Goal: Transaction & Acquisition: Purchase product/service

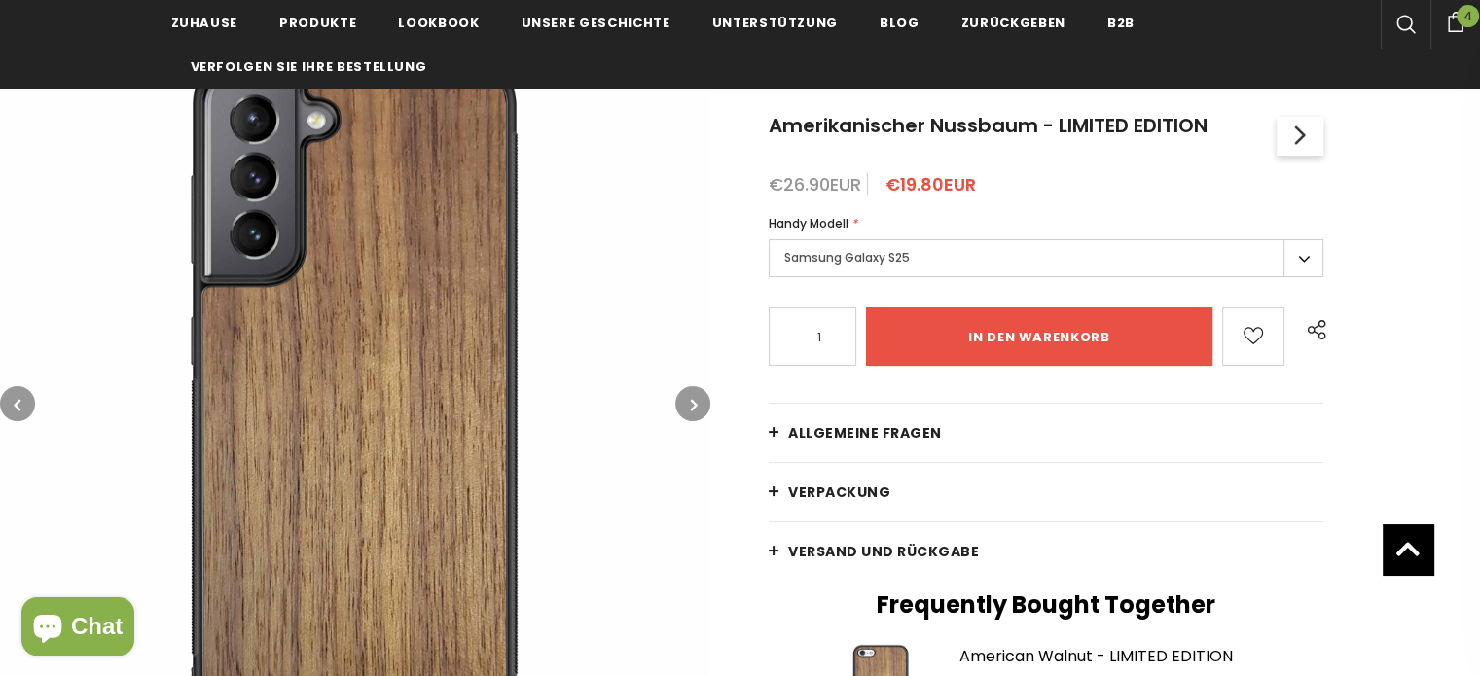
scroll to position [195, 0]
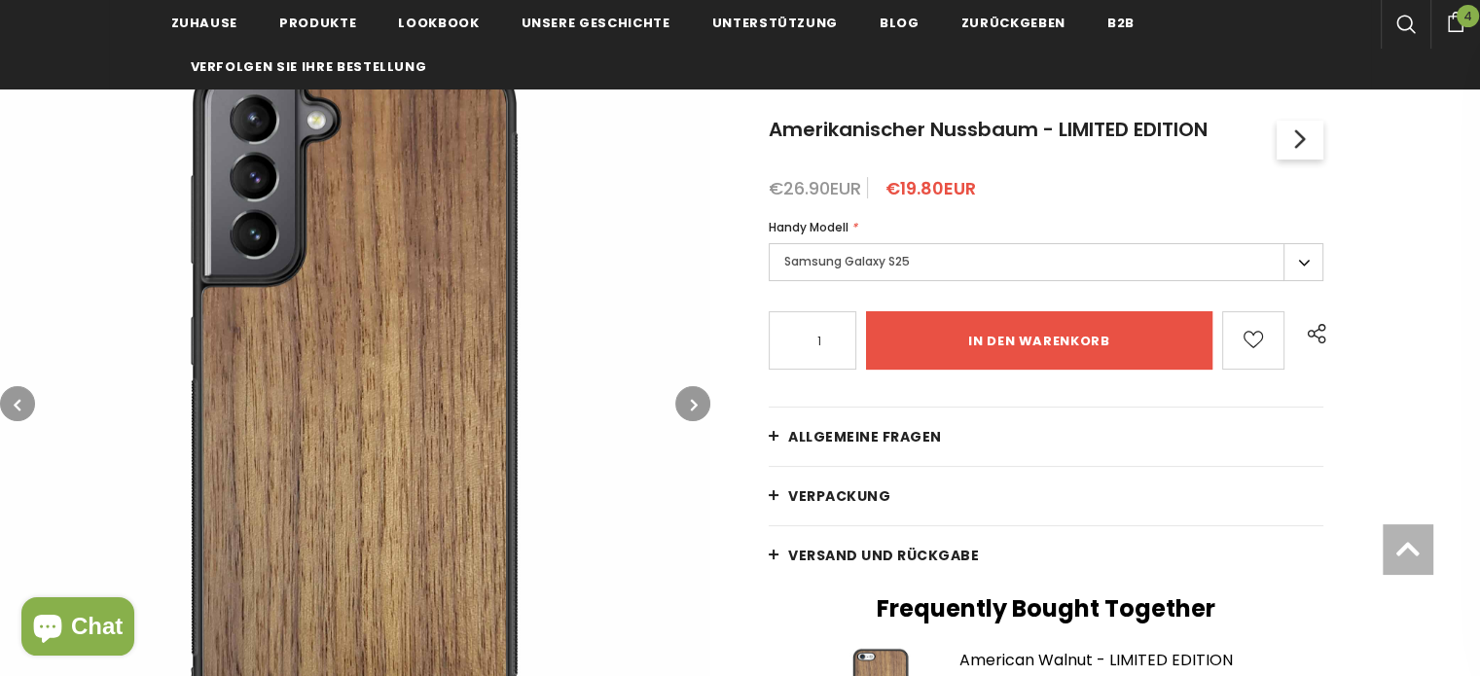
click at [680, 398] on button "button" at bounding box center [692, 403] width 35 height 35
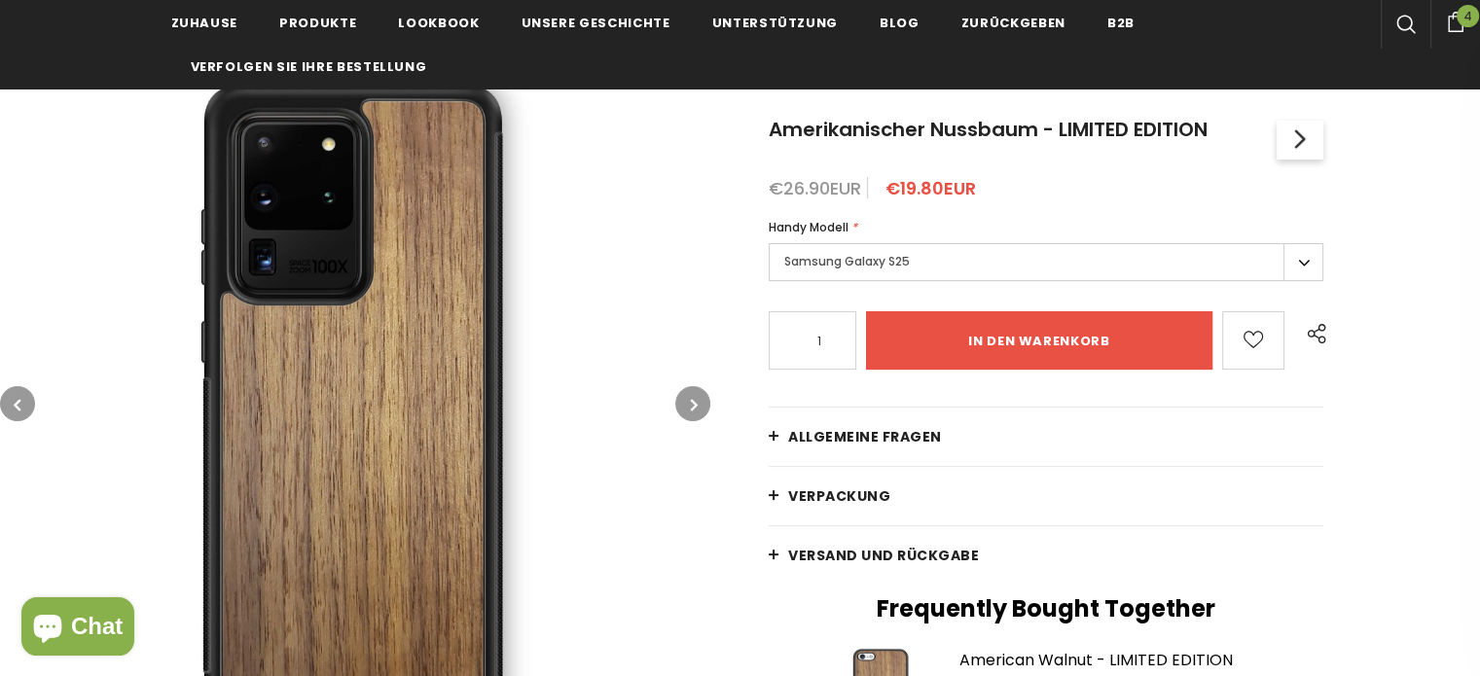
click at [687, 398] on button "button" at bounding box center [692, 403] width 35 height 35
click at [688, 398] on button "button" at bounding box center [692, 403] width 35 height 35
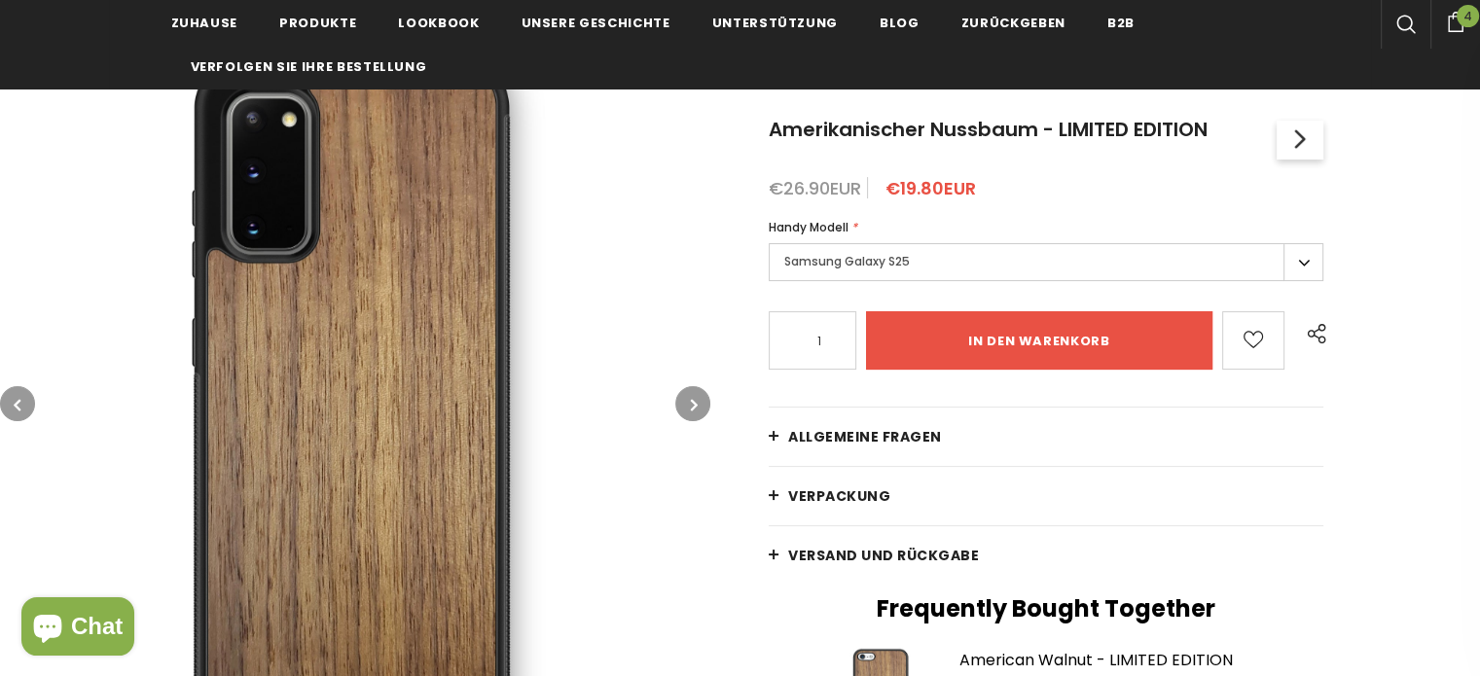
click at [688, 400] on button "button" at bounding box center [692, 403] width 35 height 35
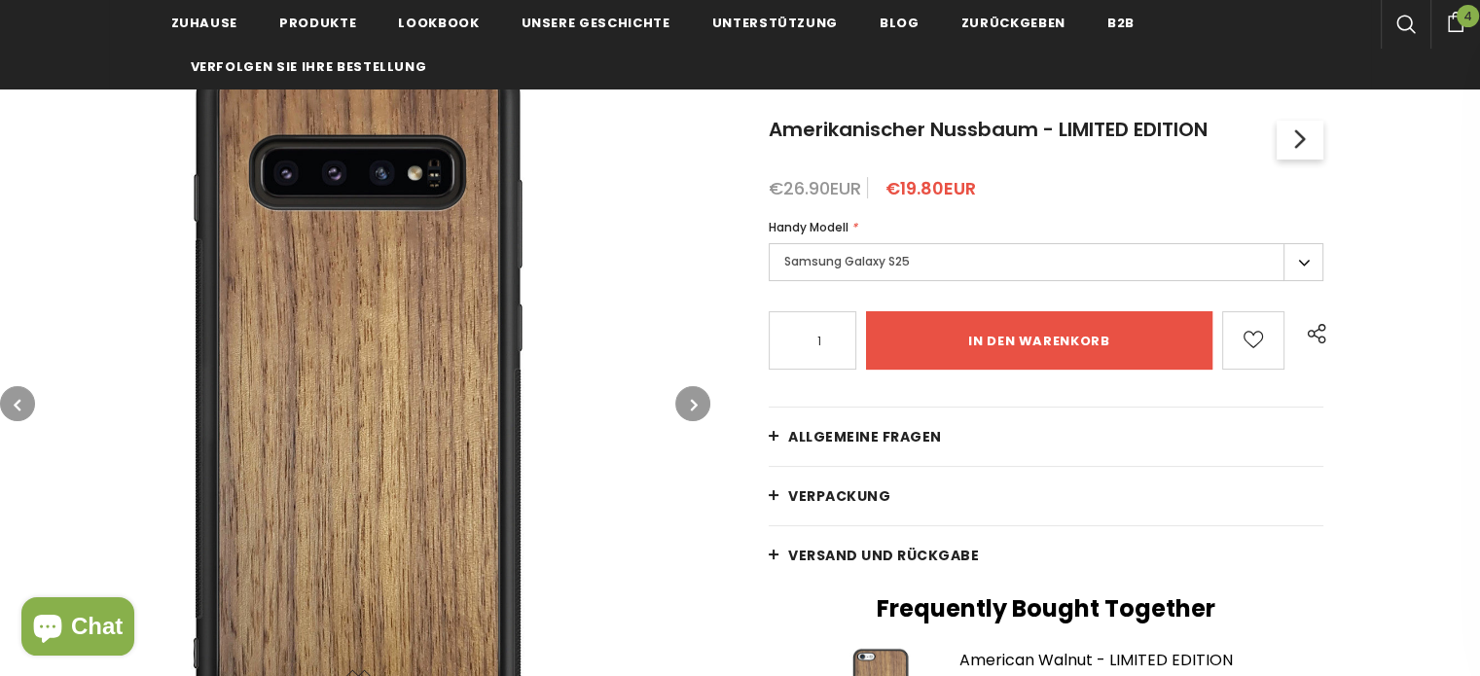
click at [688, 400] on button "button" at bounding box center [692, 403] width 35 height 35
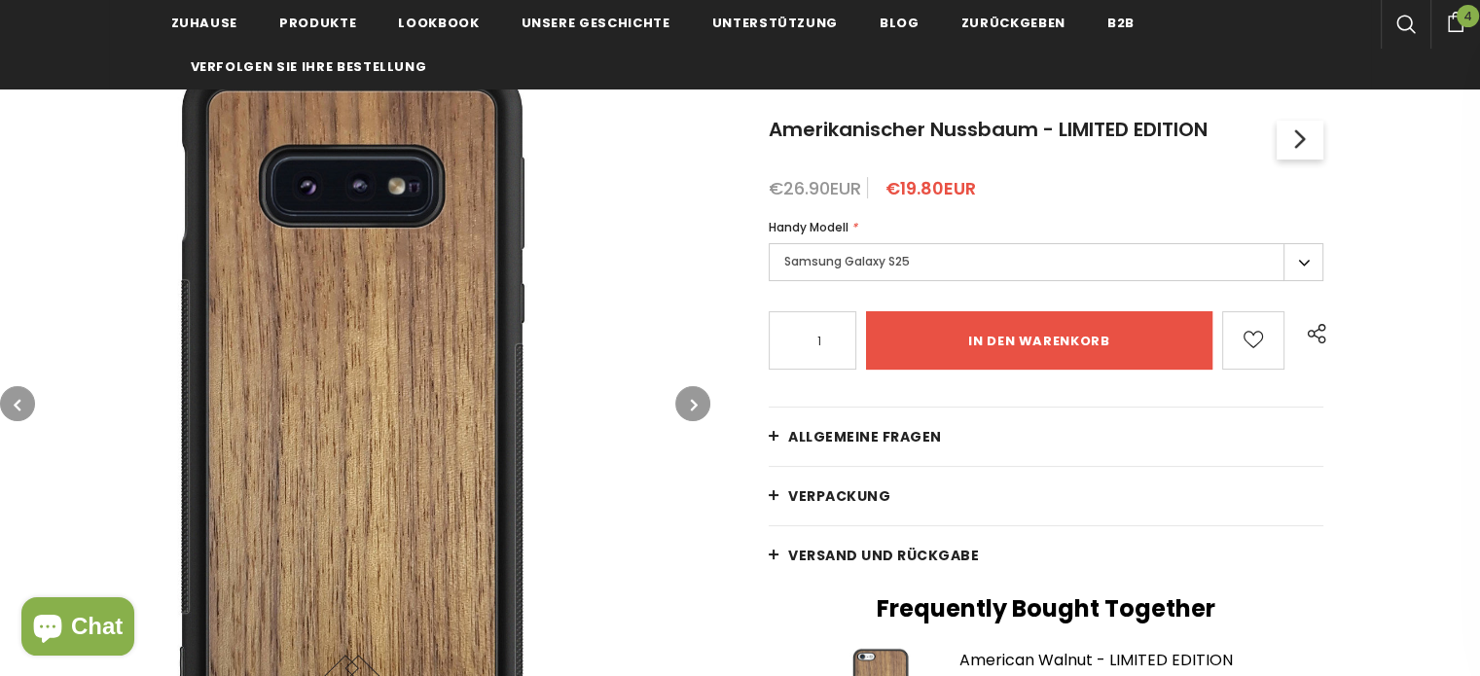
click at [19, 396] on icon "button" at bounding box center [17, 404] width 7 height 19
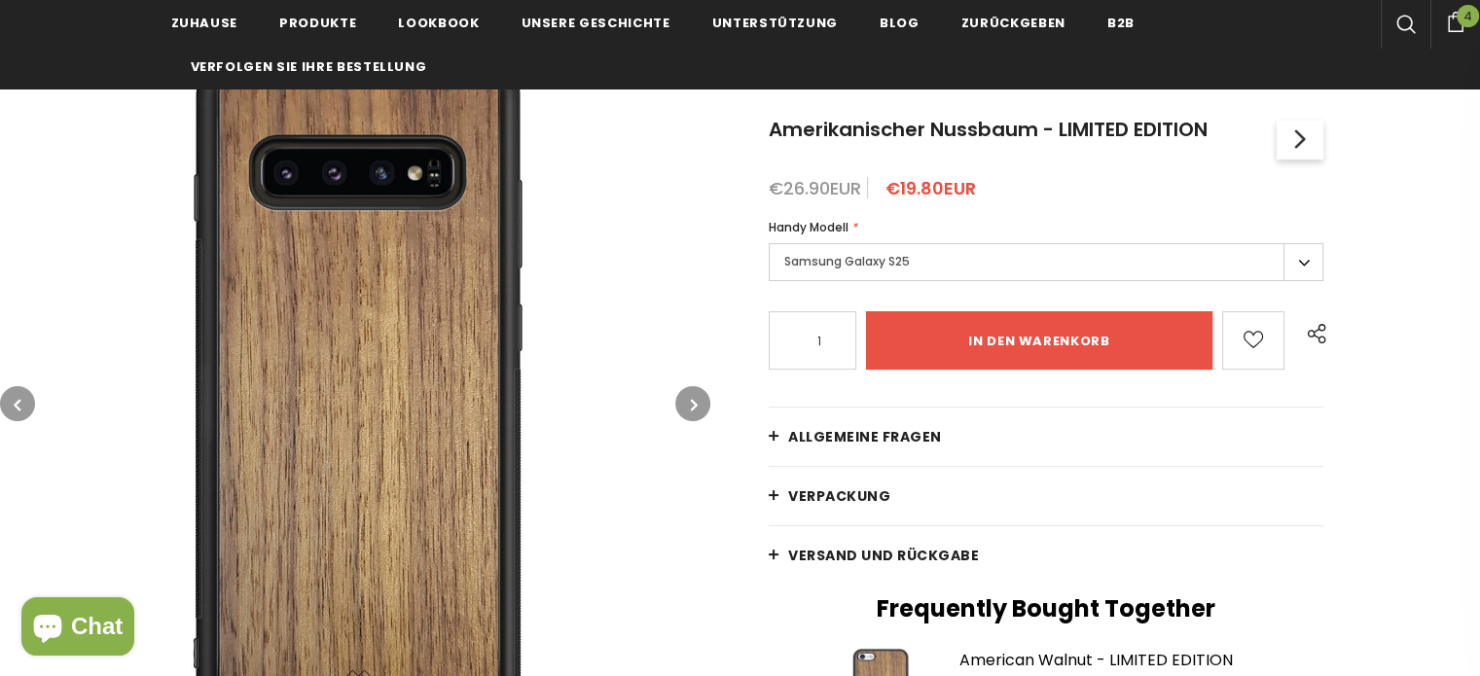
click at [19, 396] on icon "button" at bounding box center [17, 404] width 7 height 19
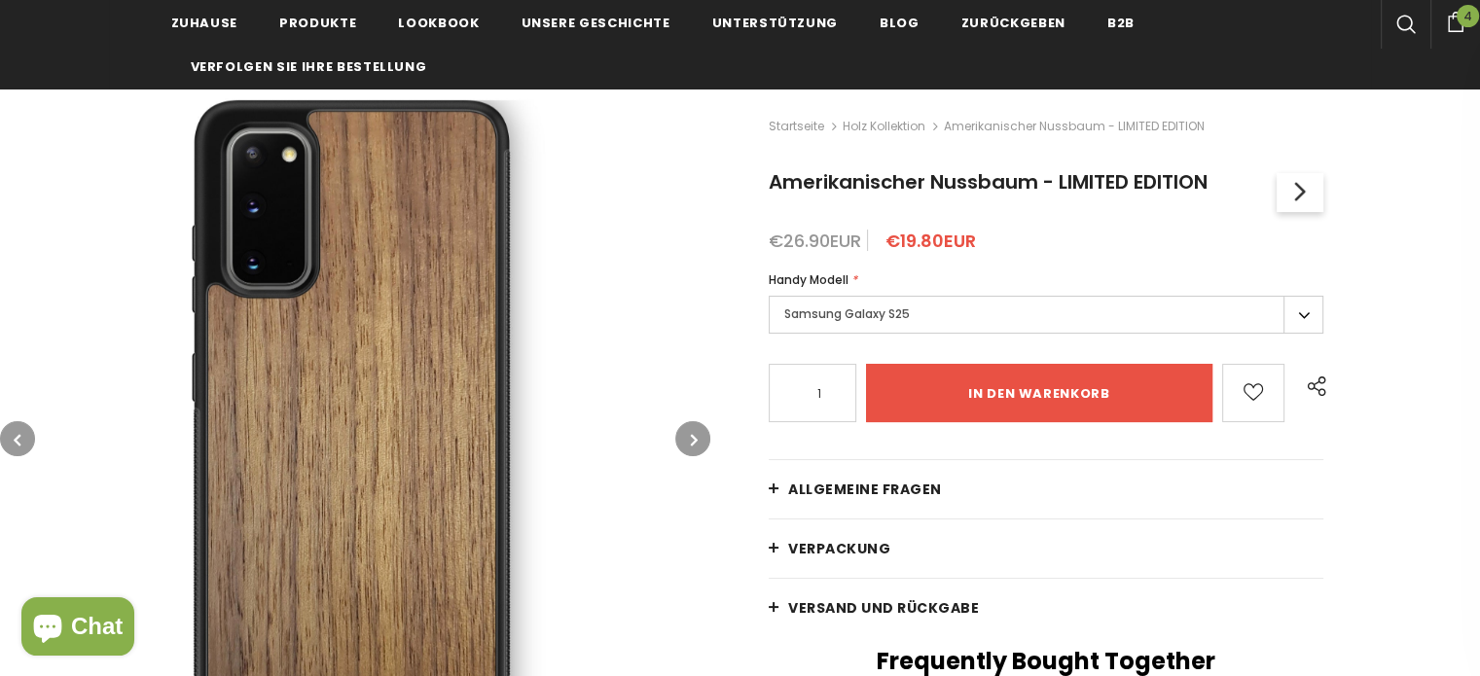
scroll to position [97, 0]
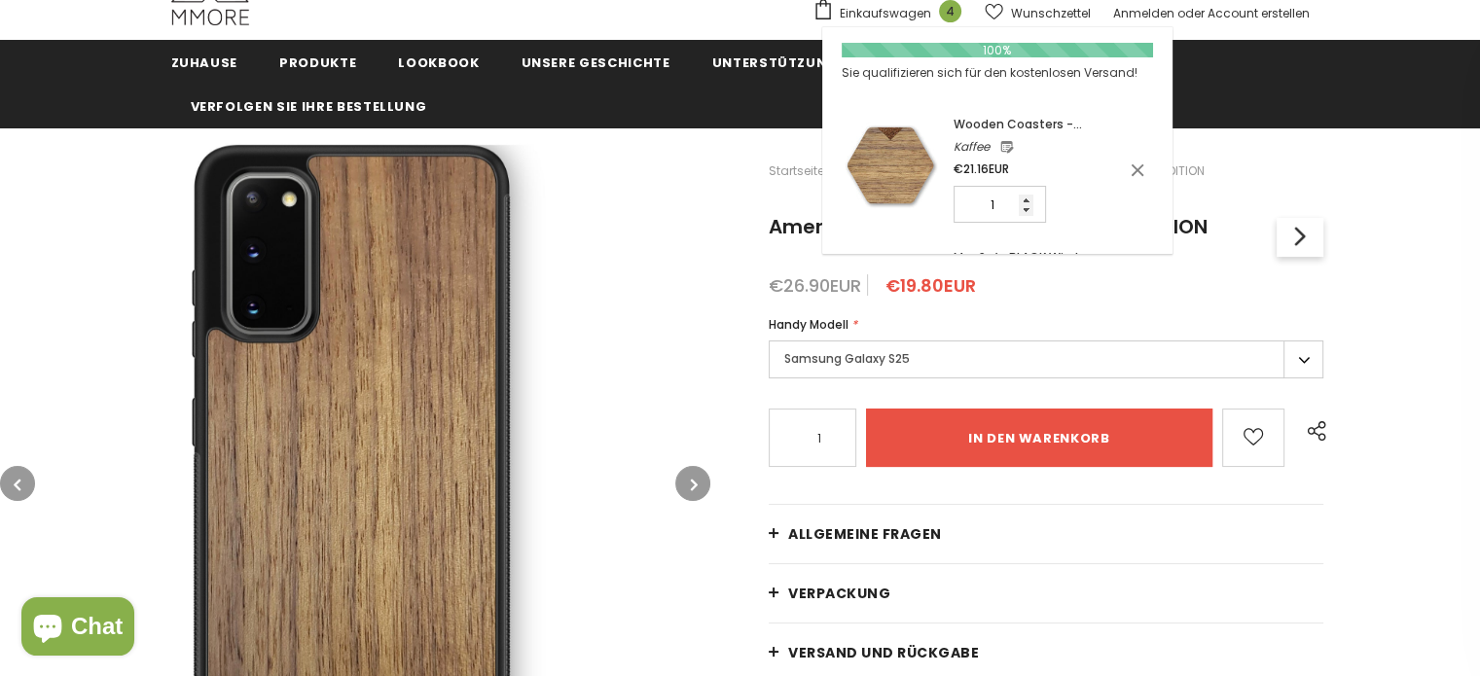
click at [9, 482] on button "button" at bounding box center [17, 483] width 35 height 35
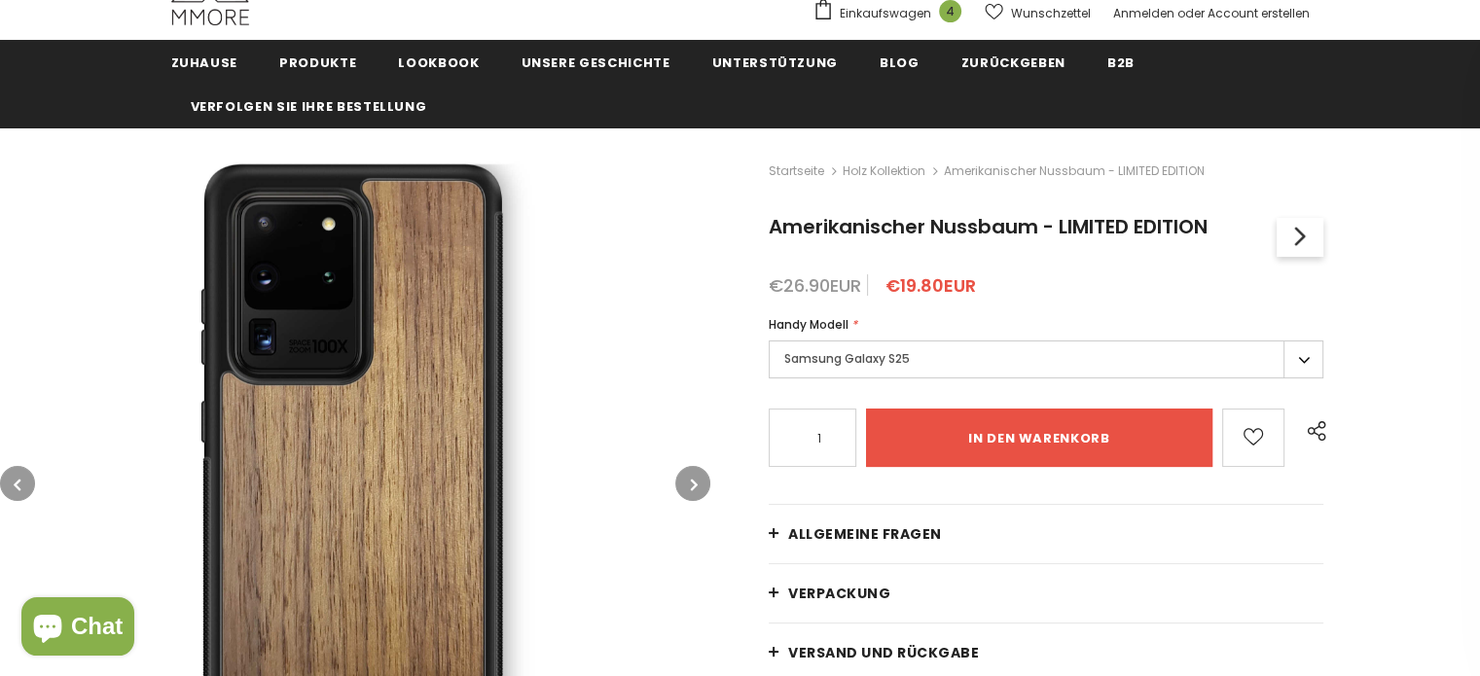
click at [9, 482] on button "button" at bounding box center [17, 483] width 35 height 35
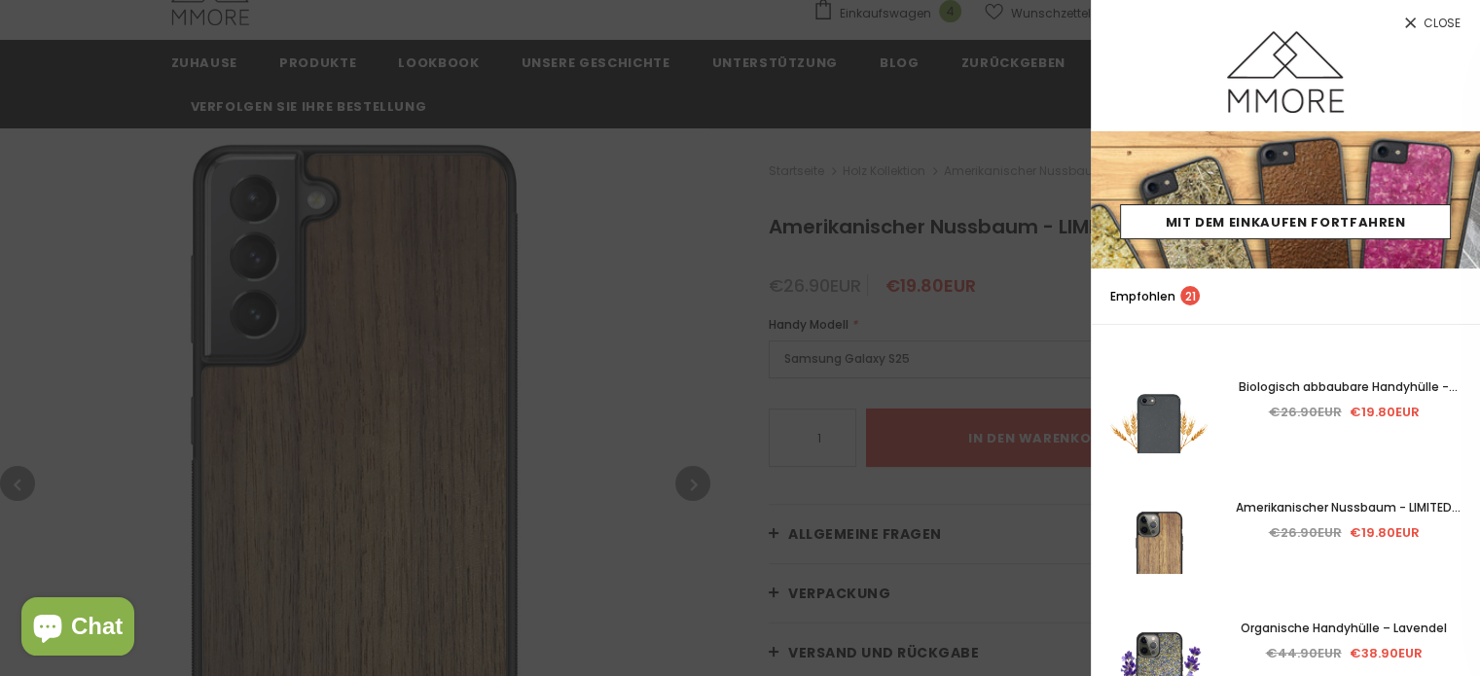
click at [1440, 14] on link "Close" at bounding box center [1285, 15] width 389 height 31
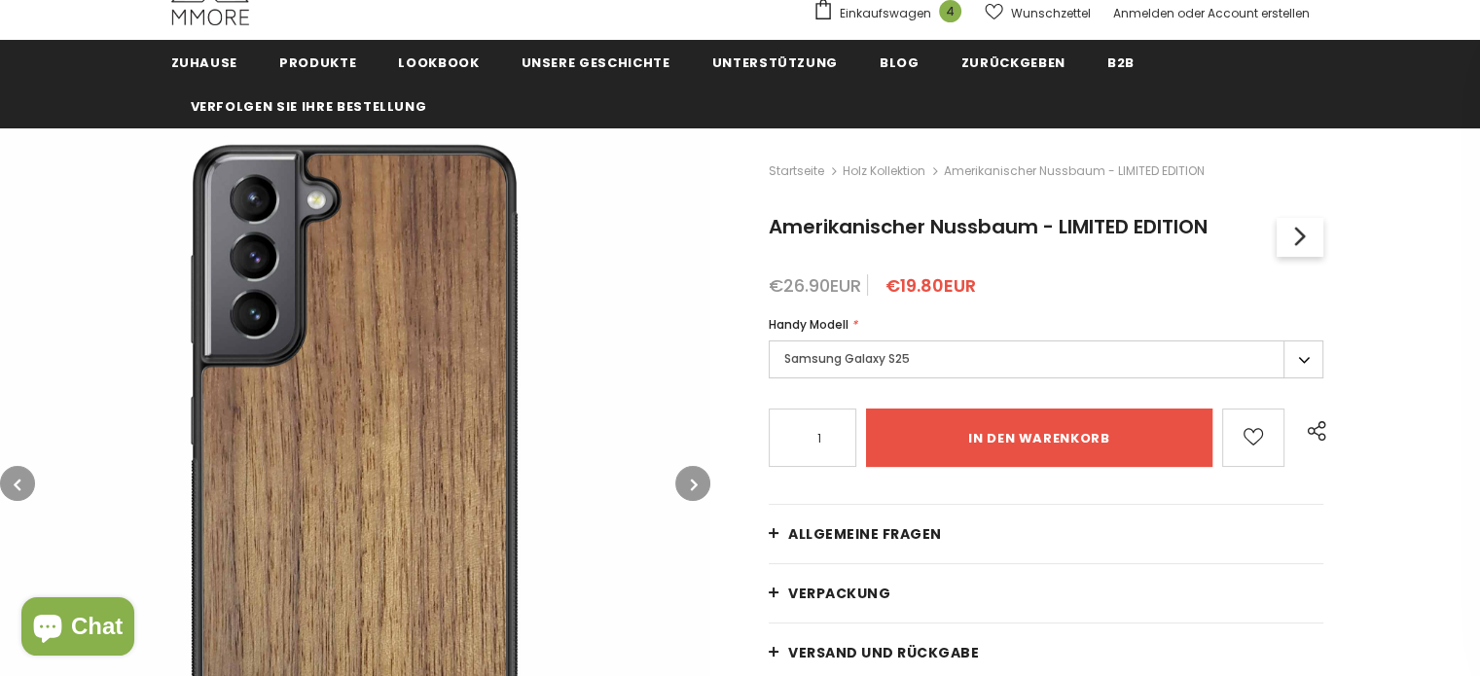
click at [683, 474] on button "button" at bounding box center [692, 483] width 35 height 35
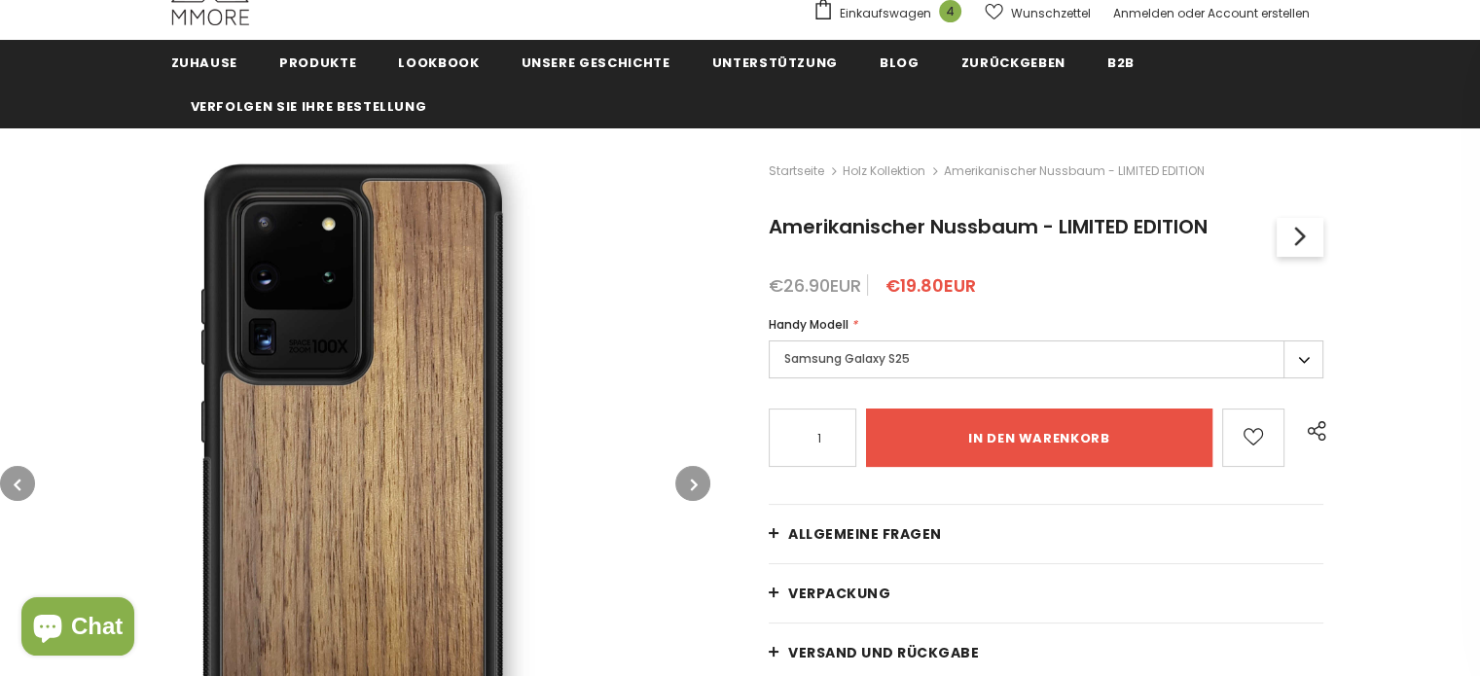
click at [683, 474] on button "button" at bounding box center [692, 483] width 35 height 35
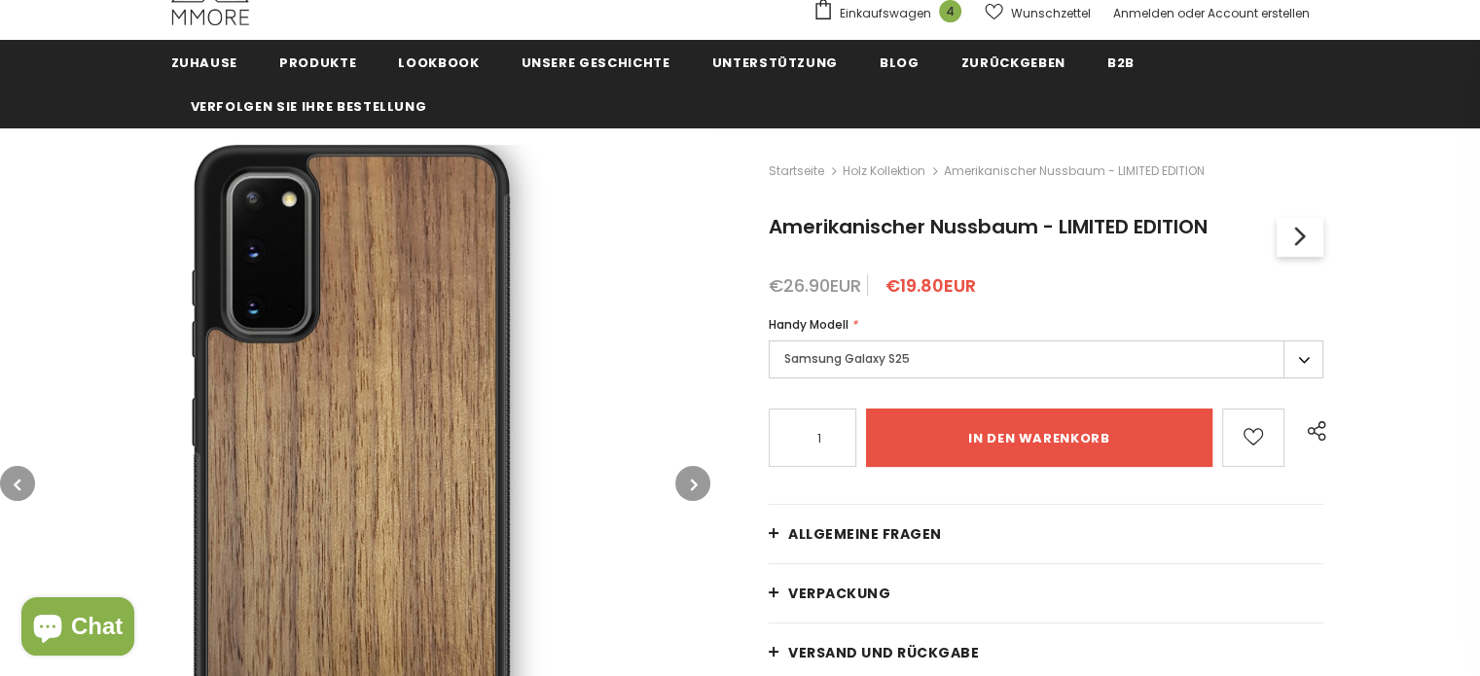
click at [683, 474] on button "button" at bounding box center [692, 483] width 35 height 35
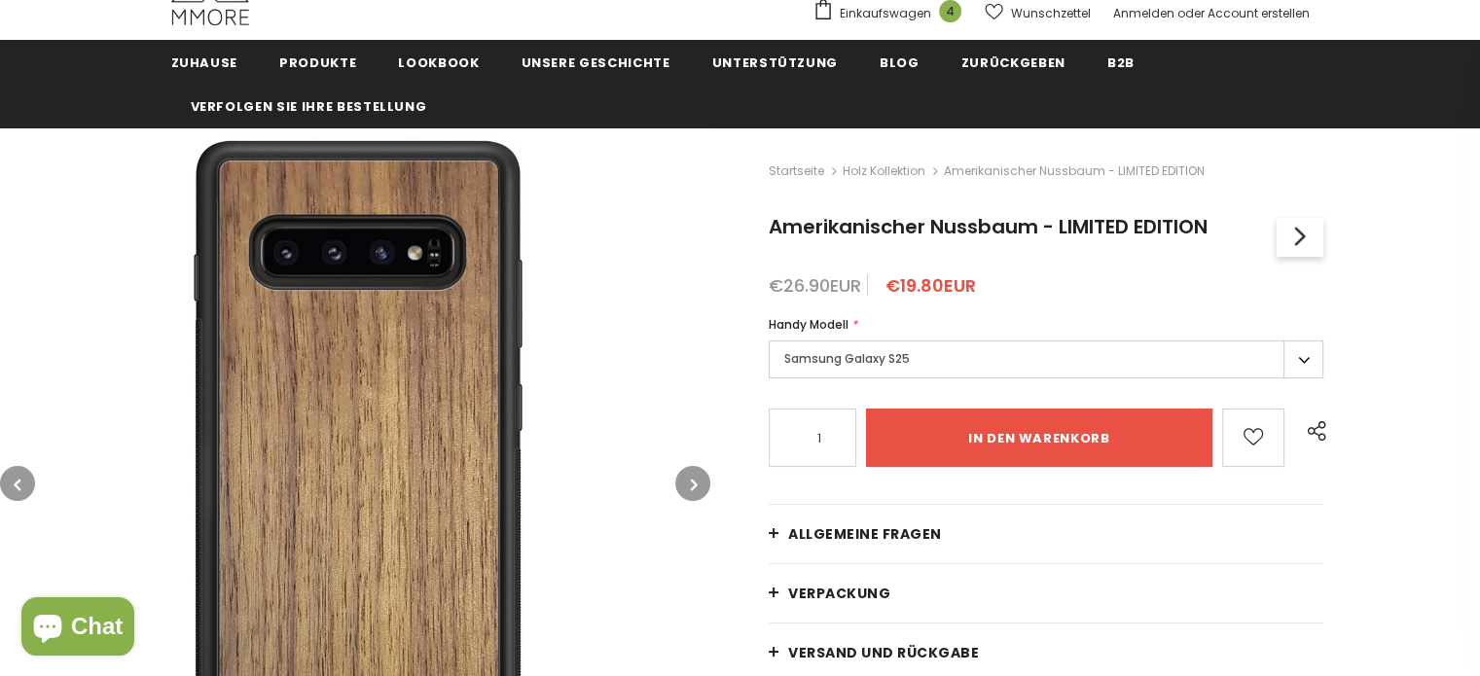
click at [683, 474] on button "button" at bounding box center [692, 483] width 35 height 35
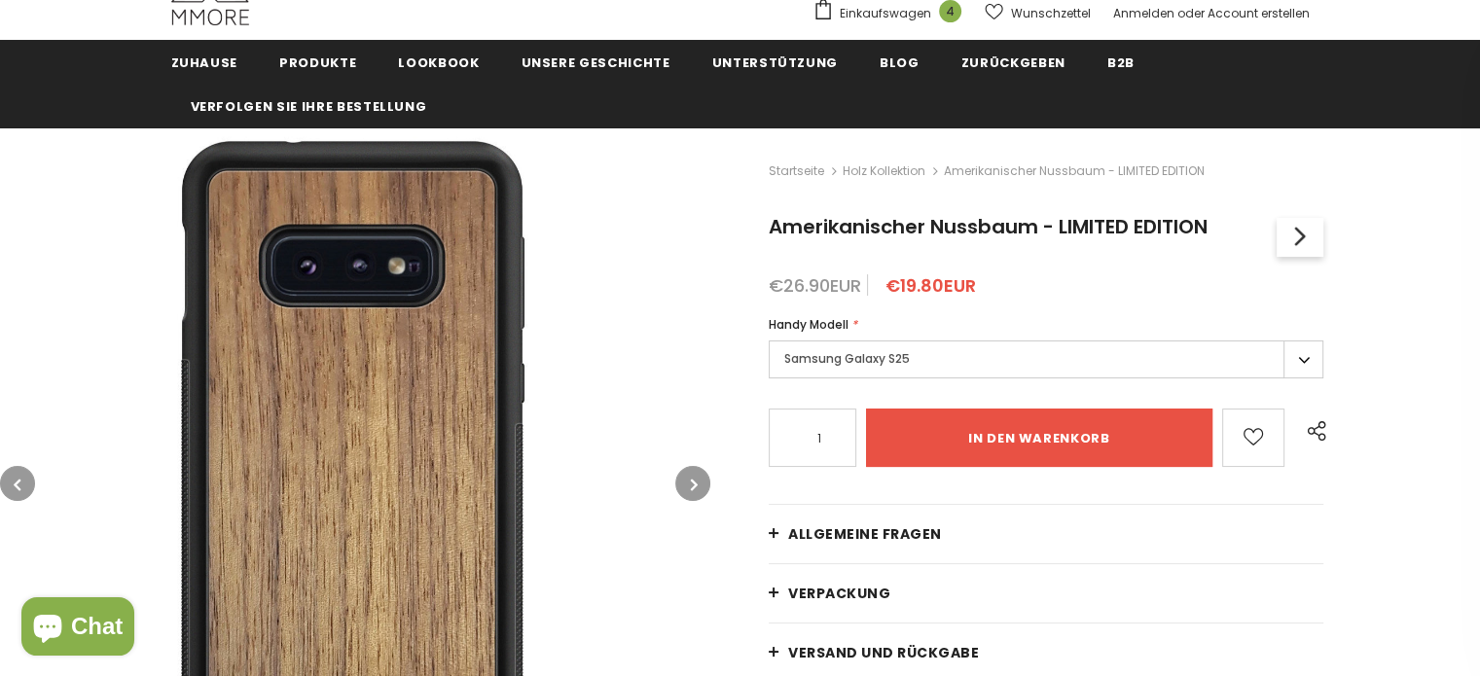
click at [683, 474] on button "button" at bounding box center [692, 483] width 35 height 35
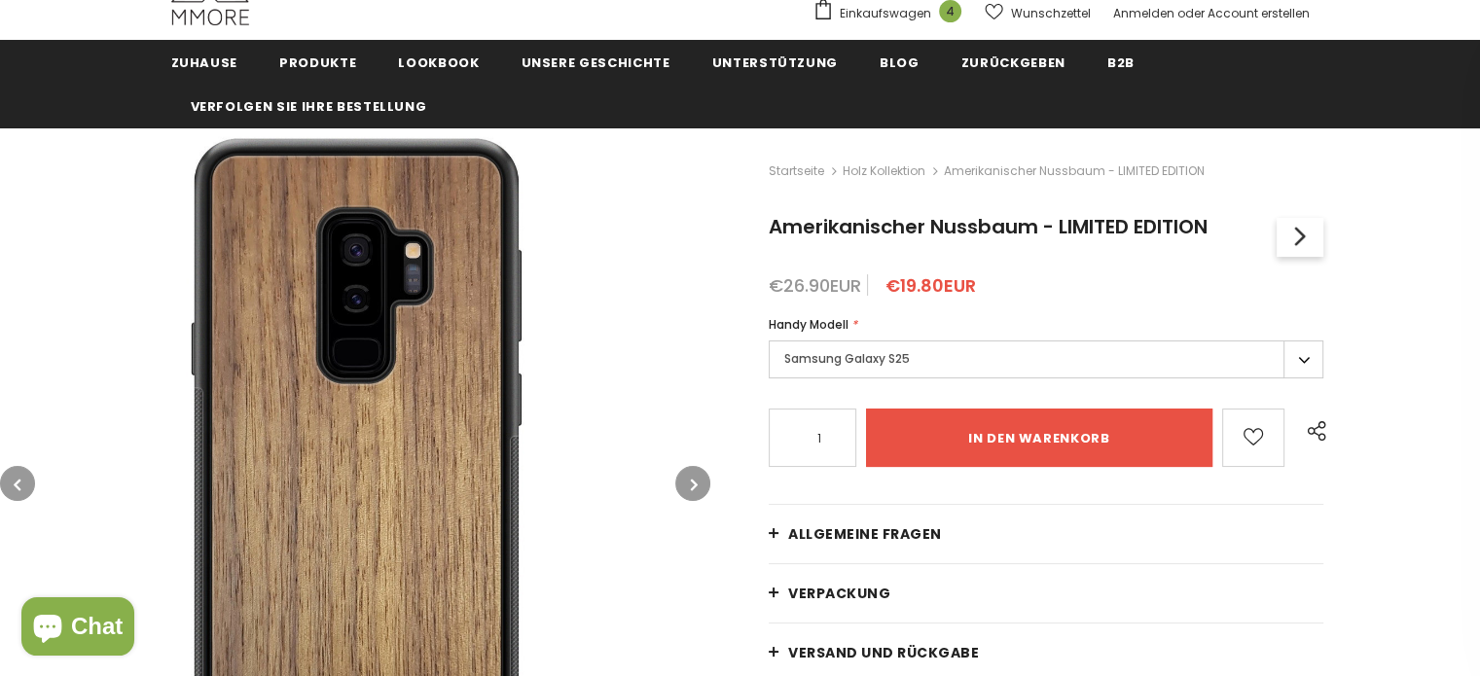
click at [688, 476] on button "button" at bounding box center [692, 483] width 35 height 35
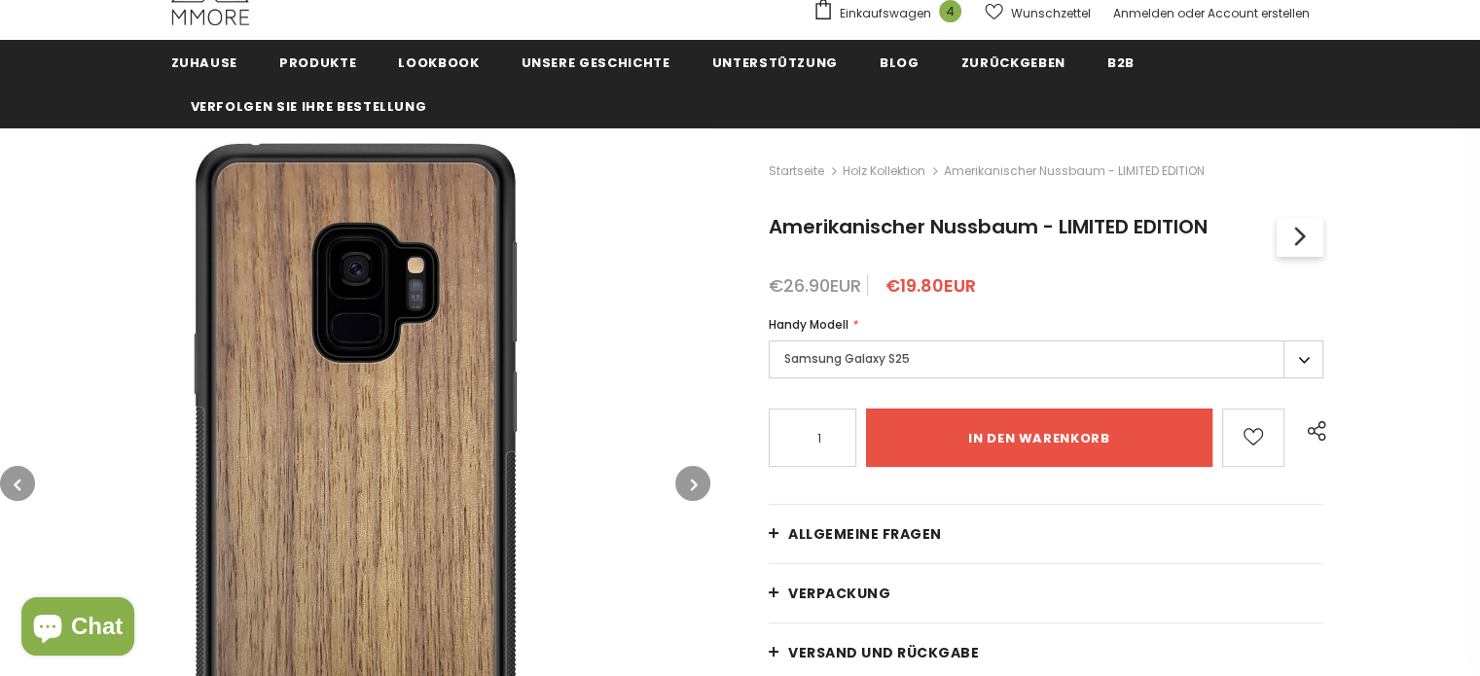
click at [688, 476] on button "button" at bounding box center [692, 483] width 35 height 35
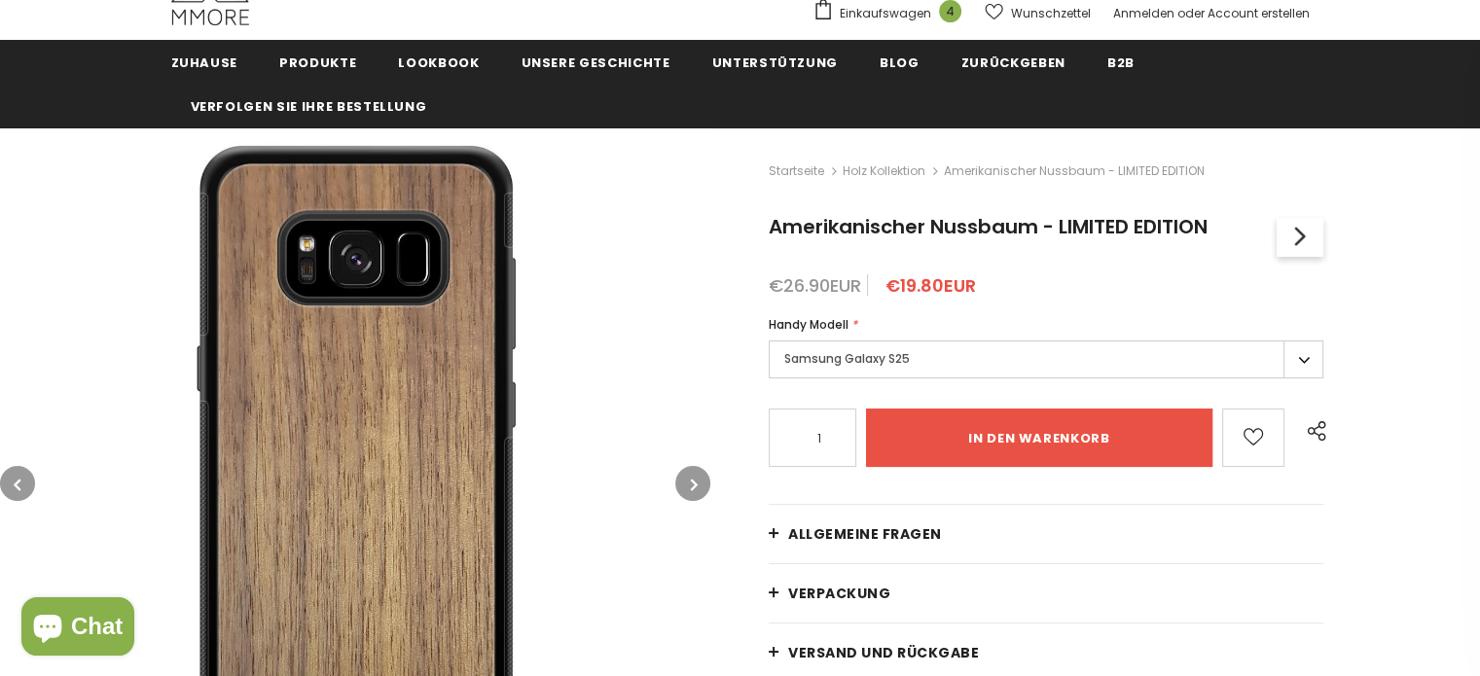
click at [688, 476] on button "button" at bounding box center [692, 483] width 35 height 35
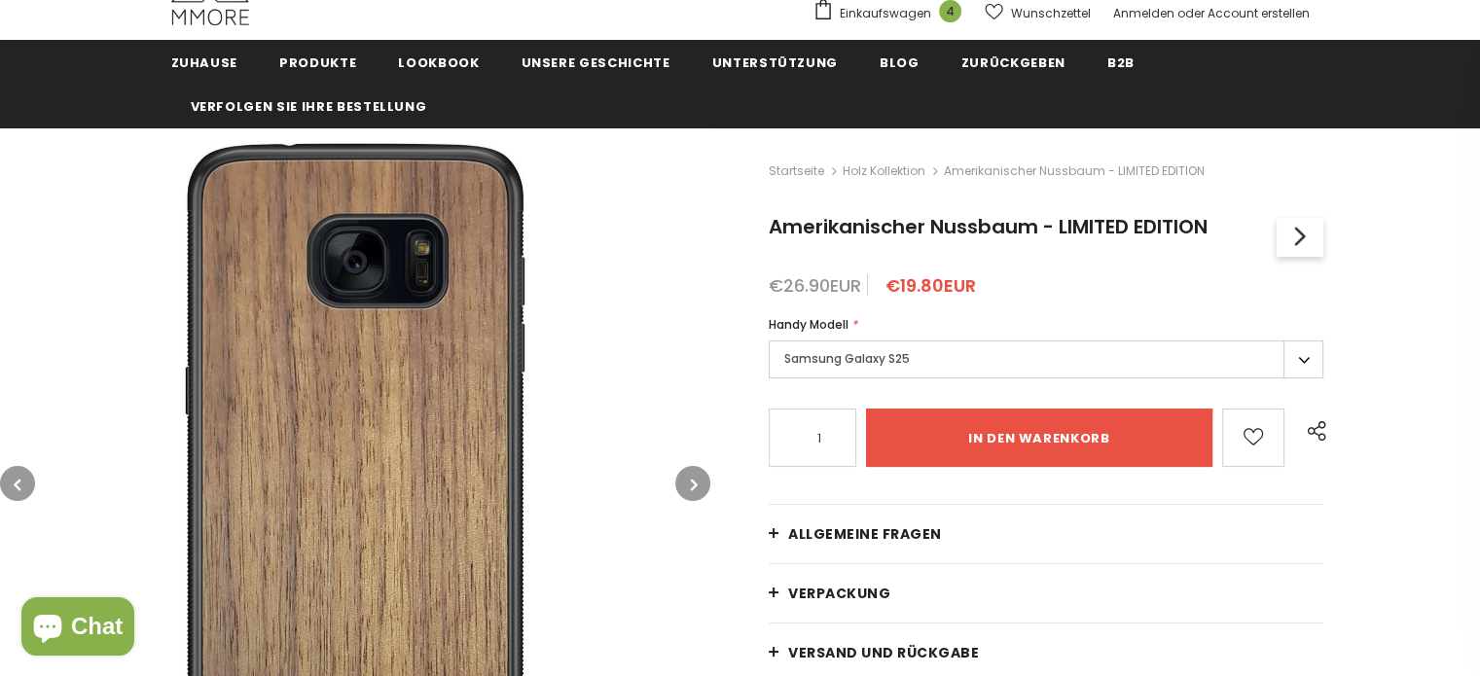
click at [688, 476] on button "button" at bounding box center [692, 483] width 35 height 35
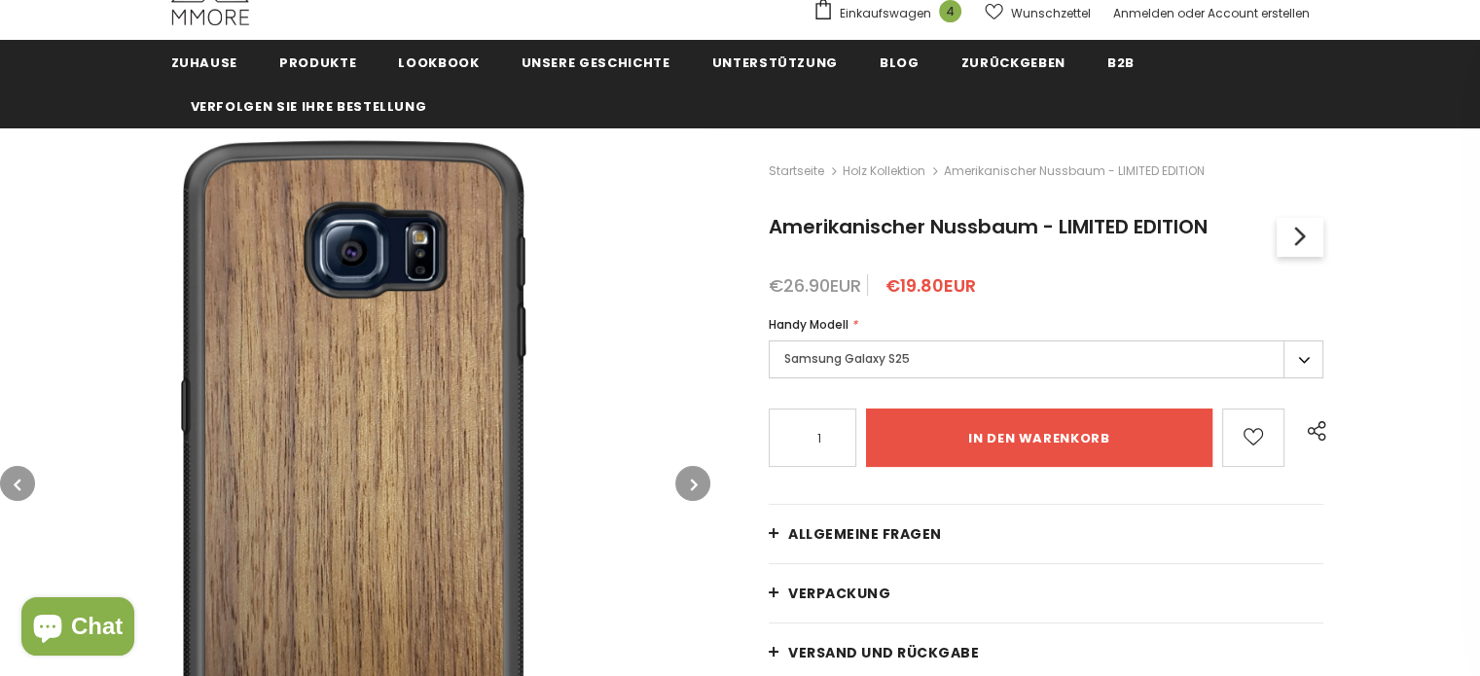
click at [688, 476] on button "button" at bounding box center [692, 483] width 35 height 35
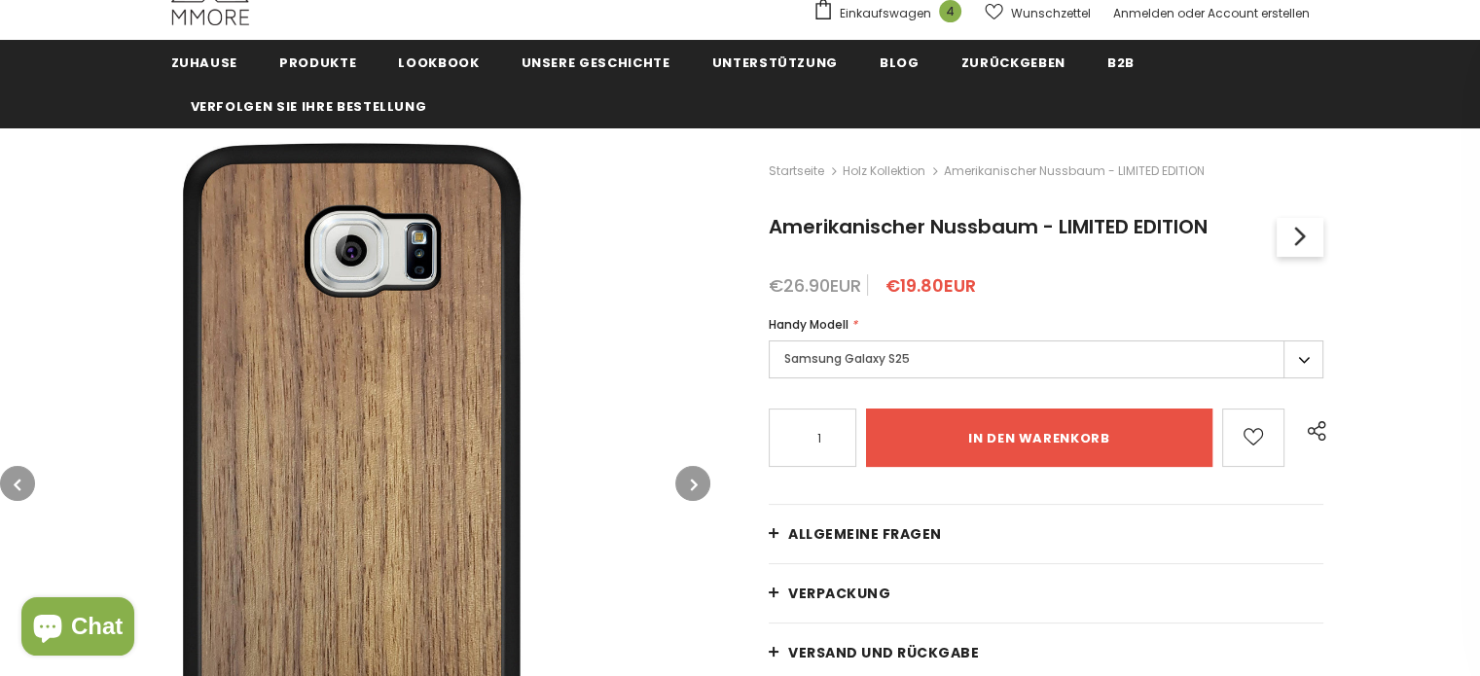
click at [688, 476] on button "button" at bounding box center [692, 483] width 35 height 35
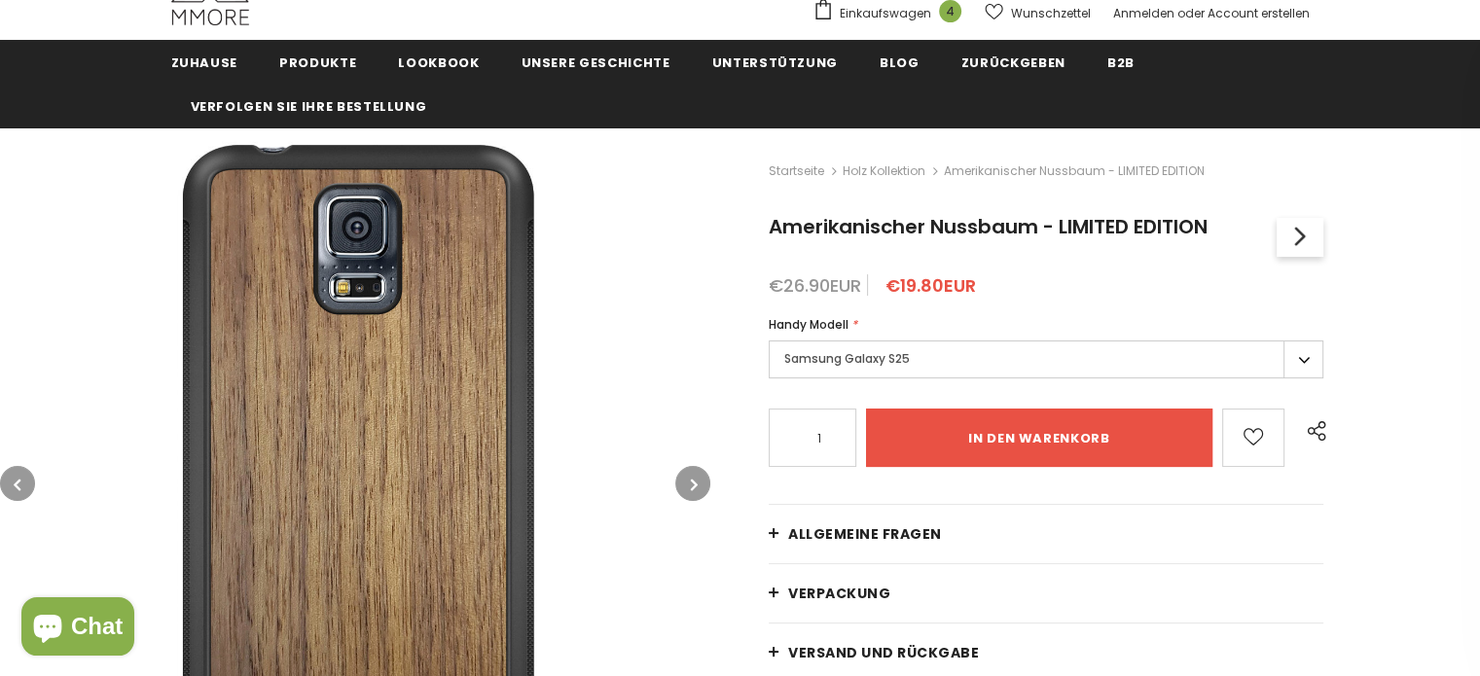
click at [691, 478] on icon "button" at bounding box center [694, 484] width 7 height 19
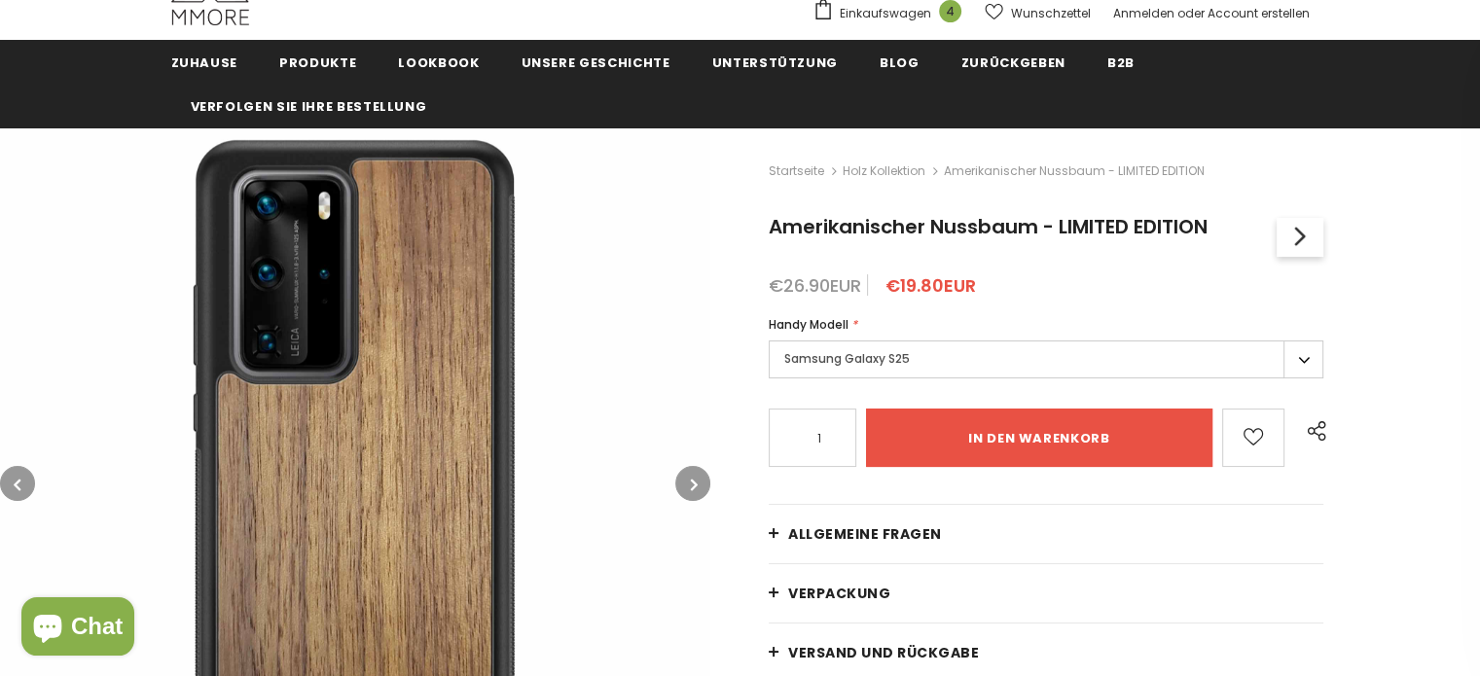
click at [691, 478] on icon "button" at bounding box center [694, 484] width 7 height 19
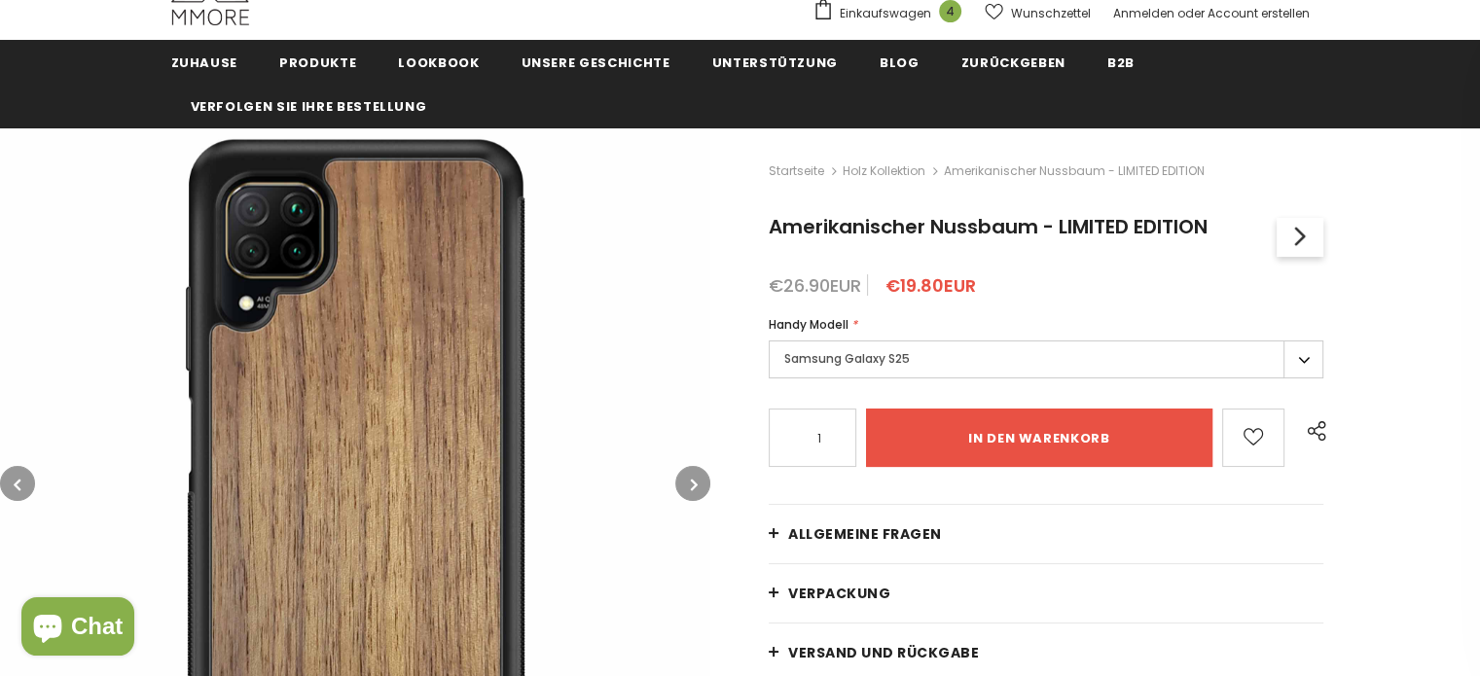
click at [10, 485] on button "button" at bounding box center [17, 483] width 35 height 35
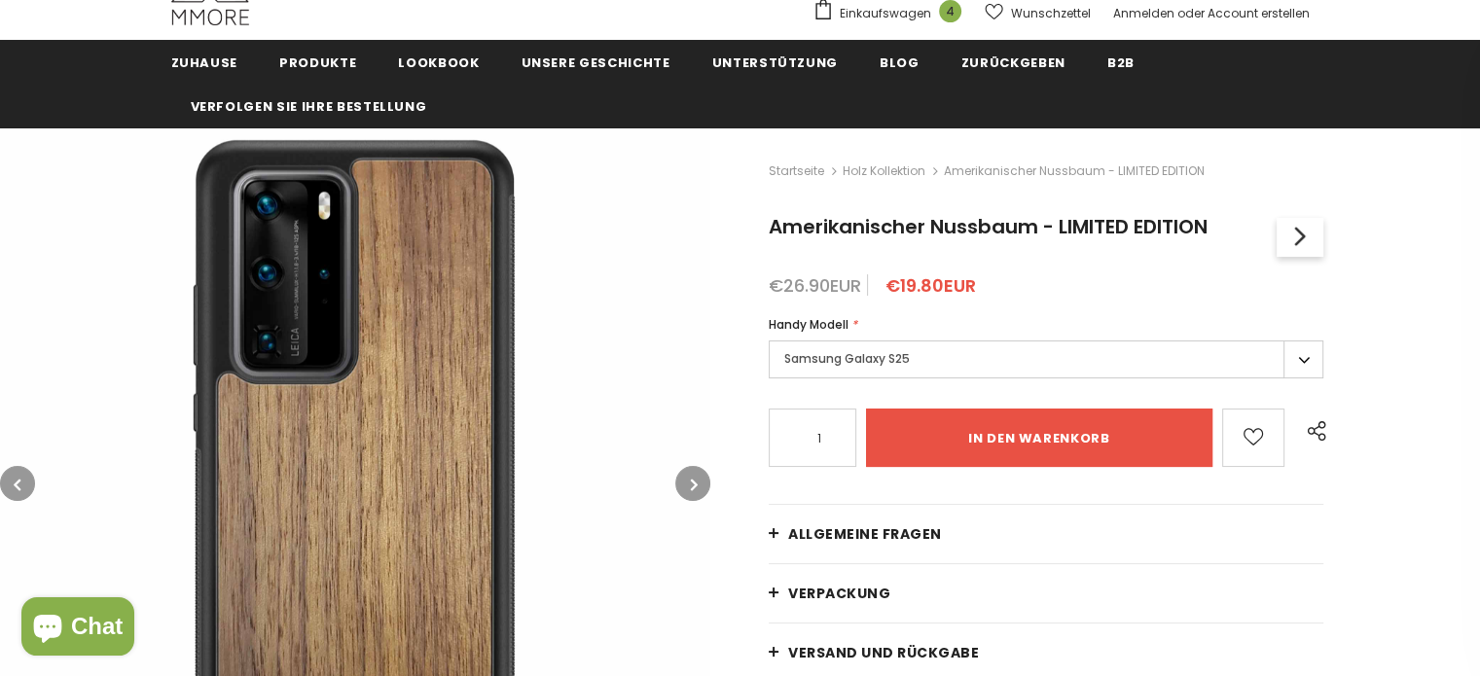
click at [693, 482] on icon "button" at bounding box center [694, 484] width 7 height 19
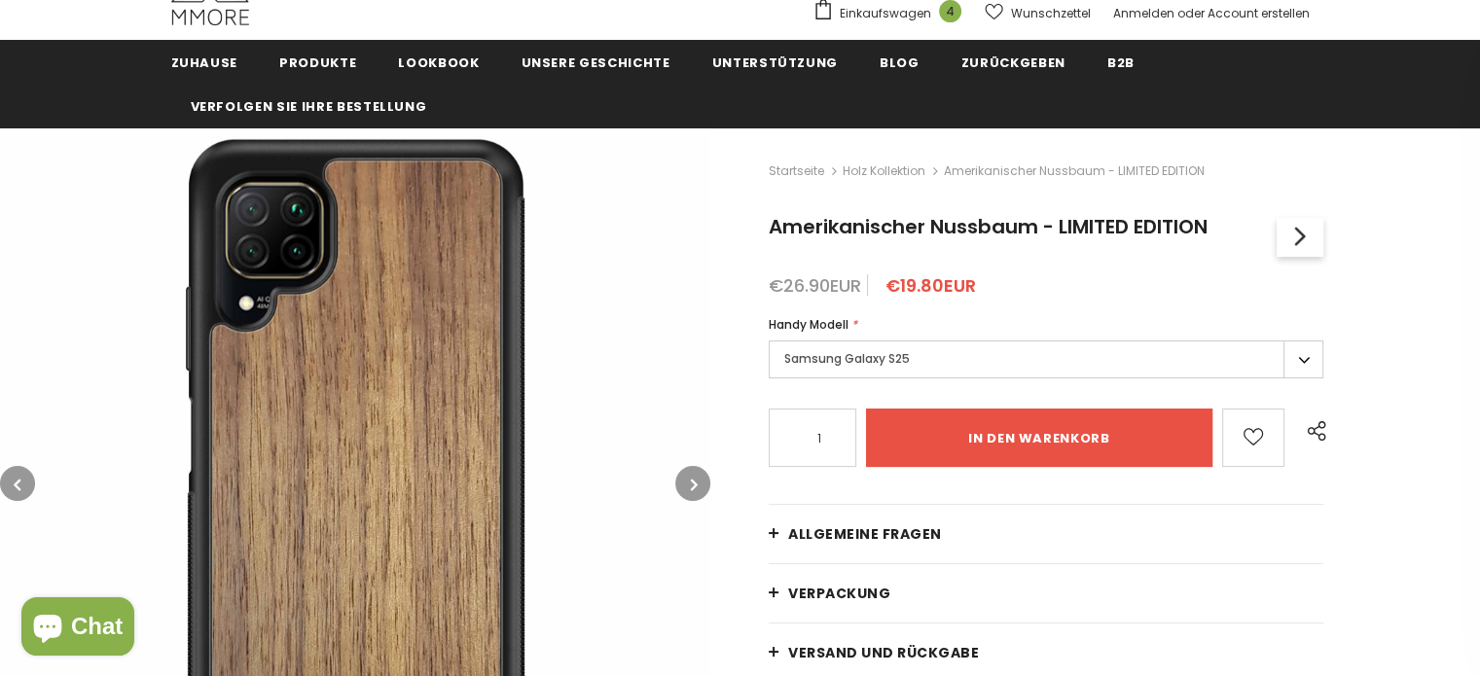
click at [693, 482] on icon "button" at bounding box center [694, 484] width 7 height 19
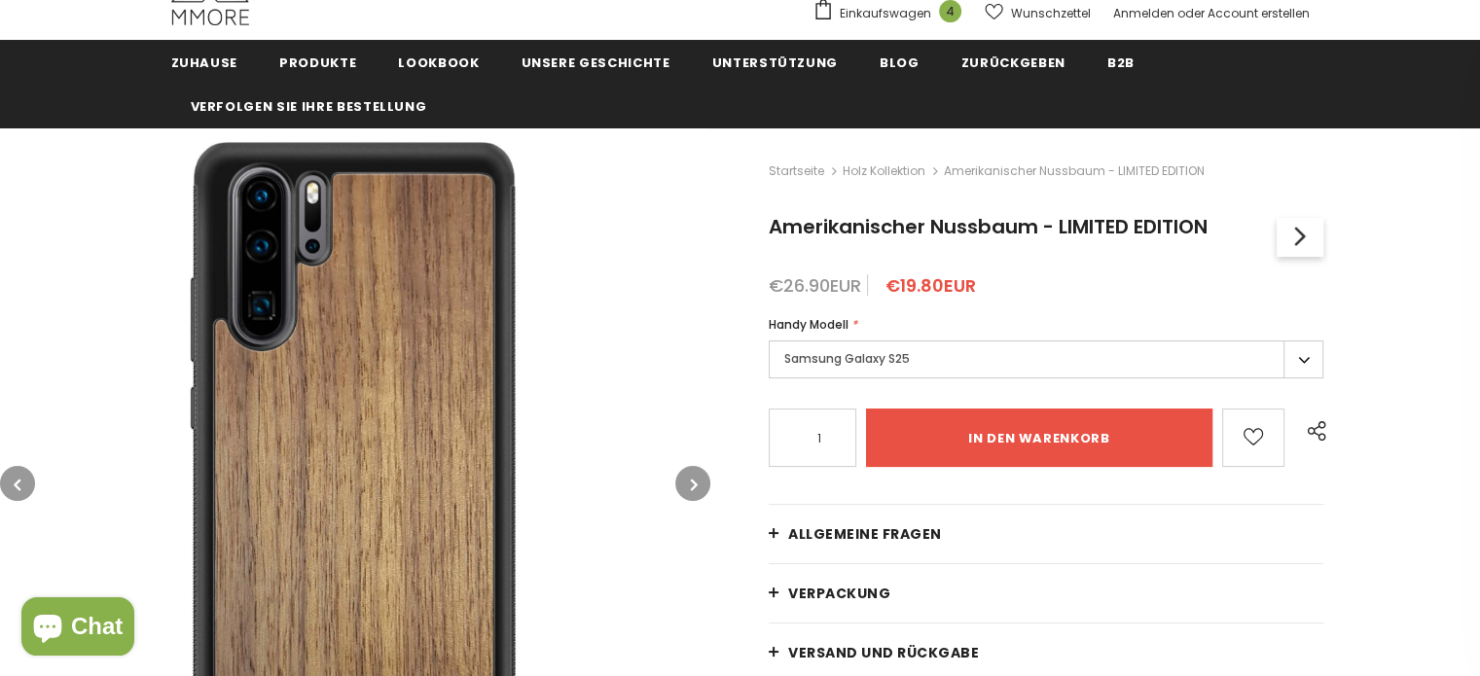
click at [693, 483] on icon "button" at bounding box center [694, 484] width 7 height 19
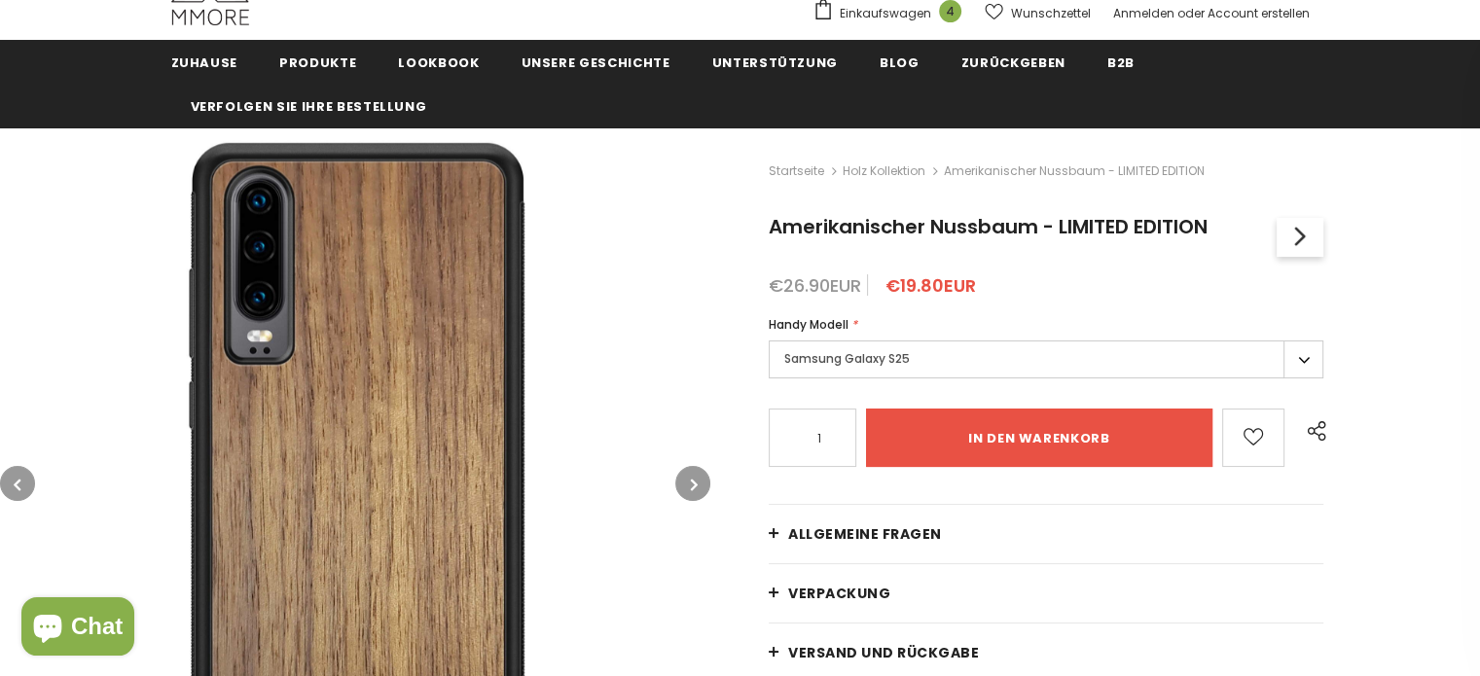
click at [693, 483] on icon "button" at bounding box center [694, 484] width 7 height 19
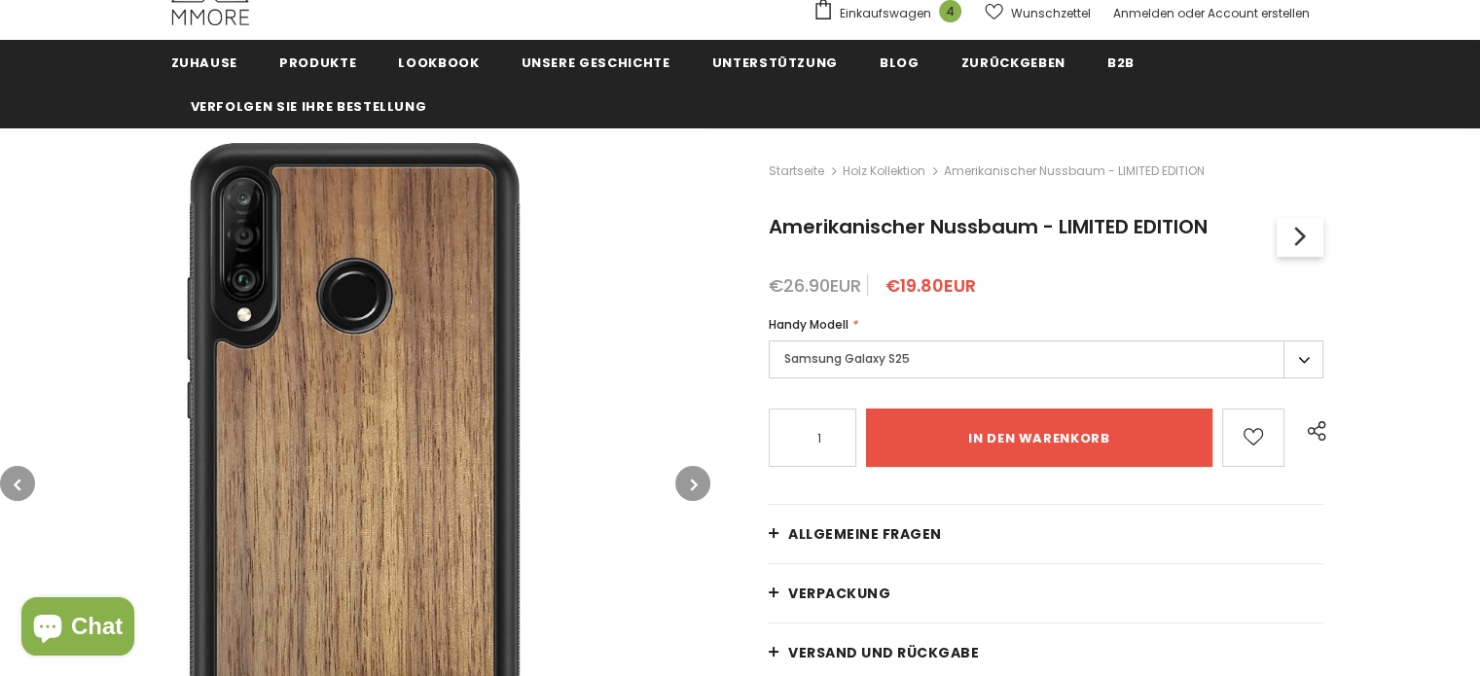
click at [691, 485] on icon "button" at bounding box center [694, 484] width 7 height 19
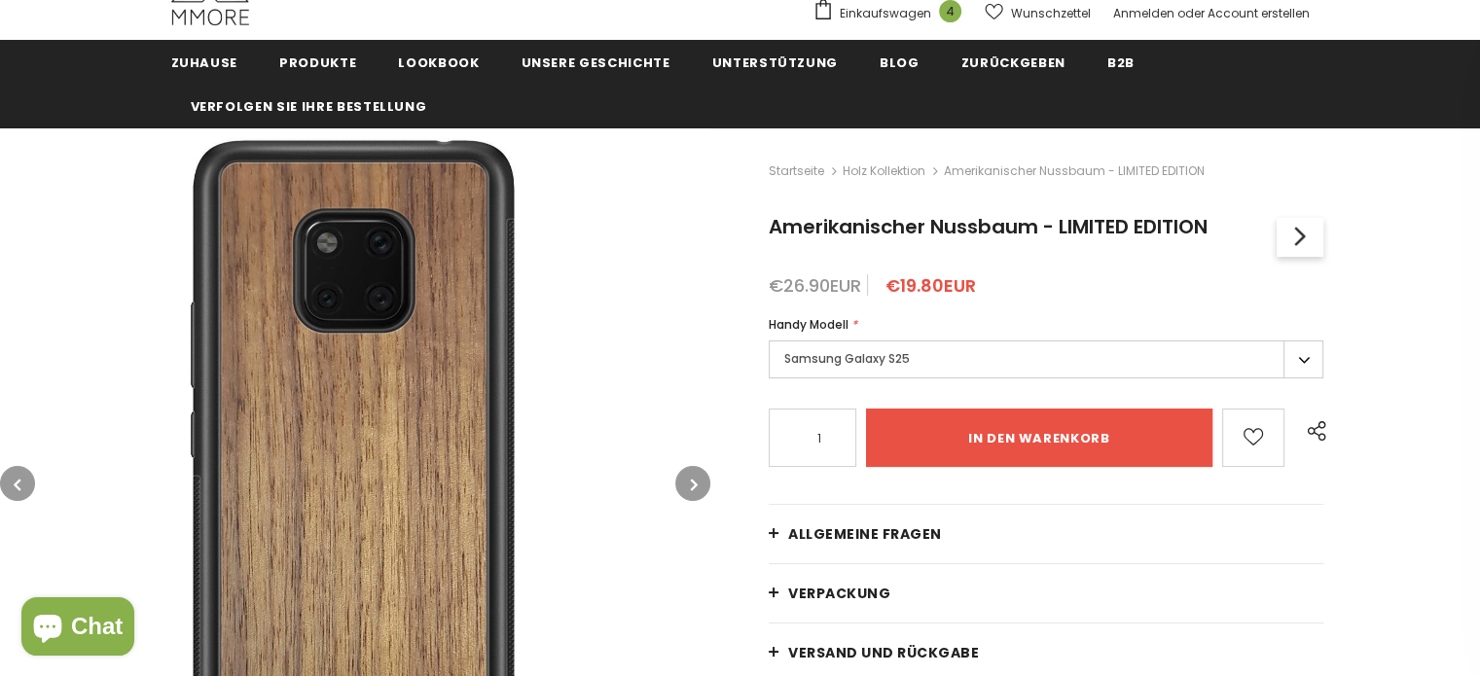
click at [691, 485] on icon "button" at bounding box center [694, 484] width 7 height 19
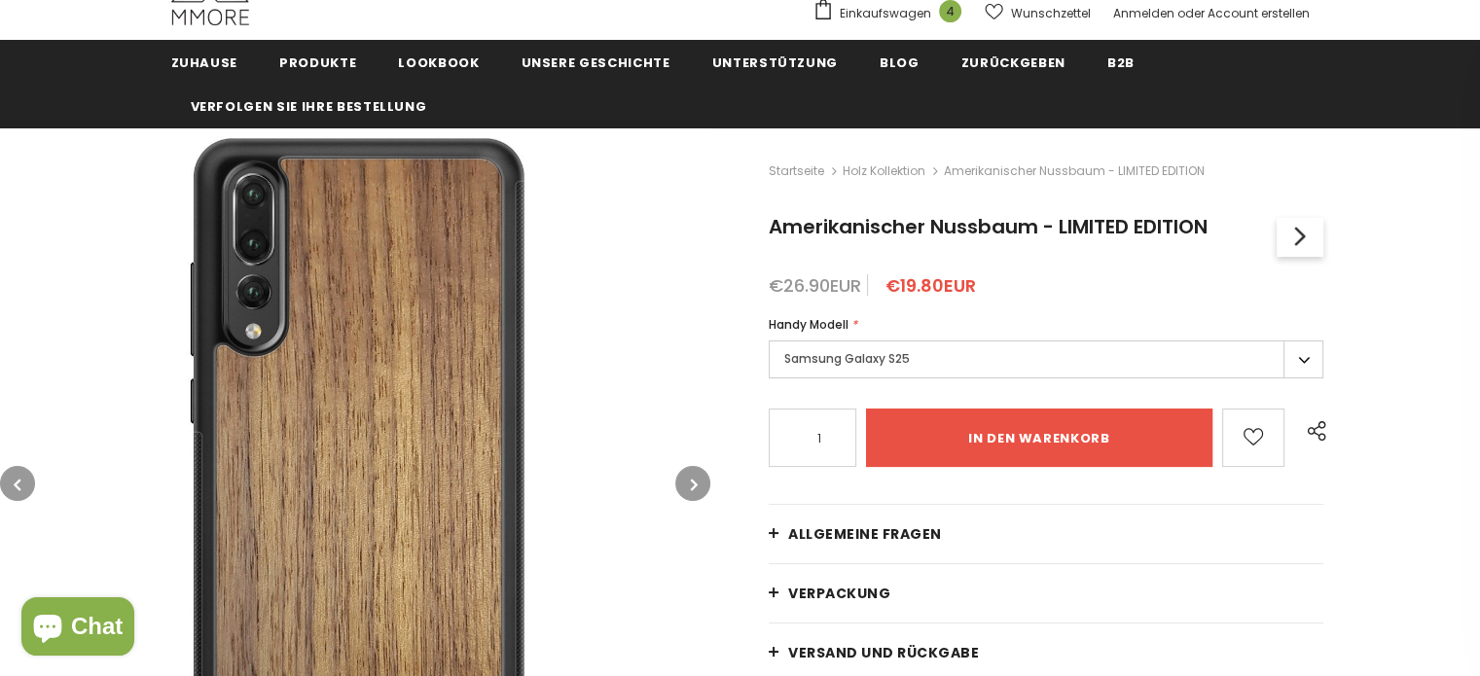
click at [691, 485] on icon "button" at bounding box center [694, 484] width 7 height 19
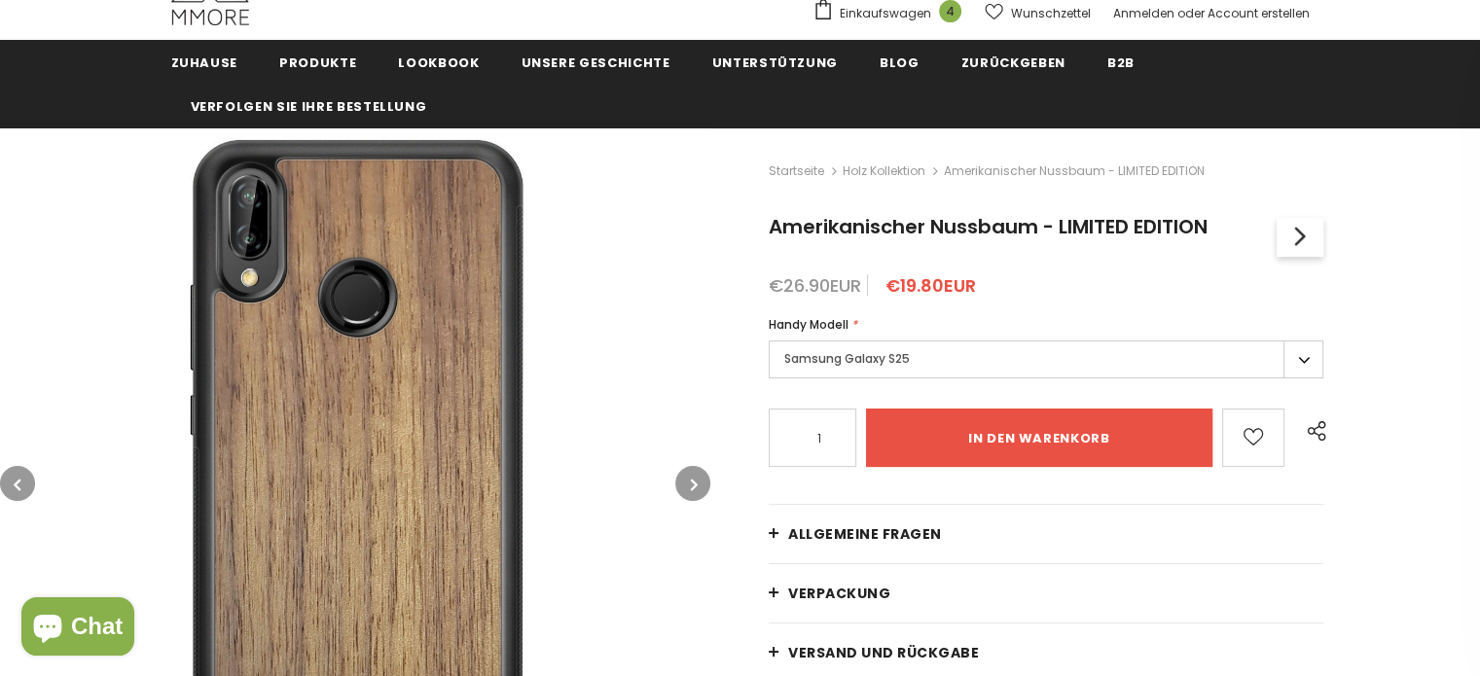
click at [691, 485] on icon "button" at bounding box center [694, 484] width 7 height 19
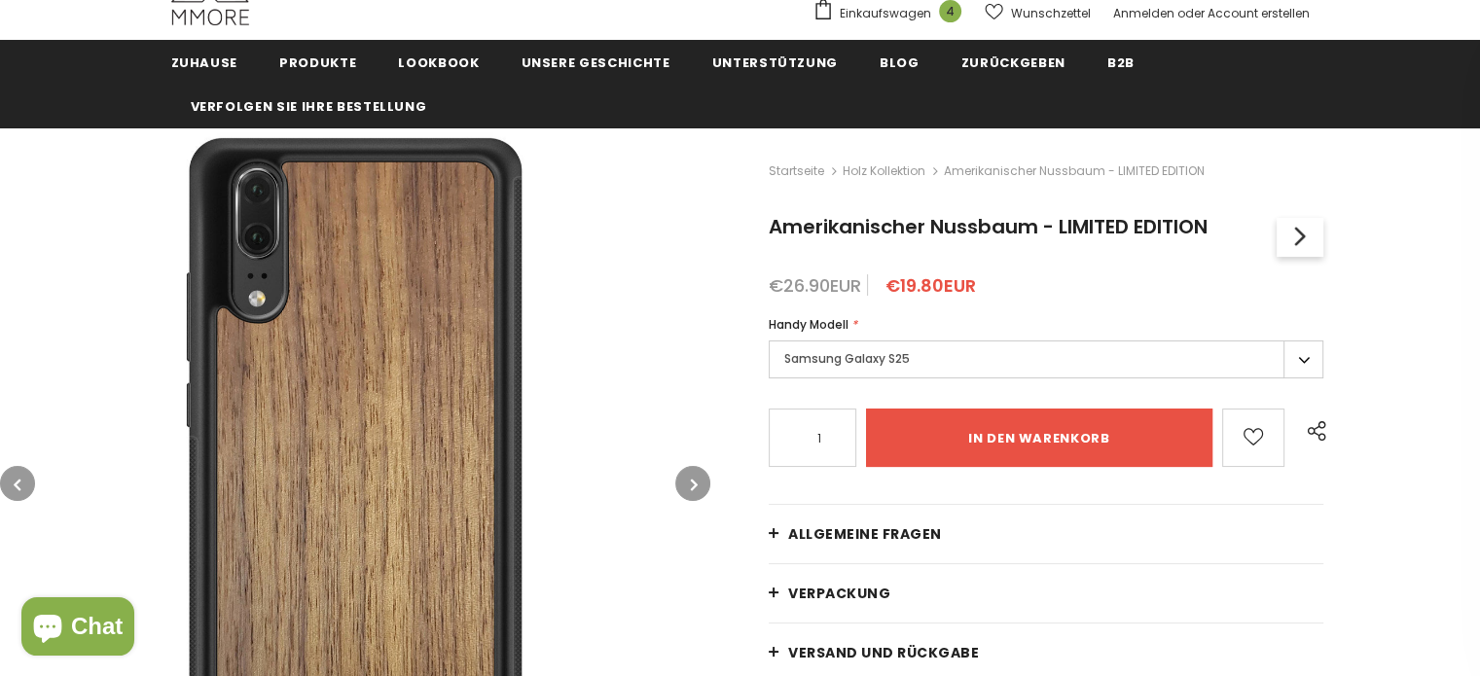
click at [691, 485] on icon "button" at bounding box center [694, 484] width 7 height 19
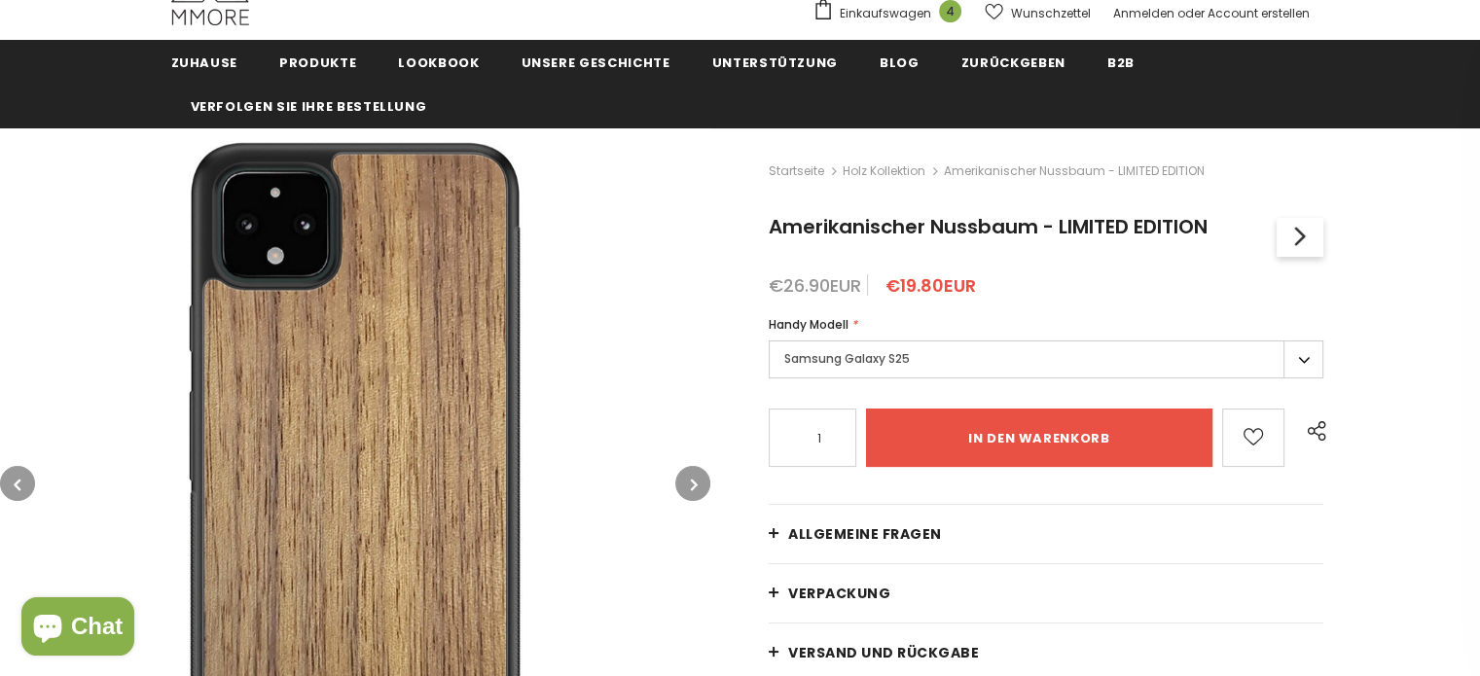
click at [691, 485] on icon "button" at bounding box center [694, 484] width 7 height 19
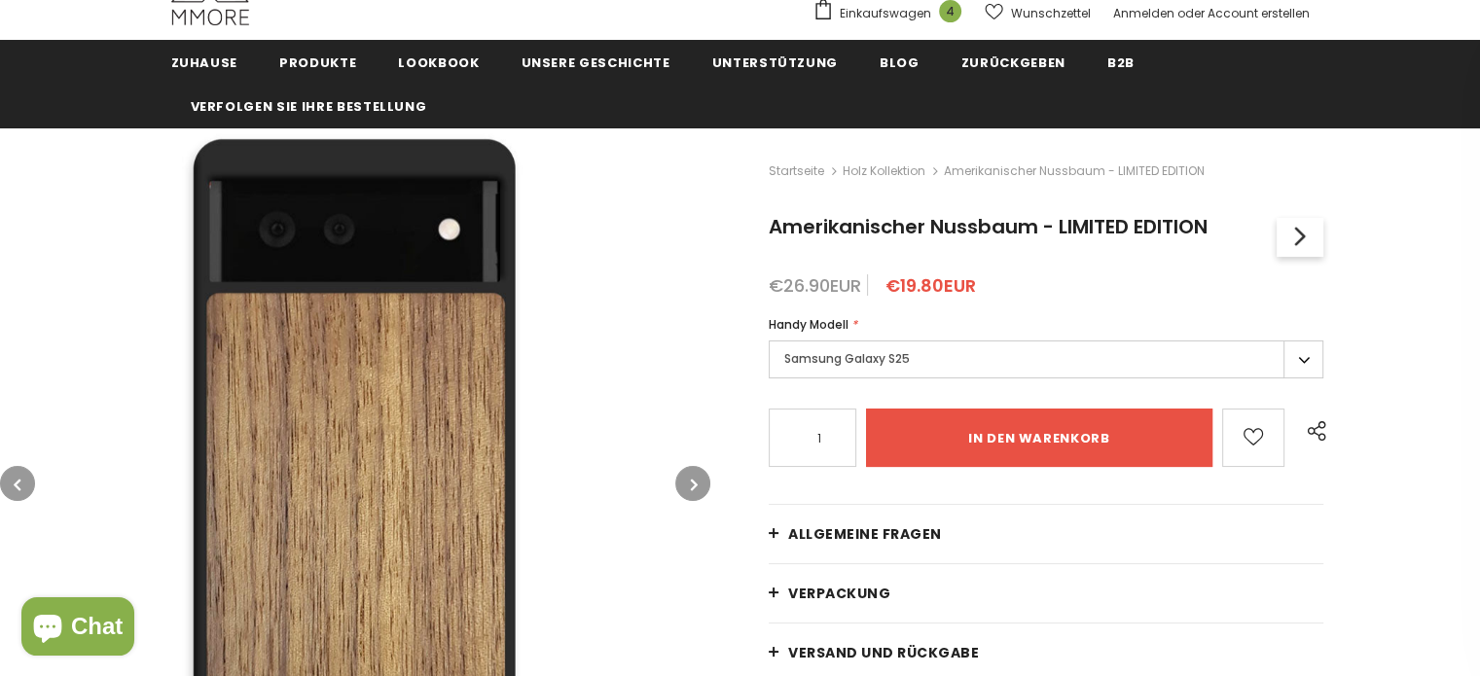
click at [691, 485] on icon "button" at bounding box center [694, 484] width 7 height 19
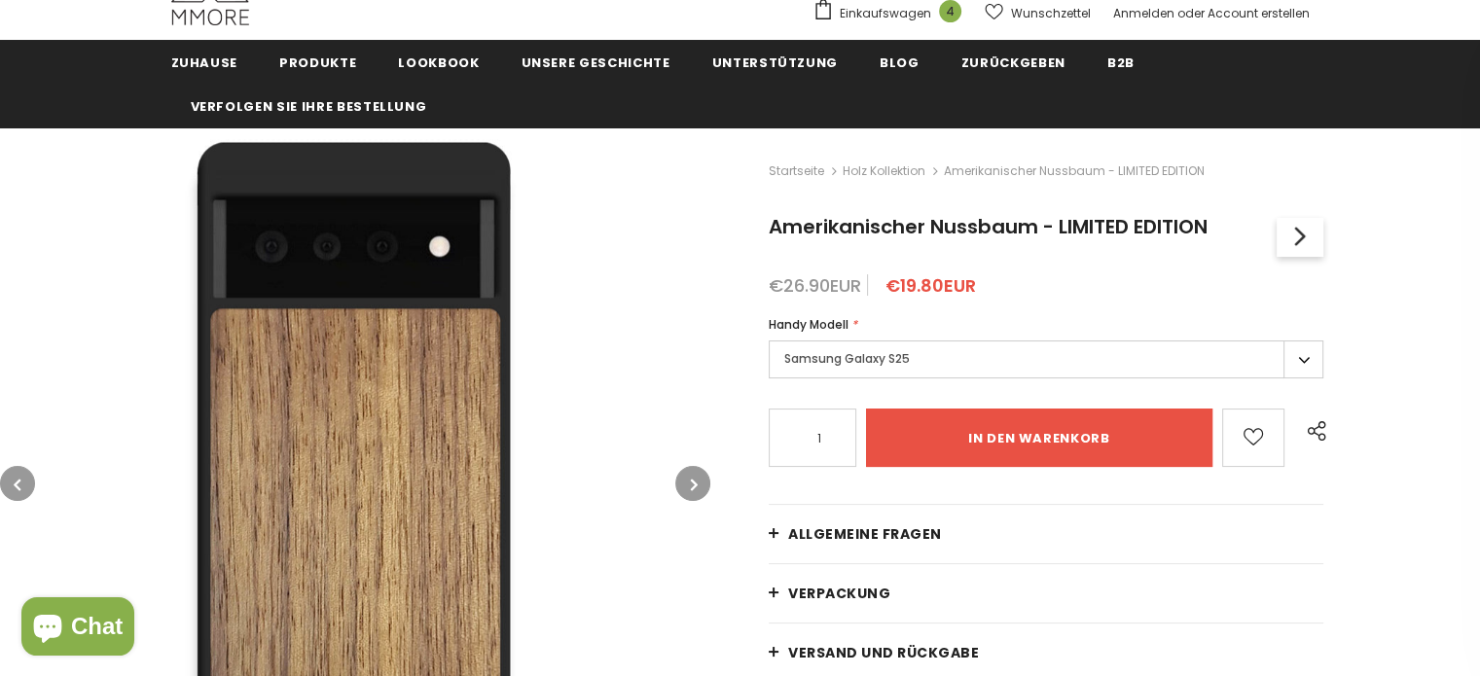
click at [691, 485] on icon "button" at bounding box center [694, 484] width 7 height 19
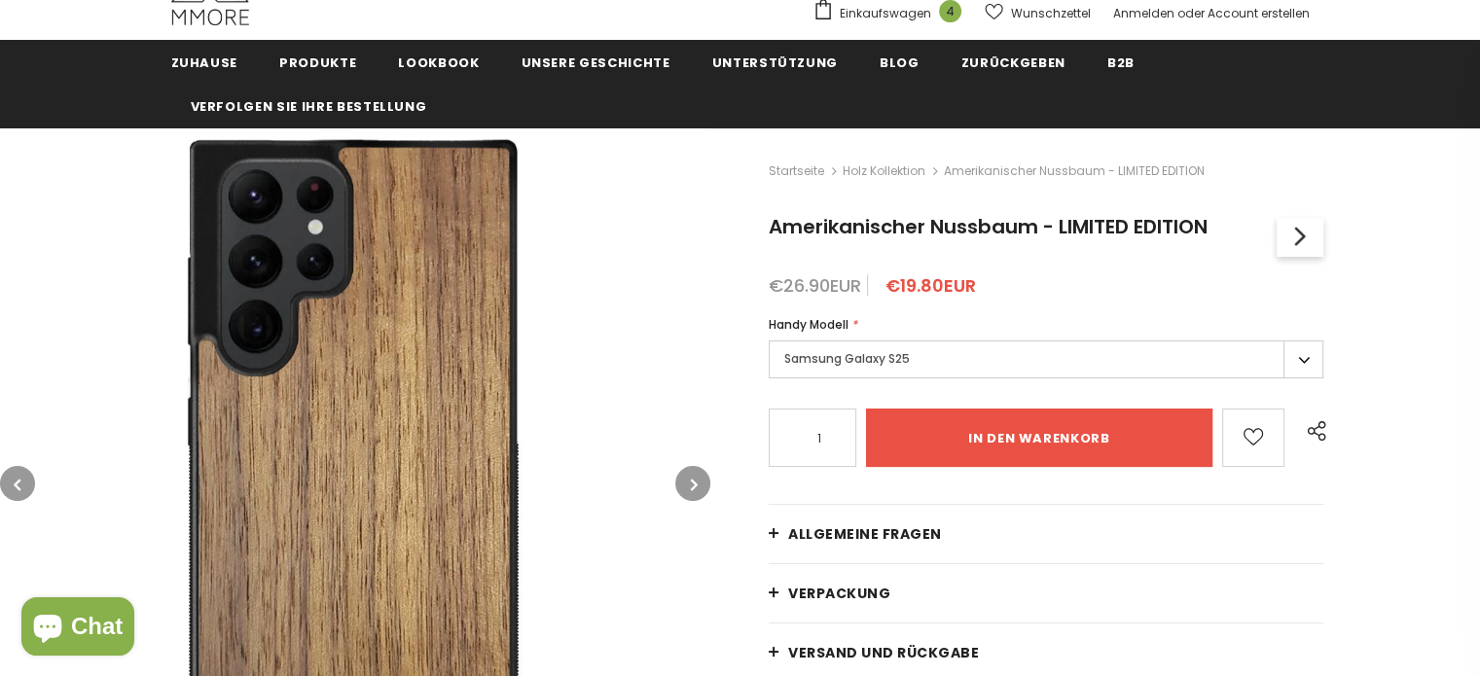
click at [691, 485] on icon "button" at bounding box center [694, 484] width 7 height 19
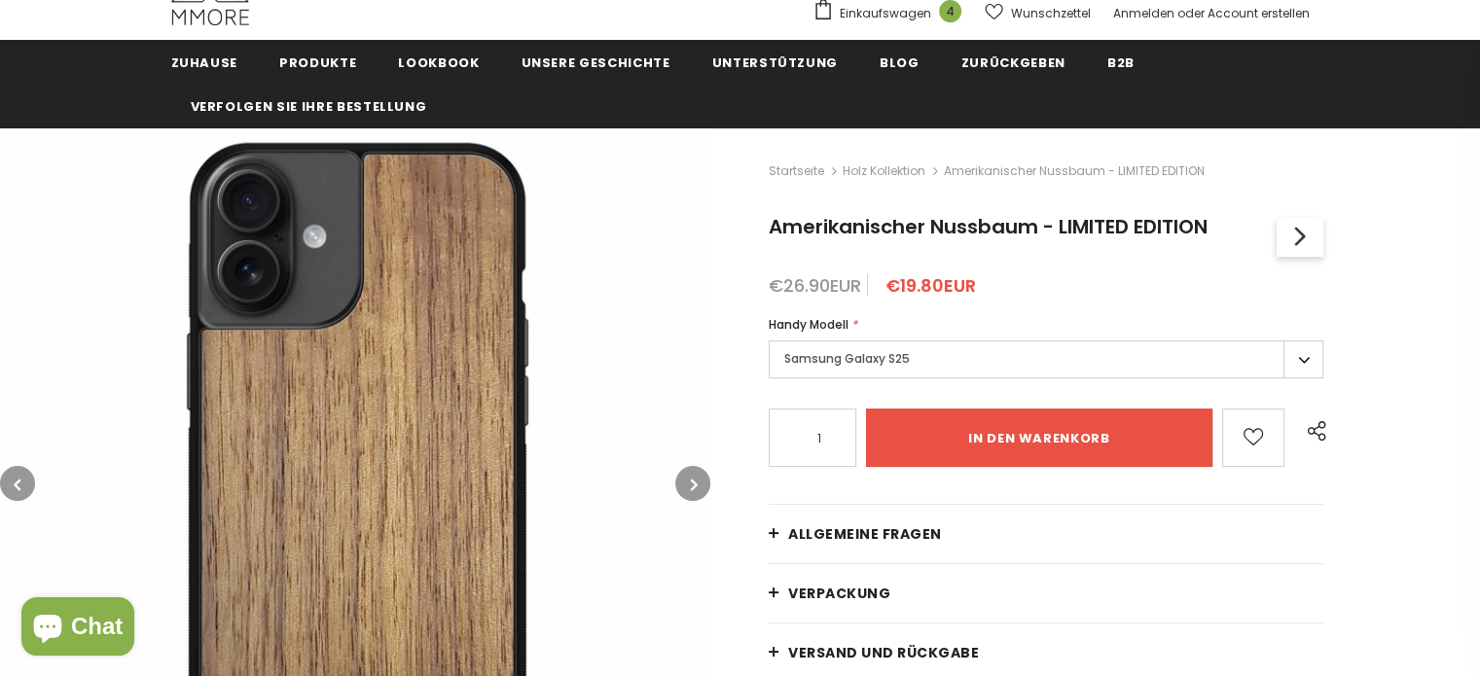
click at [691, 485] on icon "button" at bounding box center [694, 484] width 7 height 19
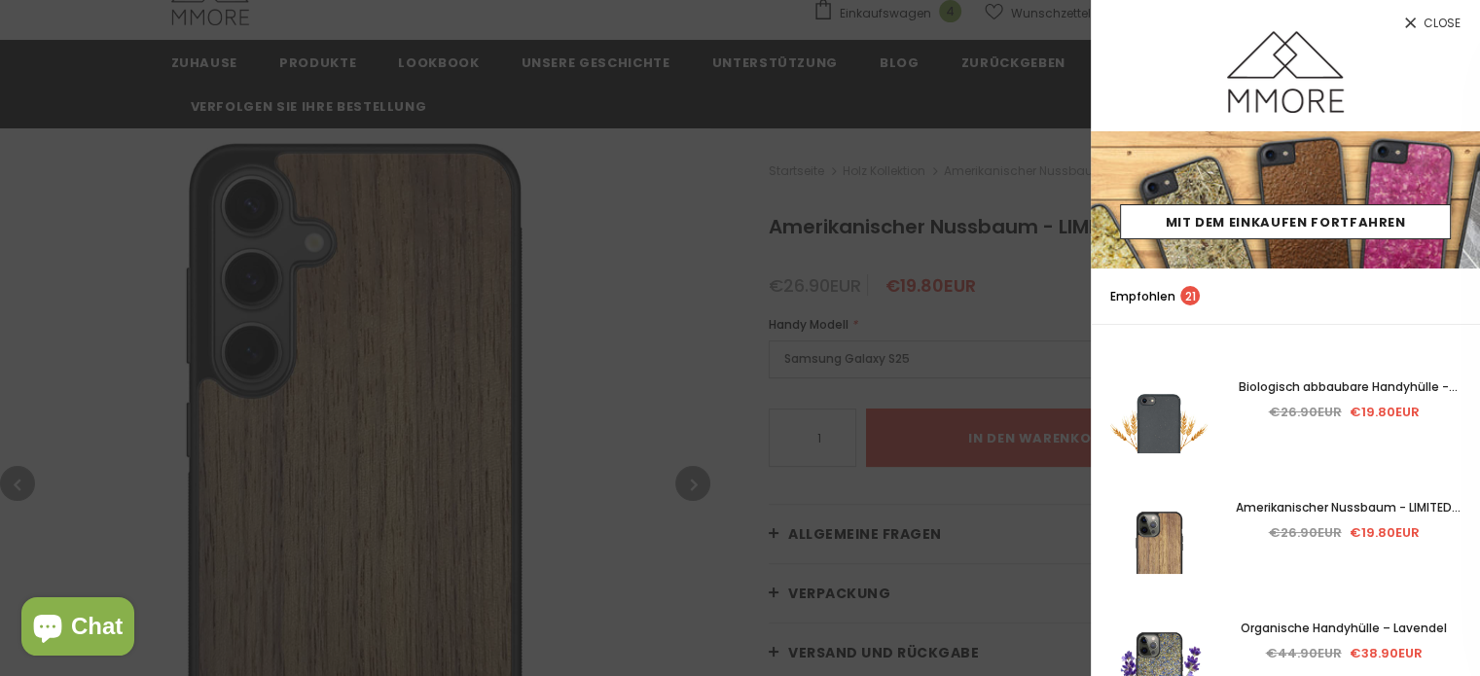
click at [1438, 23] on span "Close" at bounding box center [1441, 24] width 37 height 12
click at [1441, 22] on span "Close" at bounding box center [1441, 24] width 37 height 12
click at [1416, 18] on icon at bounding box center [1410, 23] width 11 height 11
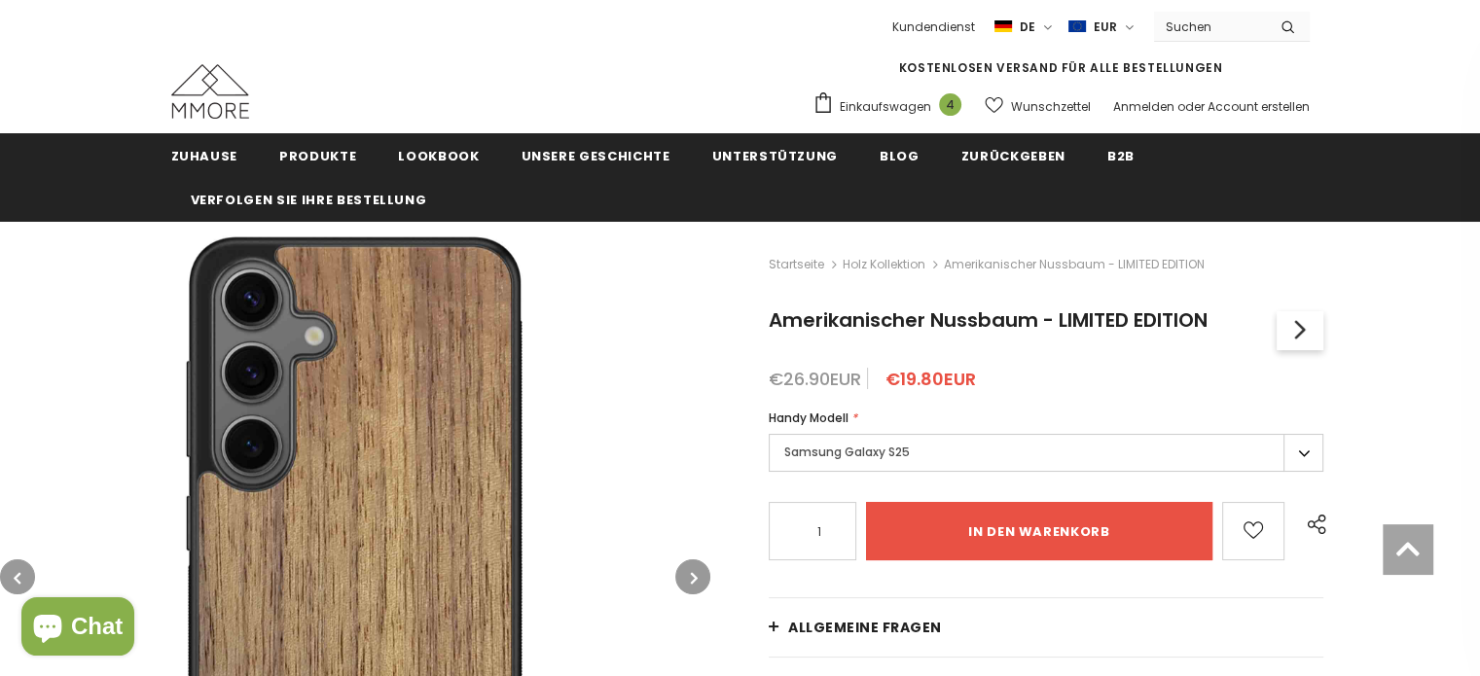
scroll to position [0, 0]
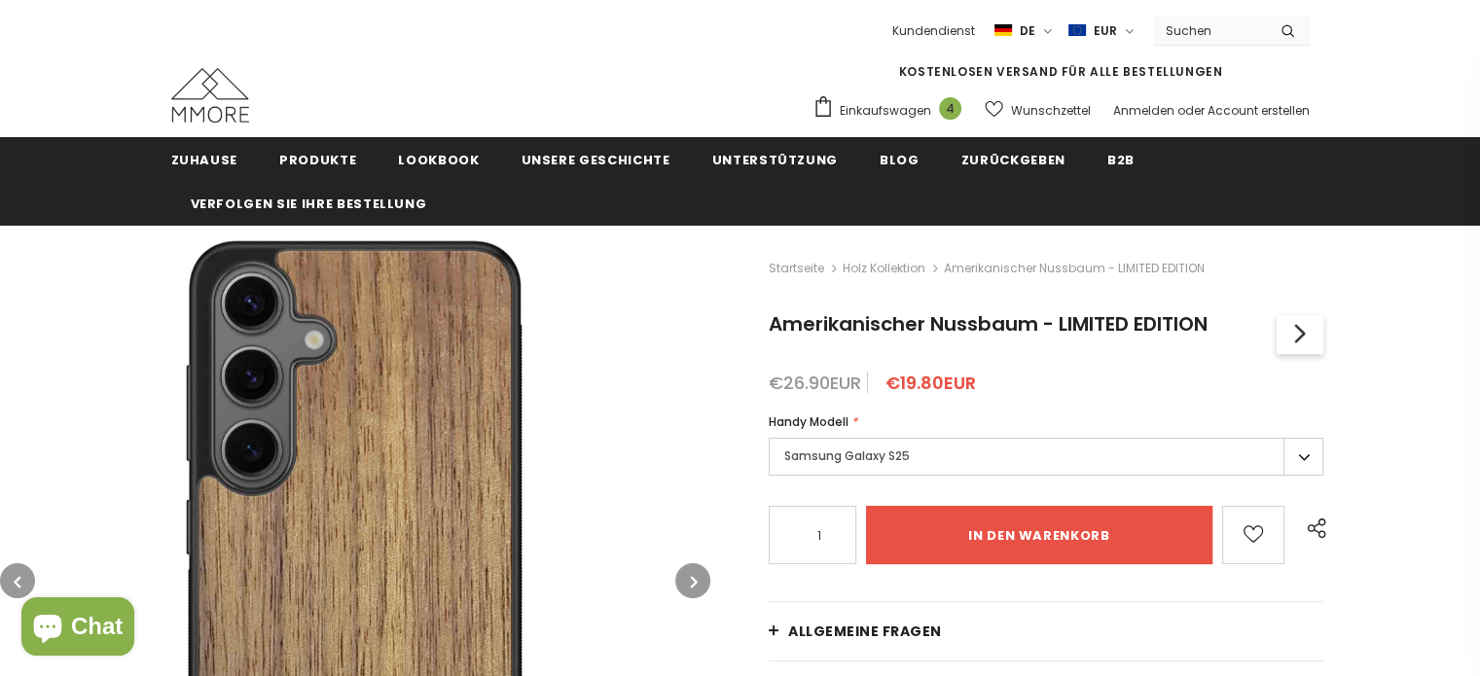
click at [452, 350] on img at bounding box center [355, 581] width 710 height 710
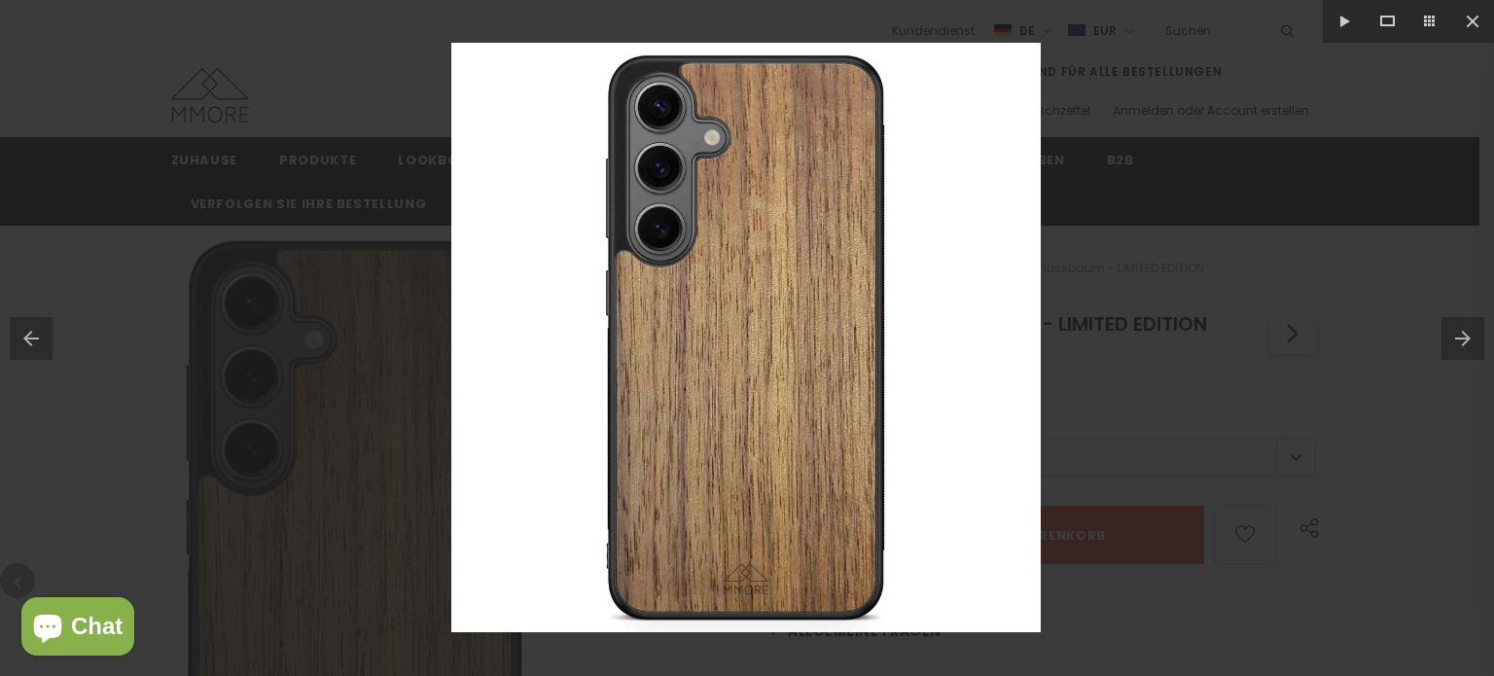
click at [1135, 172] on div at bounding box center [747, 338] width 1494 height 676
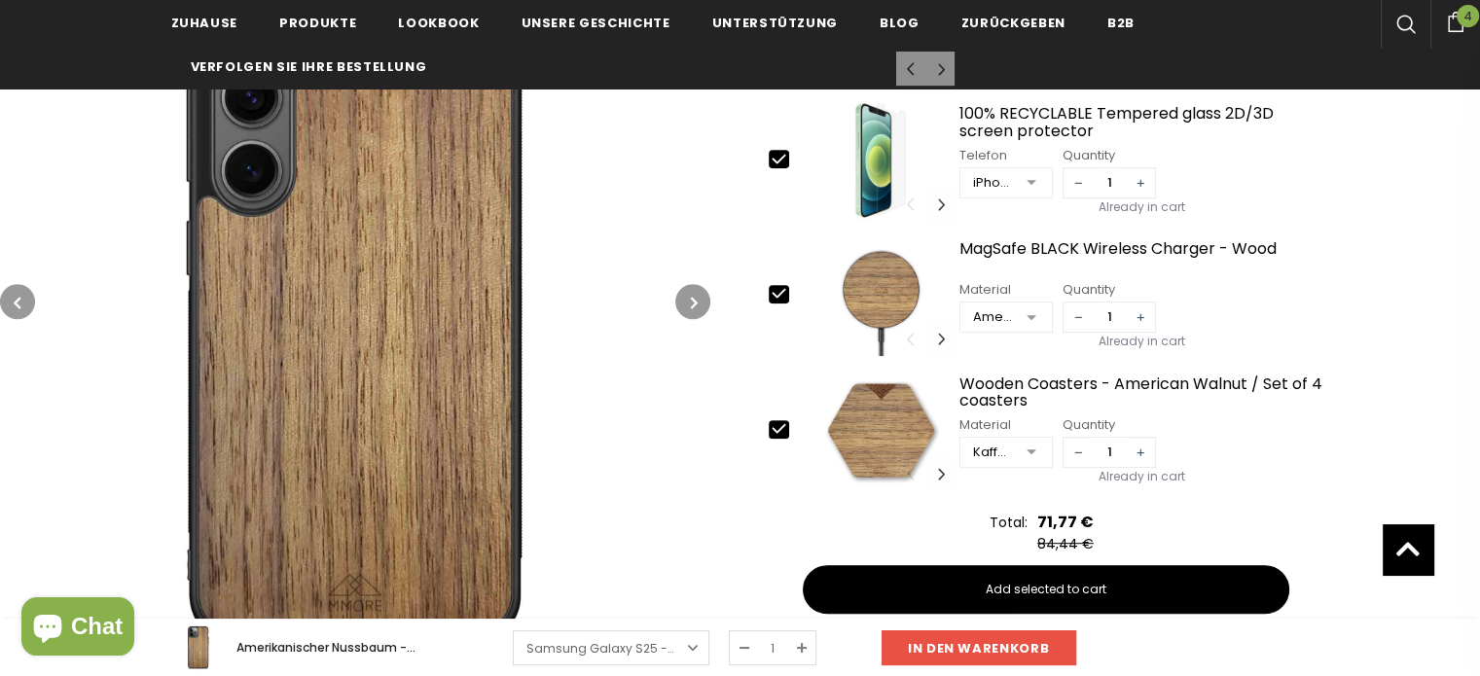
scroll to position [778, 0]
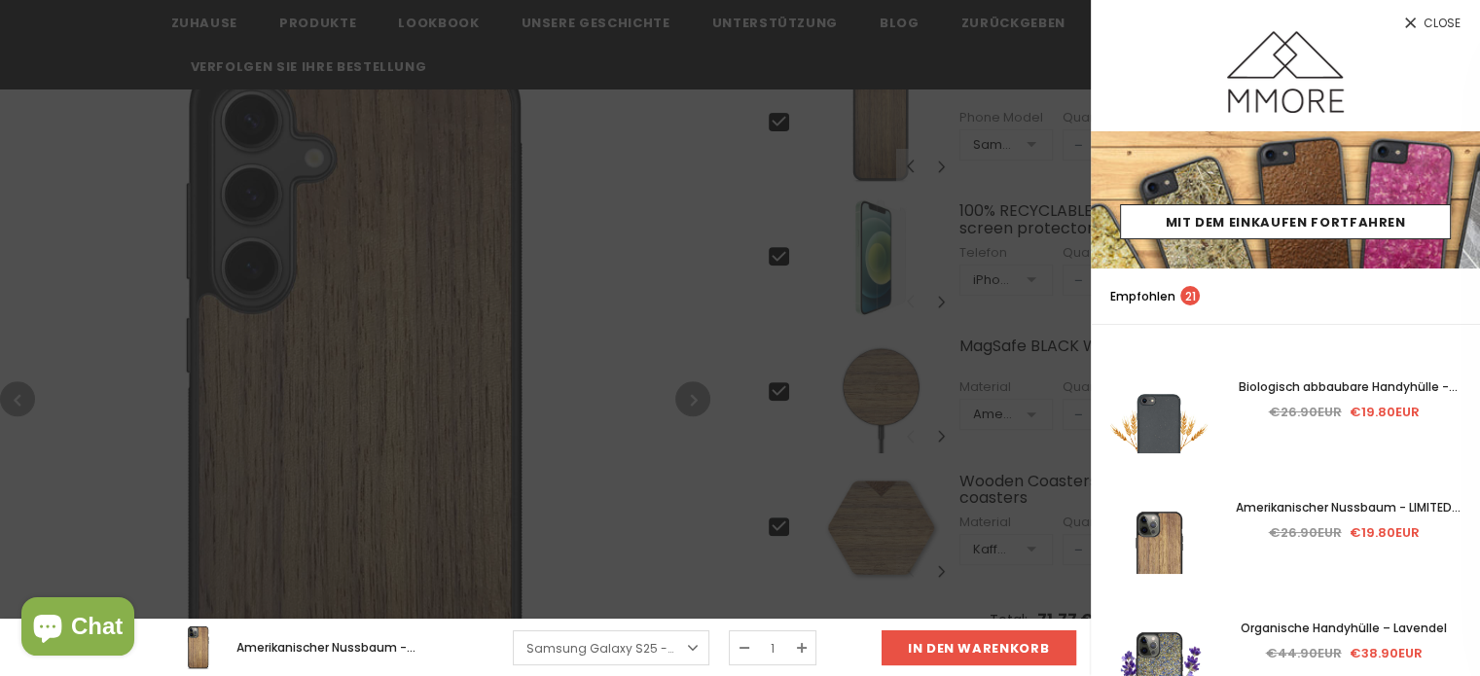
drag, startPoint x: 1434, startPoint y: 22, endPoint x: 1405, endPoint y: 30, distance: 30.2
click at [1434, 22] on span "Close" at bounding box center [1441, 24] width 37 height 12
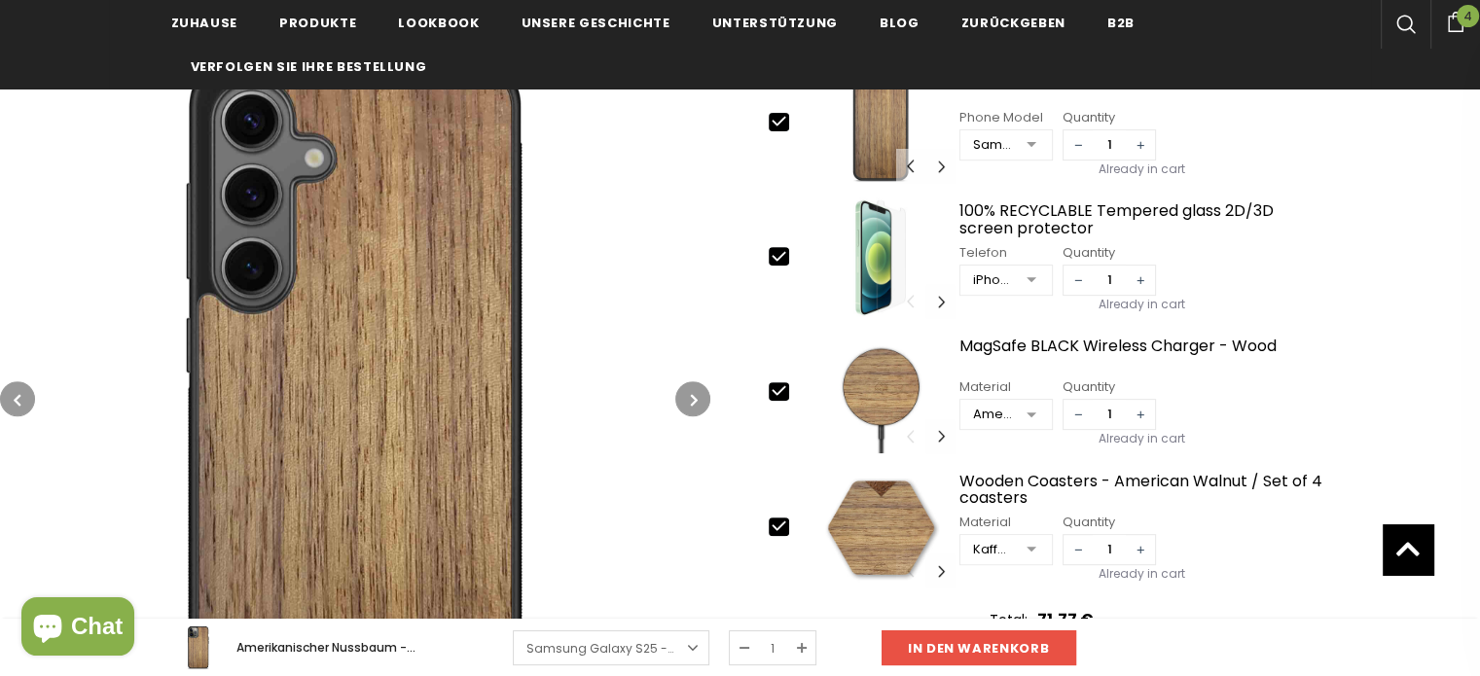
click at [682, 389] on button "button" at bounding box center [692, 398] width 35 height 35
click at [689, 391] on button "button" at bounding box center [692, 398] width 35 height 35
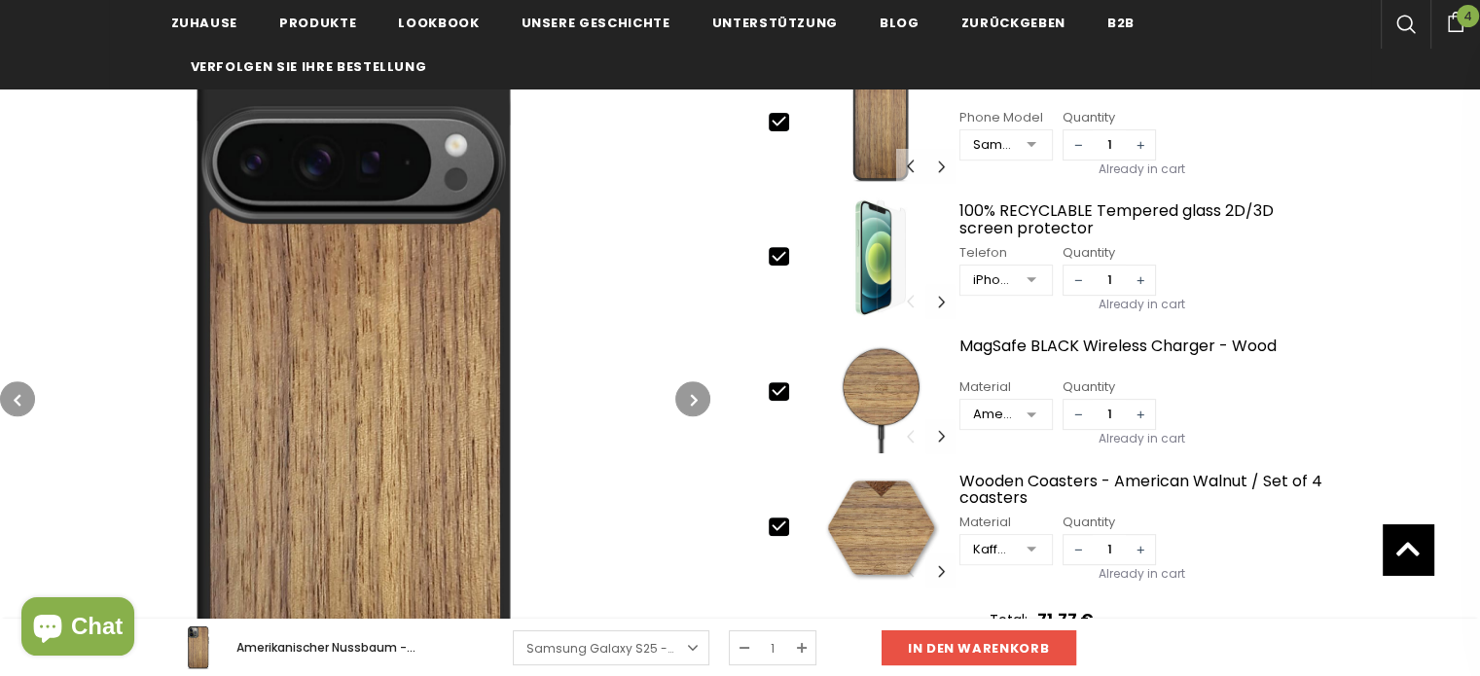
click at [689, 391] on button "button" at bounding box center [692, 398] width 35 height 35
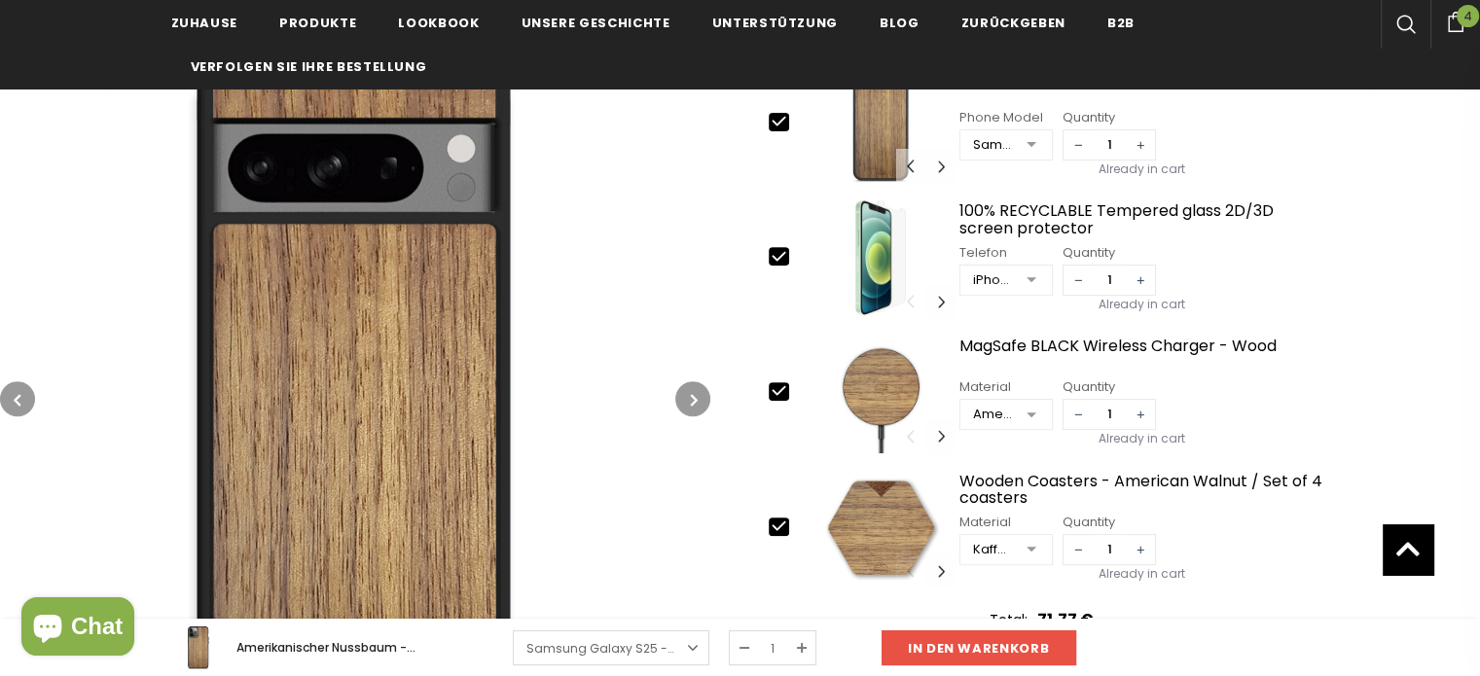
click at [689, 391] on button "button" at bounding box center [692, 398] width 35 height 35
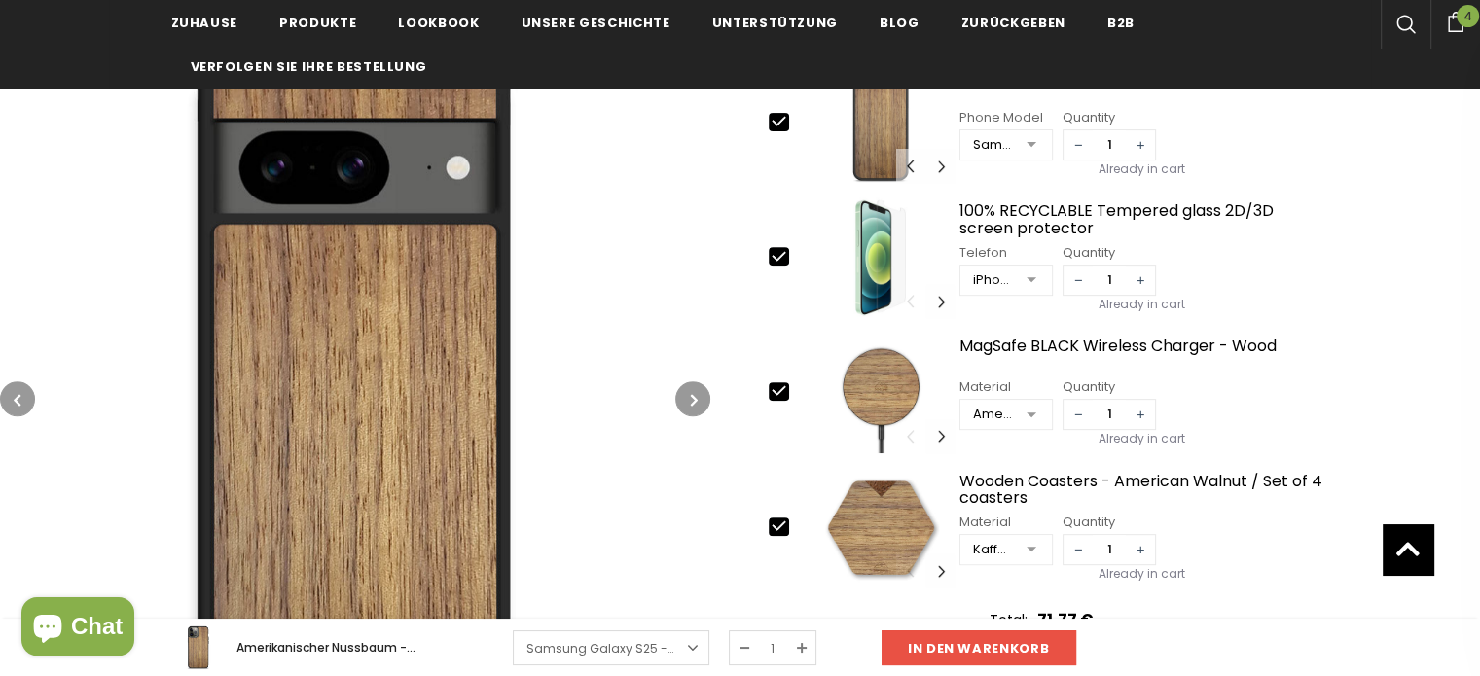
click at [689, 391] on button "button" at bounding box center [692, 398] width 35 height 35
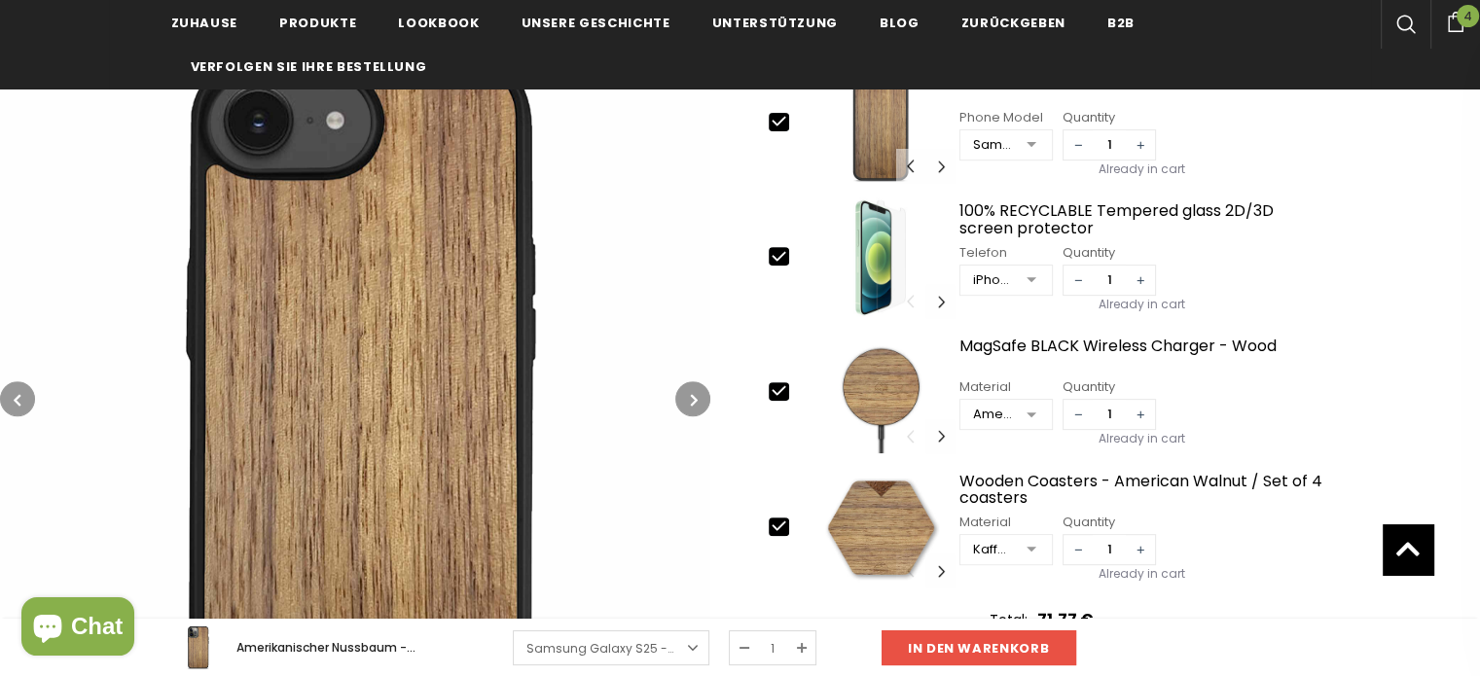
click at [679, 392] on button "button" at bounding box center [692, 398] width 35 height 35
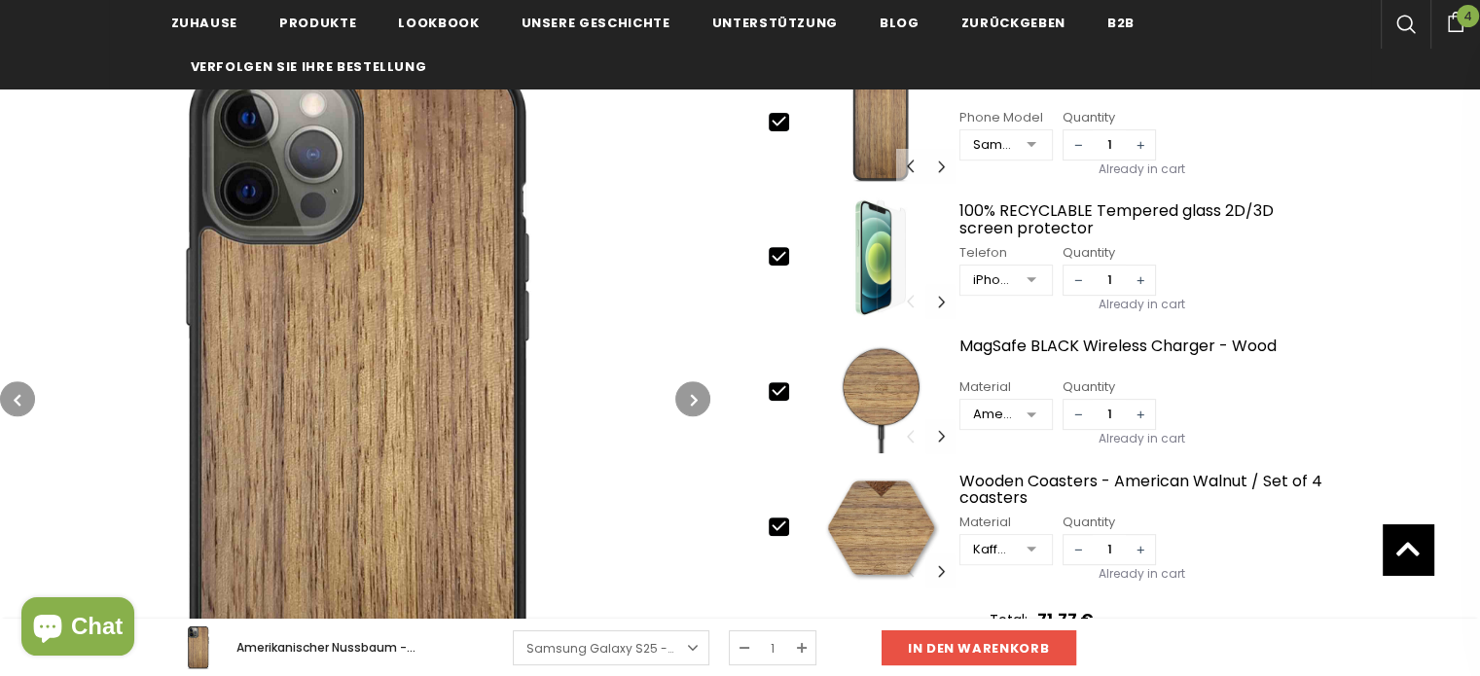
click at [689, 393] on button "button" at bounding box center [692, 398] width 35 height 35
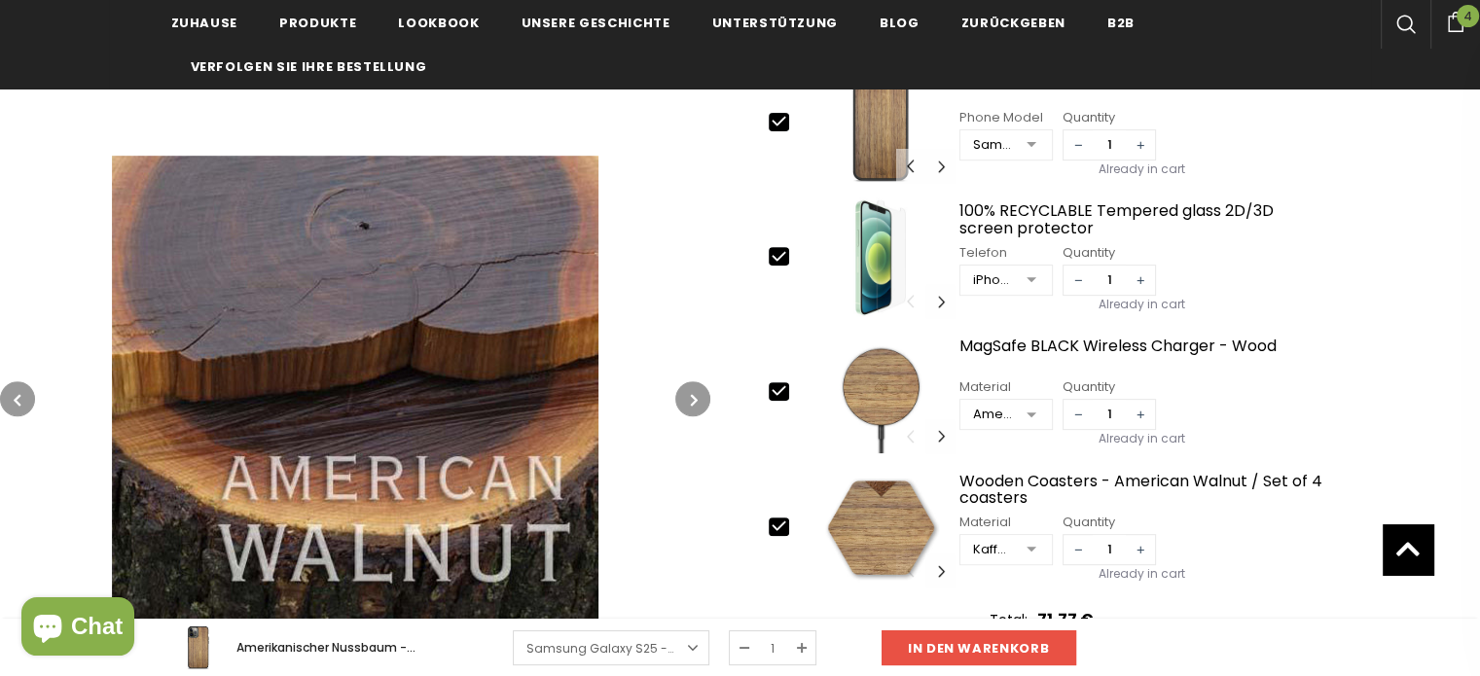
click at [691, 393] on icon "button" at bounding box center [694, 399] width 7 height 19
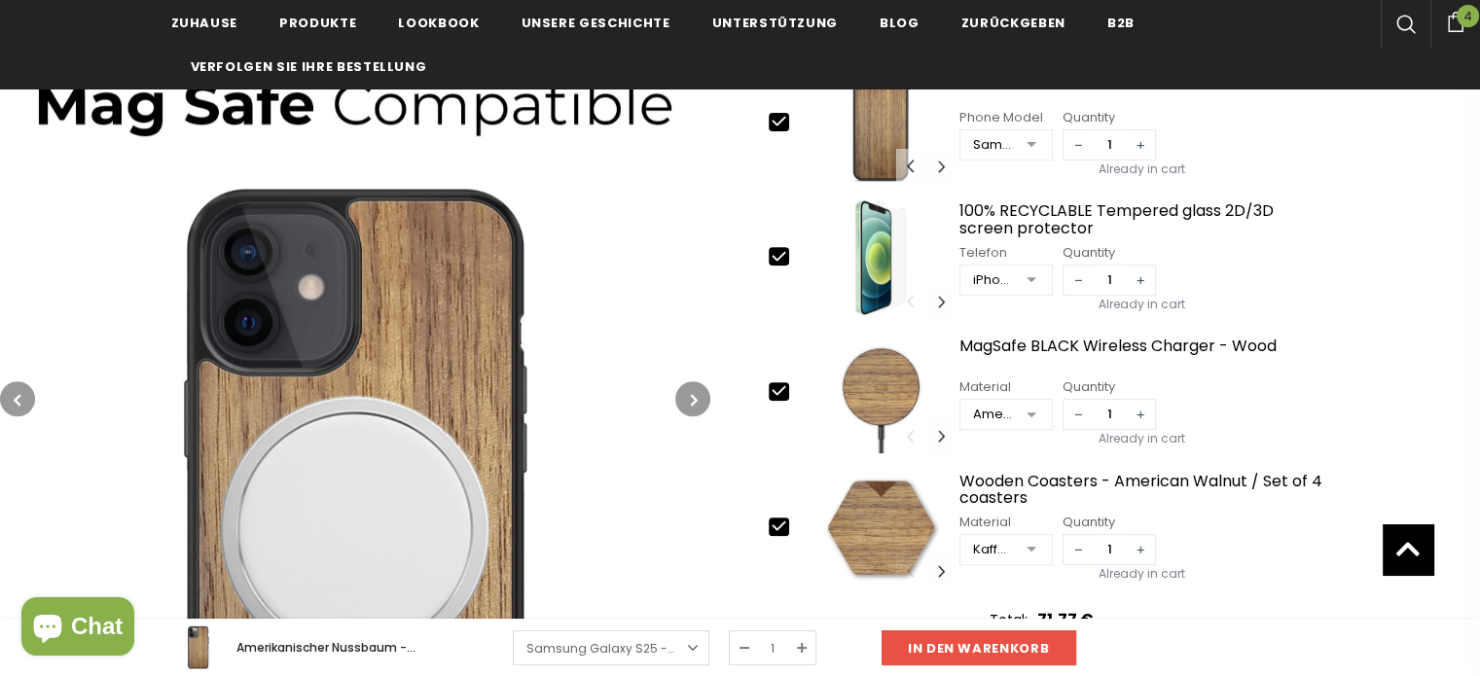
click at [691, 393] on icon "button" at bounding box center [694, 399] width 7 height 19
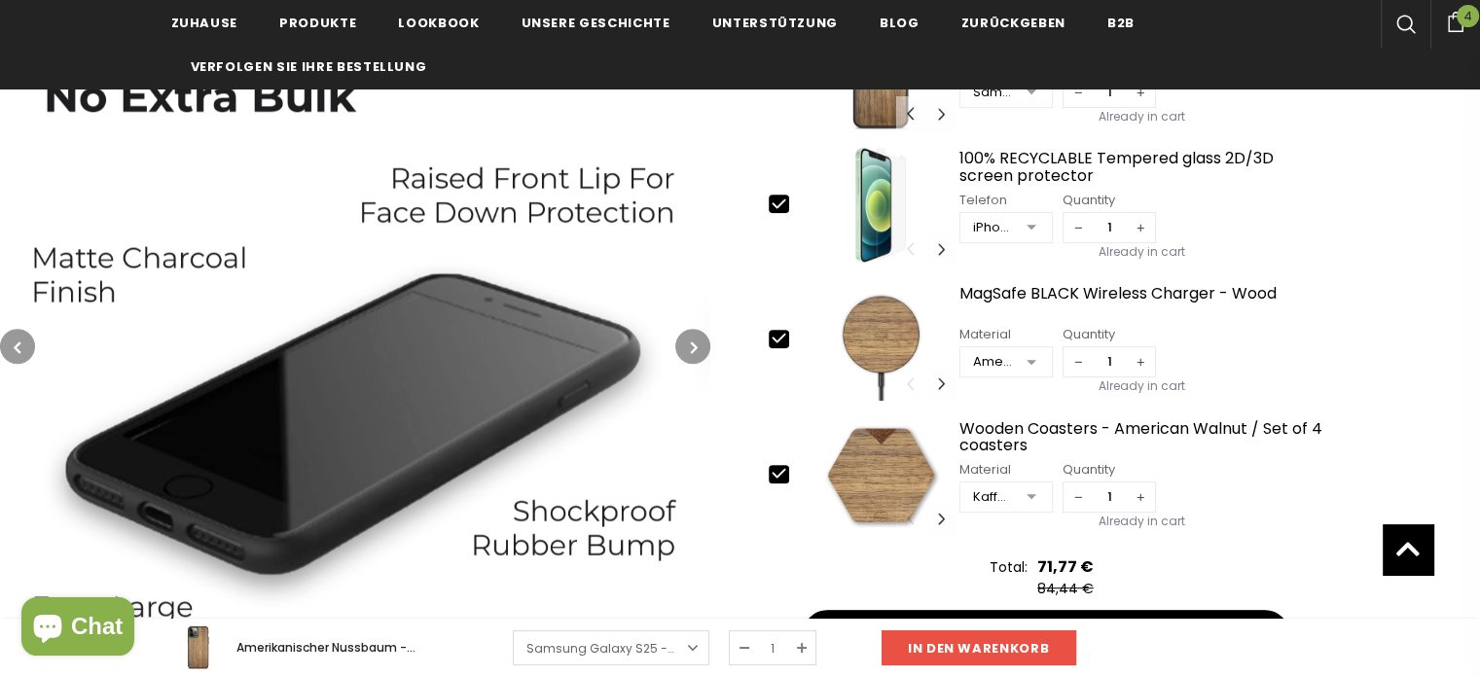
scroll to position [876, 0]
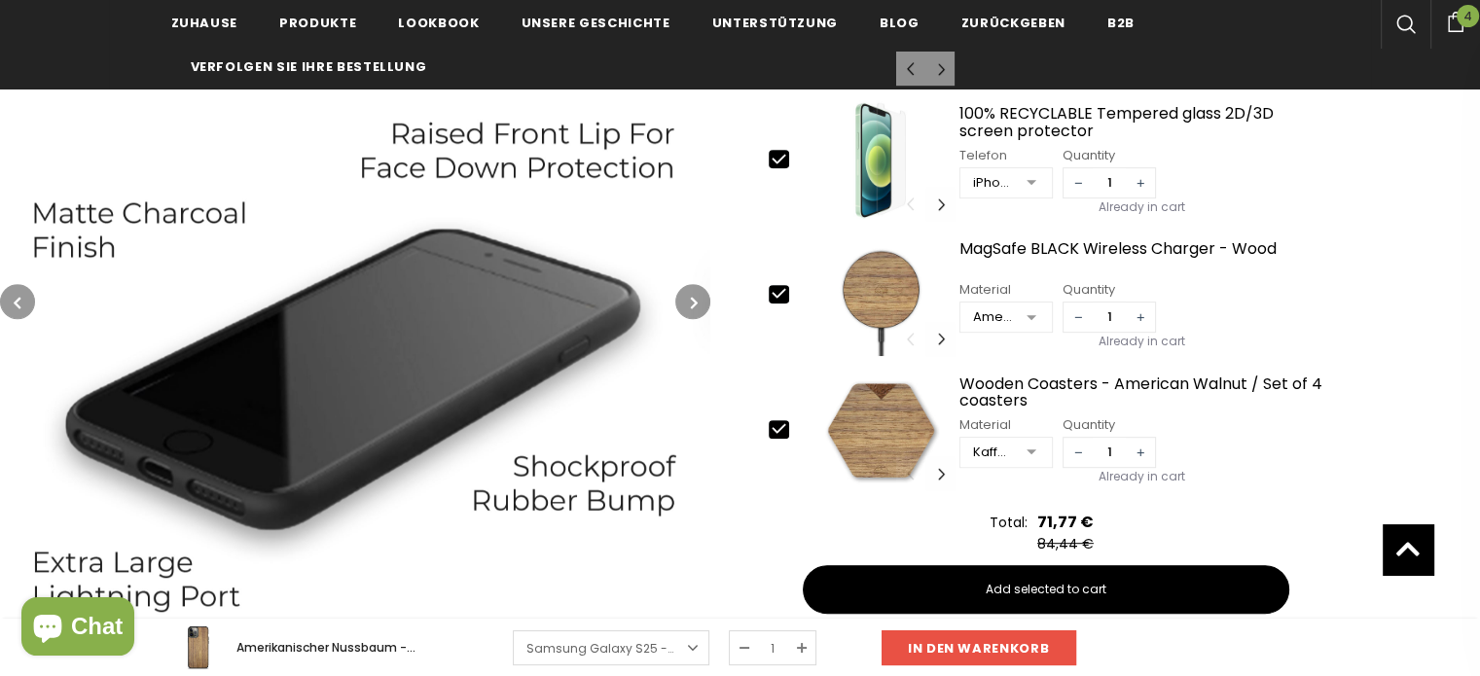
click at [185, 505] on img at bounding box center [355, 301] width 710 height 710
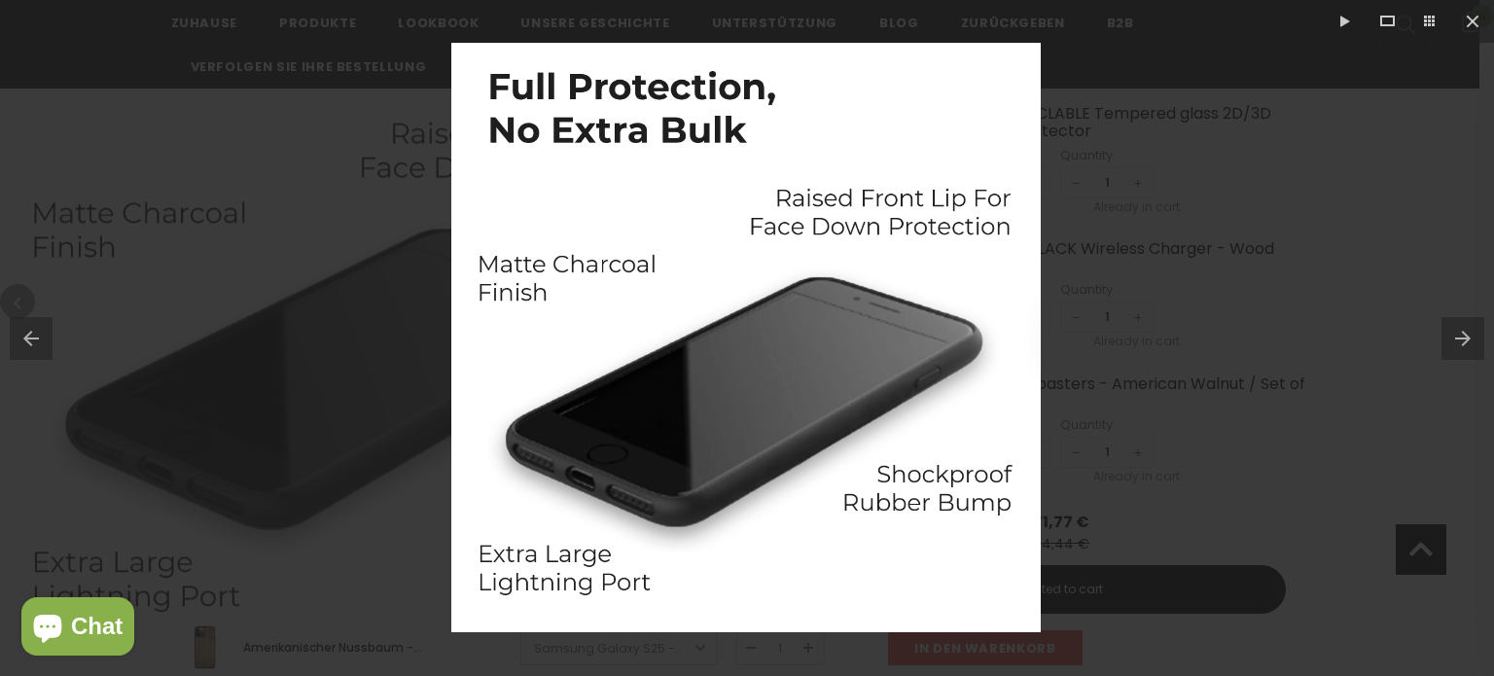
click at [615, 477] on img at bounding box center [746, 338] width 590 height 590
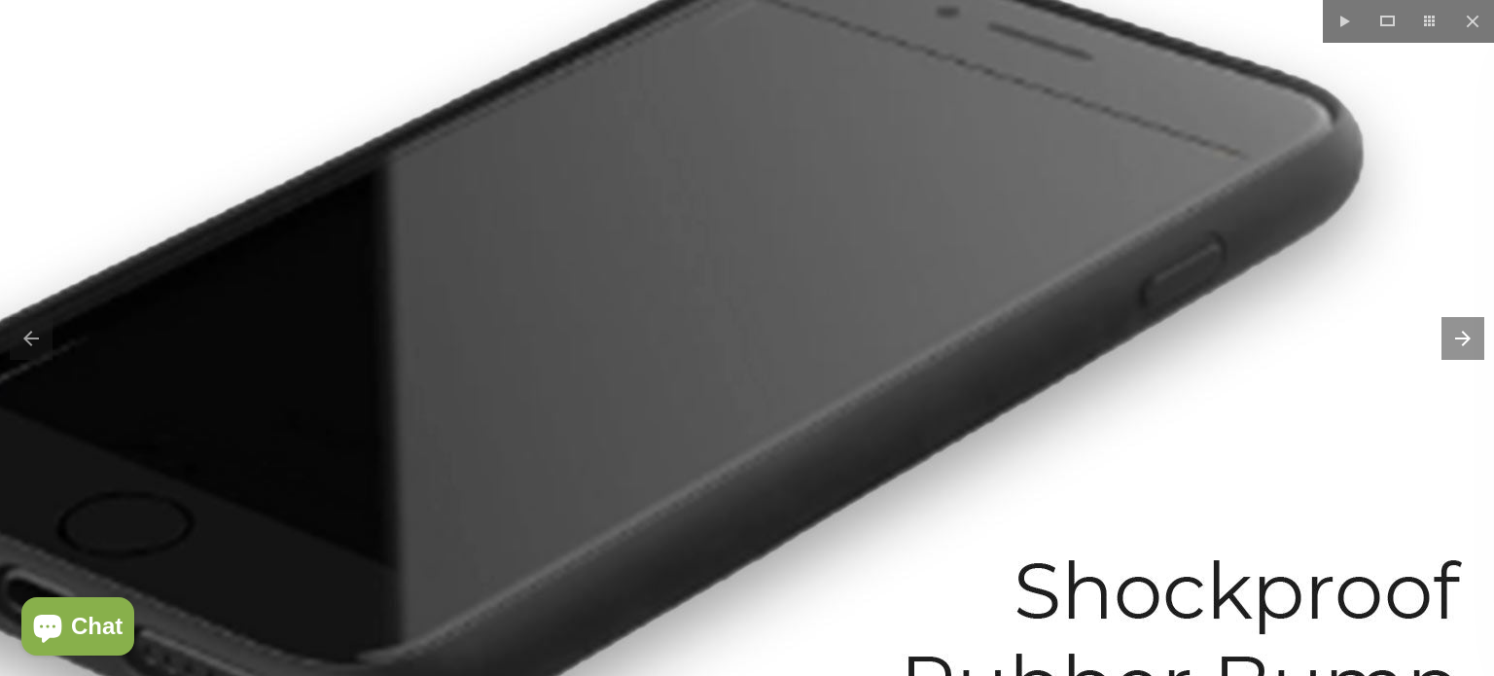
drag, startPoint x: 1218, startPoint y: 262, endPoint x: 904, endPoint y: 360, distance: 329.3
click at [828, 361] on img at bounding box center [583, 140] width 1946 height 1946
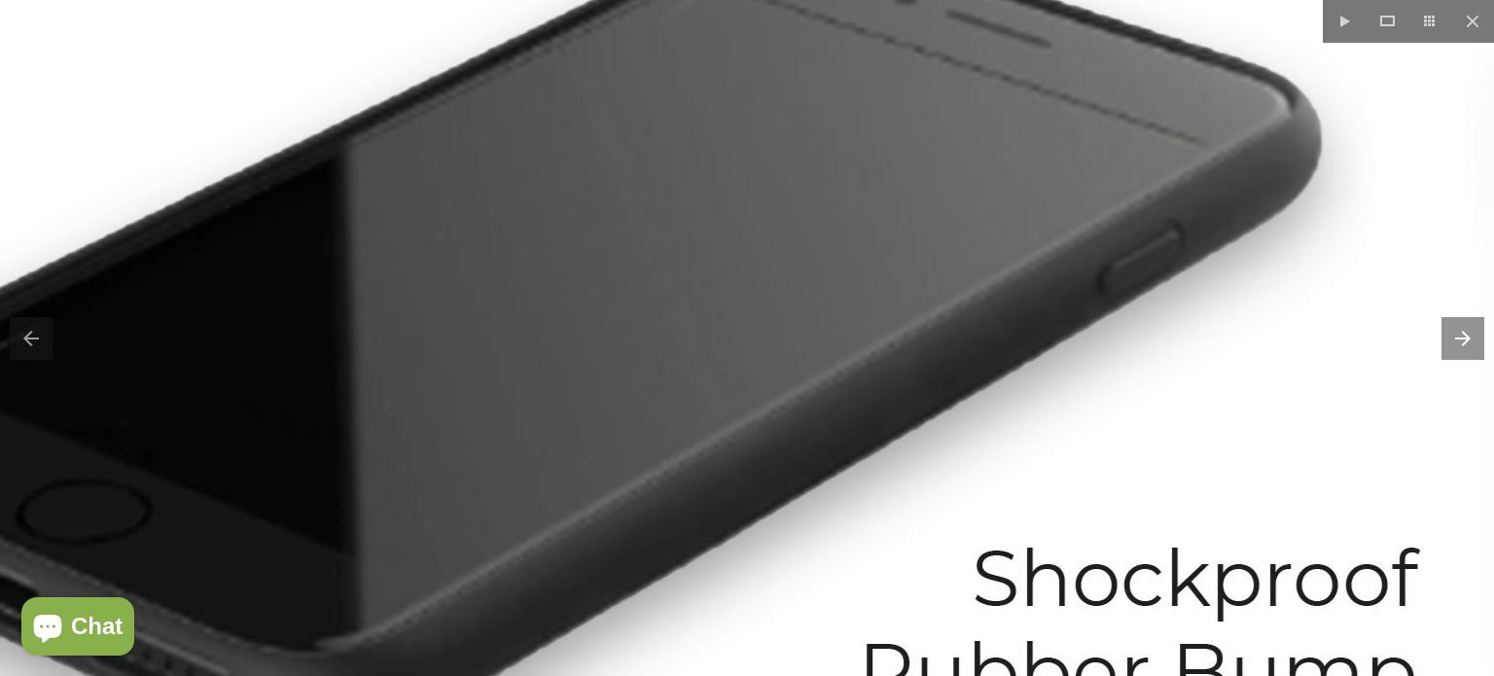
click at [1471, 351] on button at bounding box center [1468, 338] width 53 height 97
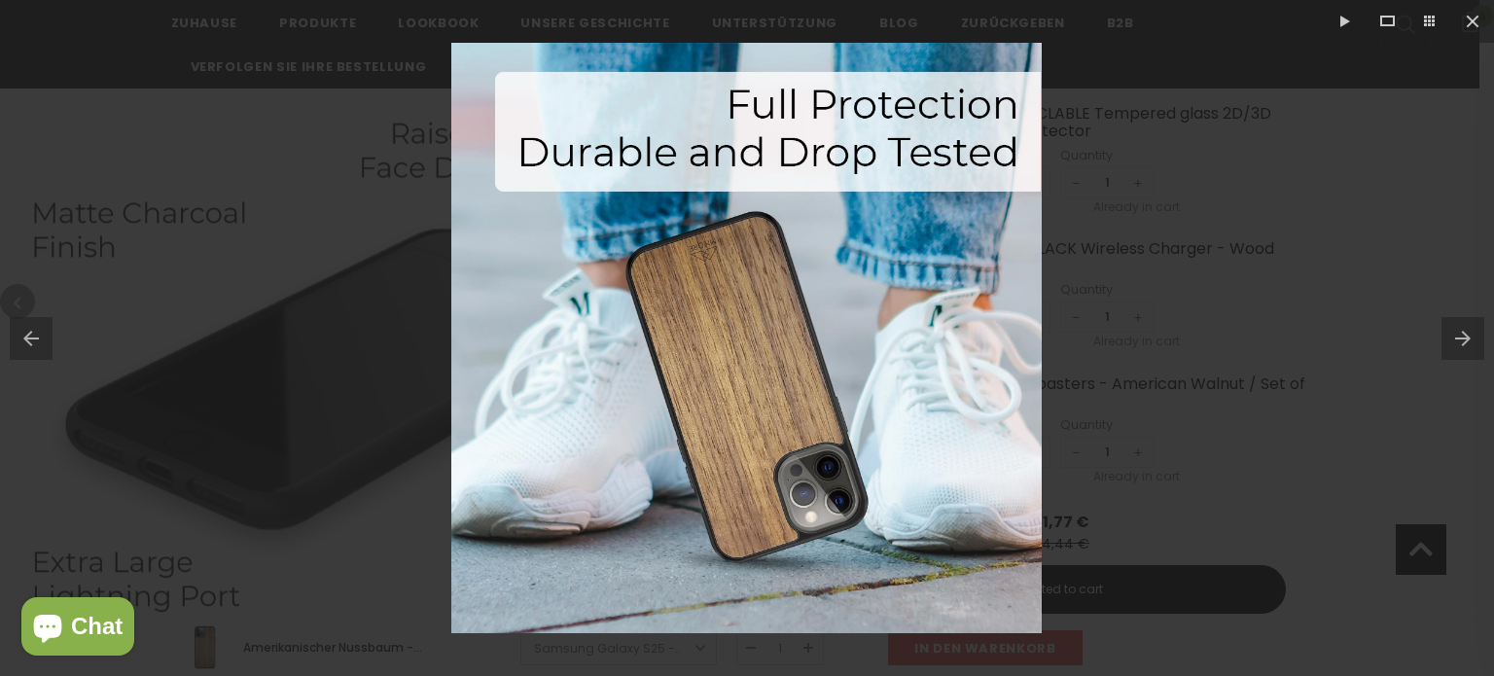
click at [682, 460] on img at bounding box center [746, 338] width 591 height 591
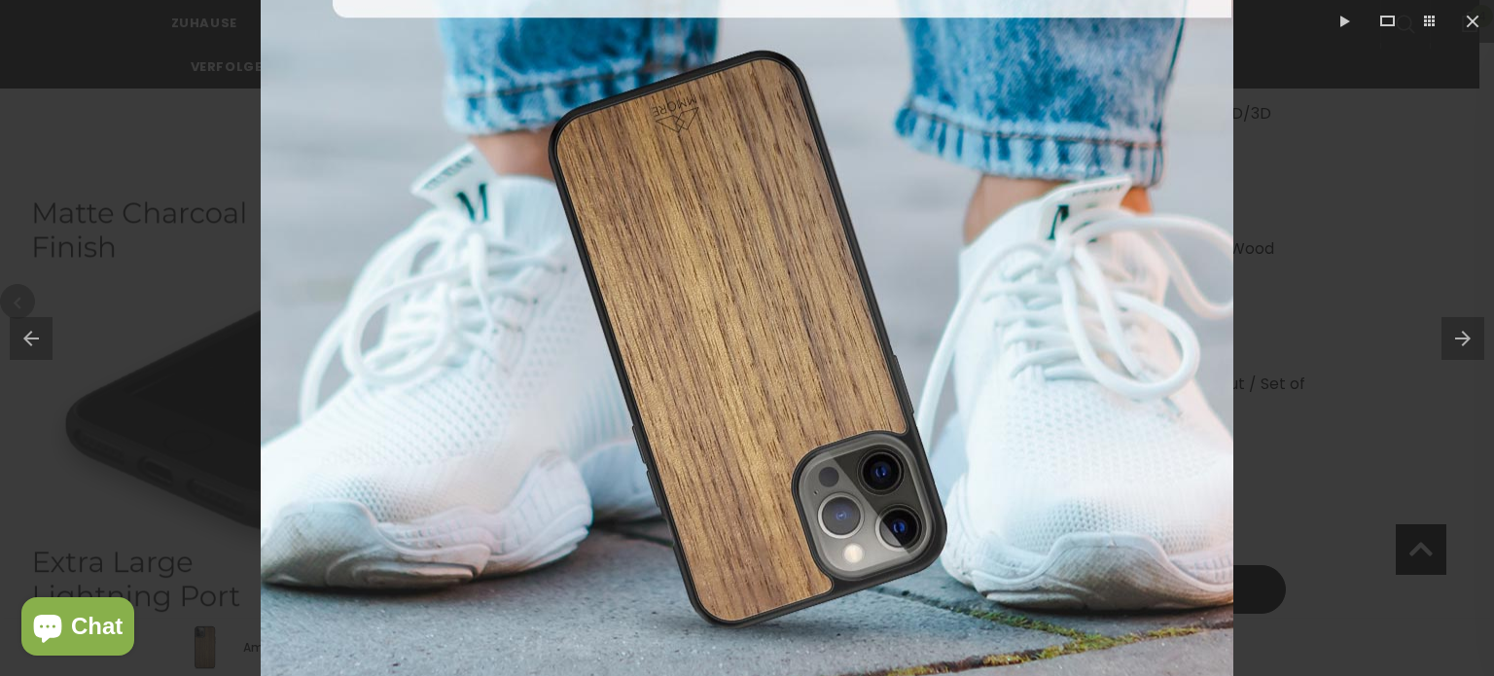
click at [1465, 331] on button at bounding box center [1468, 338] width 53 height 97
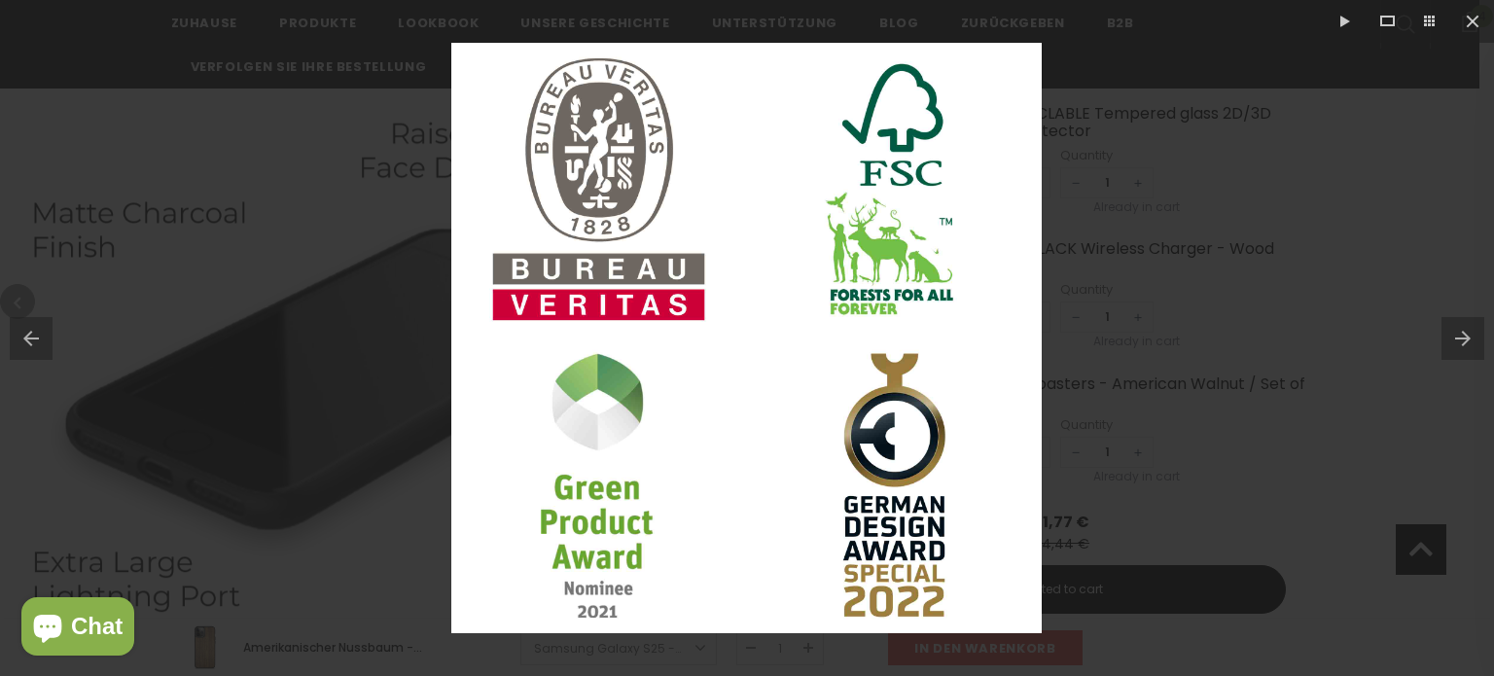
click at [1465, 331] on button at bounding box center [1468, 338] width 53 height 97
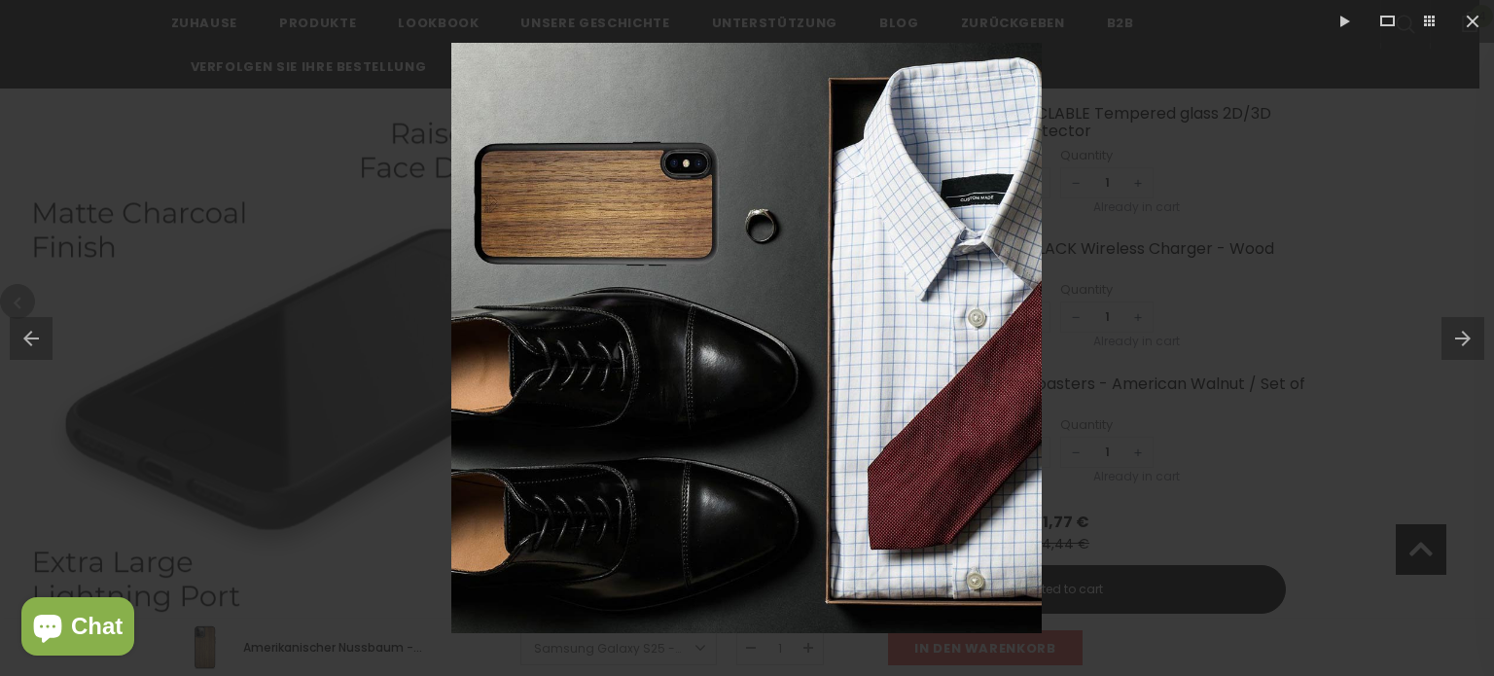
click at [1465, 331] on button at bounding box center [1468, 338] width 53 height 97
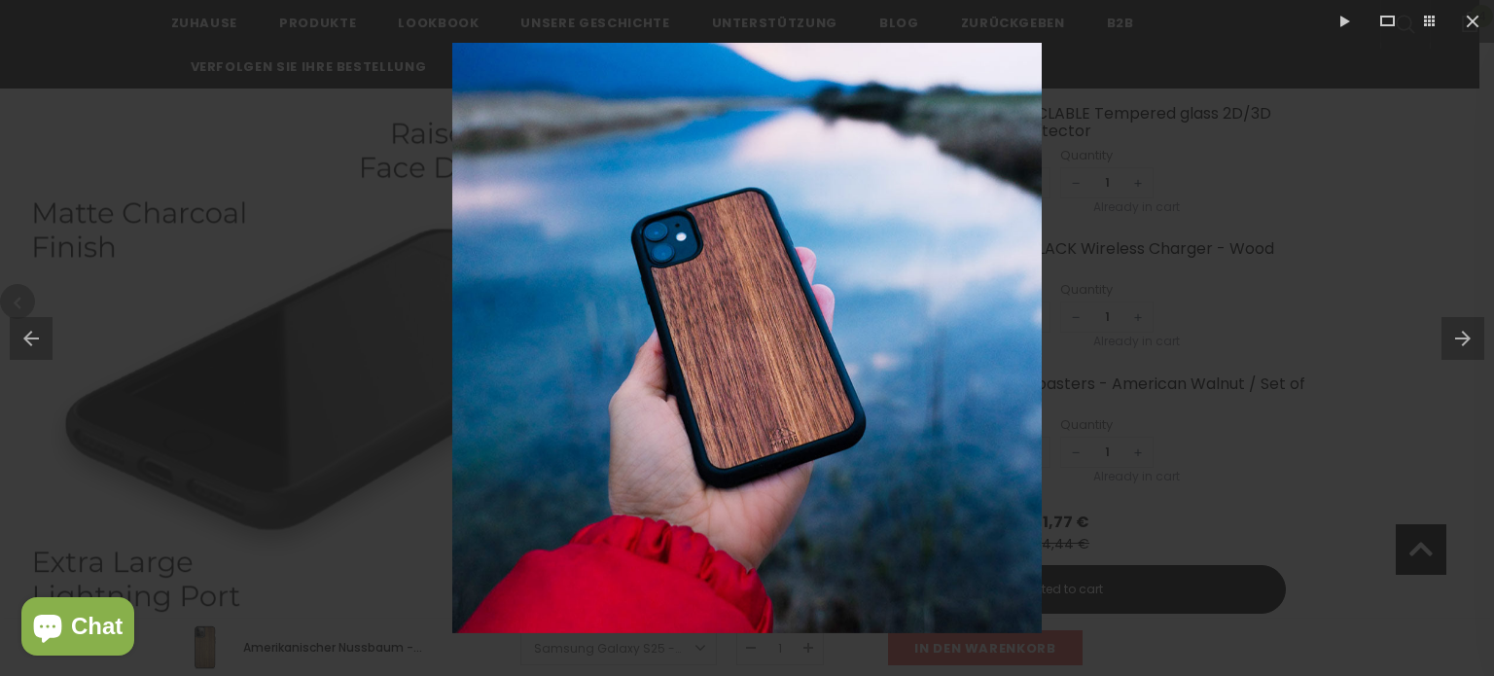
click at [1469, 338] on button at bounding box center [1468, 338] width 53 height 97
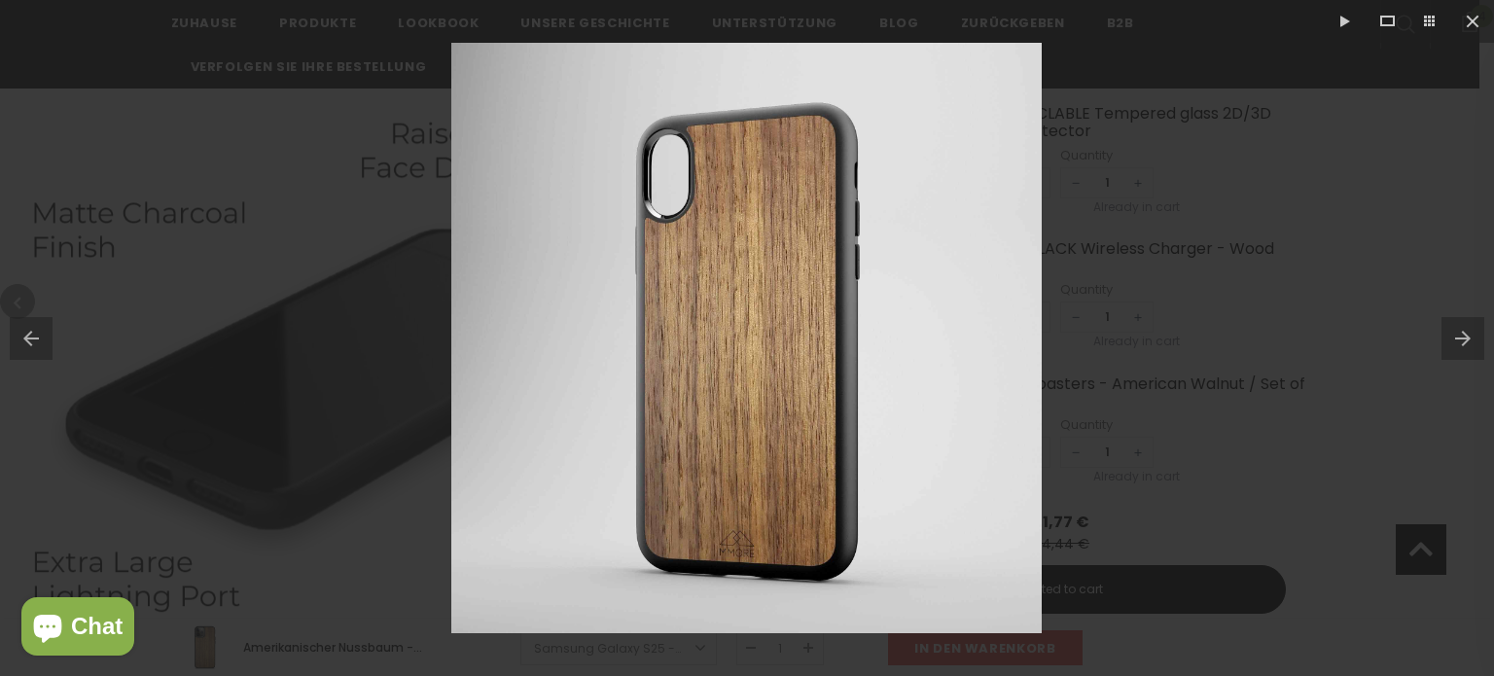
click at [1469, 338] on button at bounding box center [1468, 338] width 53 height 97
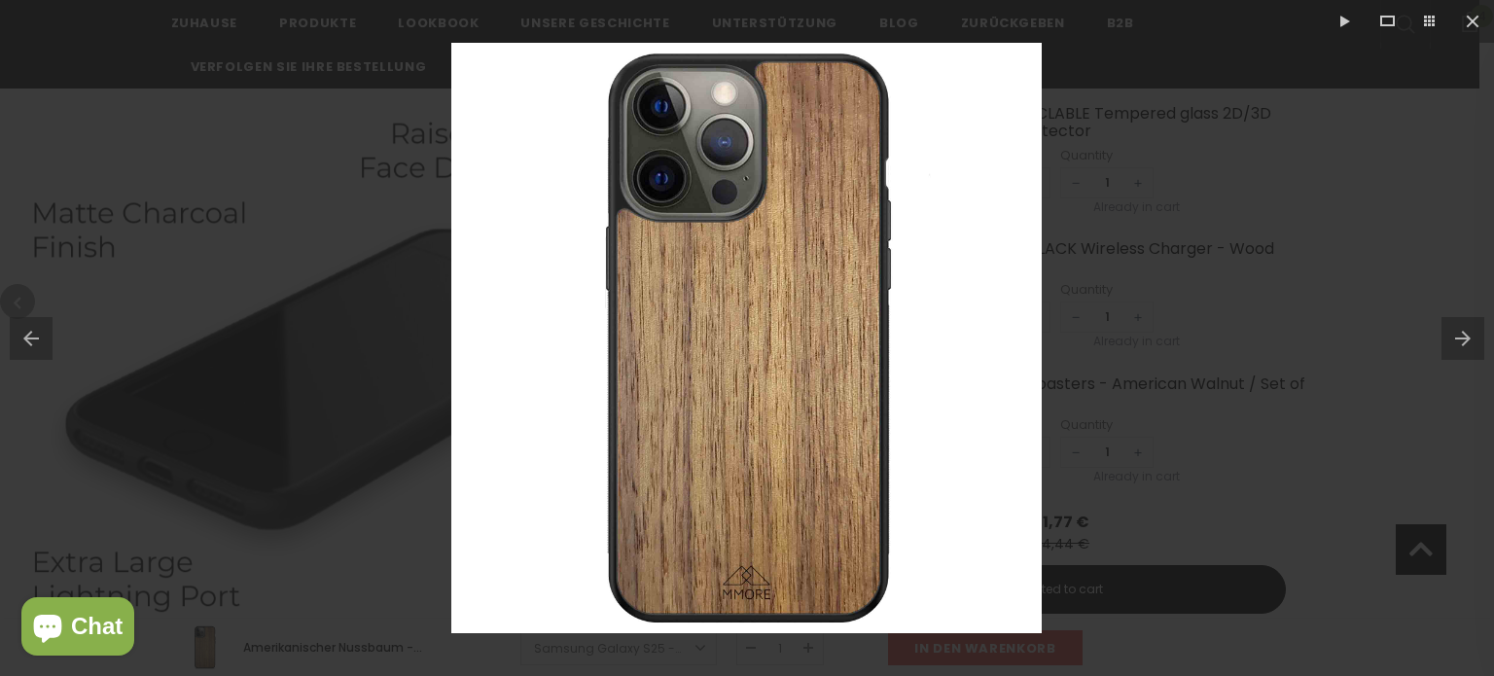
click at [28, 339] on button at bounding box center [26, 338] width 53 height 97
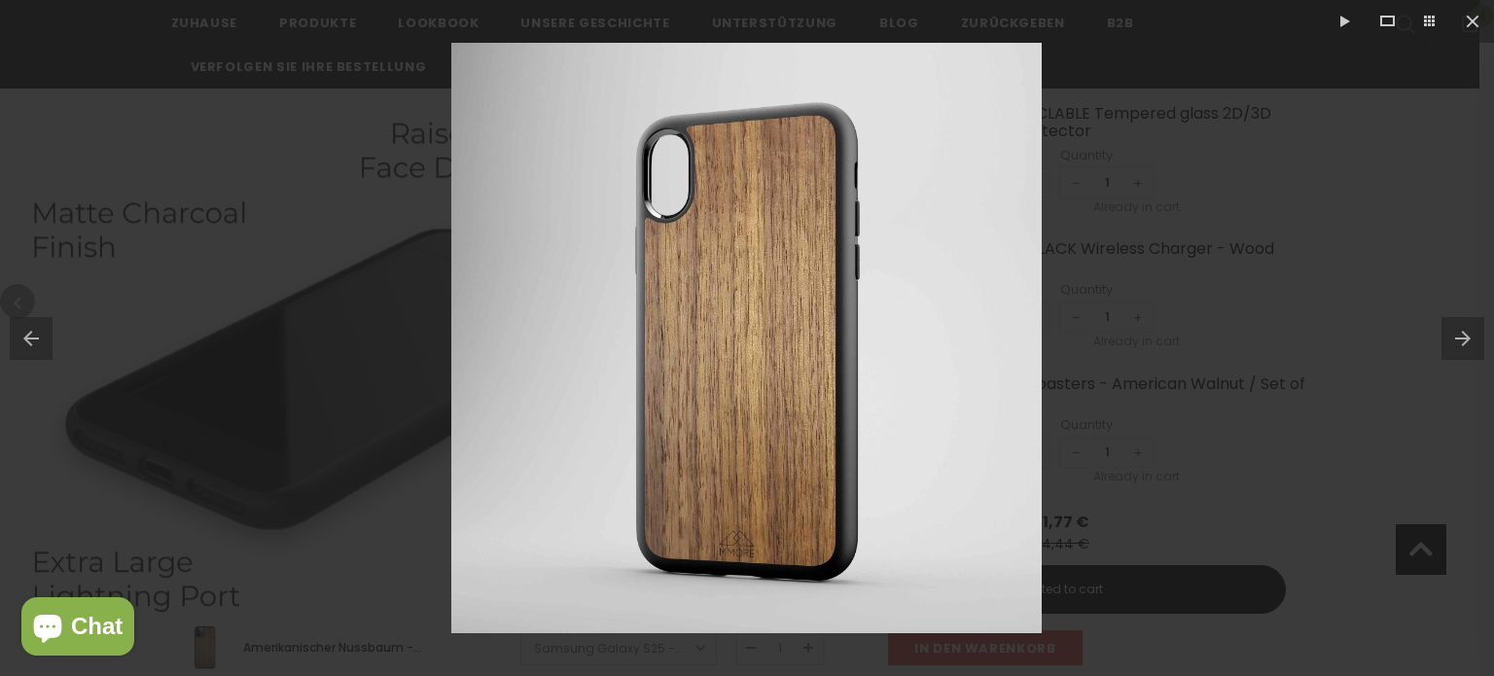
click at [1463, 331] on button at bounding box center [1468, 338] width 53 height 97
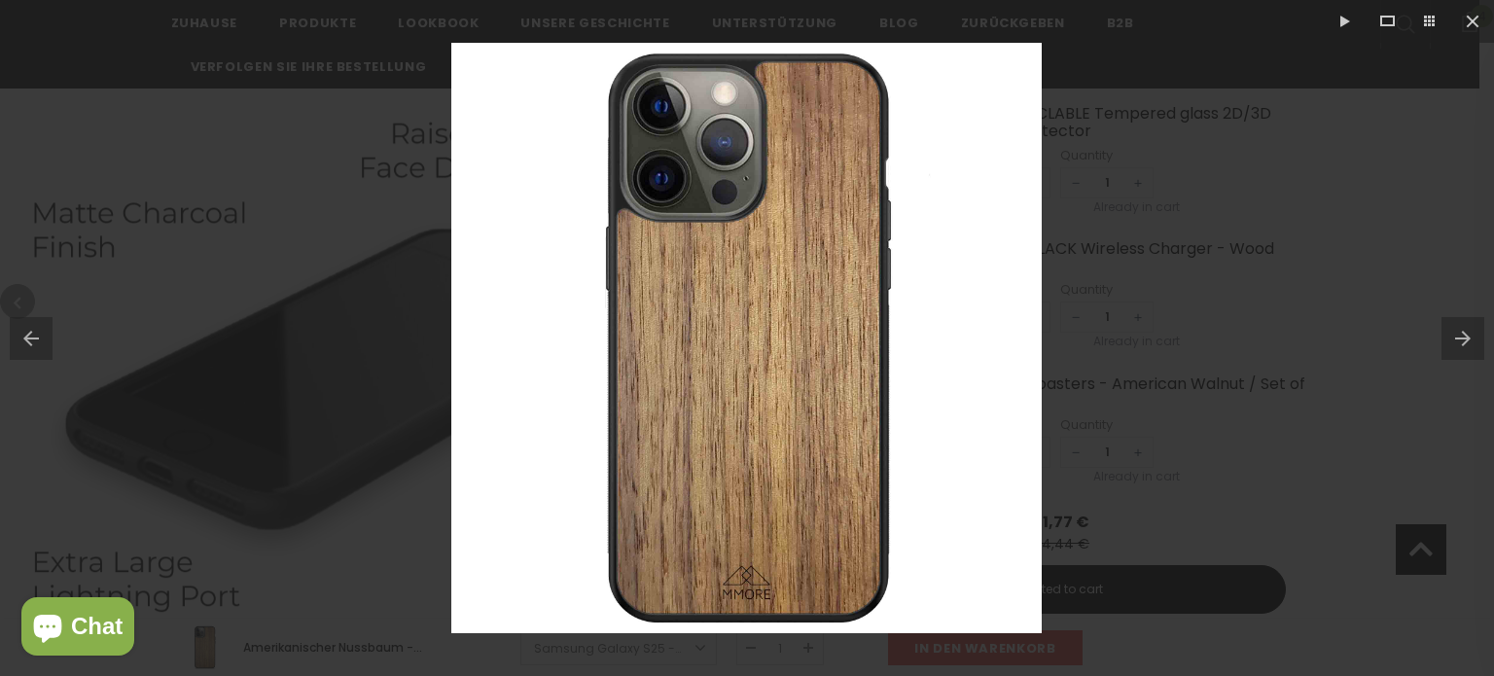
click at [1463, 336] on button at bounding box center [1468, 338] width 53 height 97
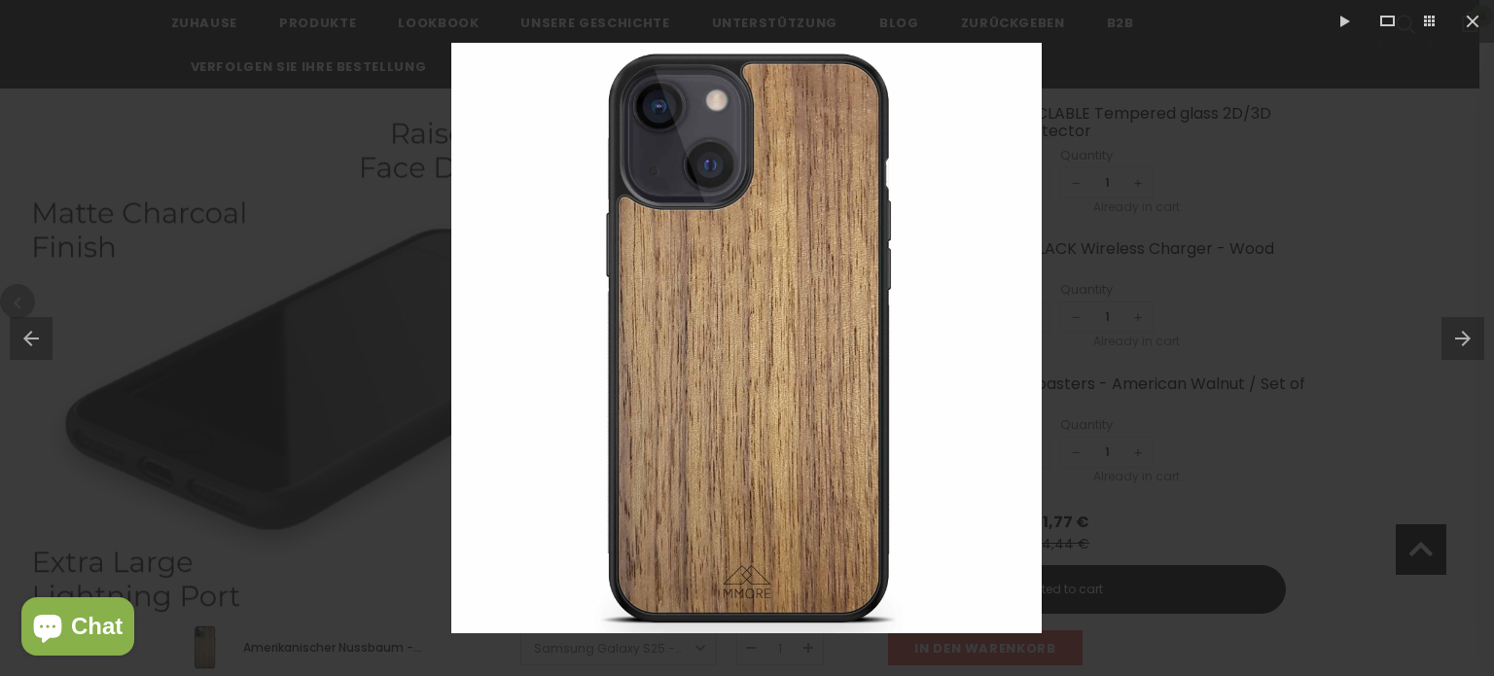
click at [1463, 336] on button at bounding box center [1468, 338] width 53 height 97
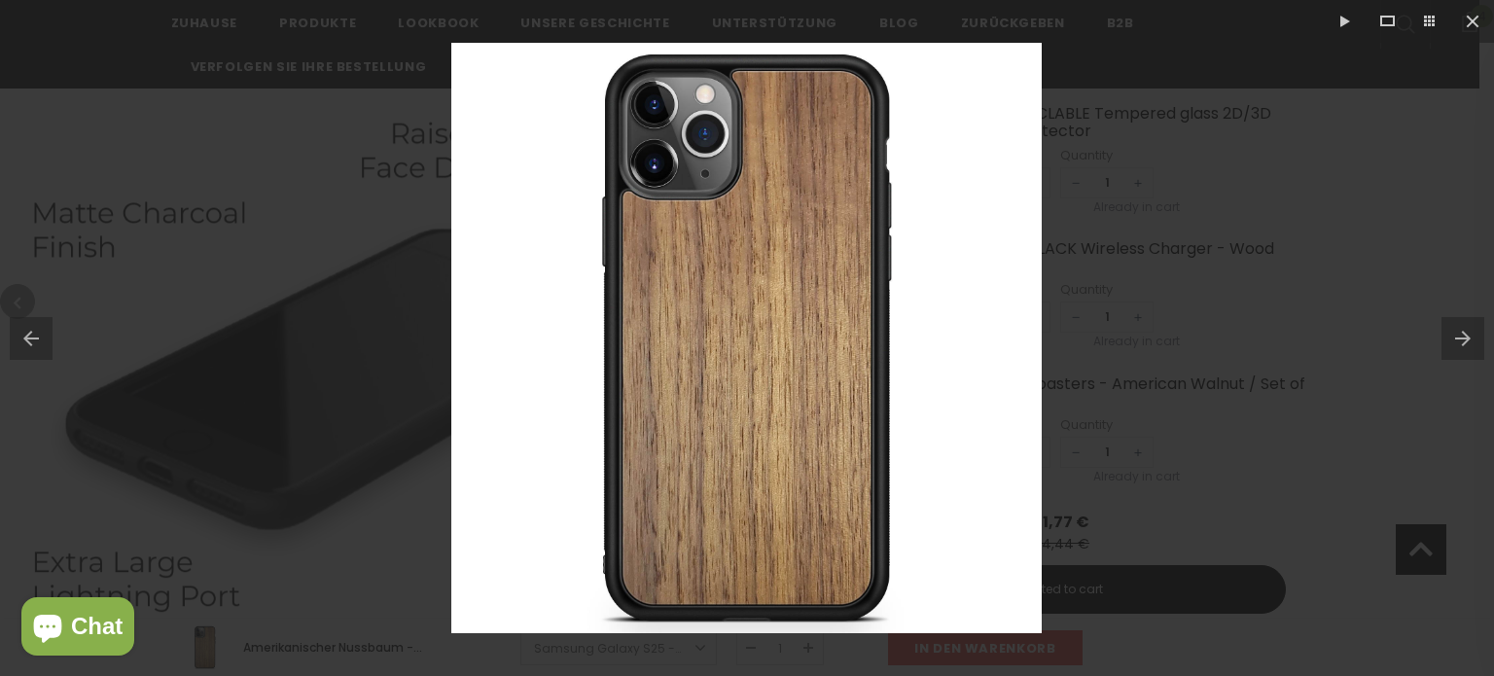
click at [1463, 336] on button at bounding box center [1468, 338] width 53 height 97
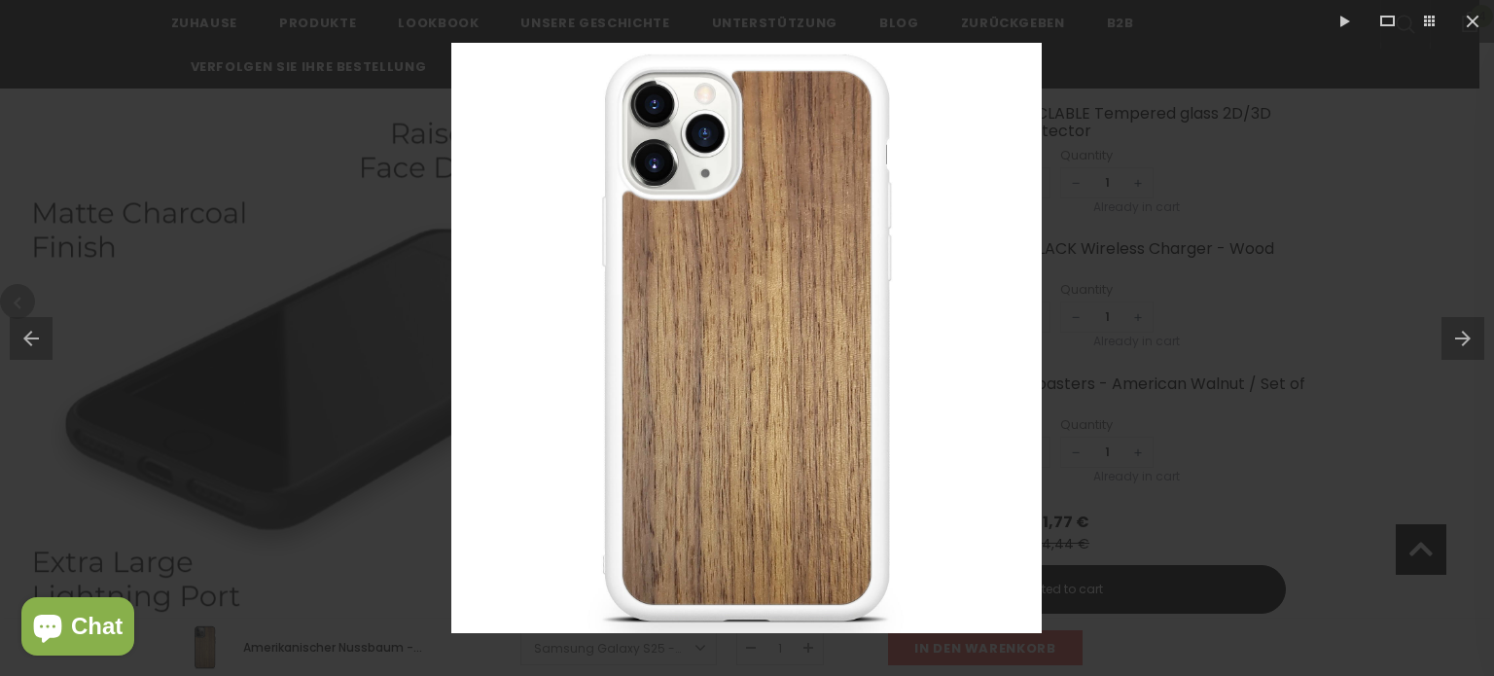
click at [1463, 336] on button at bounding box center [1468, 338] width 53 height 97
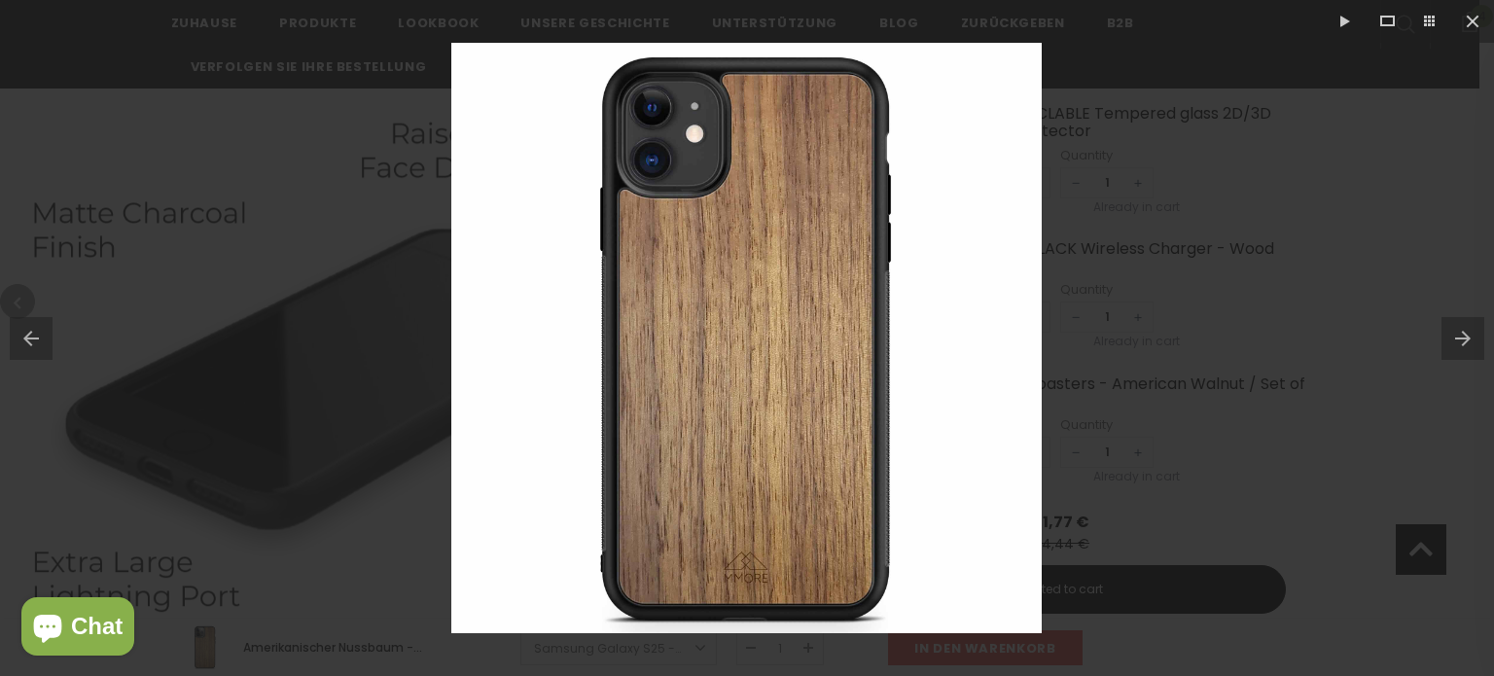
click at [1463, 336] on button at bounding box center [1468, 338] width 53 height 97
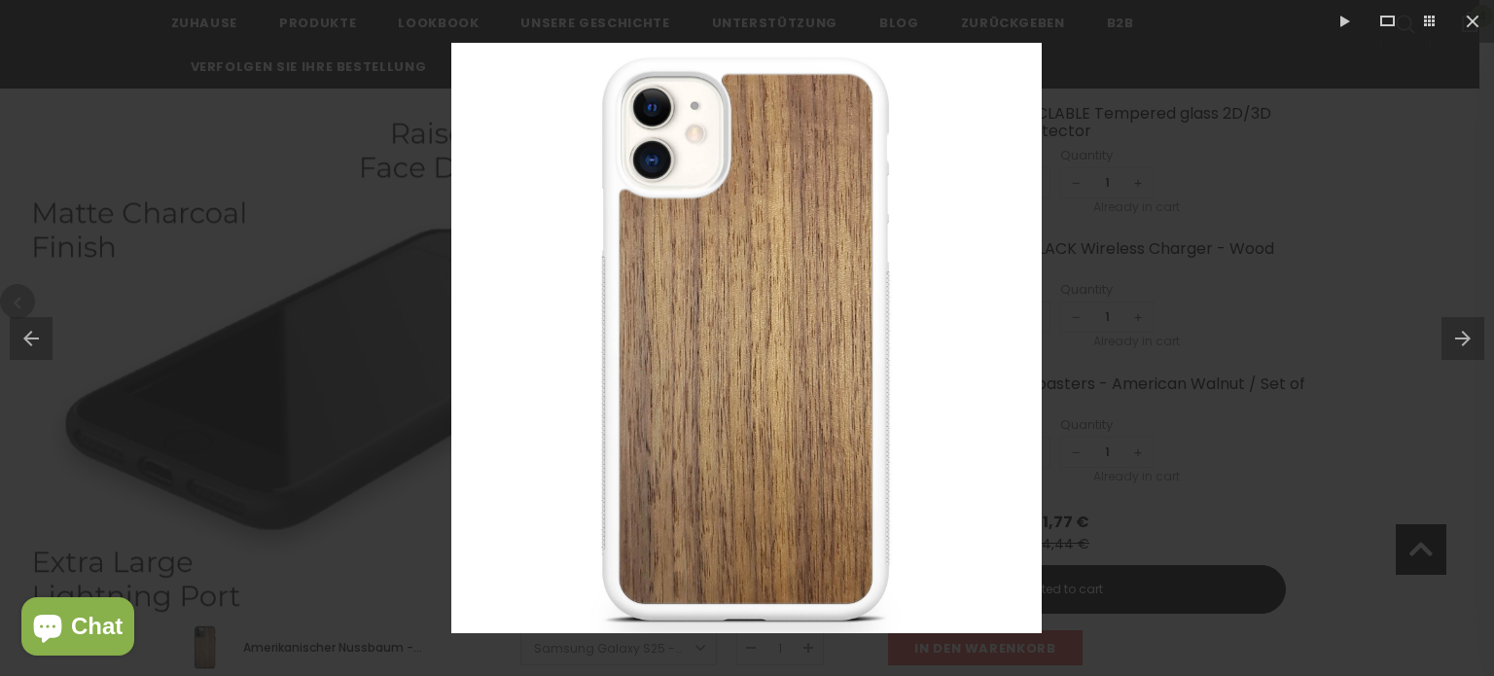
click at [1463, 336] on button at bounding box center [1468, 338] width 53 height 97
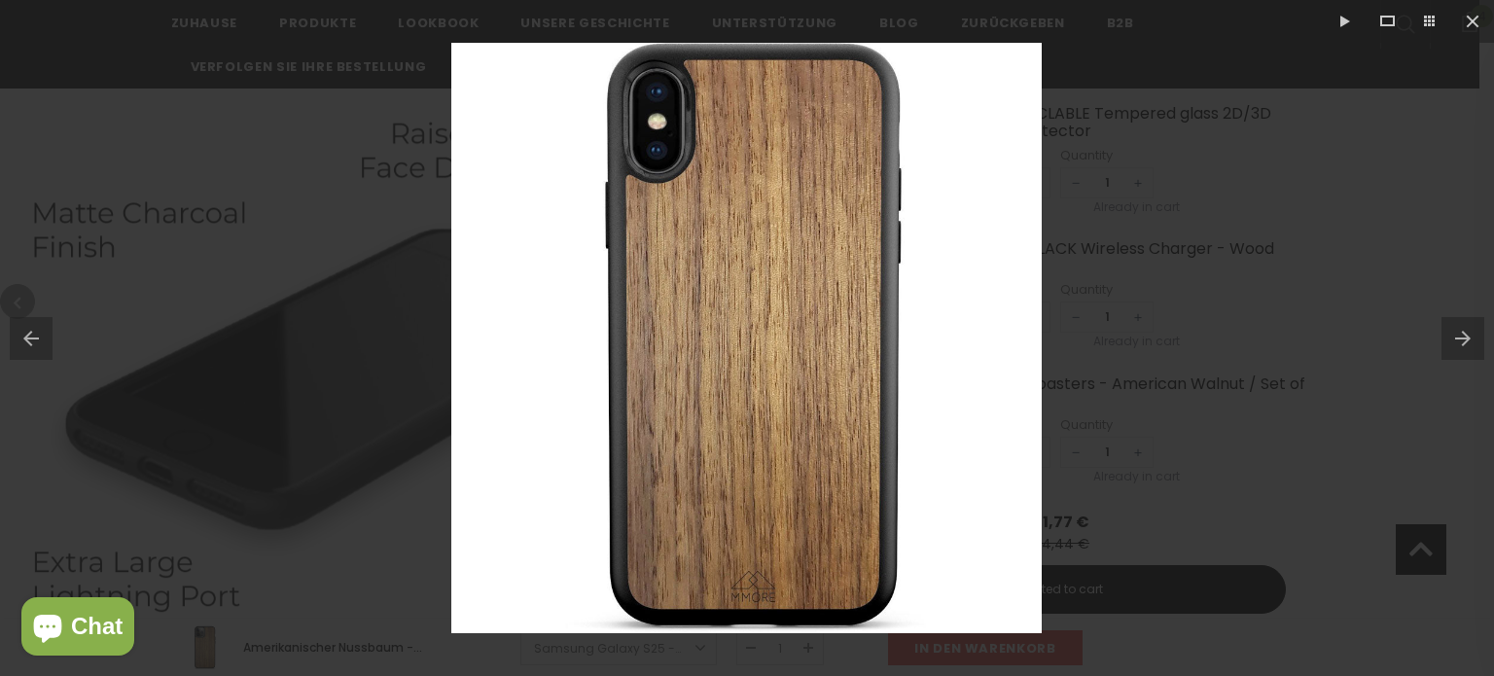
click at [1463, 336] on button at bounding box center [1468, 338] width 53 height 97
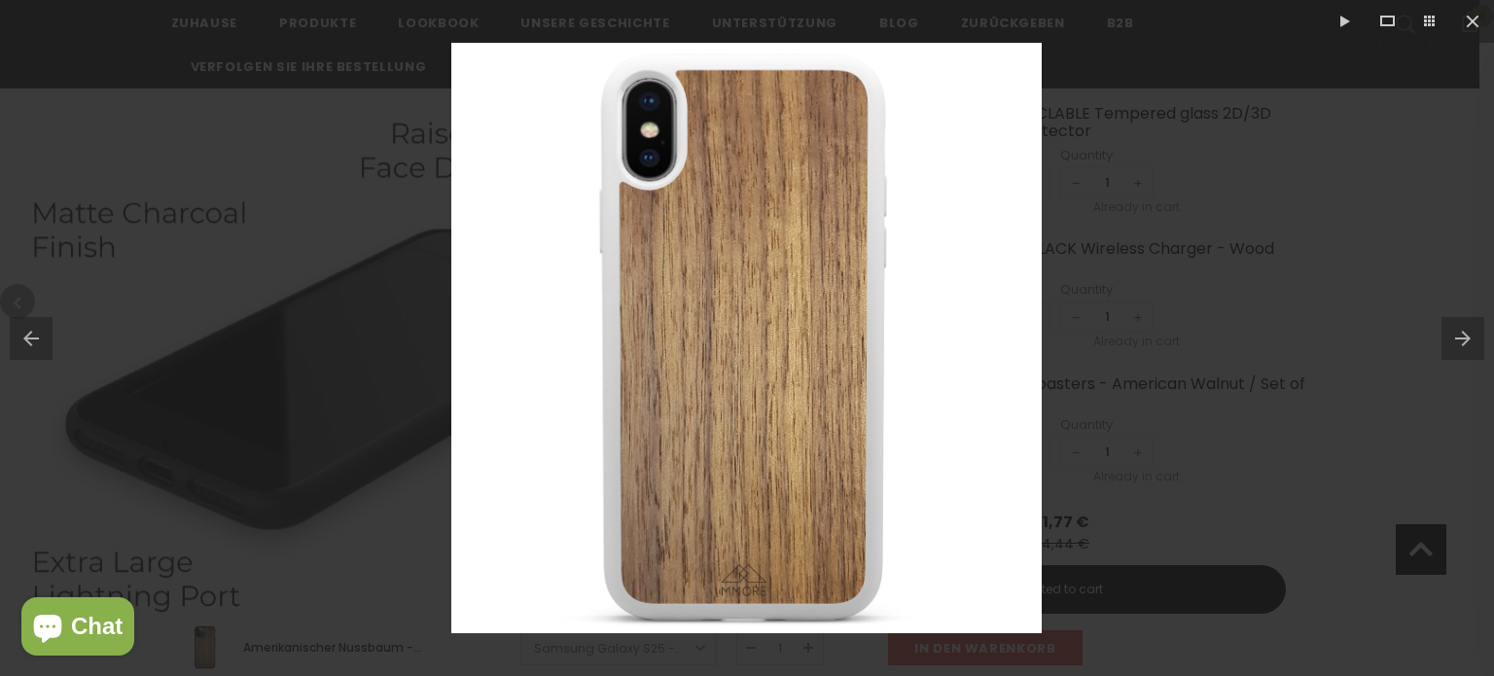
click at [1463, 336] on button at bounding box center [1468, 338] width 53 height 97
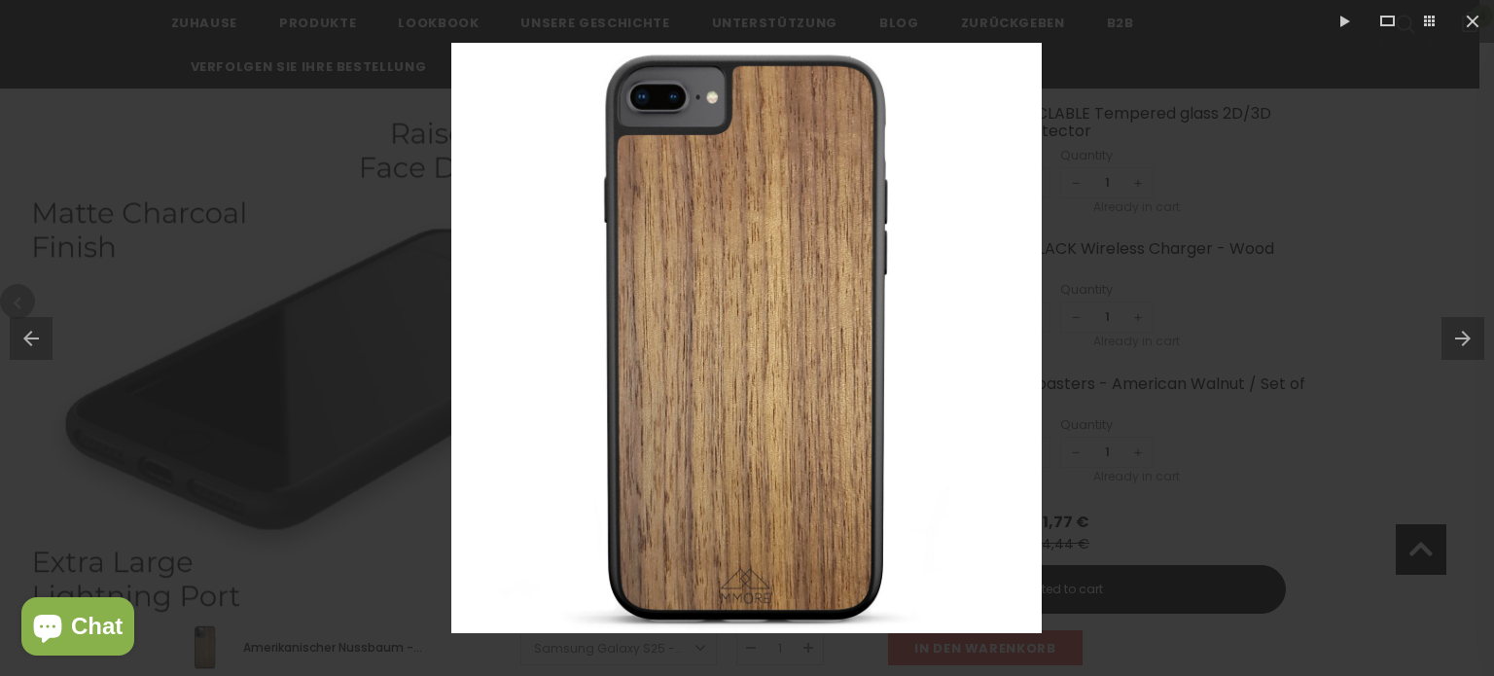
click at [1461, 337] on button at bounding box center [1468, 338] width 53 height 97
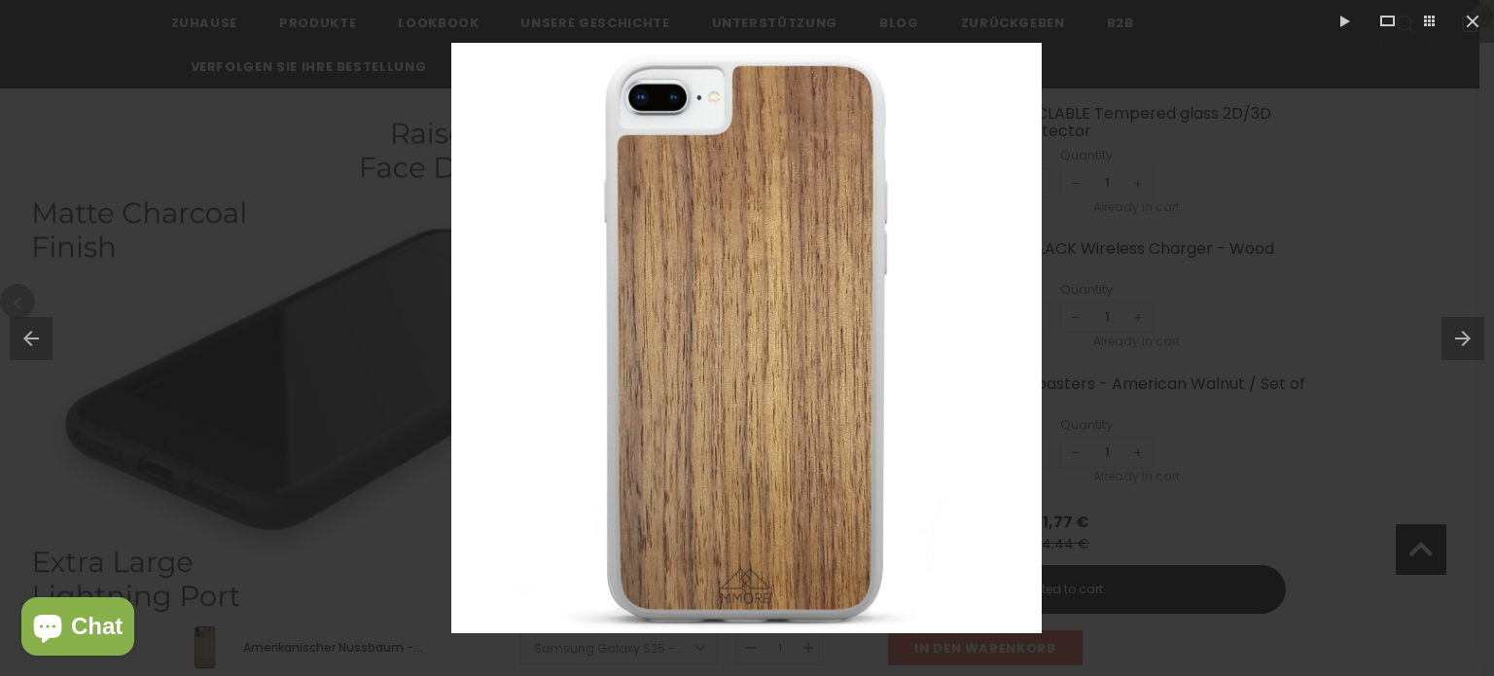
click at [1461, 337] on button at bounding box center [1468, 338] width 53 height 97
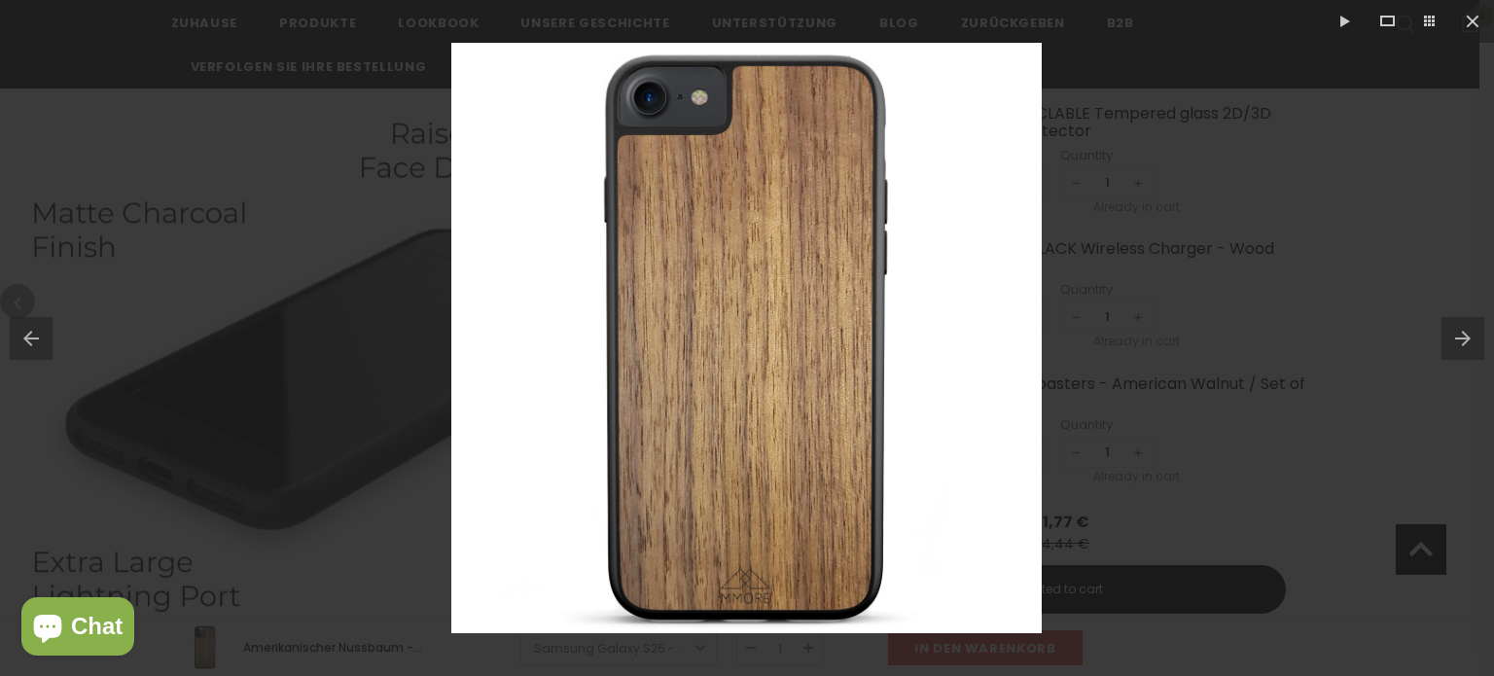
click at [1461, 337] on button at bounding box center [1468, 338] width 53 height 97
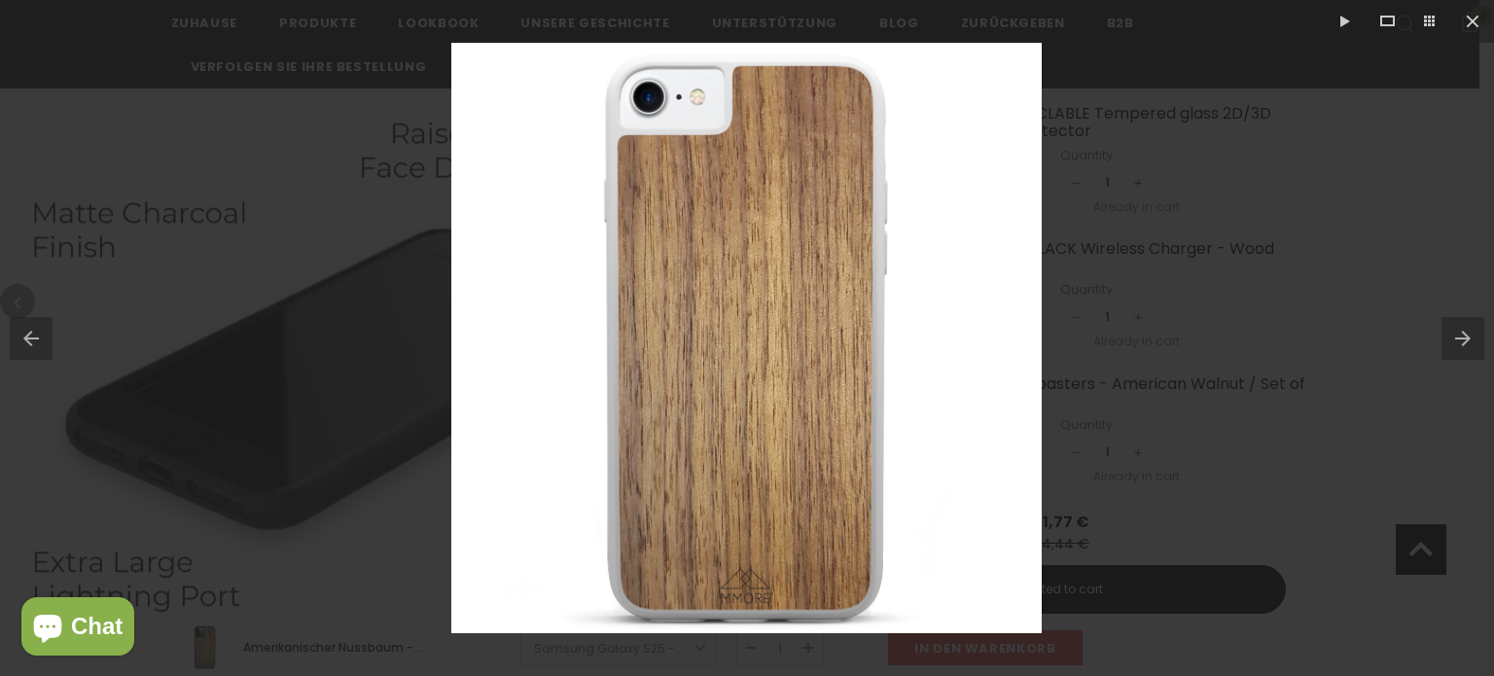
click at [1461, 337] on button at bounding box center [1468, 338] width 53 height 97
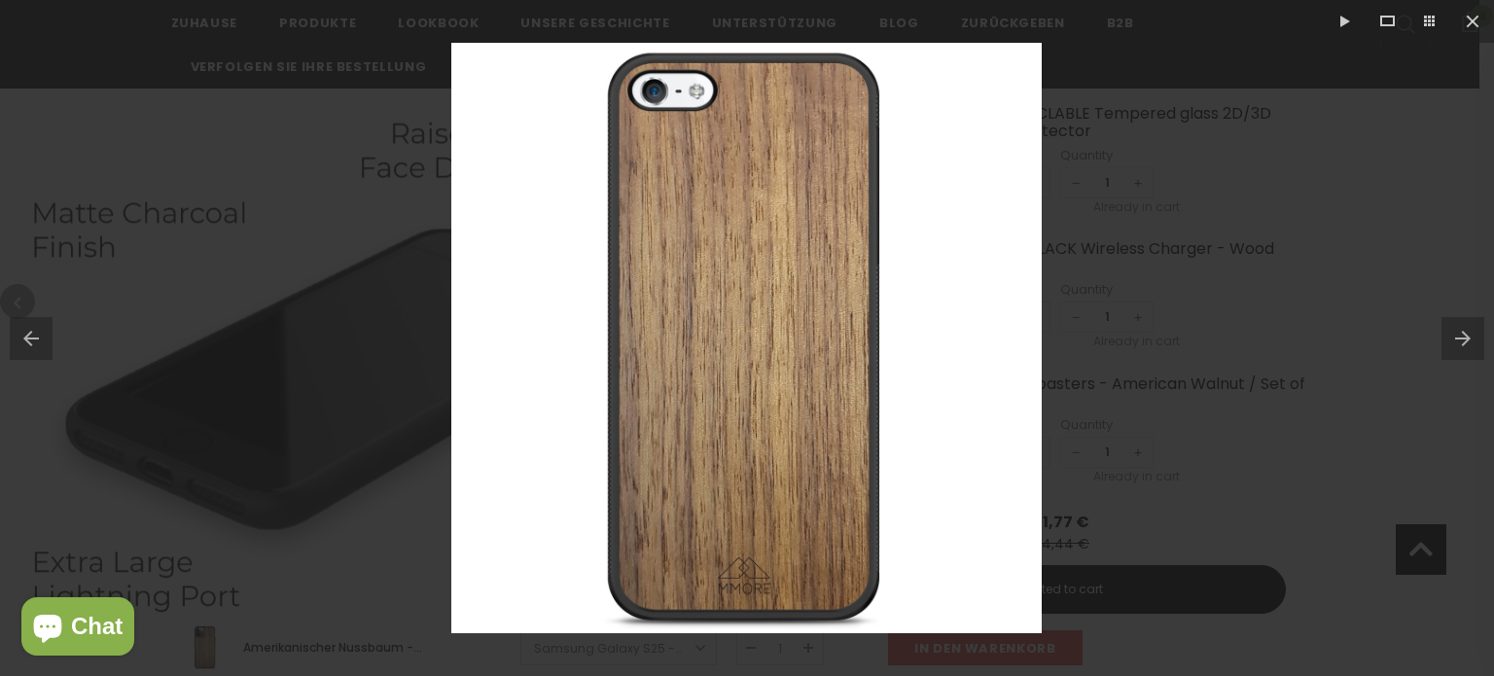
click at [1461, 337] on button at bounding box center [1468, 338] width 53 height 97
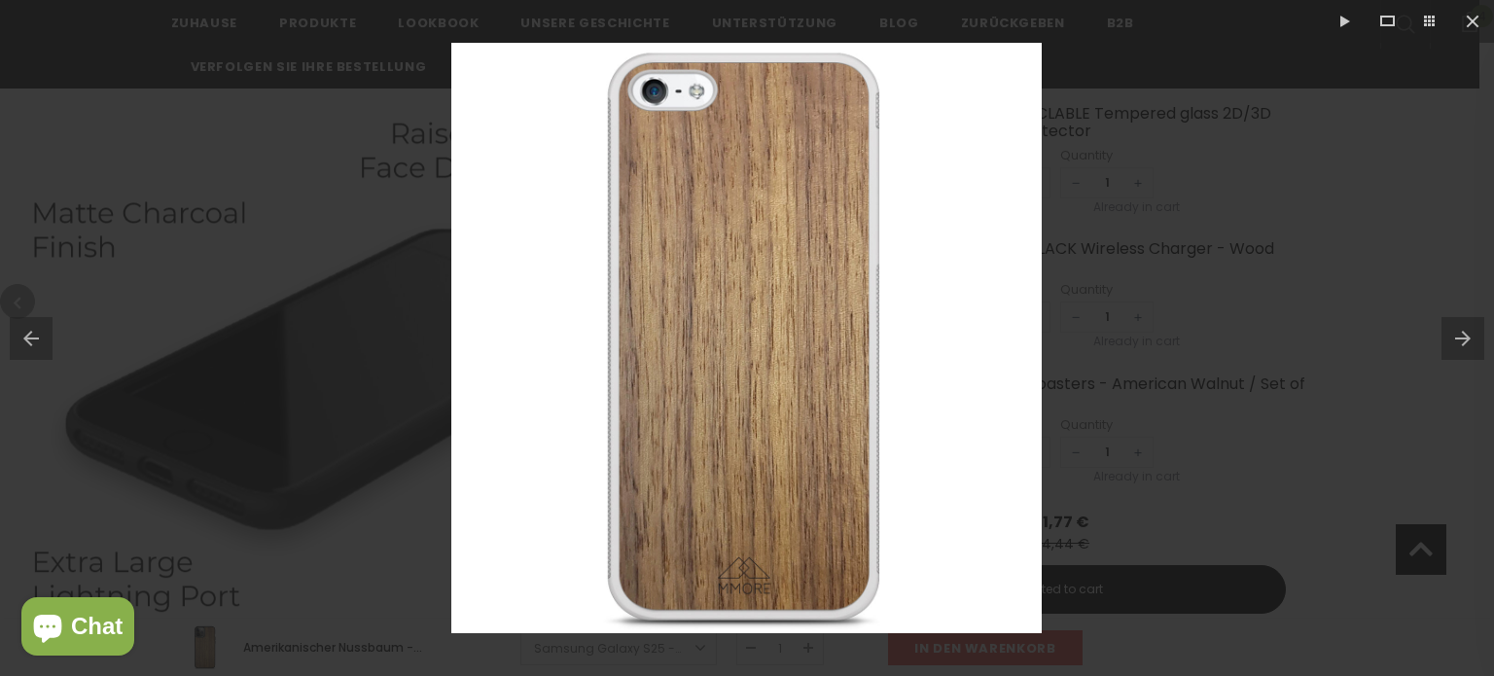
click at [1461, 337] on button at bounding box center [1468, 338] width 53 height 97
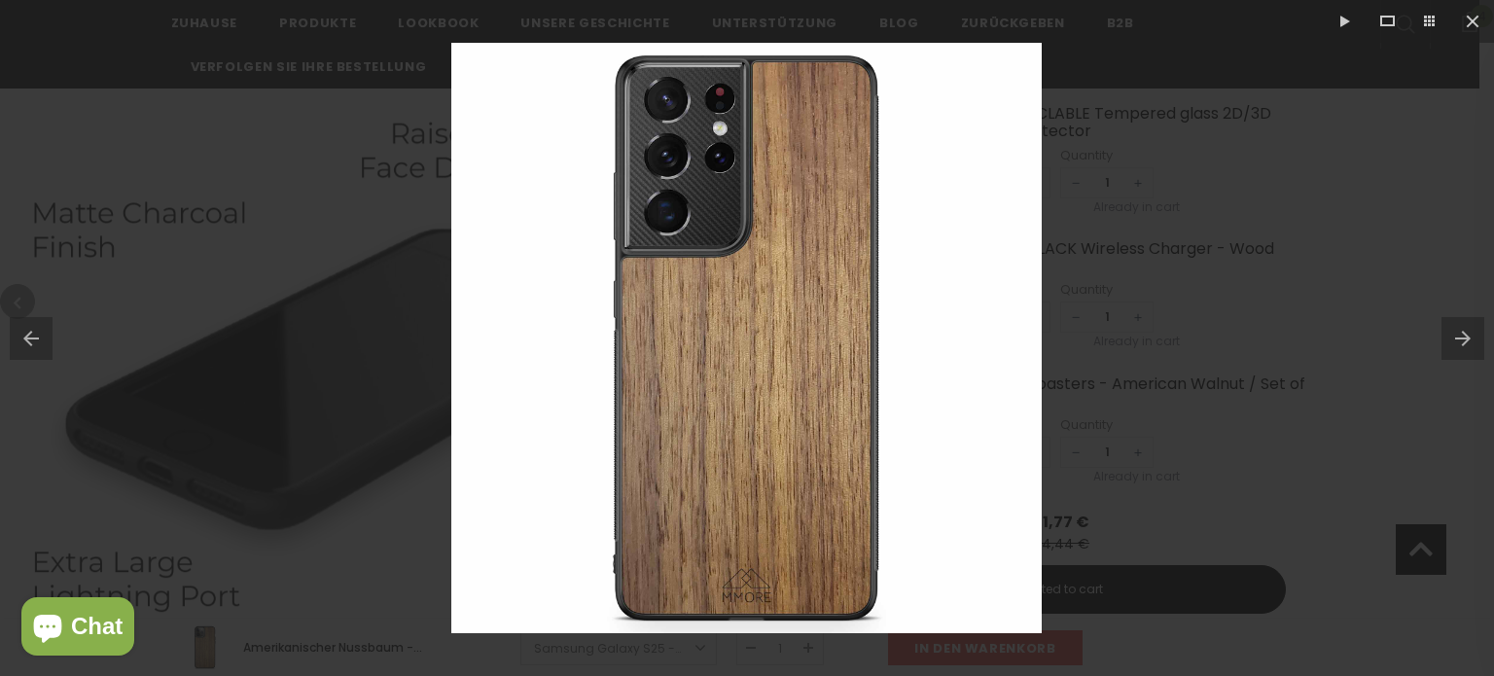
click at [1461, 337] on button at bounding box center [1468, 338] width 53 height 97
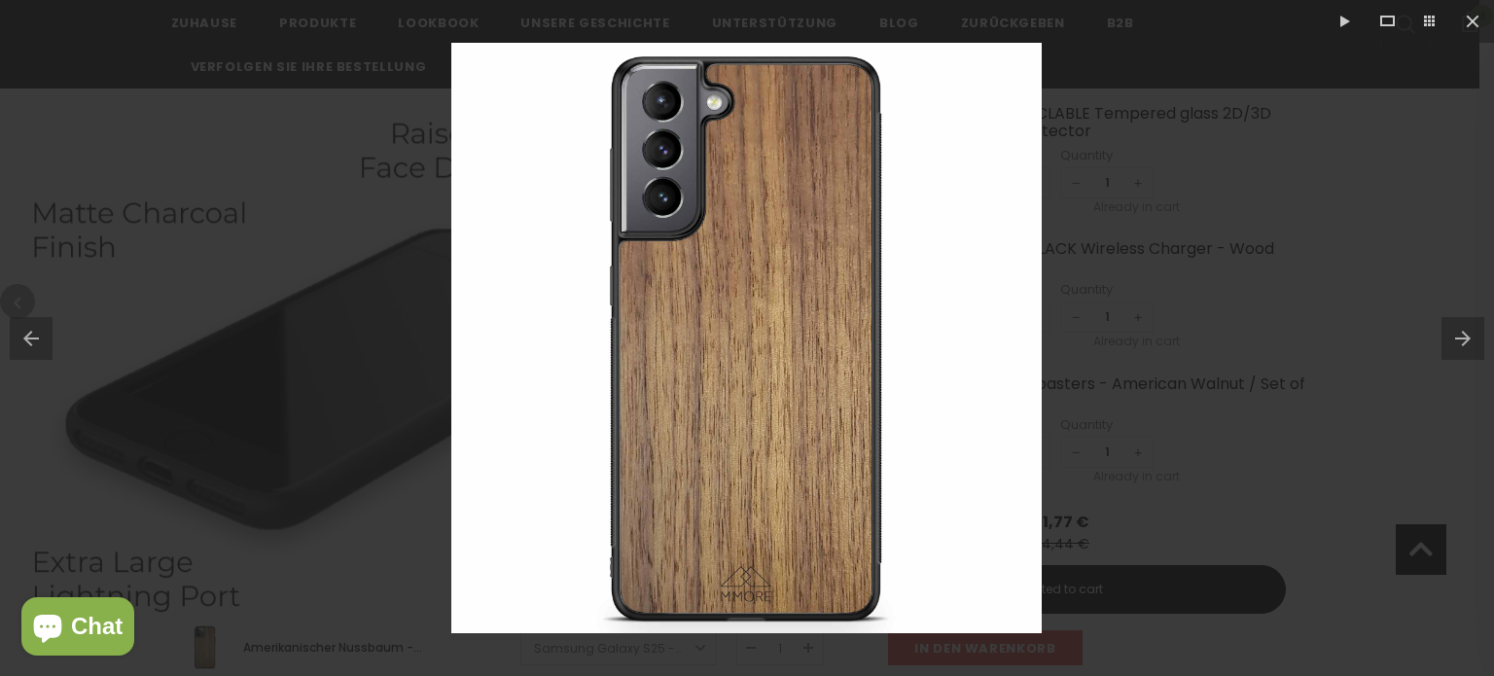
click at [1461, 337] on button at bounding box center [1468, 338] width 53 height 97
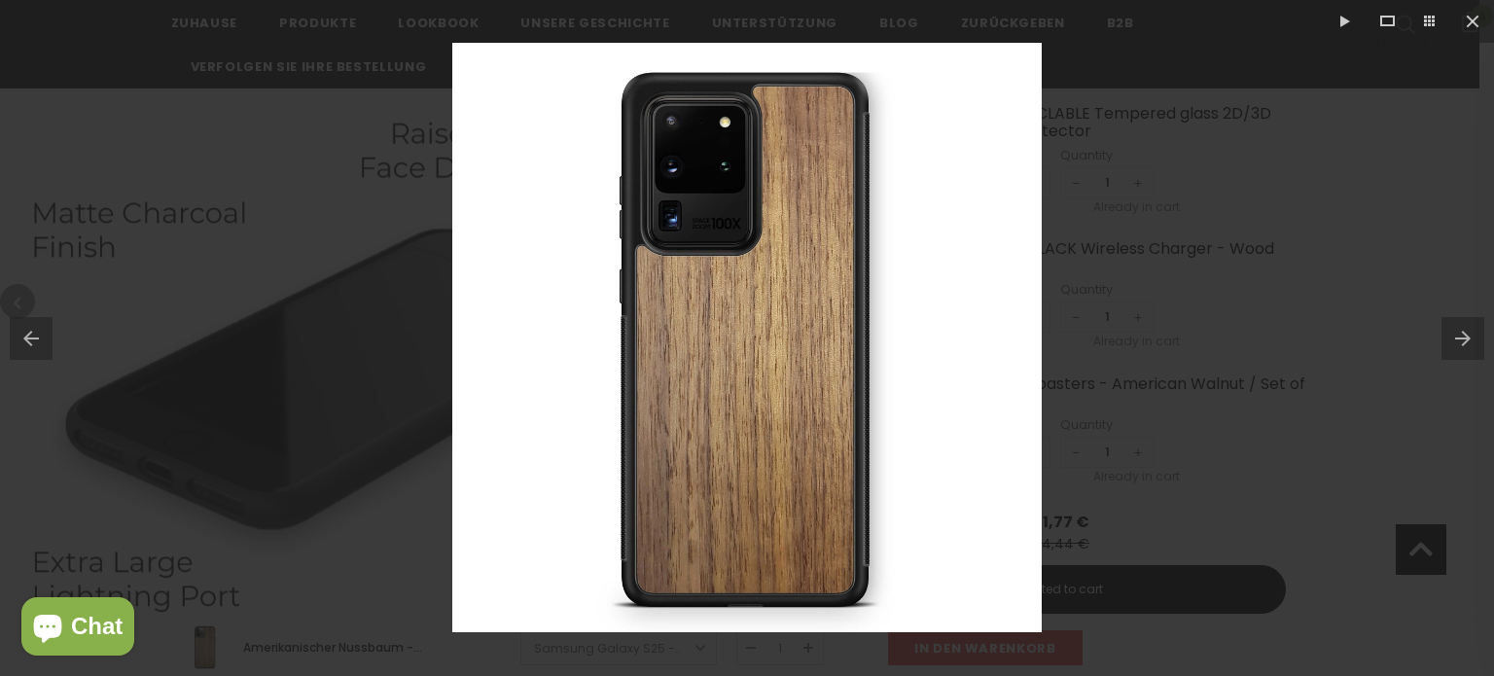
click at [1461, 337] on button at bounding box center [1468, 338] width 53 height 97
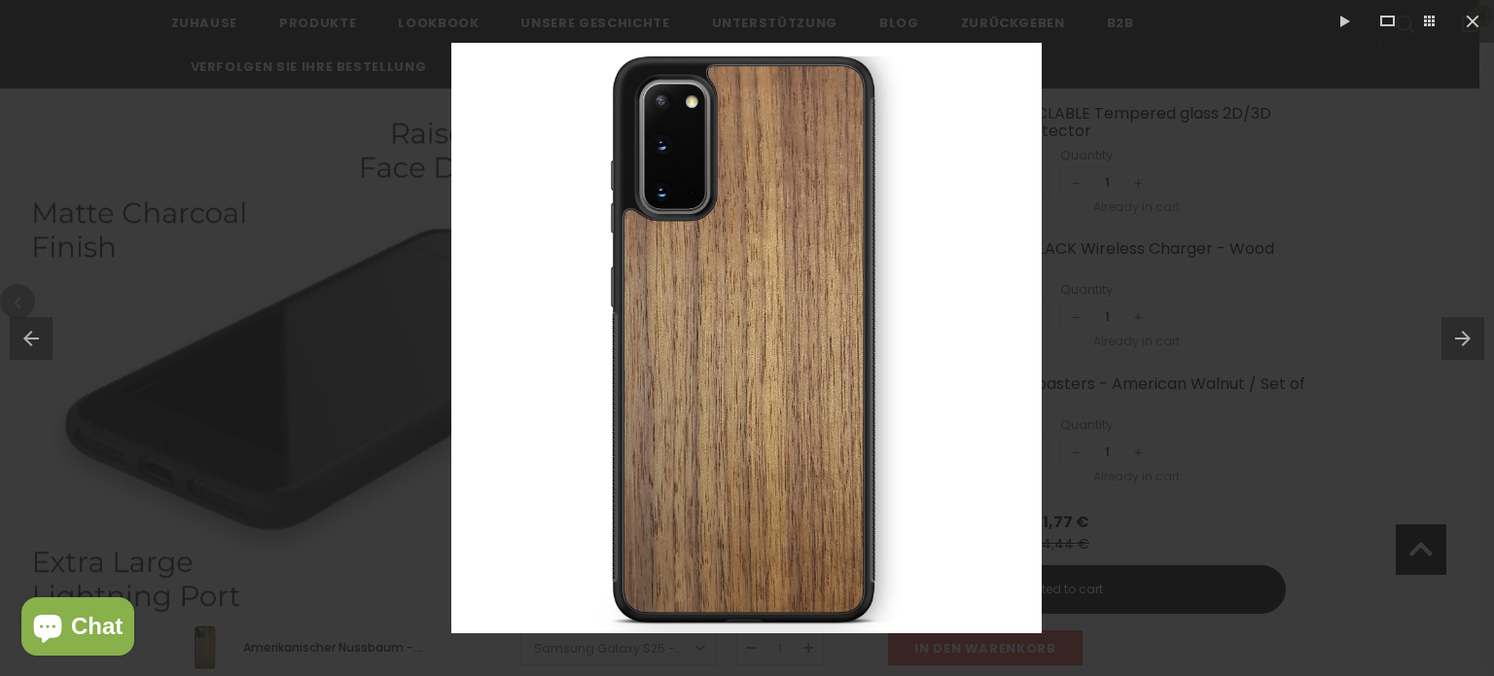
click at [1461, 337] on button at bounding box center [1468, 338] width 53 height 97
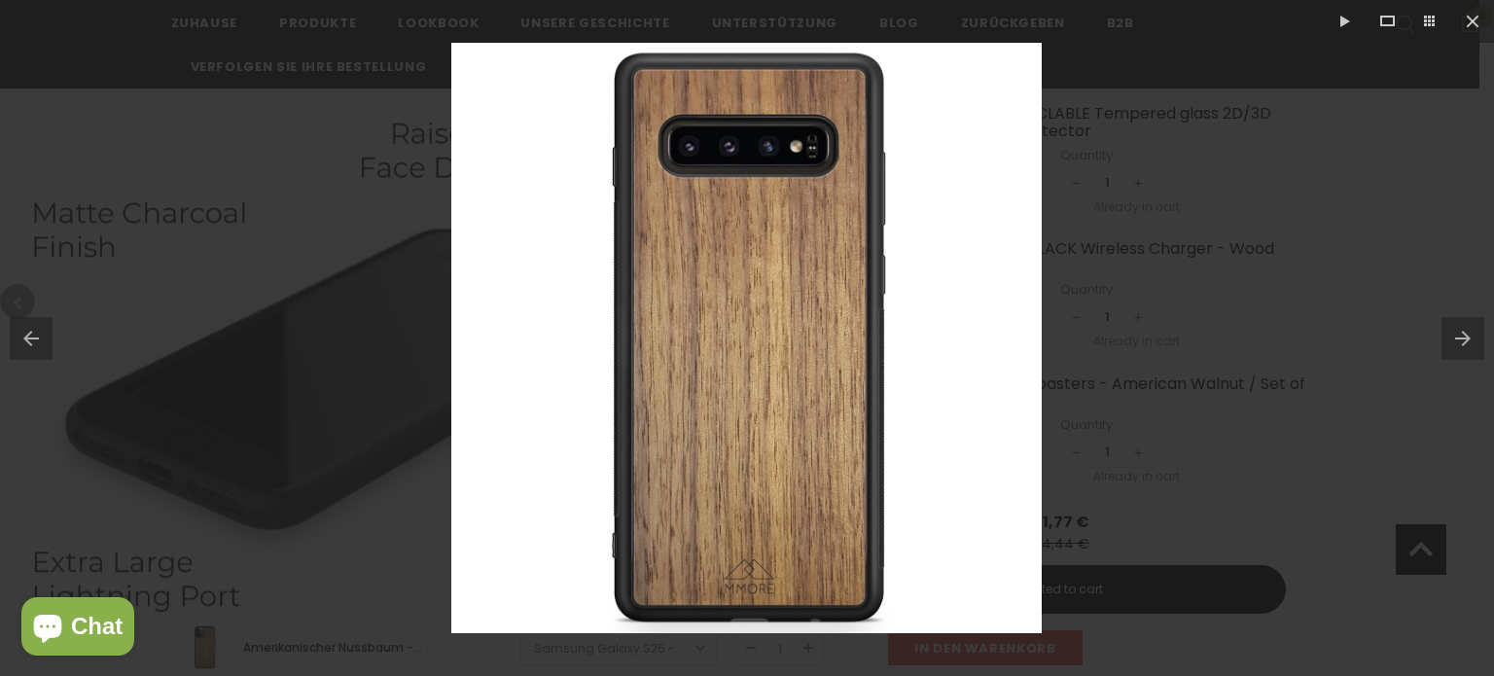
click at [1461, 337] on button at bounding box center [1468, 338] width 53 height 97
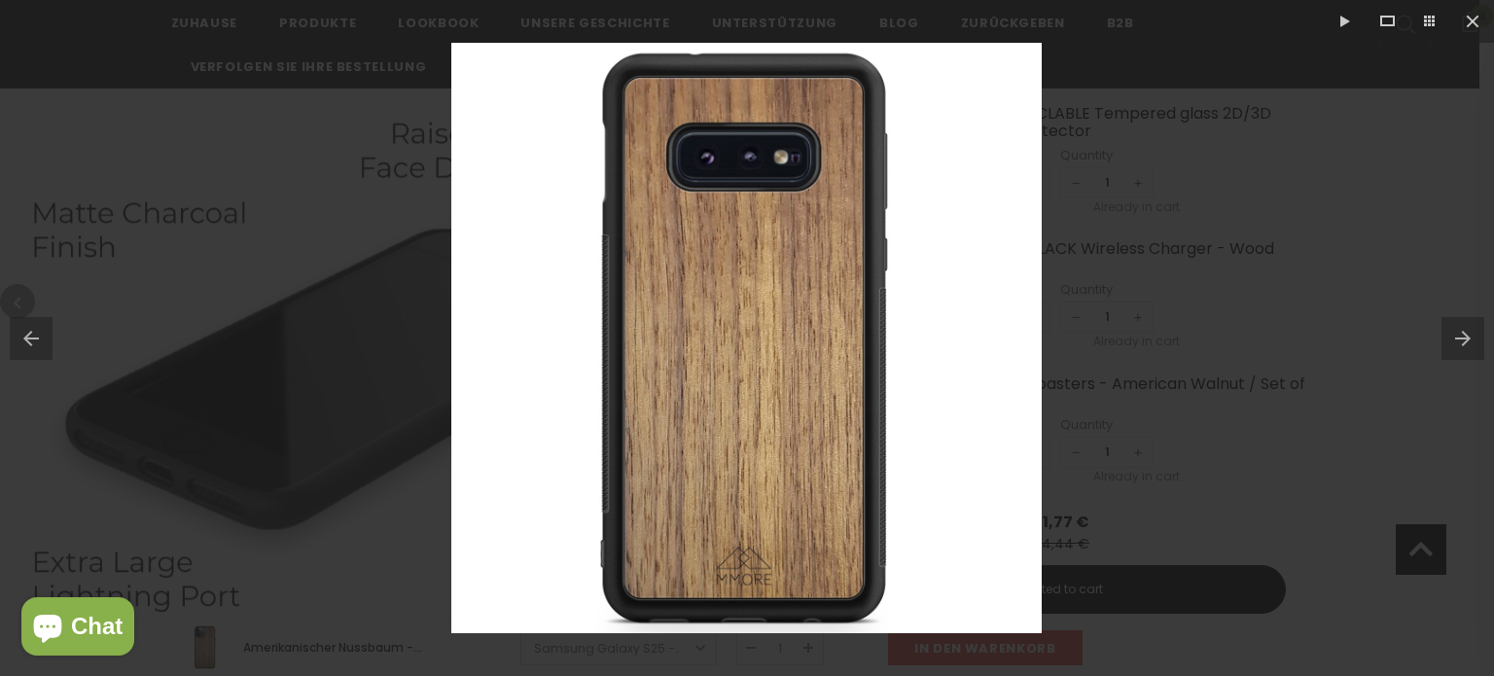
click at [1461, 337] on button at bounding box center [1468, 338] width 53 height 97
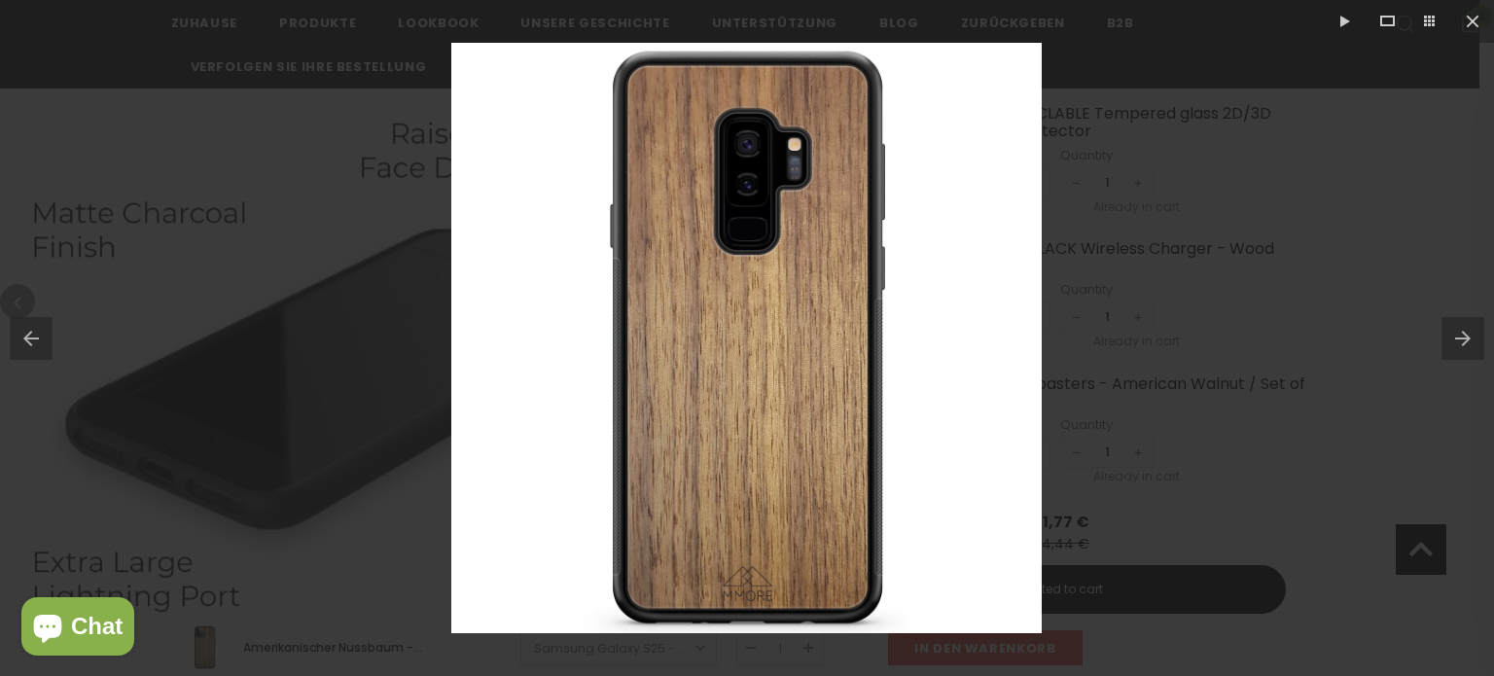
click at [1461, 337] on button at bounding box center [1468, 338] width 53 height 97
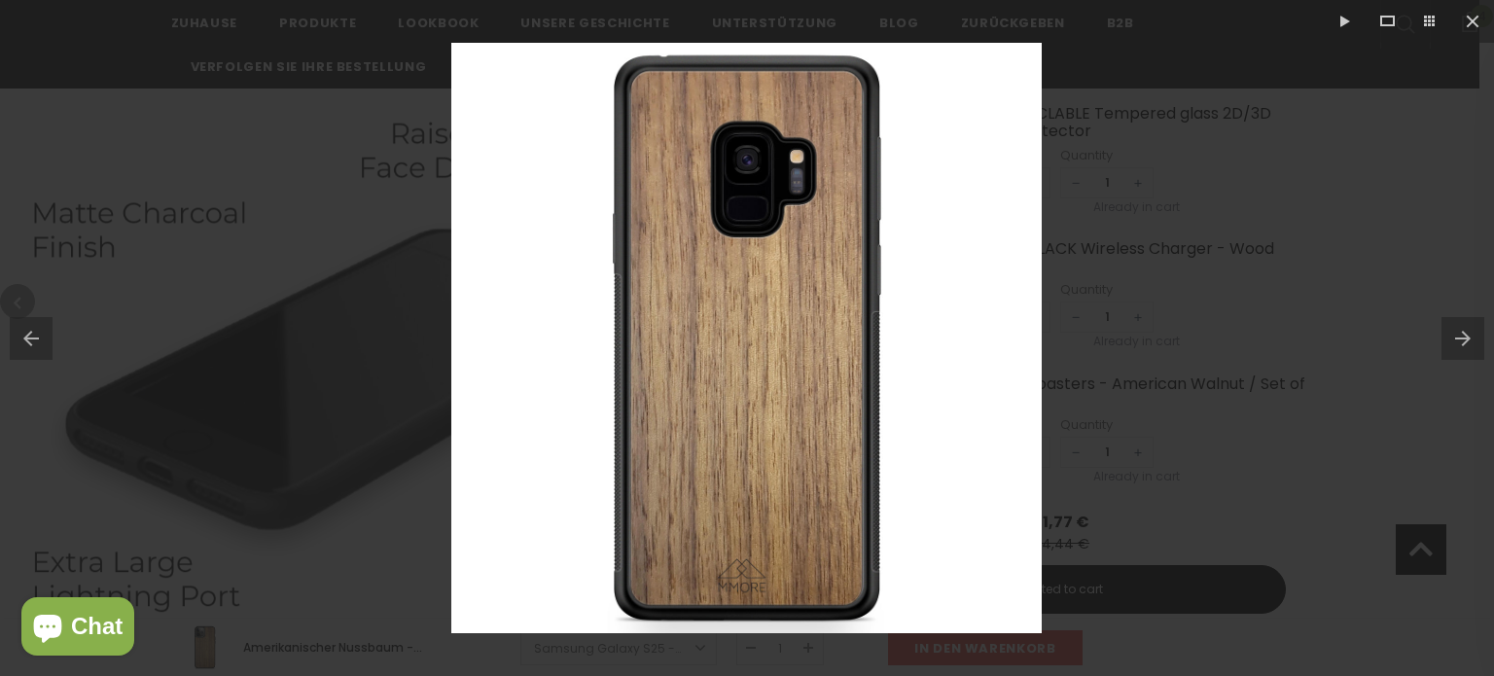
click at [1461, 337] on button at bounding box center [1468, 338] width 53 height 97
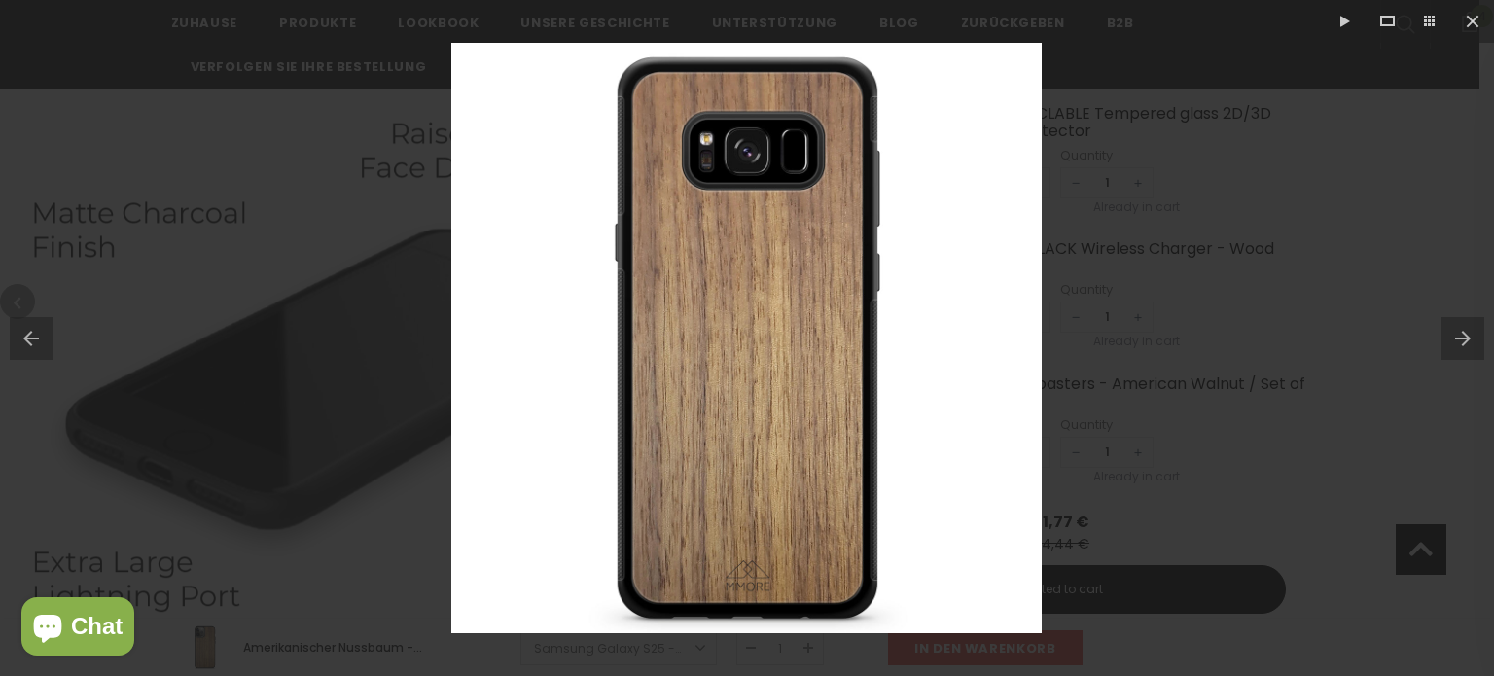
click at [1461, 337] on button at bounding box center [1468, 338] width 53 height 97
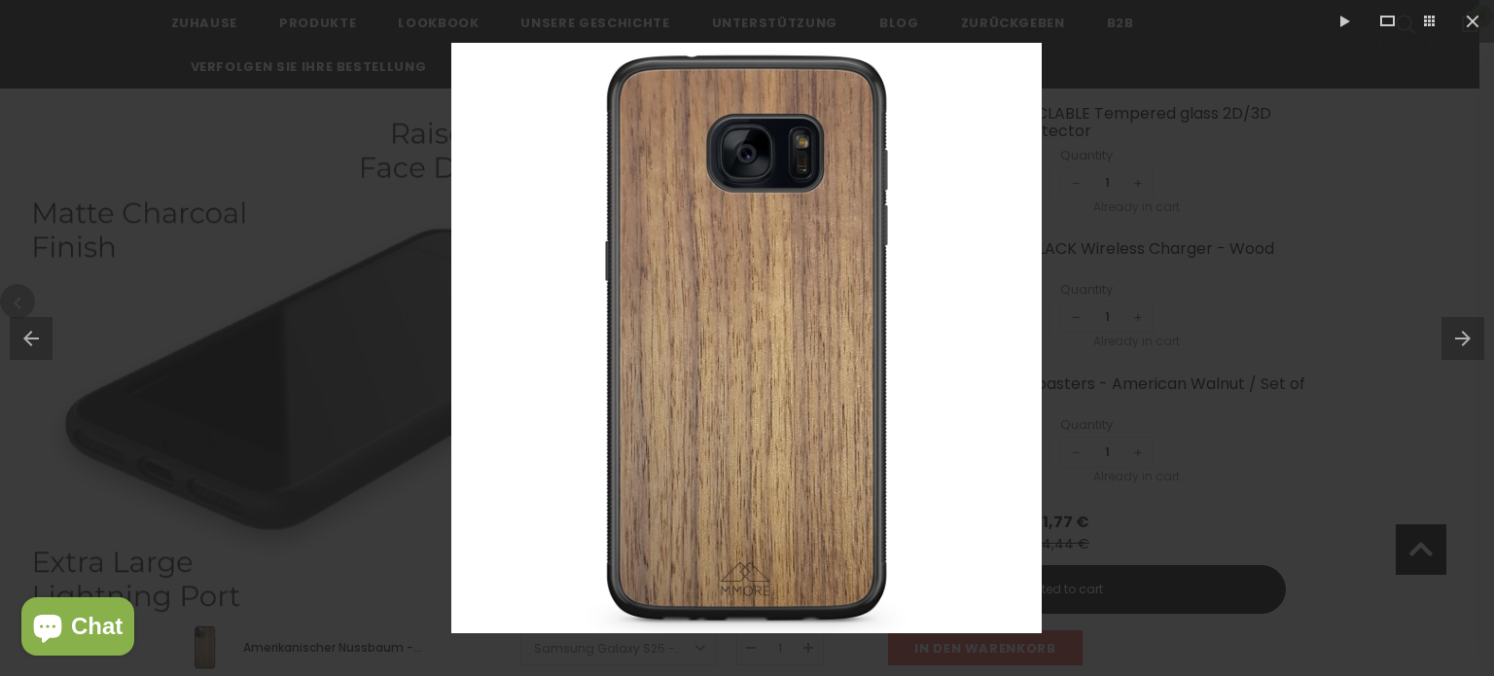
click at [1461, 337] on button at bounding box center [1468, 338] width 53 height 97
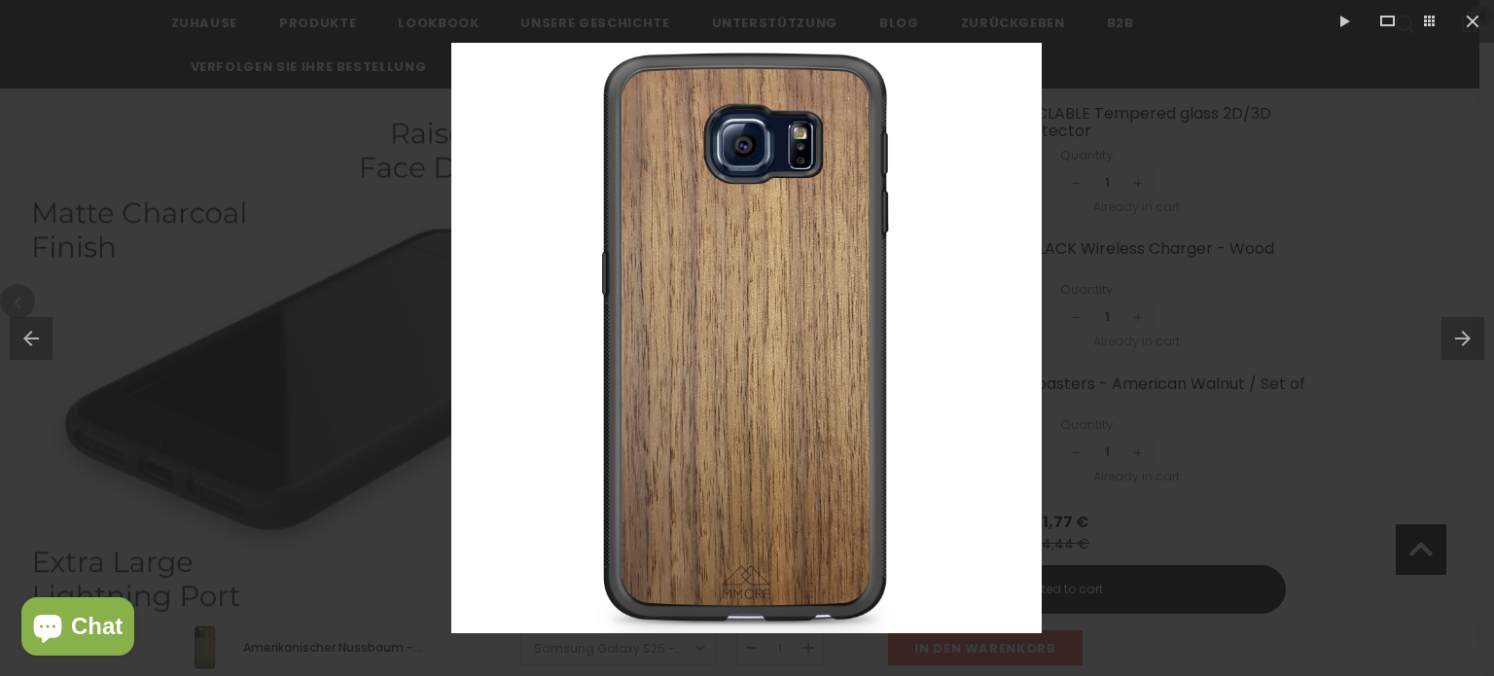
click at [1461, 337] on button at bounding box center [1468, 338] width 53 height 97
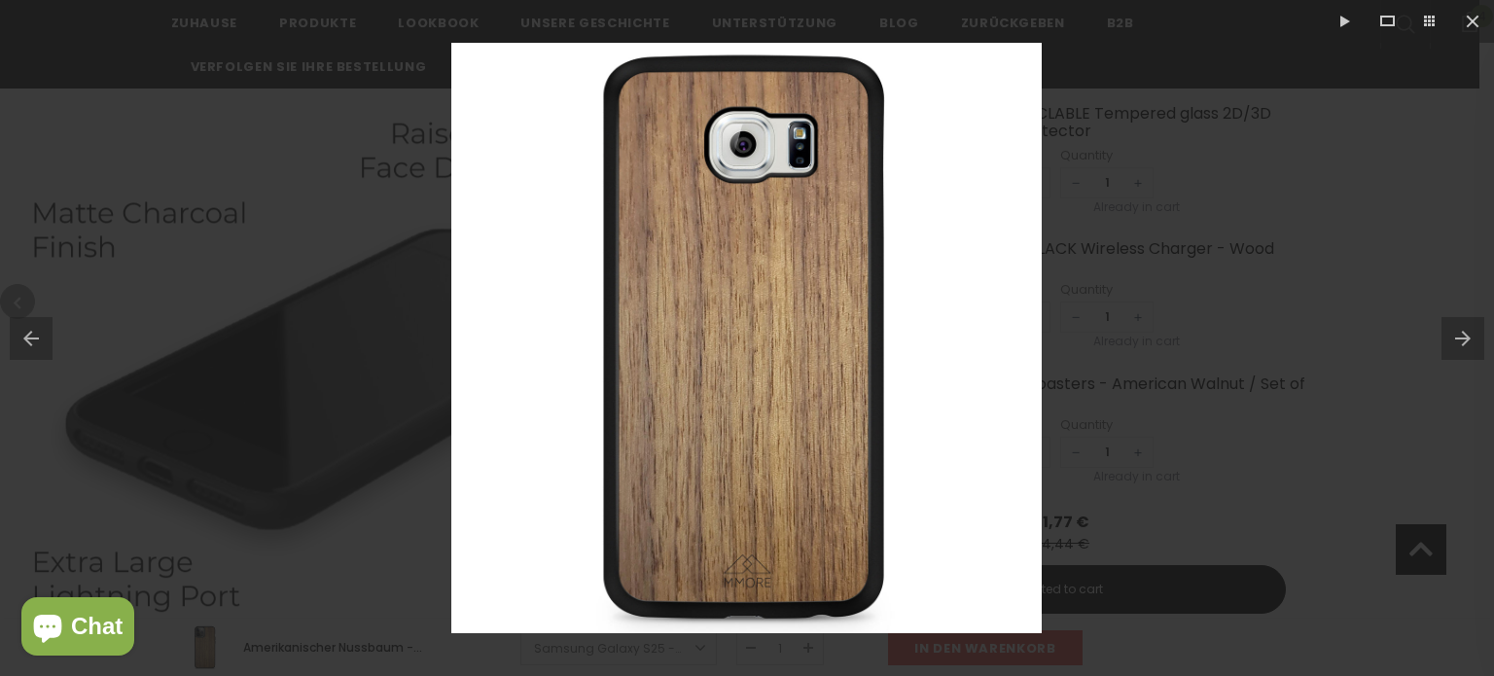
click at [1461, 337] on button at bounding box center [1468, 338] width 53 height 97
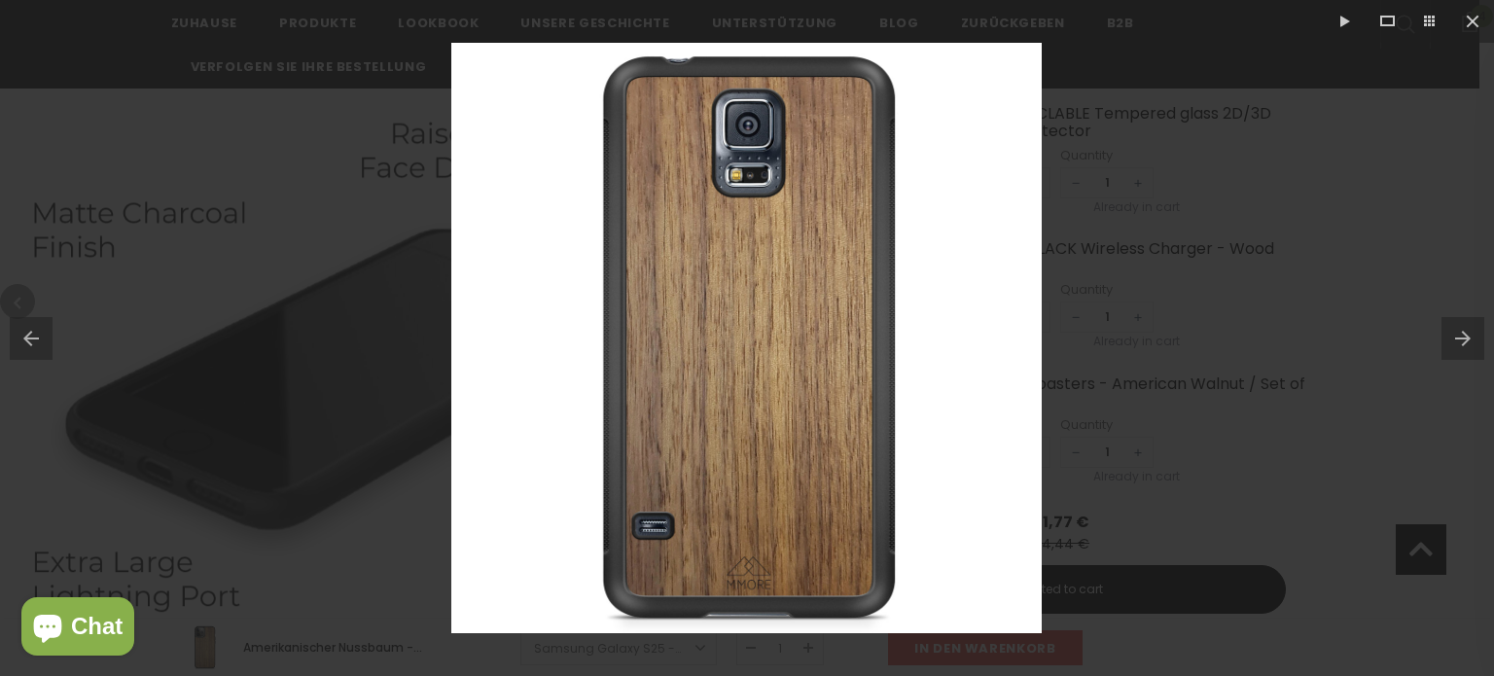
click at [1461, 337] on button at bounding box center [1468, 338] width 53 height 97
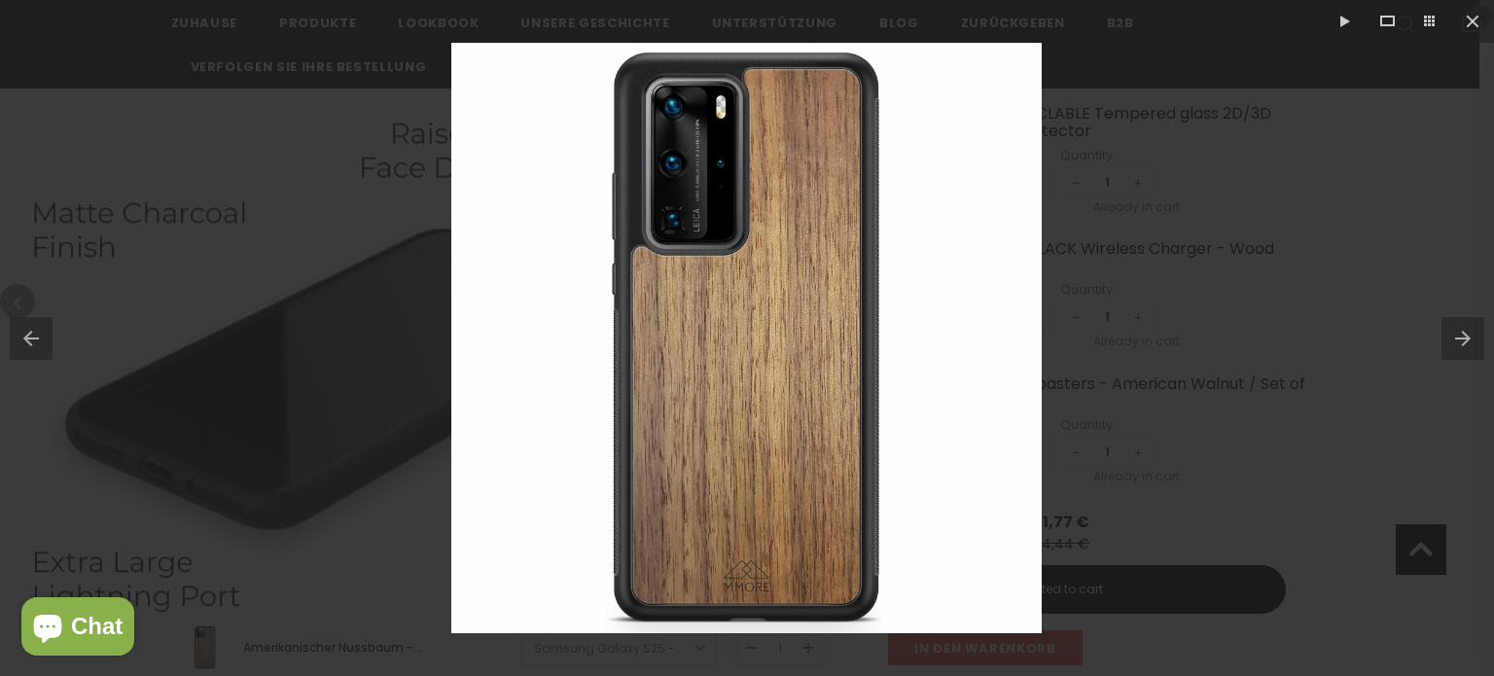
click at [1461, 337] on button at bounding box center [1468, 338] width 53 height 97
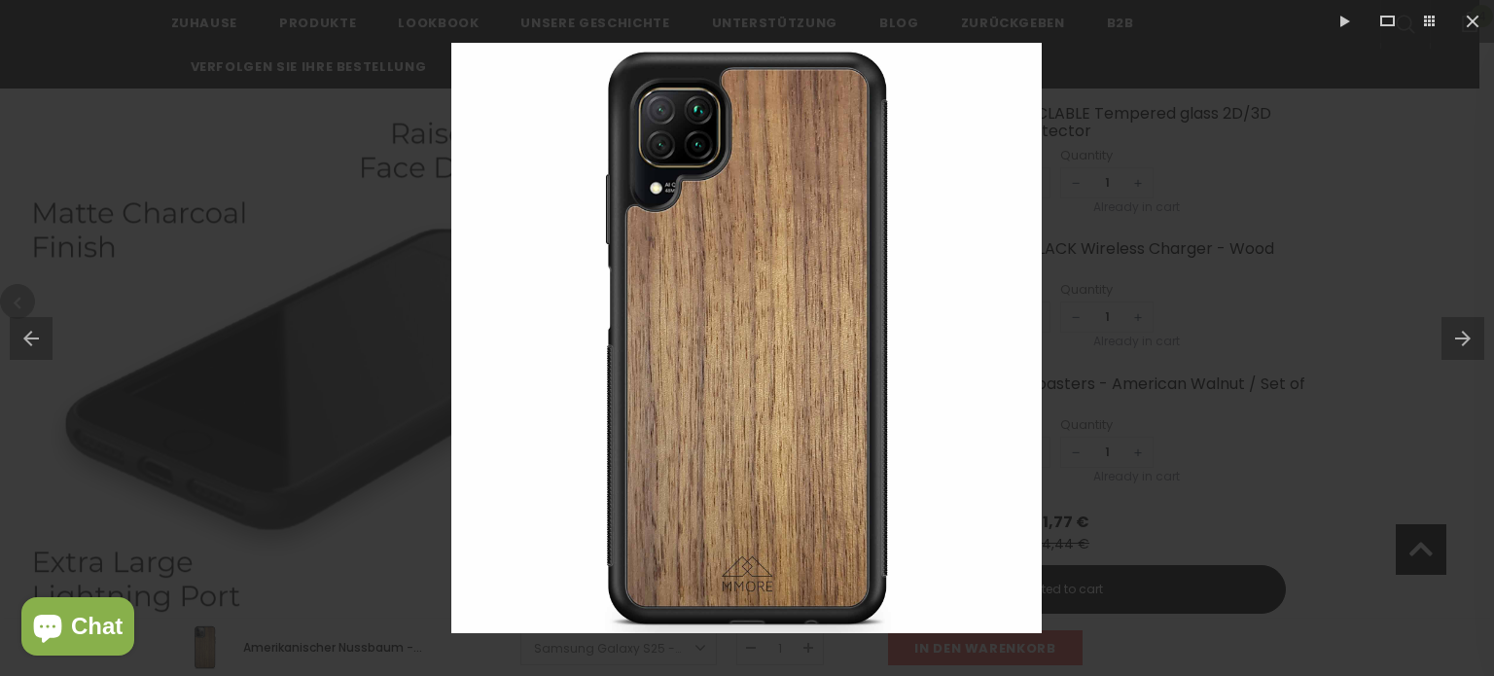
click at [1461, 337] on button at bounding box center [1468, 338] width 53 height 97
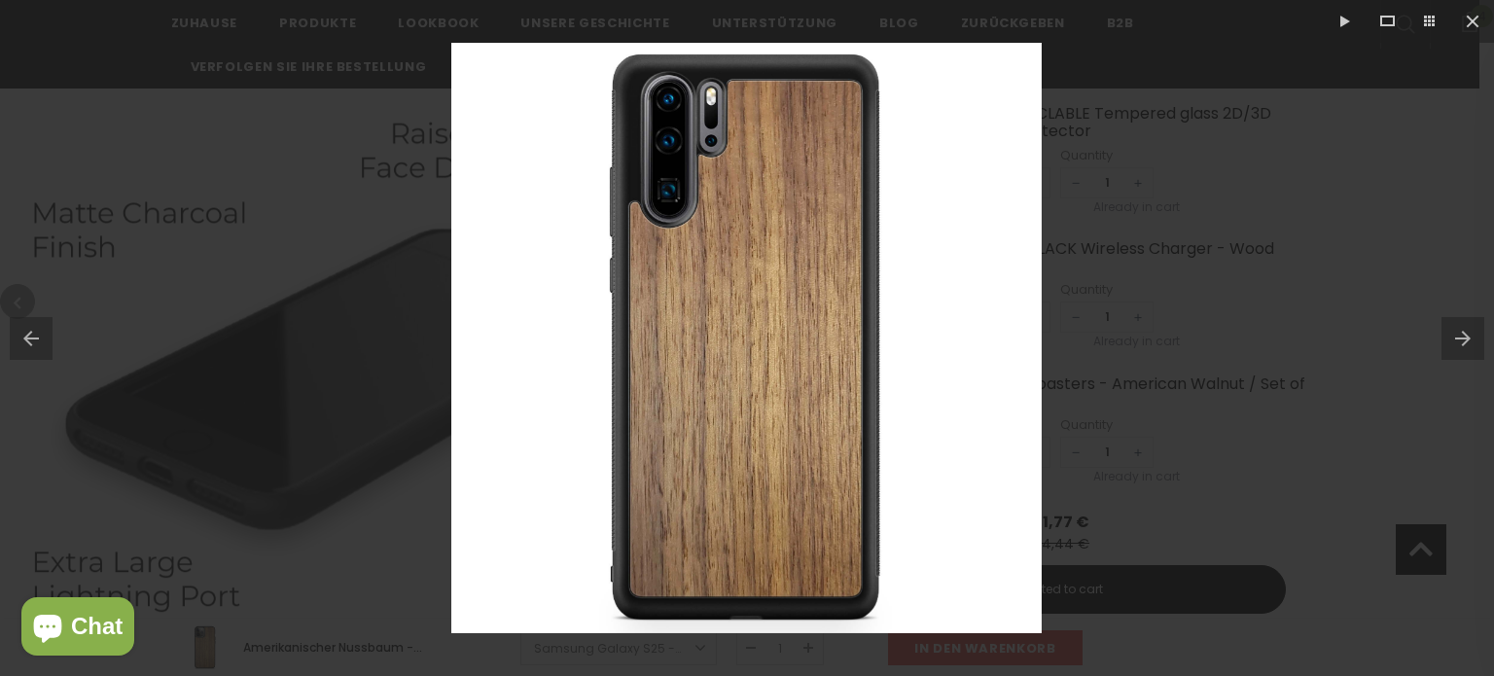
click at [1461, 337] on button at bounding box center [1468, 338] width 53 height 97
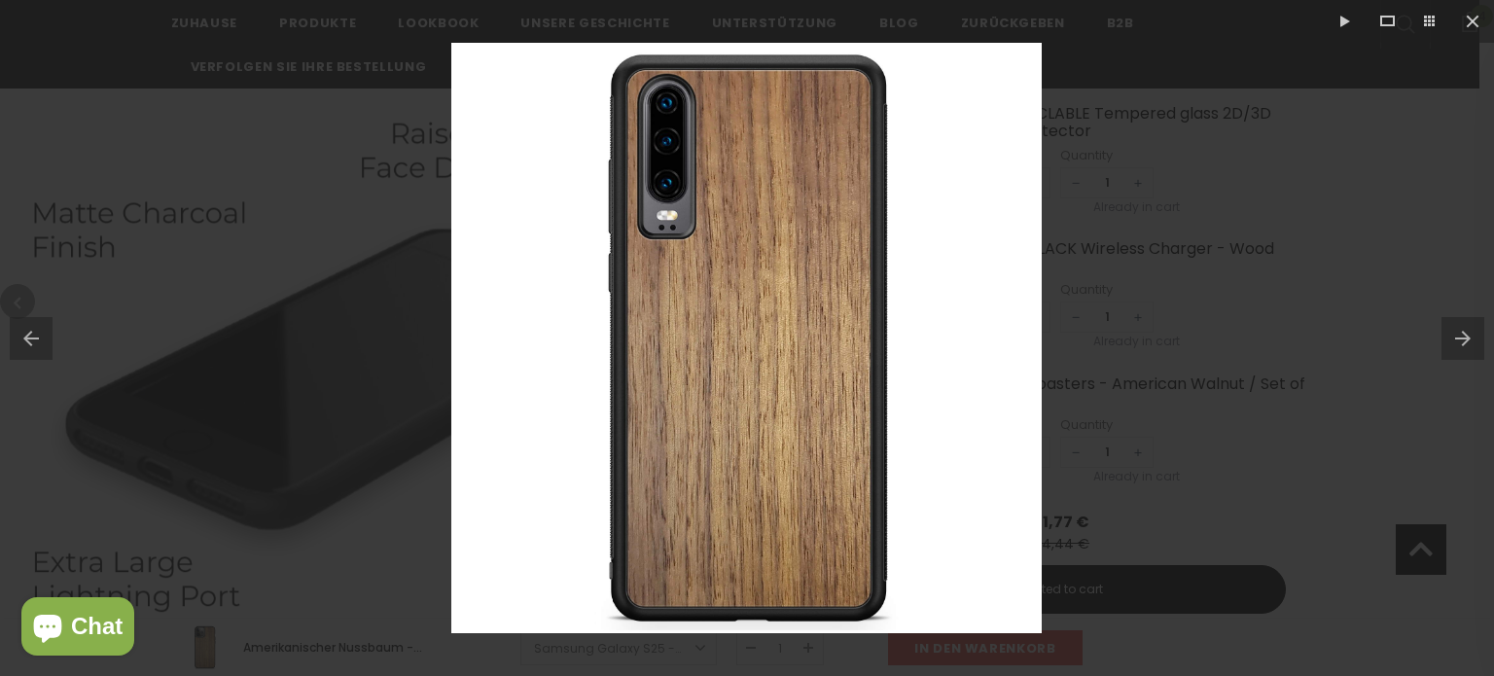
click at [1461, 337] on button at bounding box center [1468, 338] width 53 height 97
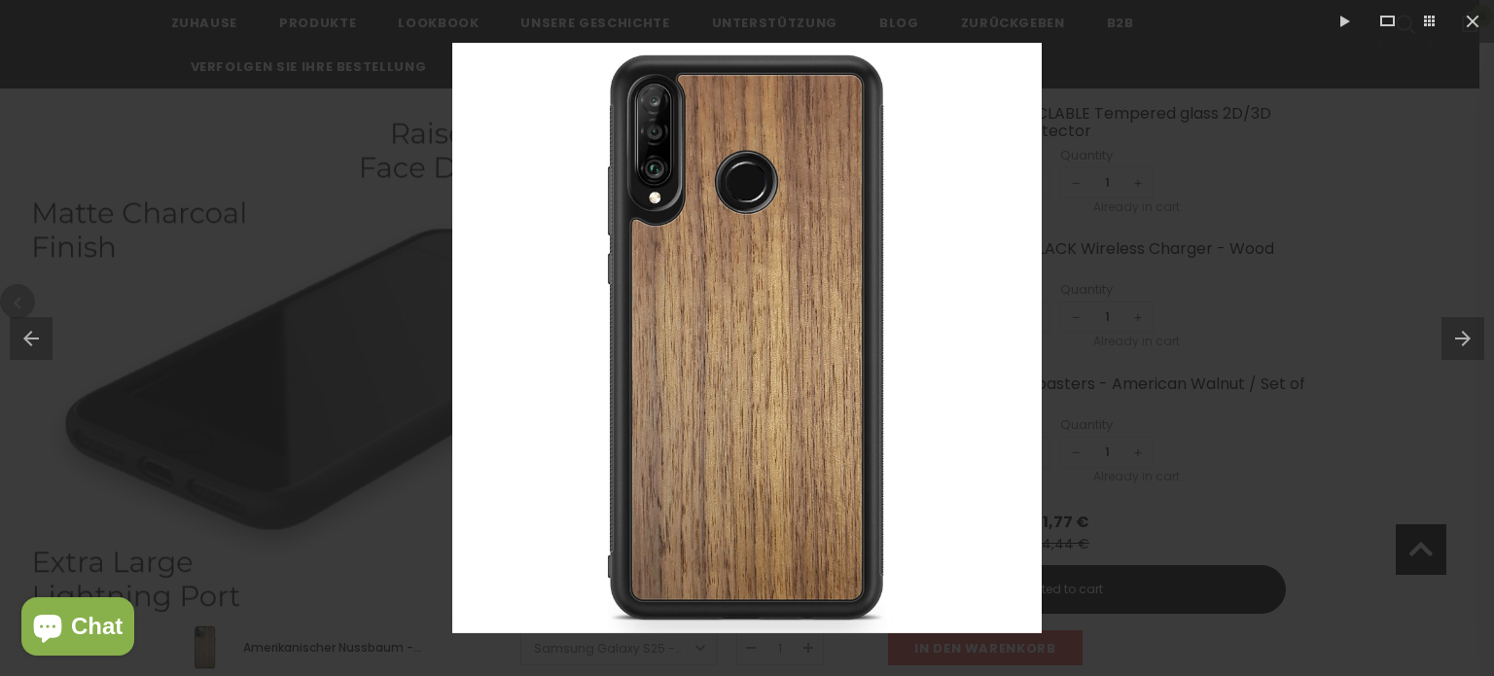
click at [1461, 337] on button at bounding box center [1468, 338] width 53 height 97
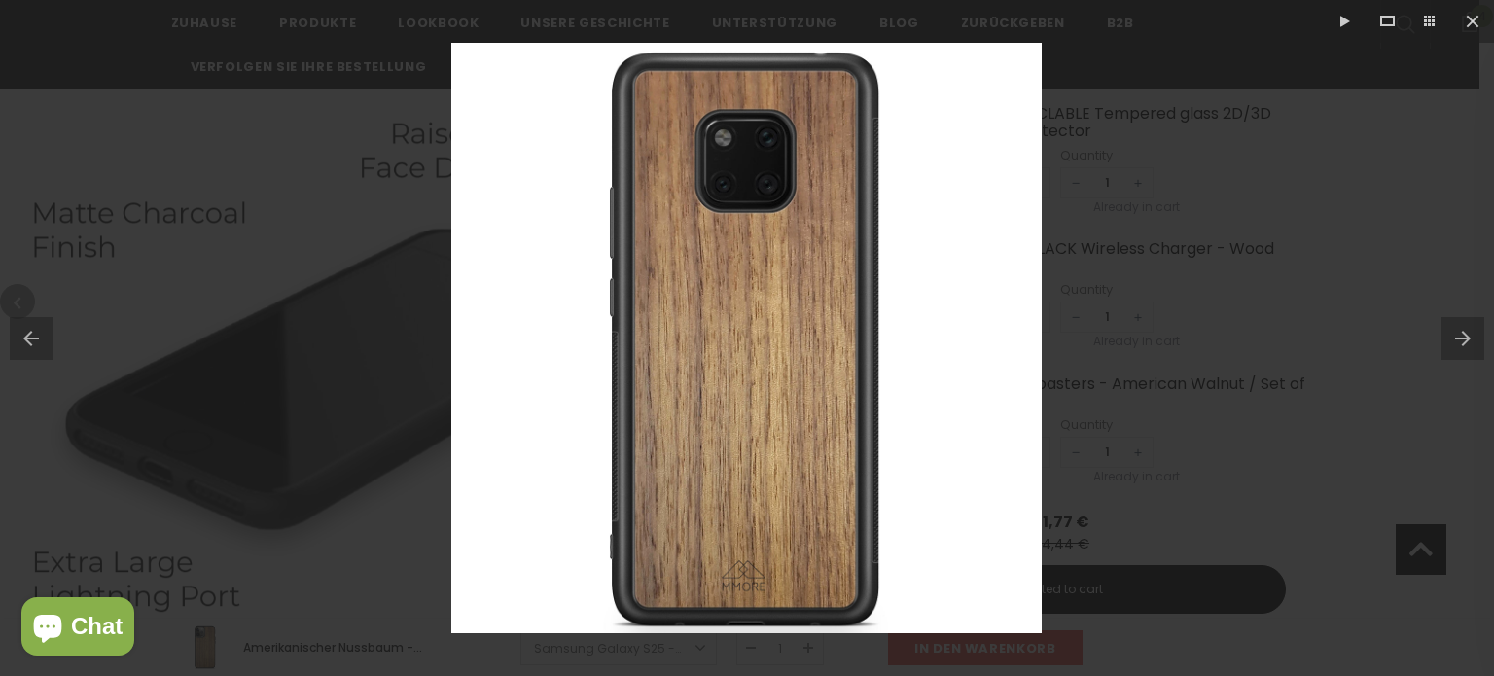
click at [1461, 337] on button at bounding box center [1468, 338] width 53 height 97
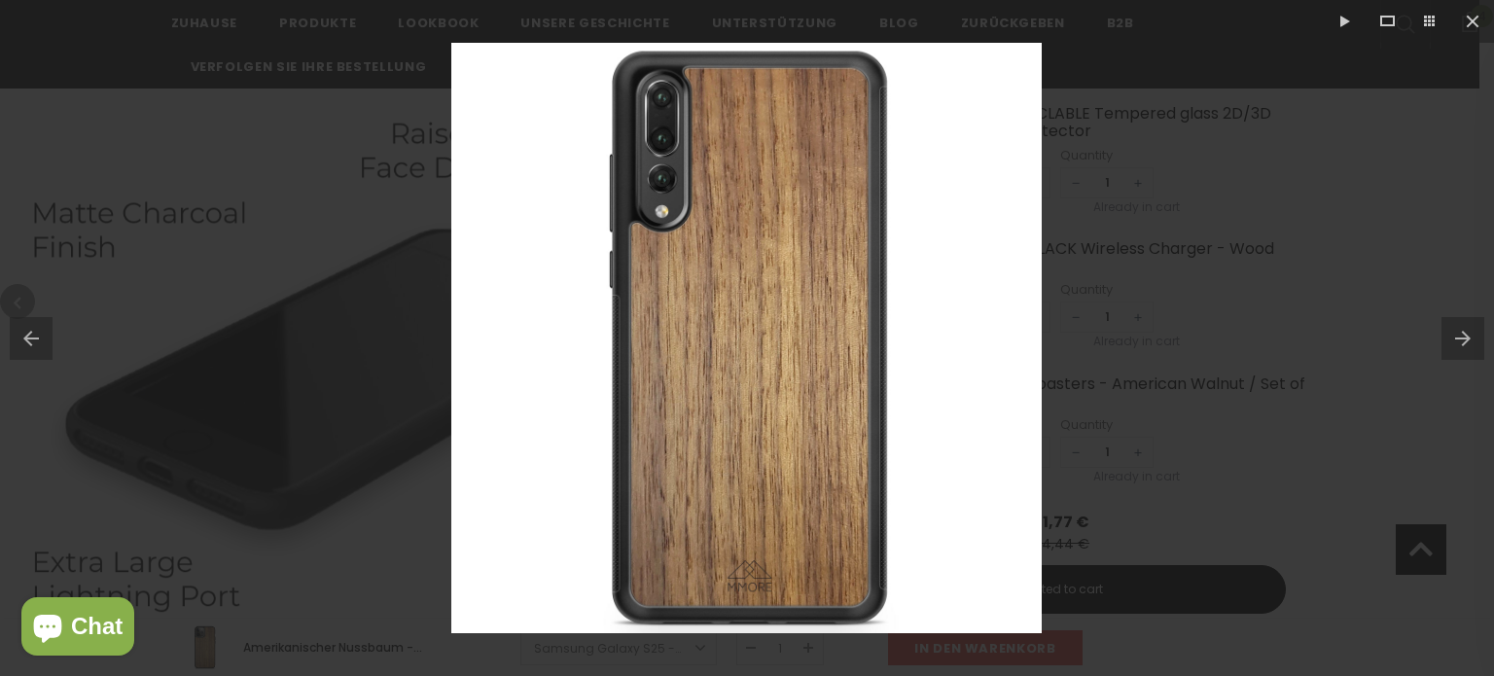
click at [1461, 337] on button at bounding box center [1468, 338] width 53 height 97
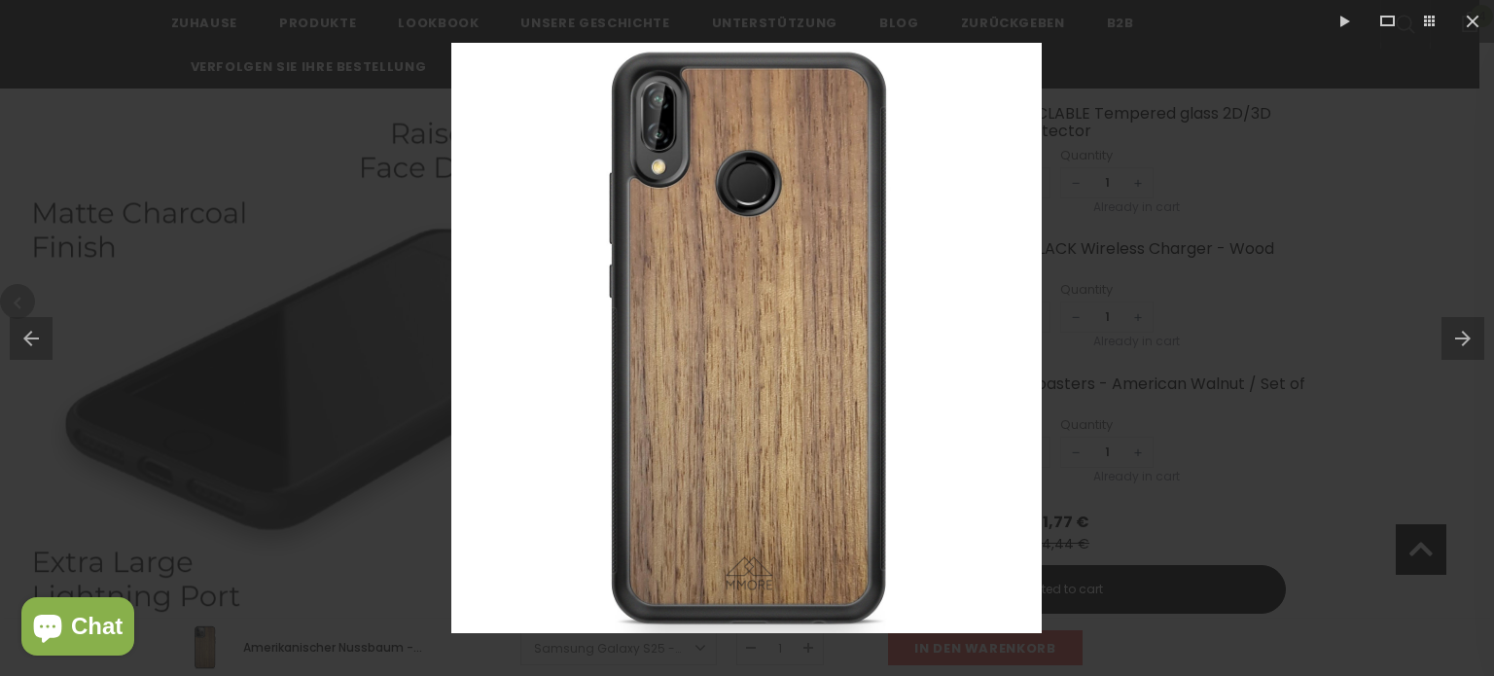
click at [1460, 337] on button at bounding box center [1468, 338] width 53 height 97
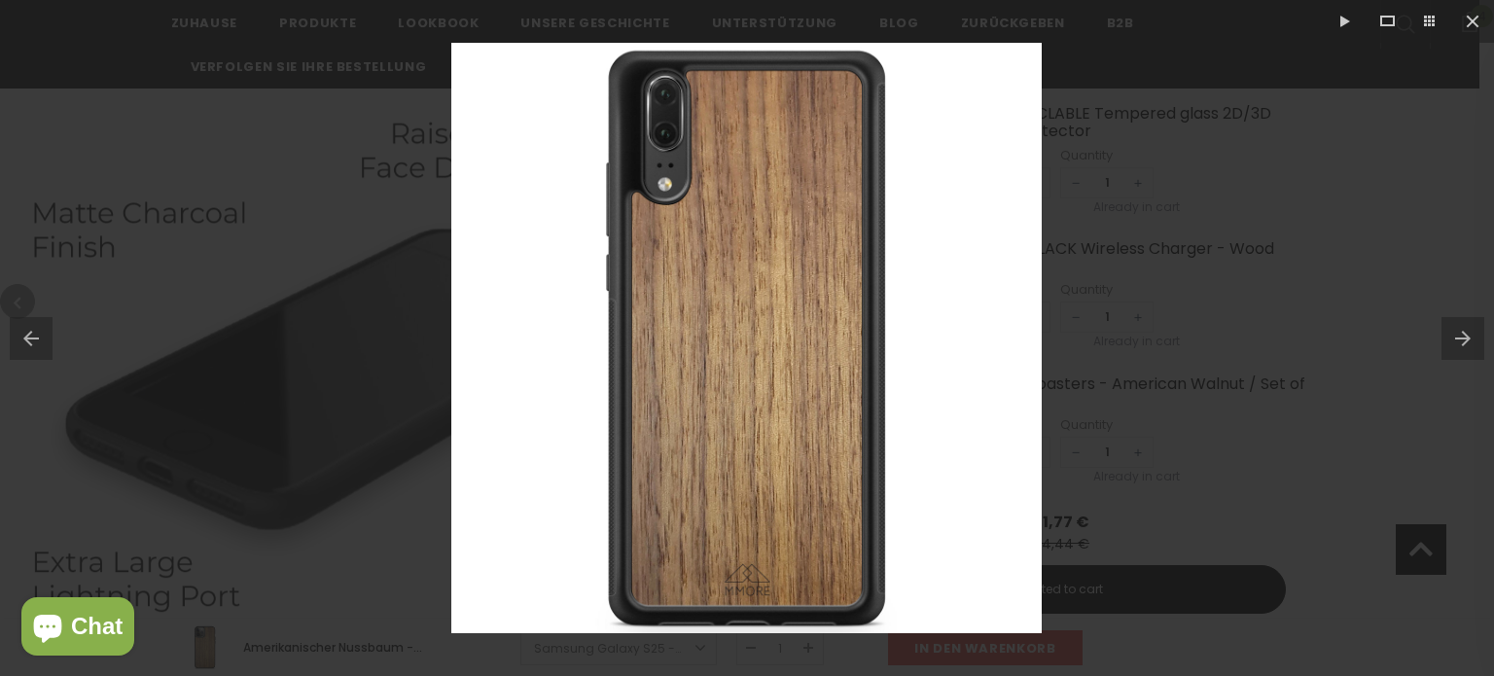
click at [1460, 337] on button at bounding box center [1468, 338] width 53 height 97
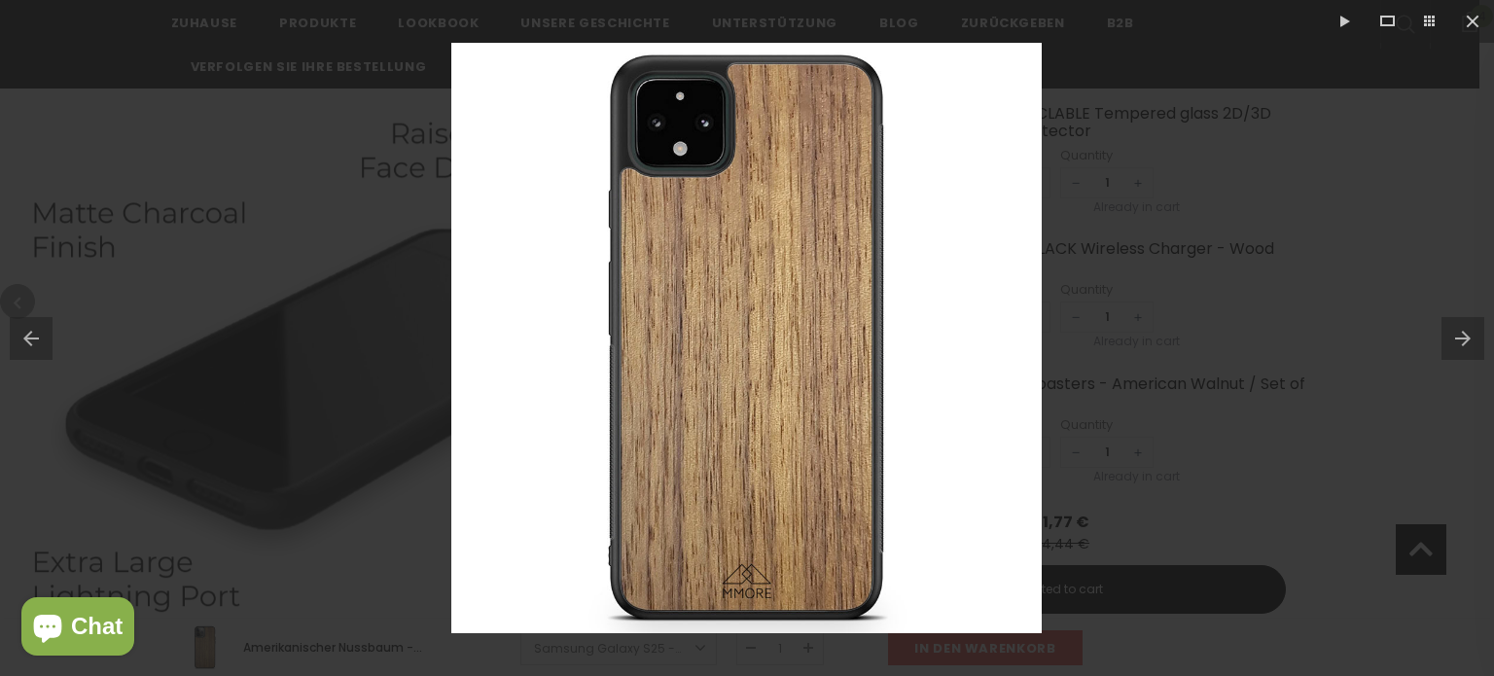
click at [1460, 337] on button at bounding box center [1468, 338] width 53 height 97
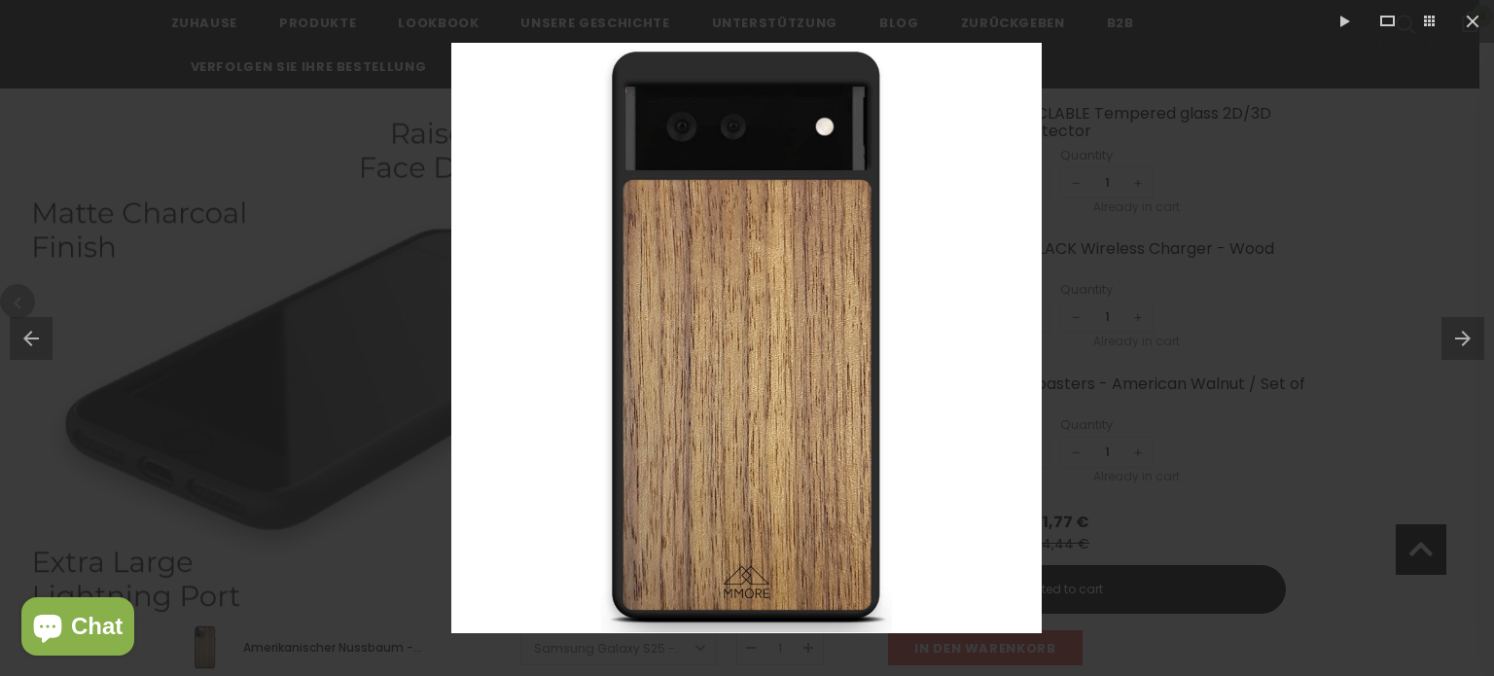
click at [1460, 337] on button at bounding box center [1468, 338] width 53 height 97
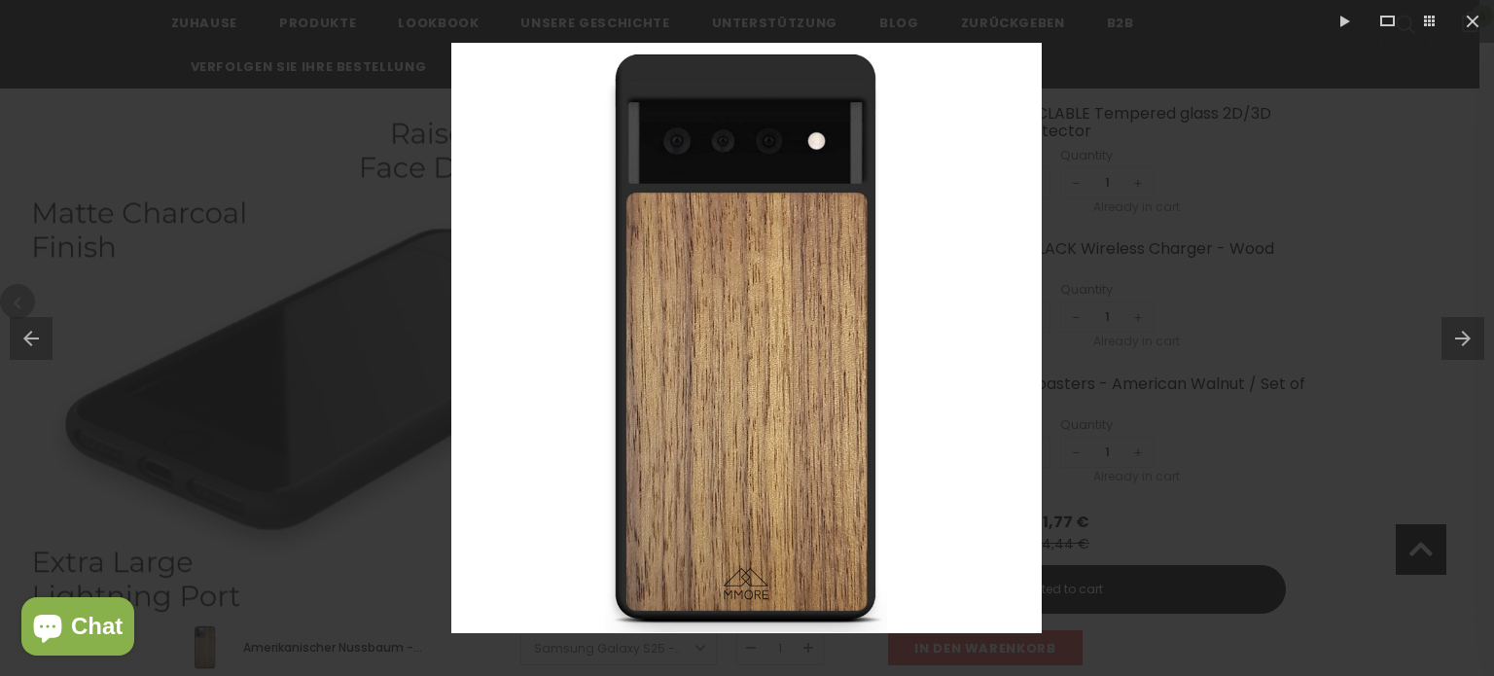
click at [1460, 337] on button at bounding box center [1468, 338] width 53 height 97
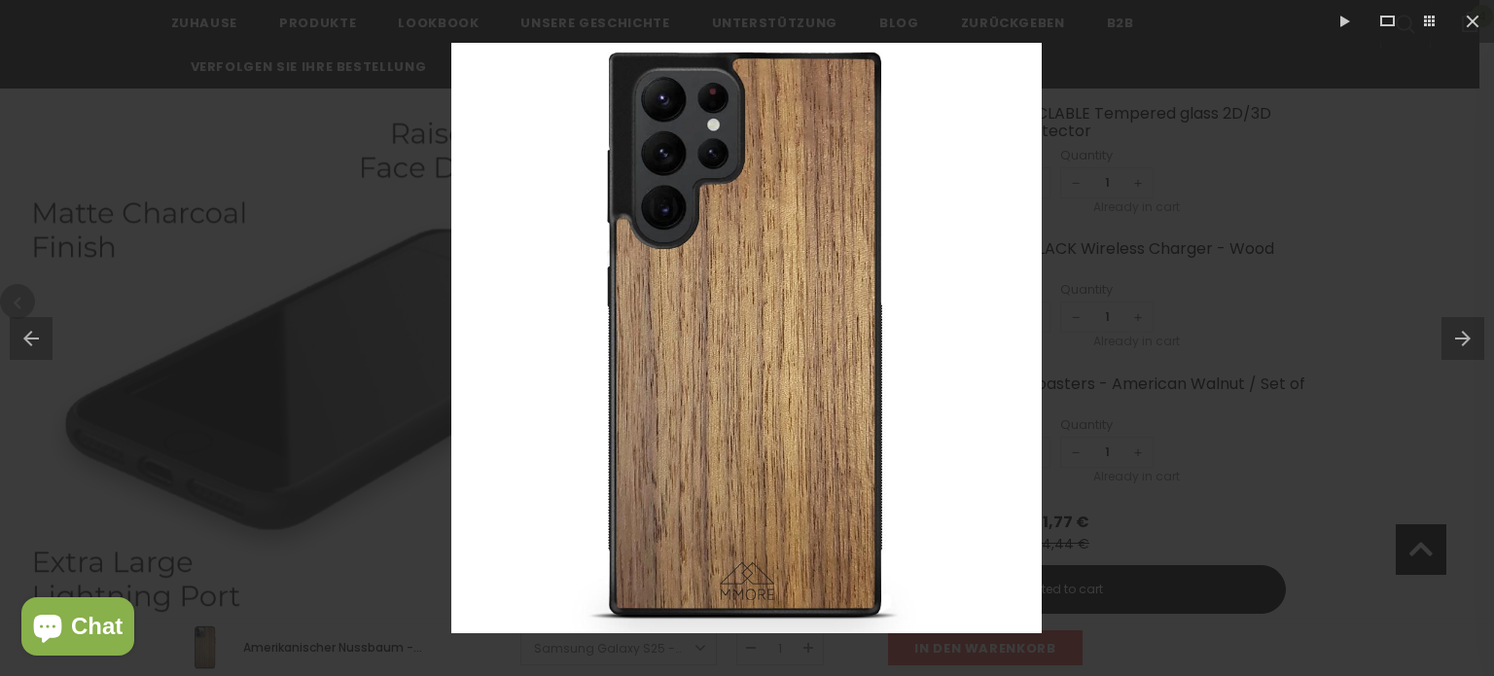
click at [1460, 337] on button at bounding box center [1468, 338] width 53 height 97
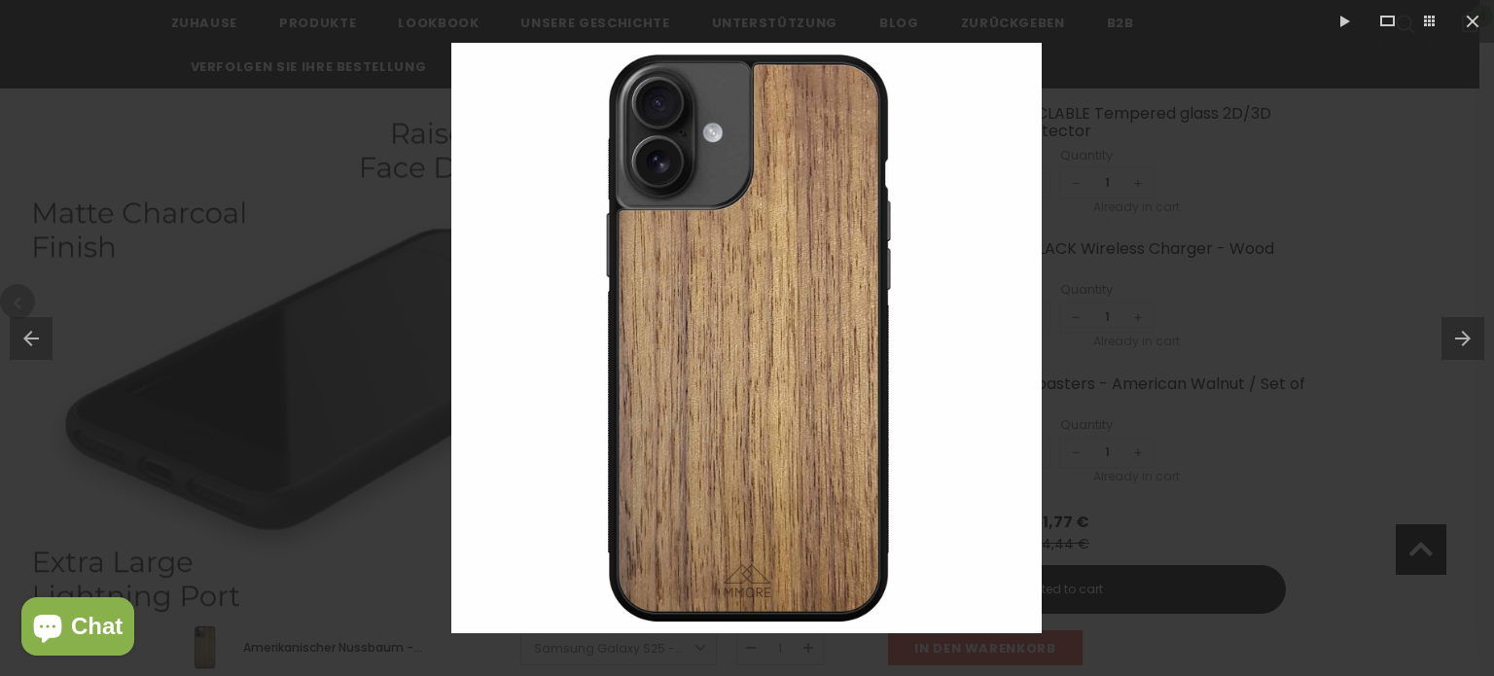
click at [1460, 337] on button at bounding box center [1468, 338] width 53 height 97
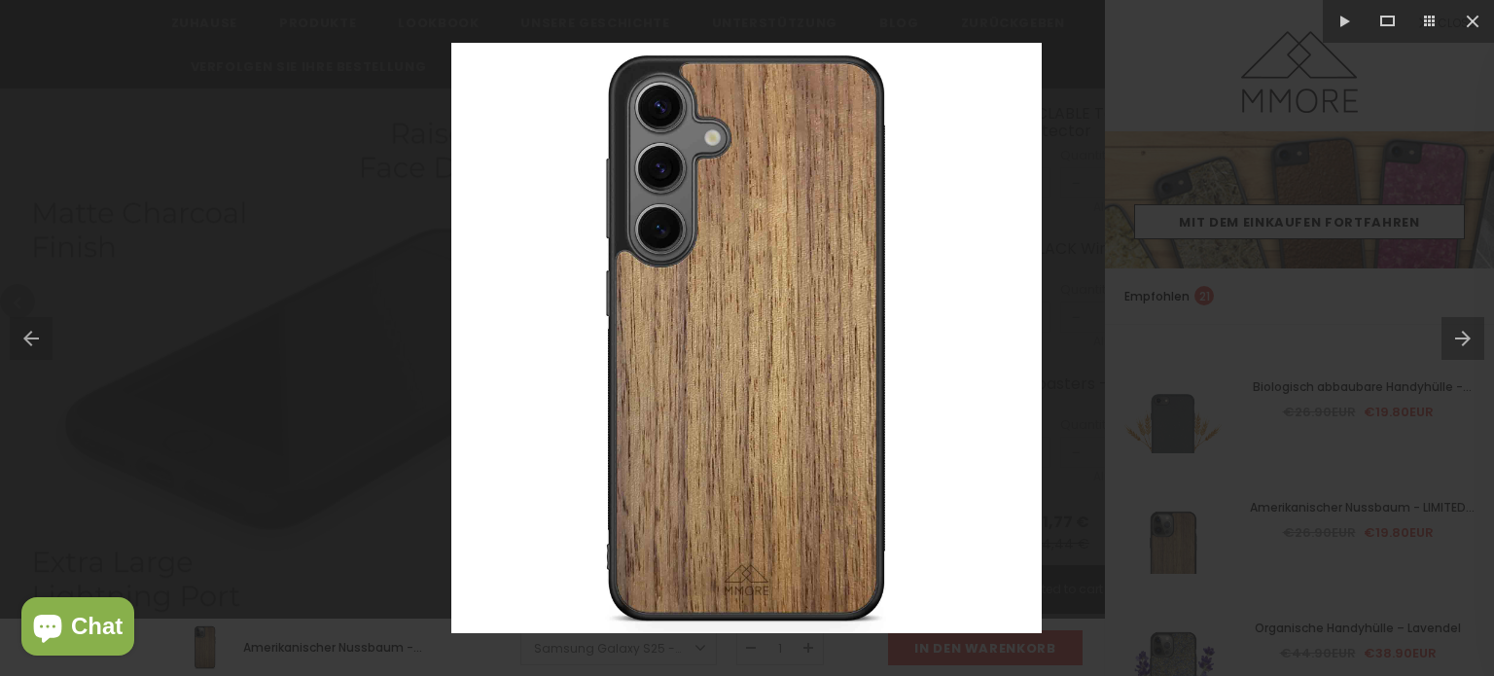
click at [1475, 330] on button at bounding box center [1468, 338] width 53 height 97
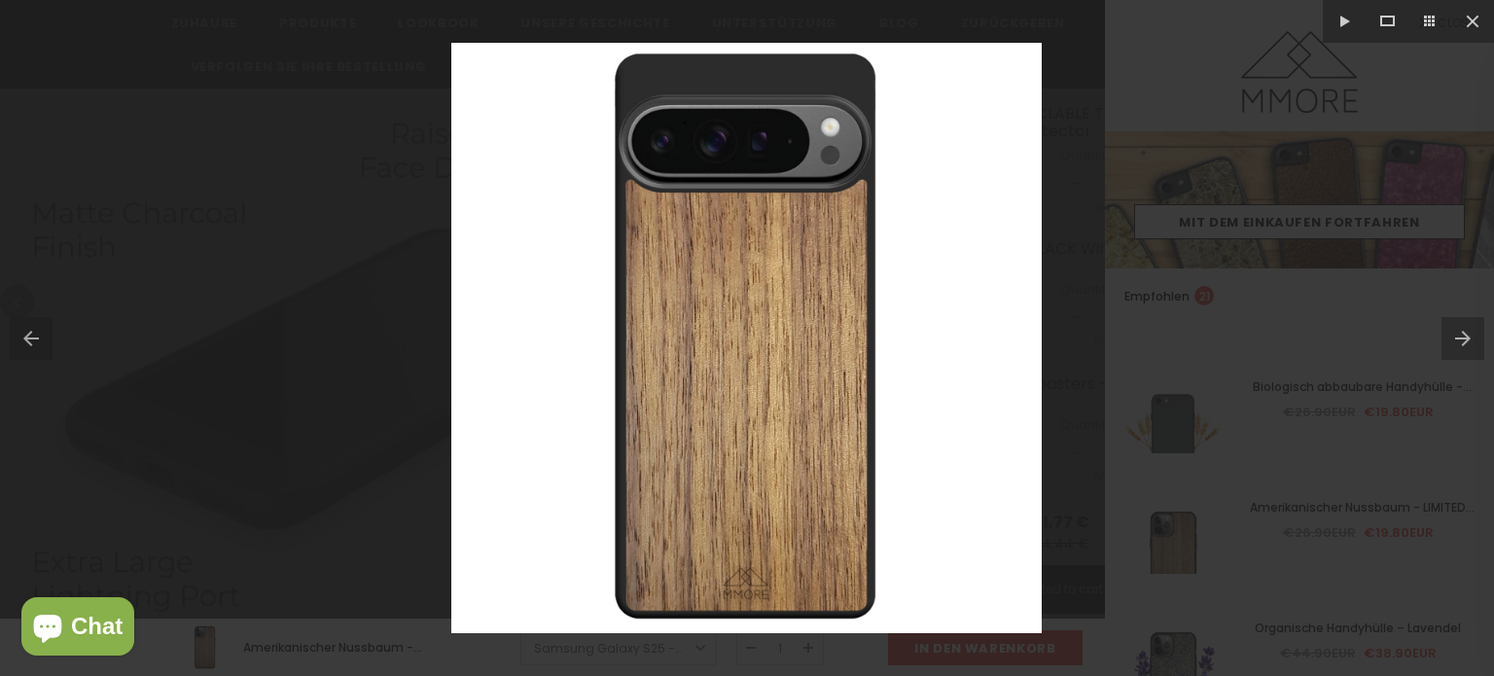
click at [1471, 330] on button at bounding box center [1468, 338] width 53 height 97
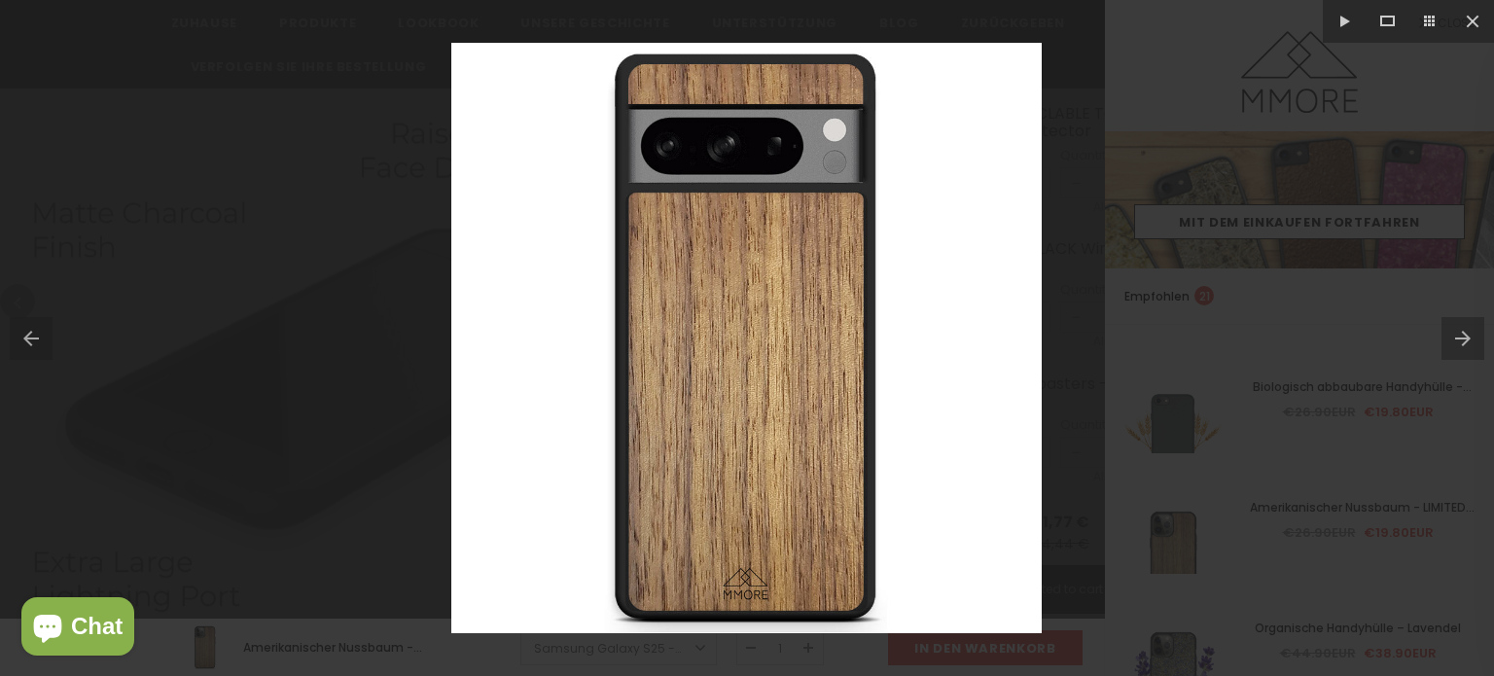
click at [1471, 330] on button at bounding box center [1468, 338] width 53 height 97
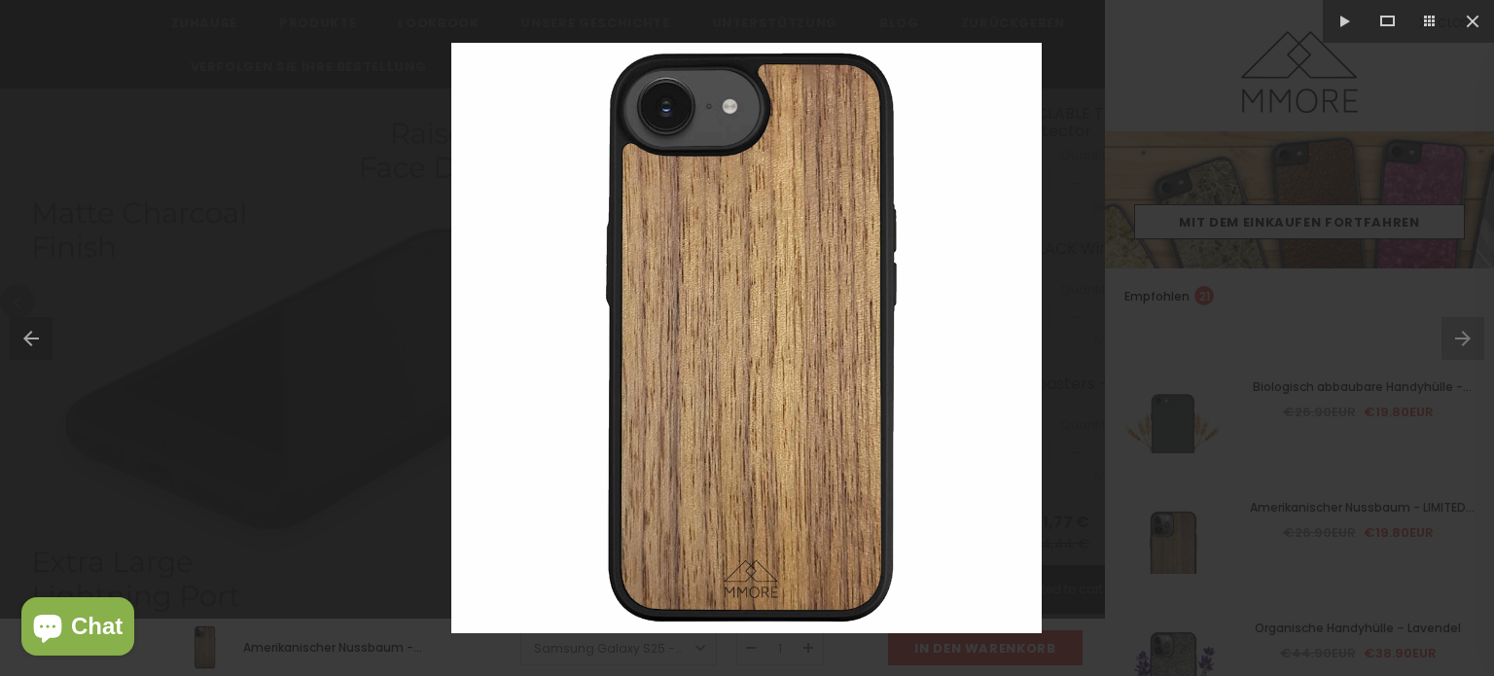
click at [1276, 314] on div at bounding box center [747, 338] width 1494 height 676
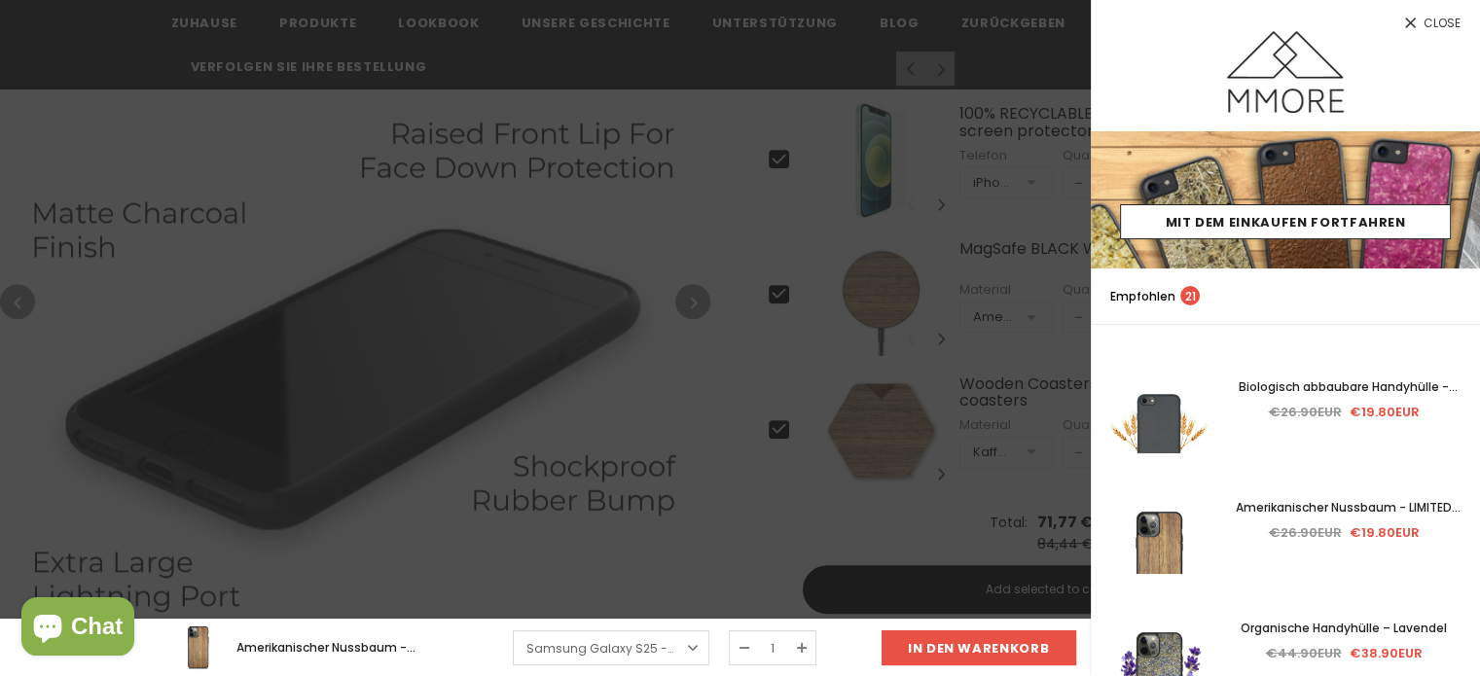
click at [1444, 18] on span "Close" at bounding box center [1441, 24] width 37 height 12
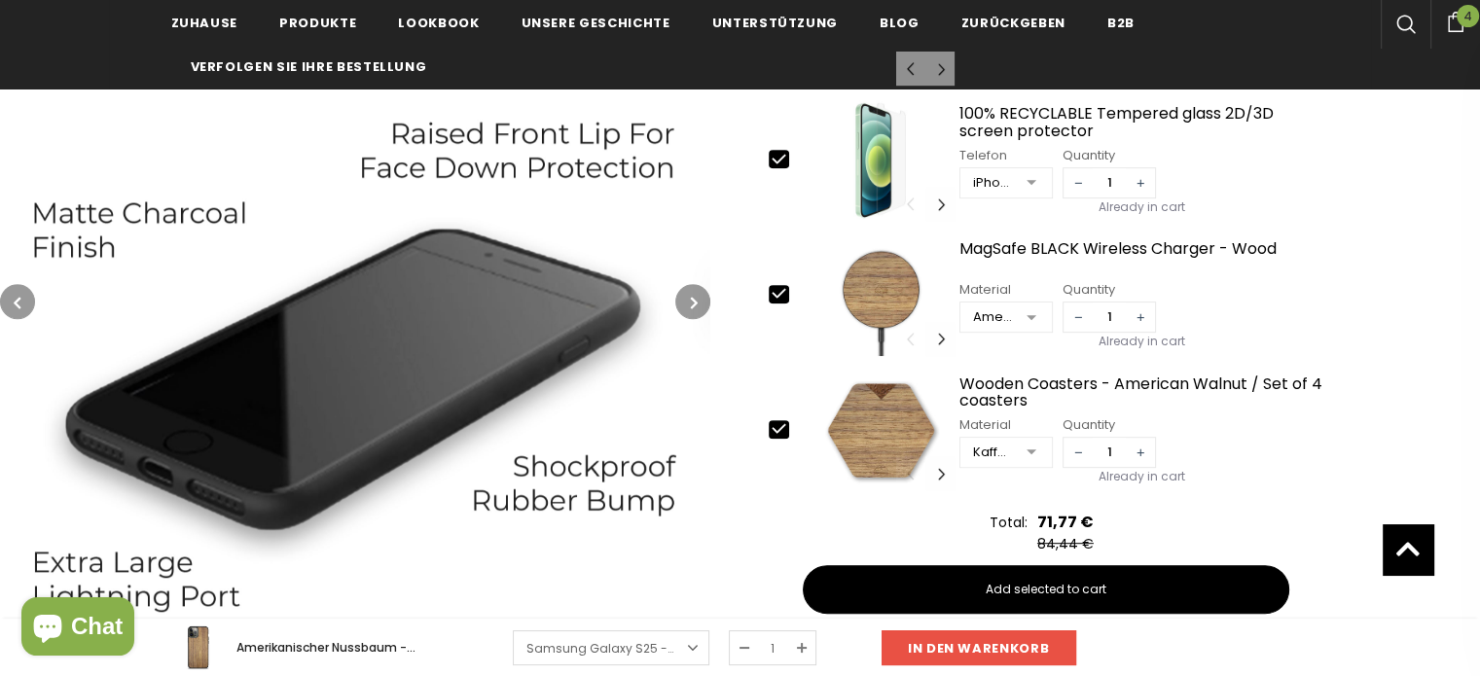
click at [692, 298] on icon "button" at bounding box center [694, 302] width 7 height 19
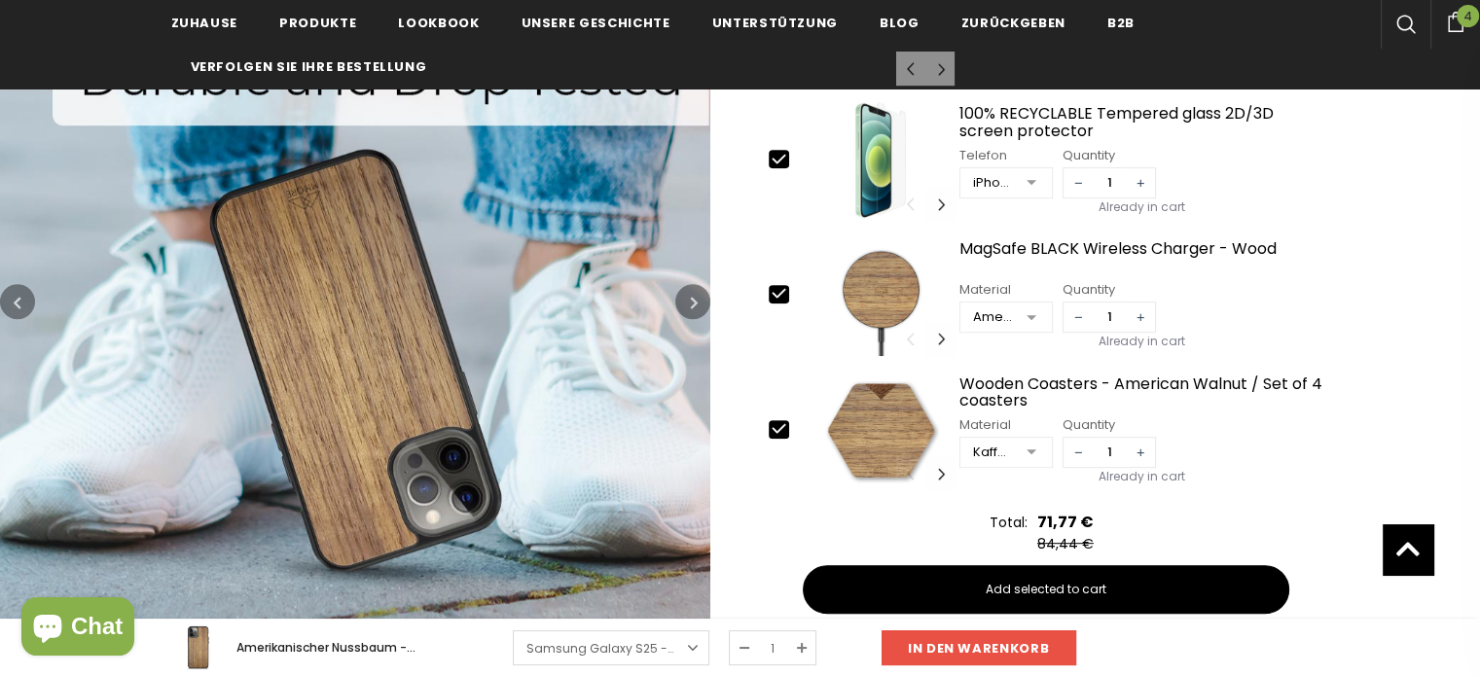
click at [696, 293] on icon "button" at bounding box center [694, 302] width 7 height 19
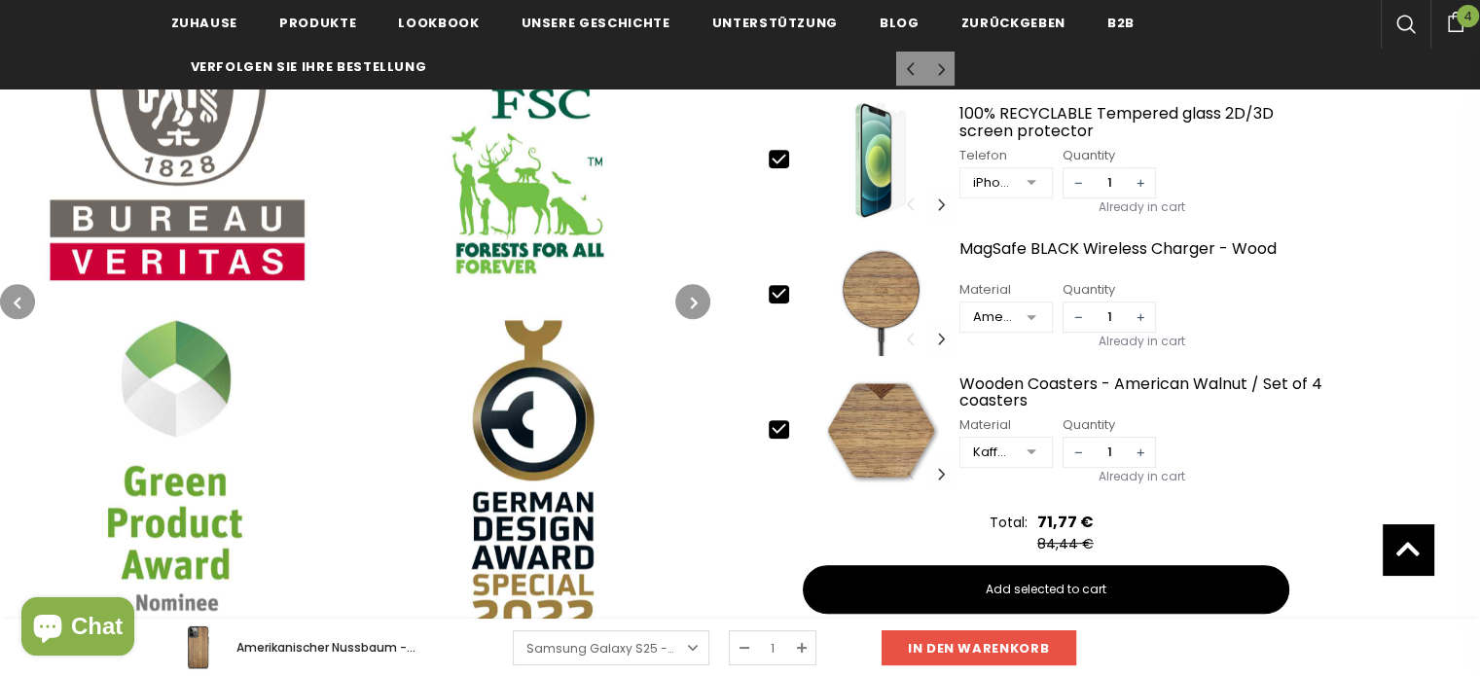
click at [696, 295] on icon "button" at bounding box center [694, 302] width 7 height 19
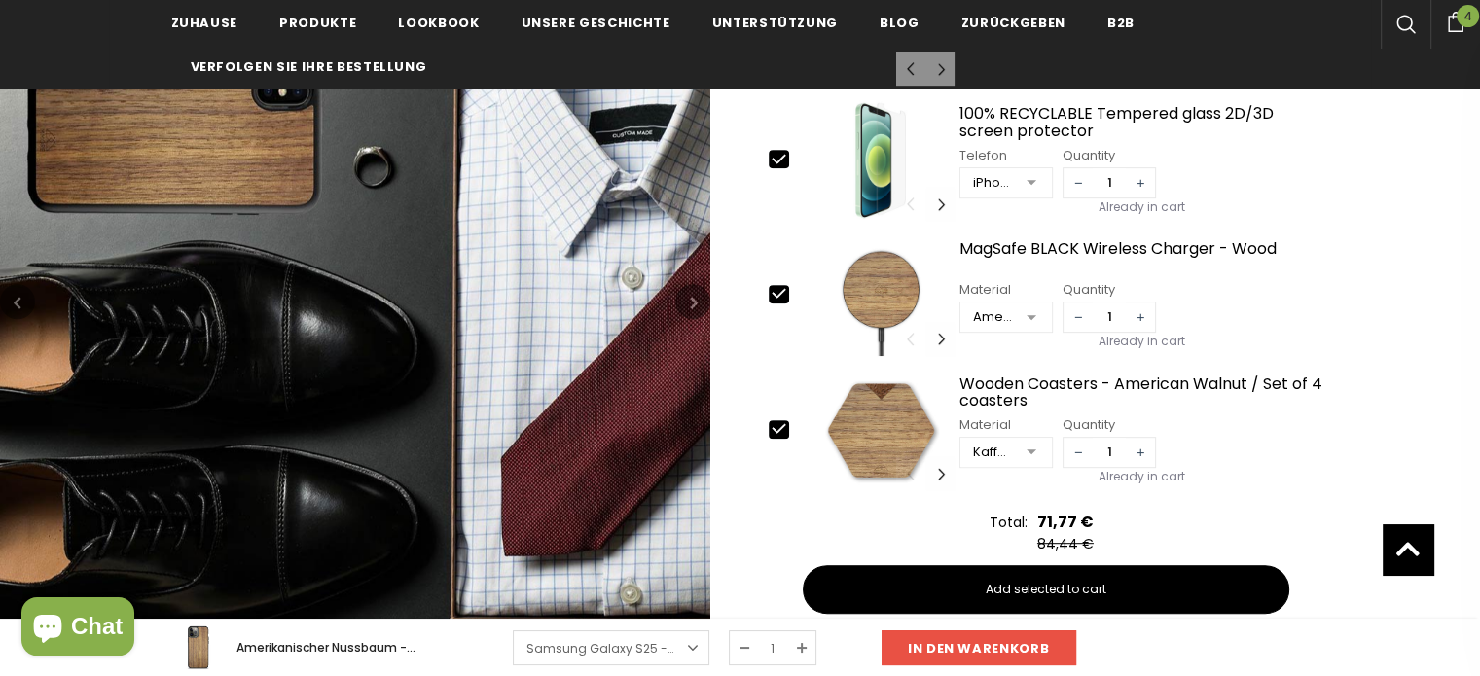
click at [696, 295] on icon "button" at bounding box center [694, 302] width 7 height 19
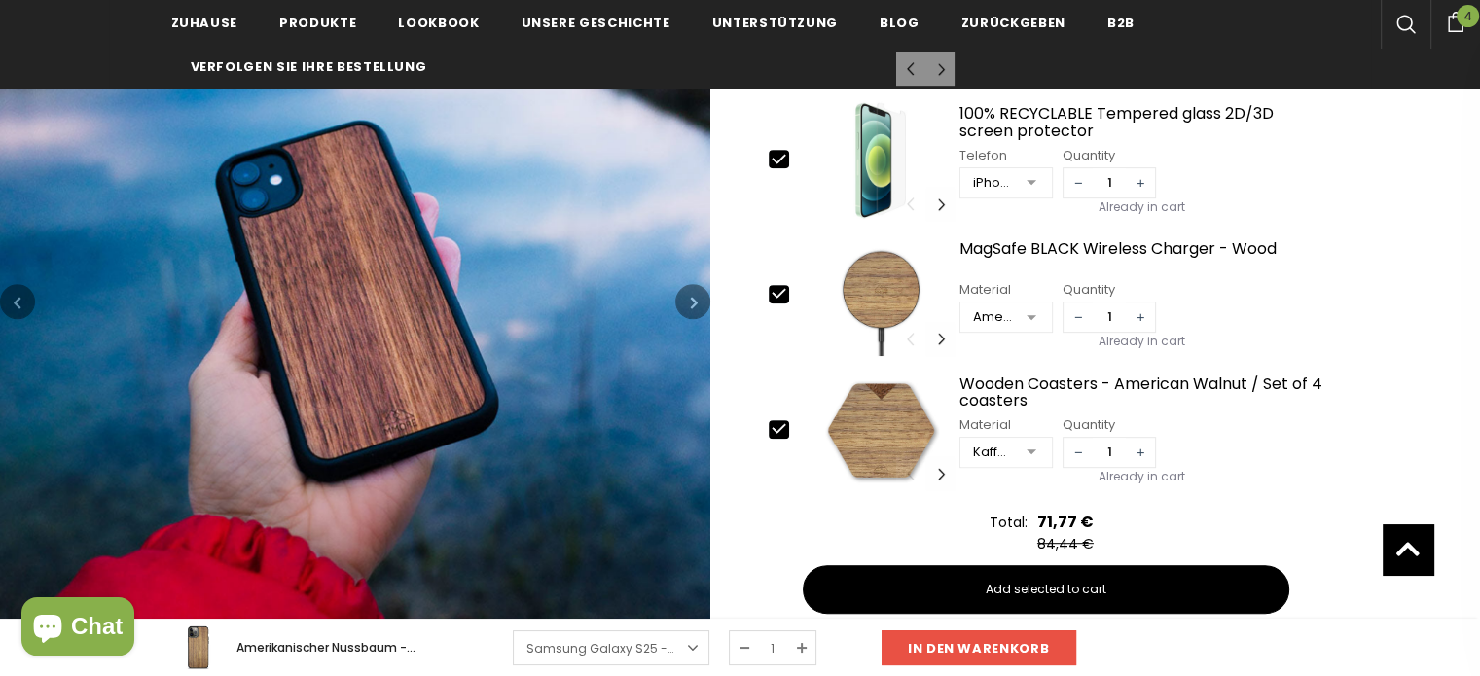
click at [696, 295] on icon "button" at bounding box center [694, 302] width 7 height 19
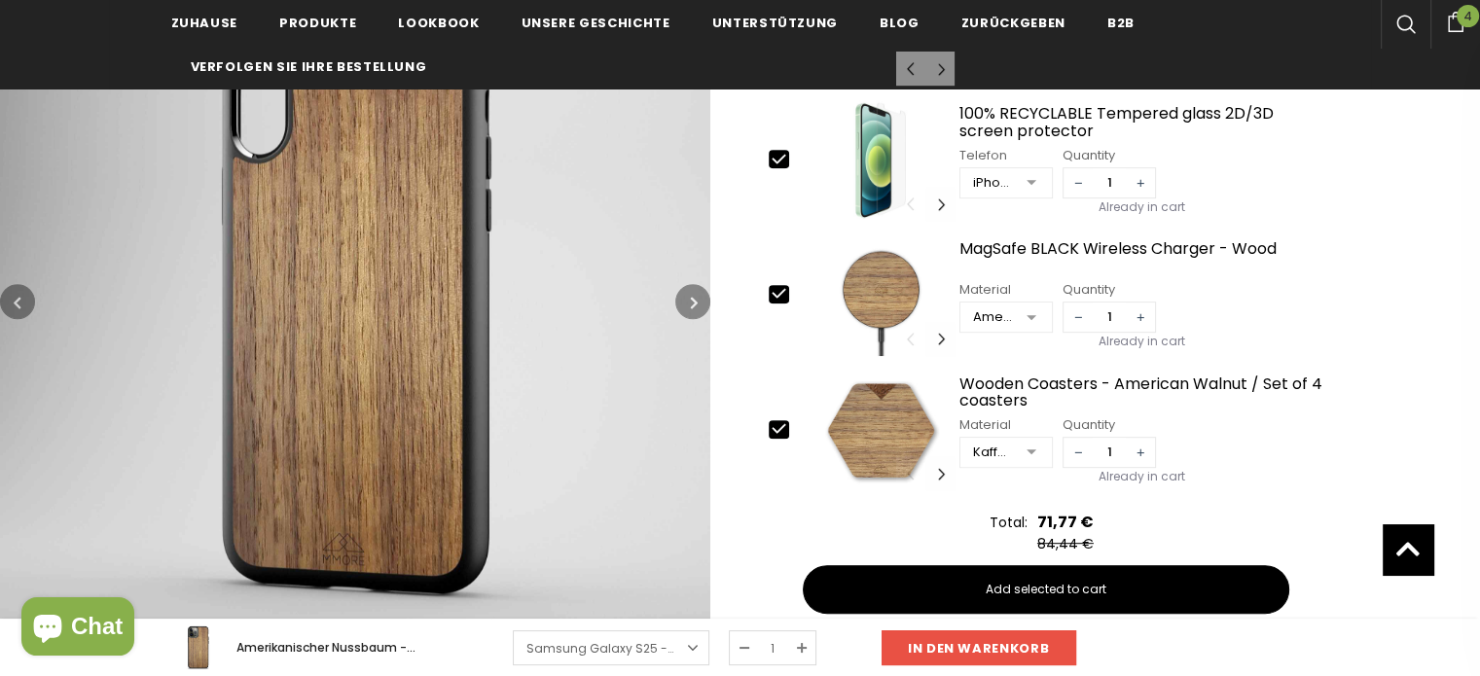
click at [696, 295] on icon "button" at bounding box center [694, 302] width 7 height 19
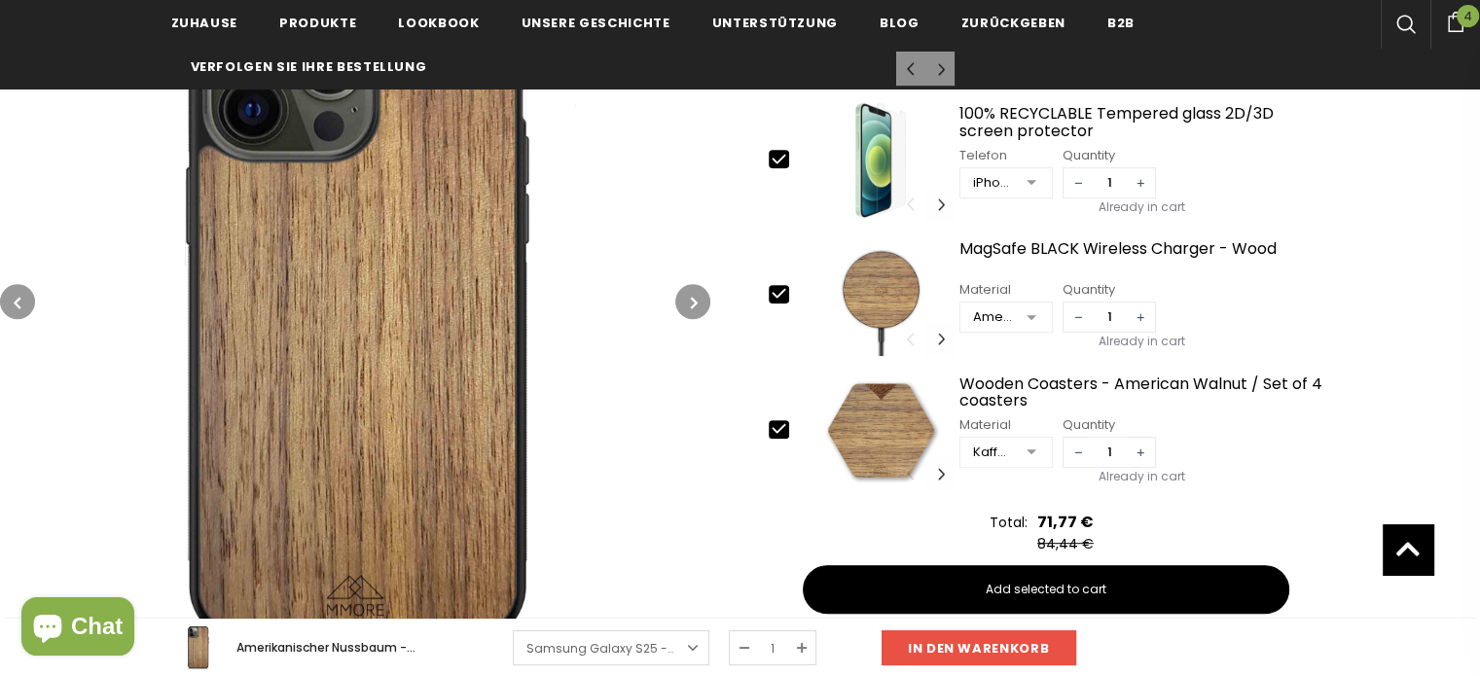
click at [696, 295] on icon "button" at bounding box center [694, 302] width 7 height 19
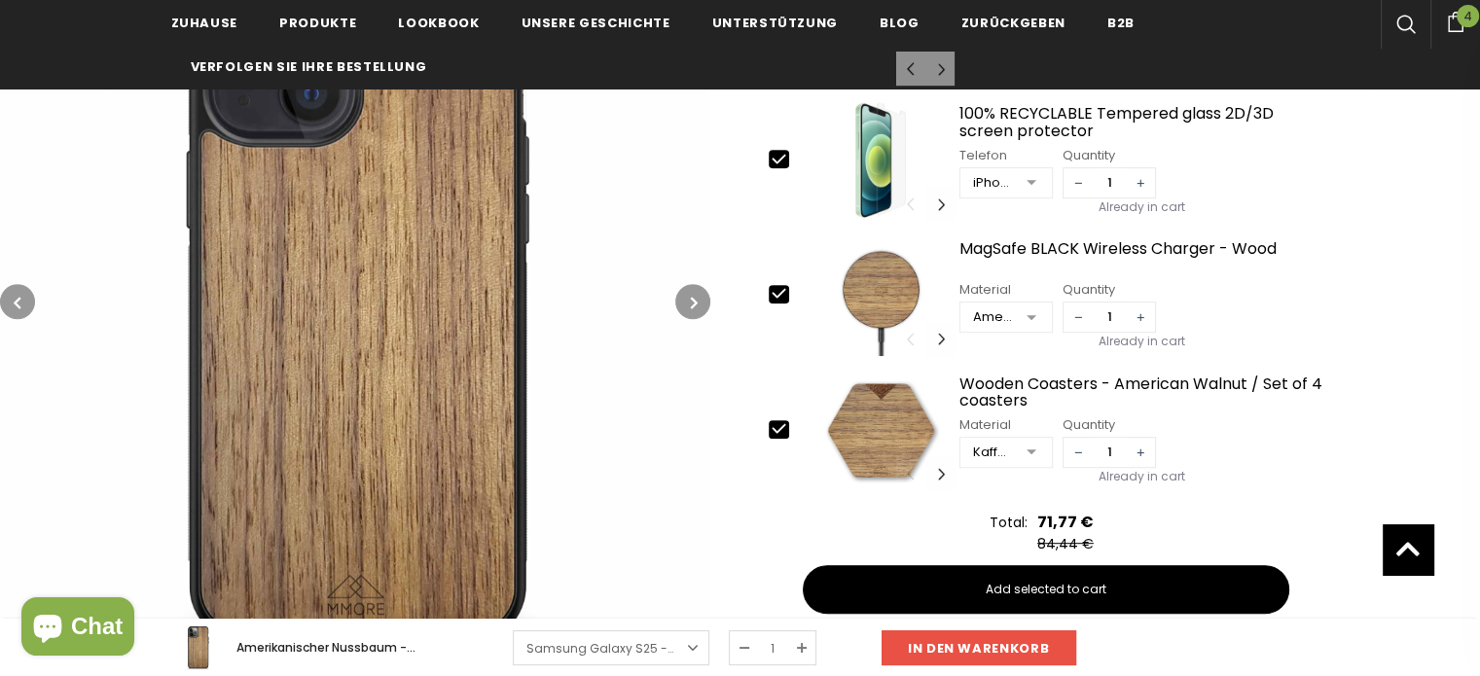
click at [696, 295] on icon "button" at bounding box center [694, 302] width 7 height 19
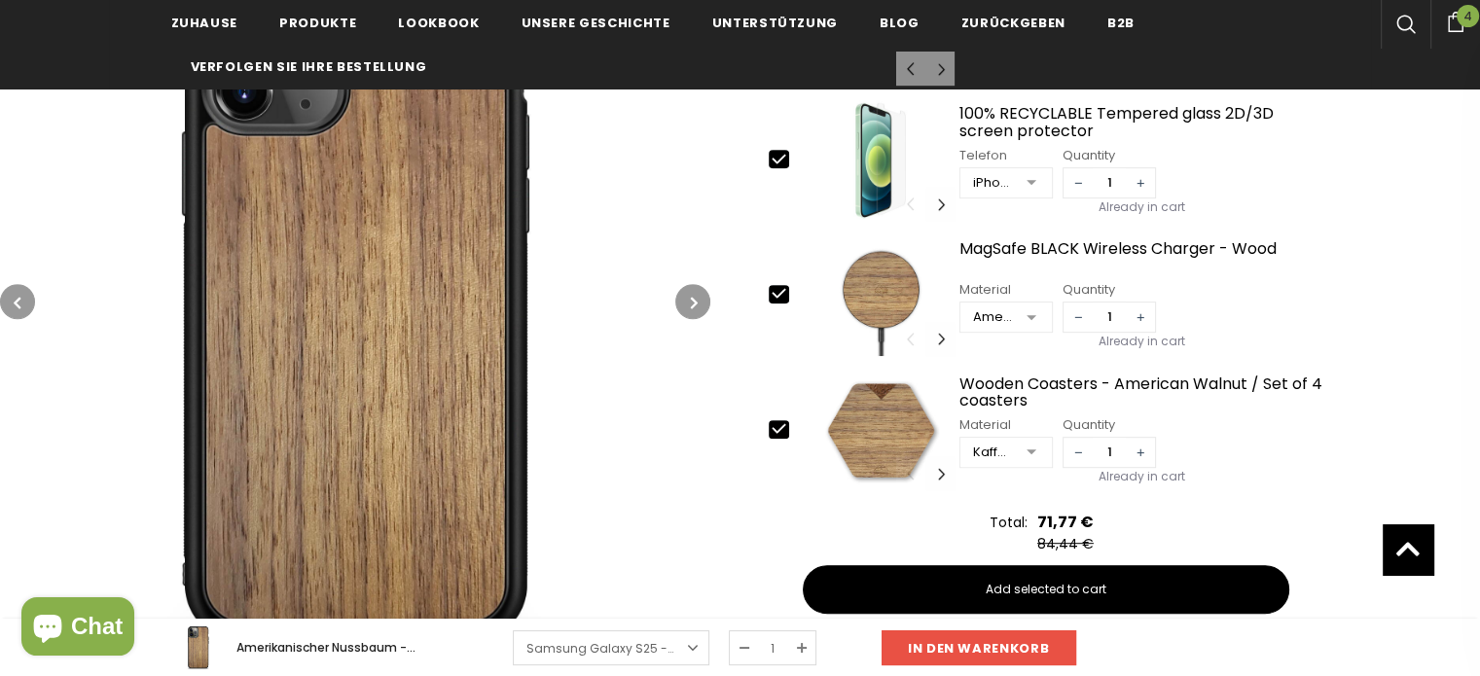
click at [696, 295] on icon "button" at bounding box center [694, 302] width 7 height 19
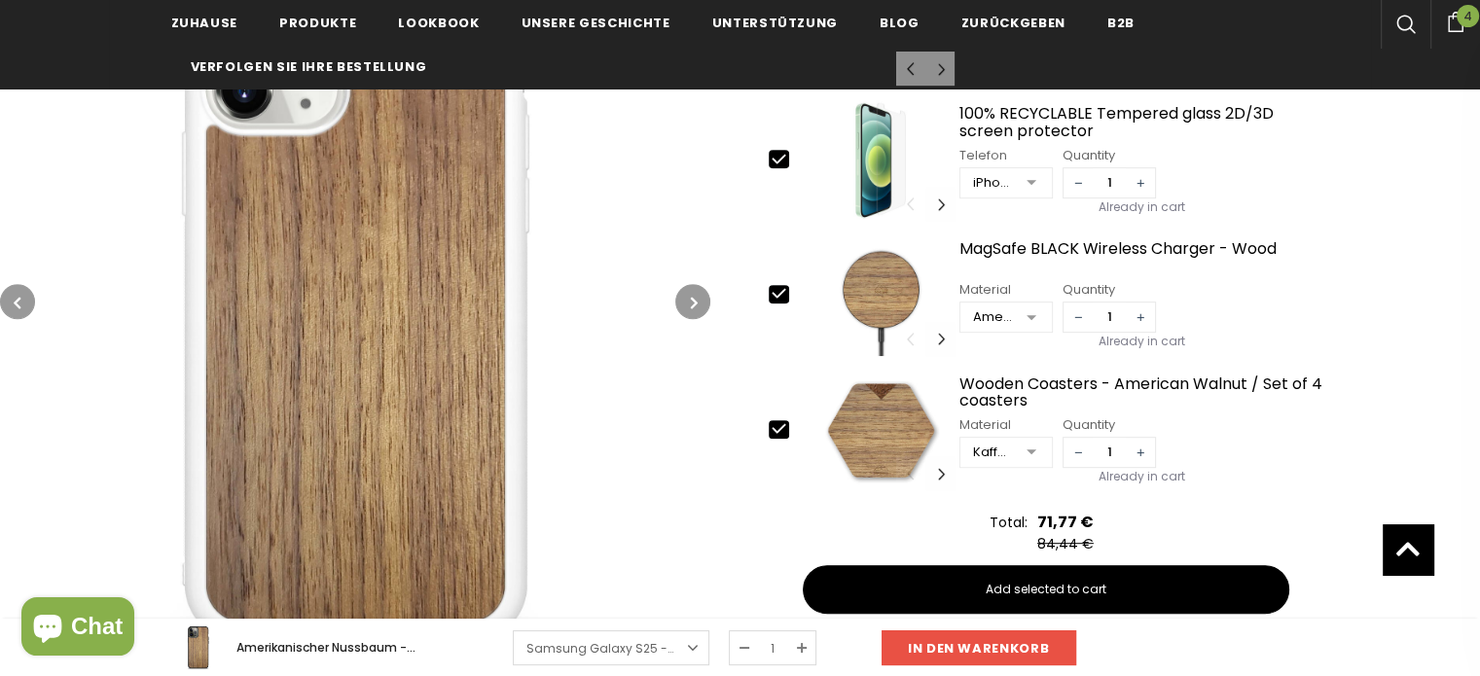
click at [696, 295] on icon "button" at bounding box center [694, 302] width 7 height 19
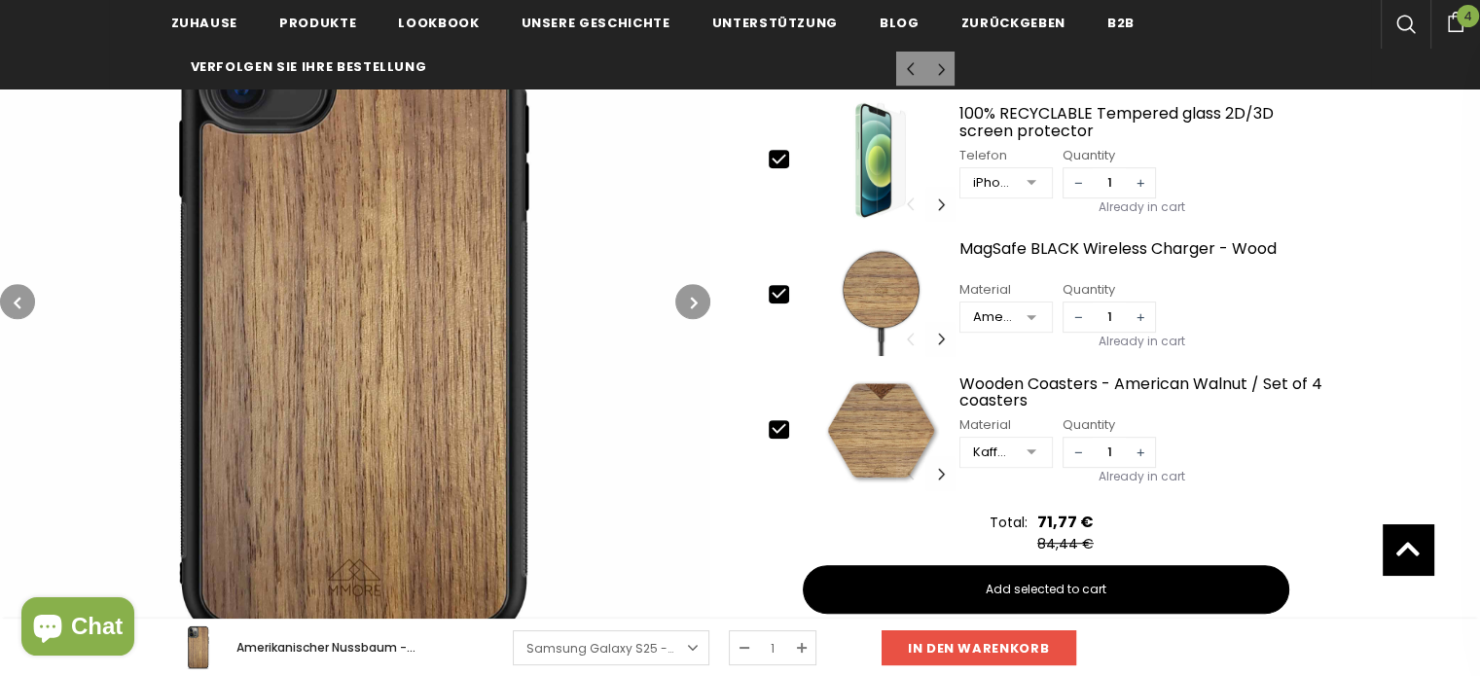
click at [696, 295] on icon "button" at bounding box center [694, 302] width 7 height 19
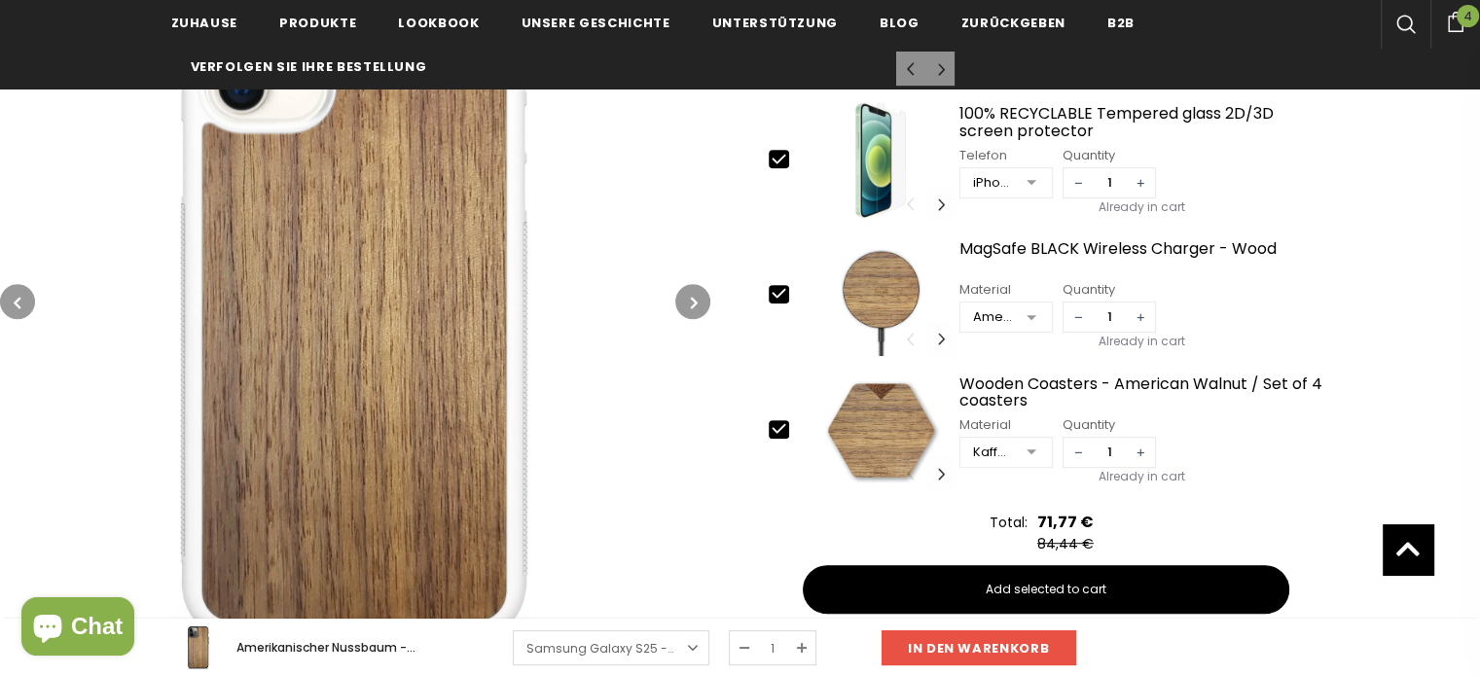
click at [696, 295] on icon "button" at bounding box center [694, 302] width 7 height 19
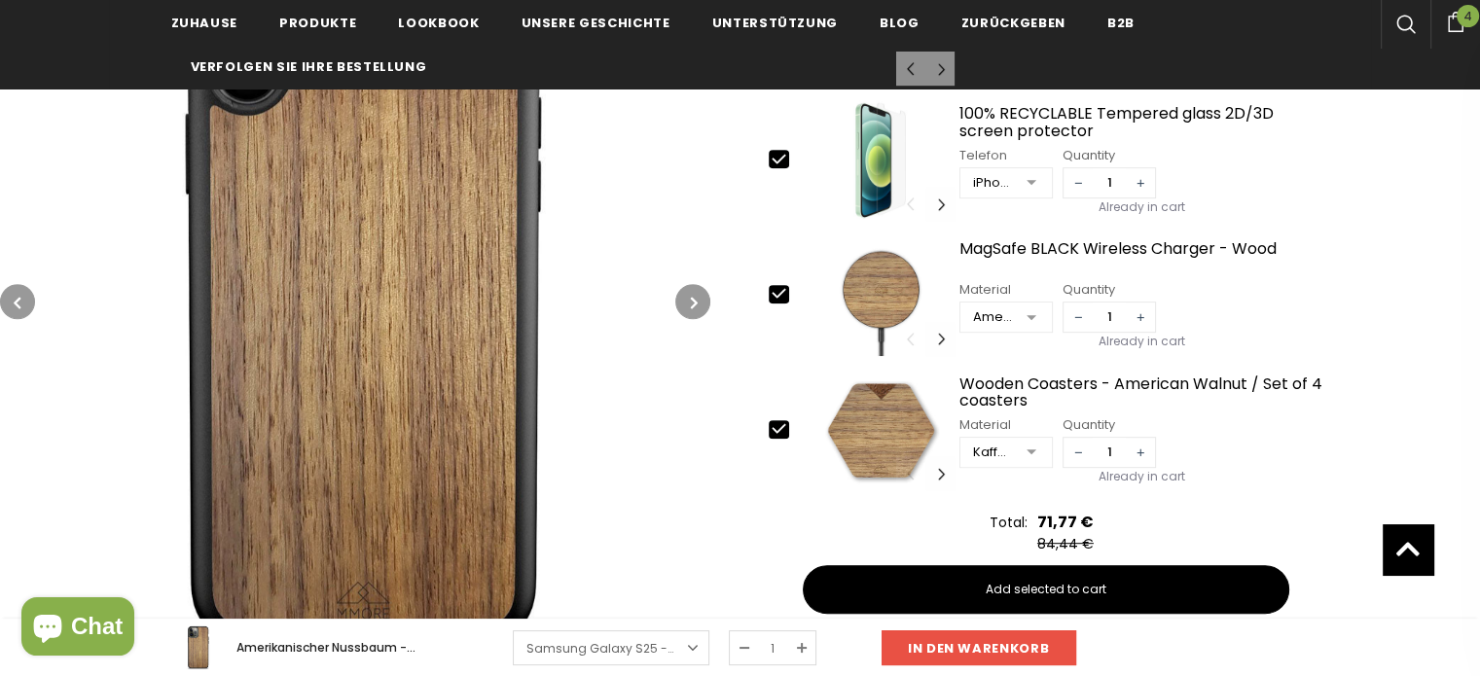
click at [696, 295] on icon "button" at bounding box center [694, 302] width 7 height 19
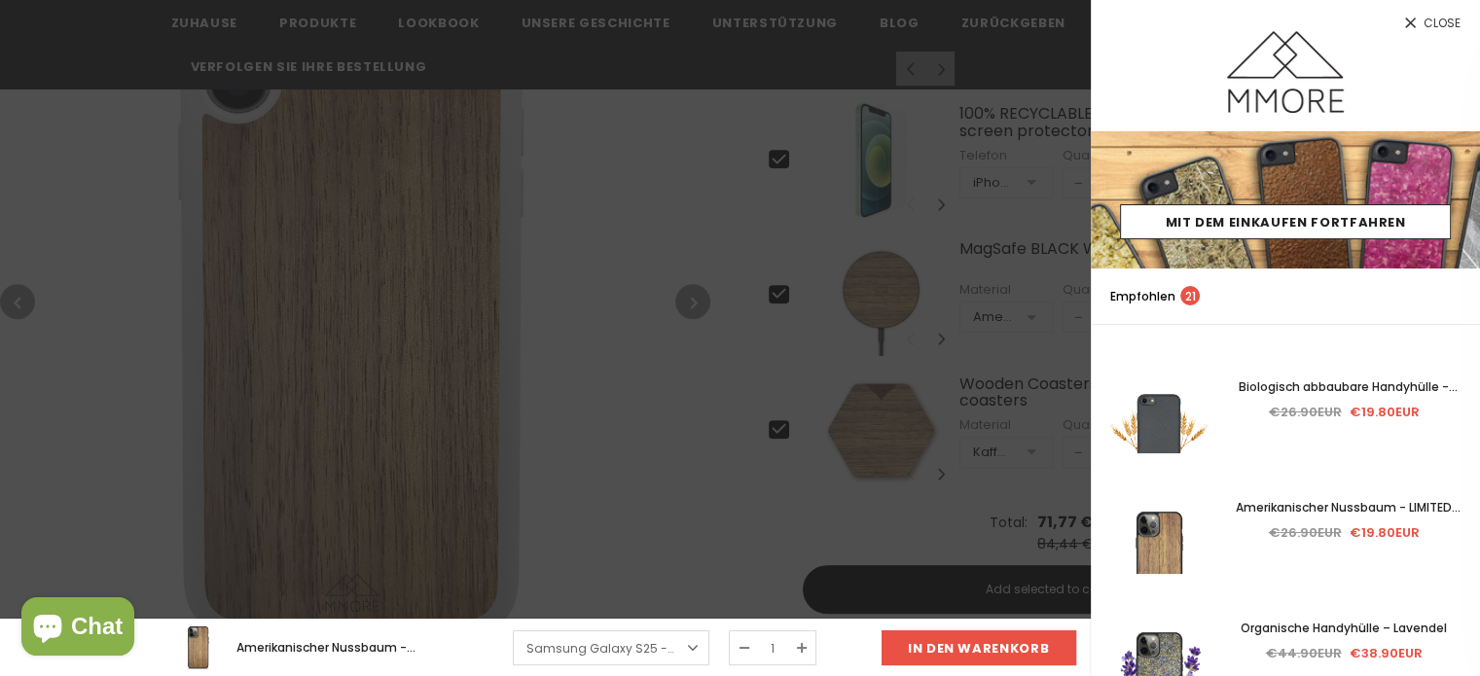
click at [1456, 19] on span "Close" at bounding box center [1441, 24] width 37 height 12
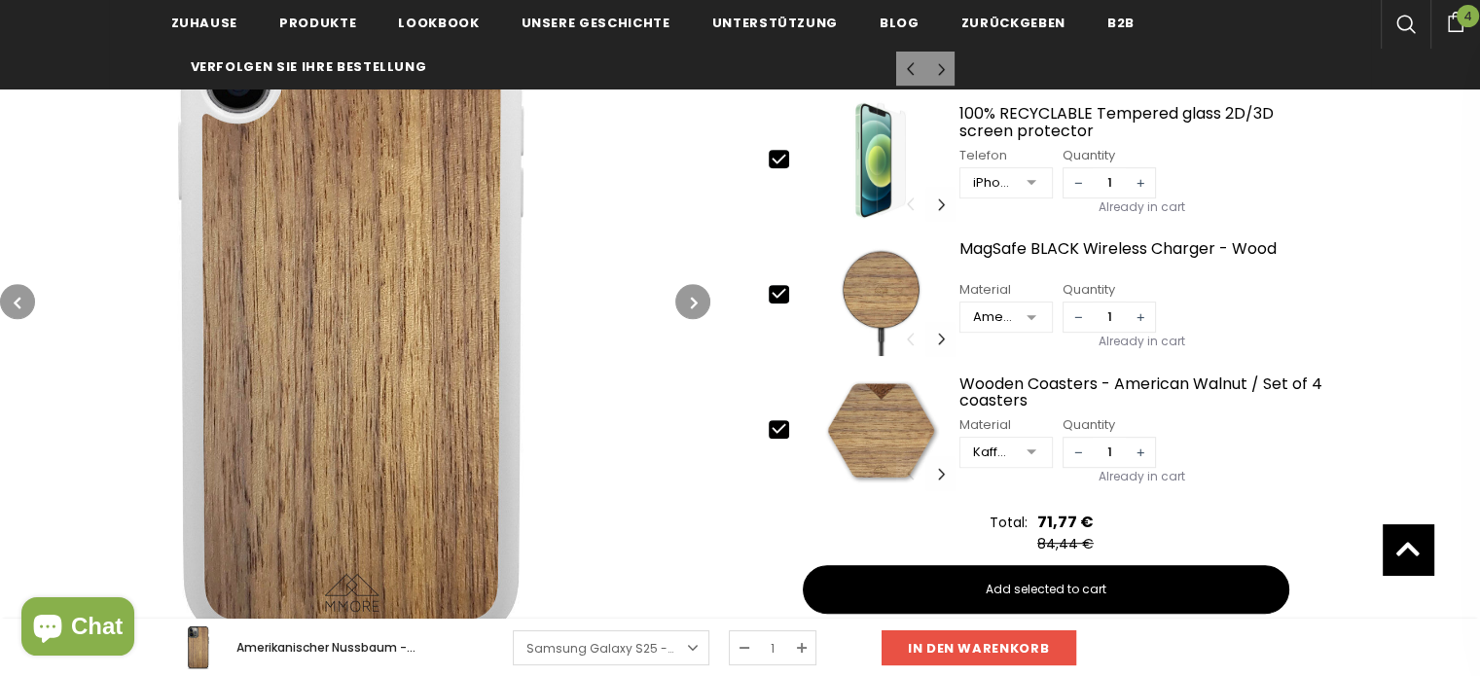
click at [701, 298] on button "button" at bounding box center [692, 301] width 35 height 35
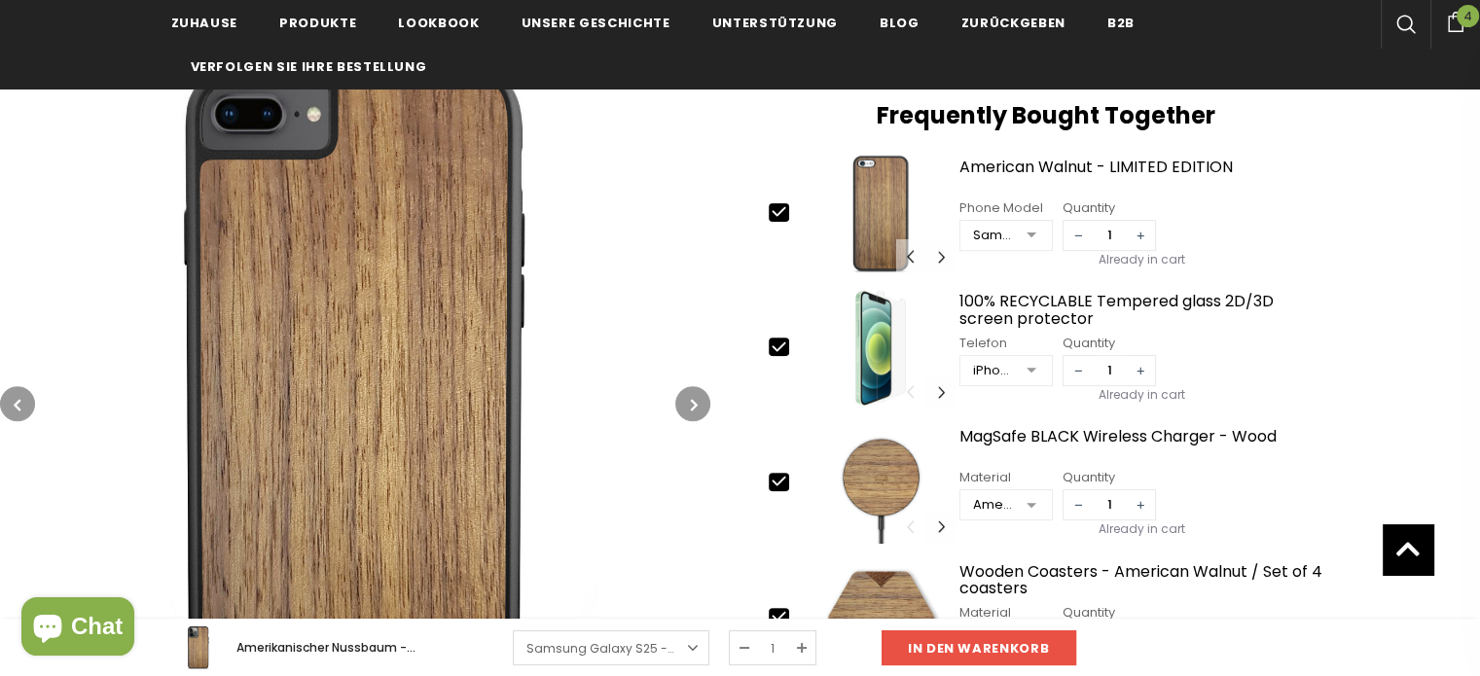
scroll to position [681, 0]
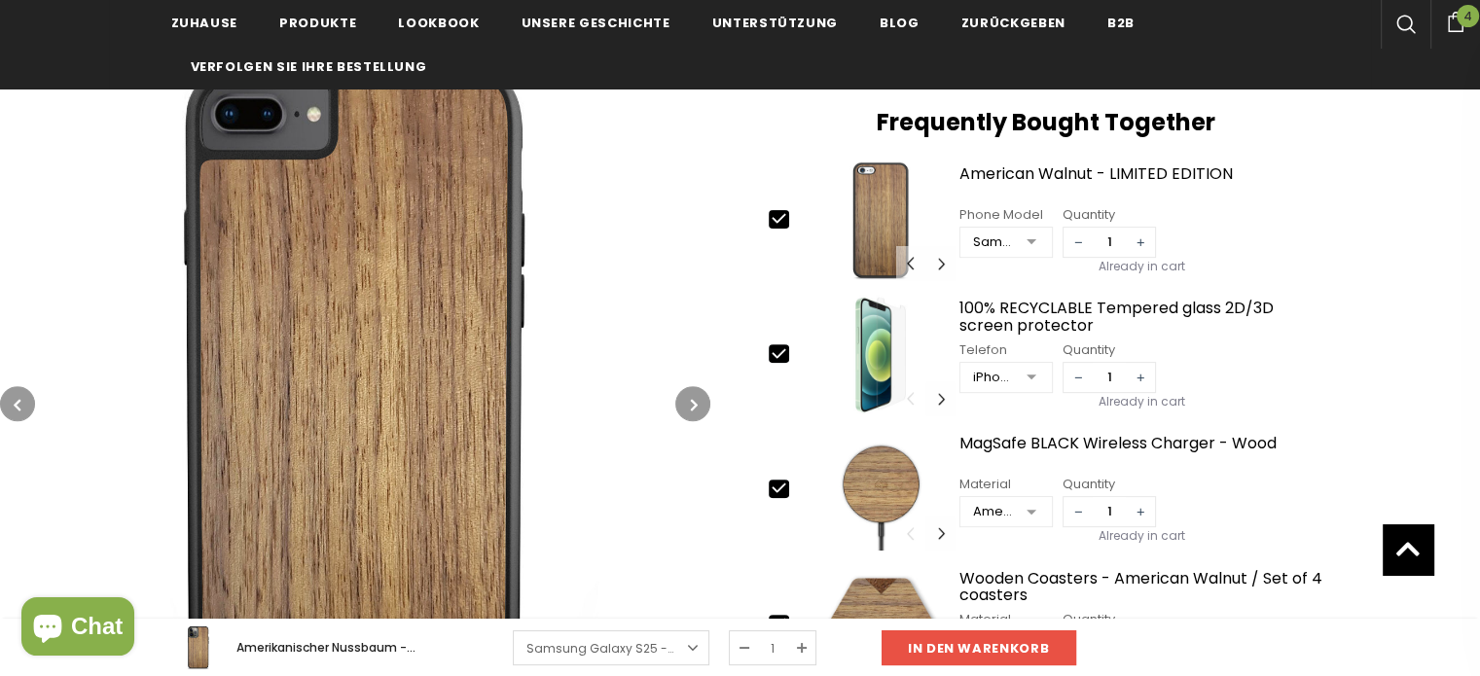
click at [681, 404] on button "button" at bounding box center [692, 403] width 35 height 35
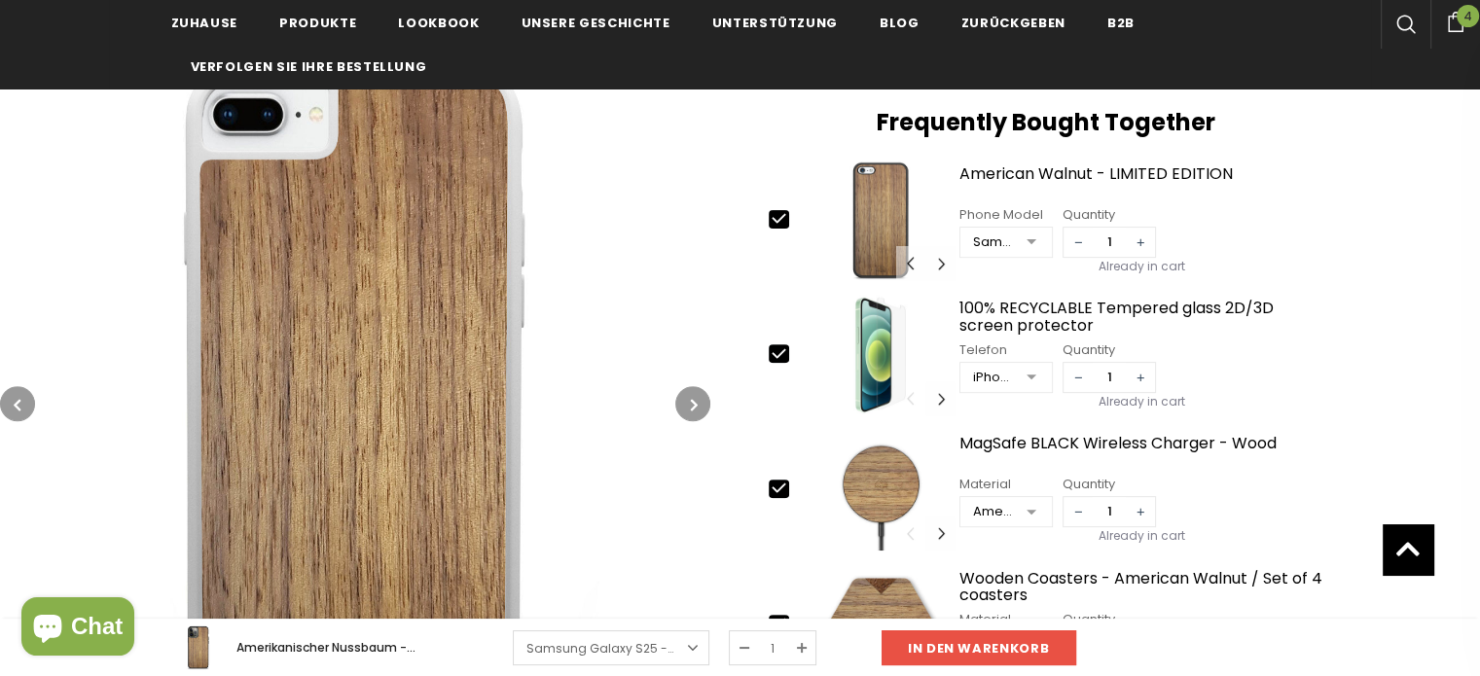
click at [696, 402] on icon "button" at bounding box center [694, 404] width 7 height 19
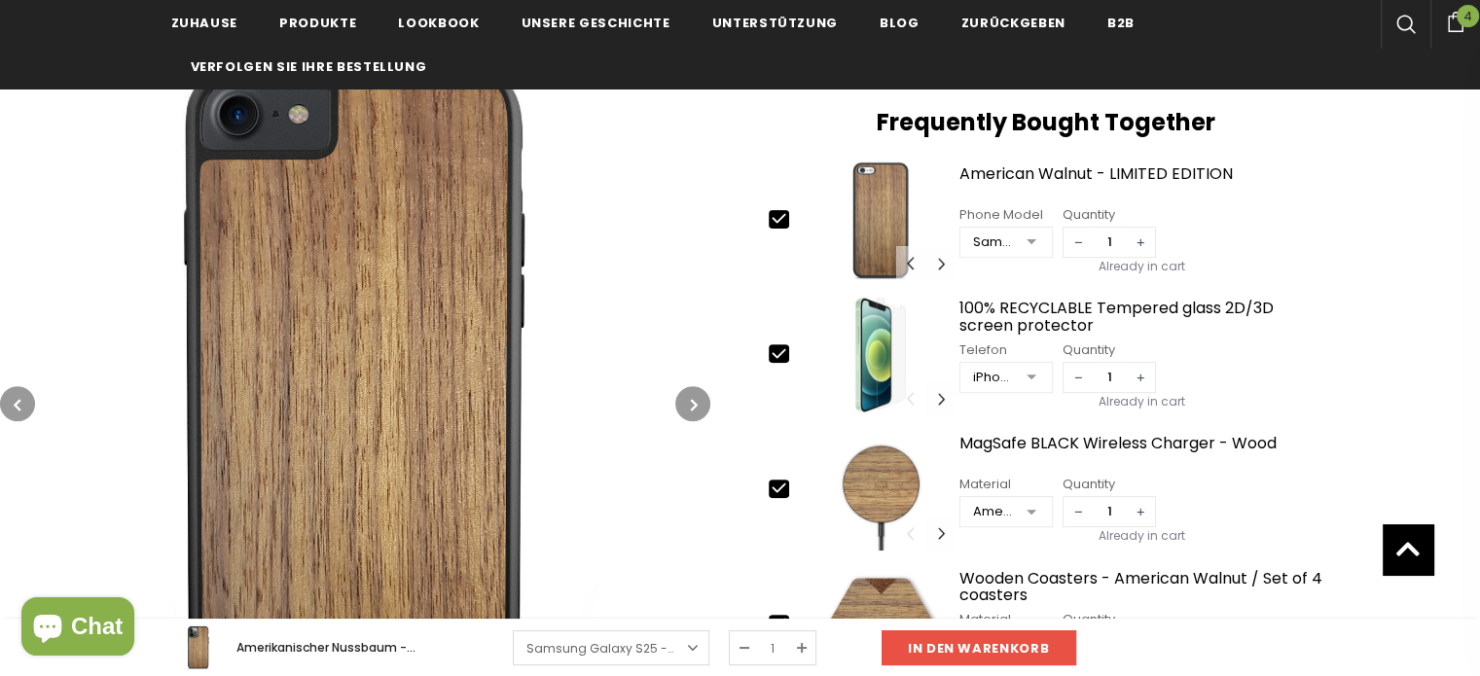
click at [696, 402] on icon "button" at bounding box center [694, 404] width 7 height 19
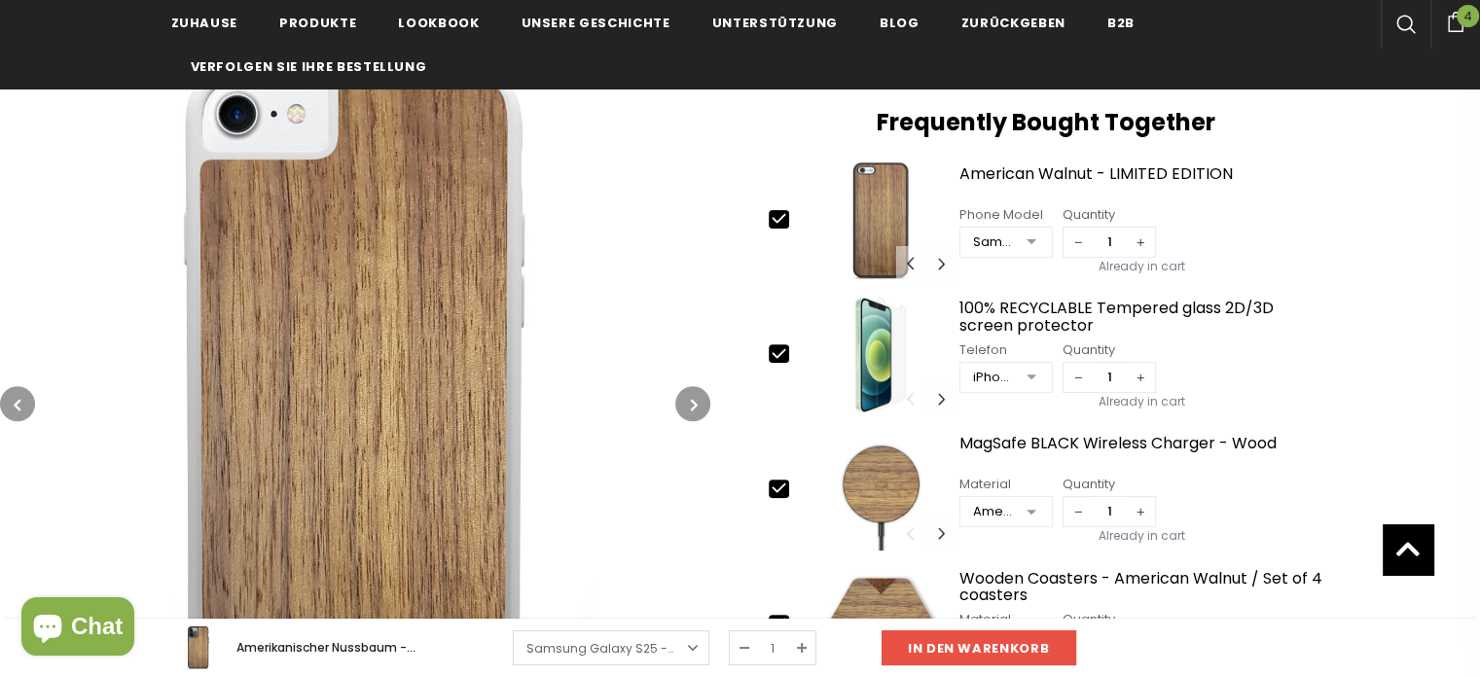
click at [696, 402] on icon "button" at bounding box center [694, 404] width 7 height 19
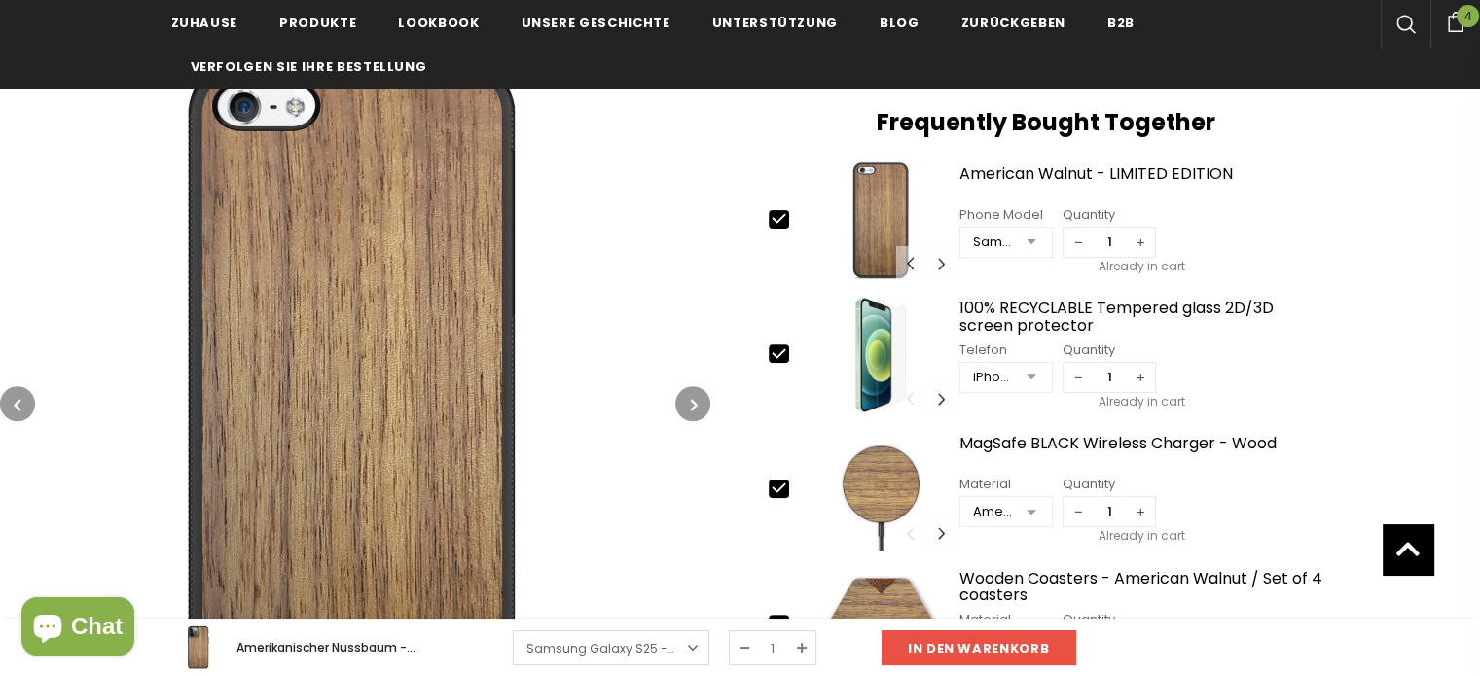
click at [696, 402] on icon "button" at bounding box center [694, 404] width 7 height 19
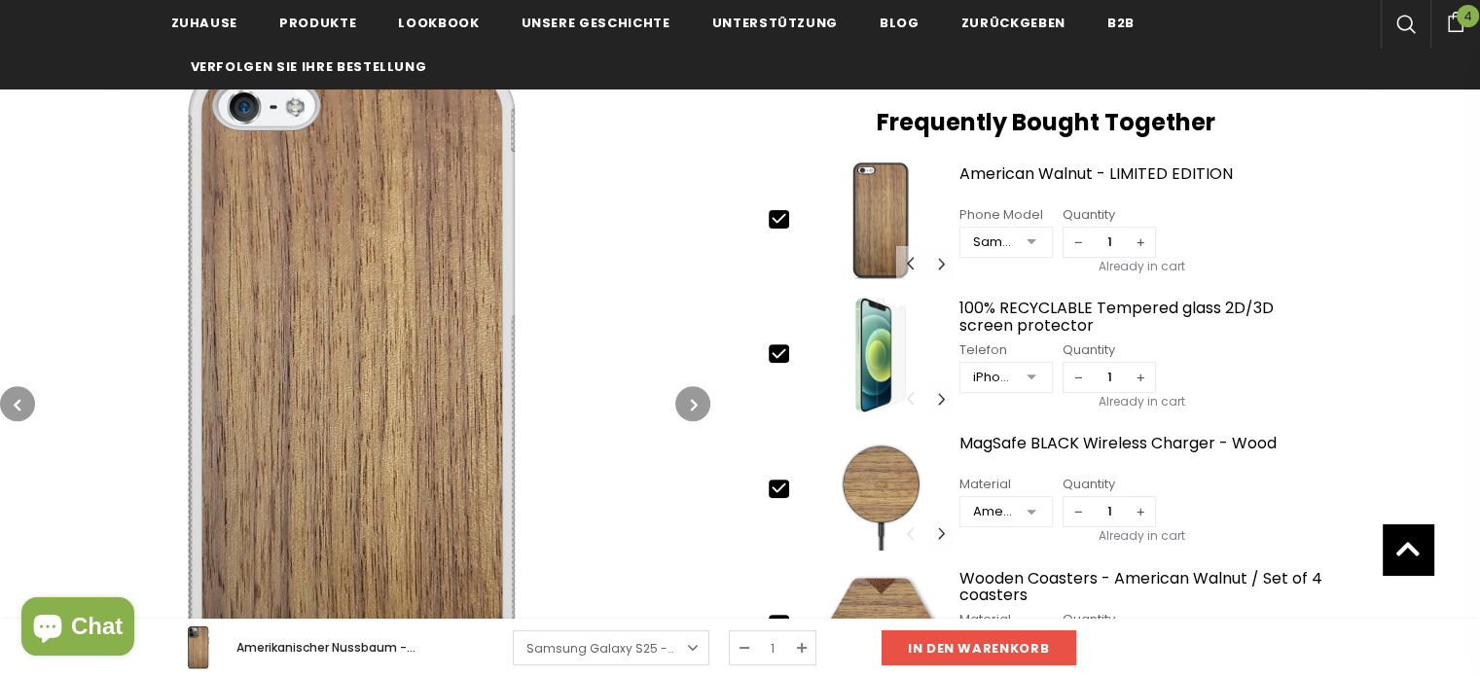
click at [696, 402] on icon "button" at bounding box center [694, 404] width 7 height 19
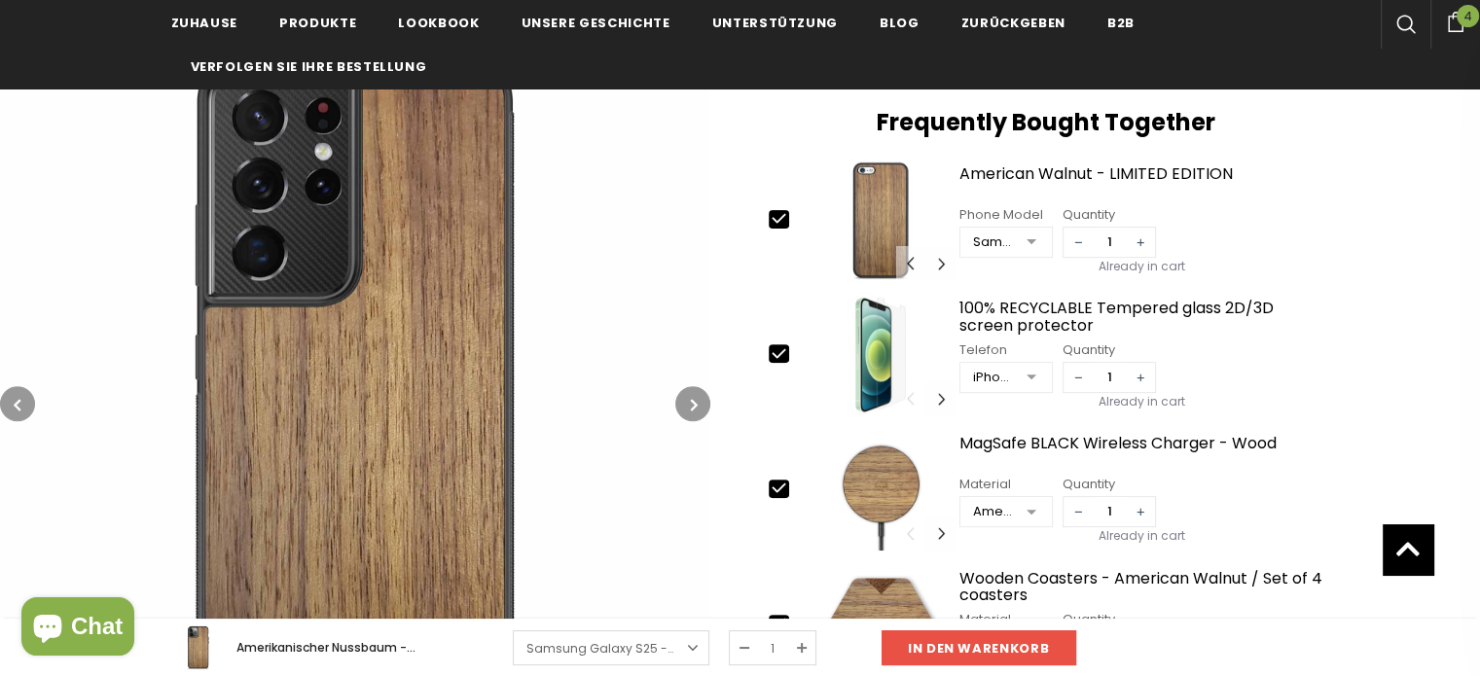
click at [696, 402] on icon "button" at bounding box center [694, 404] width 7 height 19
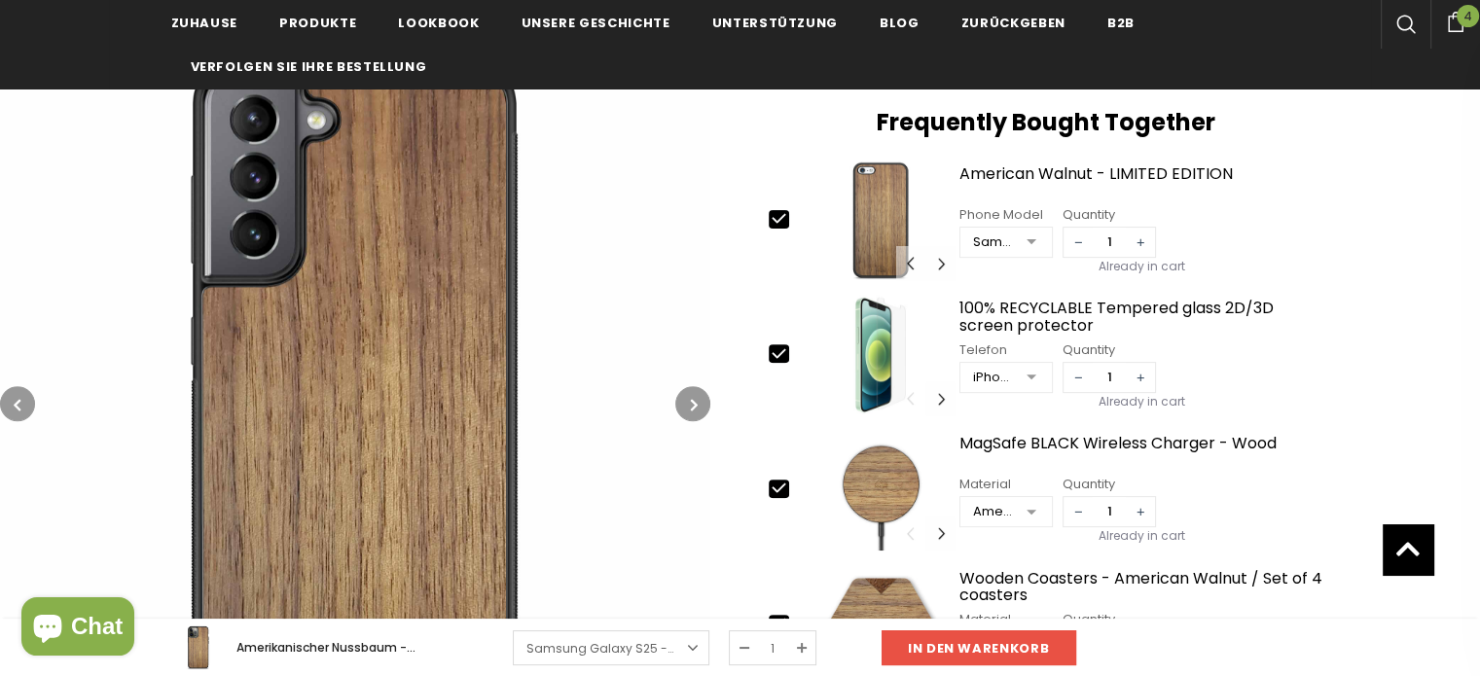
click at [696, 402] on icon "button" at bounding box center [694, 404] width 7 height 19
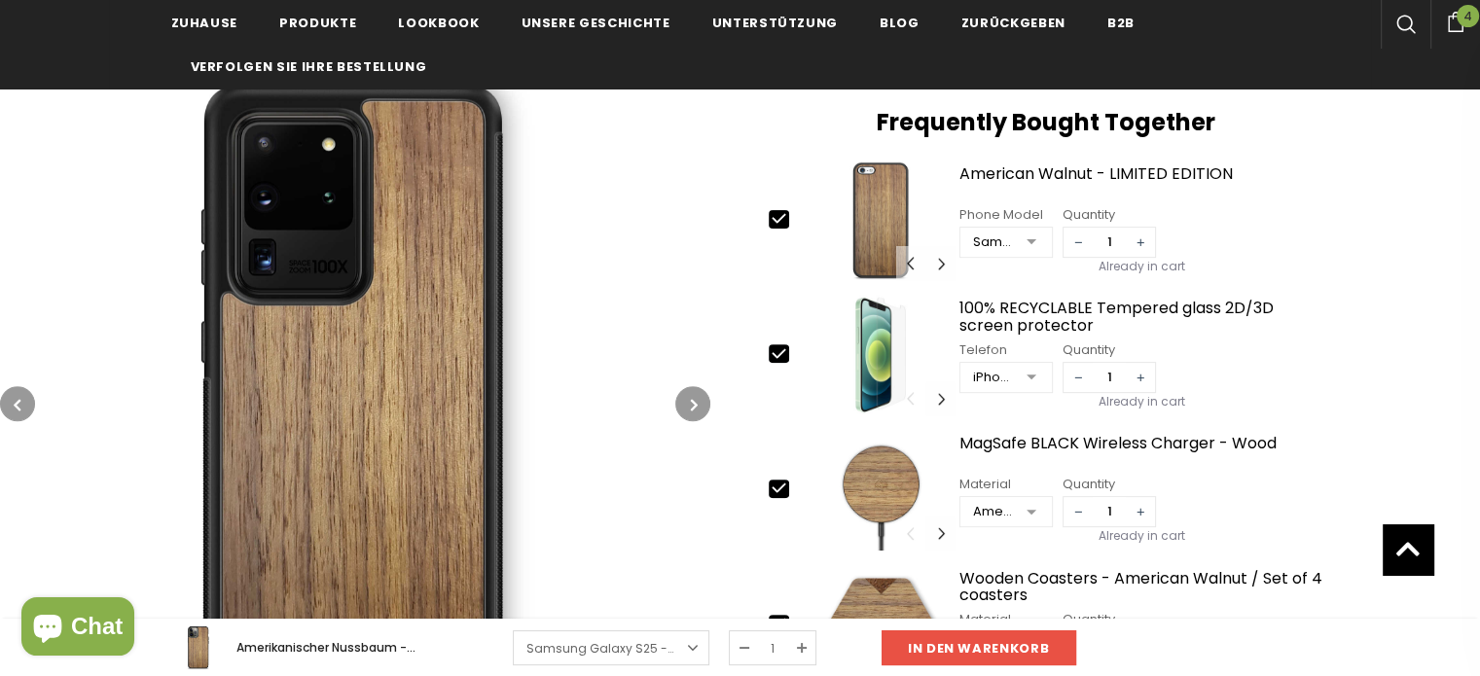
click at [696, 402] on icon "button" at bounding box center [694, 404] width 7 height 19
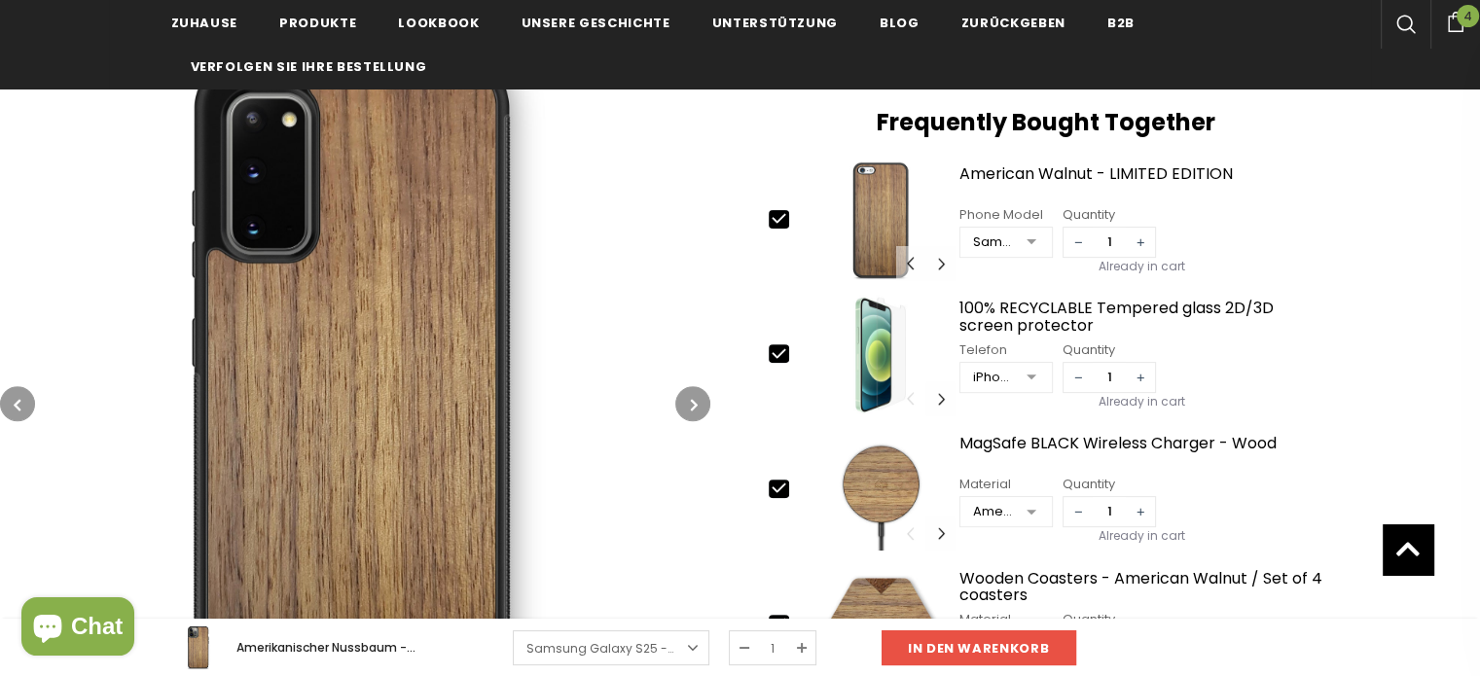
click at [696, 402] on icon "button" at bounding box center [694, 404] width 7 height 19
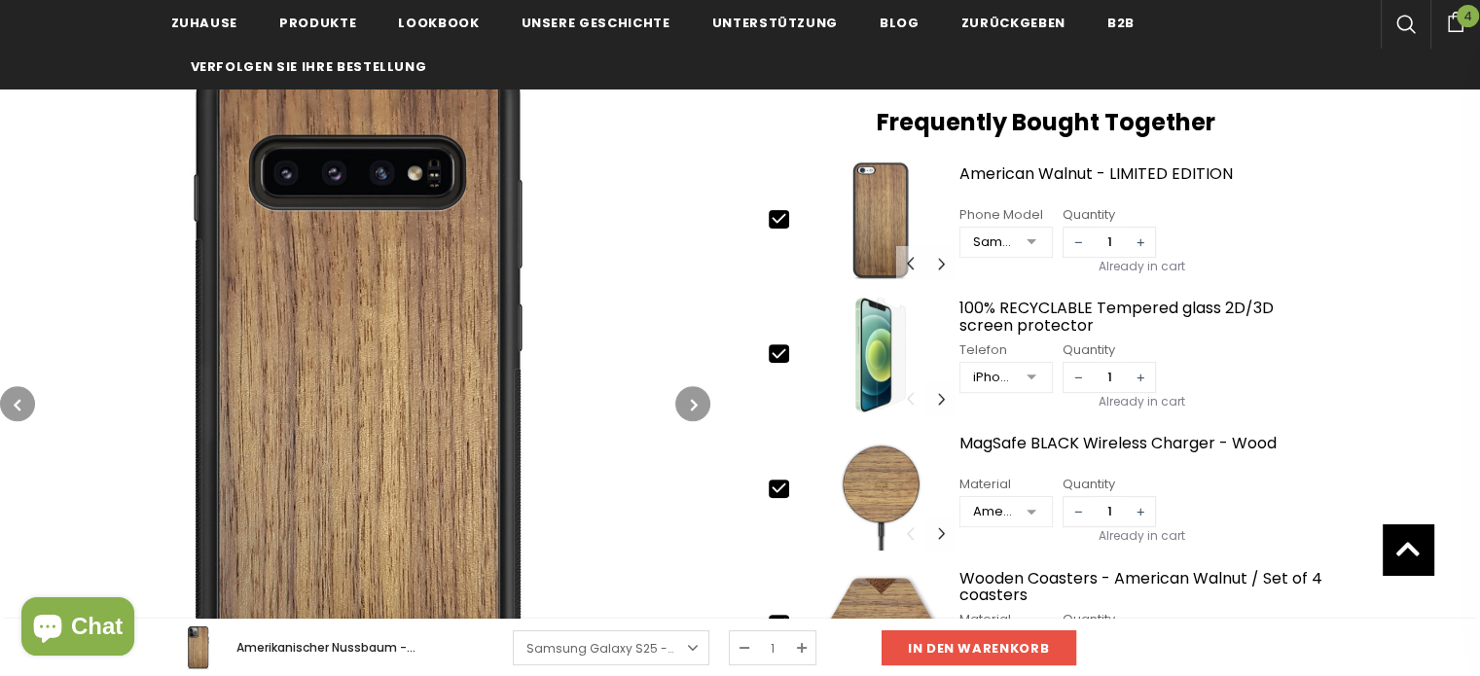
click at [696, 402] on icon "button" at bounding box center [694, 404] width 7 height 19
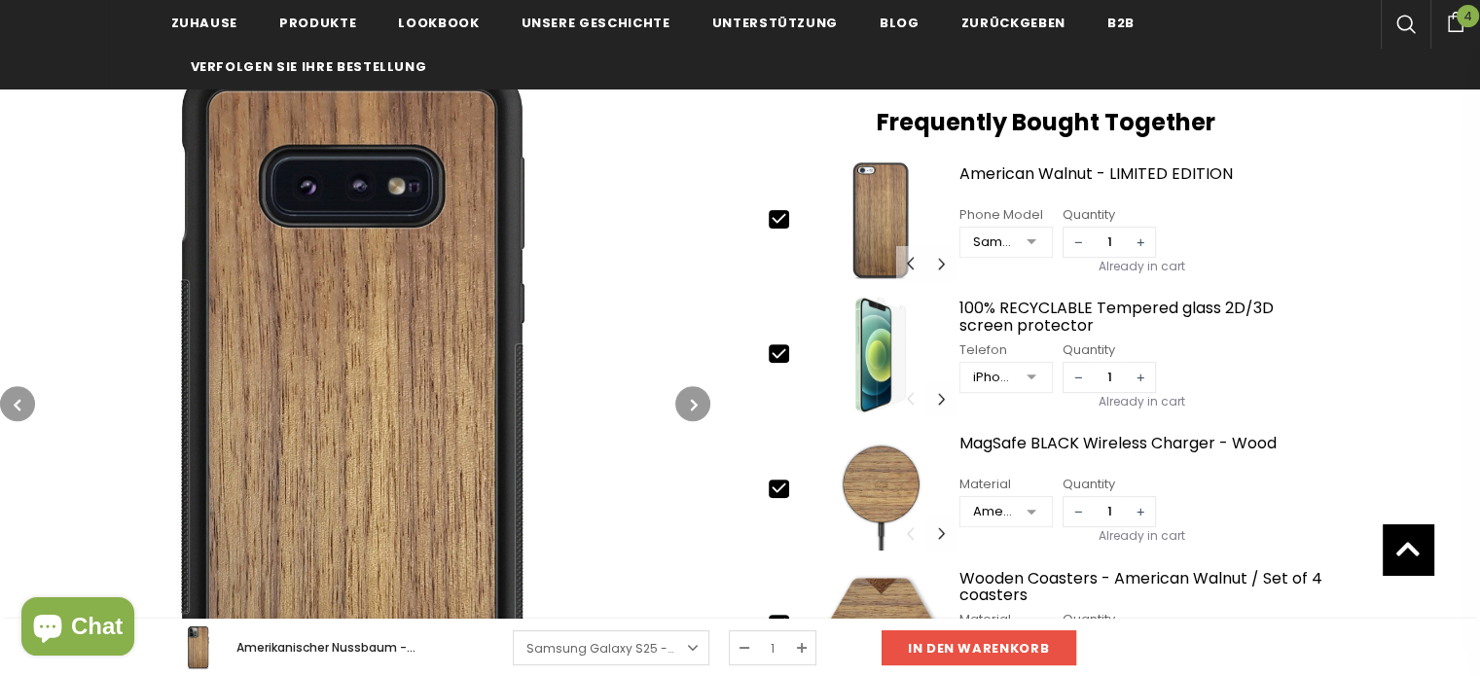
click at [696, 402] on icon "button" at bounding box center [694, 404] width 7 height 19
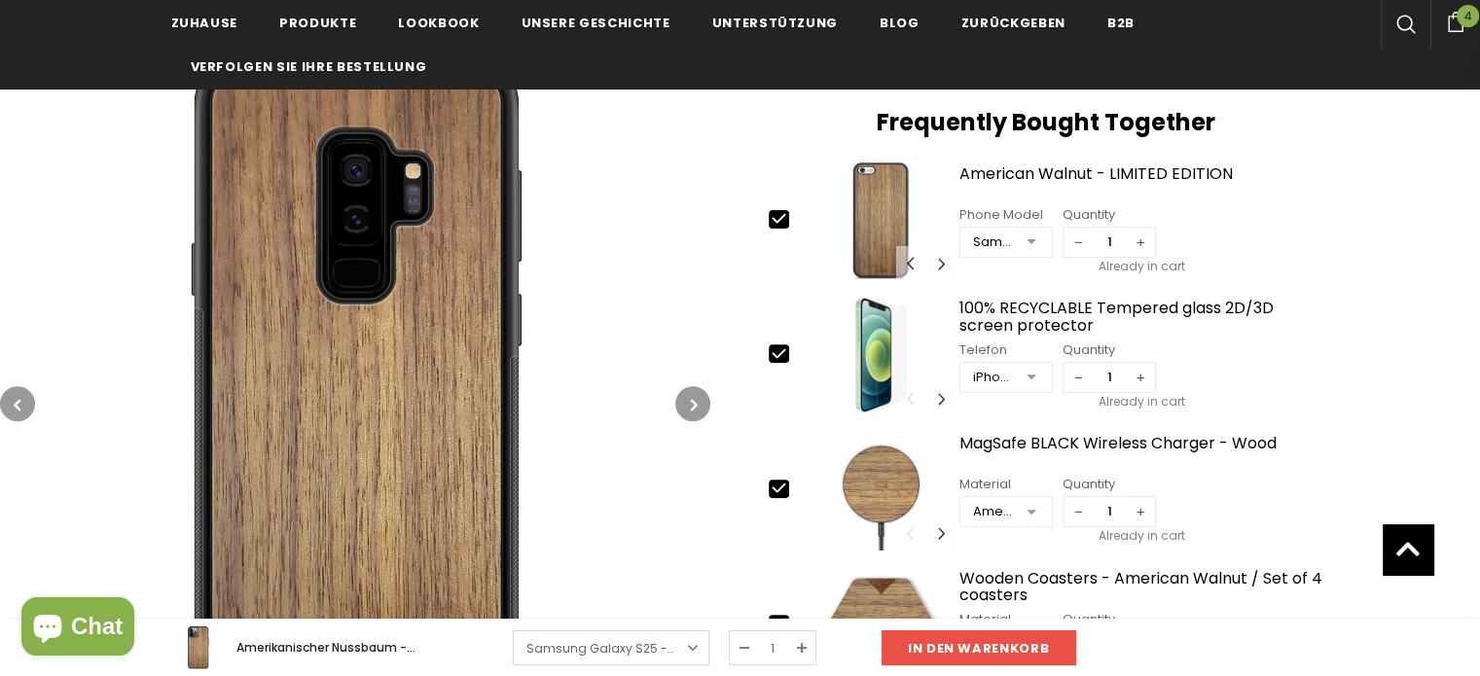
click at [696, 402] on icon "button" at bounding box center [694, 404] width 7 height 19
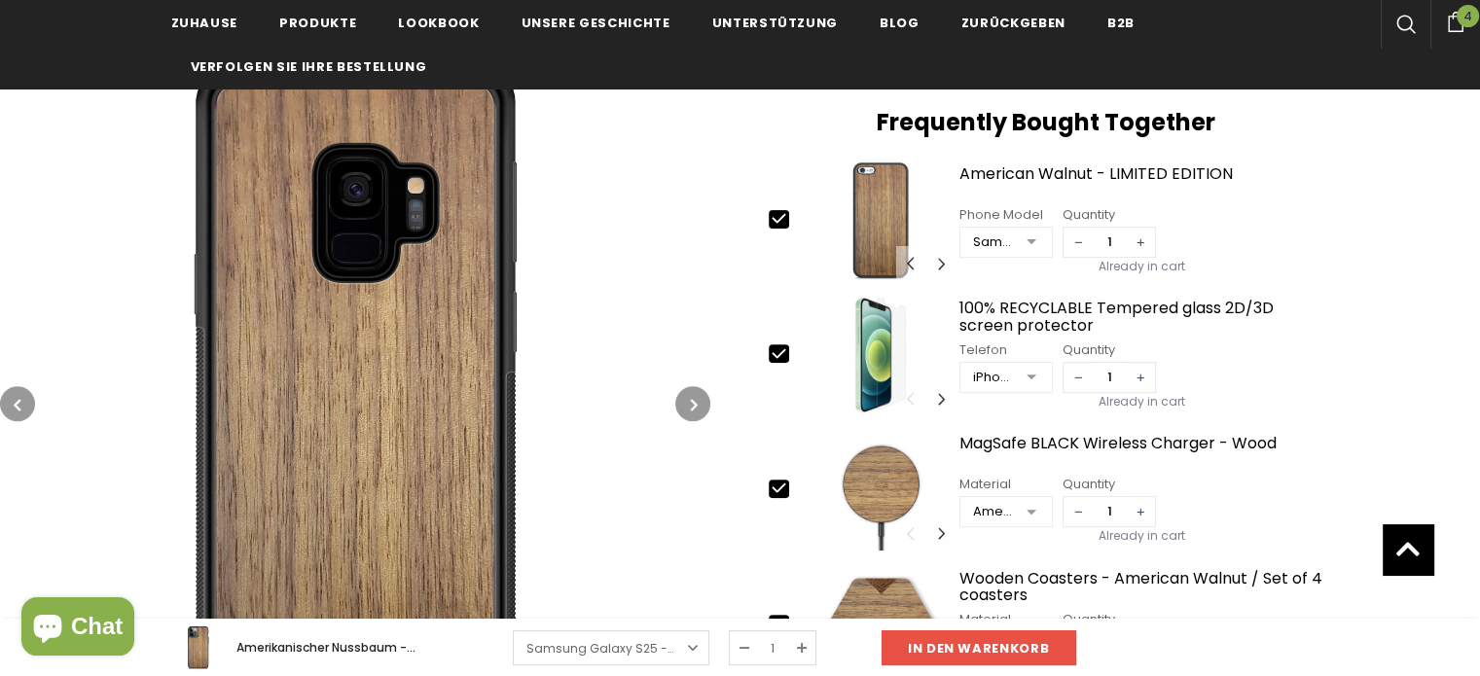
click at [696, 402] on icon "button" at bounding box center [694, 404] width 7 height 19
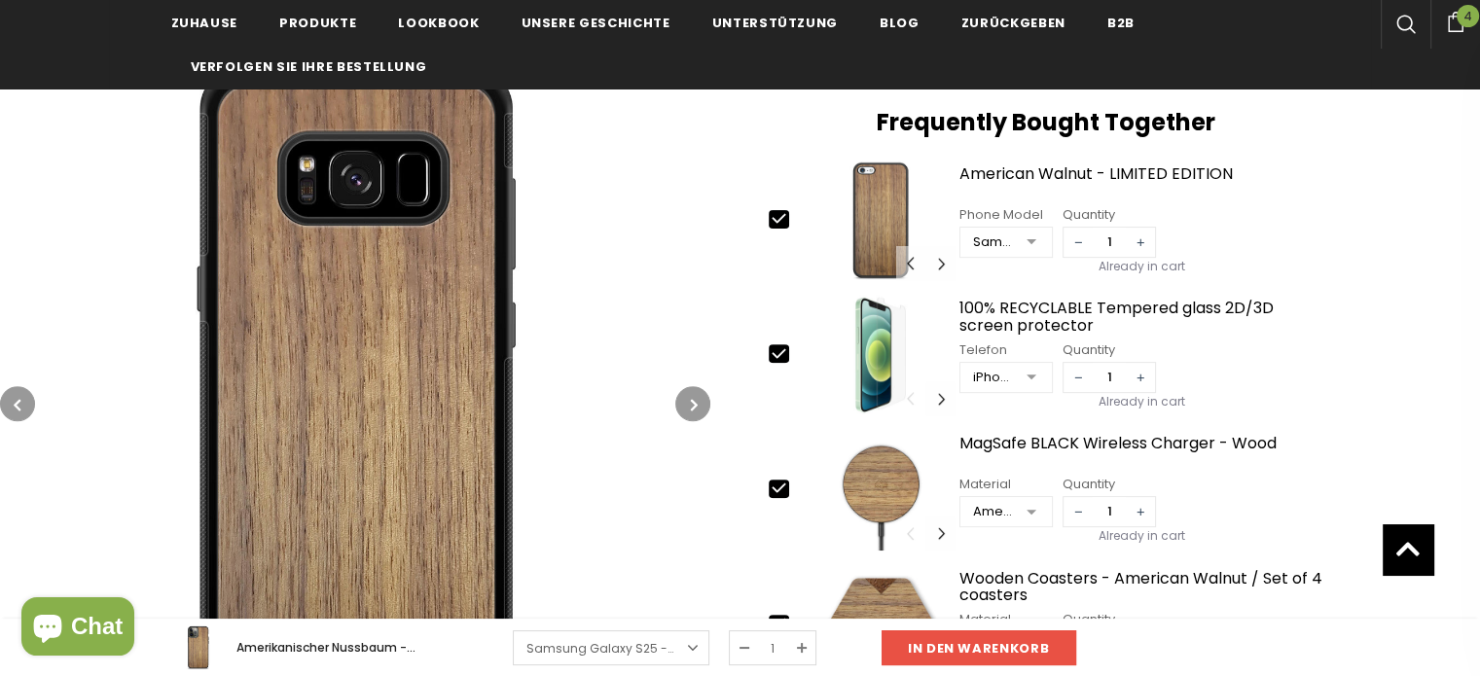
click at [696, 402] on icon "button" at bounding box center [694, 404] width 7 height 19
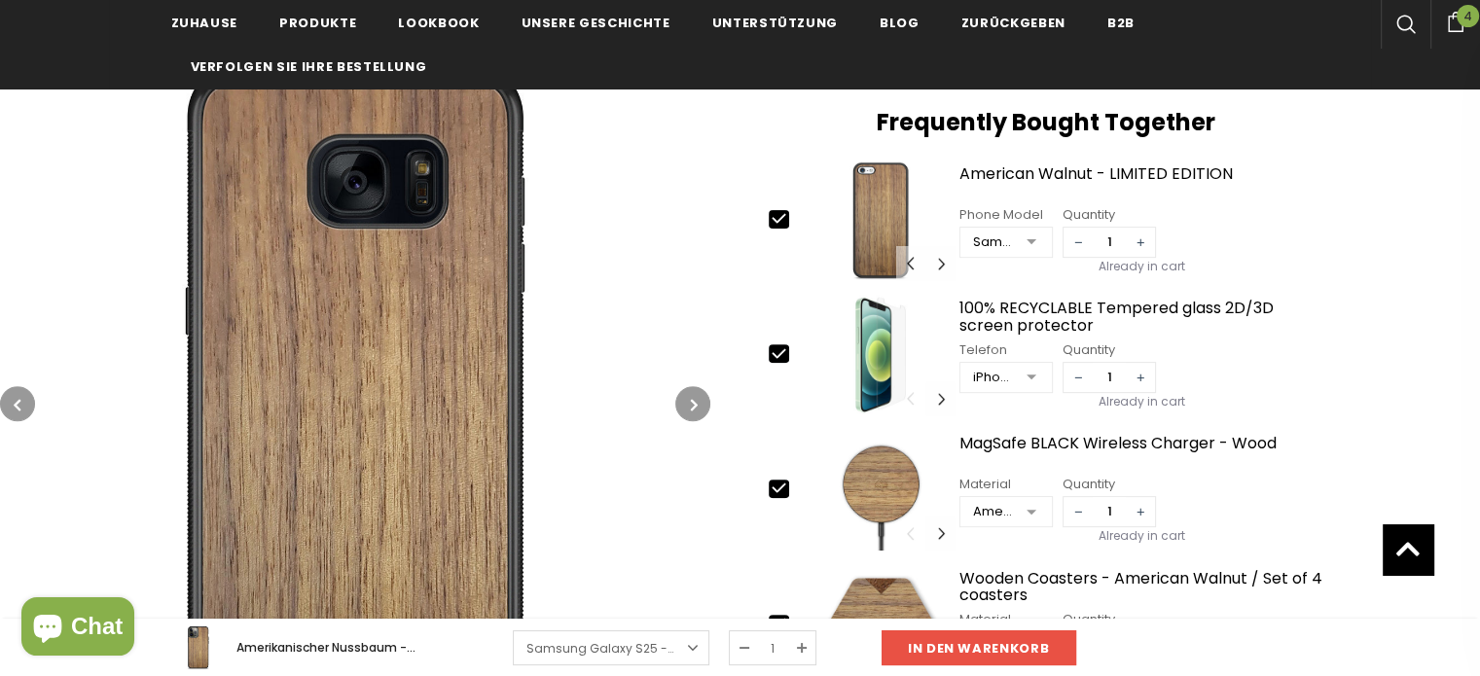
click at [696, 402] on icon "button" at bounding box center [694, 404] width 7 height 19
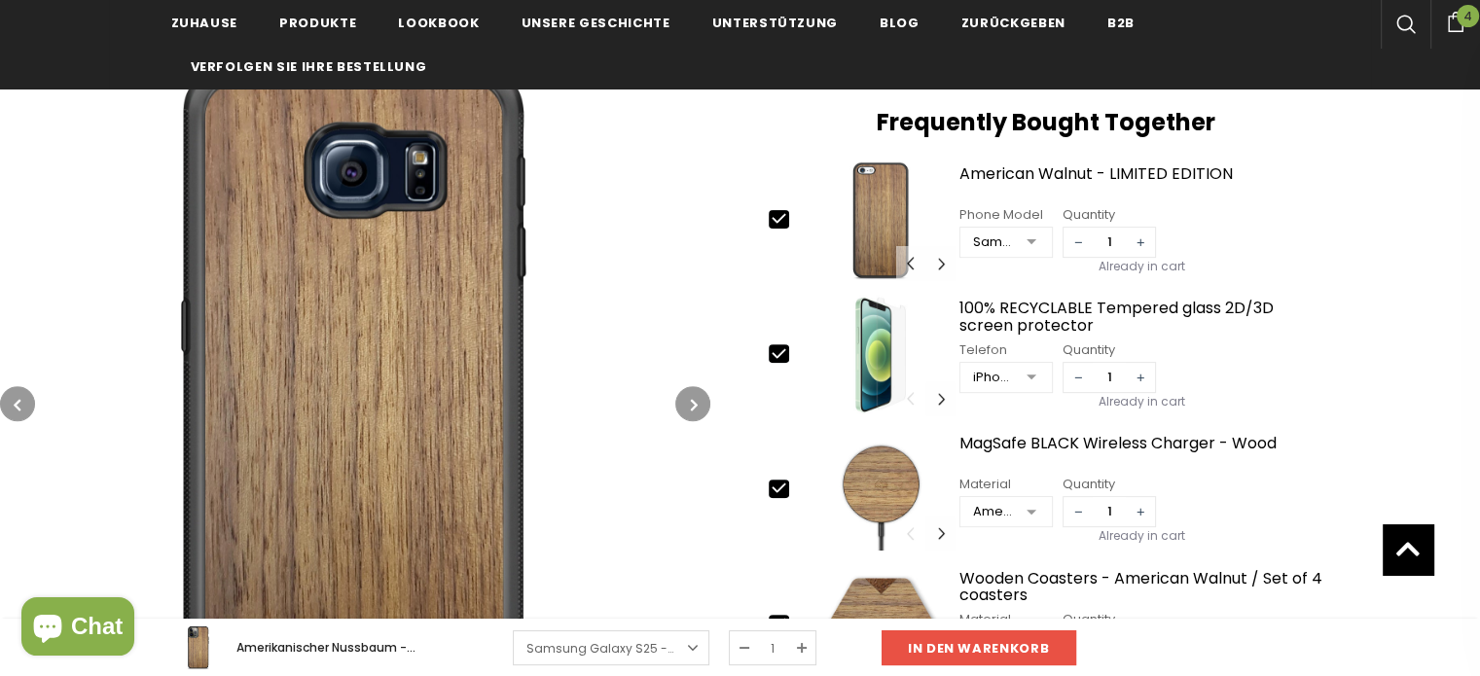
click at [696, 402] on icon "button" at bounding box center [694, 404] width 7 height 19
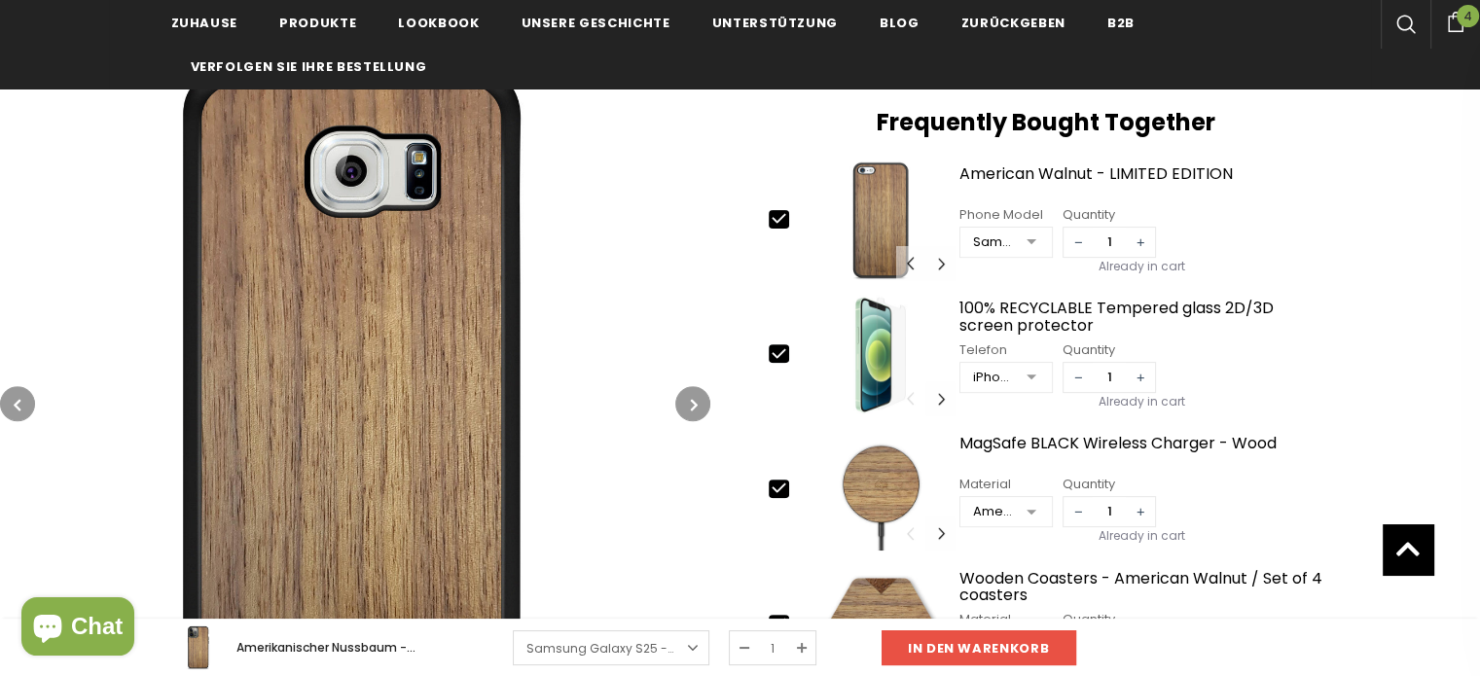
click at [696, 402] on icon "button" at bounding box center [694, 404] width 7 height 19
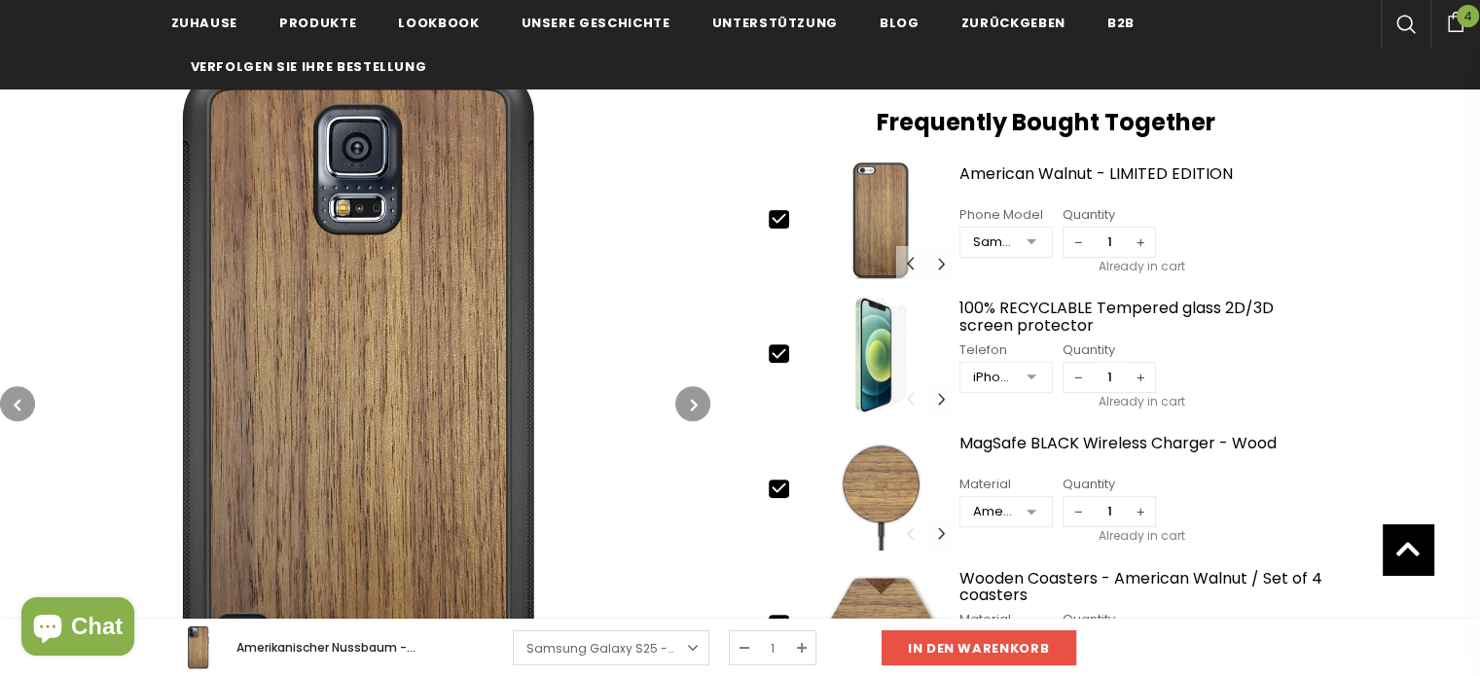
click at [696, 402] on icon "button" at bounding box center [694, 404] width 7 height 19
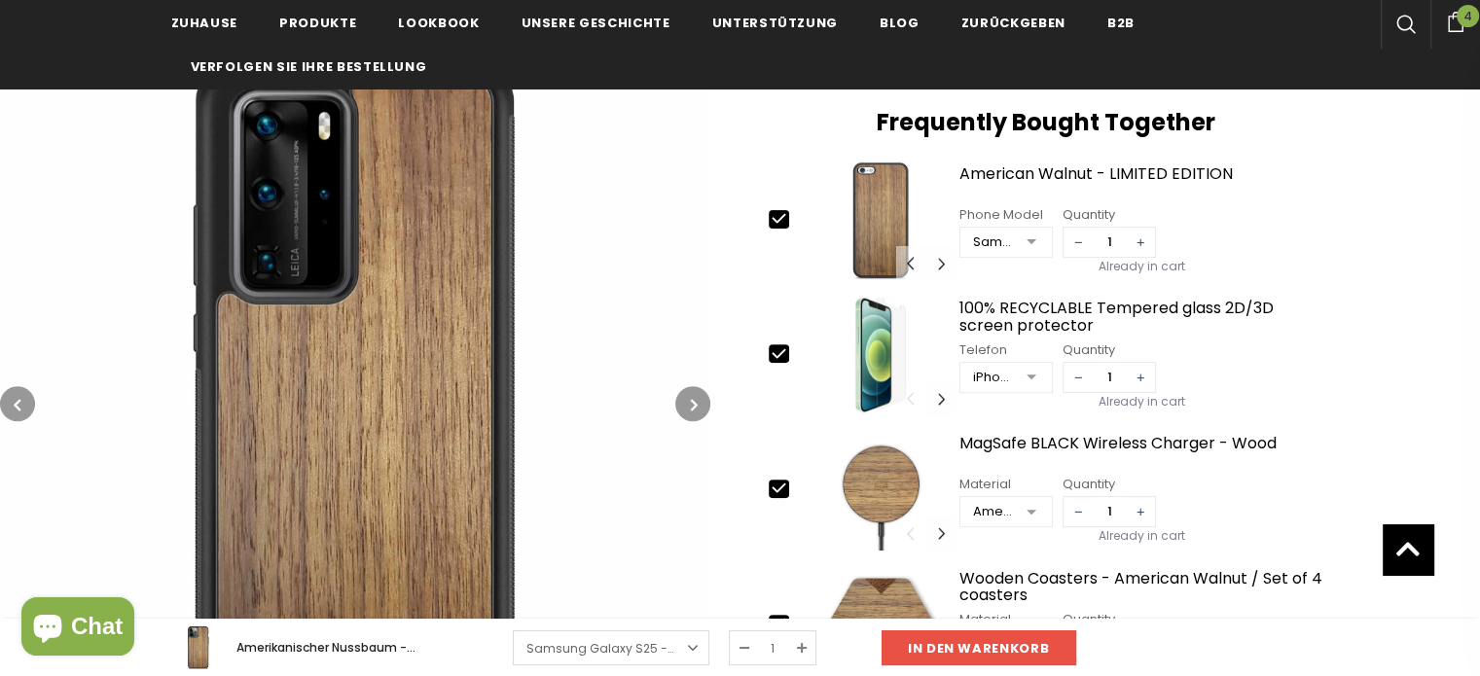
click at [696, 402] on icon "button" at bounding box center [694, 404] width 7 height 19
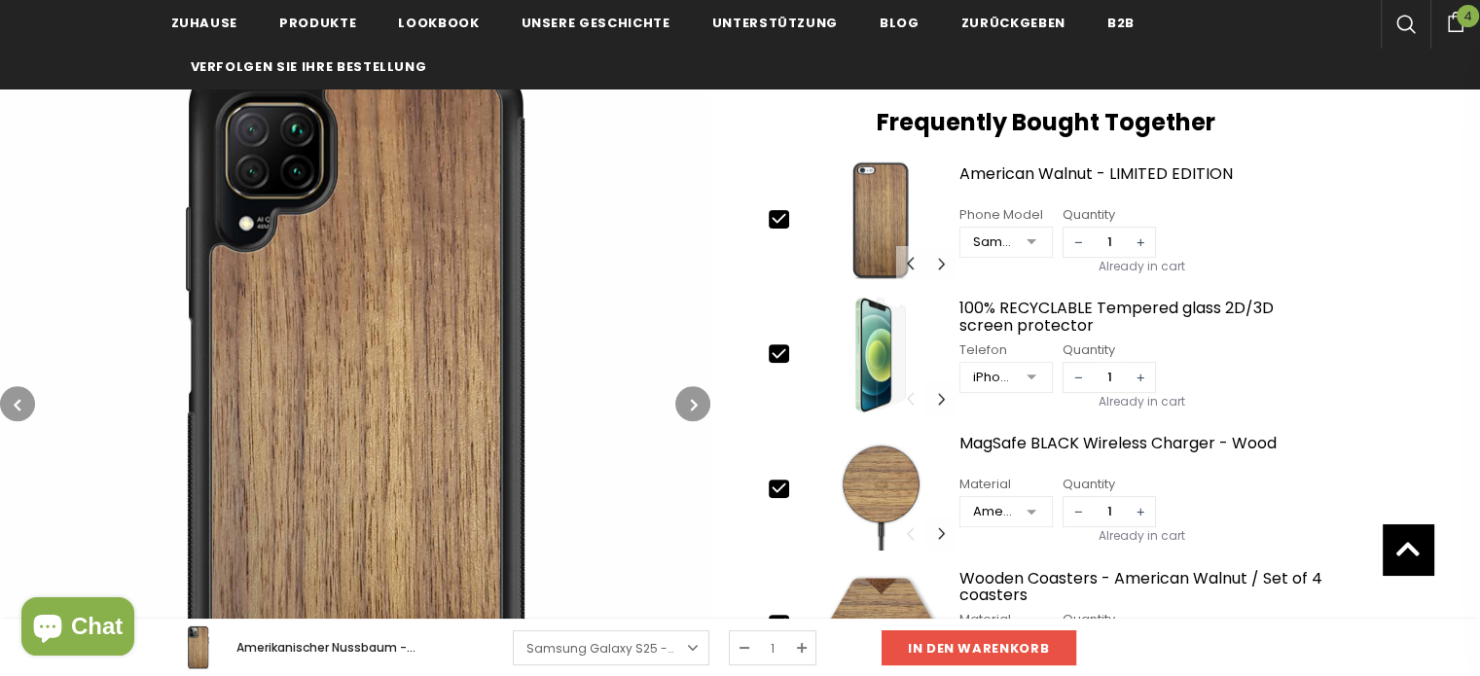
click at [696, 402] on icon "button" at bounding box center [694, 404] width 7 height 19
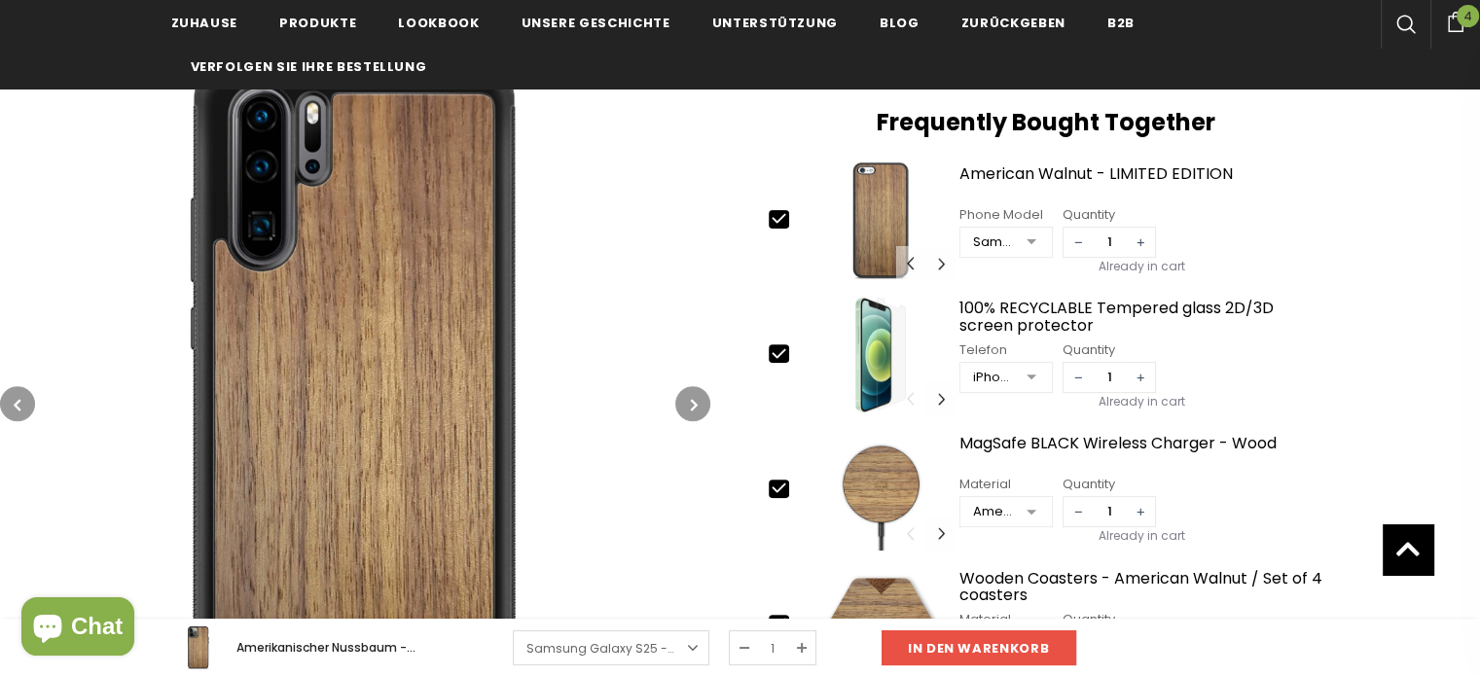
click at [696, 402] on icon "button" at bounding box center [694, 404] width 7 height 19
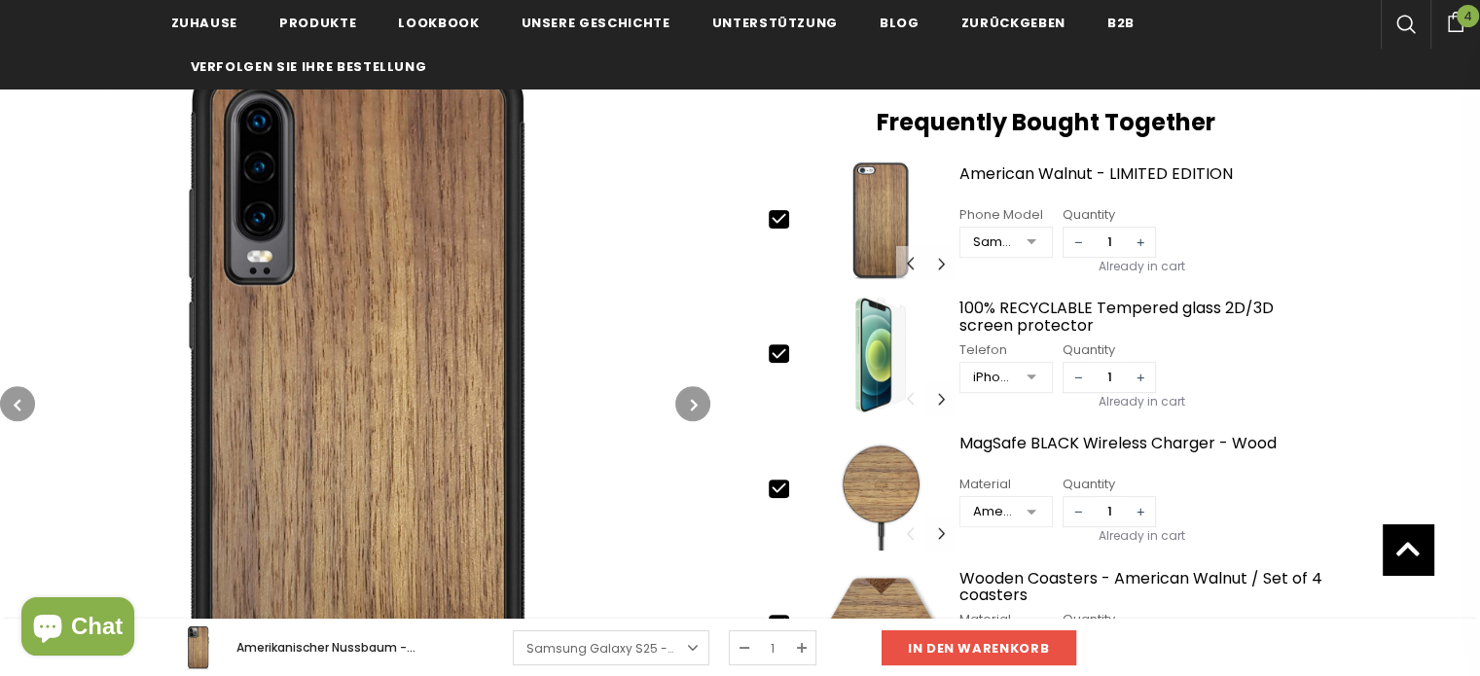
click at [696, 402] on icon "button" at bounding box center [694, 404] width 7 height 19
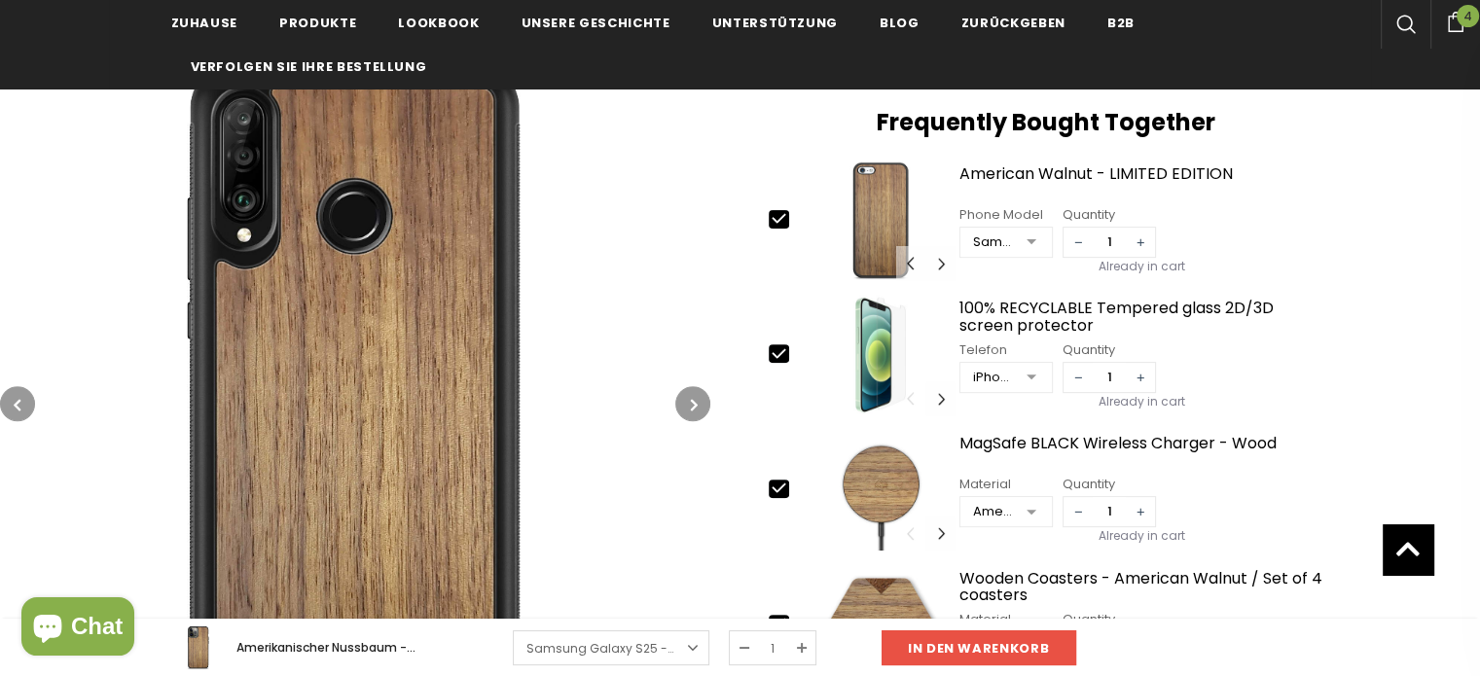
click at [696, 402] on icon "button" at bounding box center [694, 404] width 7 height 19
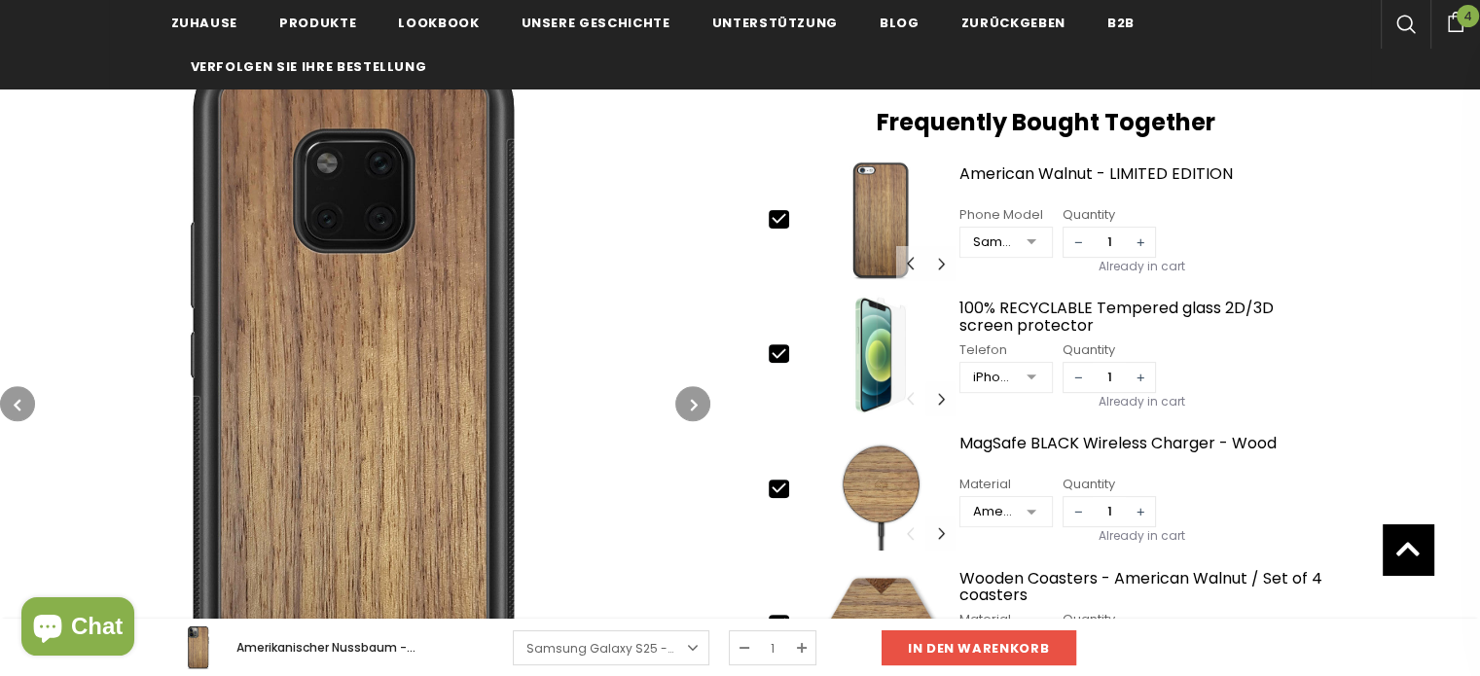
click at [696, 402] on icon "button" at bounding box center [694, 404] width 7 height 19
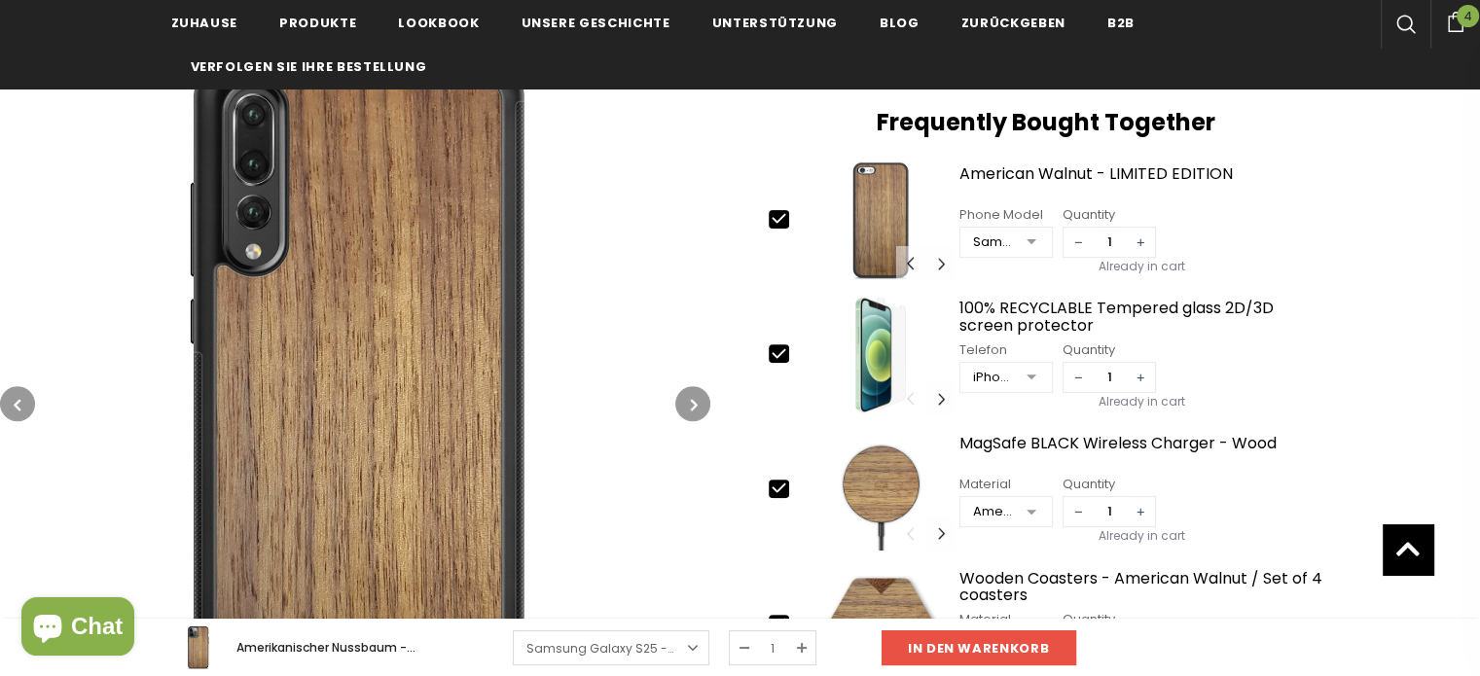
click at [696, 402] on icon "button" at bounding box center [694, 404] width 7 height 19
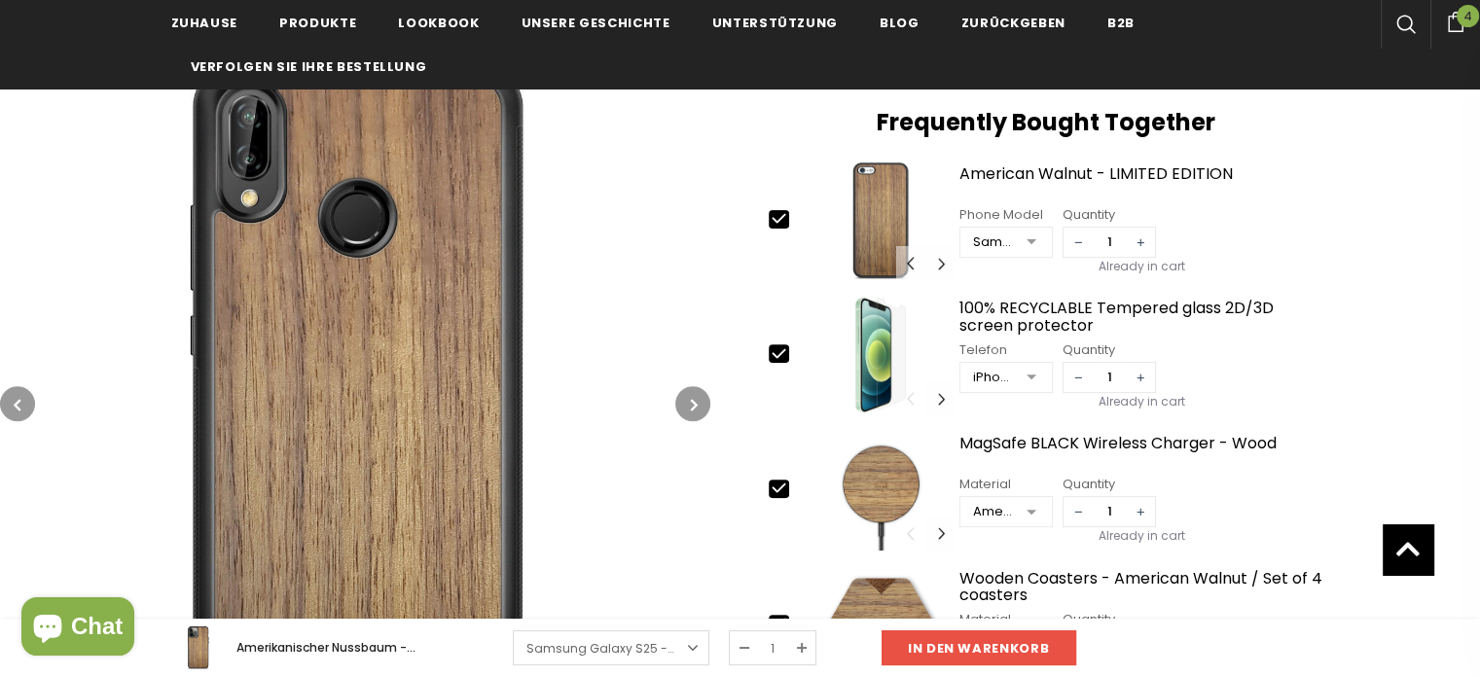
click at [696, 402] on icon "button" at bounding box center [694, 404] width 7 height 19
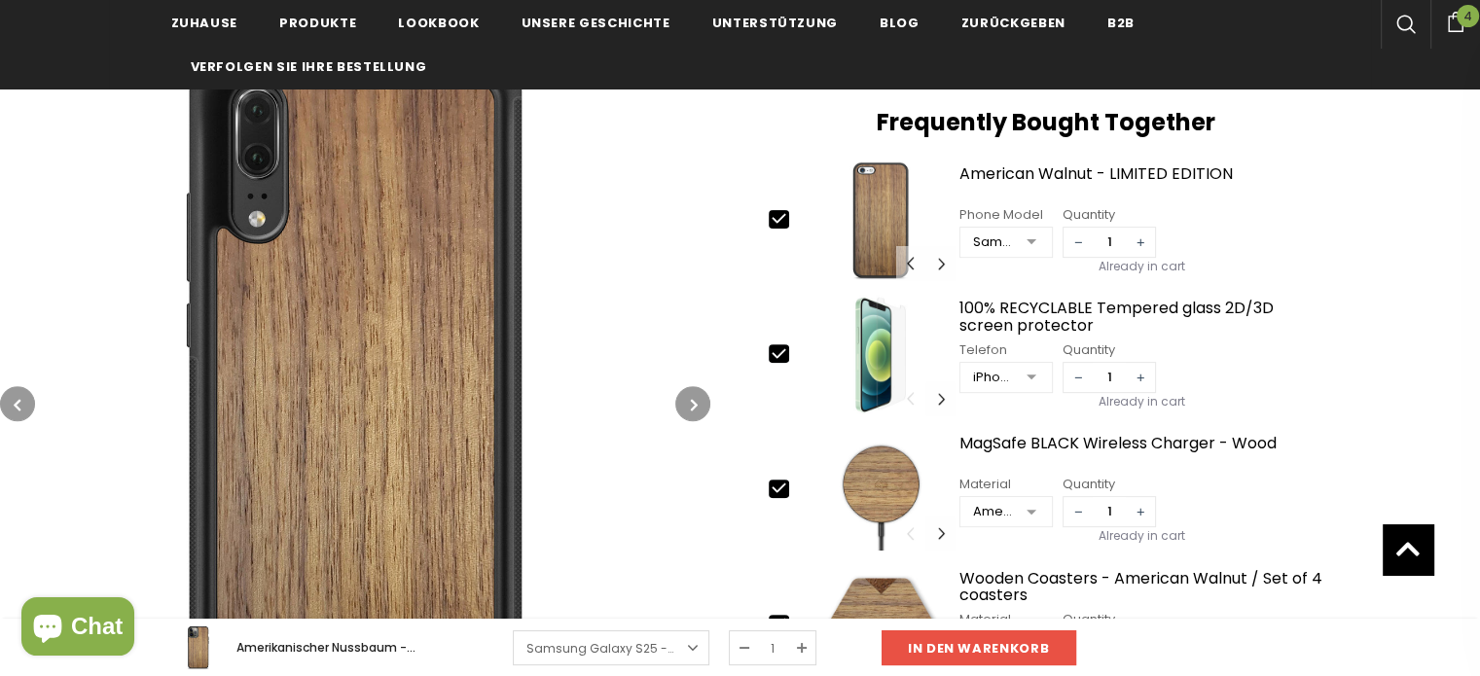
click at [696, 402] on icon "button" at bounding box center [694, 404] width 7 height 19
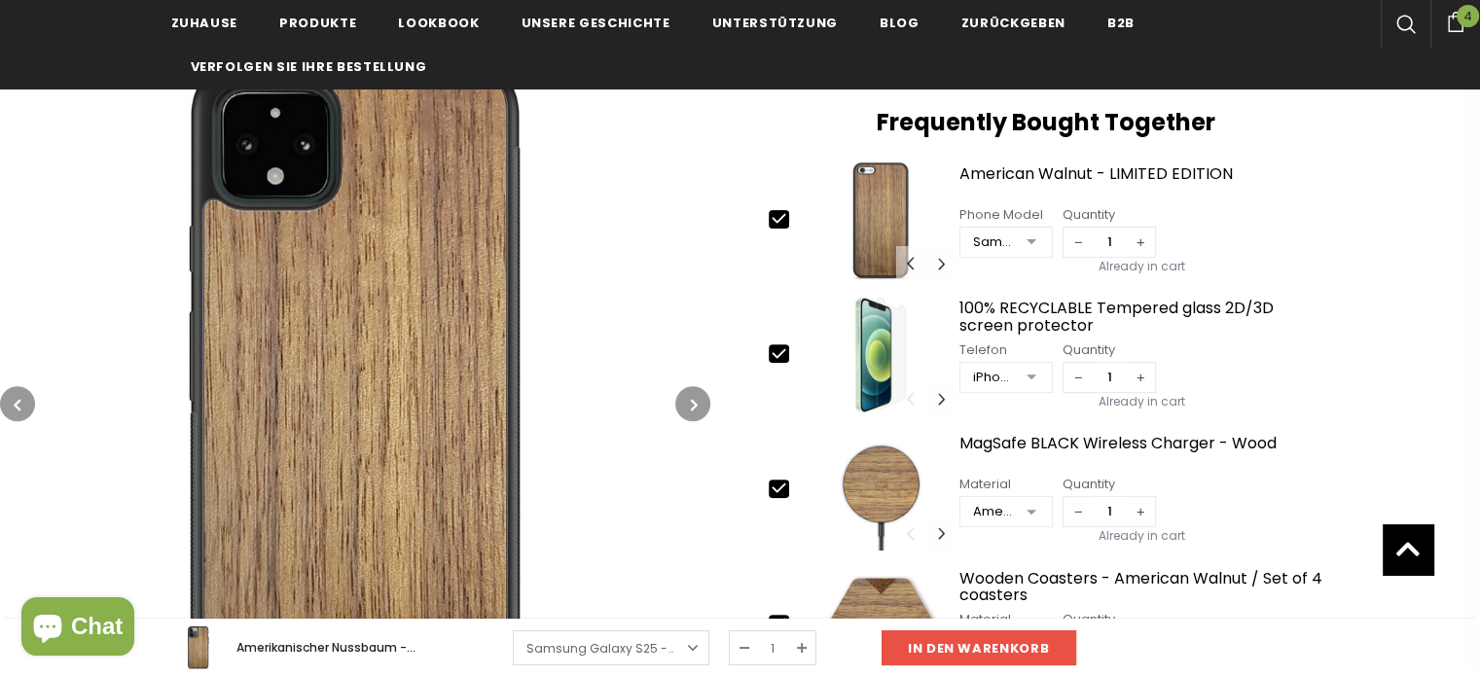
click at [696, 402] on icon "button" at bounding box center [694, 404] width 7 height 19
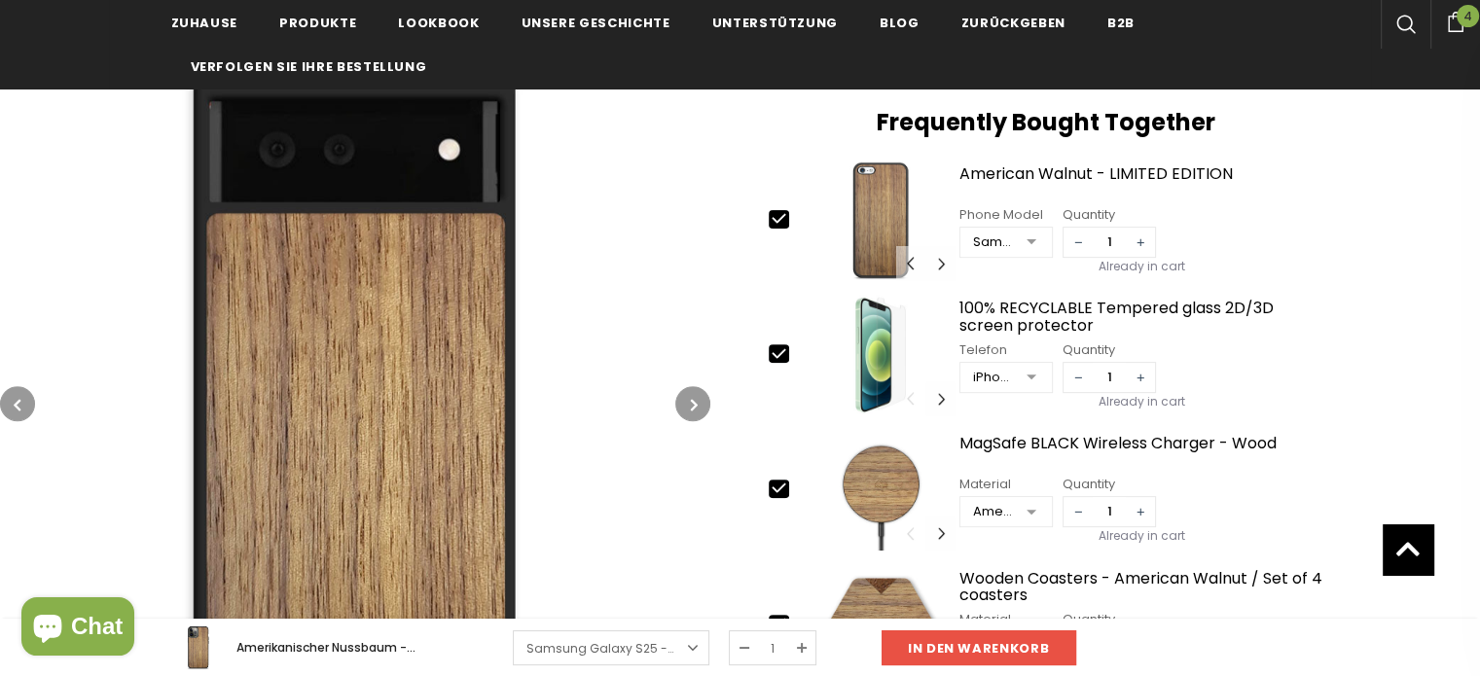
click at [696, 402] on icon "button" at bounding box center [694, 404] width 7 height 19
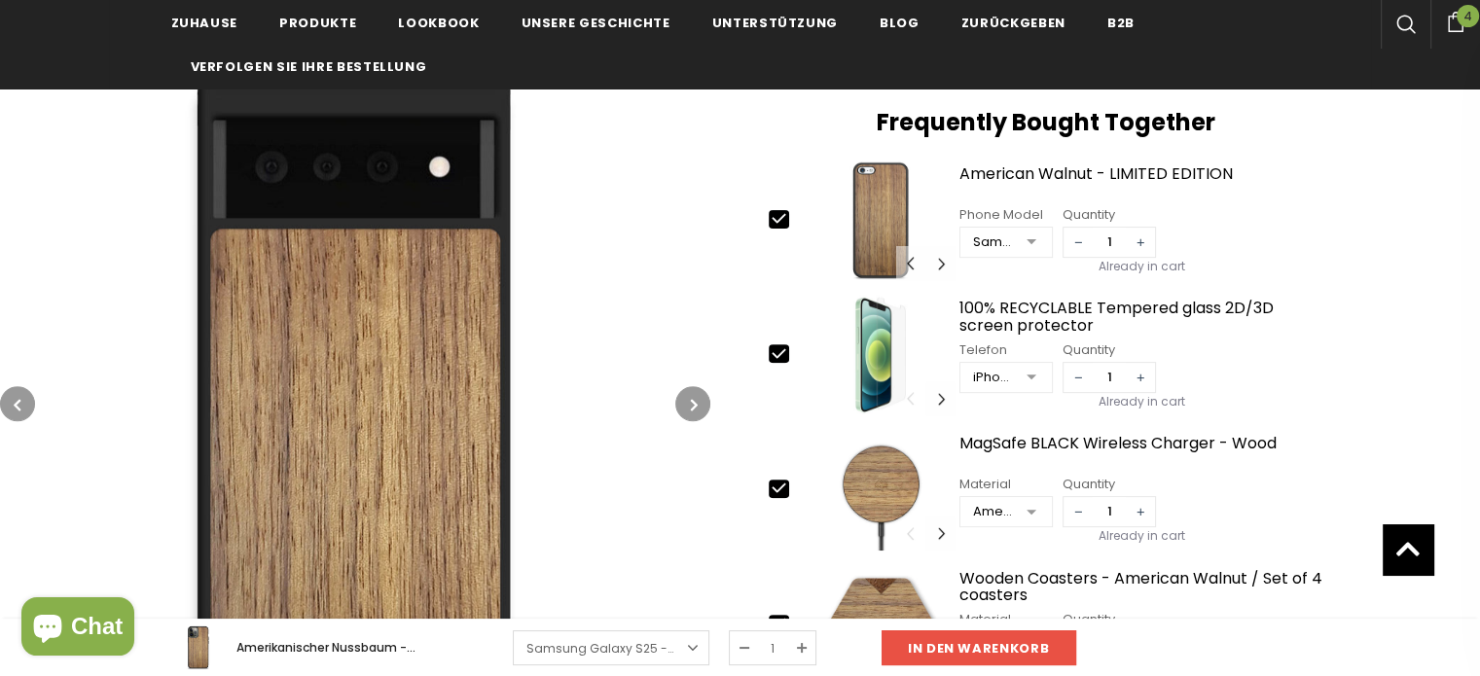
click at [696, 402] on icon "button" at bounding box center [694, 404] width 7 height 19
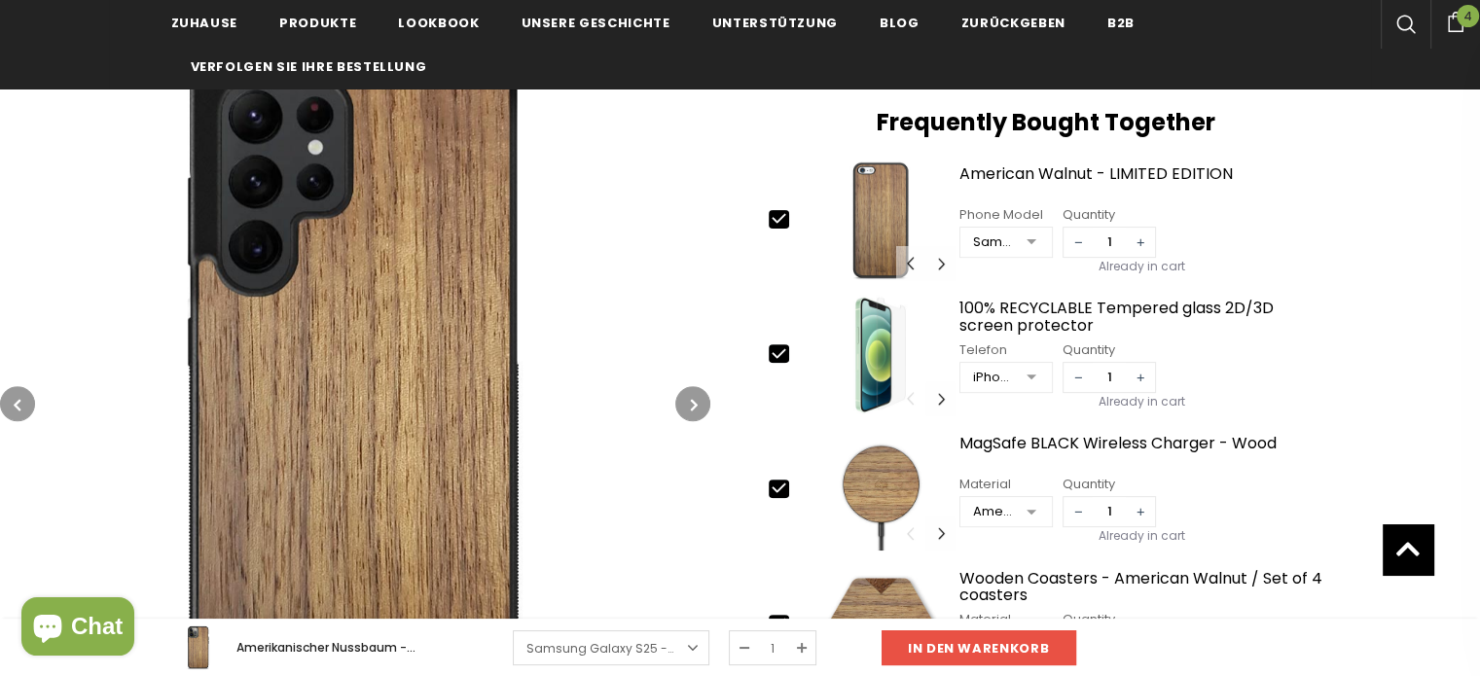
click at [696, 402] on icon "button" at bounding box center [694, 404] width 7 height 19
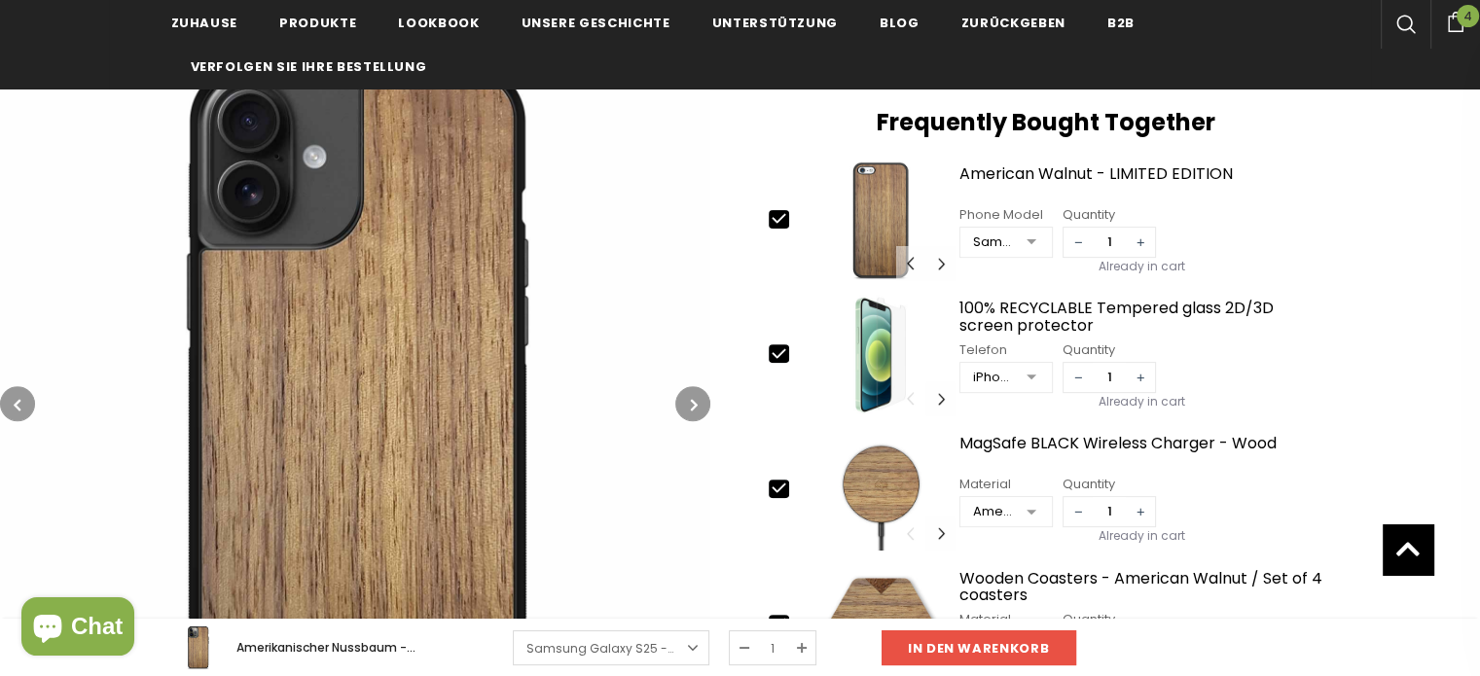
click at [696, 402] on icon "button" at bounding box center [694, 404] width 7 height 19
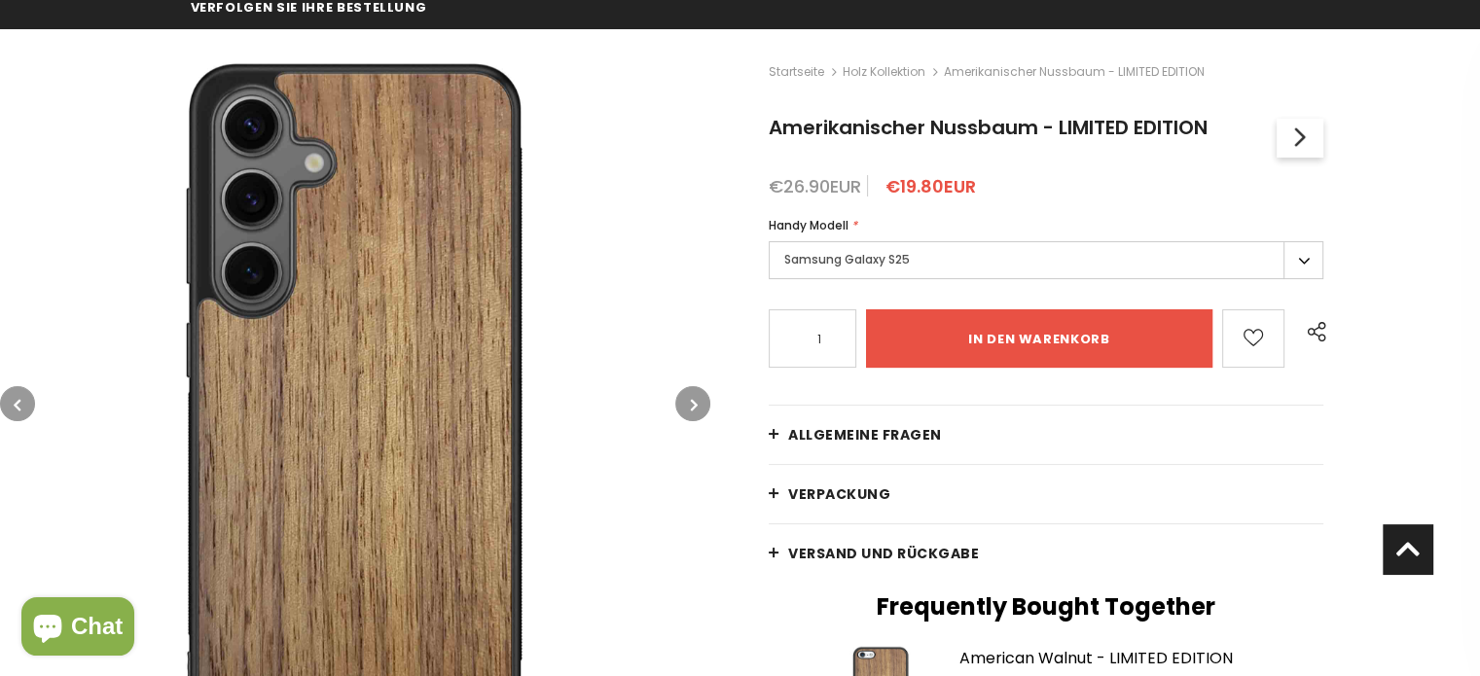
scroll to position [97, 0]
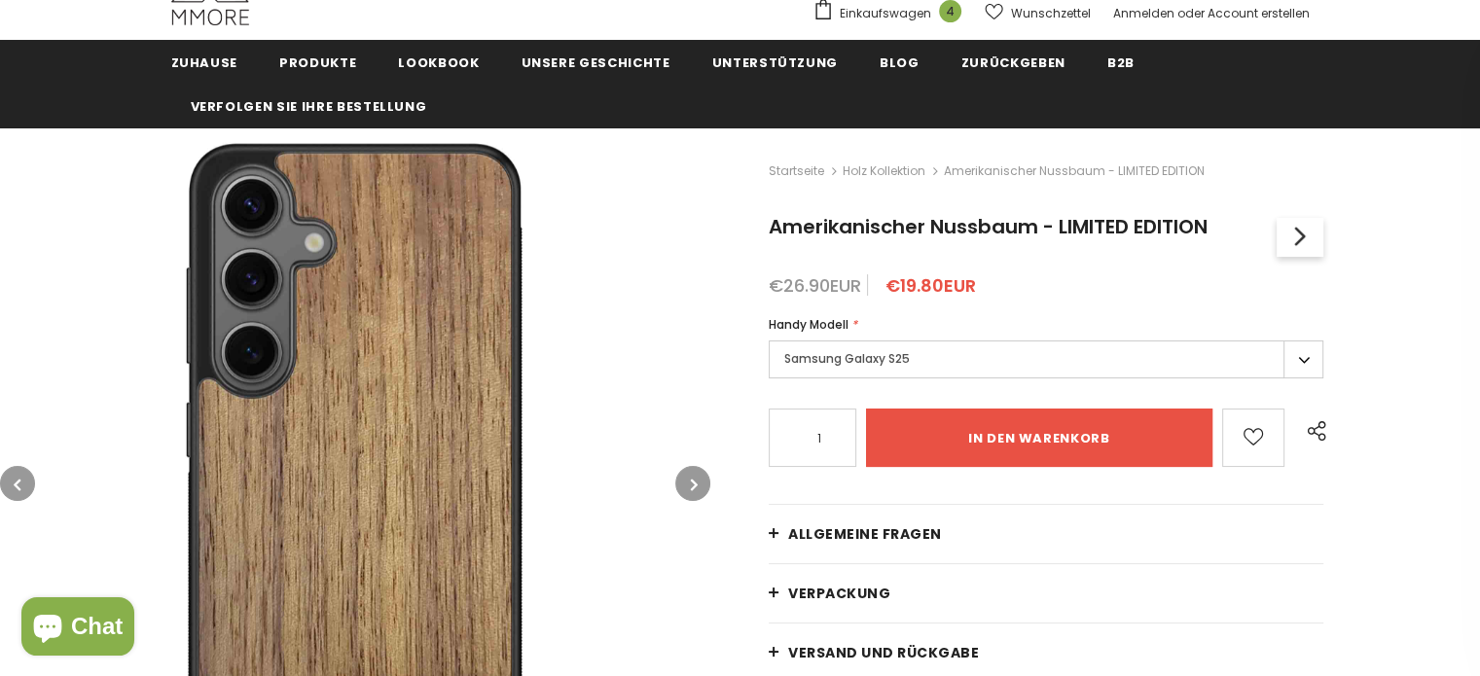
click at [16, 492] on icon "button" at bounding box center [17, 484] width 7 height 19
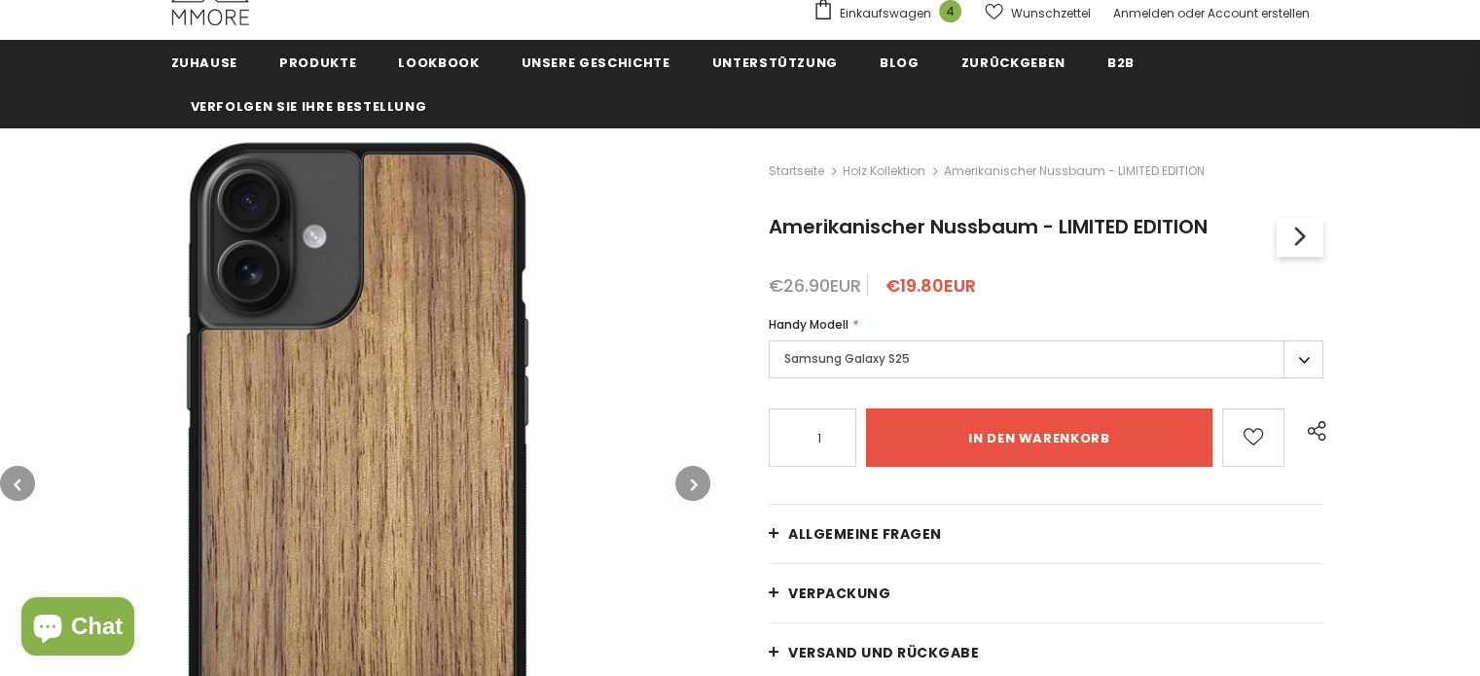
click at [693, 485] on icon "button" at bounding box center [694, 484] width 7 height 19
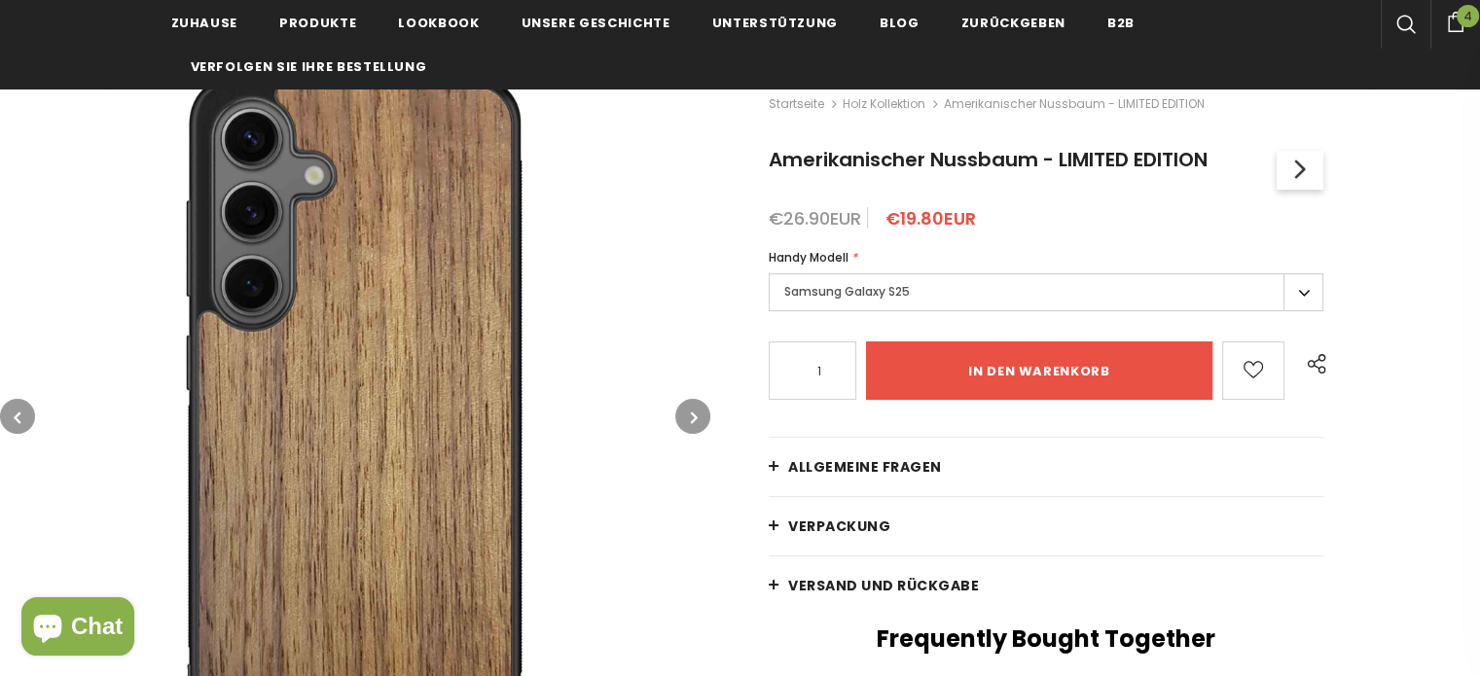
scroll to position [195, 0]
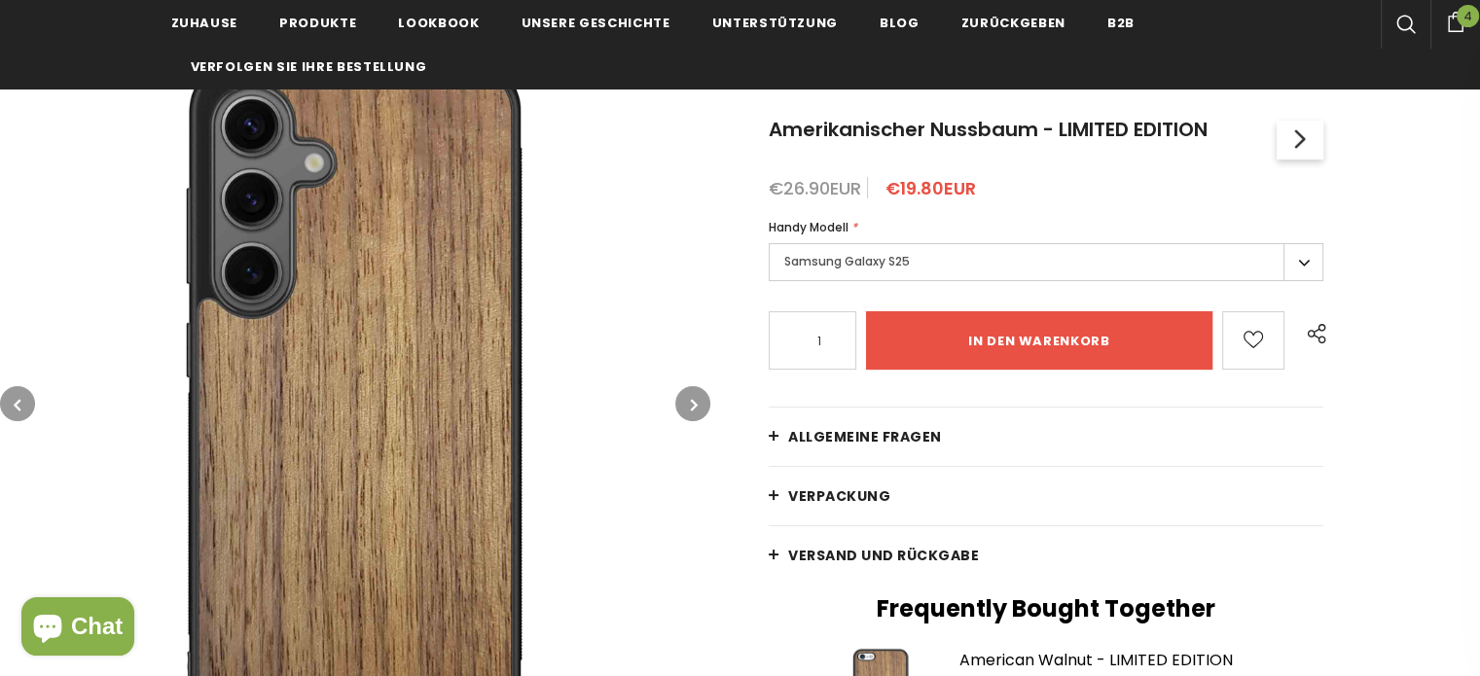
drag, startPoint x: 815, startPoint y: 23, endPoint x: 730, endPoint y: 457, distance: 442.3
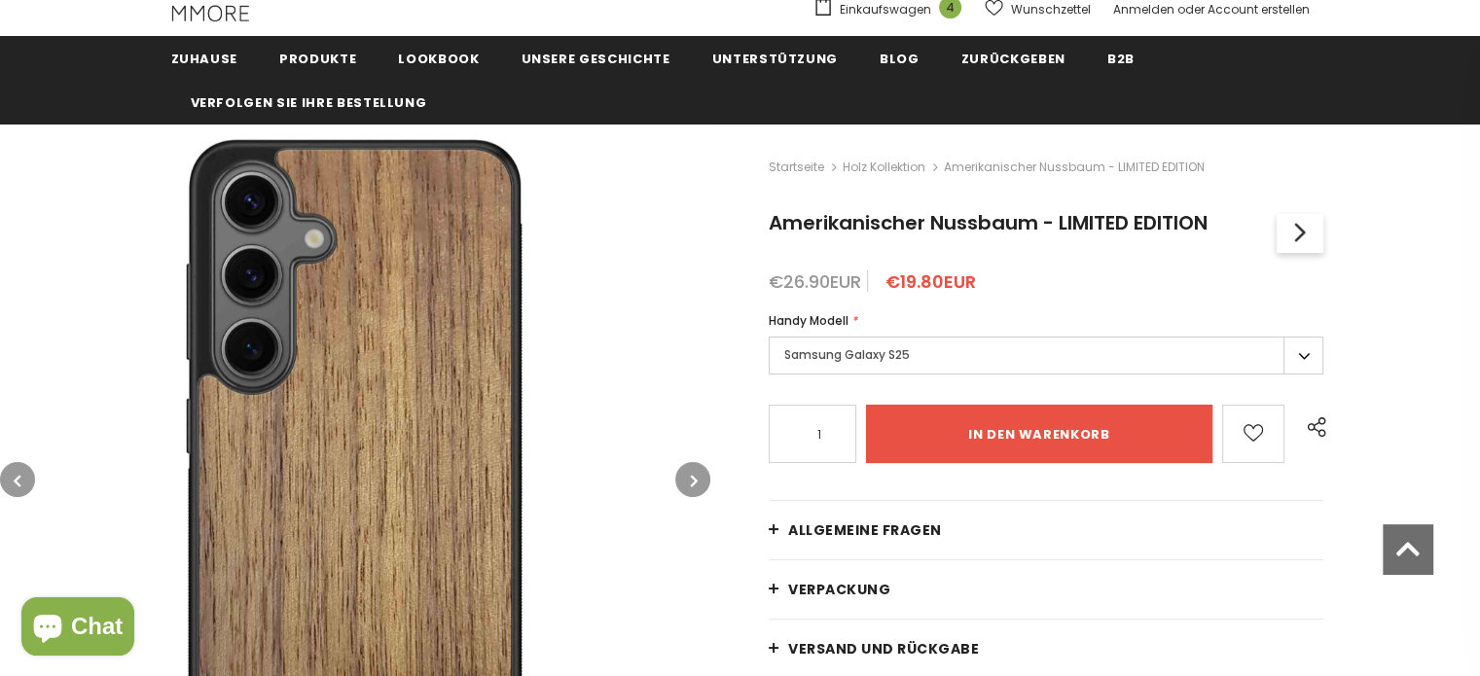
scroll to position [97, 0]
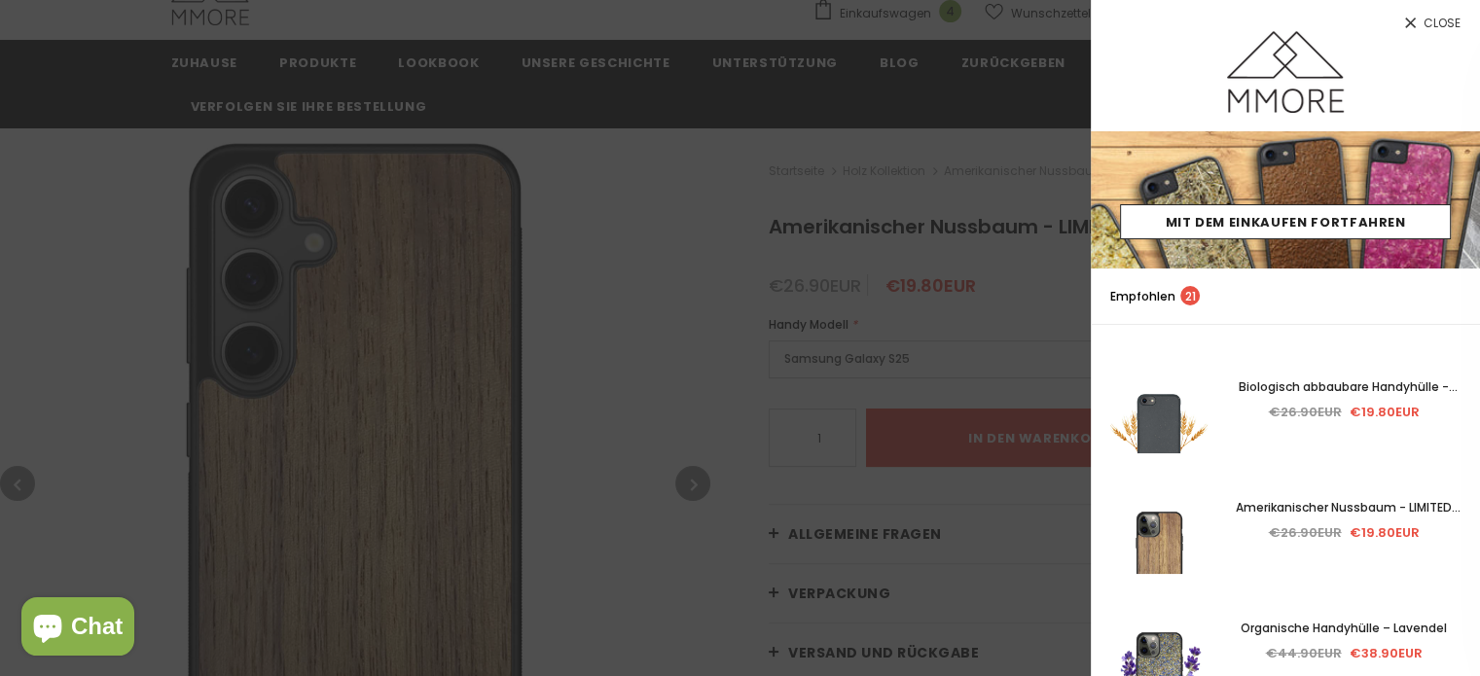
click at [1433, 18] on span "Close" at bounding box center [1441, 24] width 37 height 12
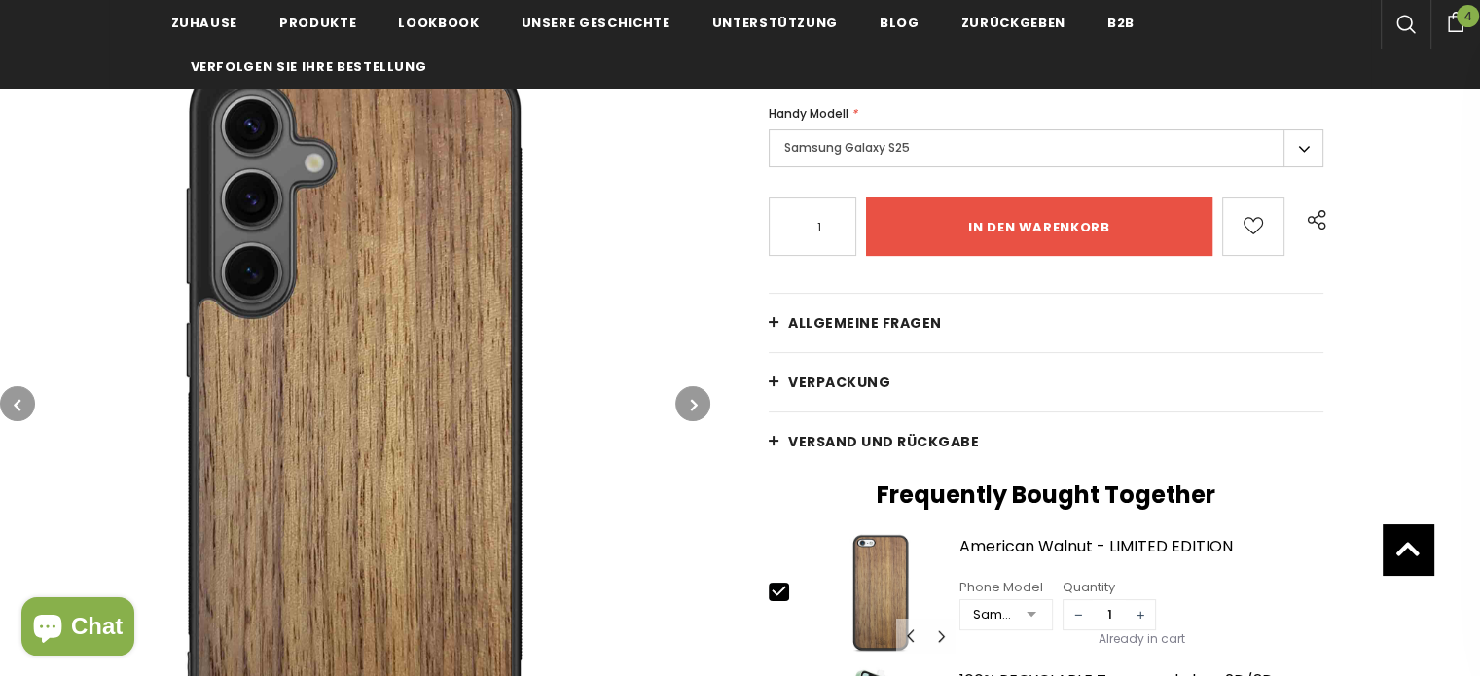
scroll to position [292, 0]
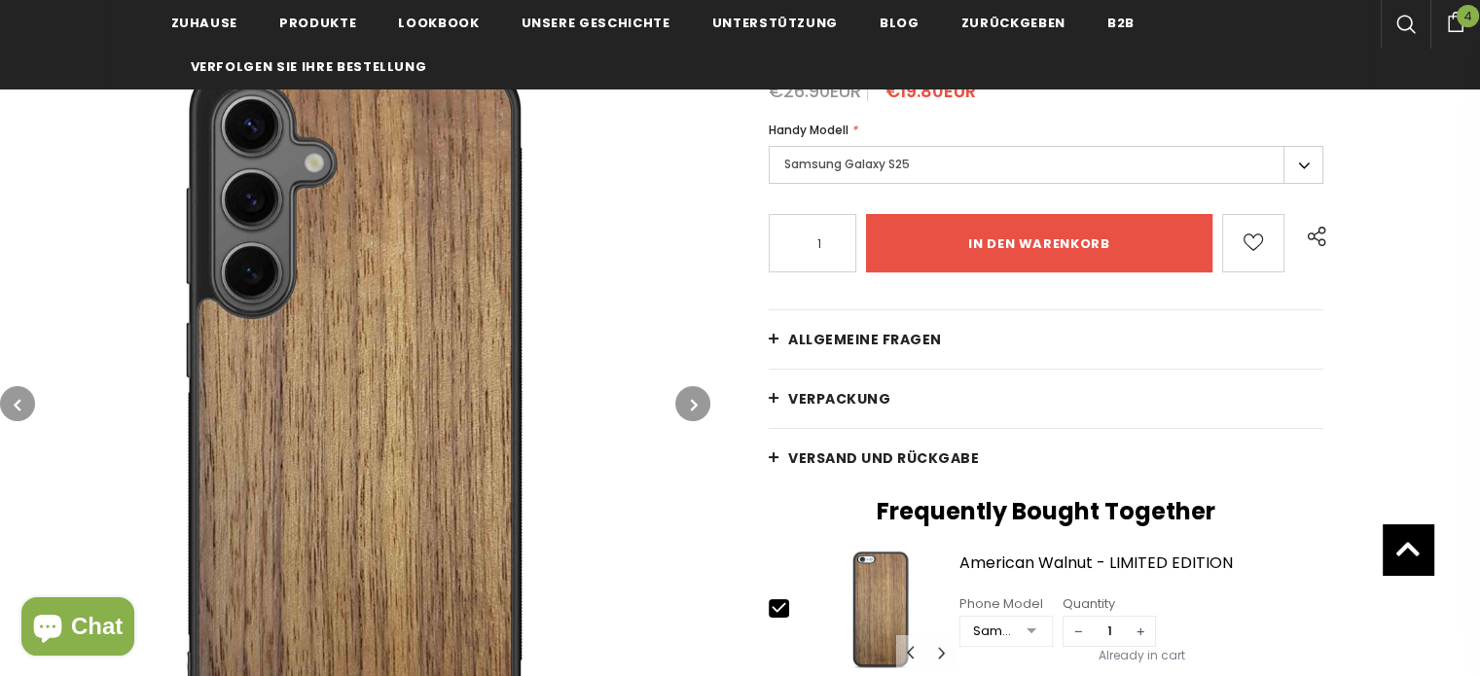
click at [820, 334] on span "Allgemeine Fragen" at bounding box center [865, 339] width 154 height 19
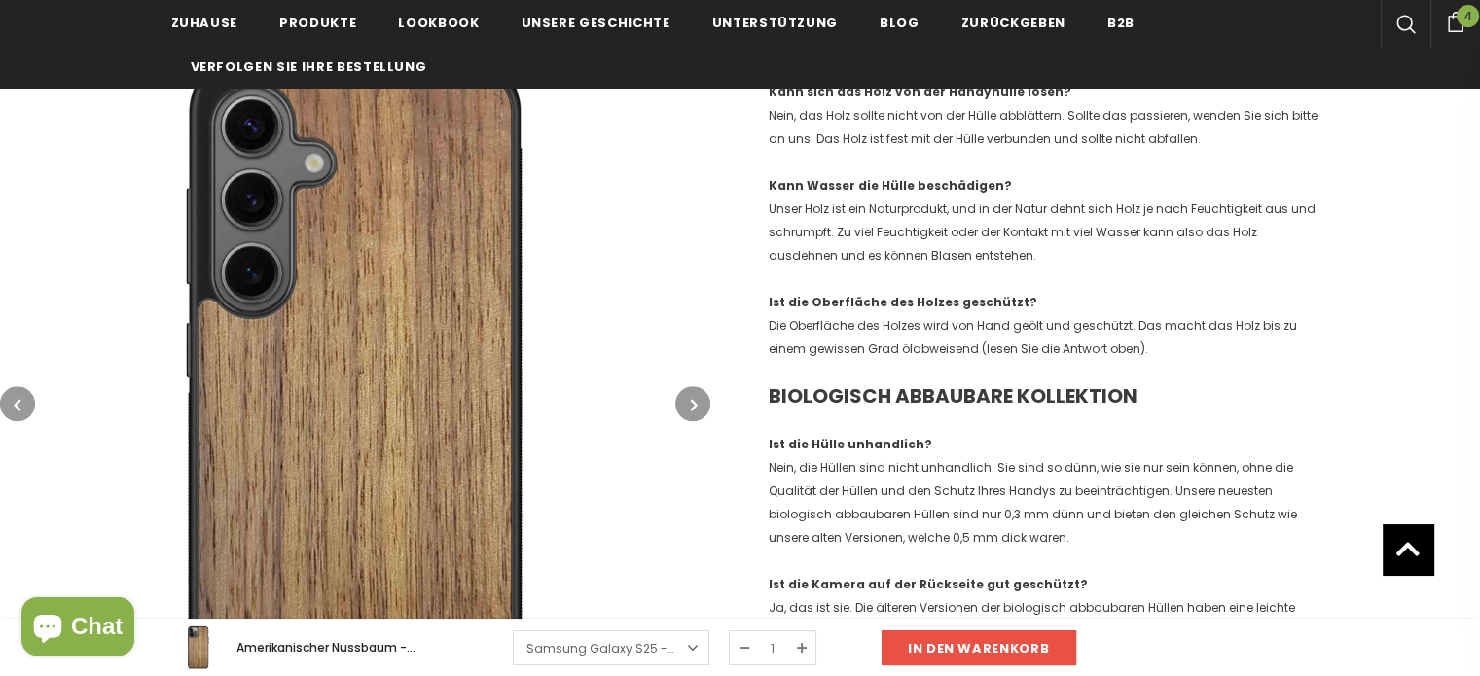
scroll to position [1654, 0]
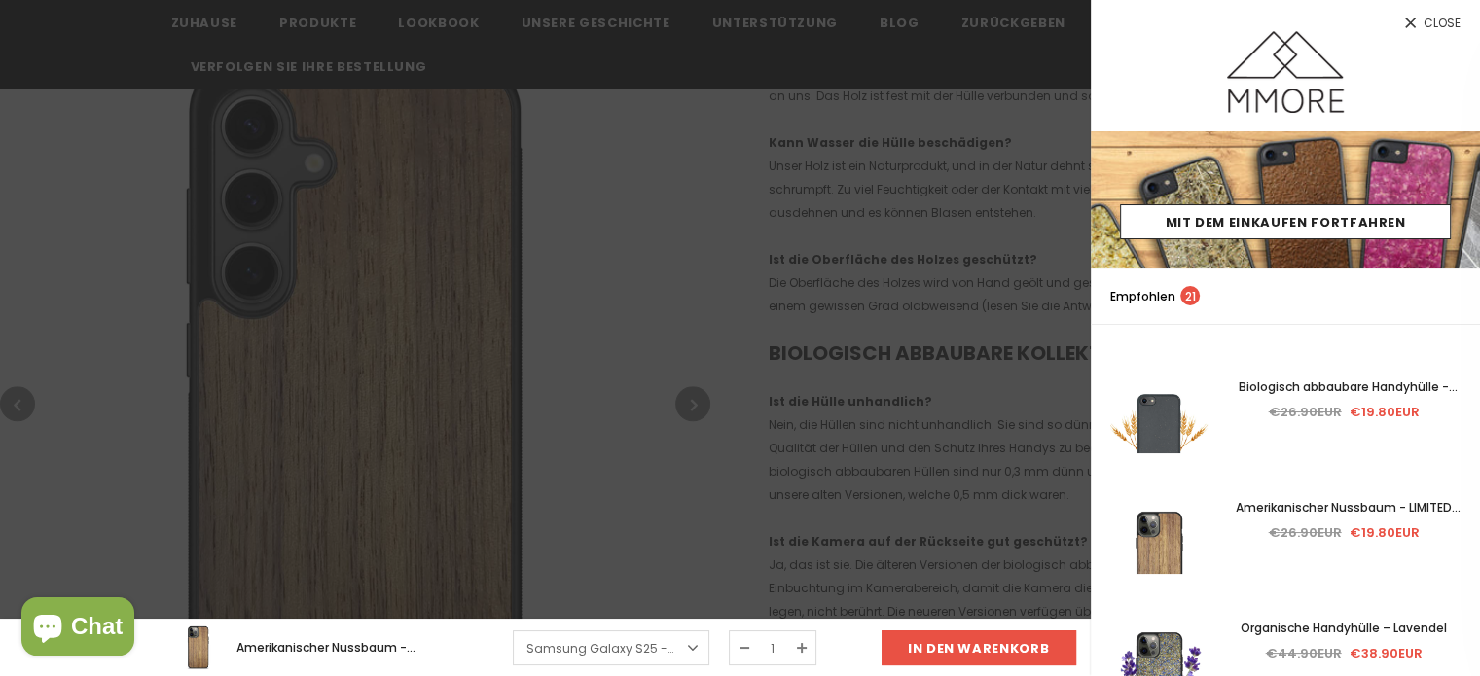
click at [1446, 22] on span "Close" at bounding box center [1441, 24] width 37 height 12
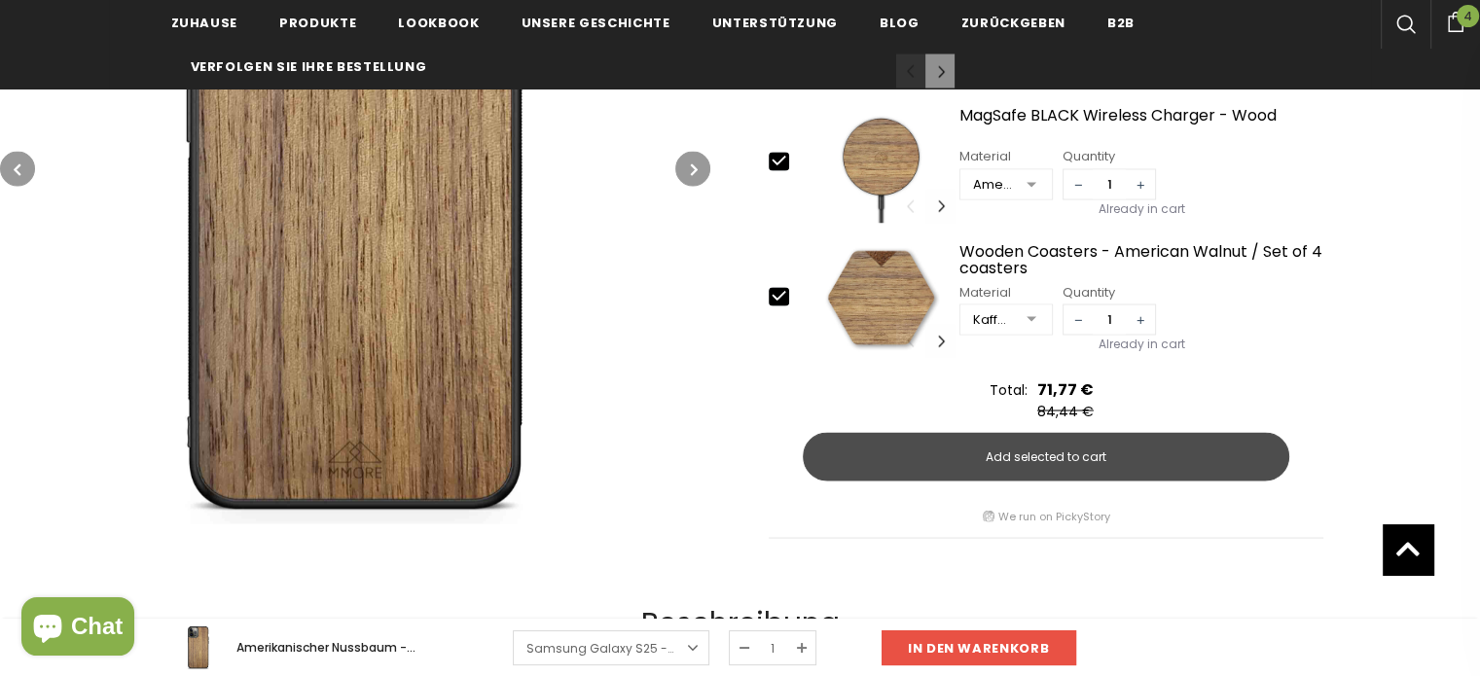
scroll to position [3405, 0]
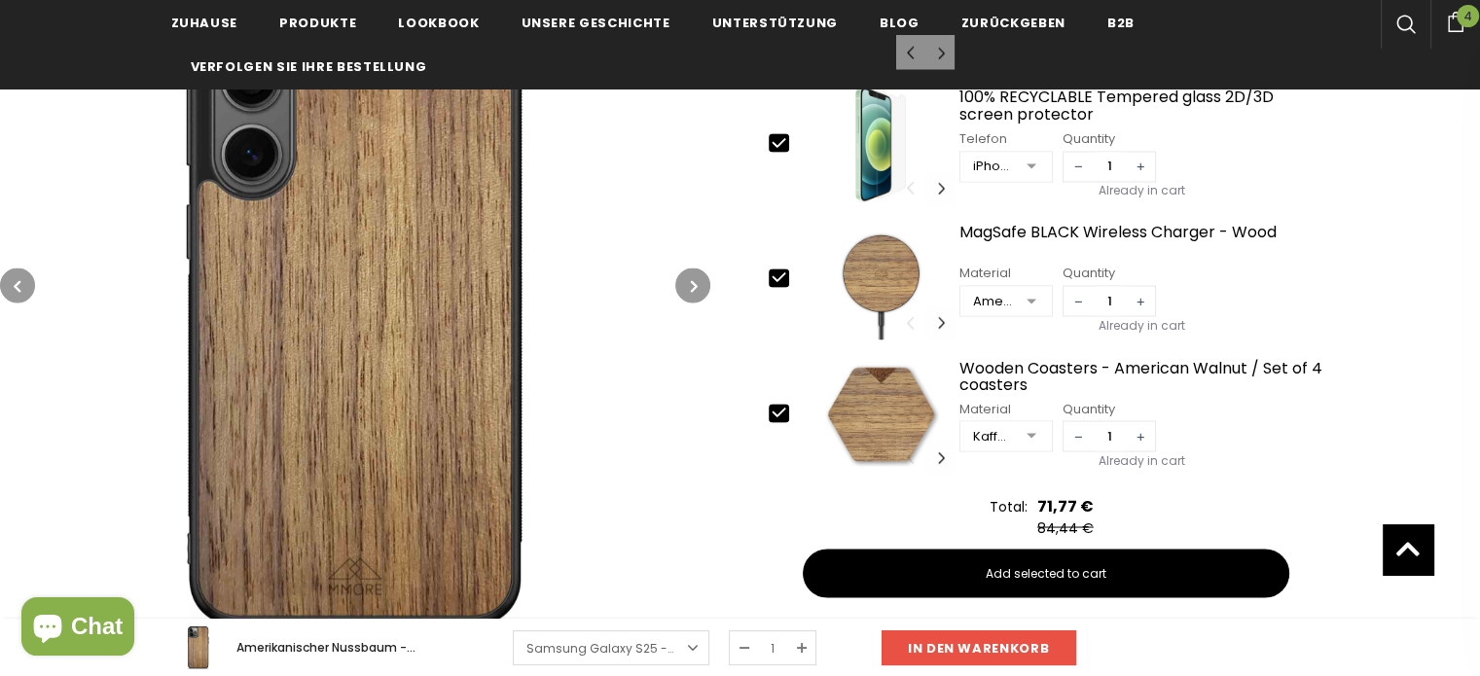
click at [689, 285] on button "button" at bounding box center [692, 285] width 35 height 35
click at [16, 281] on icon "button" at bounding box center [17, 285] width 7 height 19
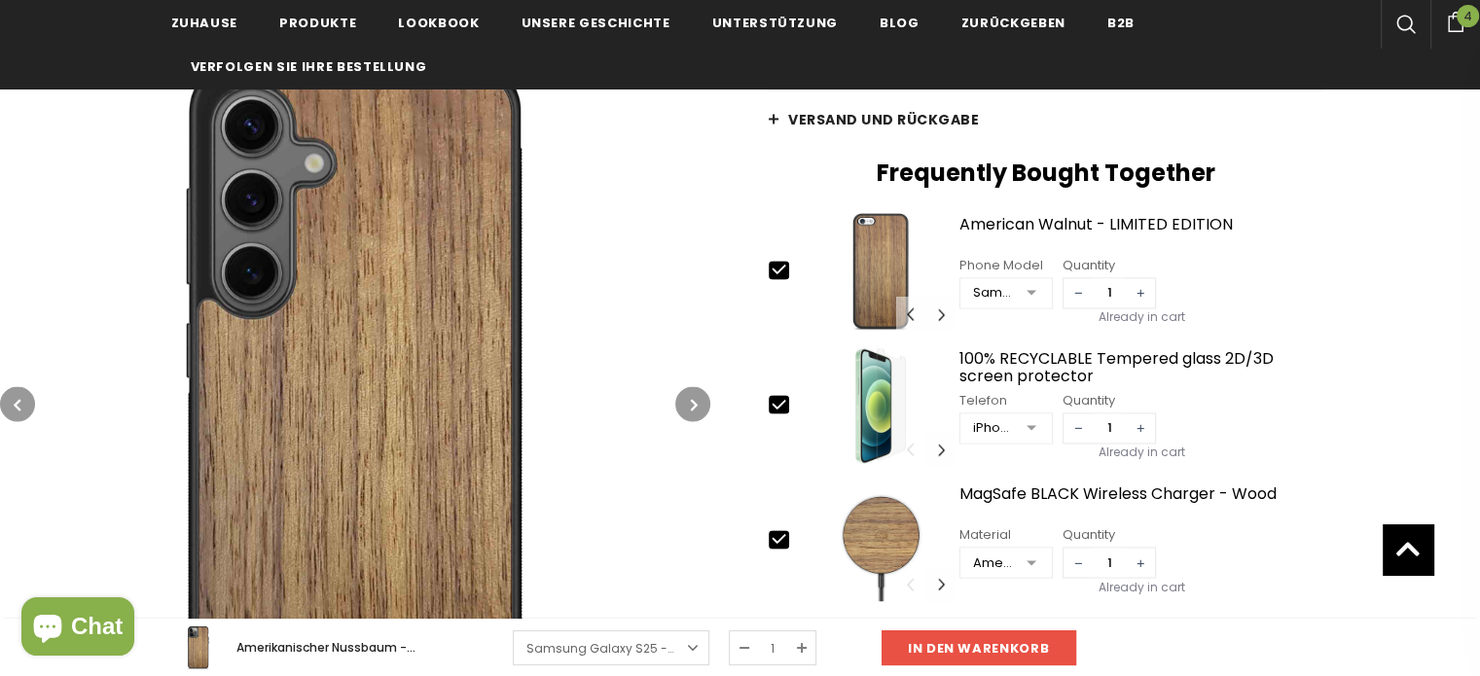
scroll to position [3113, 0]
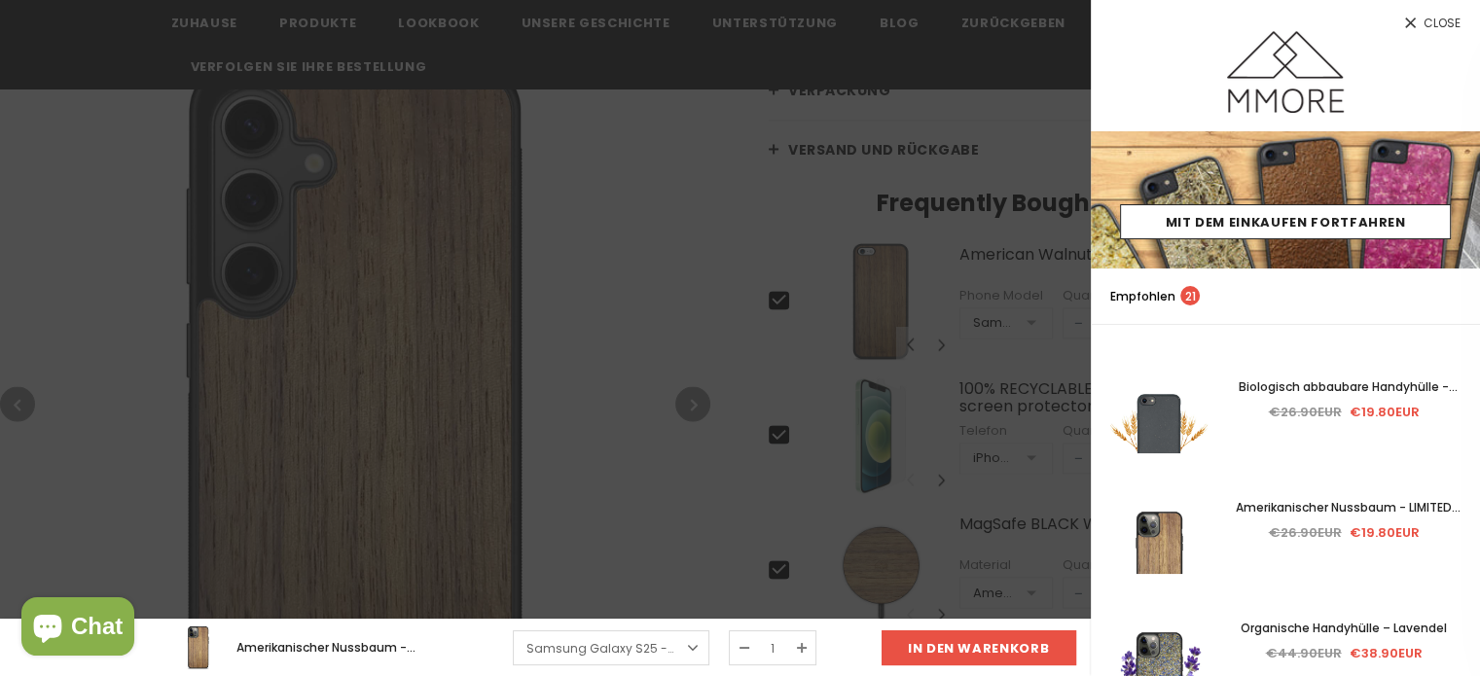
click at [1434, 22] on span "Close" at bounding box center [1441, 24] width 37 height 12
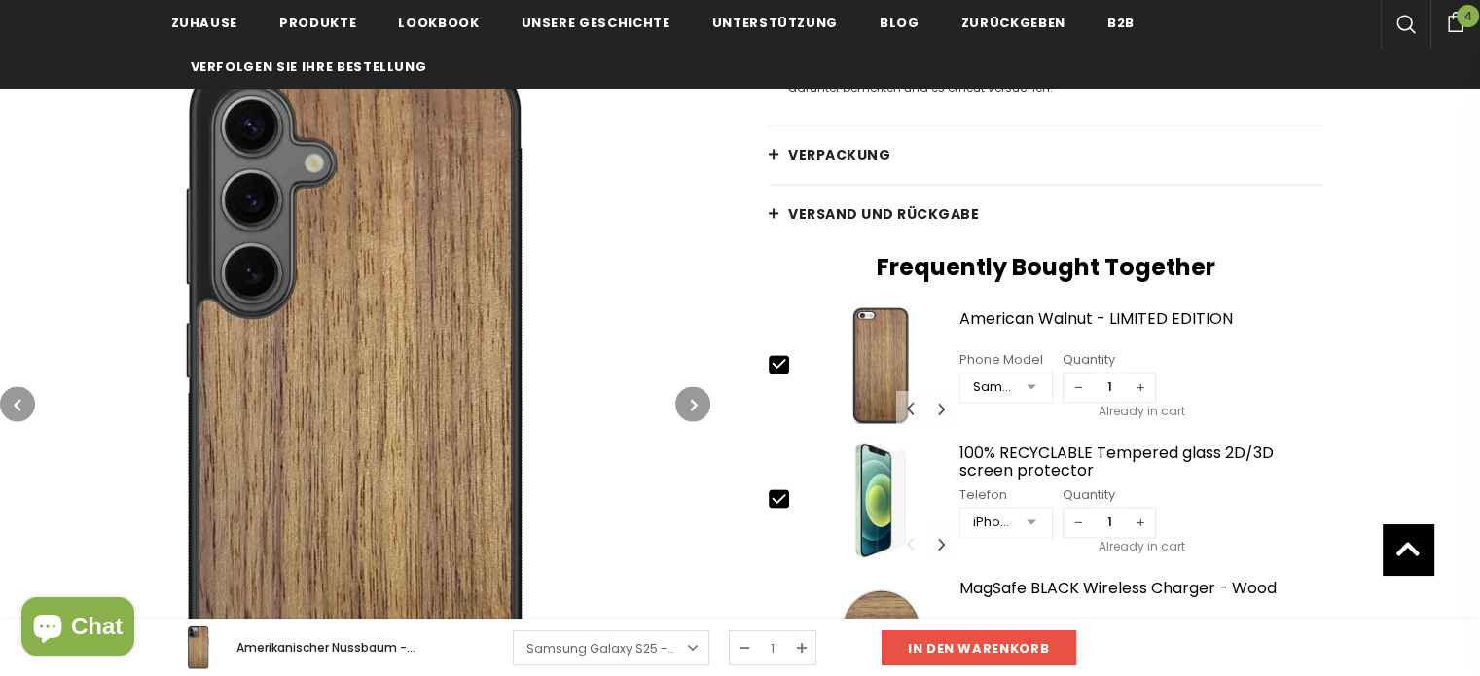
scroll to position [3016, 0]
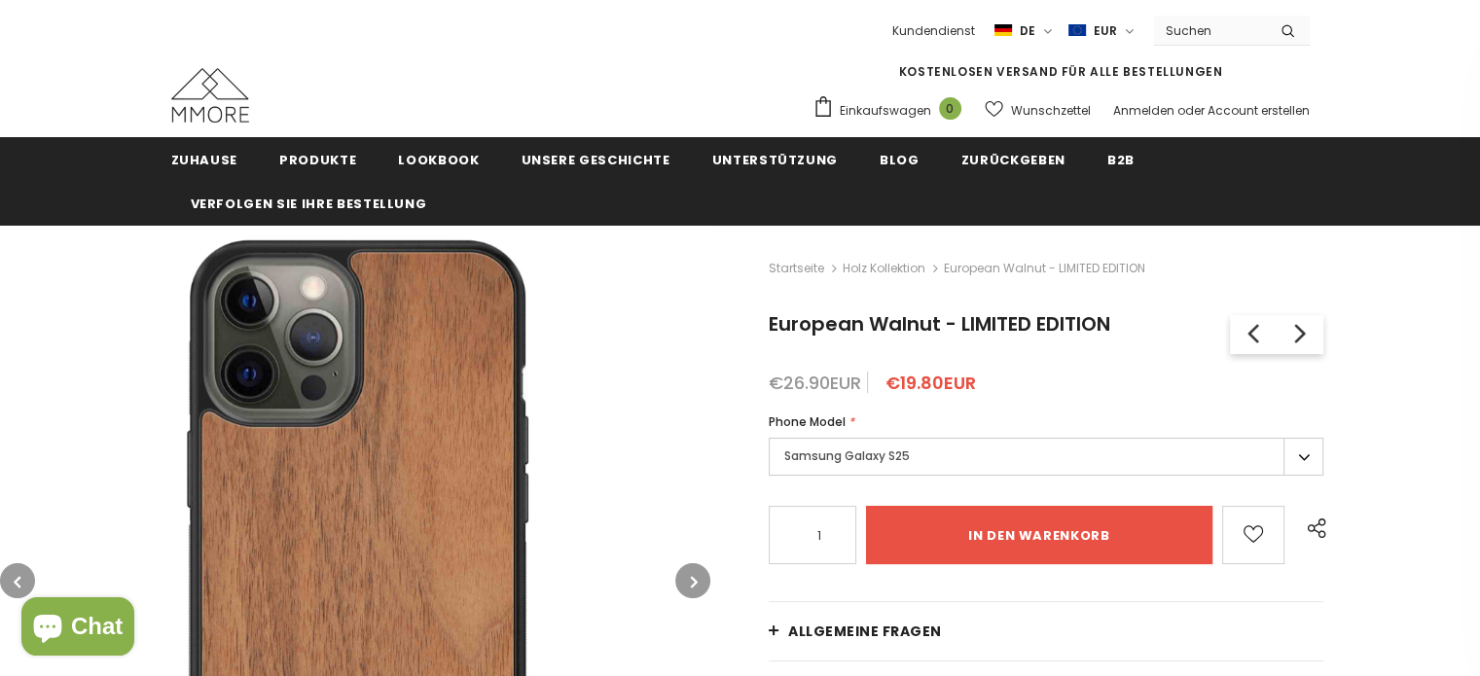
scroll to position [97, 0]
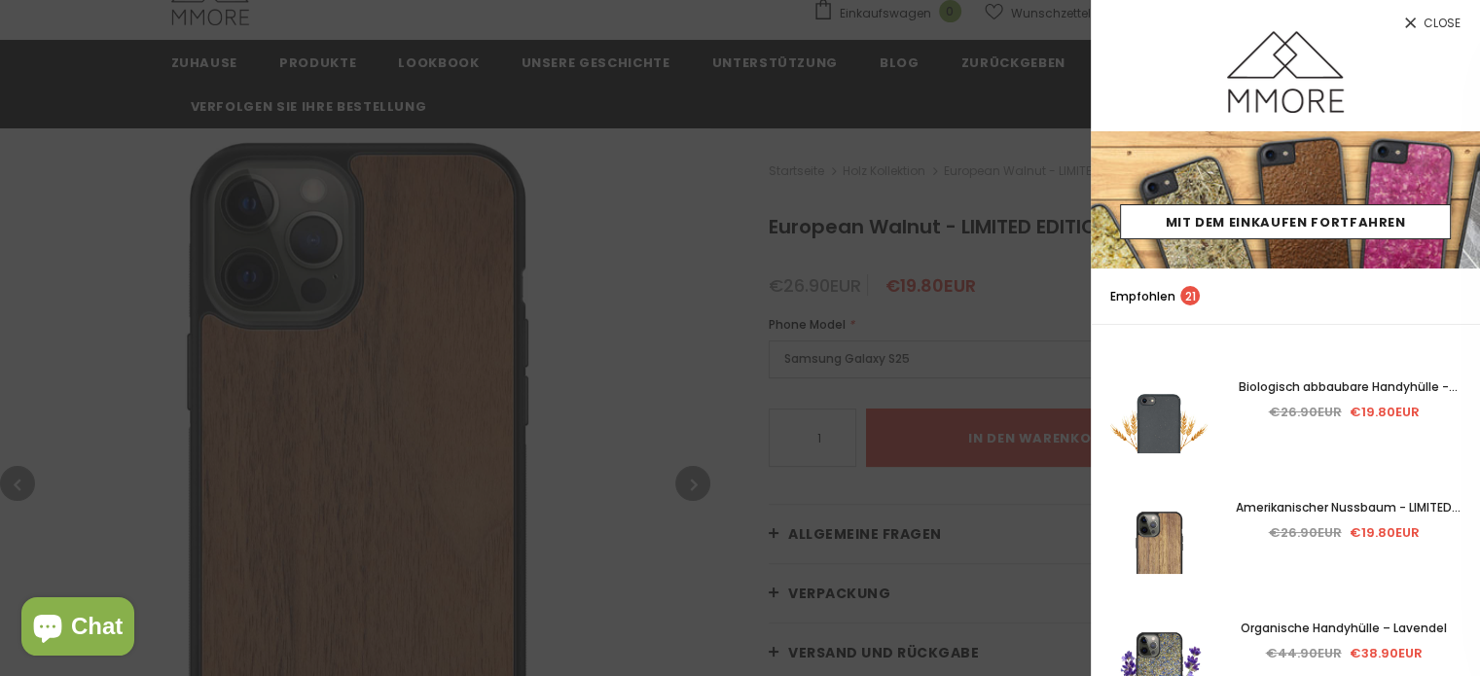
click at [1428, 20] on span "Close" at bounding box center [1441, 24] width 37 height 12
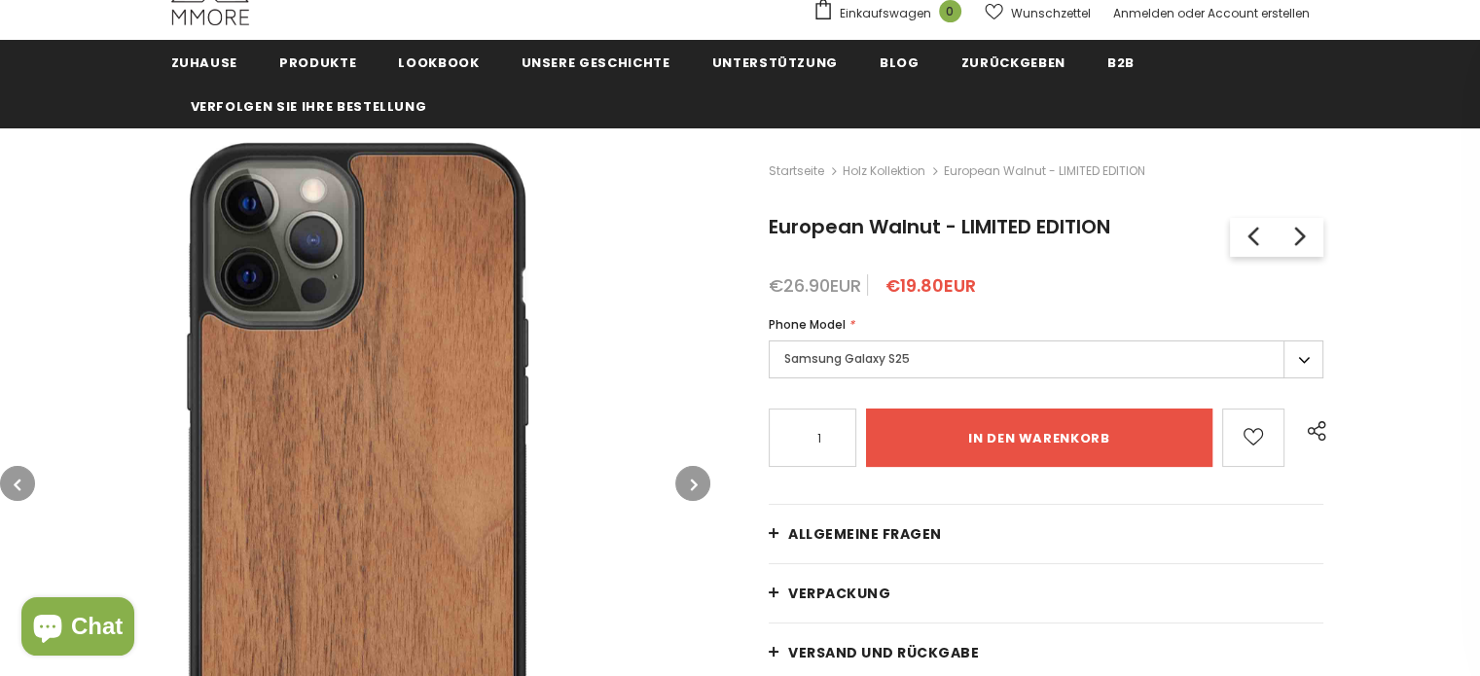
click at [698, 482] on button "button" at bounding box center [692, 483] width 35 height 35
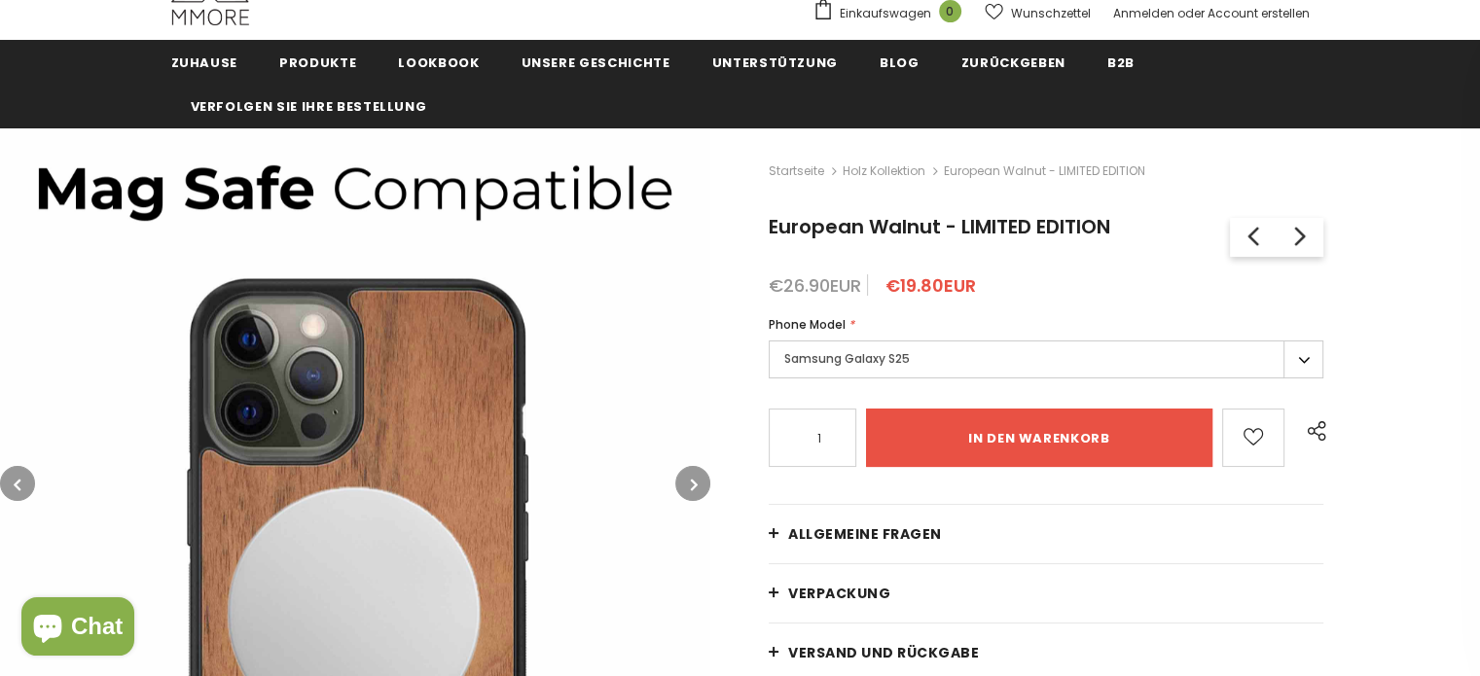
click at [698, 482] on button "button" at bounding box center [692, 483] width 35 height 35
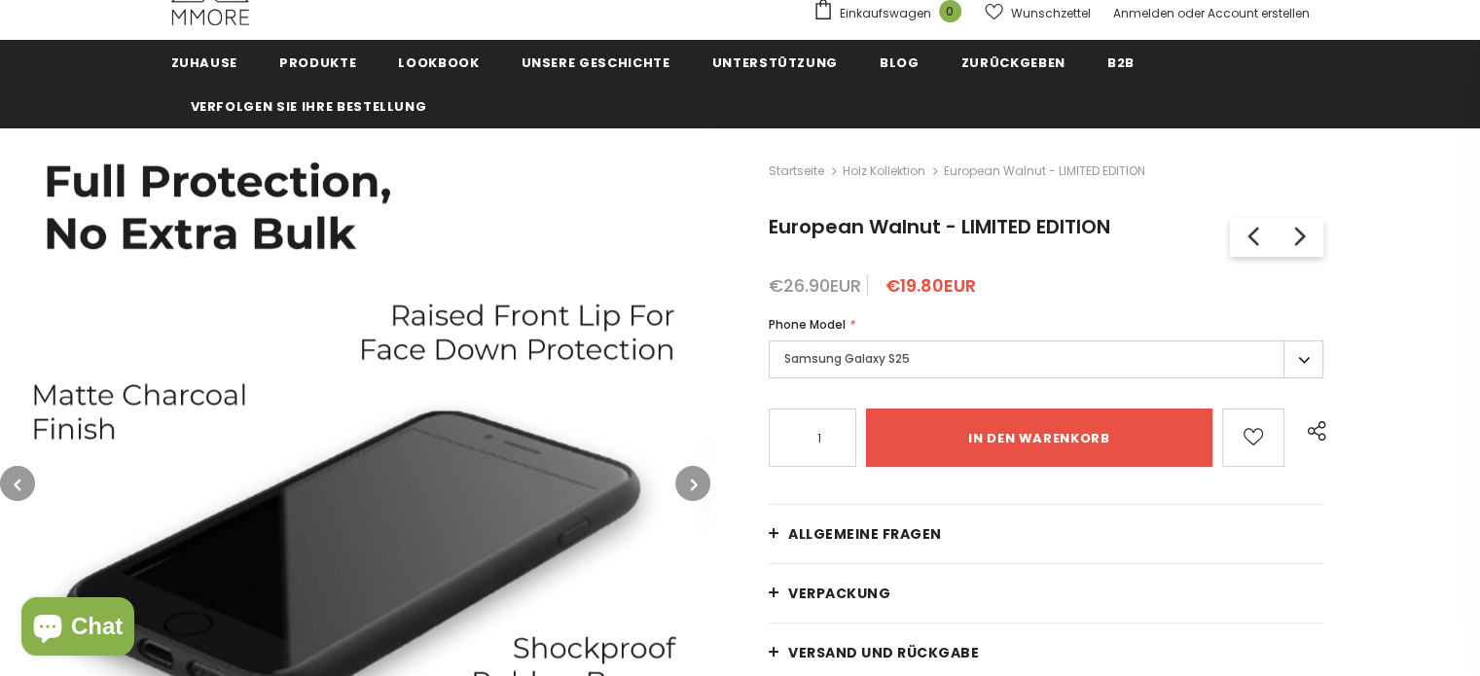
click at [698, 482] on button "button" at bounding box center [692, 483] width 35 height 35
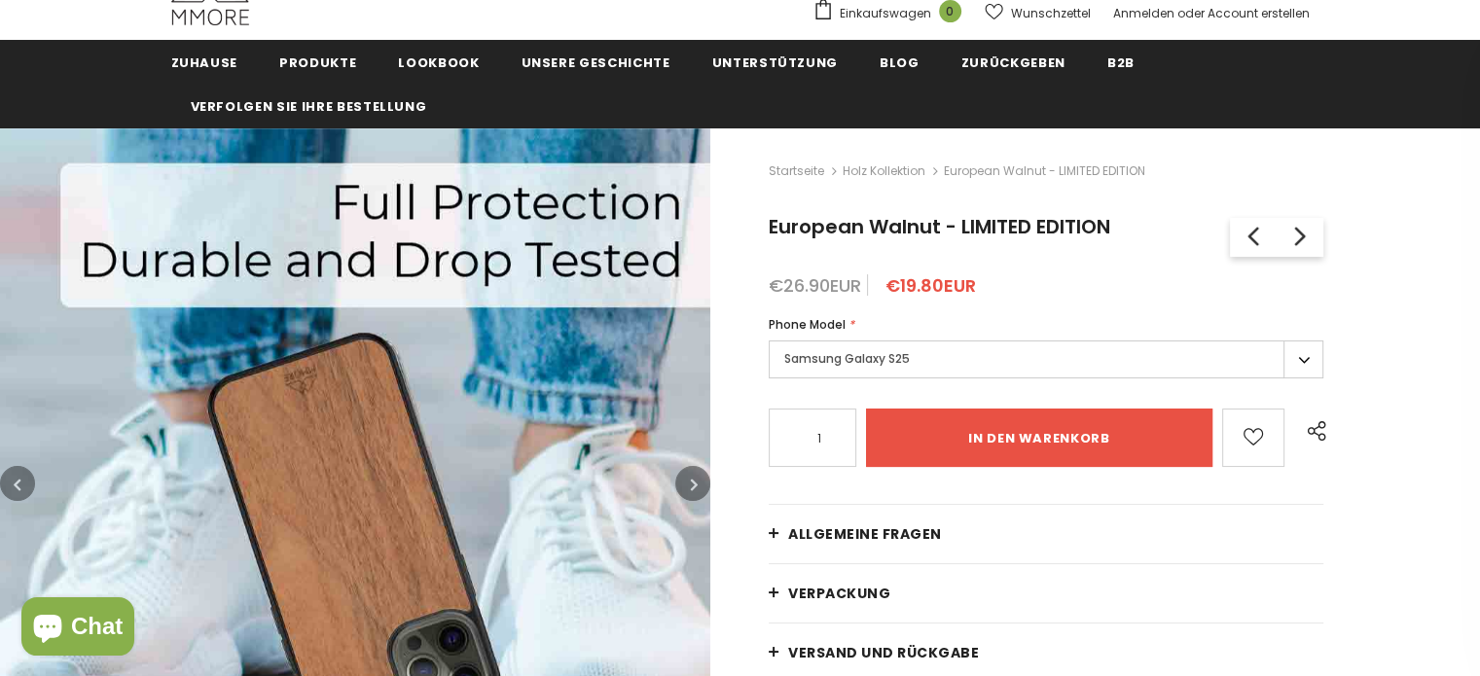
click at [698, 482] on button "button" at bounding box center [692, 483] width 35 height 35
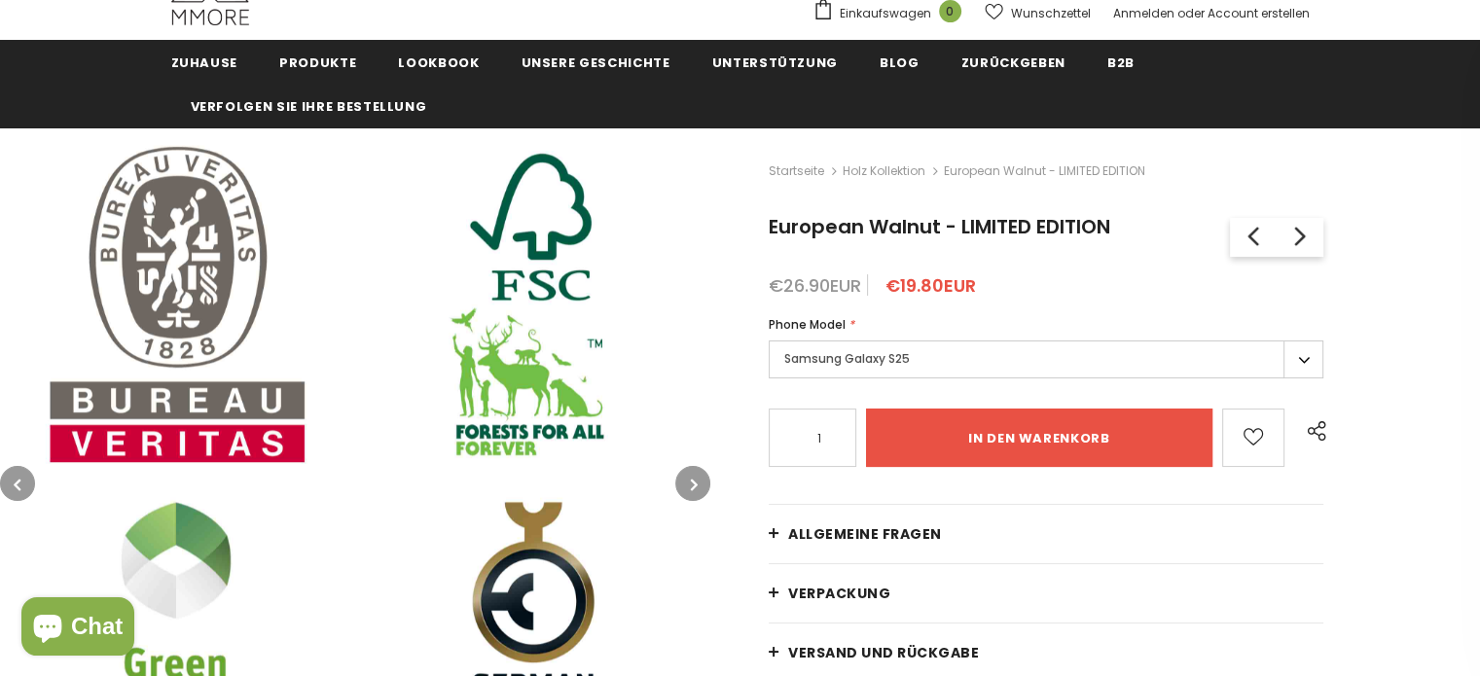
click at [698, 482] on button "button" at bounding box center [692, 483] width 35 height 35
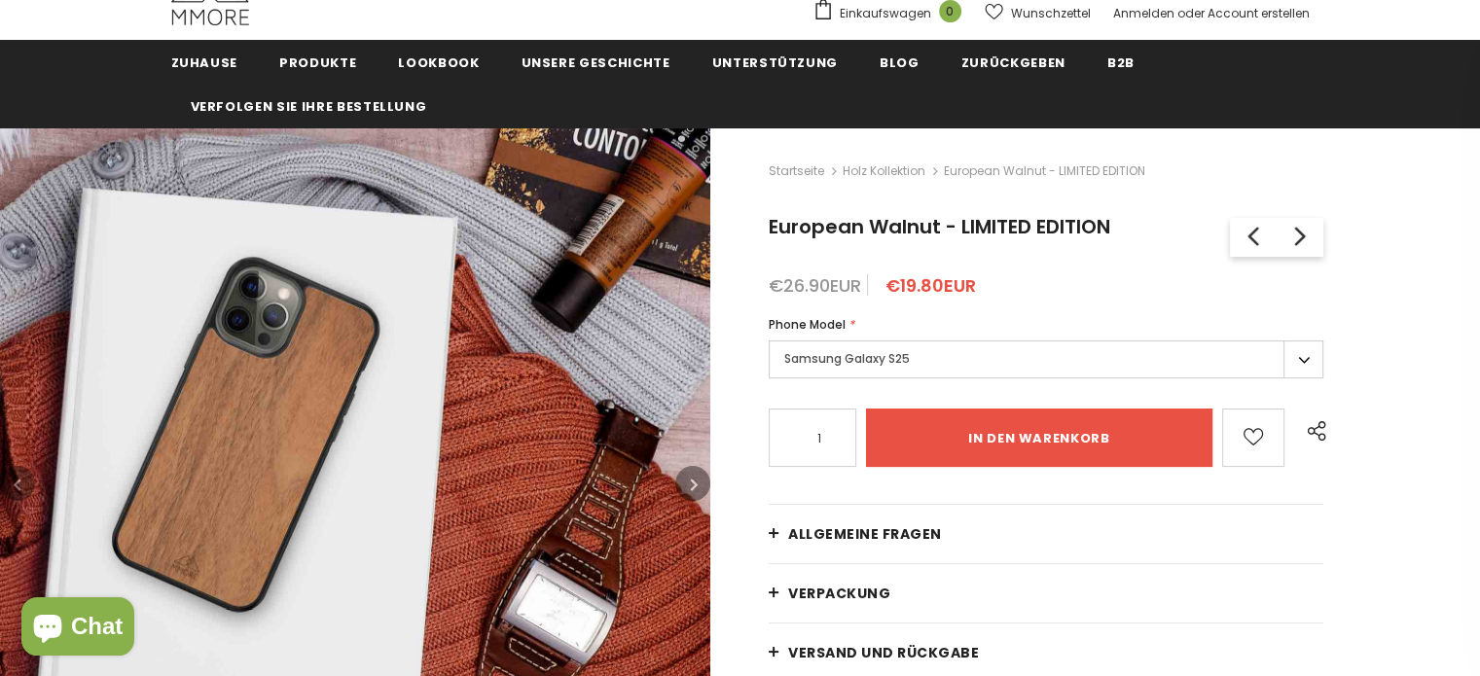
click at [699, 488] on button "button" at bounding box center [692, 483] width 35 height 35
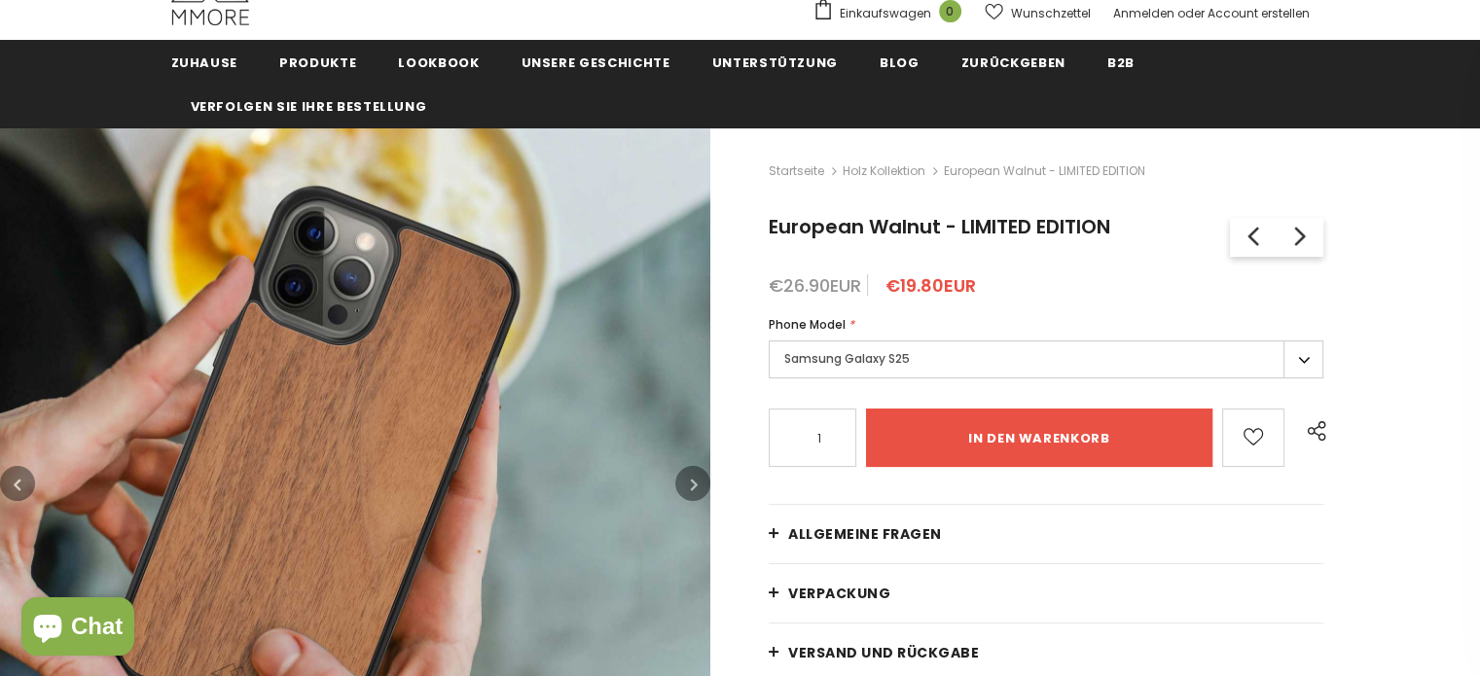
click at [699, 488] on button "button" at bounding box center [692, 483] width 35 height 35
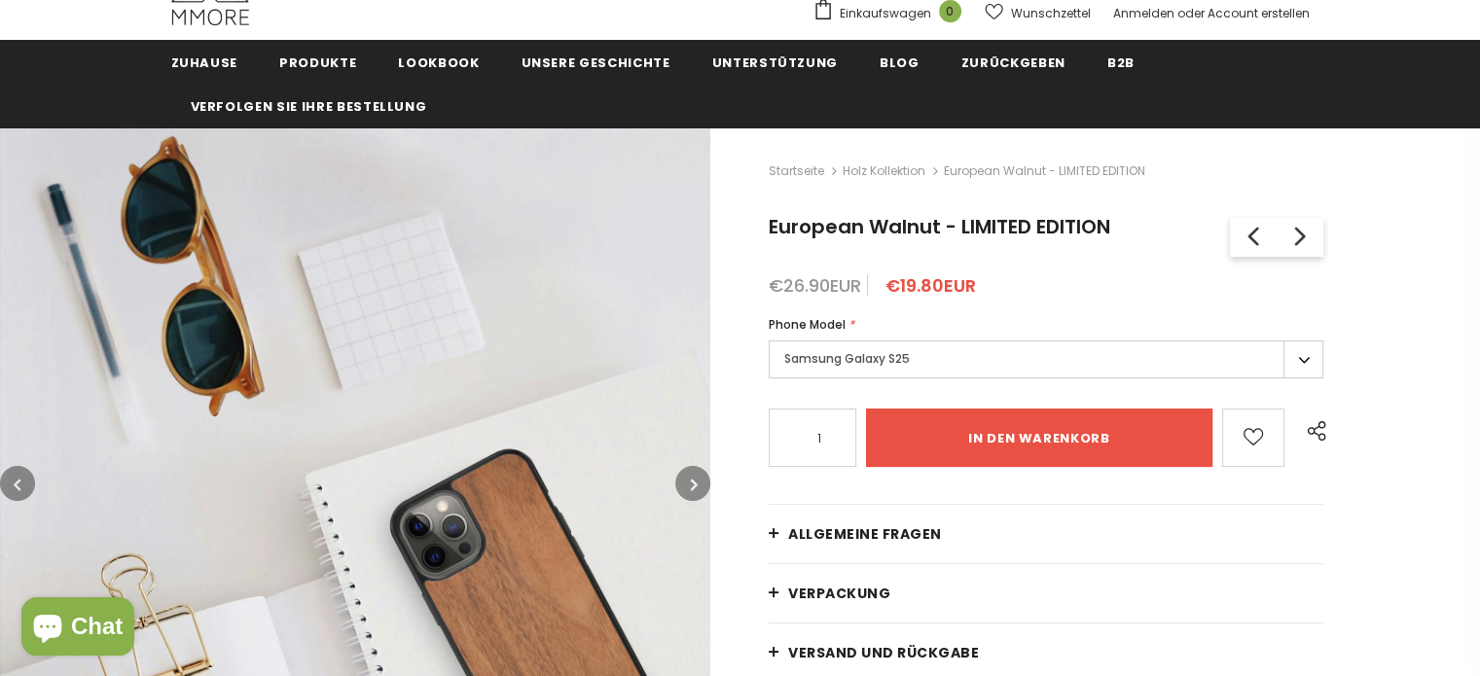
click at [699, 488] on button "button" at bounding box center [692, 483] width 35 height 35
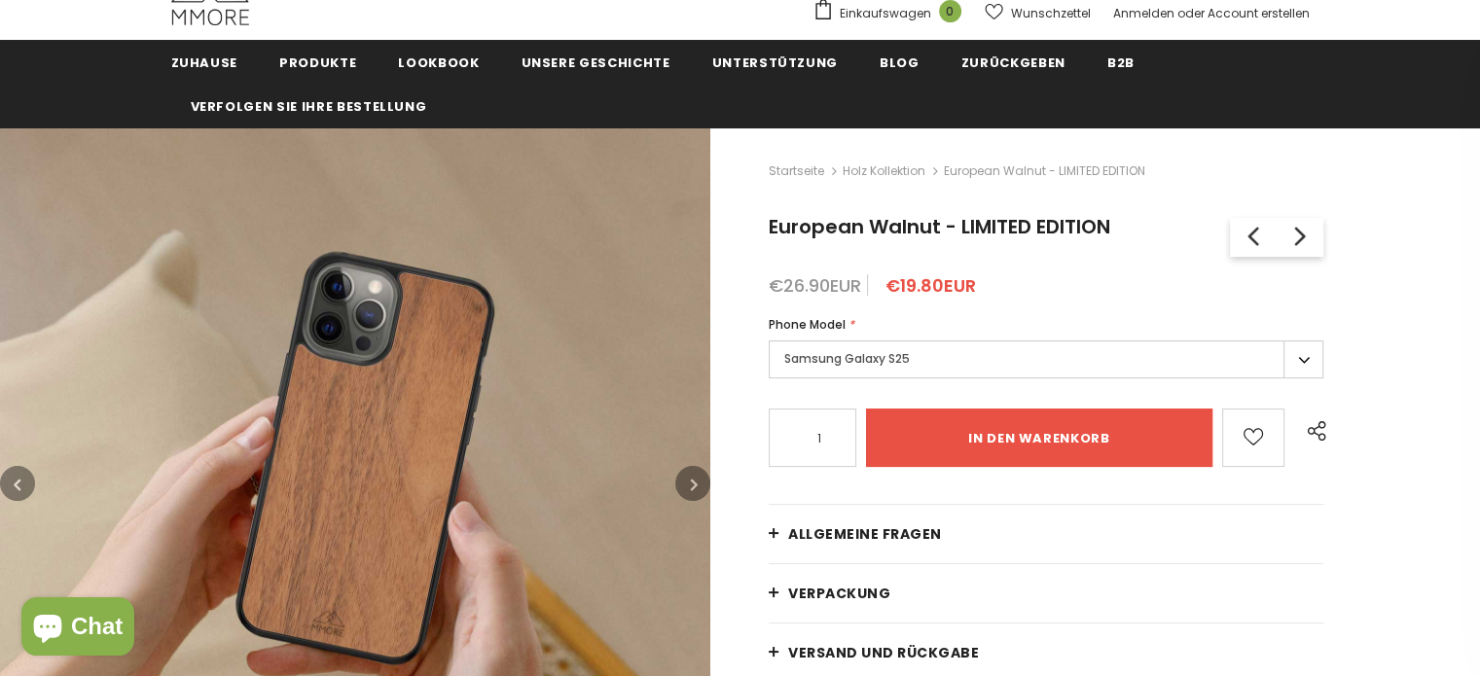
click at [699, 488] on button "button" at bounding box center [692, 483] width 35 height 35
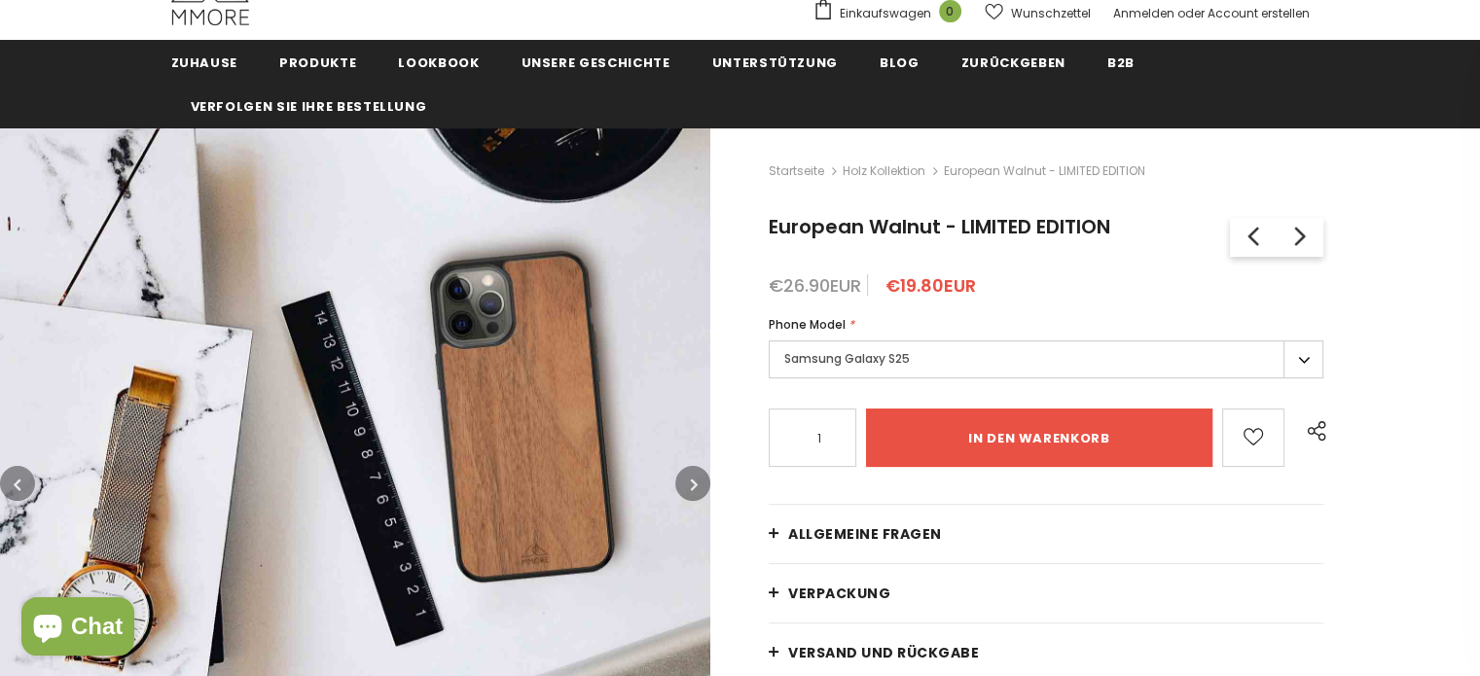
click at [689, 485] on button "button" at bounding box center [692, 483] width 35 height 35
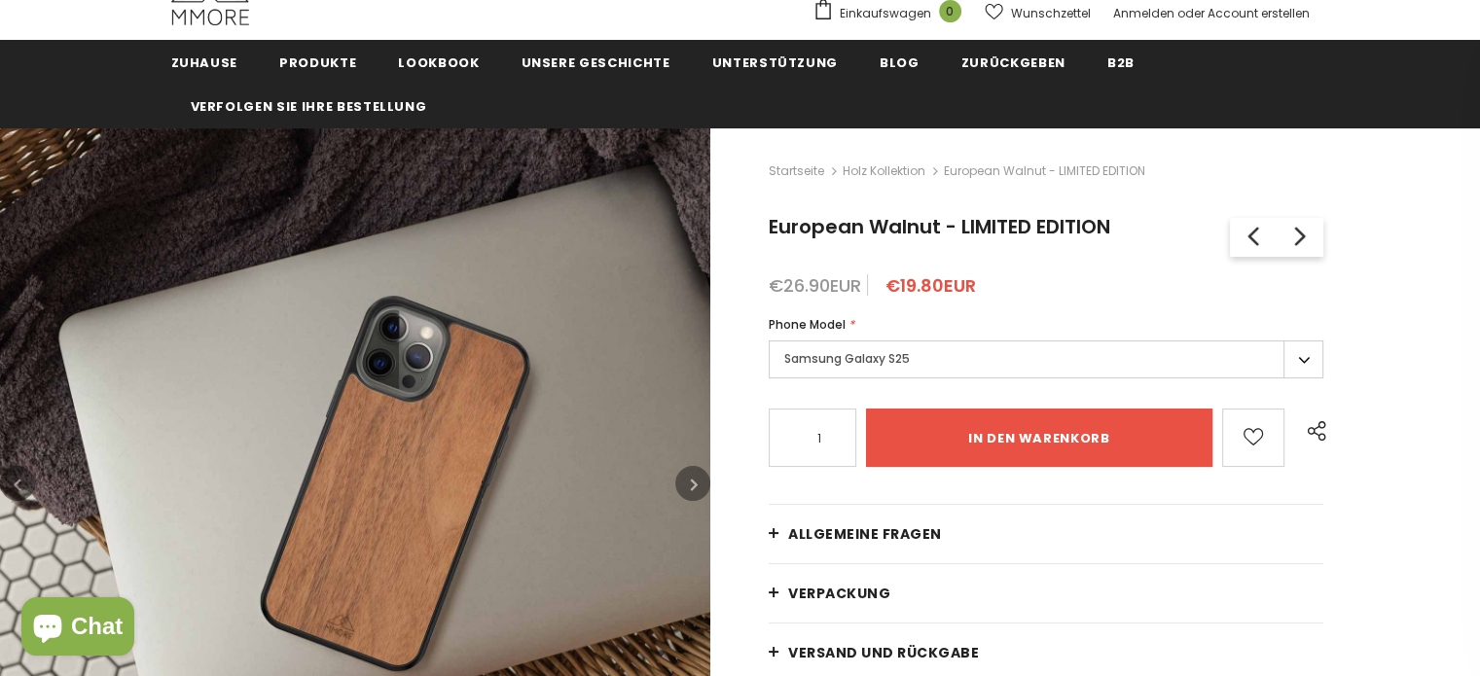
click at [689, 485] on button "button" at bounding box center [692, 483] width 35 height 35
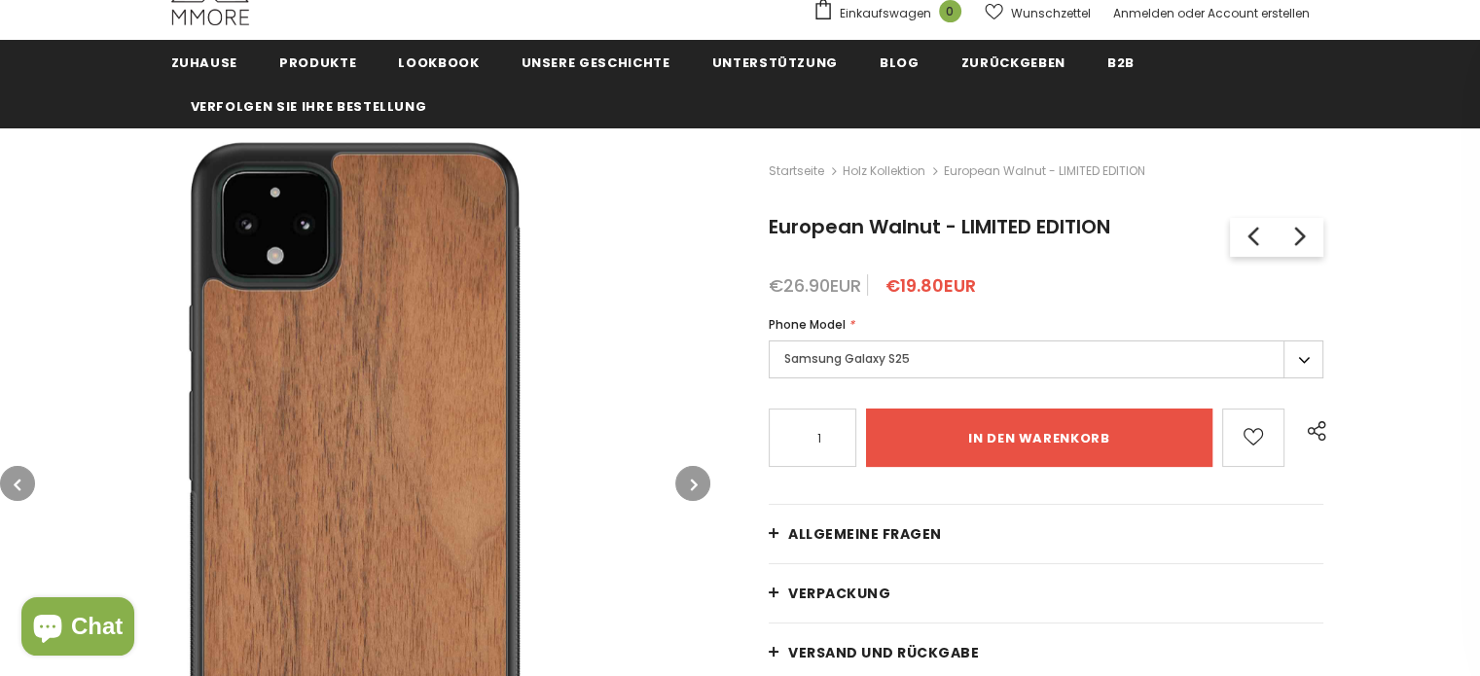
click at [689, 485] on button "button" at bounding box center [692, 483] width 35 height 35
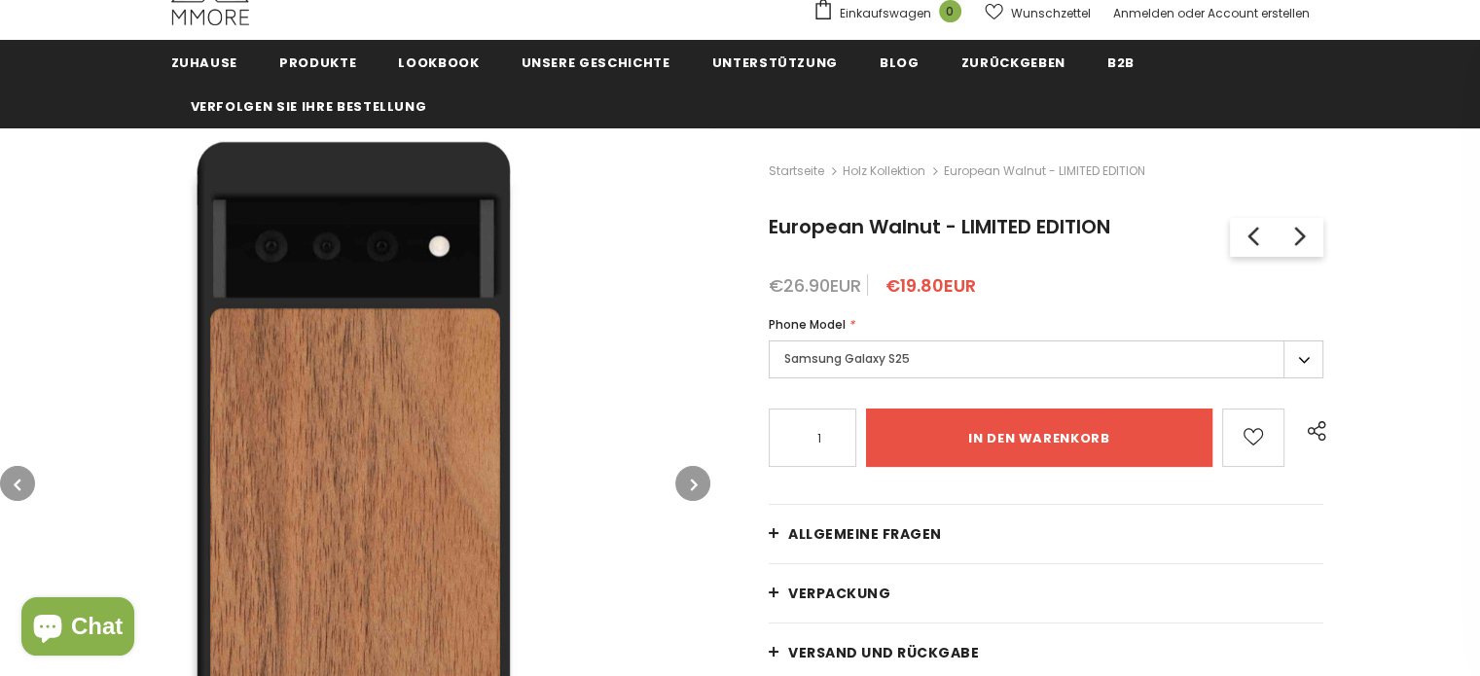
click at [689, 485] on button "button" at bounding box center [692, 483] width 35 height 35
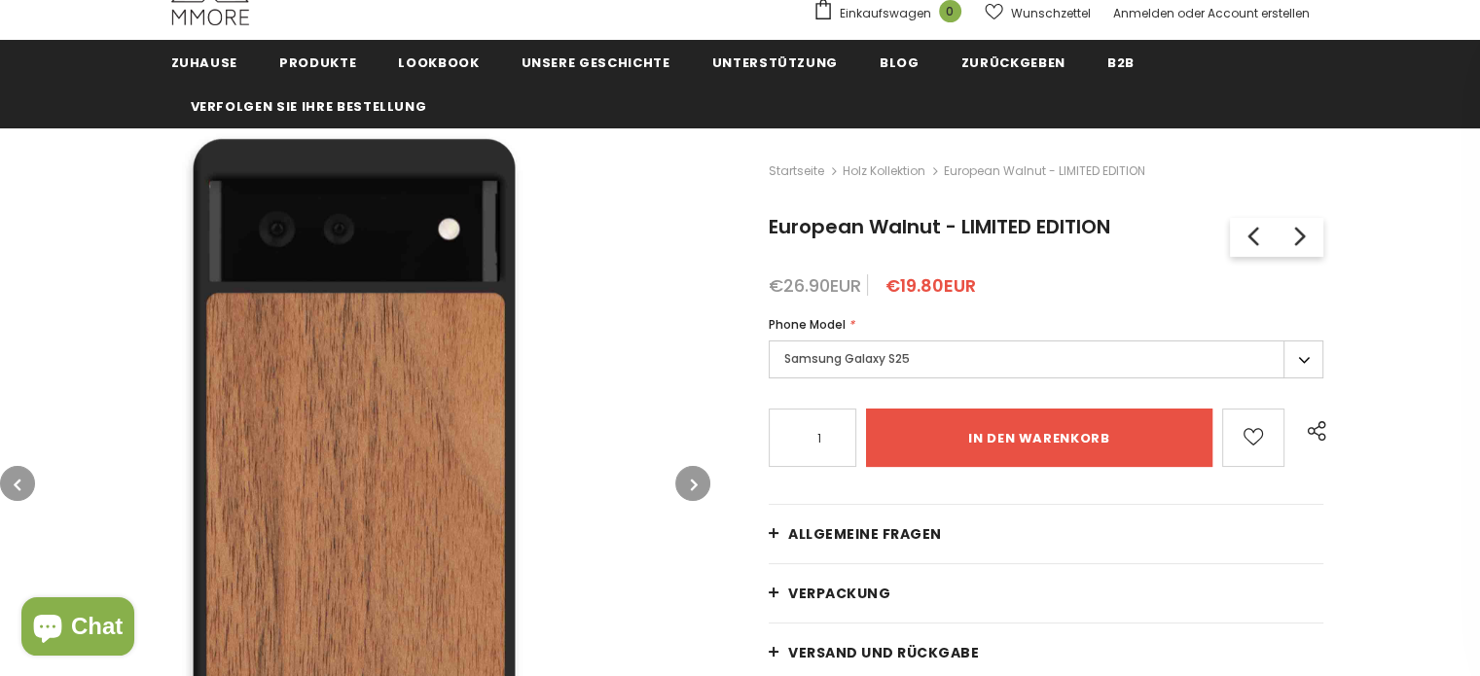
click at [689, 485] on button "button" at bounding box center [692, 483] width 35 height 35
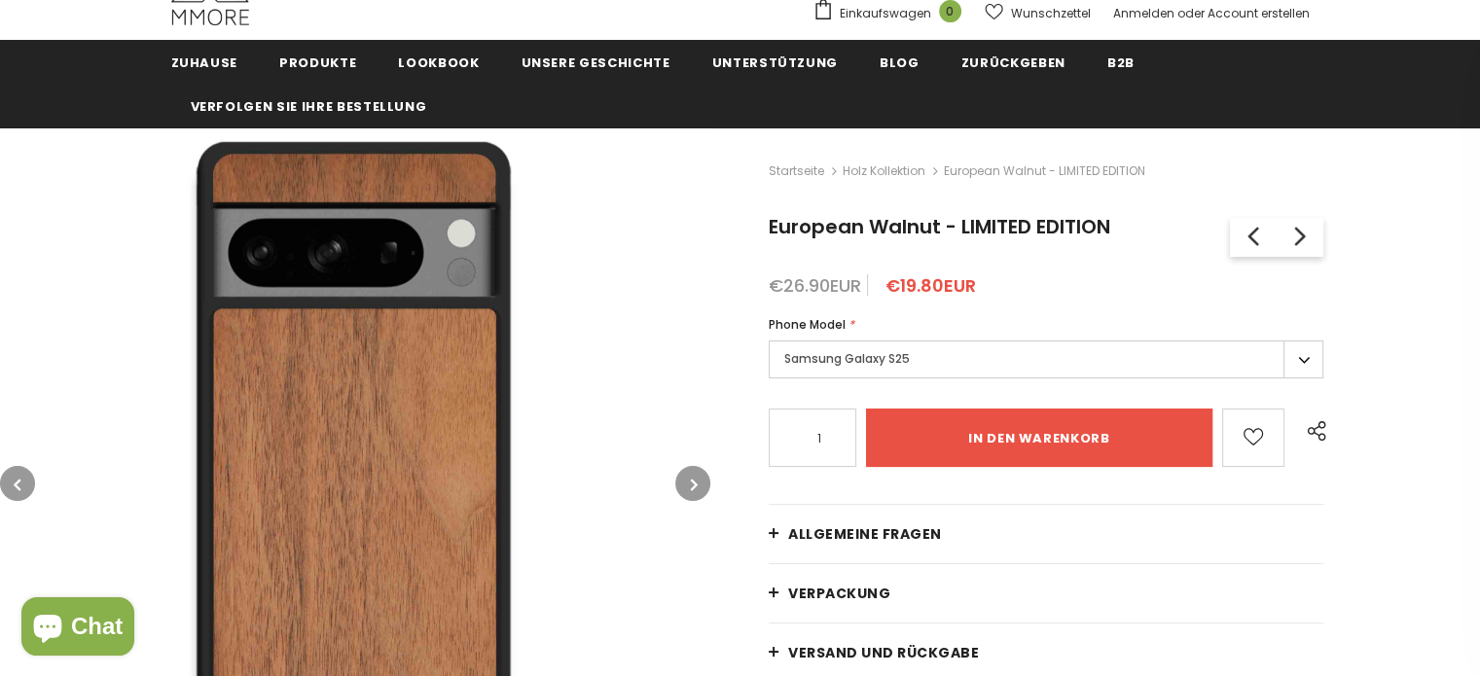
click at [689, 485] on button "button" at bounding box center [692, 483] width 35 height 35
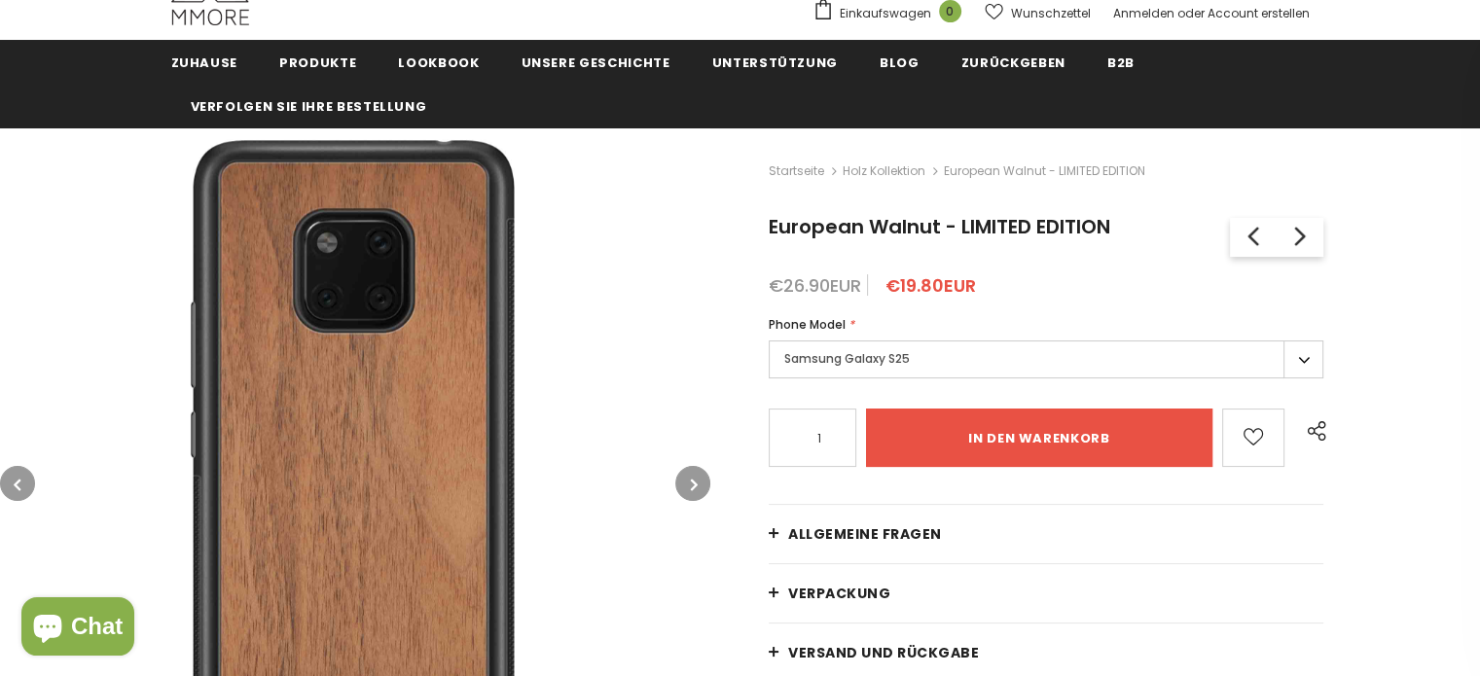
click at [689, 485] on button "button" at bounding box center [692, 483] width 35 height 35
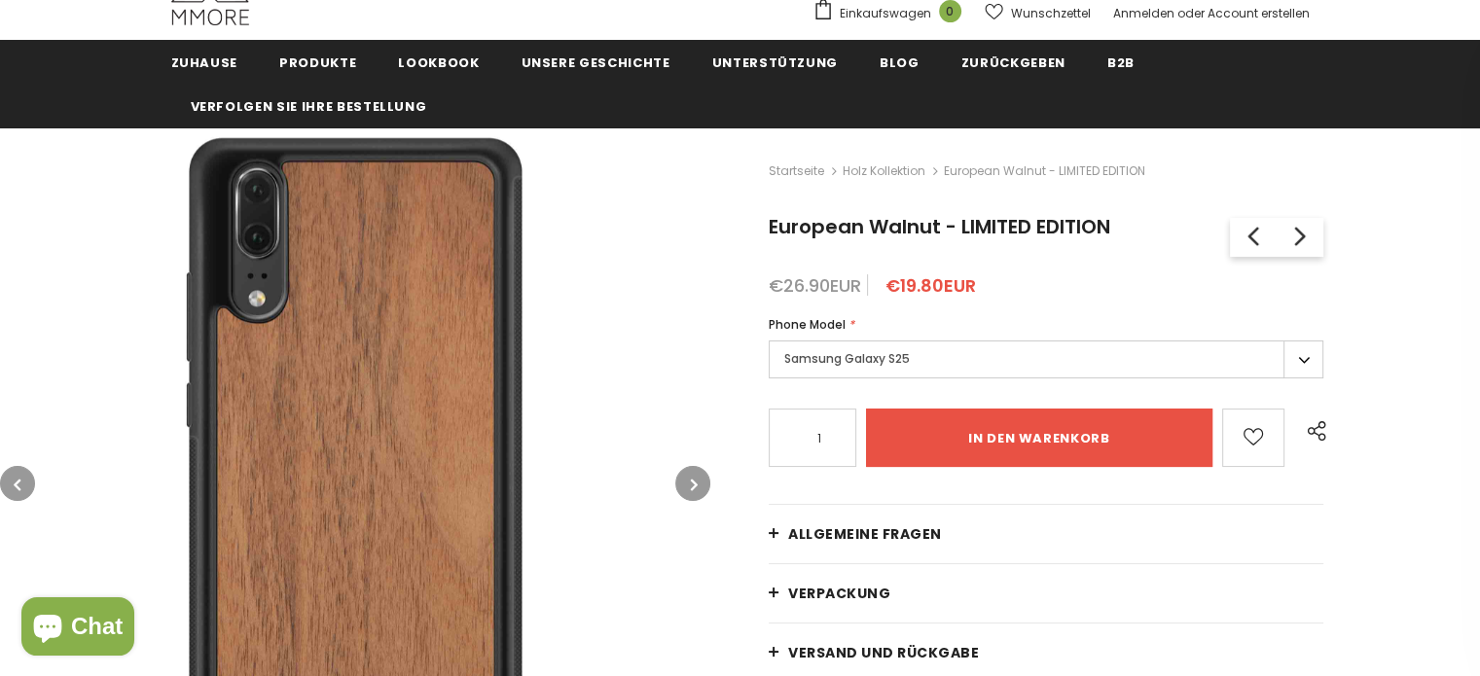
click at [689, 485] on button "button" at bounding box center [692, 483] width 35 height 35
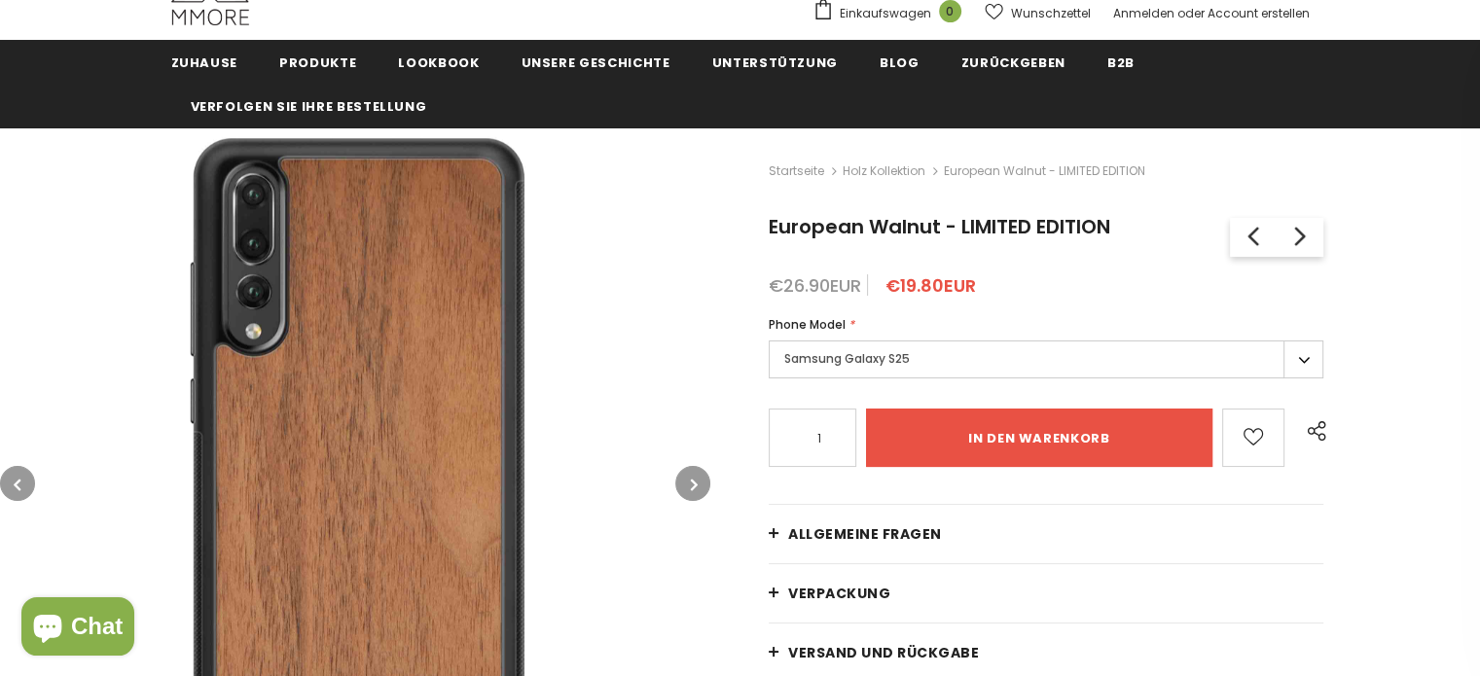
click at [689, 485] on button "button" at bounding box center [692, 483] width 35 height 35
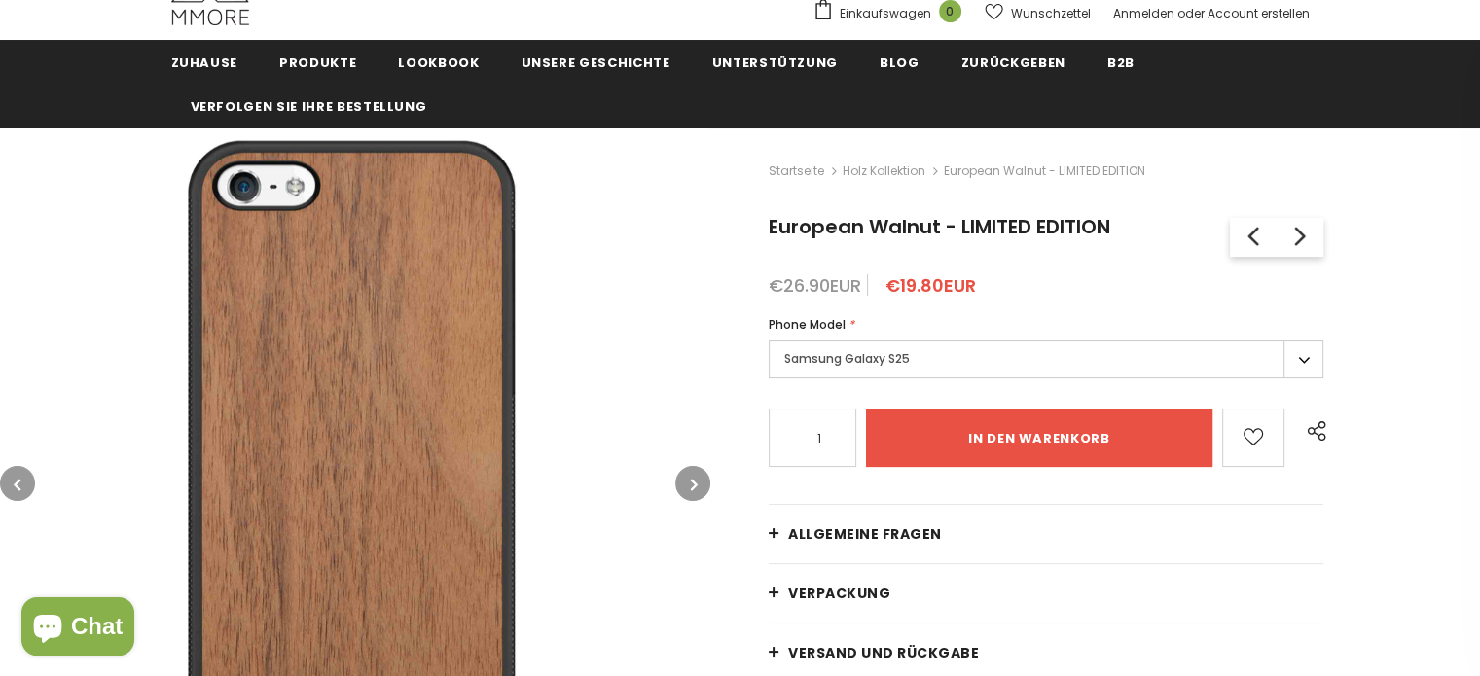
click at [689, 485] on button "button" at bounding box center [692, 483] width 35 height 35
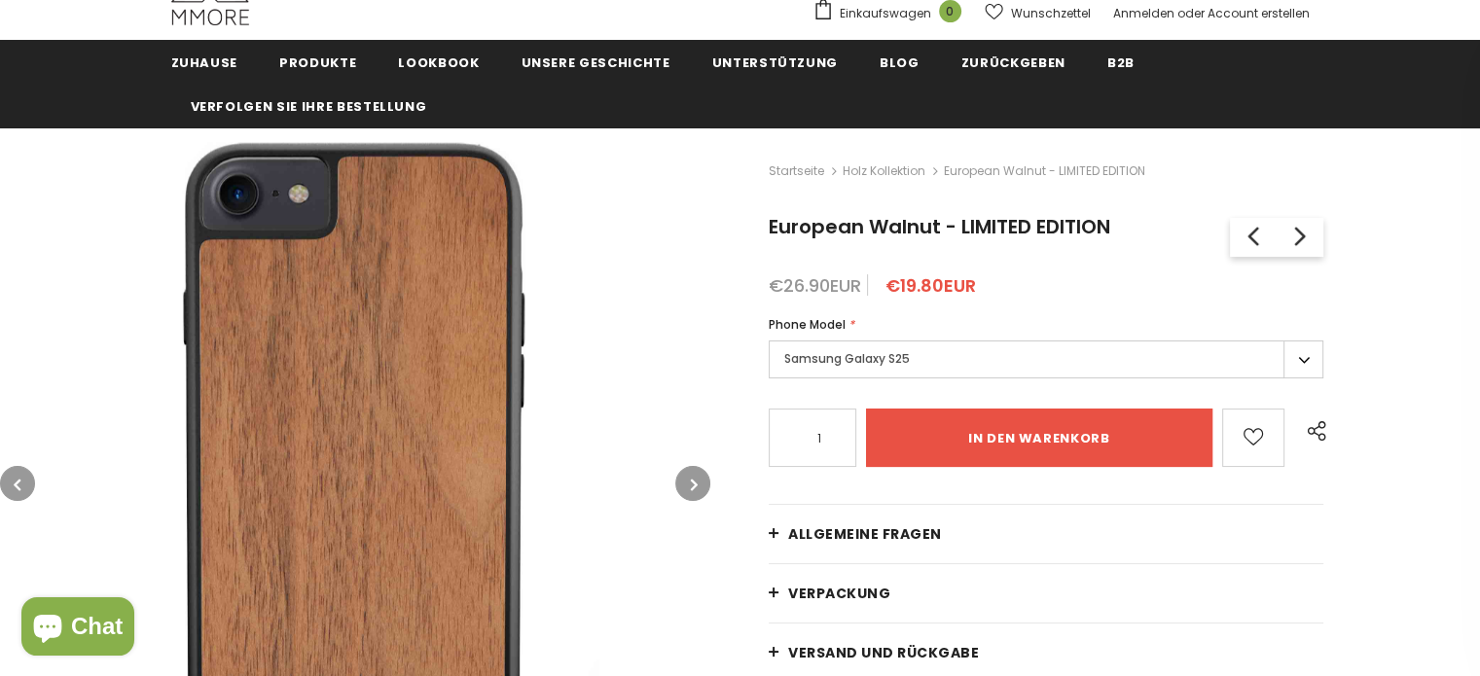
click at [689, 485] on button "button" at bounding box center [692, 483] width 35 height 35
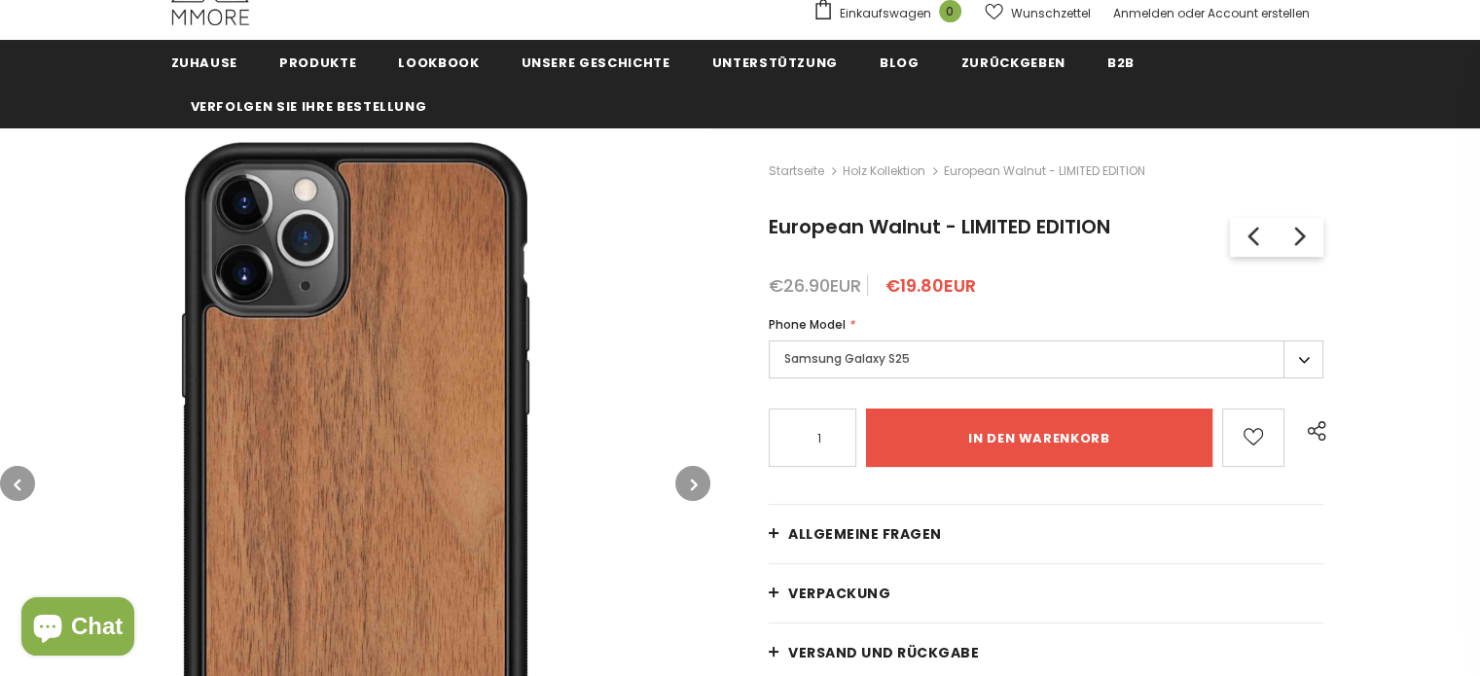
click at [689, 485] on button "button" at bounding box center [692, 483] width 35 height 35
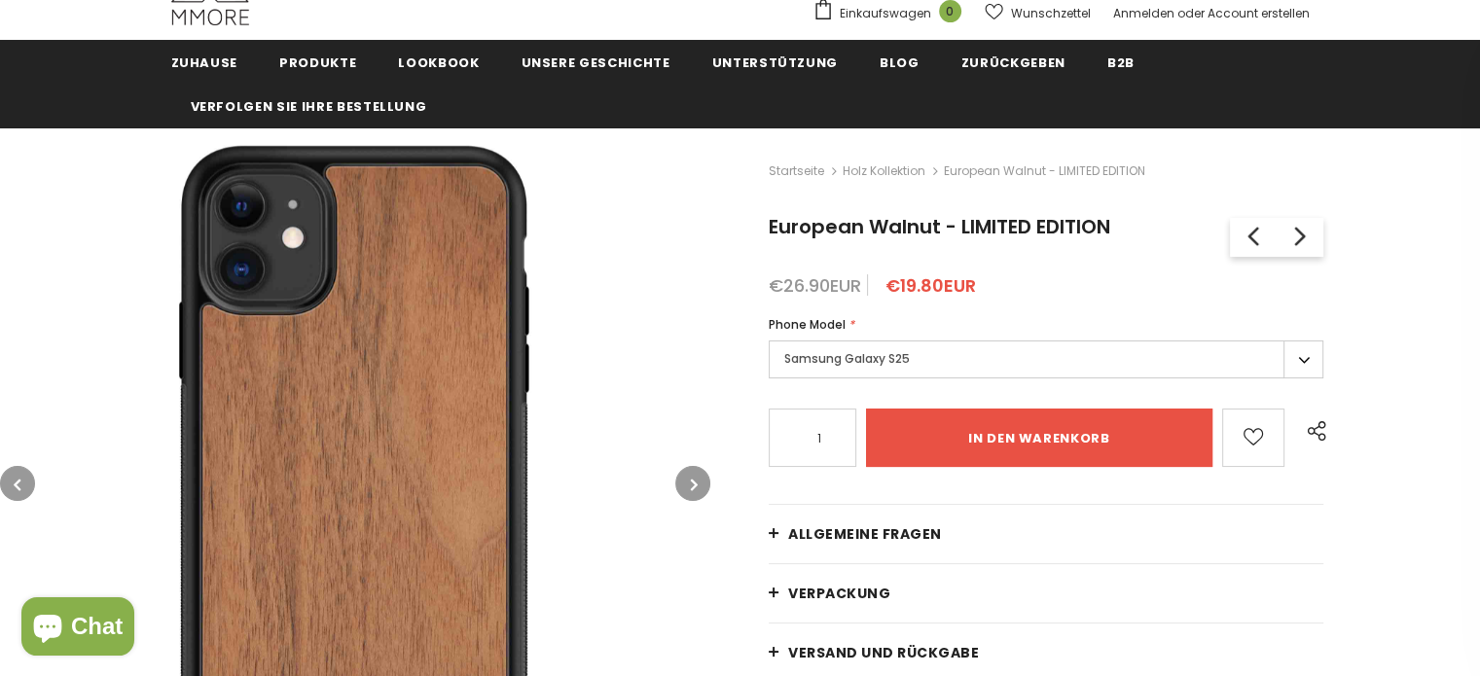
click at [689, 485] on button "button" at bounding box center [692, 483] width 35 height 35
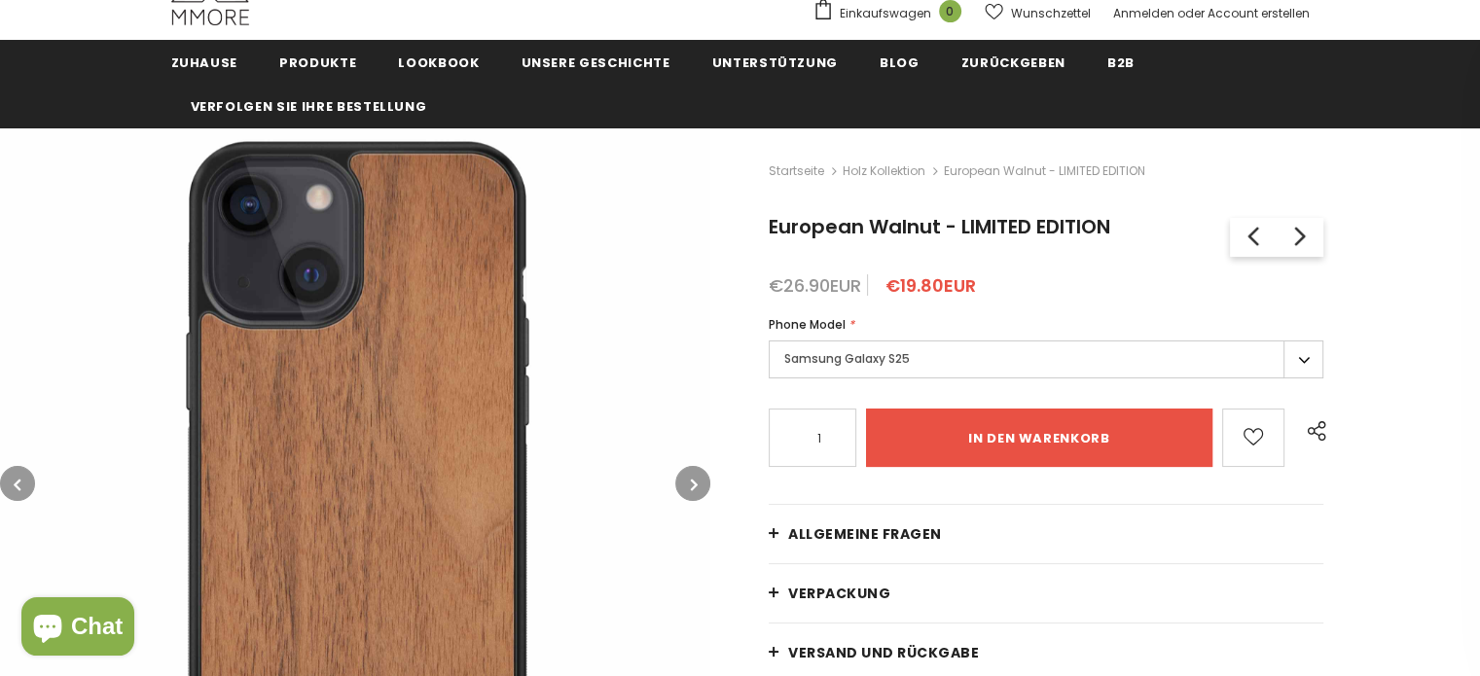
click at [689, 485] on button "button" at bounding box center [692, 483] width 35 height 35
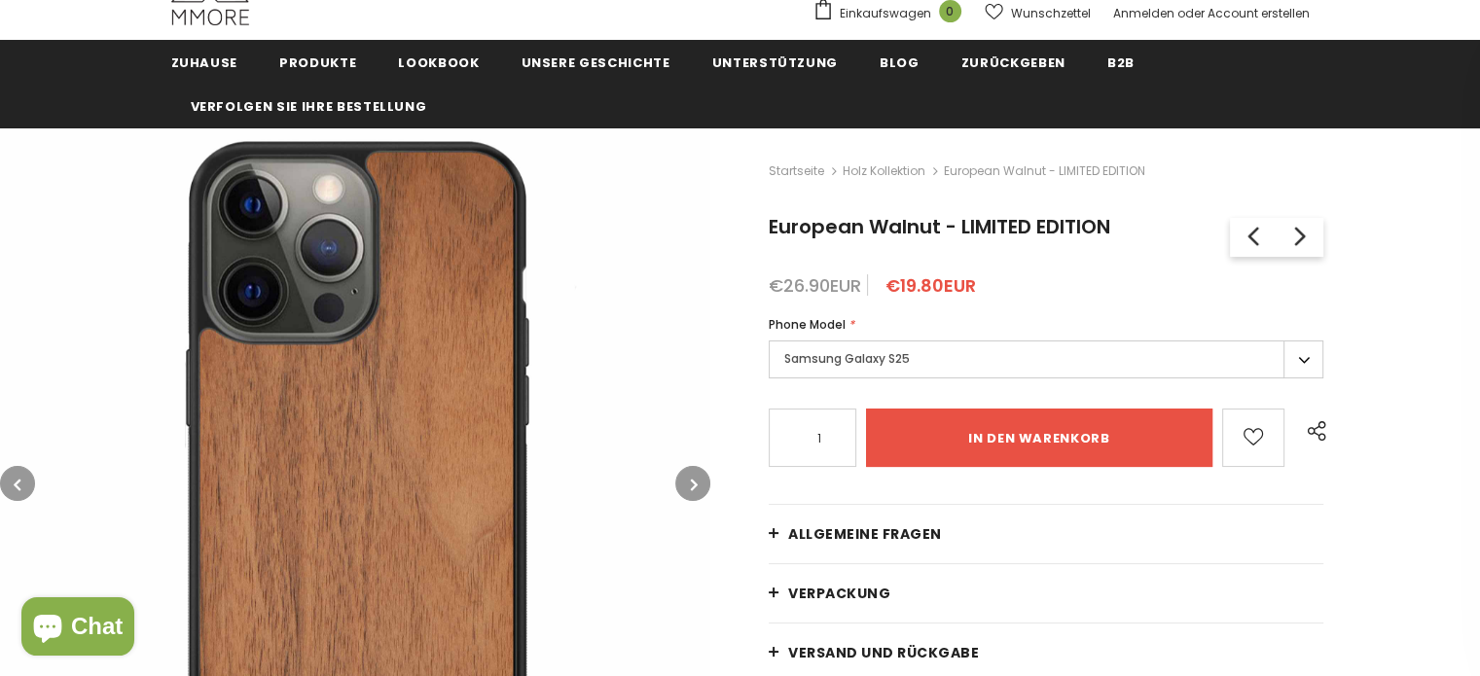
click at [689, 485] on button "button" at bounding box center [692, 483] width 35 height 35
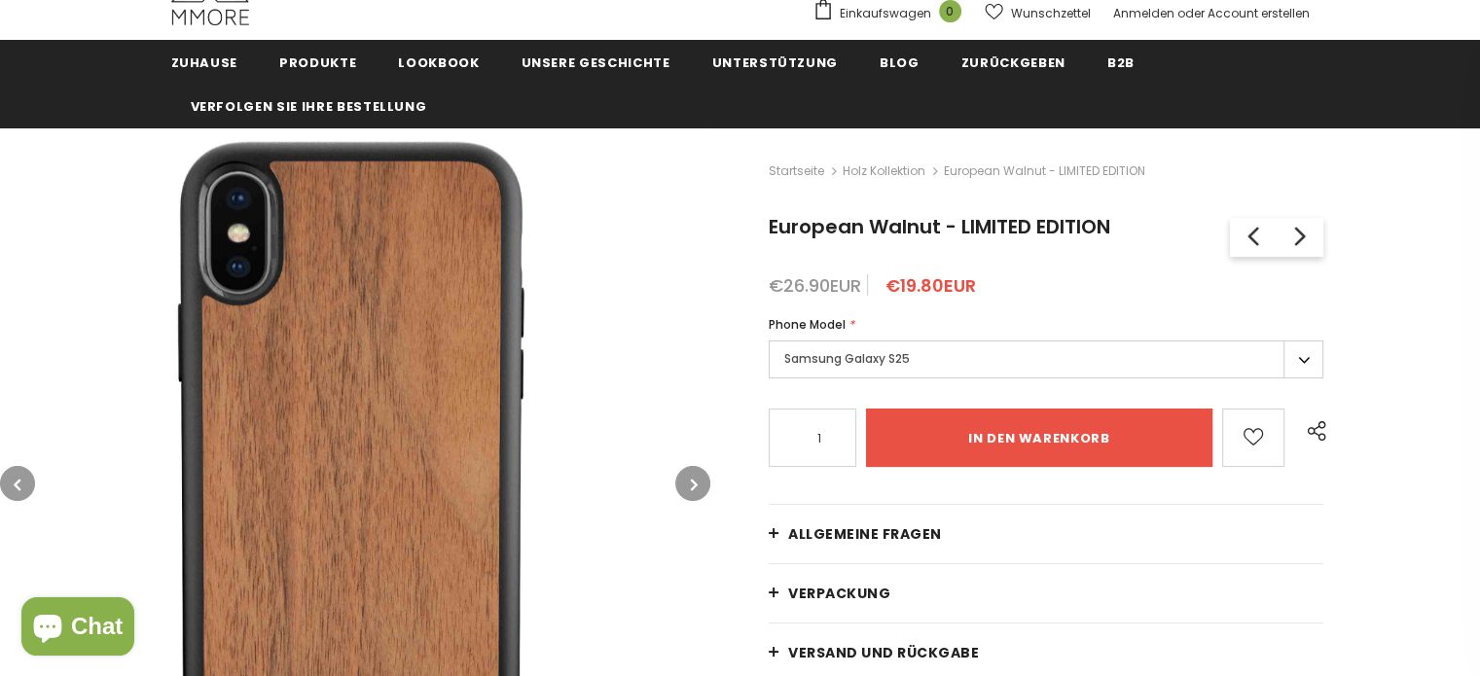
click at [689, 485] on button "button" at bounding box center [692, 483] width 35 height 35
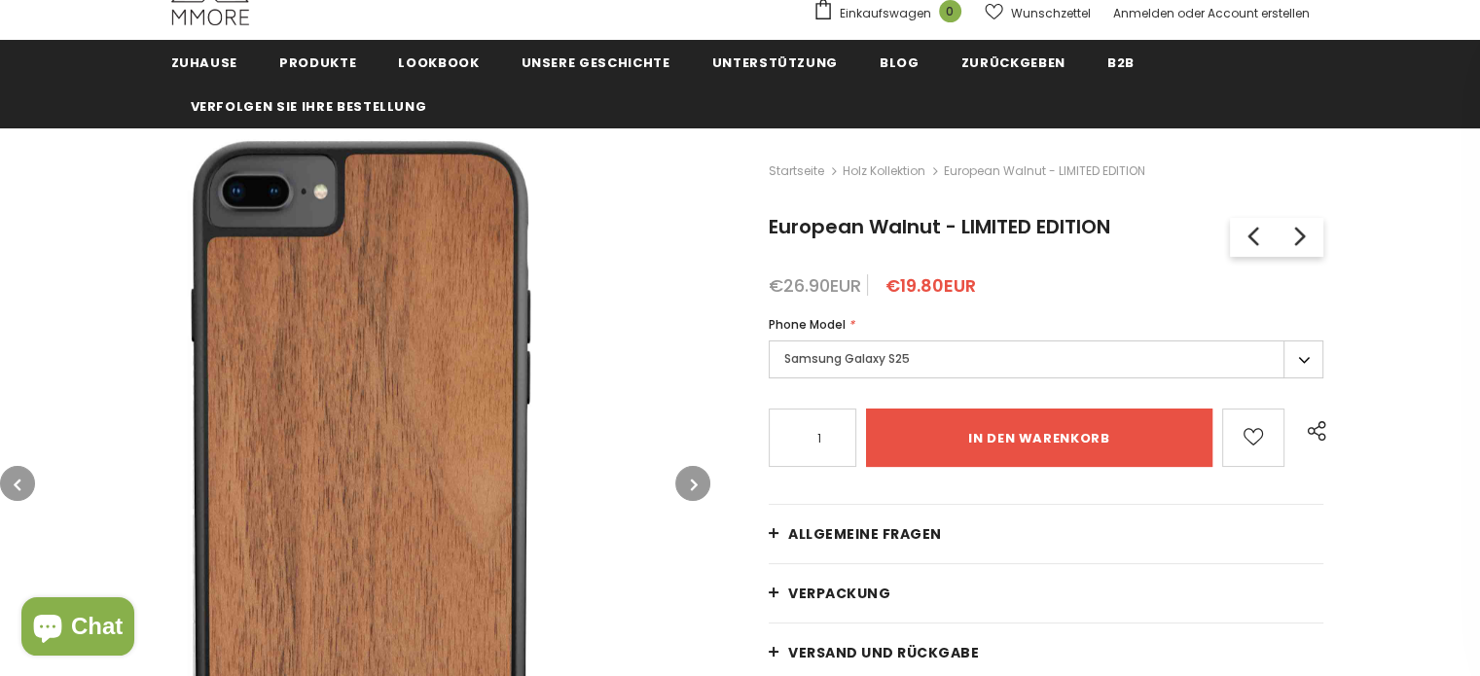
click at [689, 485] on button "button" at bounding box center [692, 483] width 35 height 35
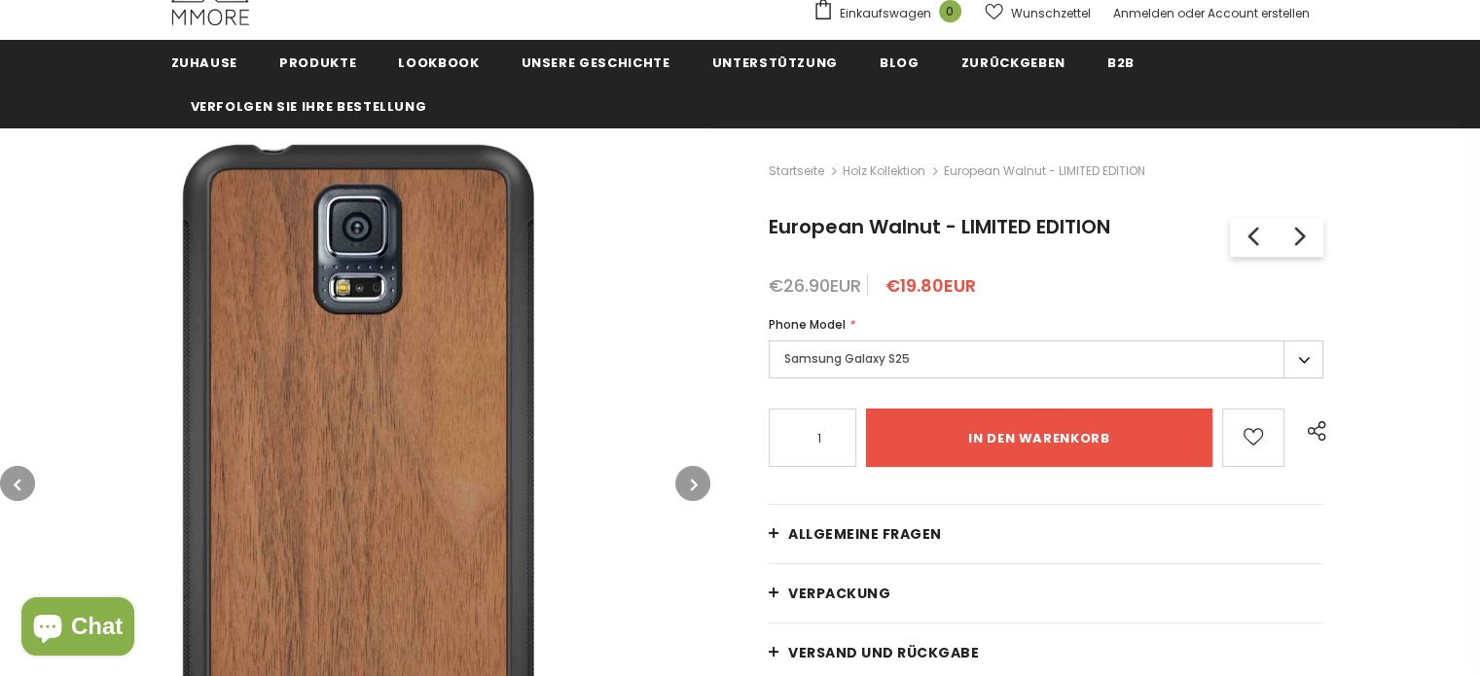
click at [689, 485] on button "button" at bounding box center [692, 483] width 35 height 35
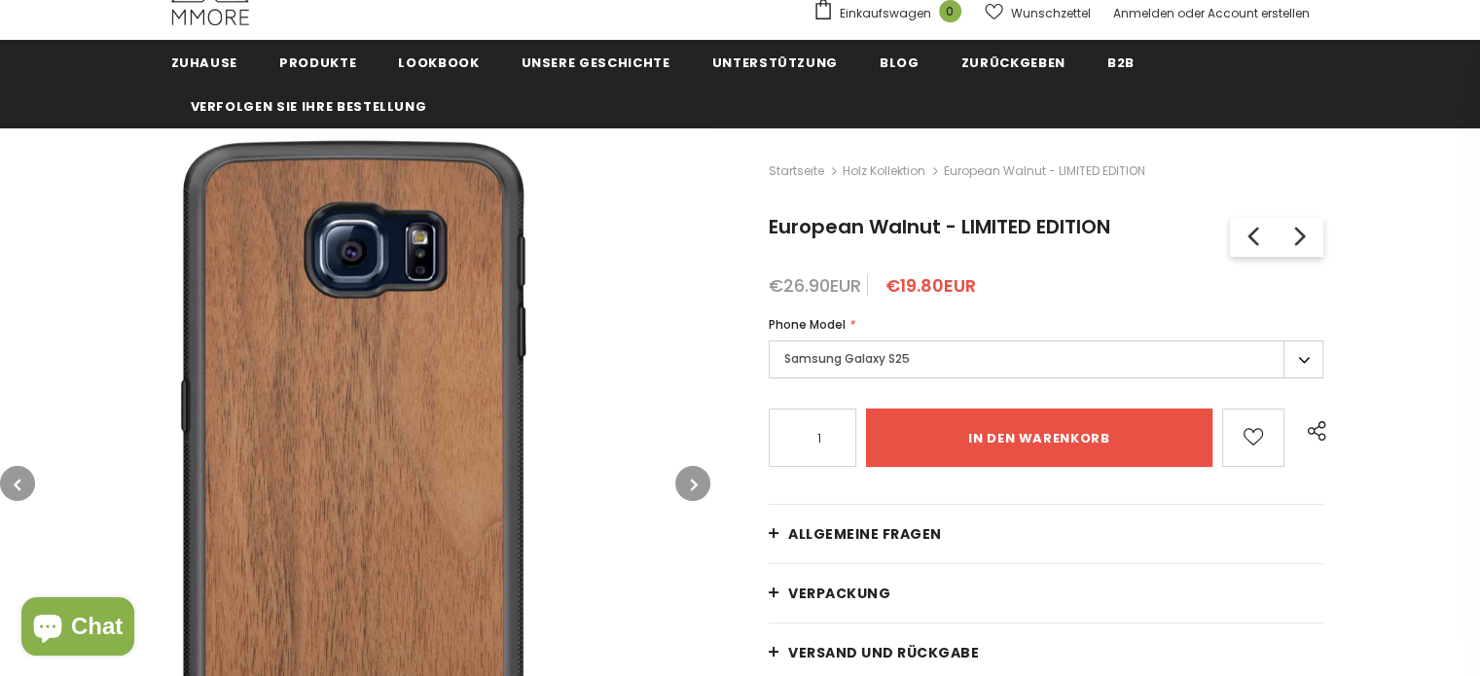
click at [689, 485] on button "button" at bounding box center [692, 483] width 35 height 35
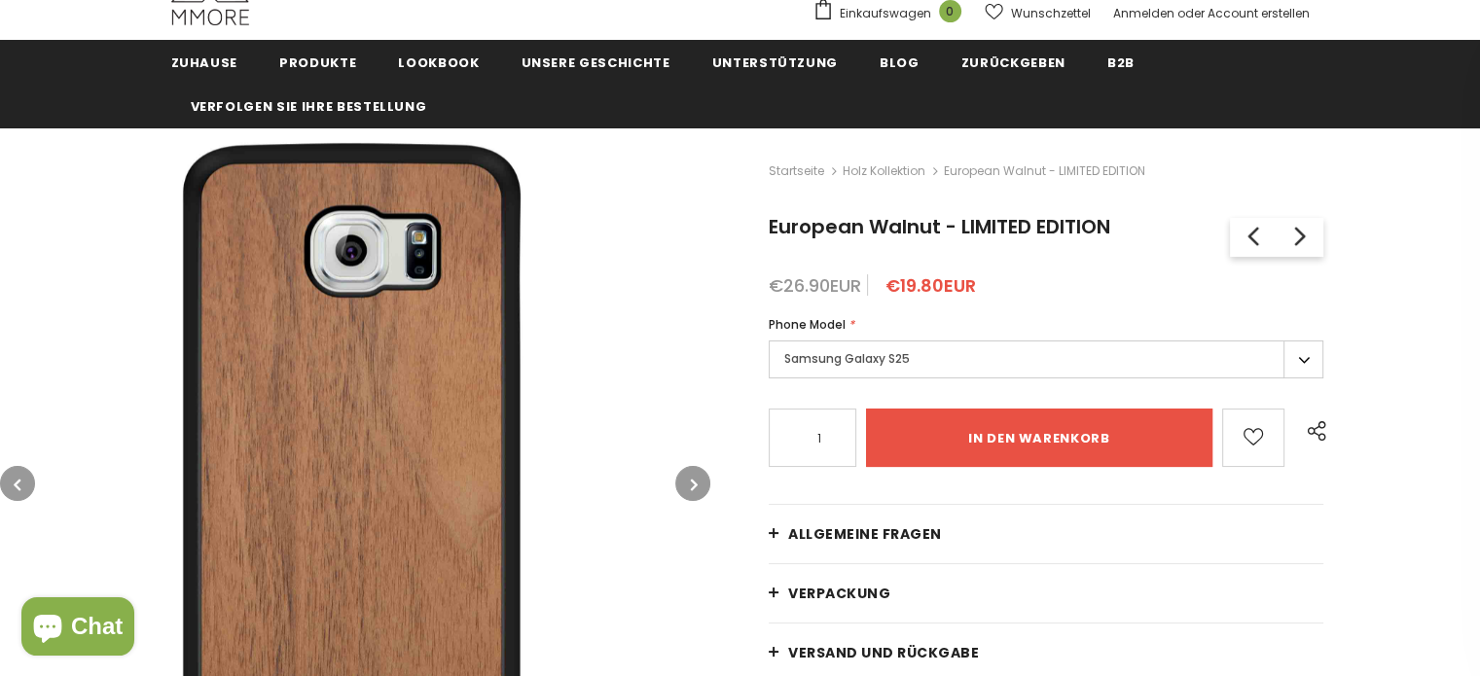
click at [689, 485] on button "button" at bounding box center [692, 483] width 35 height 35
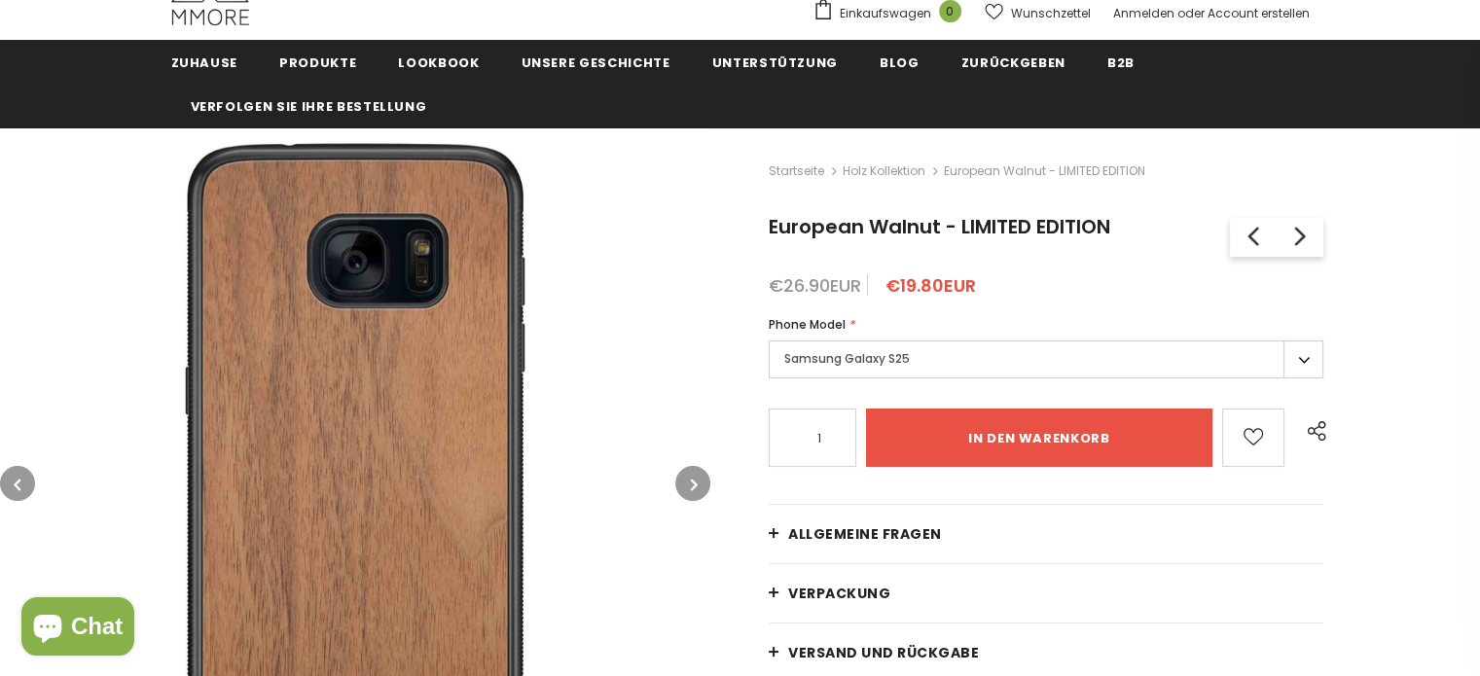
click at [689, 485] on button "button" at bounding box center [692, 483] width 35 height 35
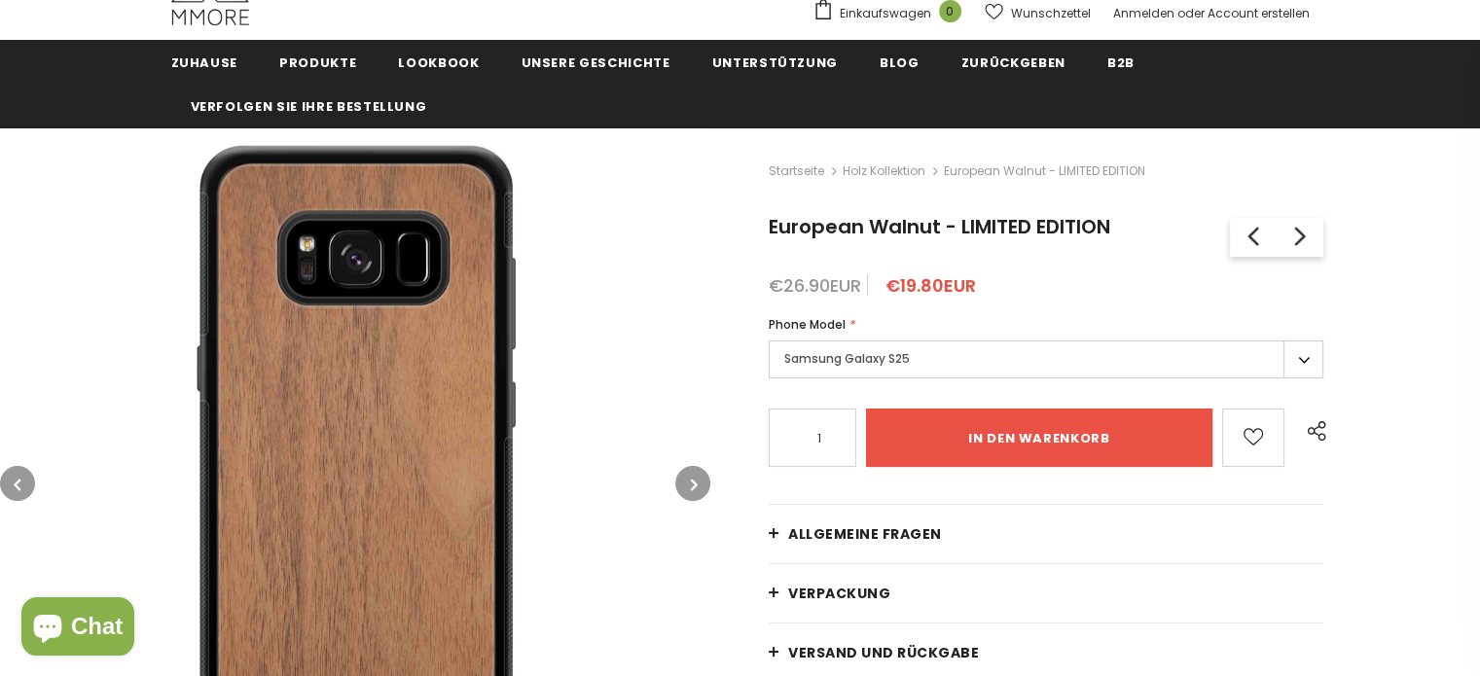
click at [689, 485] on button "button" at bounding box center [692, 483] width 35 height 35
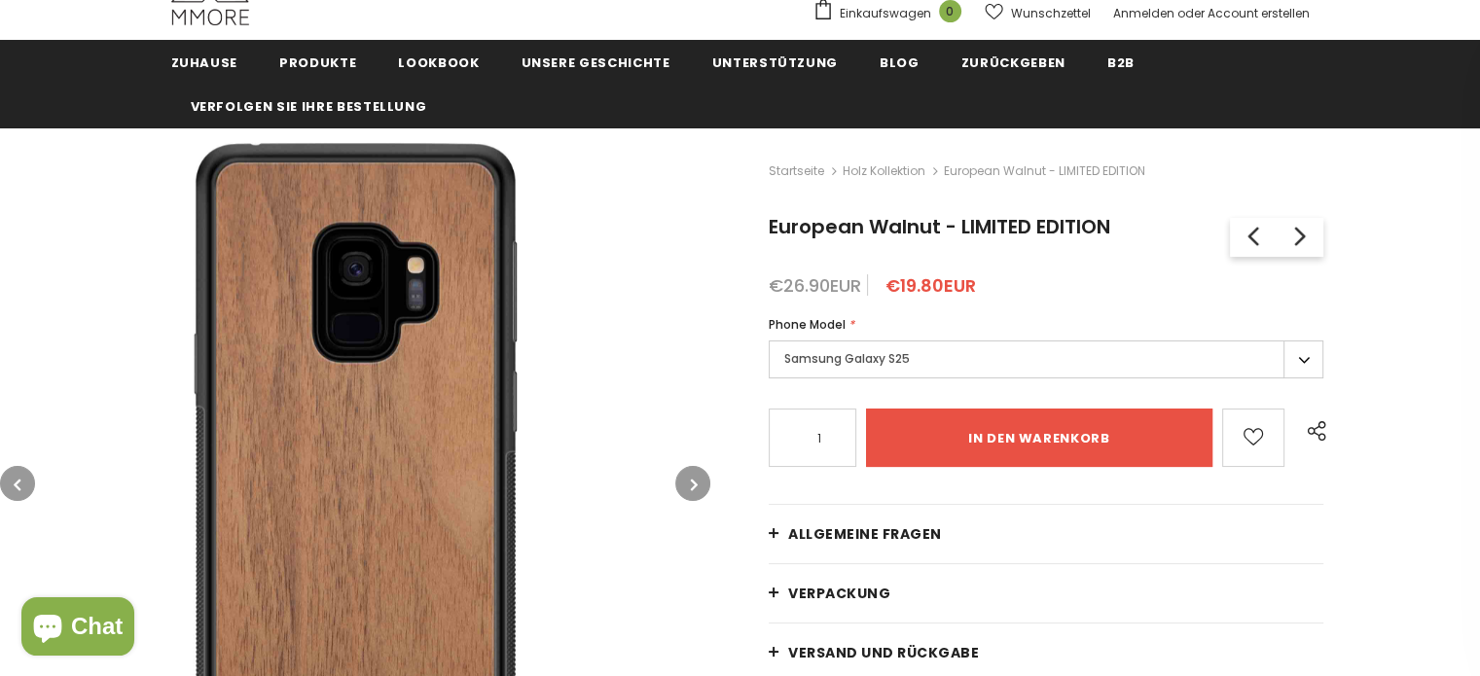
click at [689, 485] on button "button" at bounding box center [692, 483] width 35 height 35
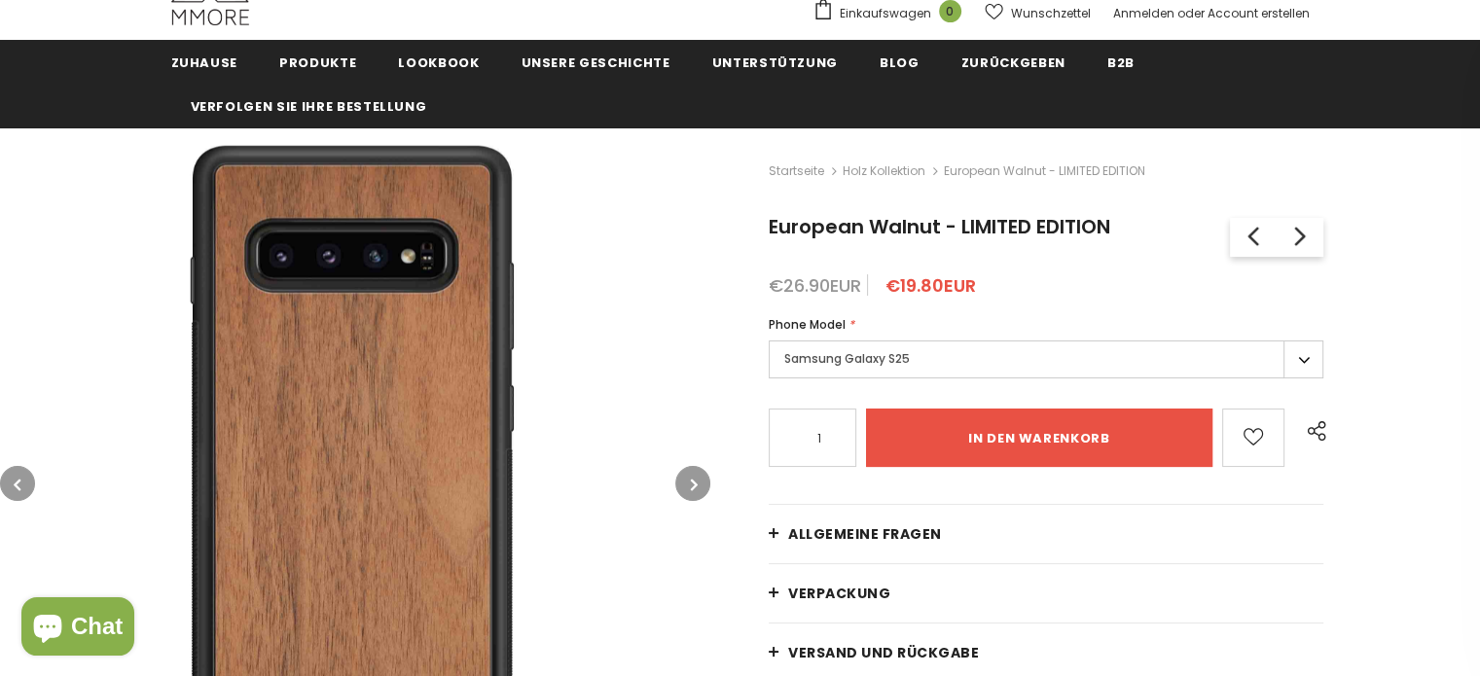
click at [689, 485] on button "button" at bounding box center [692, 483] width 35 height 35
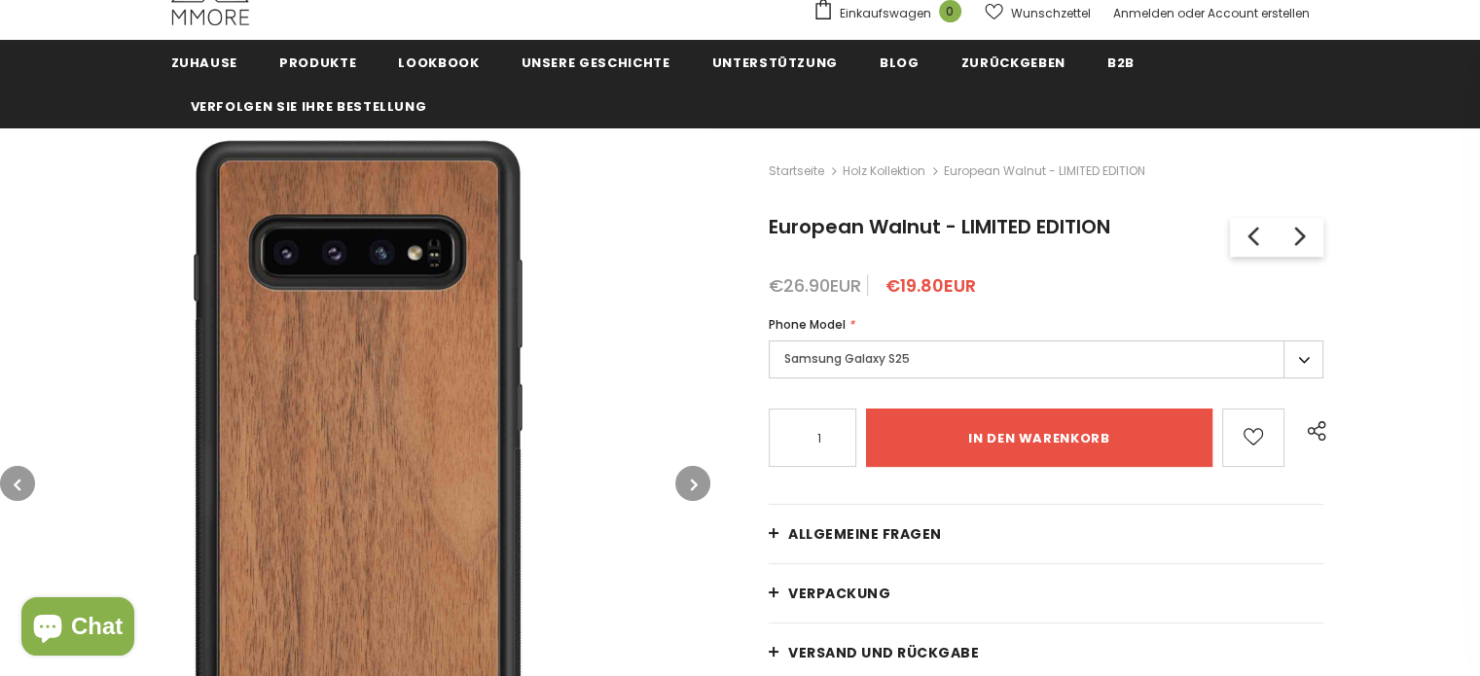
click at [689, 485] on button "button" at bounding box center [692, 483] width 35 height 35
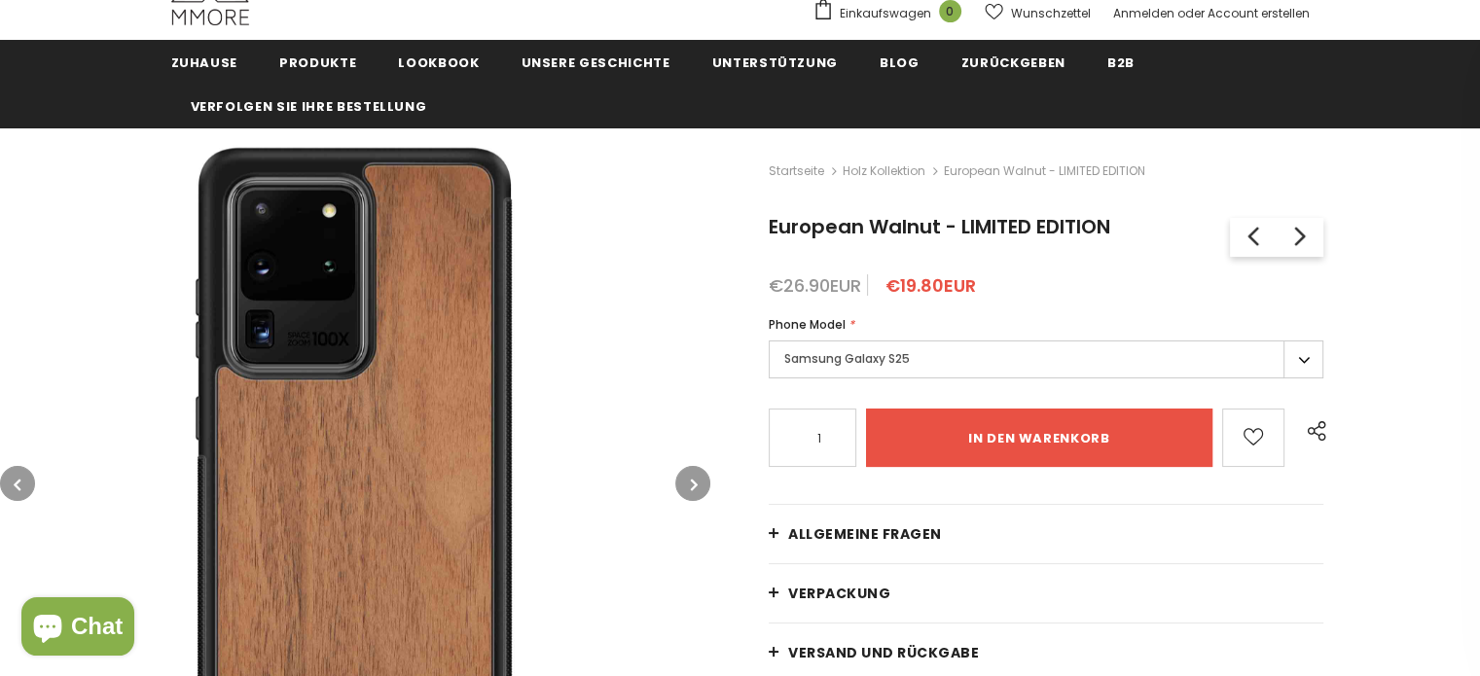
click at [689, 485] on button "button" at bounding box center [692, 483] width 35 height 35
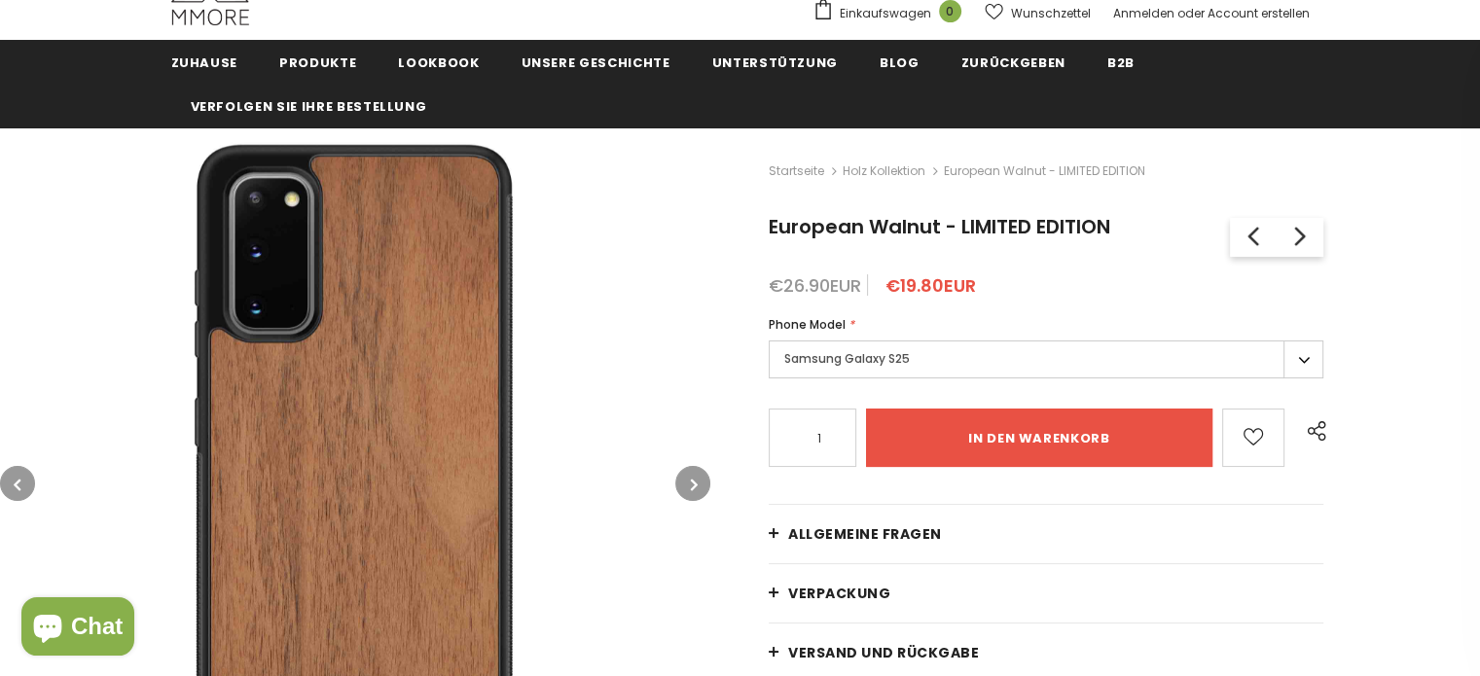
click at [689, 485] on button "button" at bounding box center [692, 483] width 35 height 35
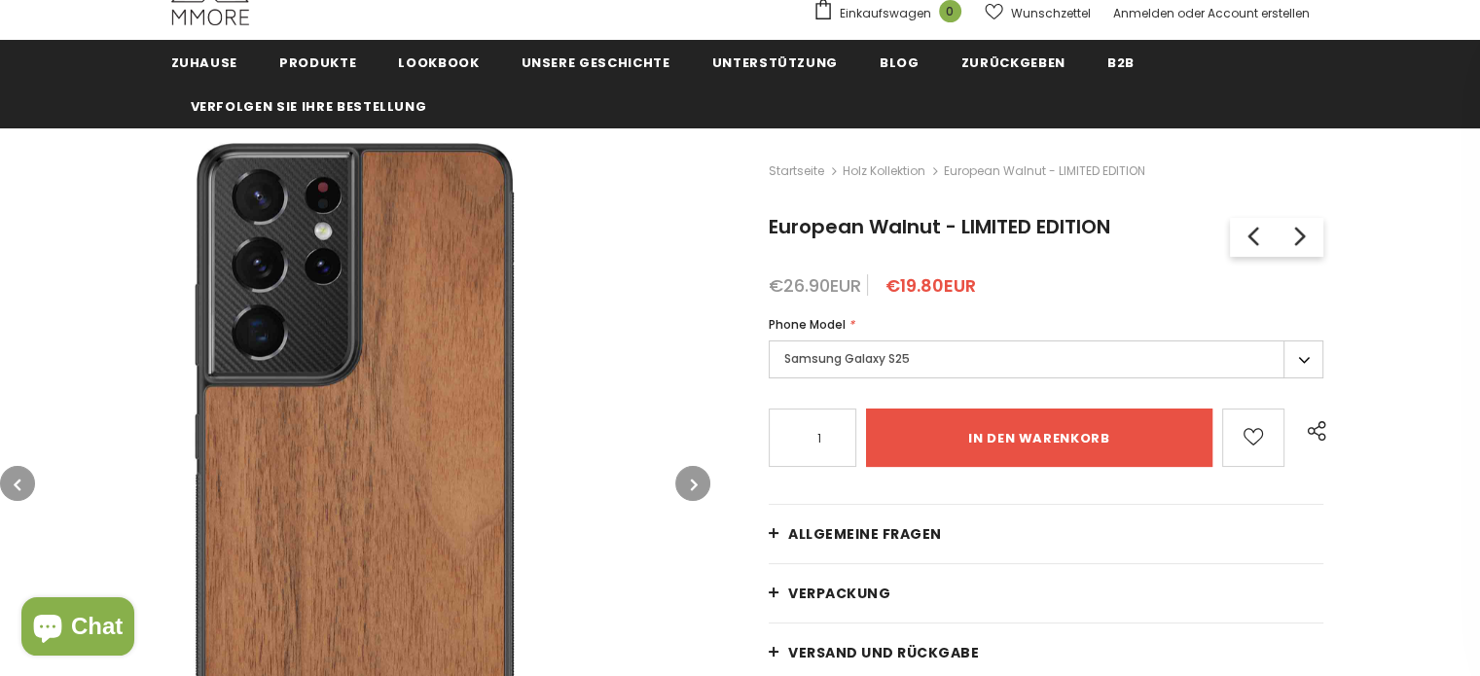
click at [689, 485] on button "button" at bounding box center [692, 483] width 35 height 35
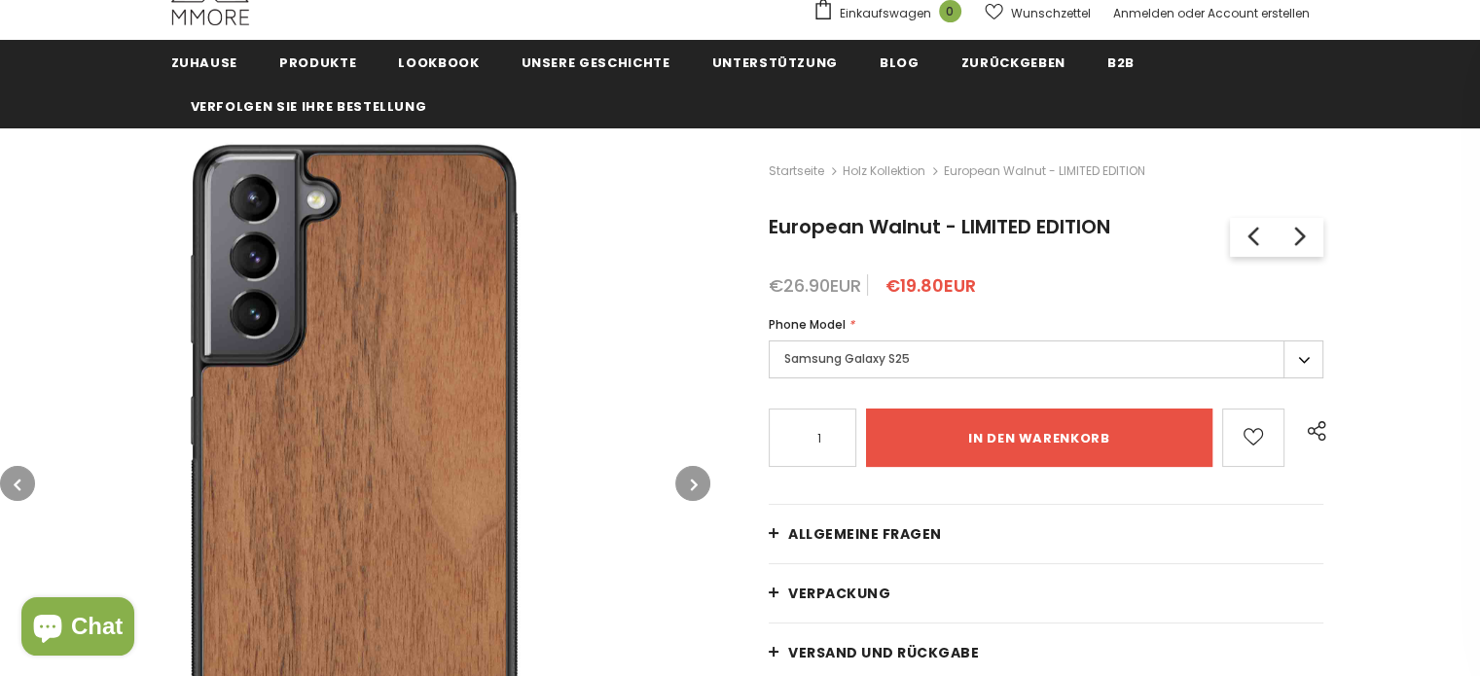
click at [689, 485] on button "button" at bounding box center [692, 483] width 35 height 35
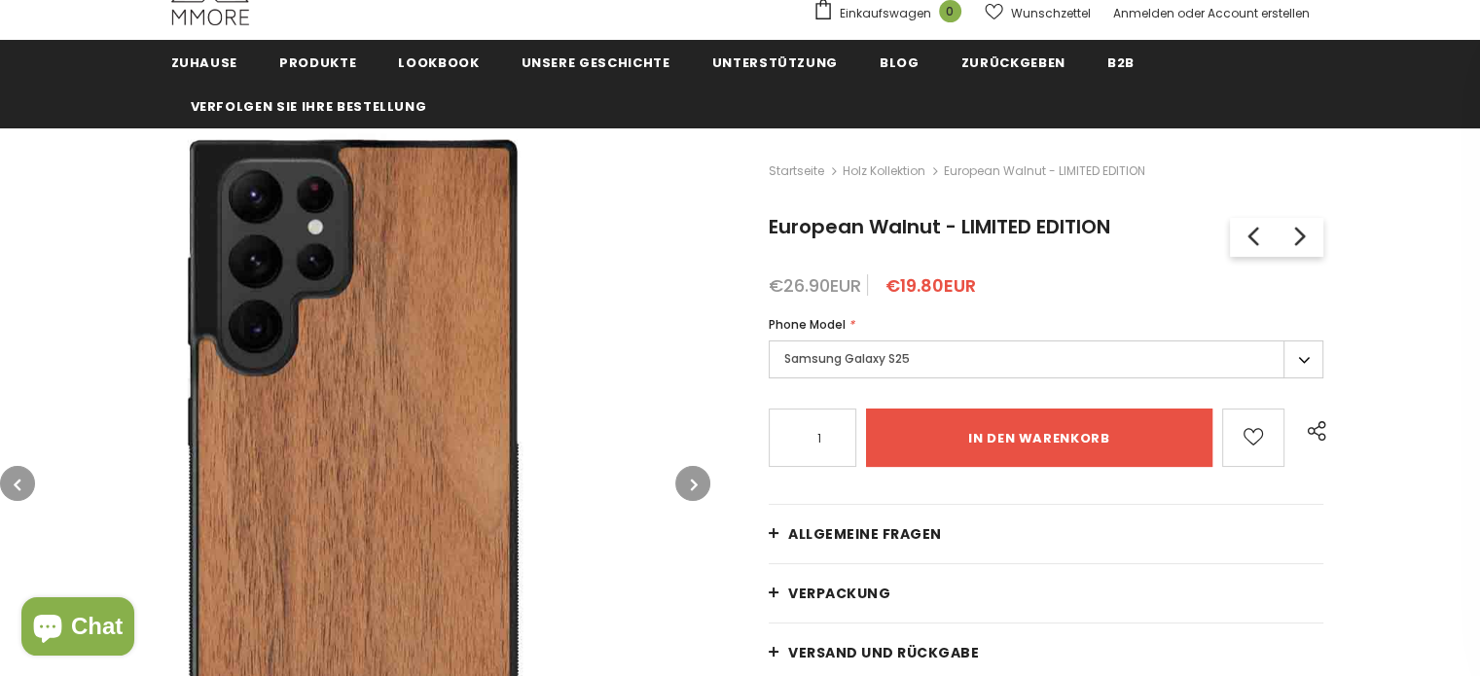
click at [689, 485] on button "button" at bounding box center [692, 483] width 35 height 35
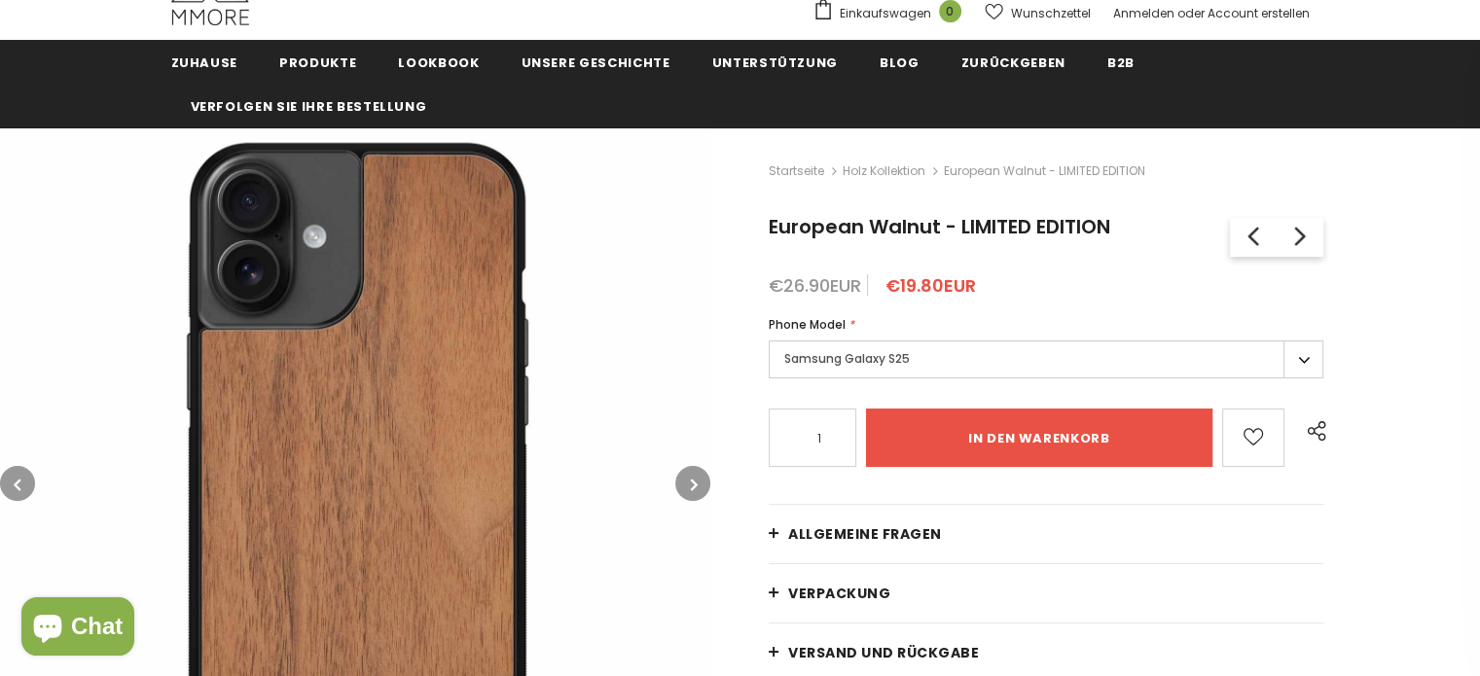
click at [692, 485] on icon "button" at bounding box center [694, 484] width 7 height 19
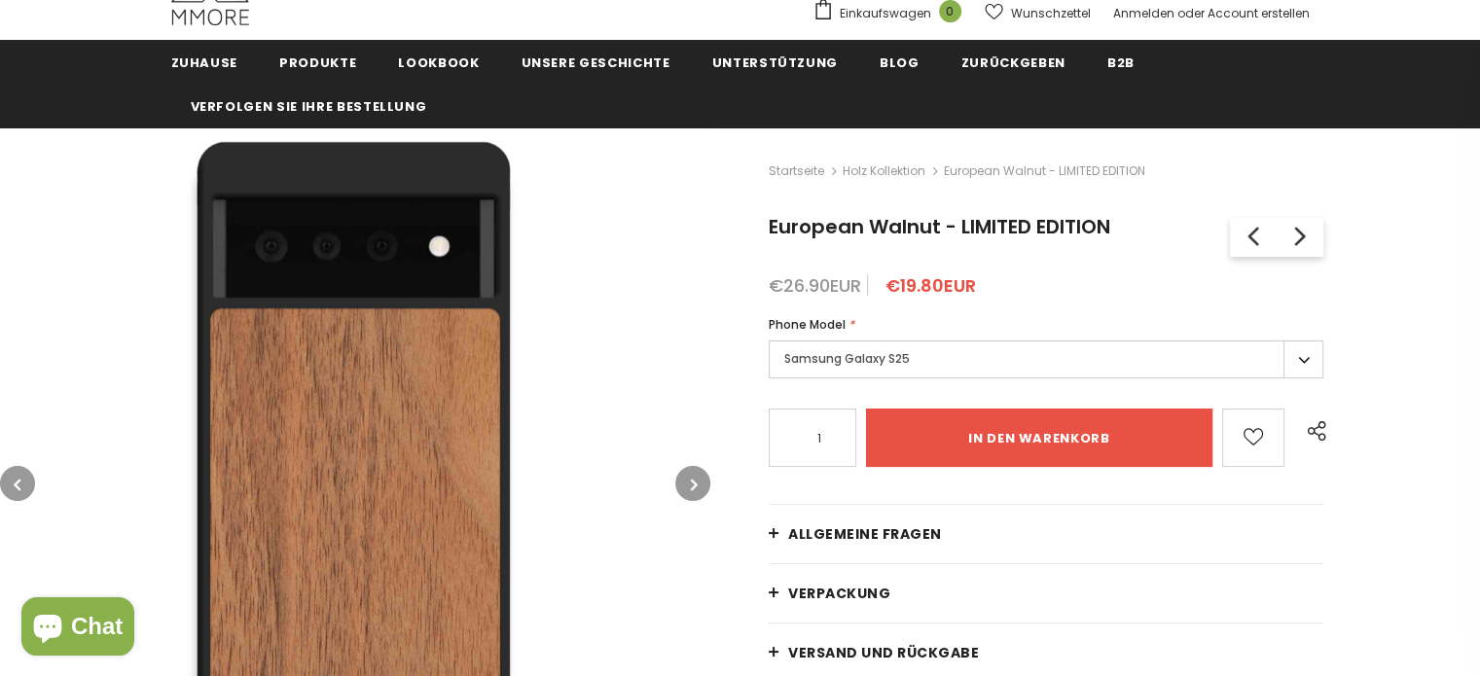
click at [692, 485] on icon "button" at bounding box center [694, 484] width 7 height 19
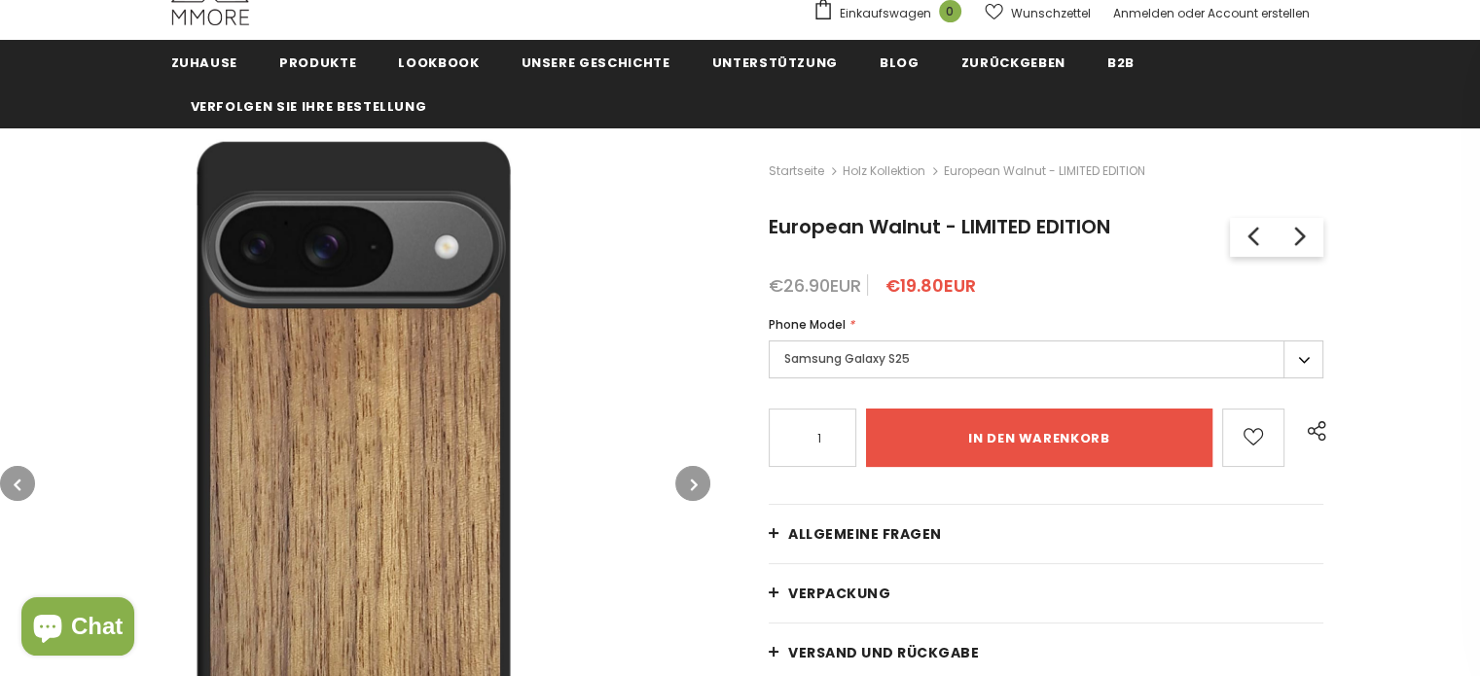
click at [692, 485] on icon "button" at bounding box center [694, 484] width 7 height 19
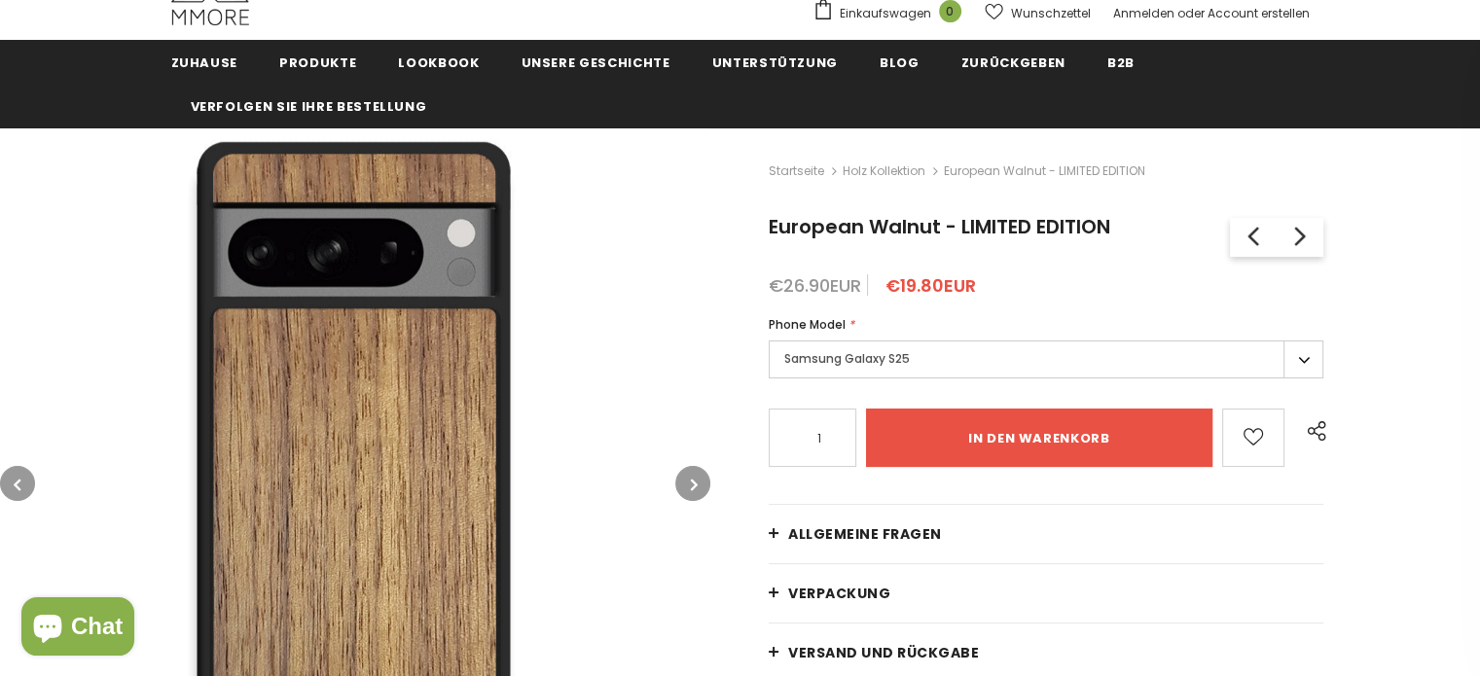
click at [692, 485] on icon "button" at bounding box center [694, 484] width 7 height 19
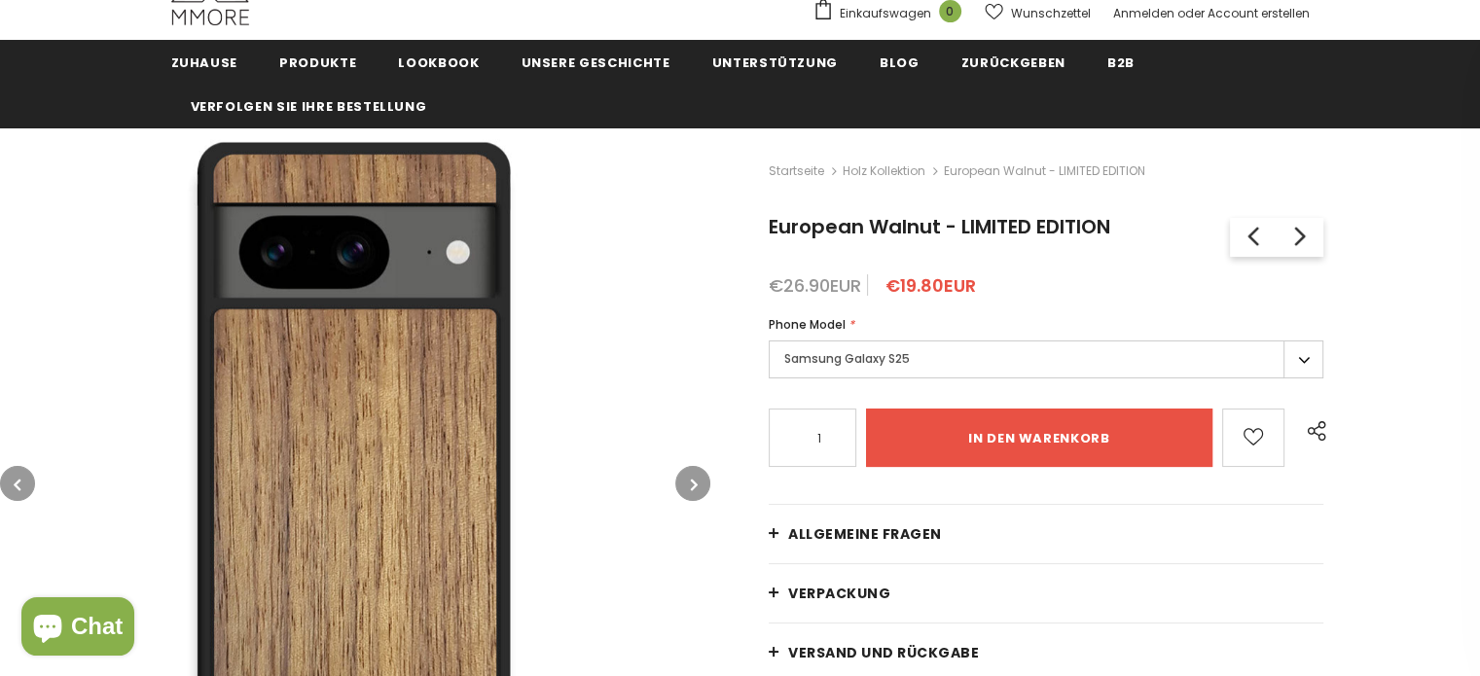
click at [692, 485] on icon "button" at bounding box center [694, 484] width 7 height 19
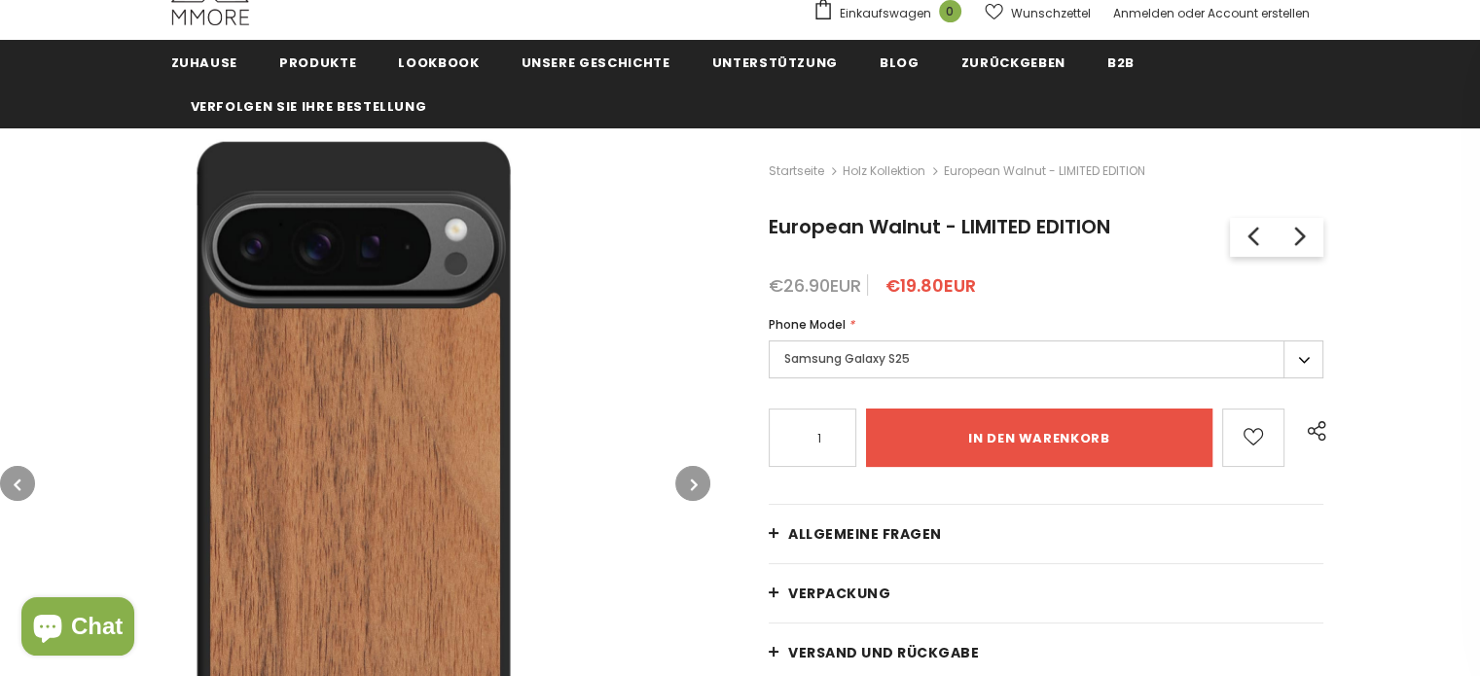
click at [695, 484] on icon "button" at bounding box center [694, 484] width 7 height 19
click at [693, 485] on icon "button" at bounding box center [694, 484] width 7 height 19
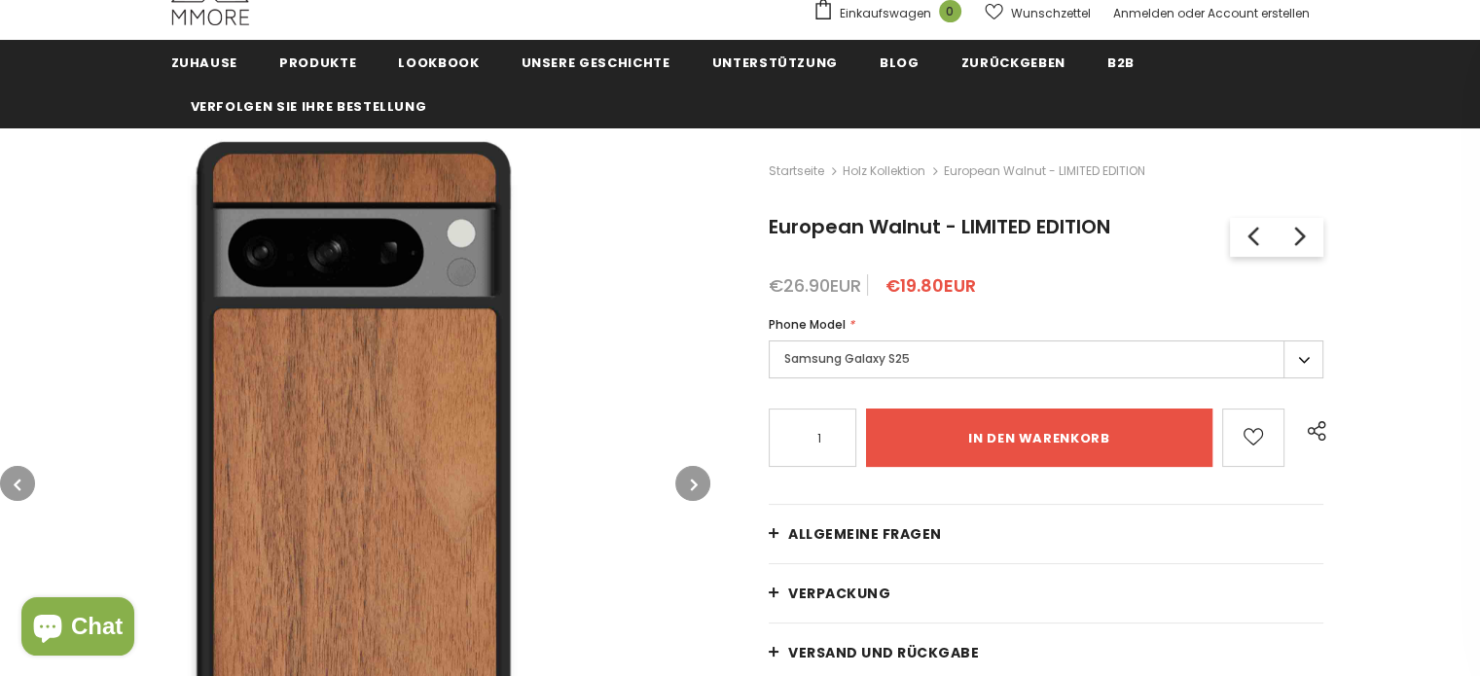
click at [693, 485] on icon "button" at bounding box center [694, 484] width 7 height 19
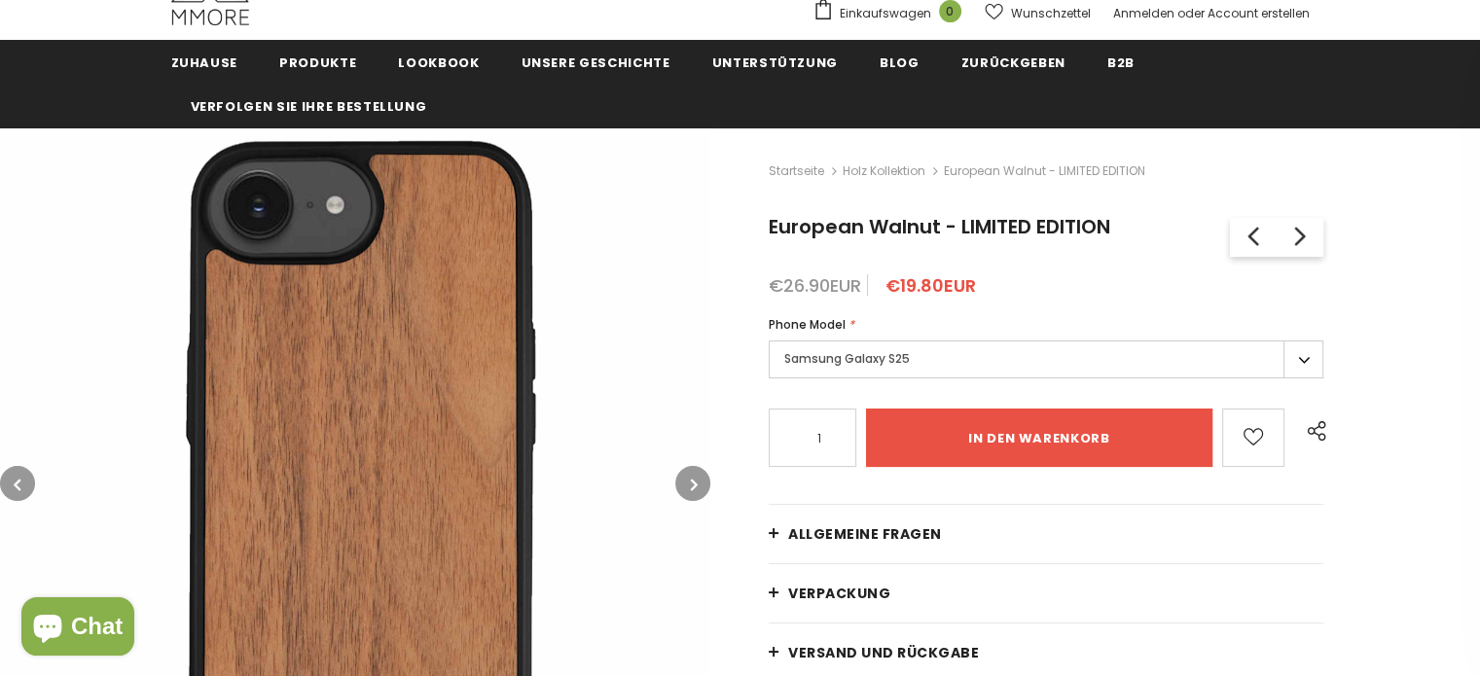
click at [693, 485] on icon "button" at bounding box center [694, 484] width 7 height 19
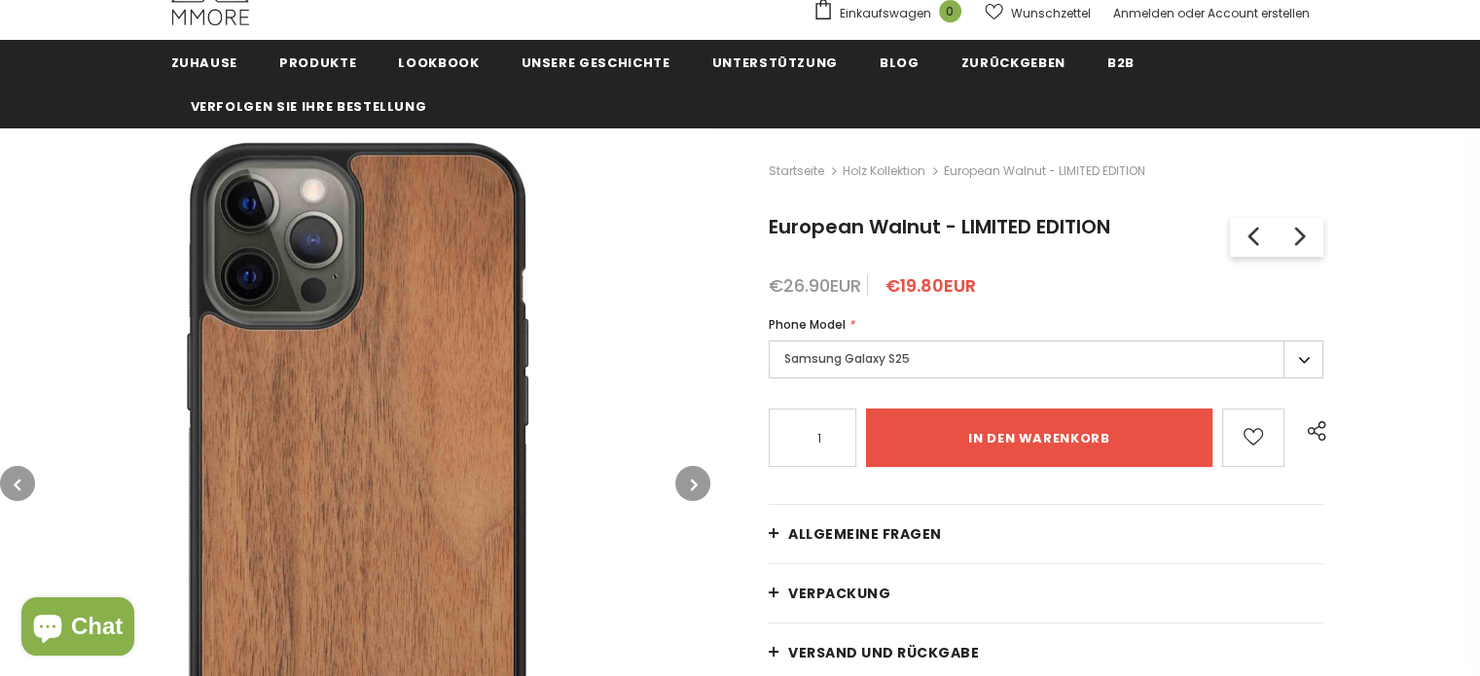
click at [693, 485] on icon "button" at bounding box center [694, 484] width 7 height 19
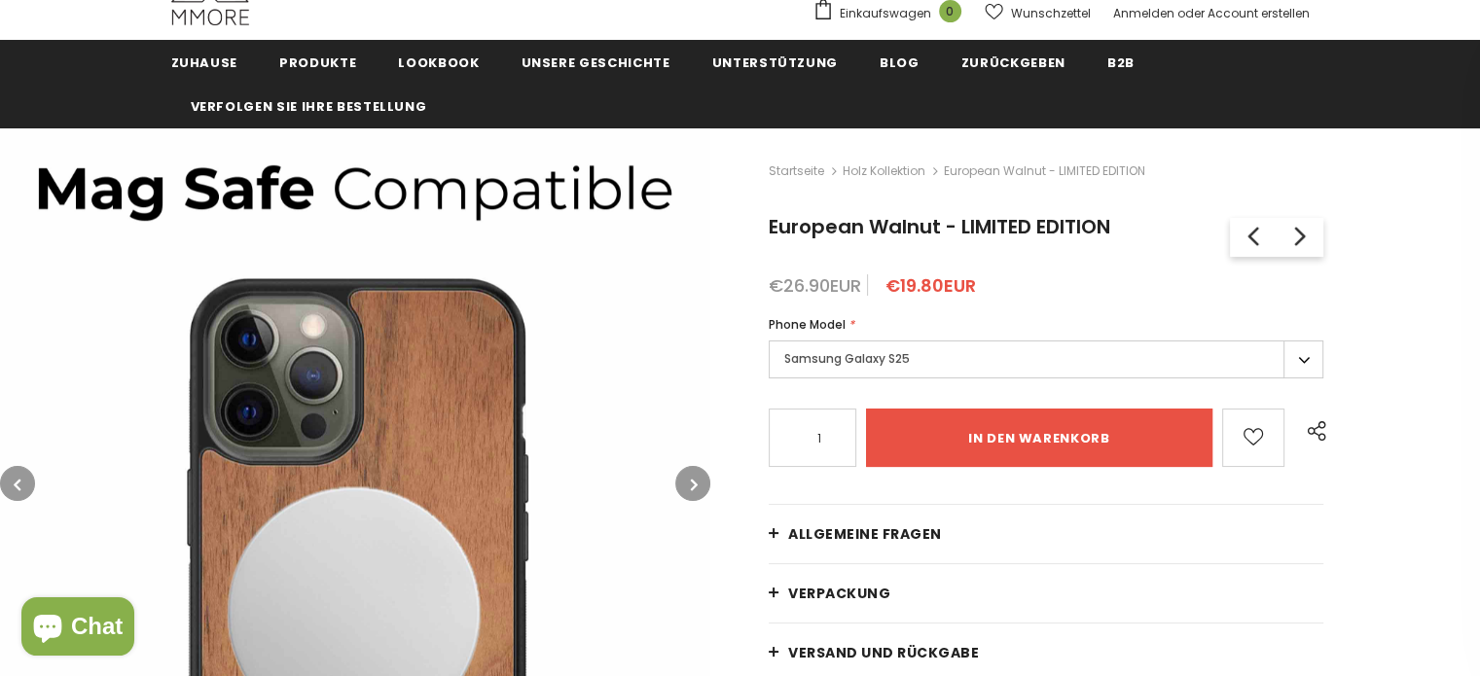
click at [693, 485] on icon "button" at bounding box center [694, 484] width 7 height 19
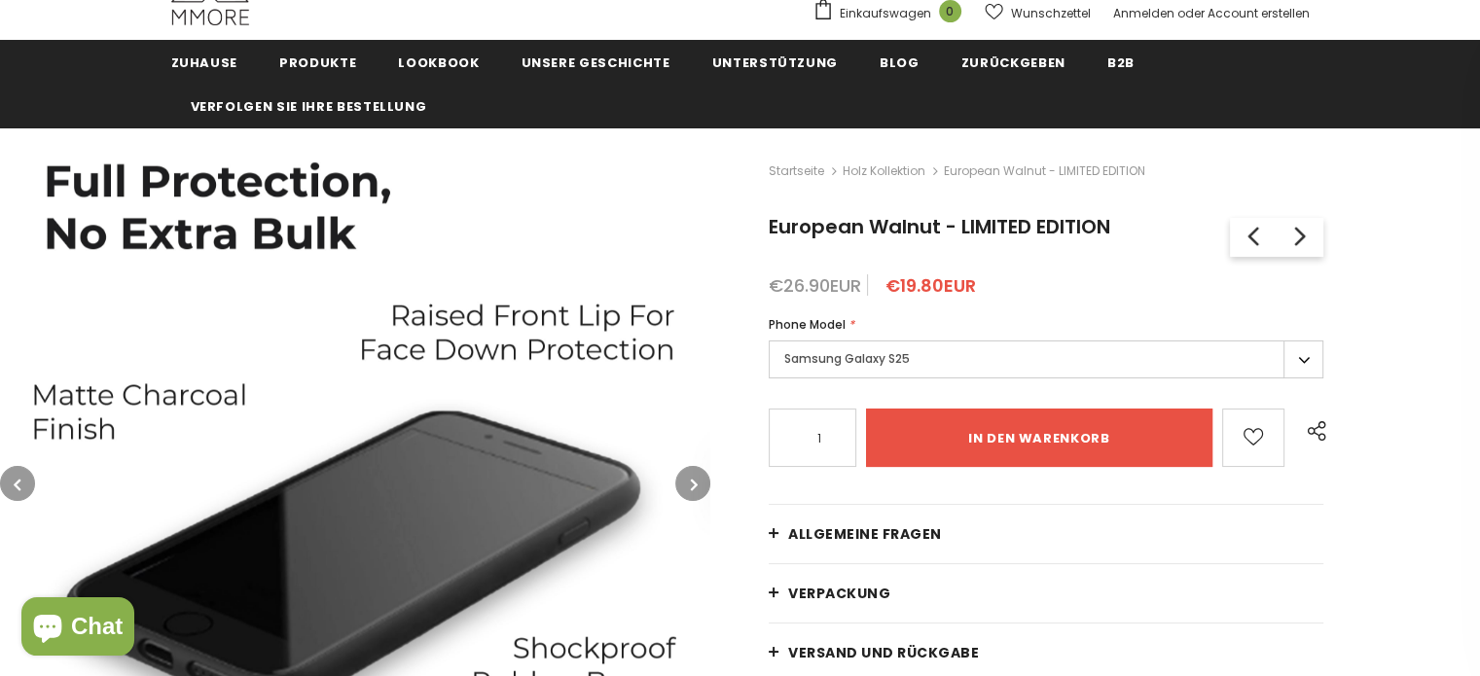
click at [693, 485] on icon "button" at bounding box center [694, 484] width 7 height 19
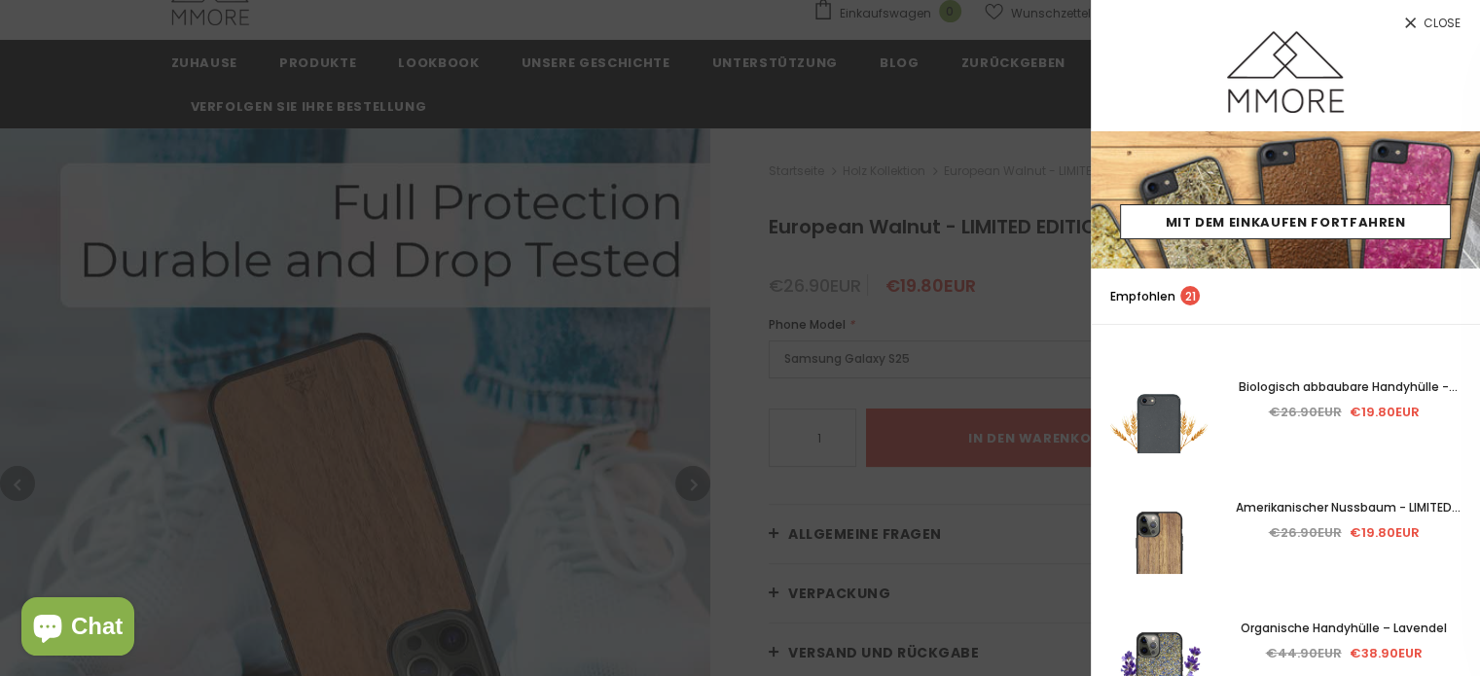
click at [693, 485] on div at bounding box center [740, 338] width 1480 height 676
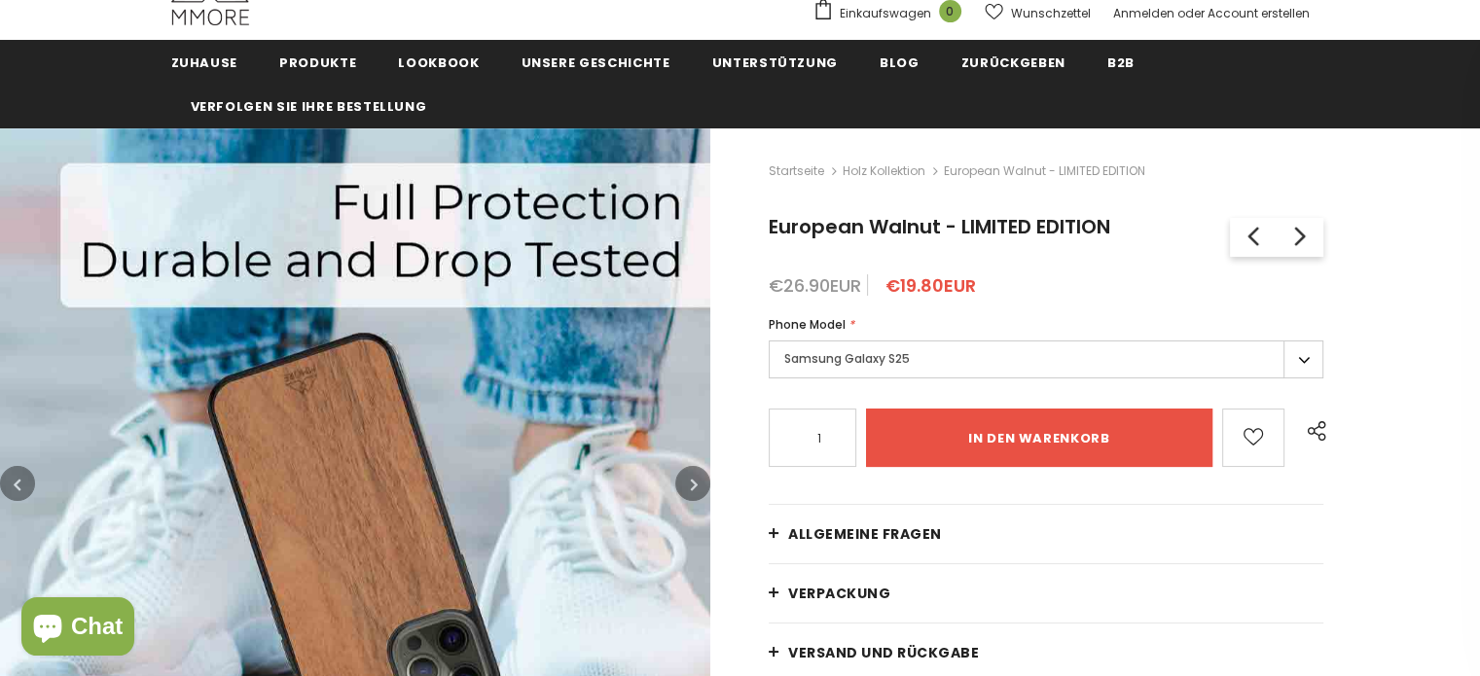
click at [693, 485] on icon "button" at bounding box center [694, 484] width 7 height 19
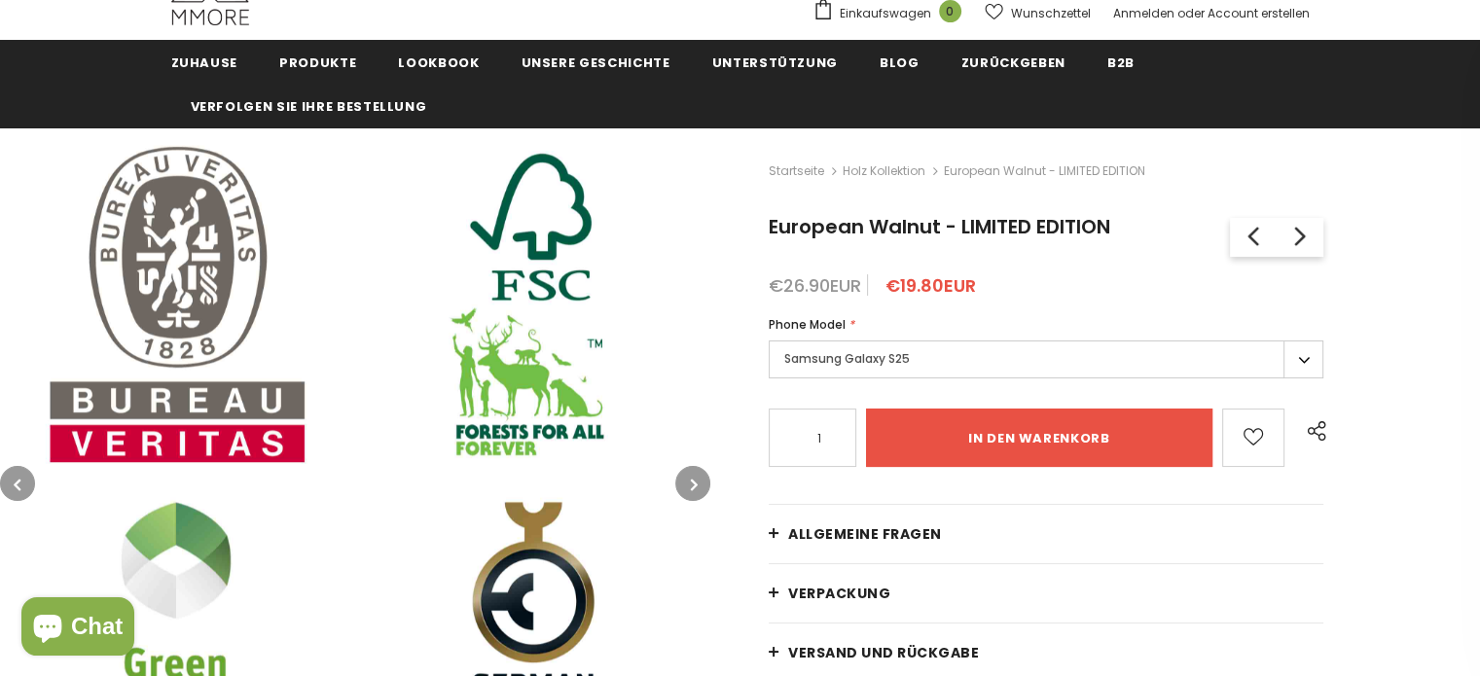
click at [693, 485] on icon "button" at bounding box center [694, 484] width 7 height 19
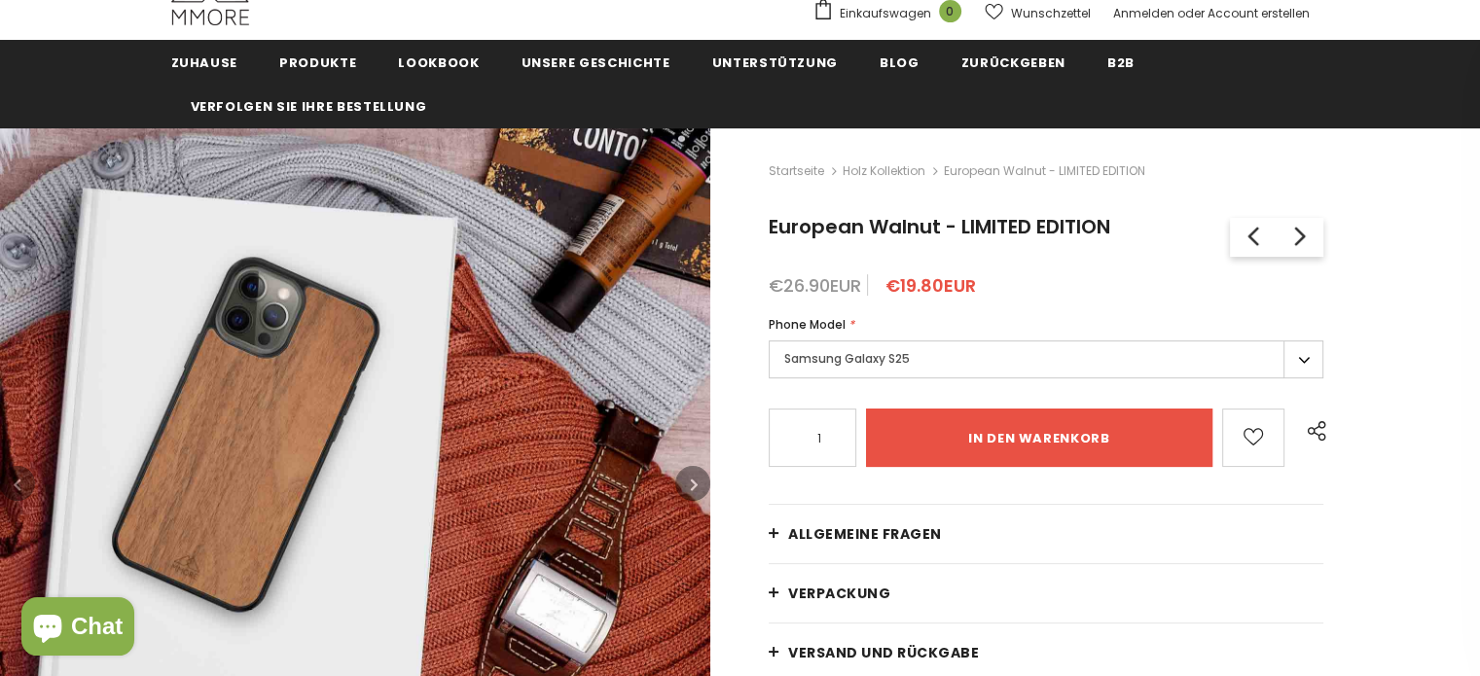
click at [693, 485] on icon "button" at bounding box center [694, 484] width 7 height 19
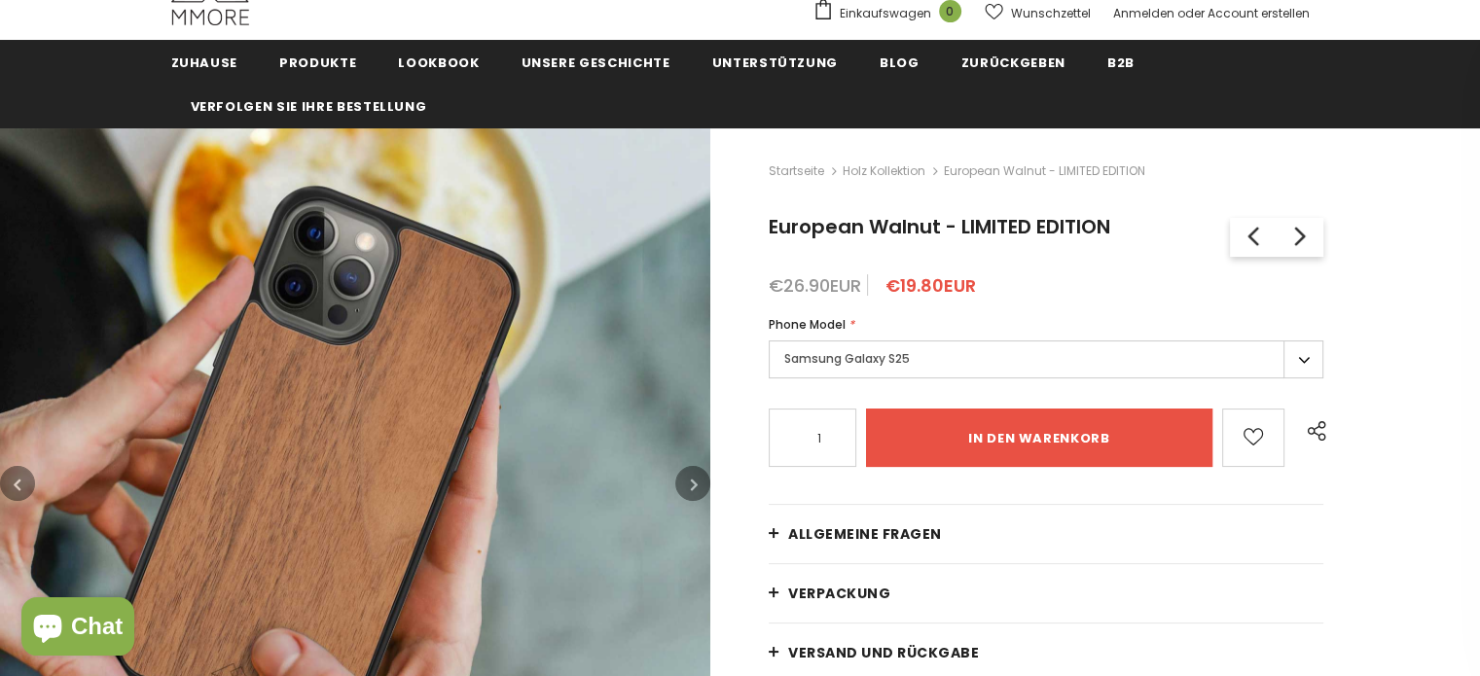
click at [693, 485] on icon "button" at bounding box center [694, 484] width 7 height 19
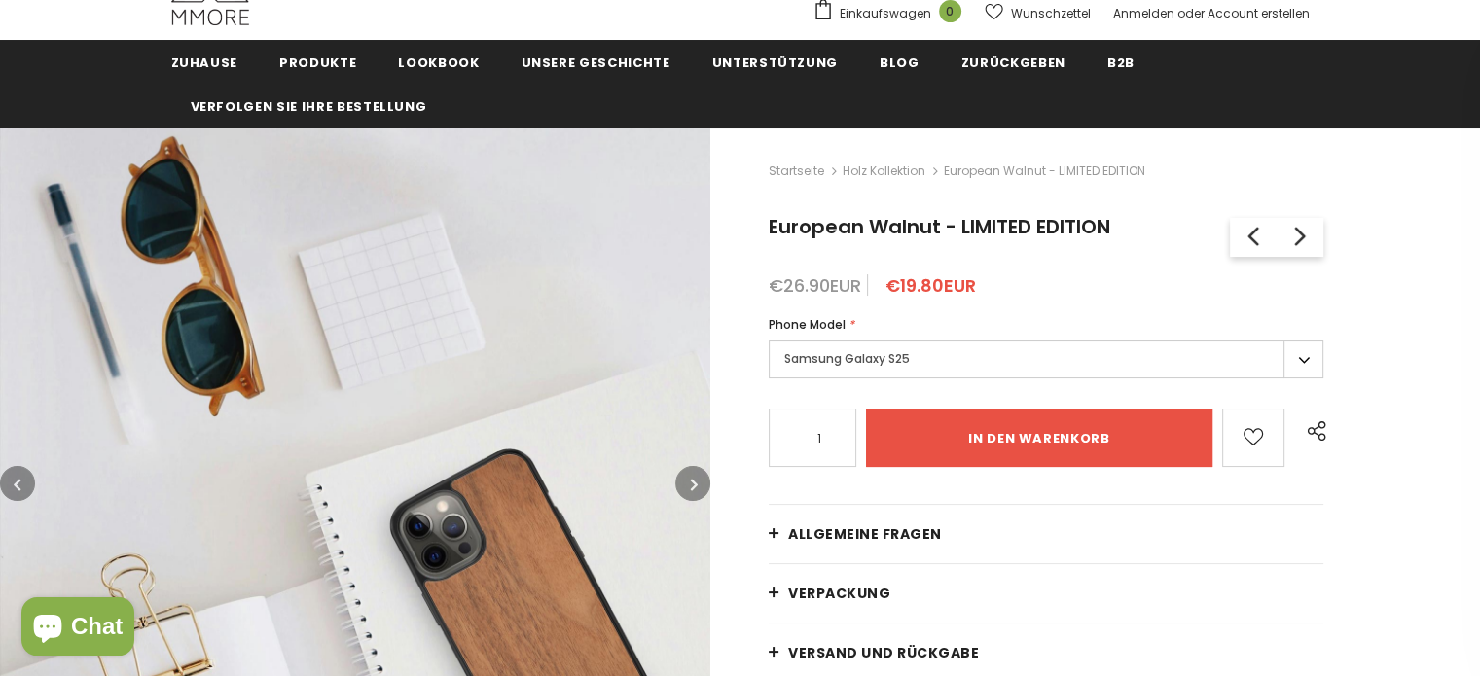
click at [693, 485] on icon "button" at bounding box center [694, 484] width 7 height 19
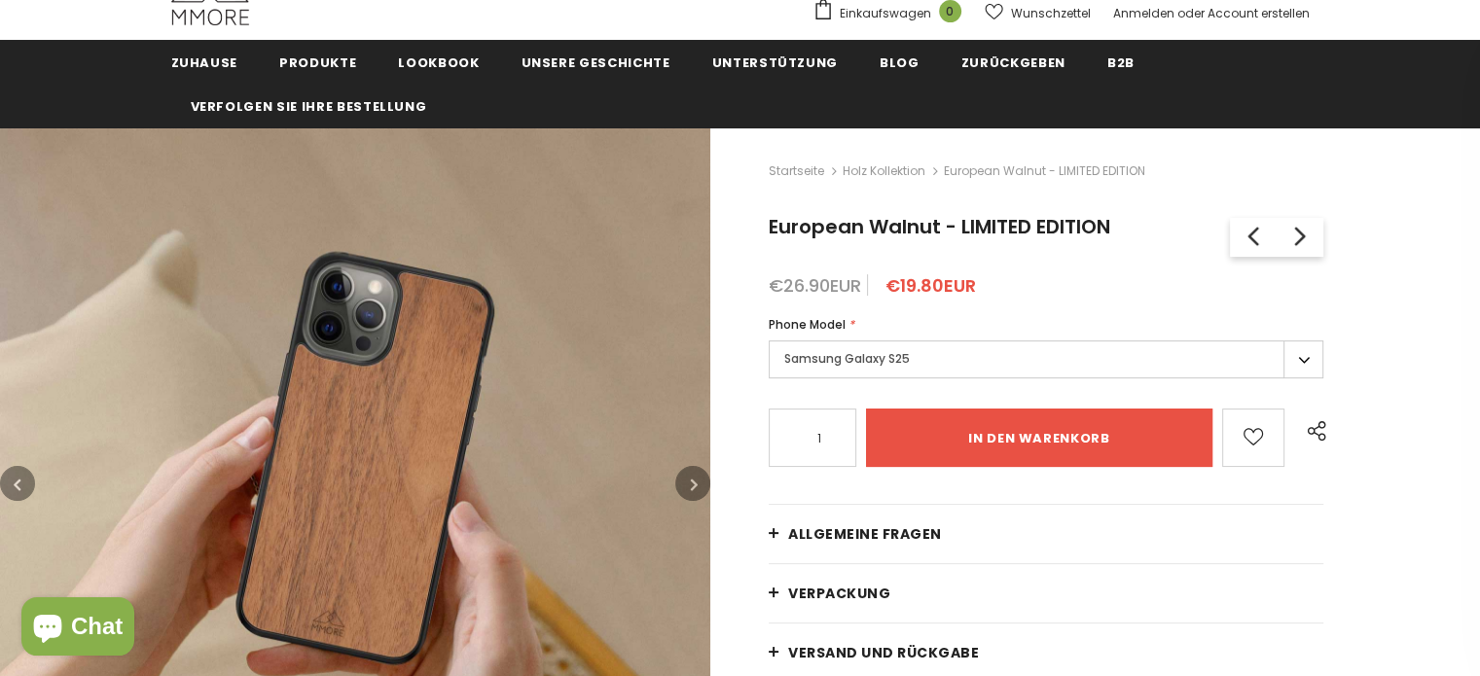
click at [693, 485] on icon "button" at bounding box center [694, 484] width 7 height 19
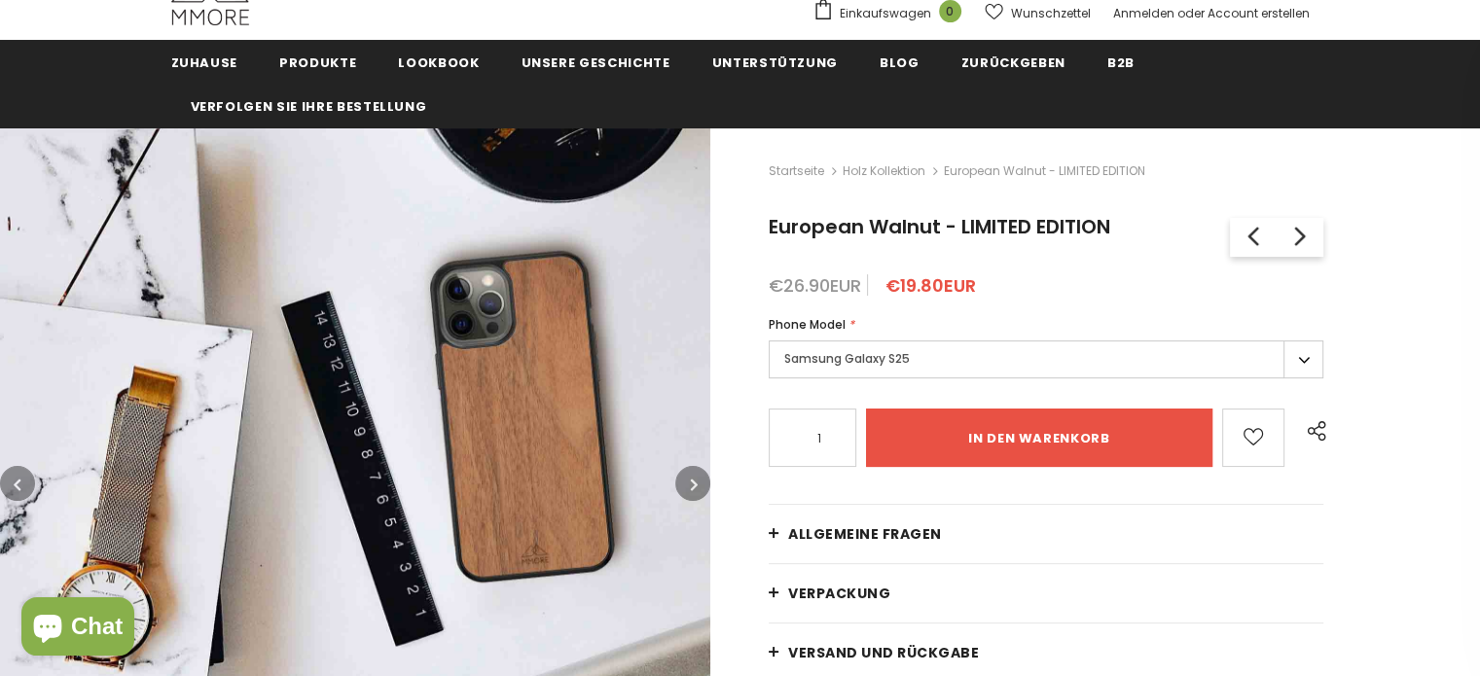
click at [693, 485] on icon "button" at bounding box center [694, 484] width 7 height 19
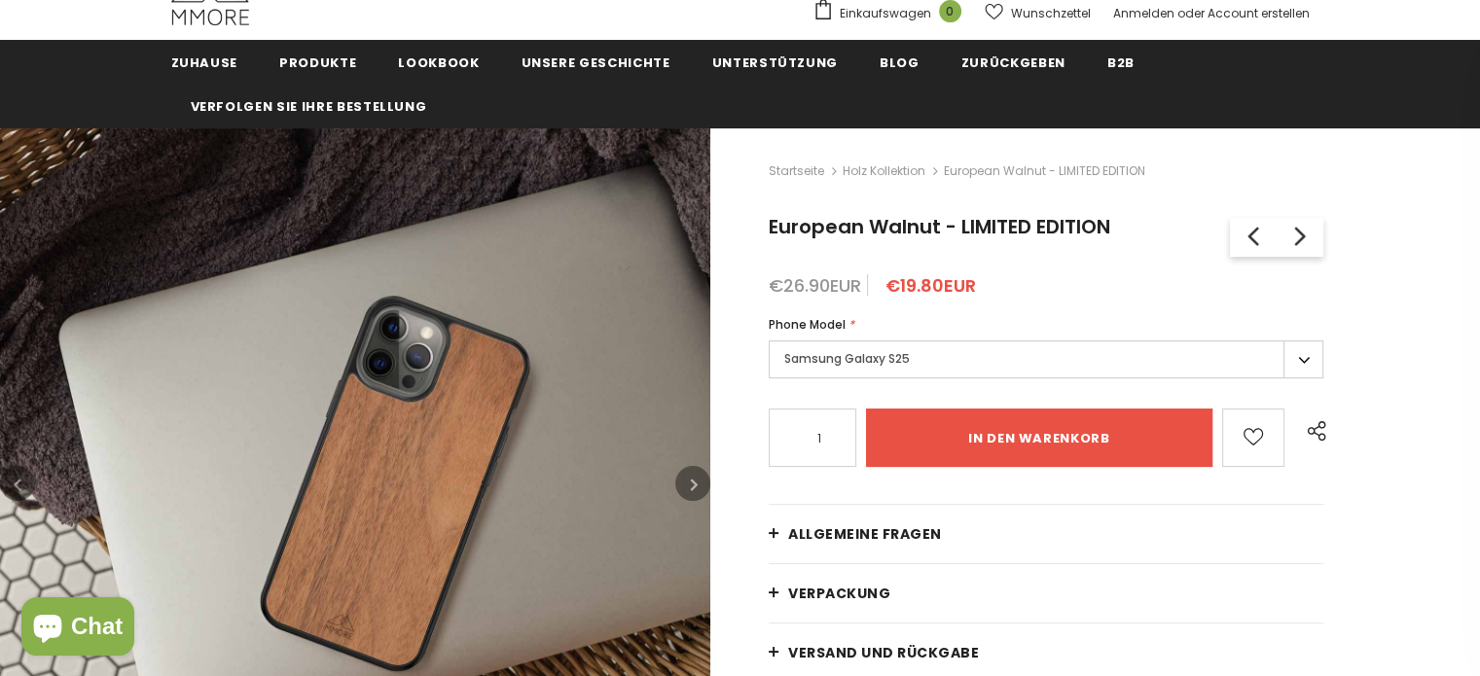
click at [693, 485] on icon "button" at bounding box center [694, 484] width 7 height 19
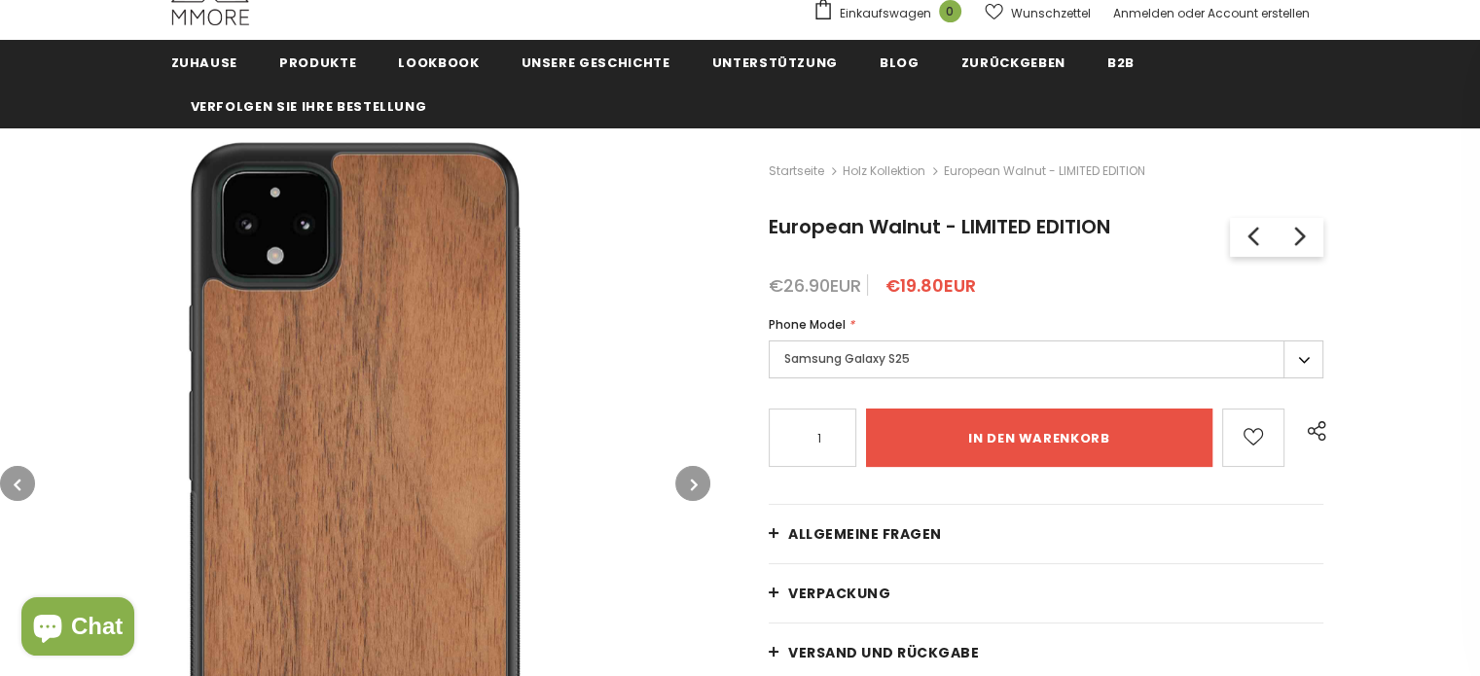
click at [693, 485] on icon "button" at bounding box center [694, 484] width 7 height 19
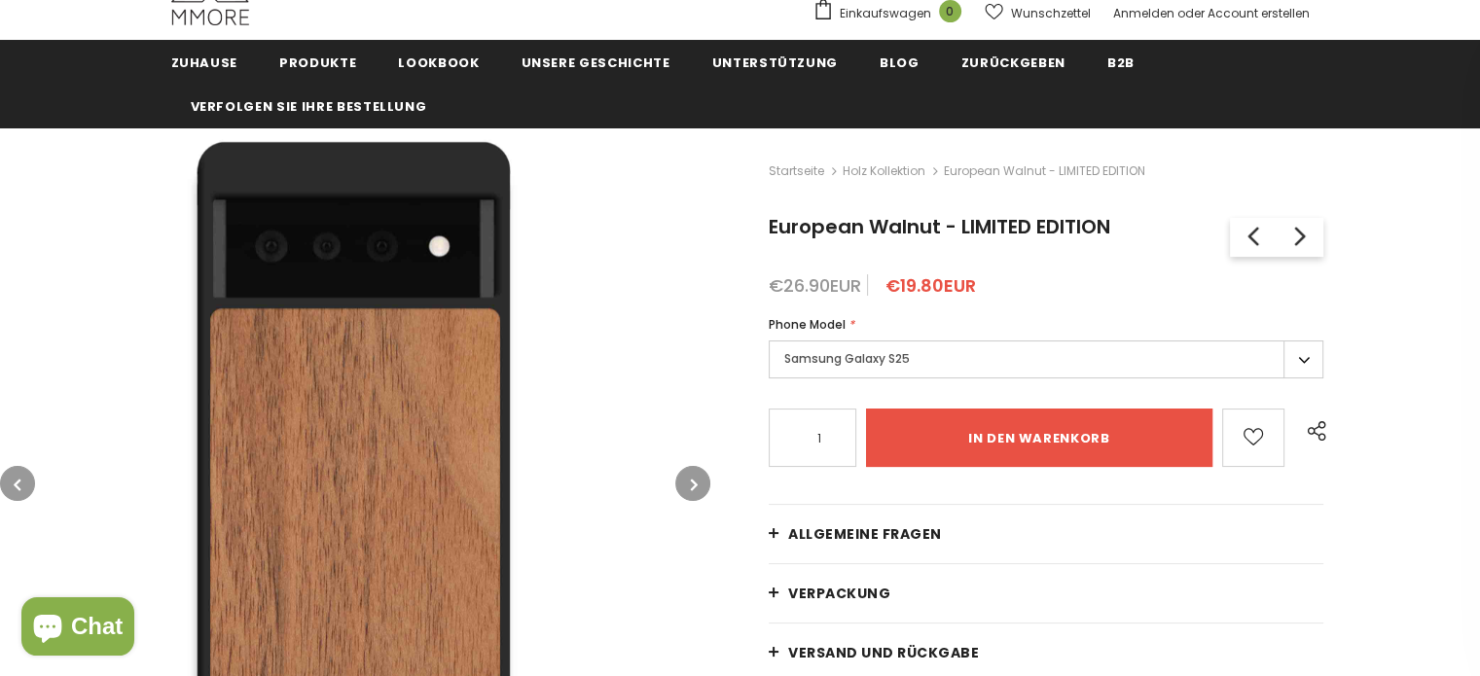
click at [693, 485] on icon "button" at bounding box center [694, 484] width 7 height 19
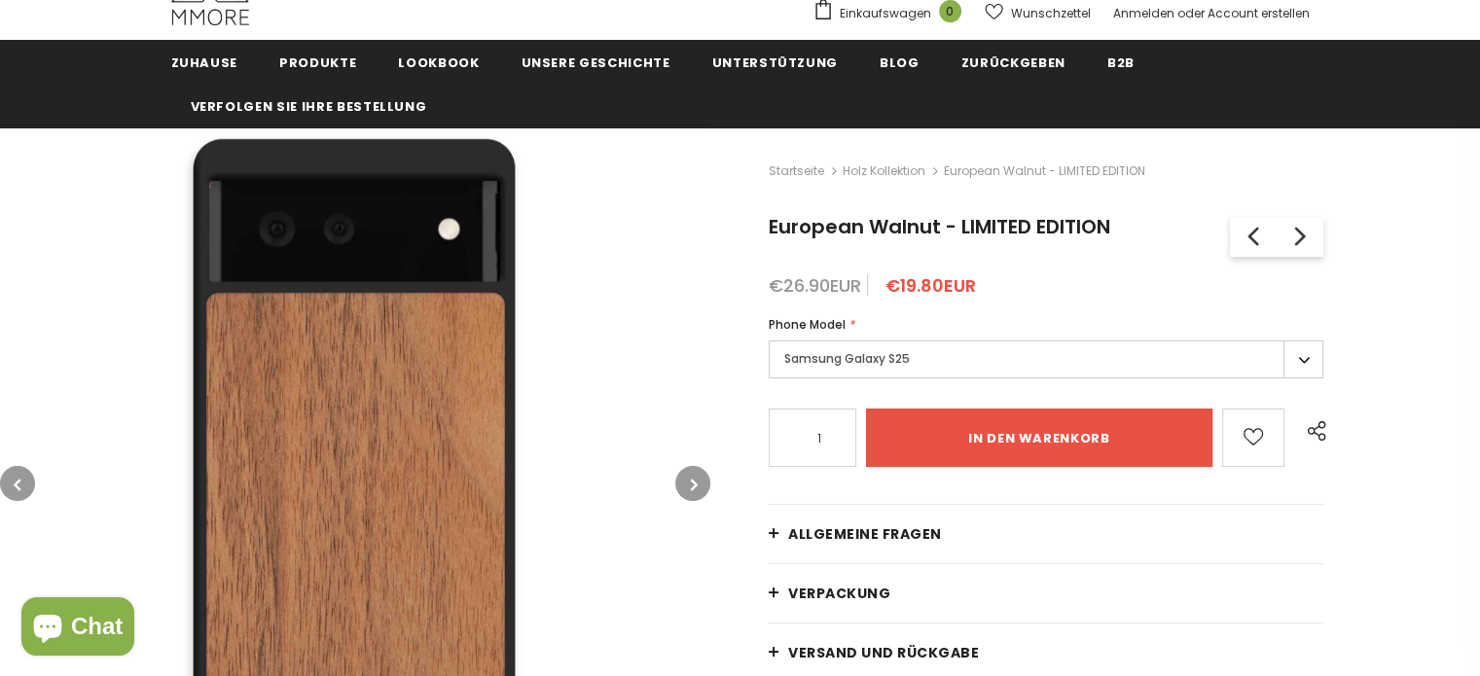
click at [693, 485] on icon "button" at bounding box center [694, 484] width 7 height 19
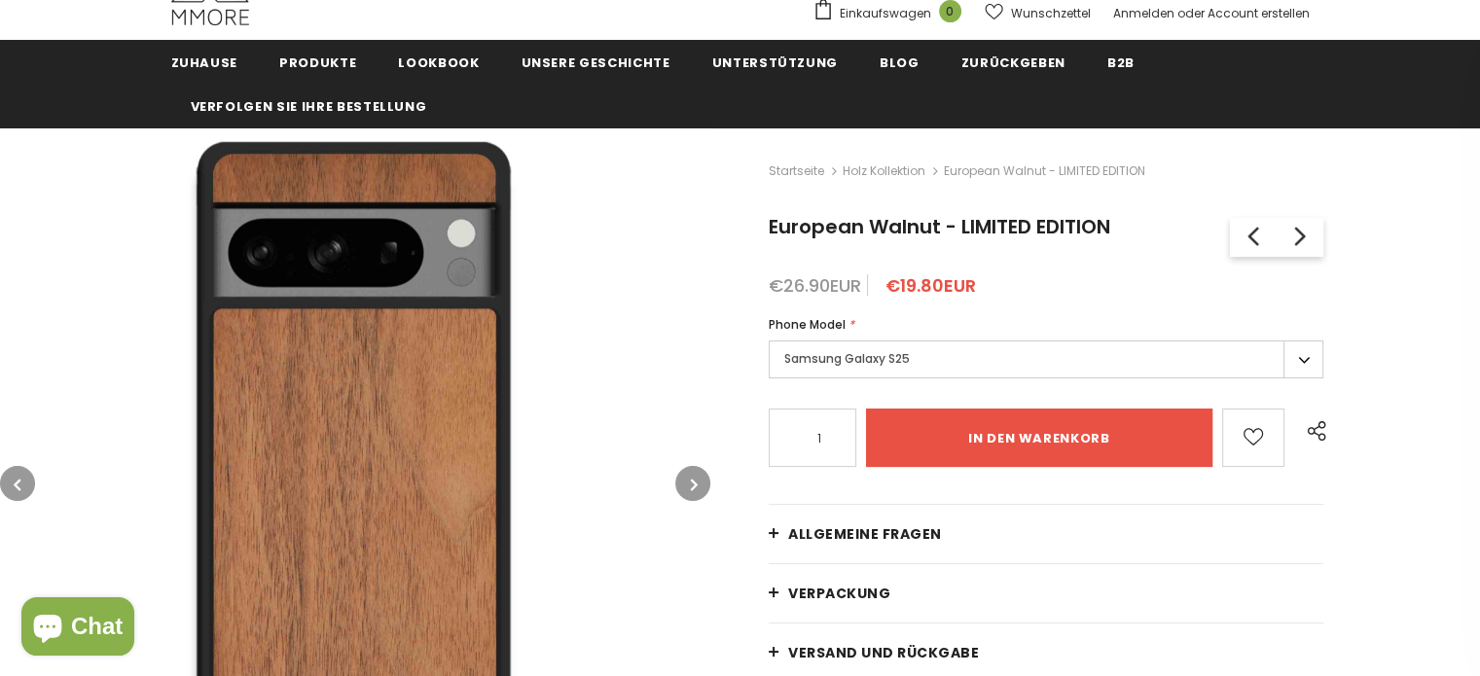
click at [693, 485] on icon "button" at bounding box center [694, 484] width 7 height 19
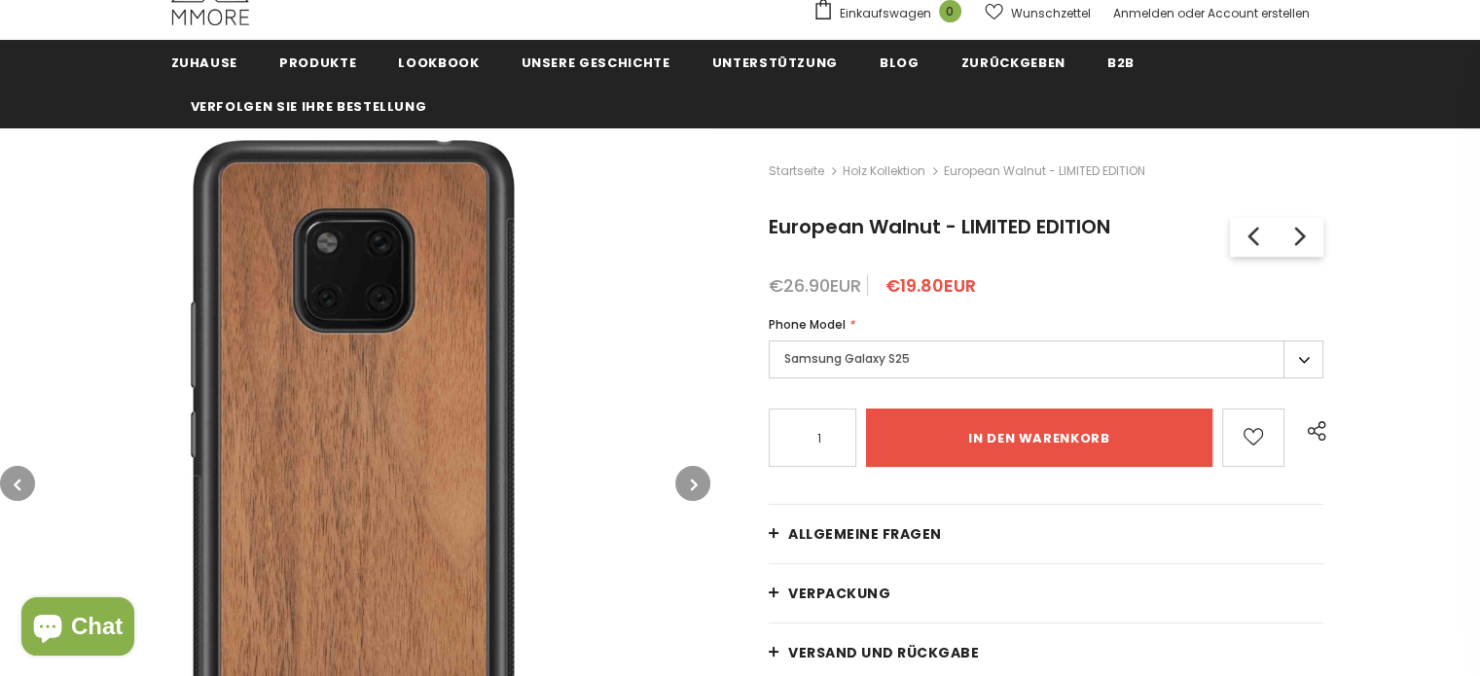
click at [693, 485] on icon "button" at bounding box center [694, 484] width 7 height 19
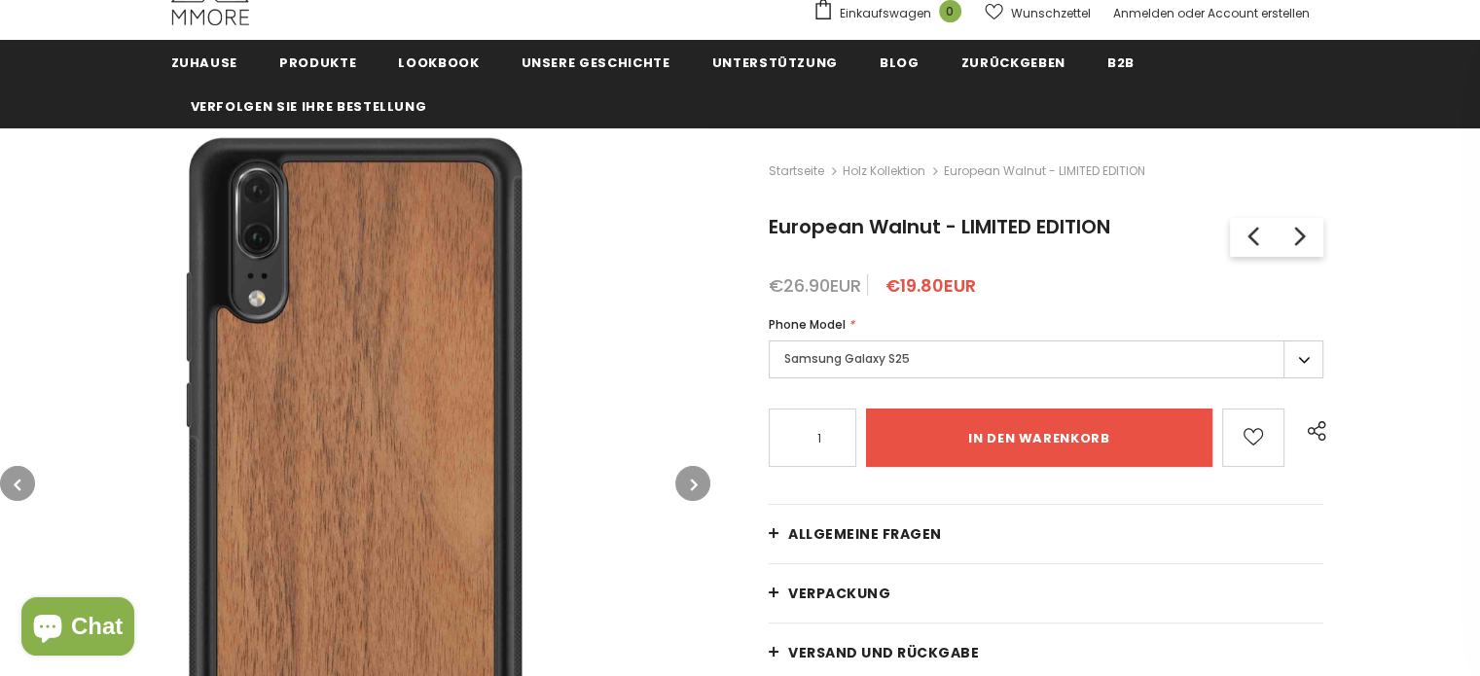
click at [693, 485] on icon "button" at bounding box center [694, 484] width 7 height 19
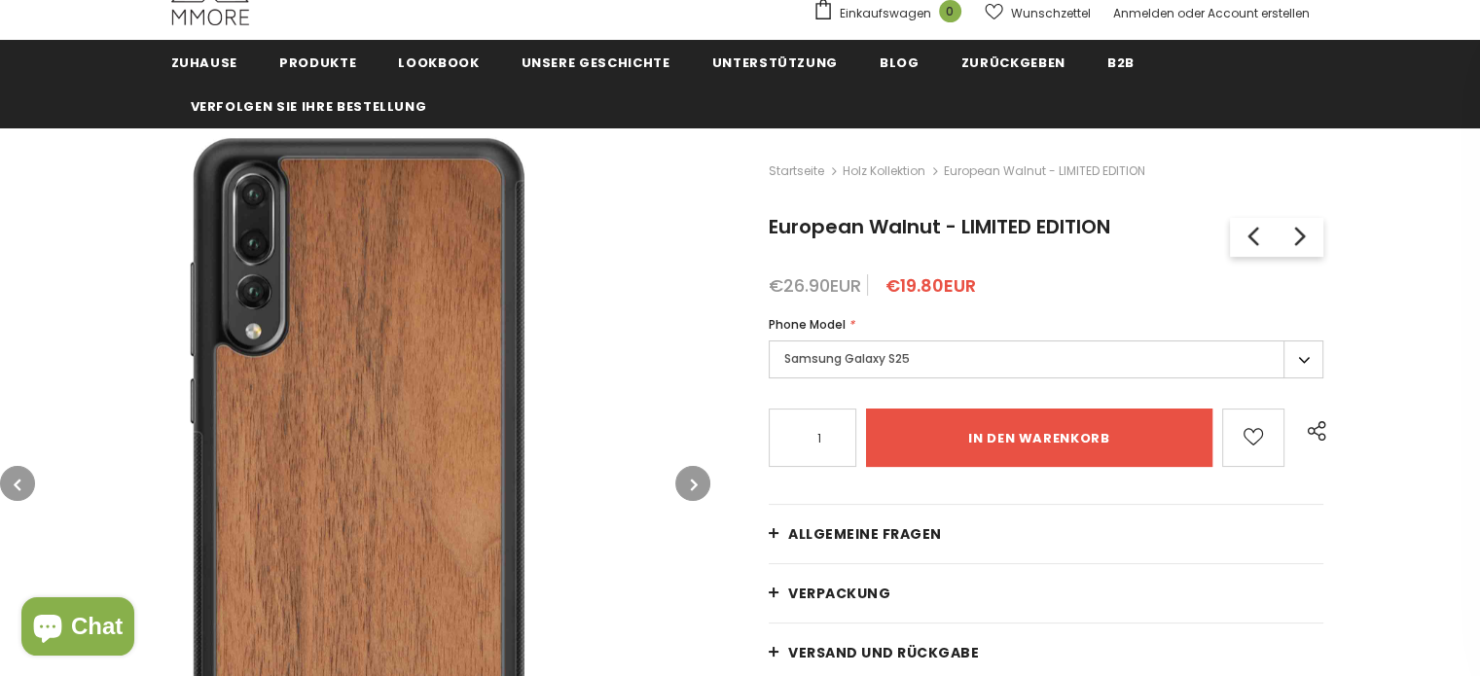
click at [693, 485] on icon "button" at bounding box center [694, 484] width 7 height 19
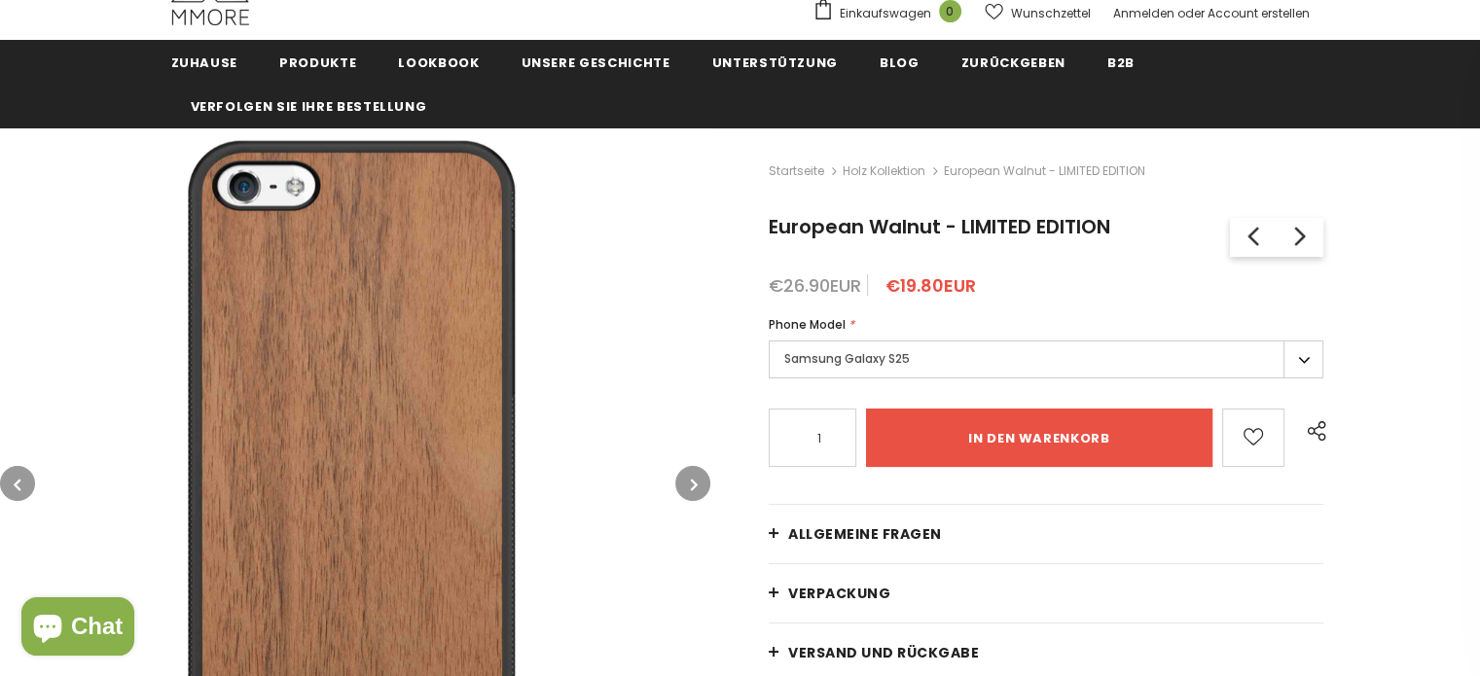
click at [693, 485] on icon "button" at bounding box center [694, 484] width 7 height 19
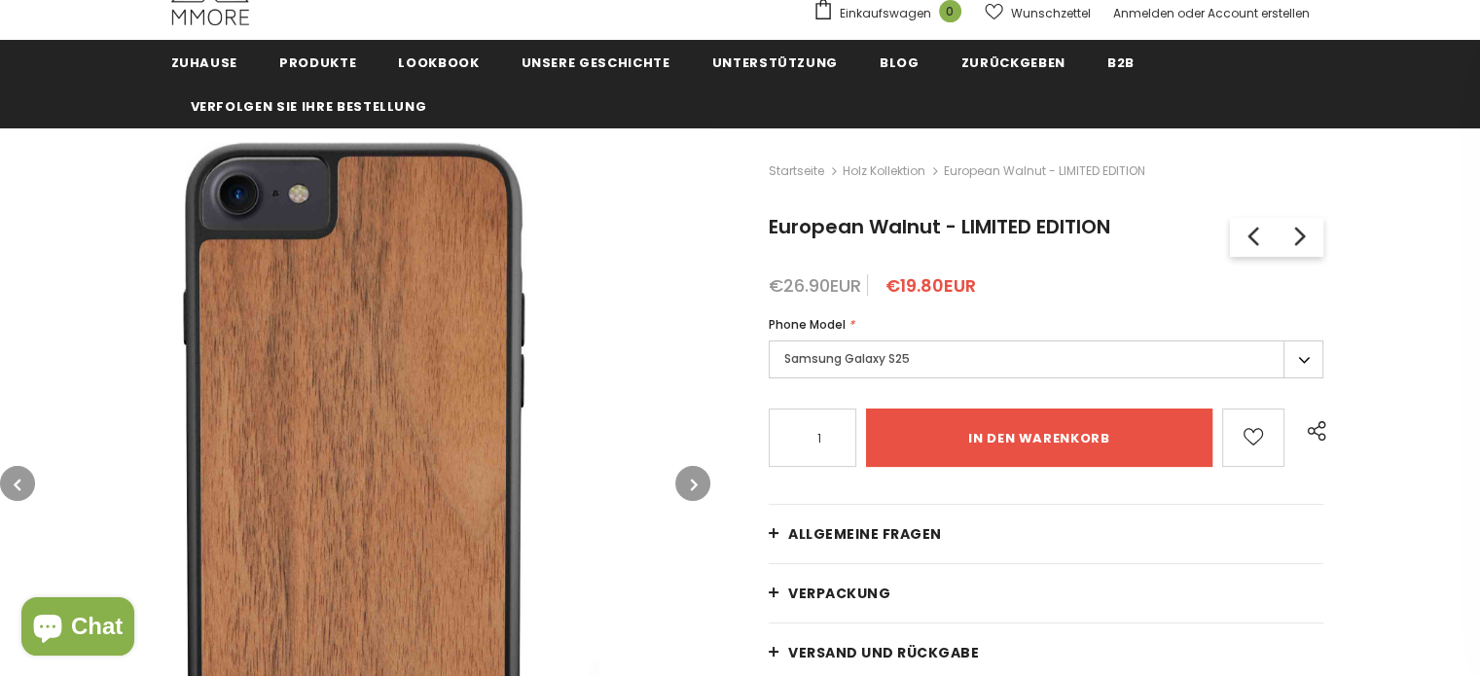
click at [693, 485] on icon "button" at bounding box center [694, 484] width 7 height 19
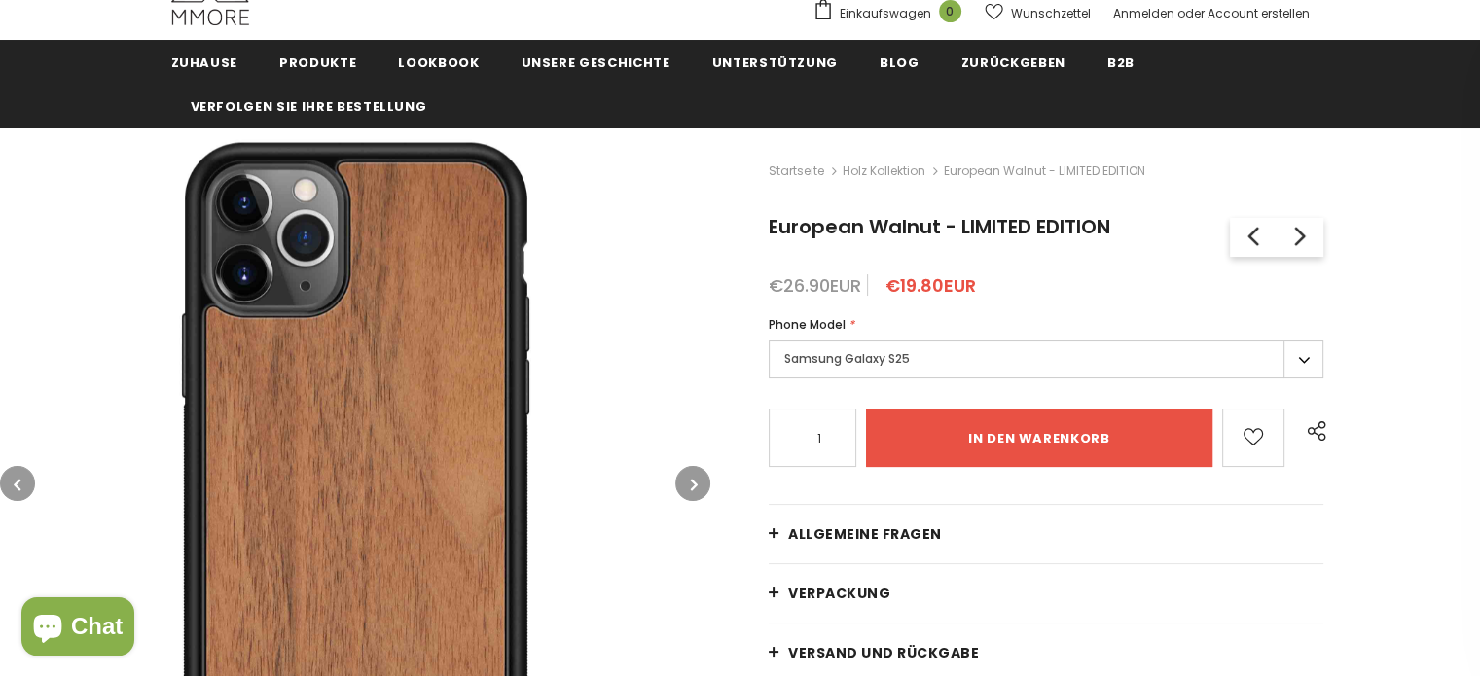
click at [693, 485] on icon "button" at bounding box center [694, 484] width 7 height 19
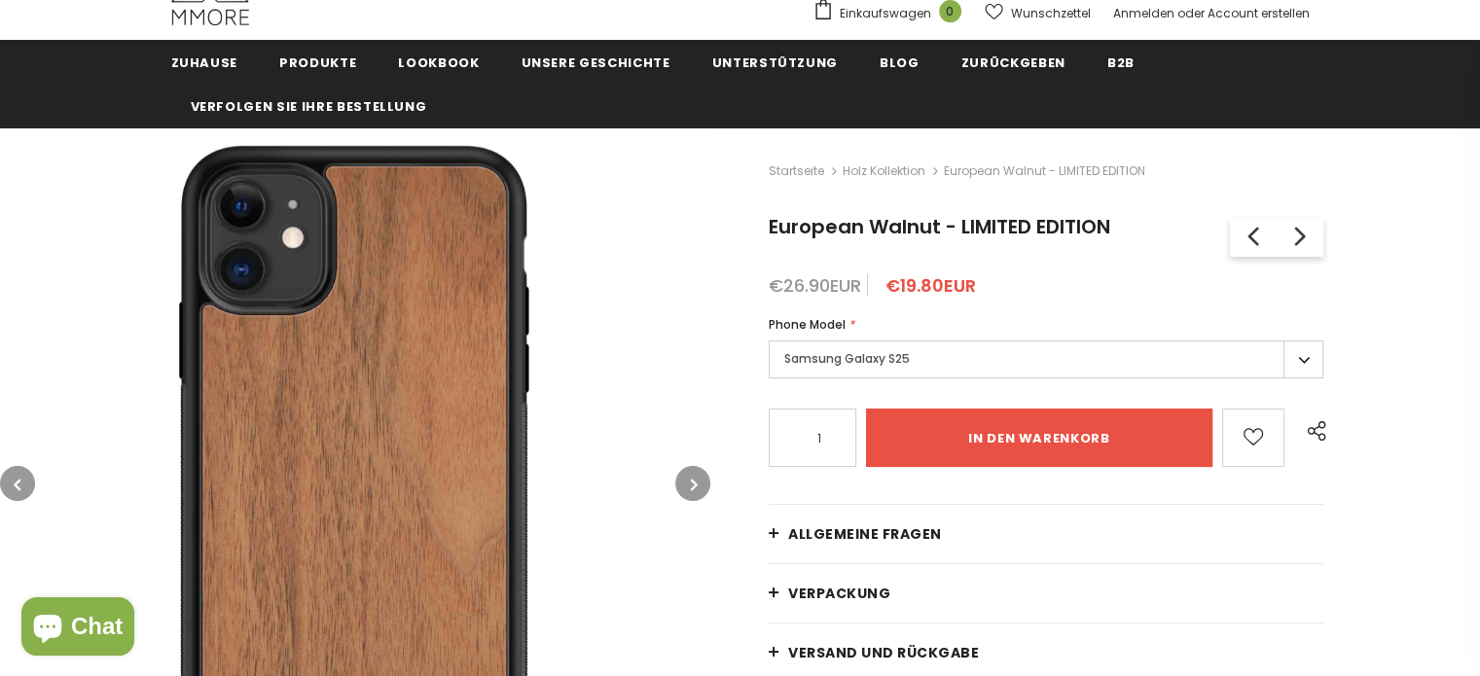
click at [693, 485] on icon "button" at bounding box center [694, 484] width 7 height 19
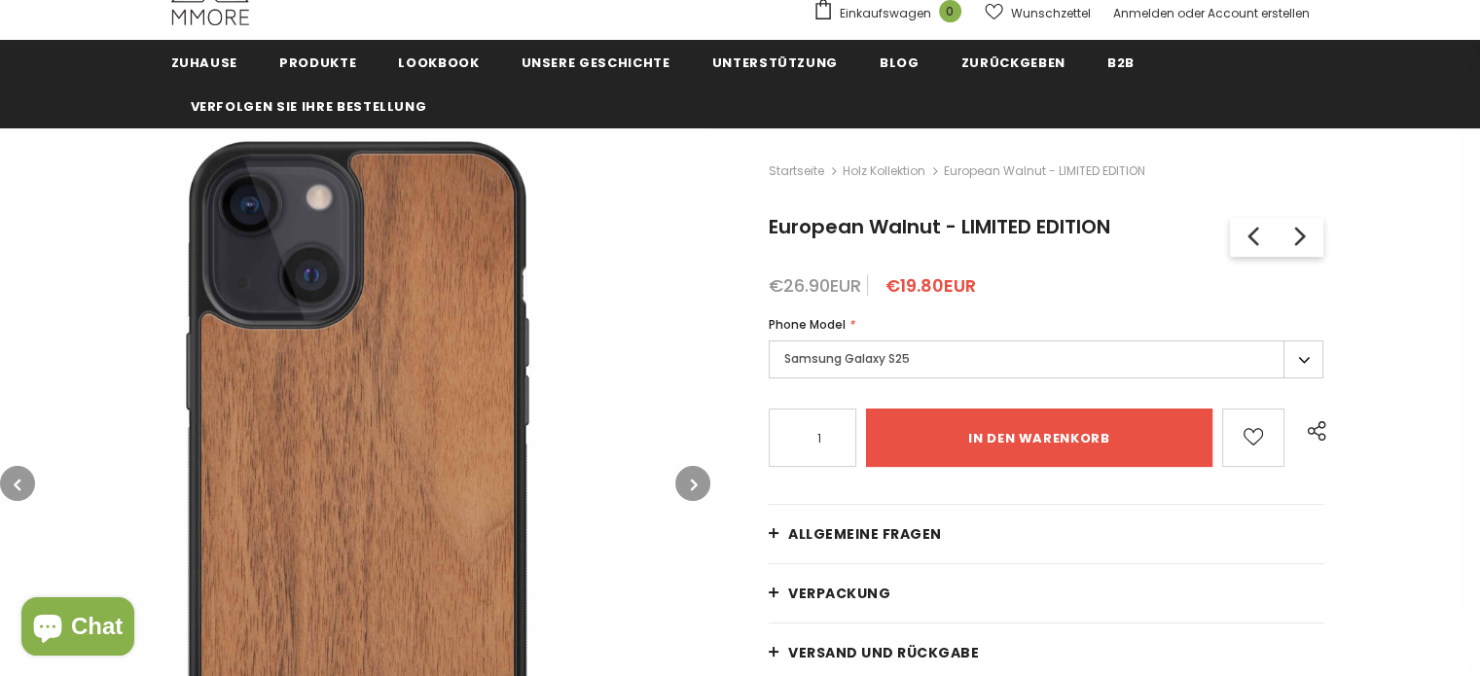
click at [693, 485] on icon "button" at bounding box center [694, 484] width 7 height 19
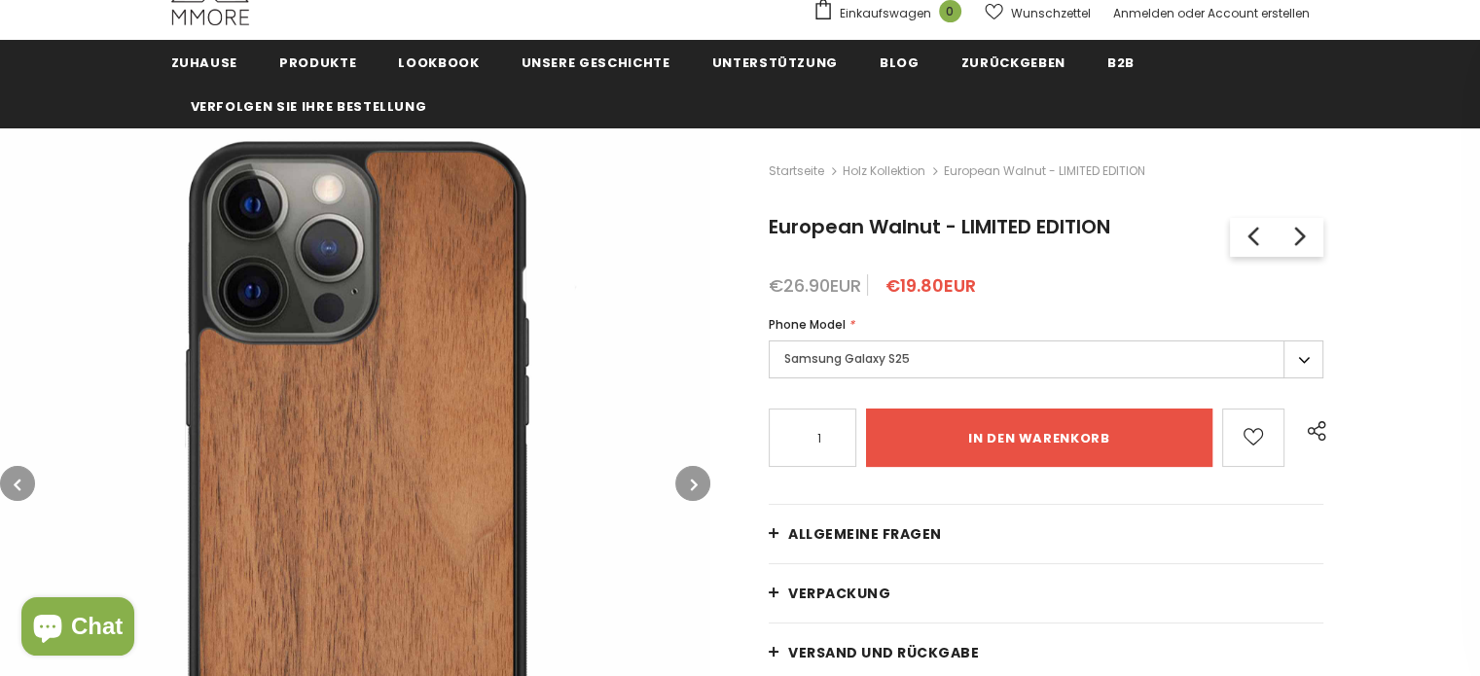
click at [693, 485] on icon "button" at bounding box center [694, 484] width 7 height 19
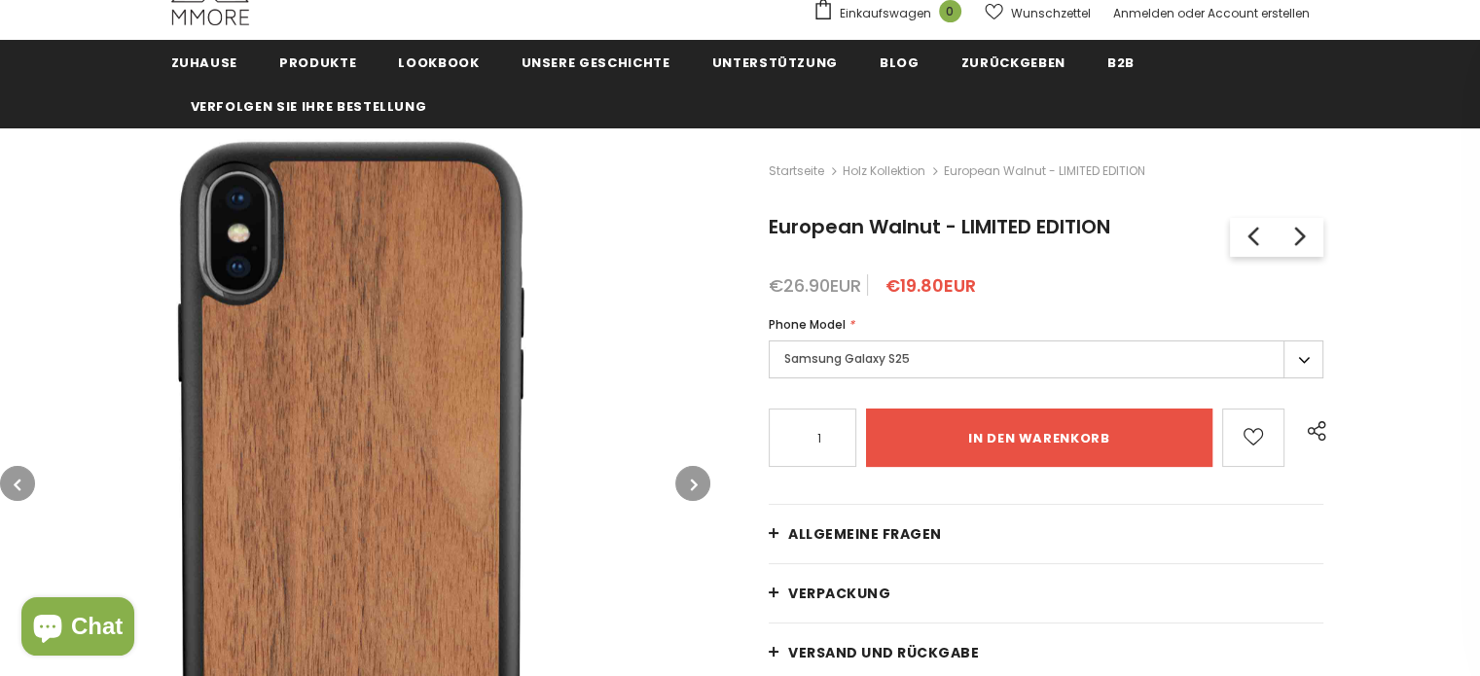
click at [693, 485] on icon "button" at bounding box center [694, 484] width 7 height 19
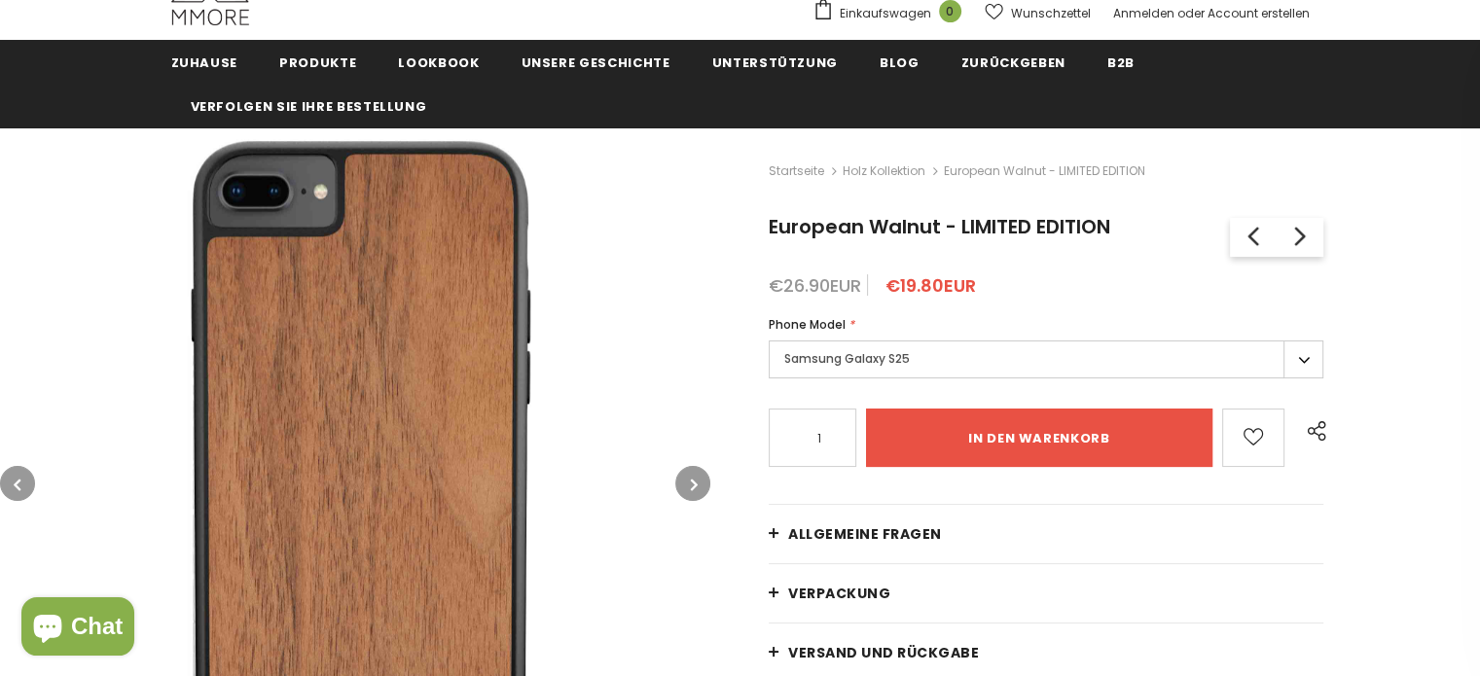
click at [693, 485] on icon "button" at bounding box center [694, 484] width 7 height 19
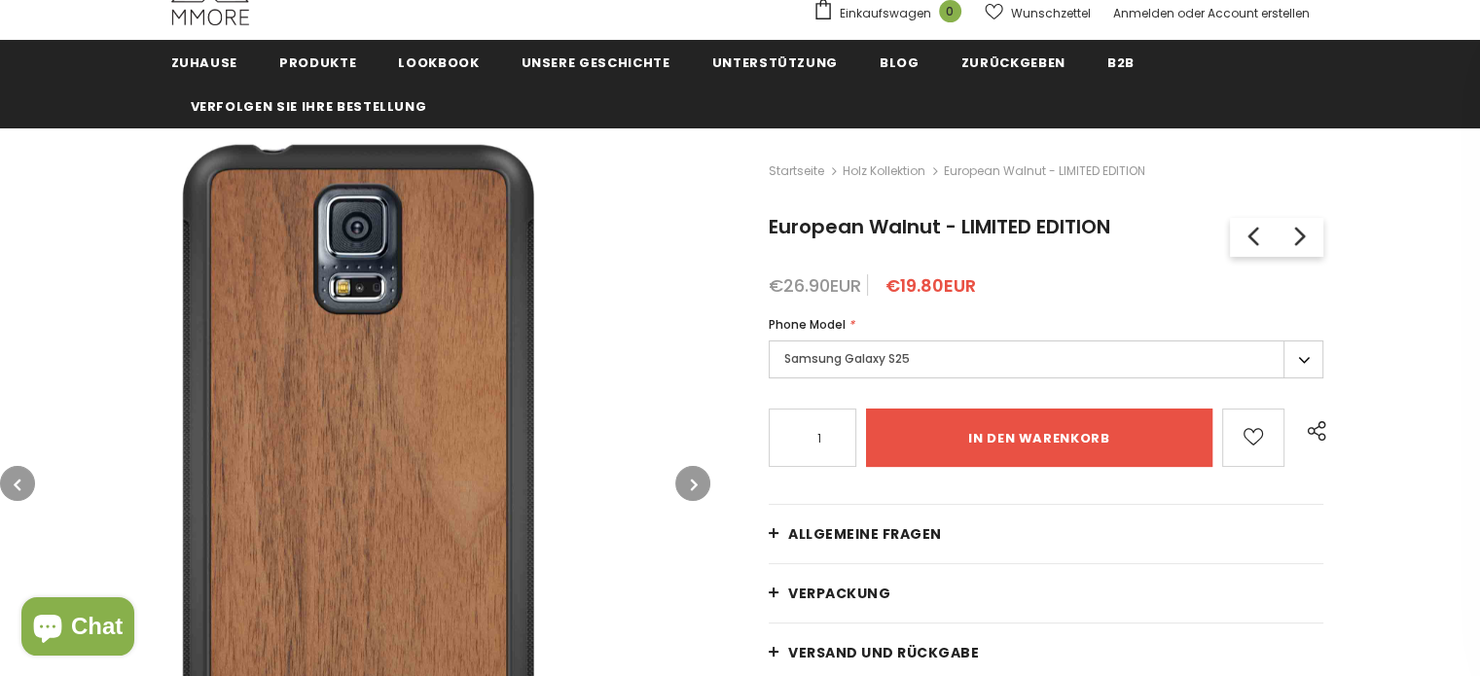
click at [693, 485] on icon "button" at bounding box center [694, 484] width 7 height 19
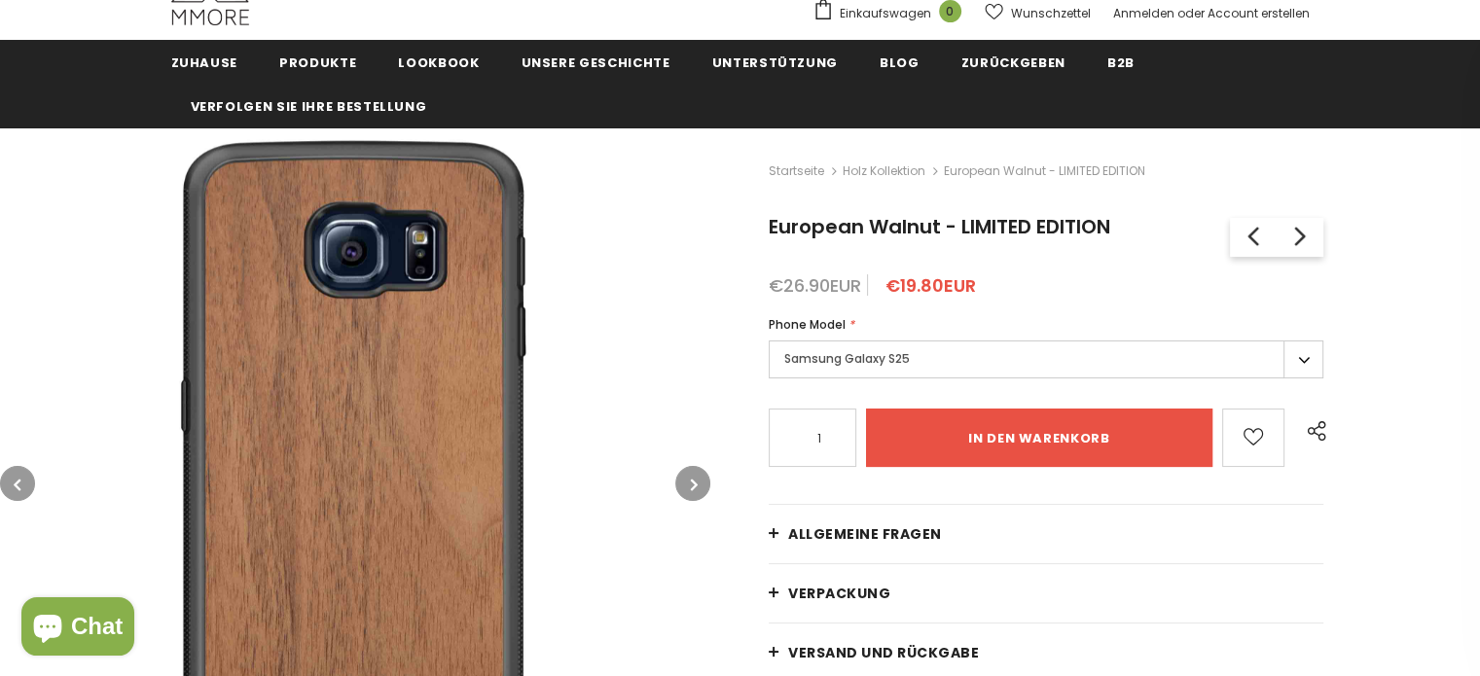
click at [693, 485] on icon "button" at bounding box center [694, 484] width 7 height 19
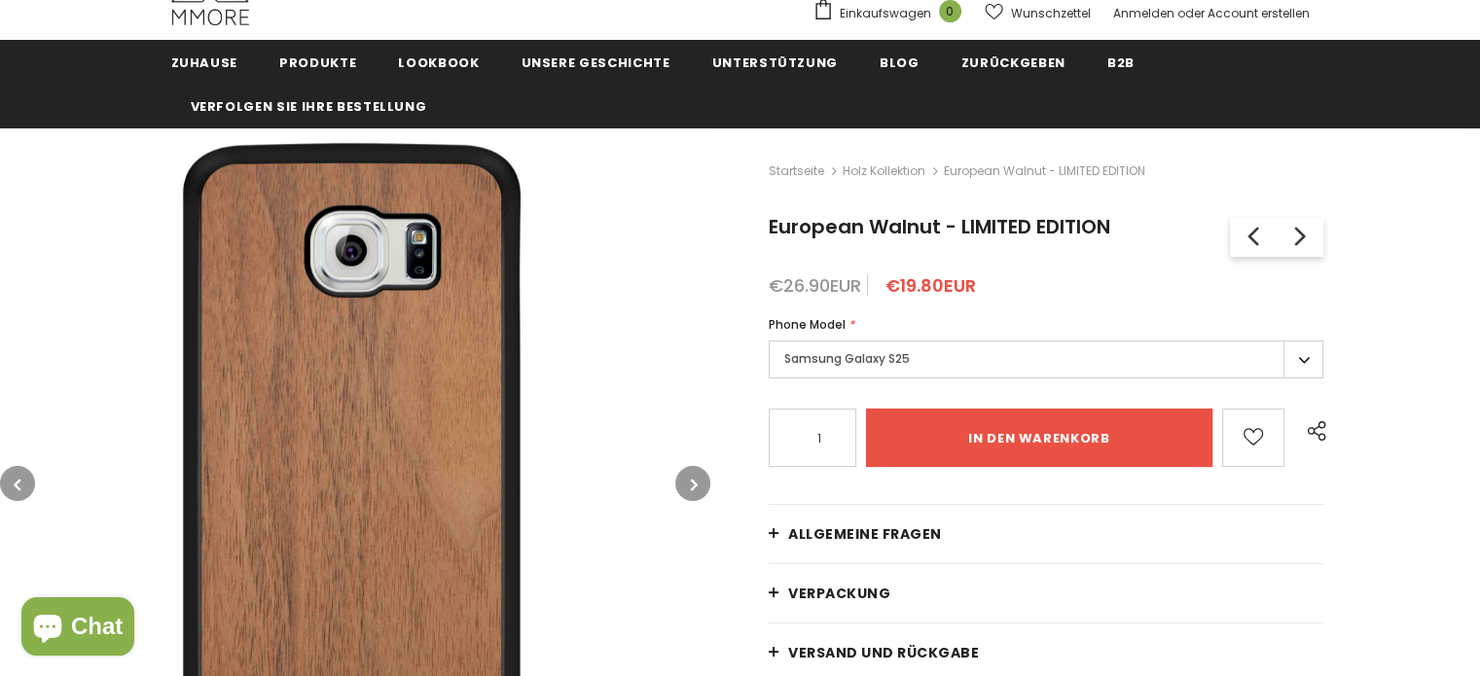
click at [693, 485] on icon "button" at bounding box center [694, 484] width 7 height 19
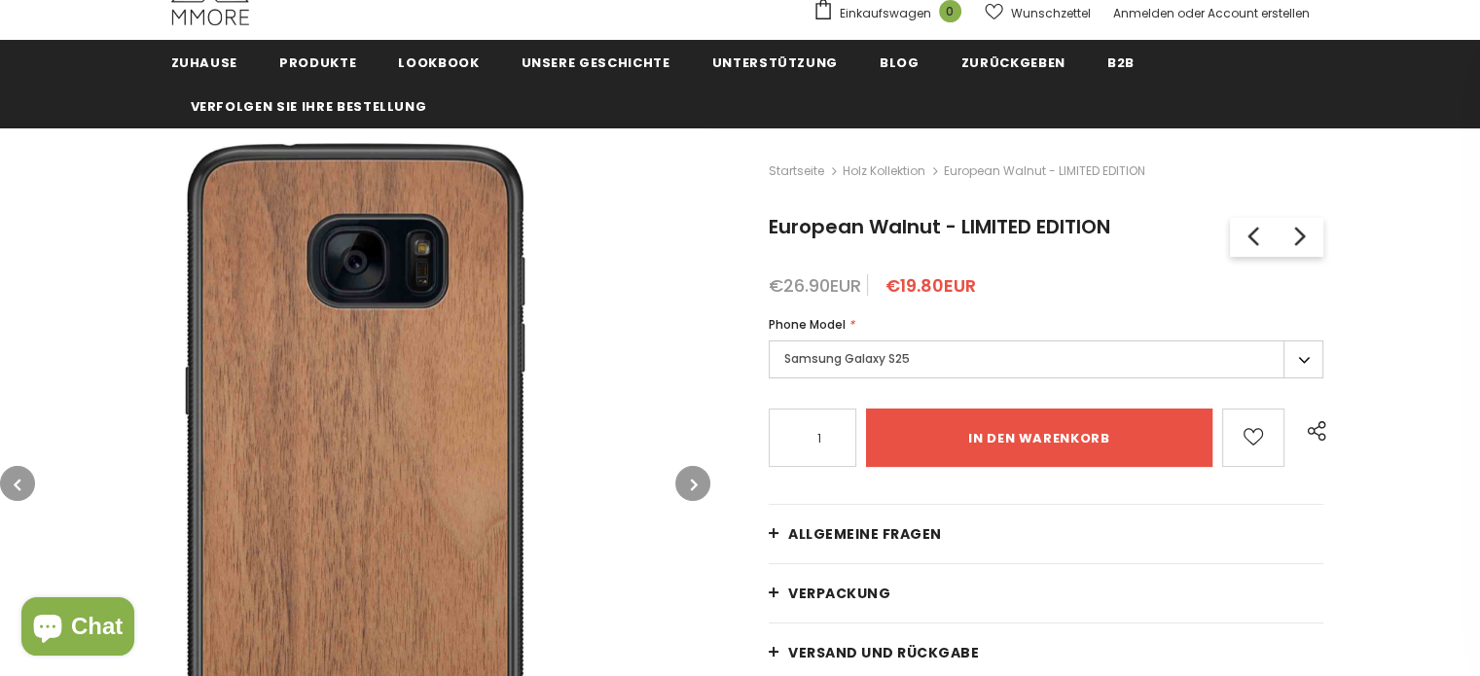
click at [693, 485] on icon "button" at bounding box center [694, 484] width 7 height 19
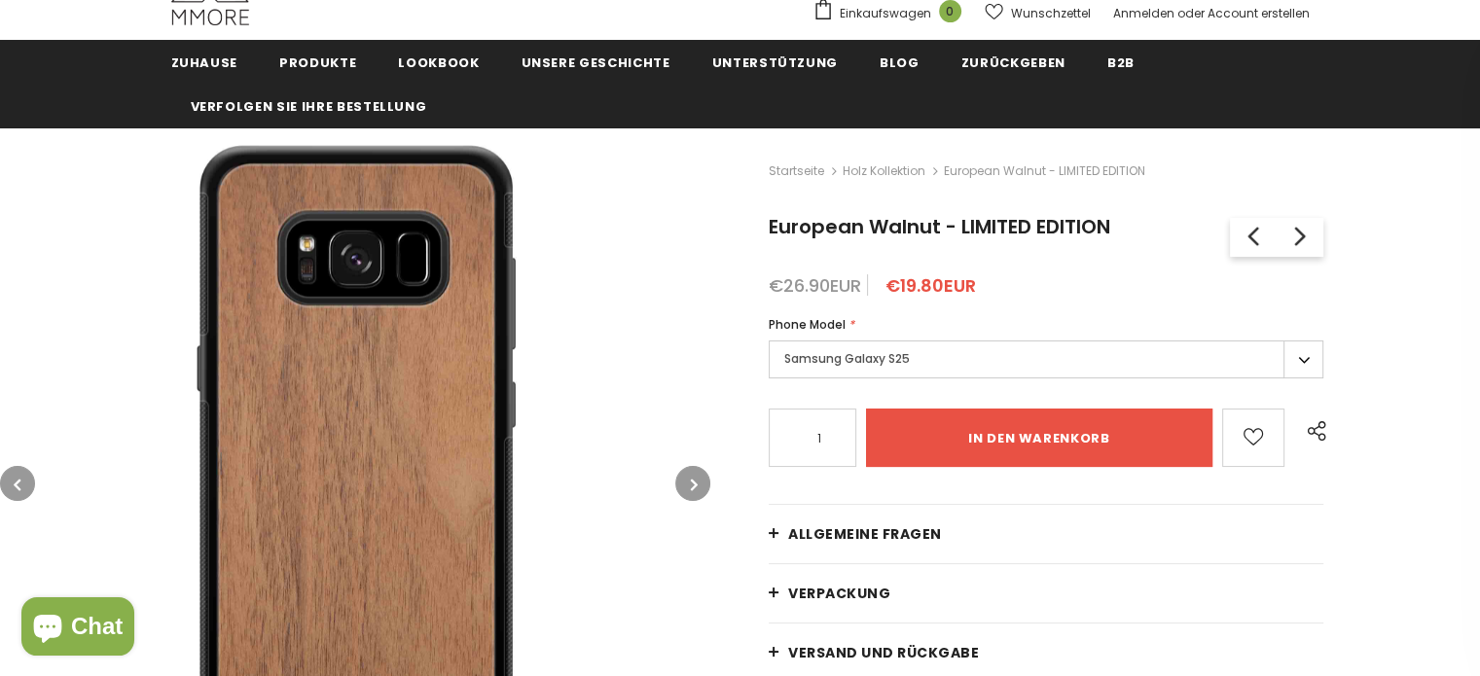
click at [693, 485] on icon "button" at bounding box center [694, 484] width 7 height 19
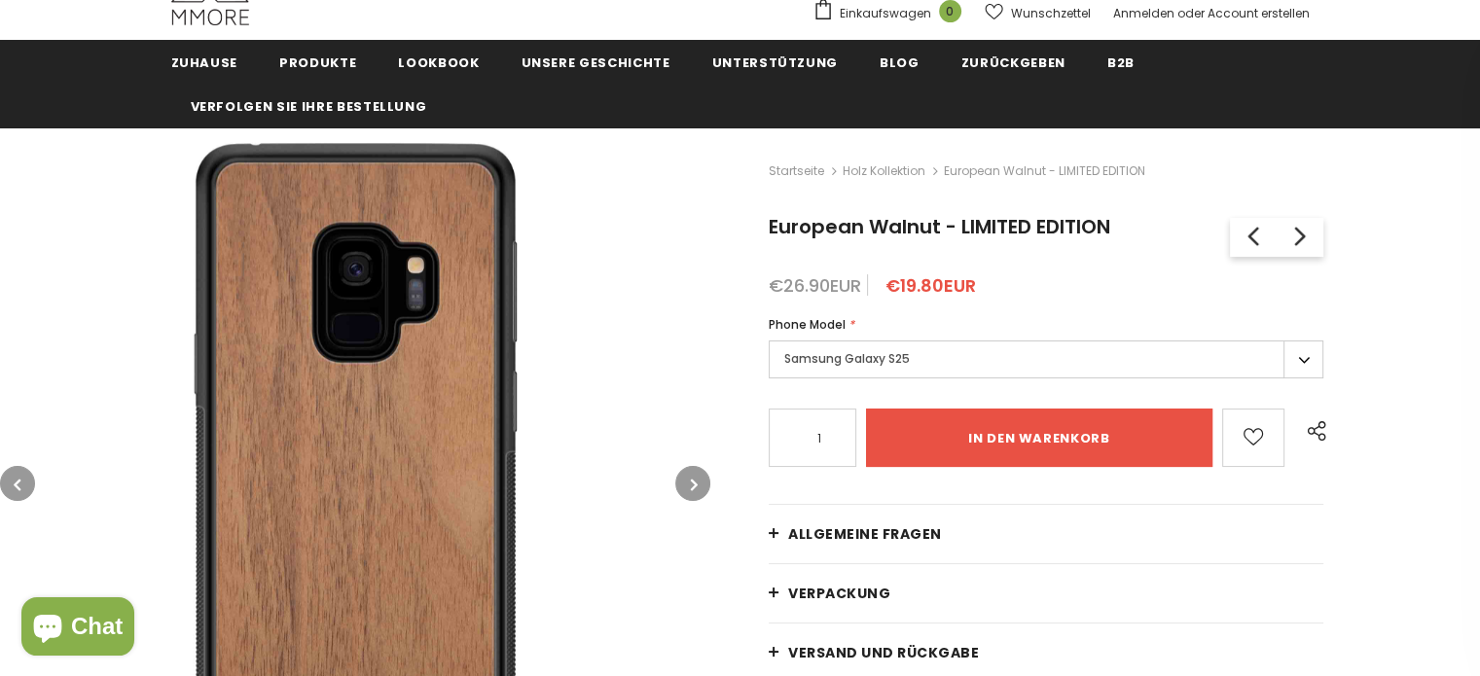
click at [693, 485] on icon "button" at bounding box center [694, 484] width 7 height 19
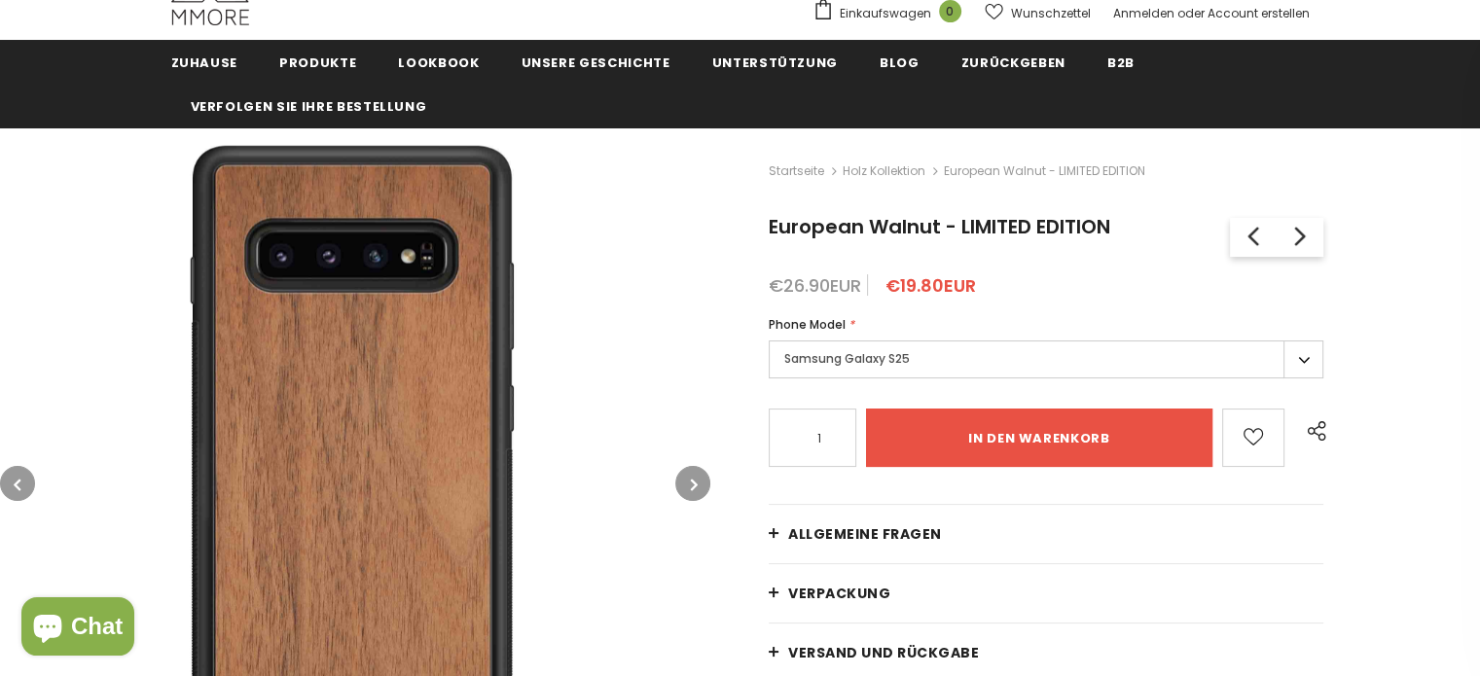
click at [693, 485] on icon "button" at bounding box center [694, 484] width 7 height 19
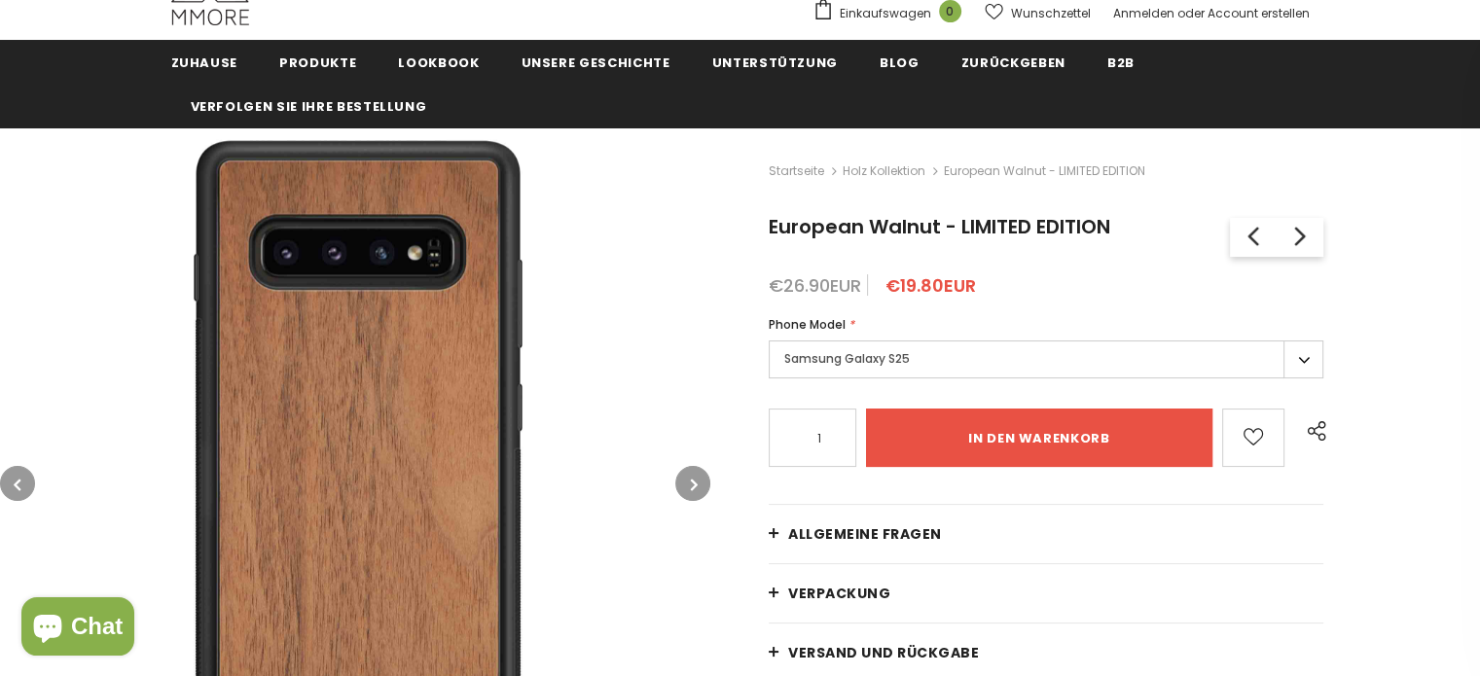
click at [693, 485] on icon "button" at bounding box center [694, 484] width 7 height 19
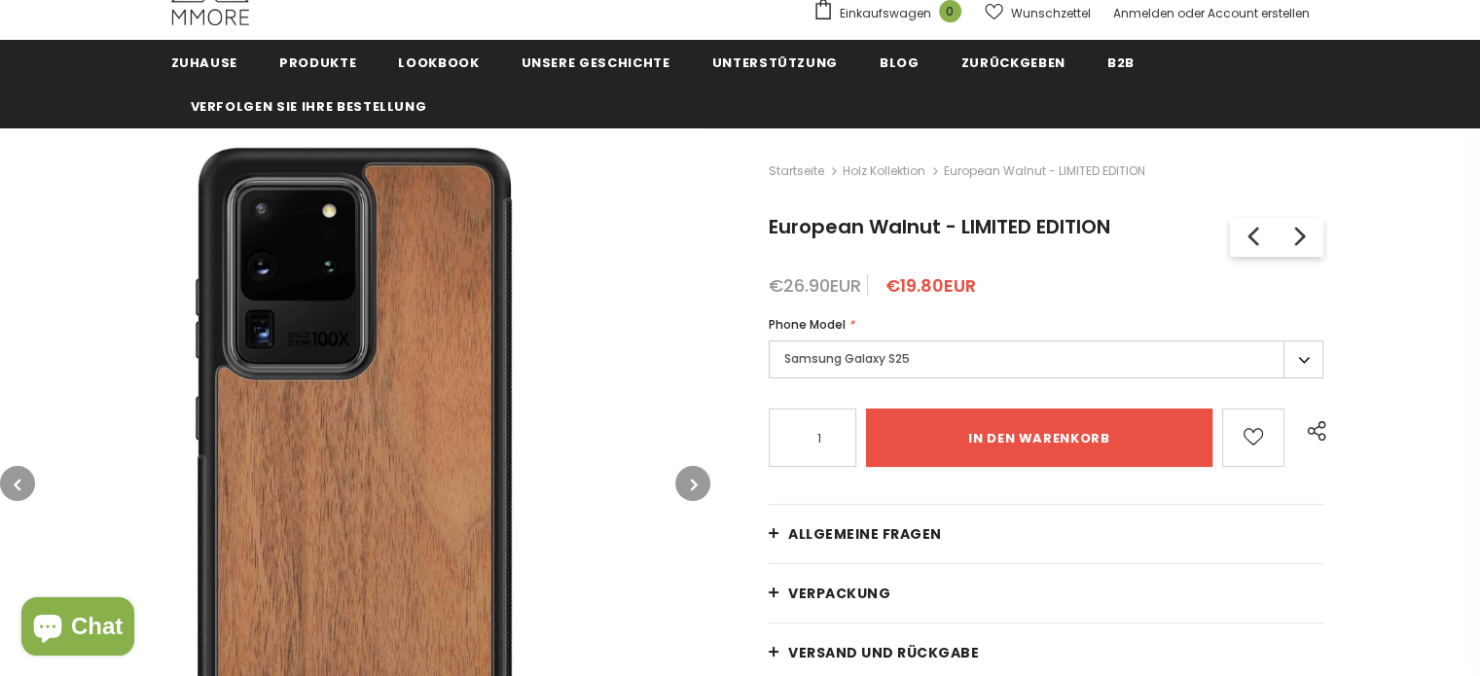
click at [693, 485] on icon "button" at bounding box center [694, 484] width 7 height 19
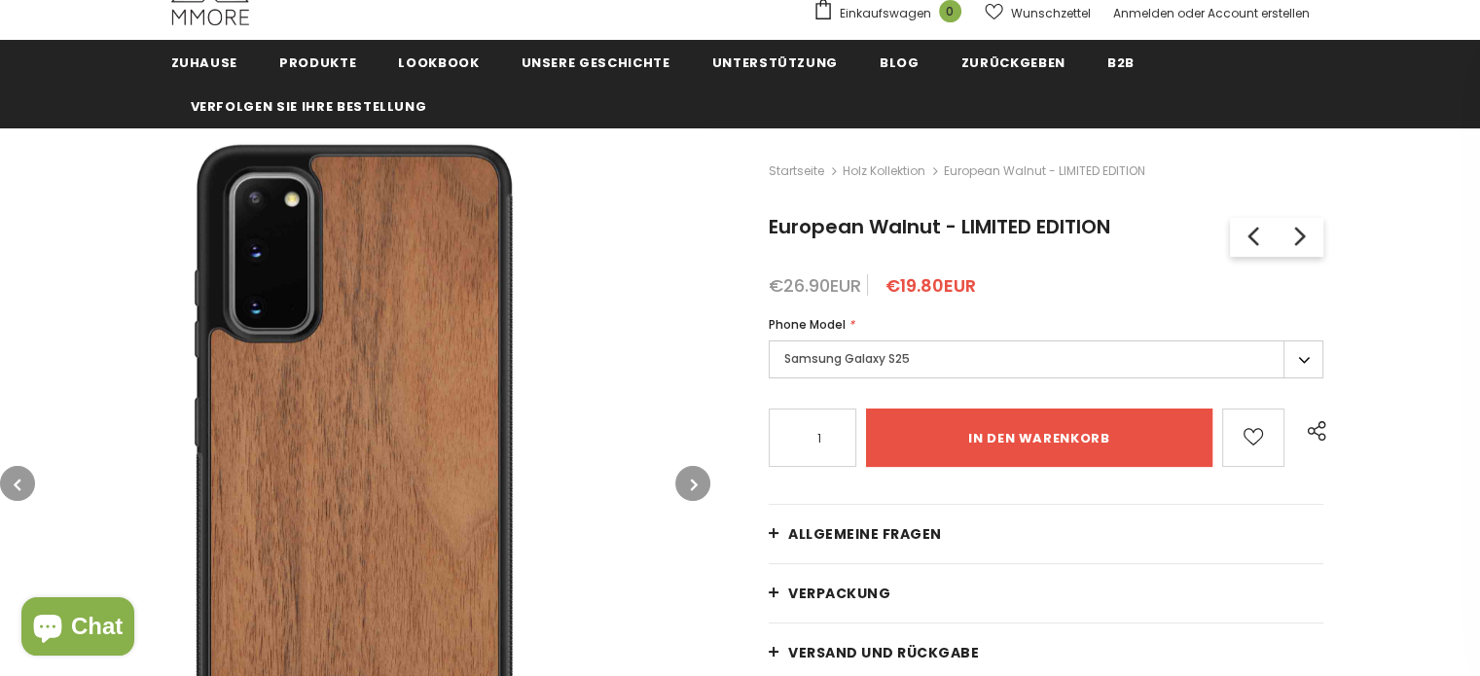
click at [693, 485] on icon "button" at bounding box center [694, 484] width 7 height 19
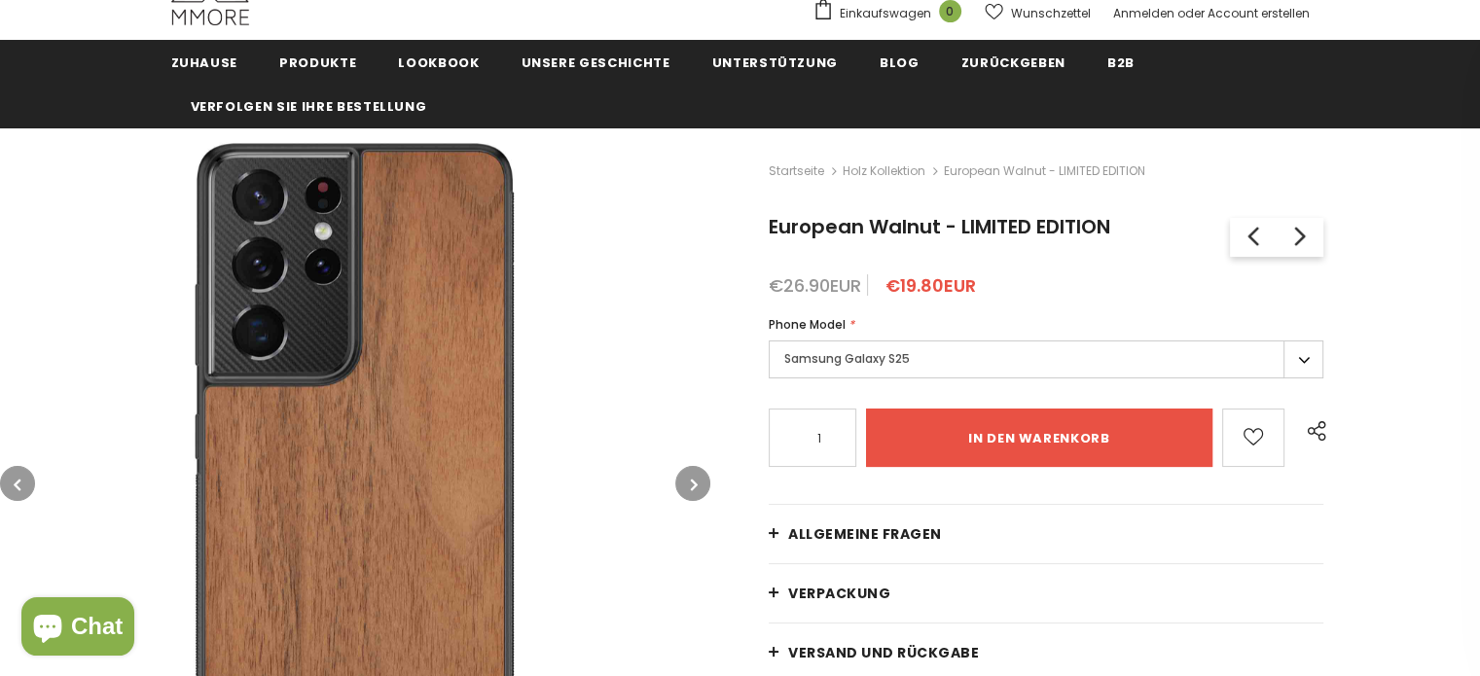
click at [693, 485] on icon "button" at bounding box center [694, 484] width 7 height 19
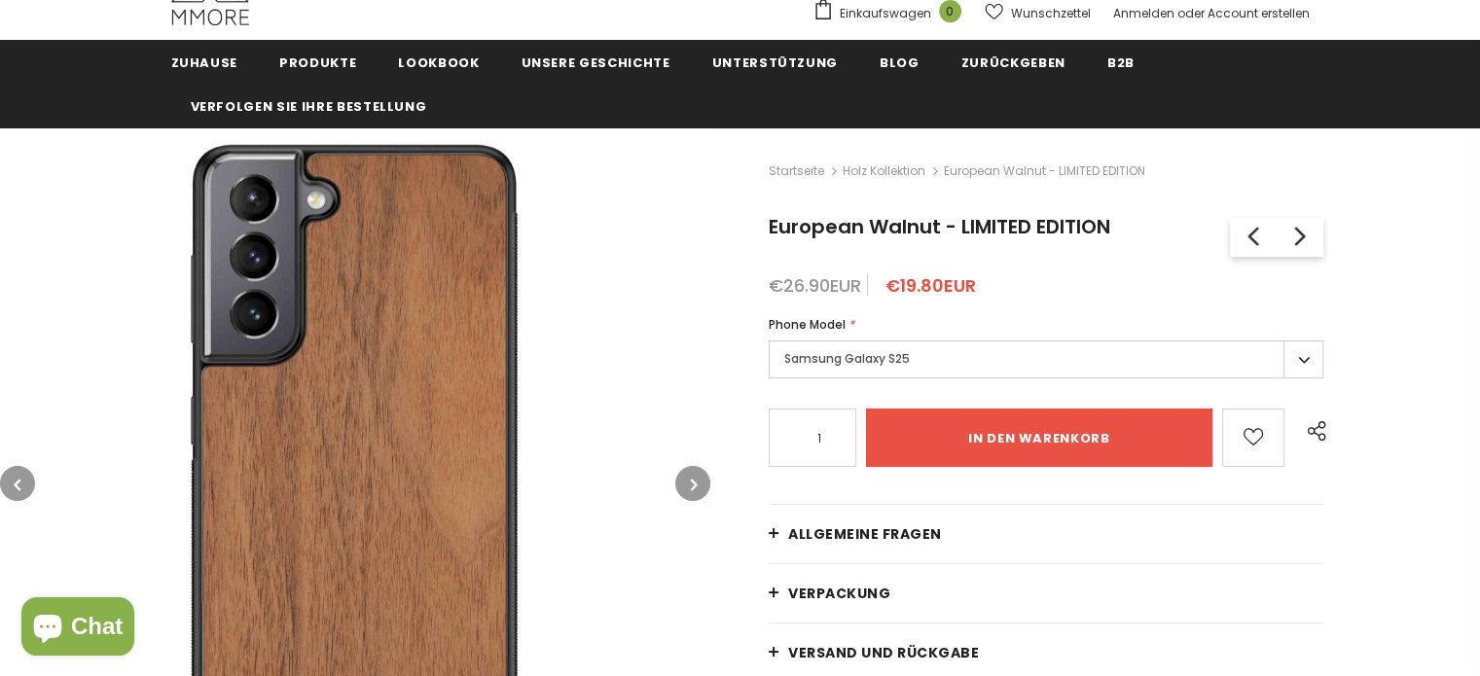
click at [693, 485] on icon "button" at bounding box center [694, 484] width 7 height 19
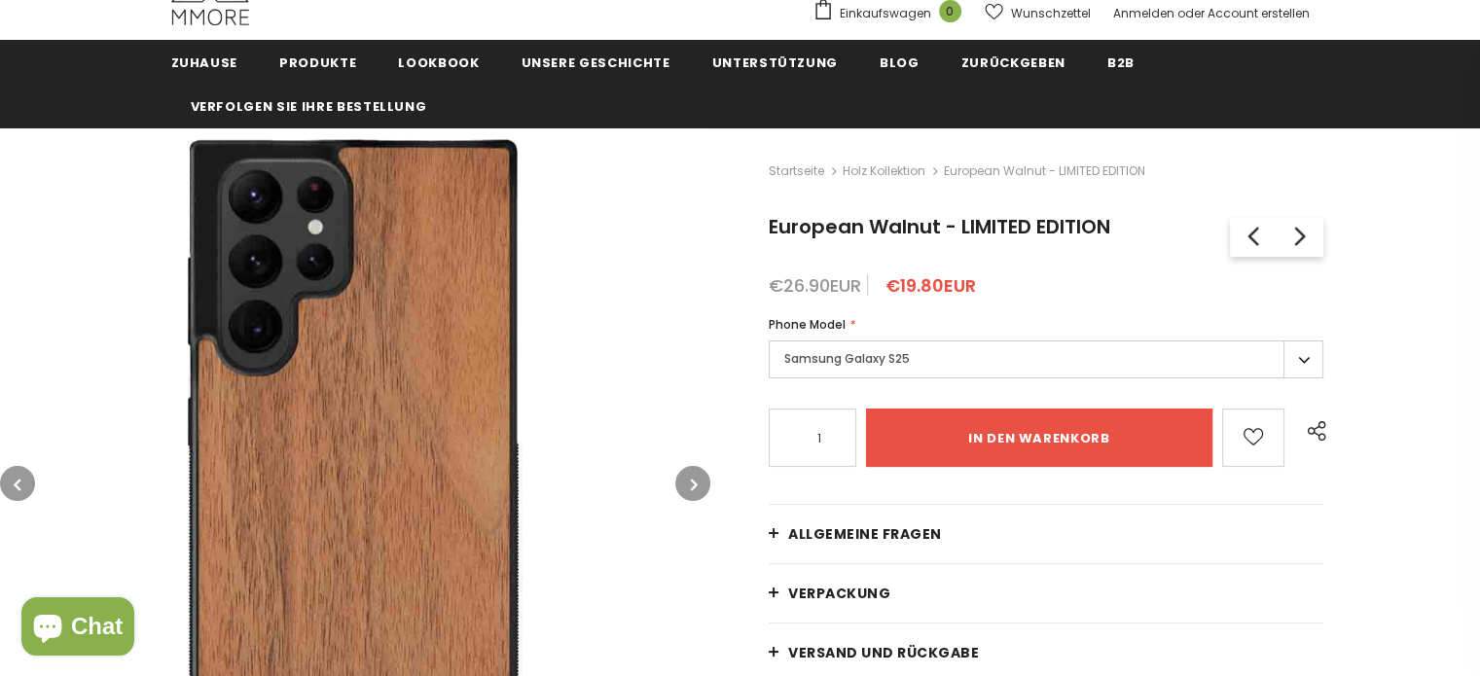
click at [693, 485] on icon "button" at bounding box center [694, 484] width 7 height 19
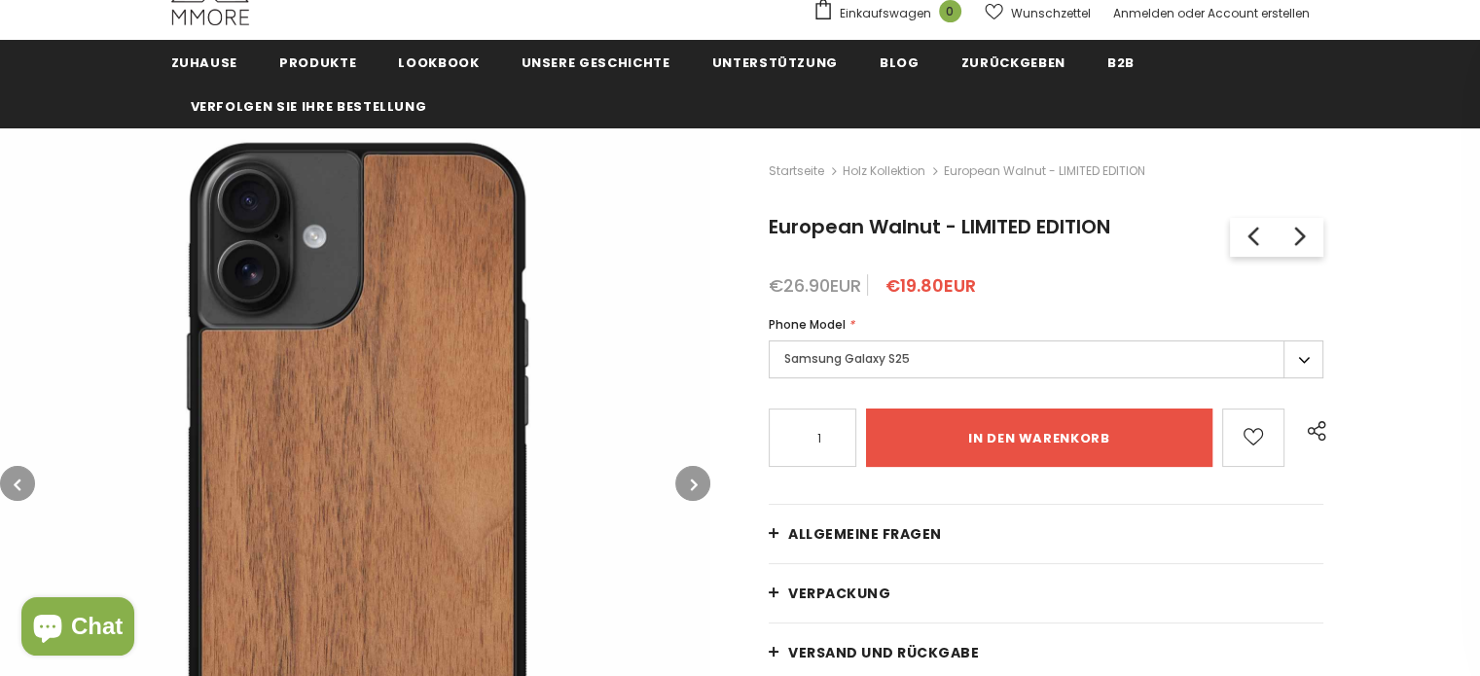
click at [11, 491] on button "button" at bounding box center [17, 483] width 35 height 35
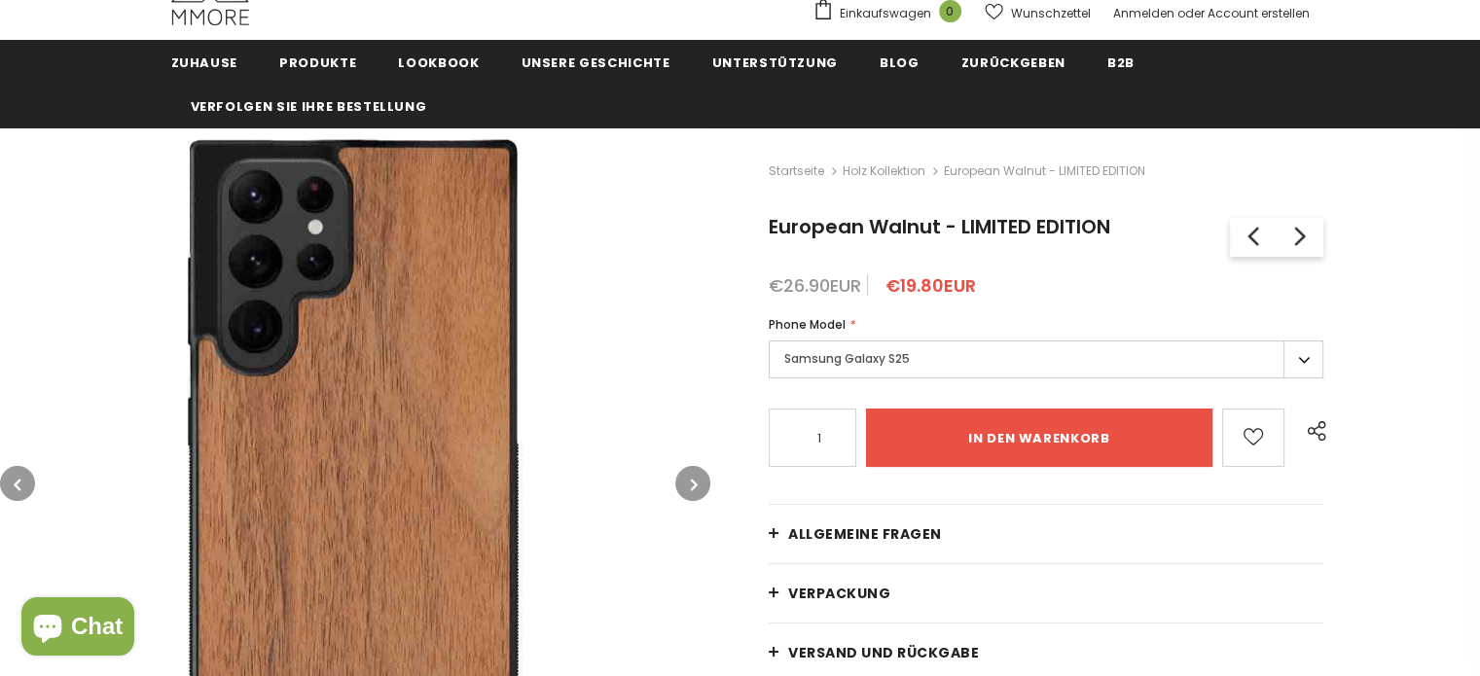
click at [707, 485] on button "button" at bounding box center [692, 483] width 35 height 35
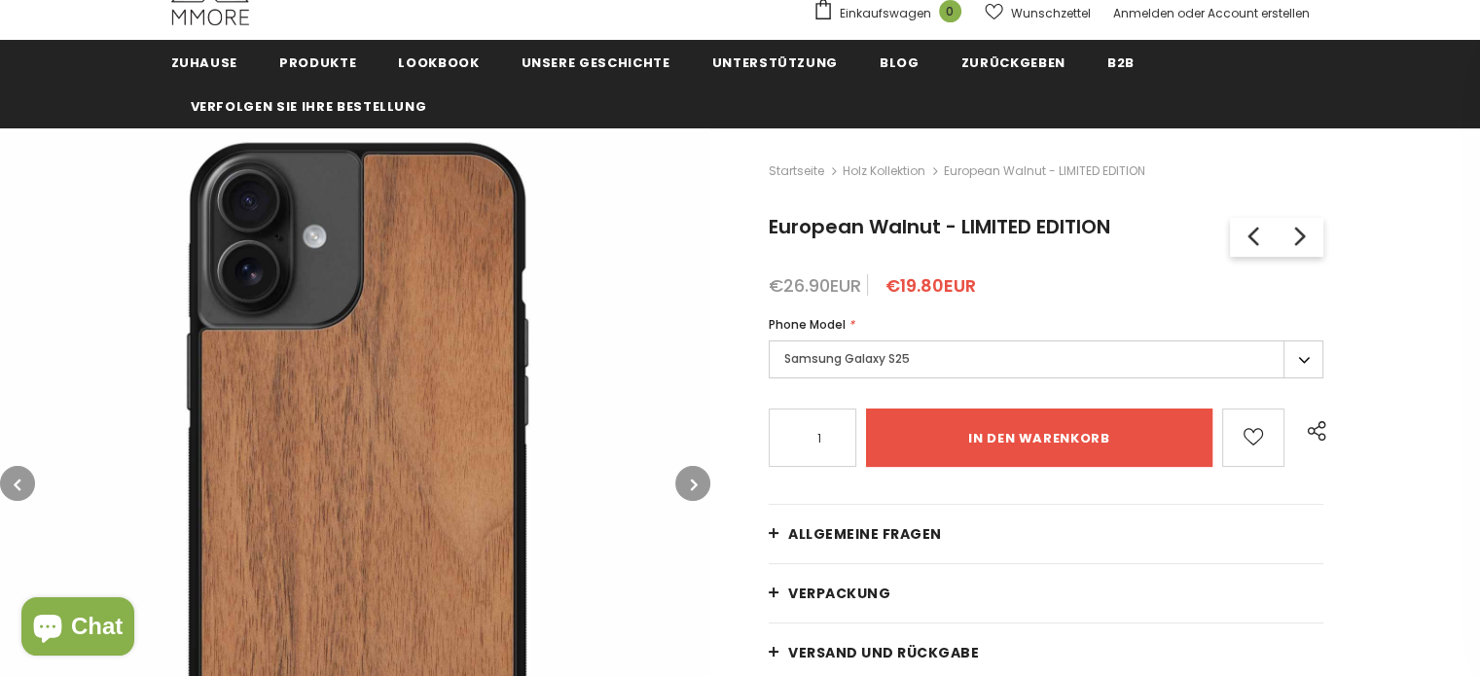
click at [693, 485] on icon "button" at bounding box center [694, 484] width 7 height 19
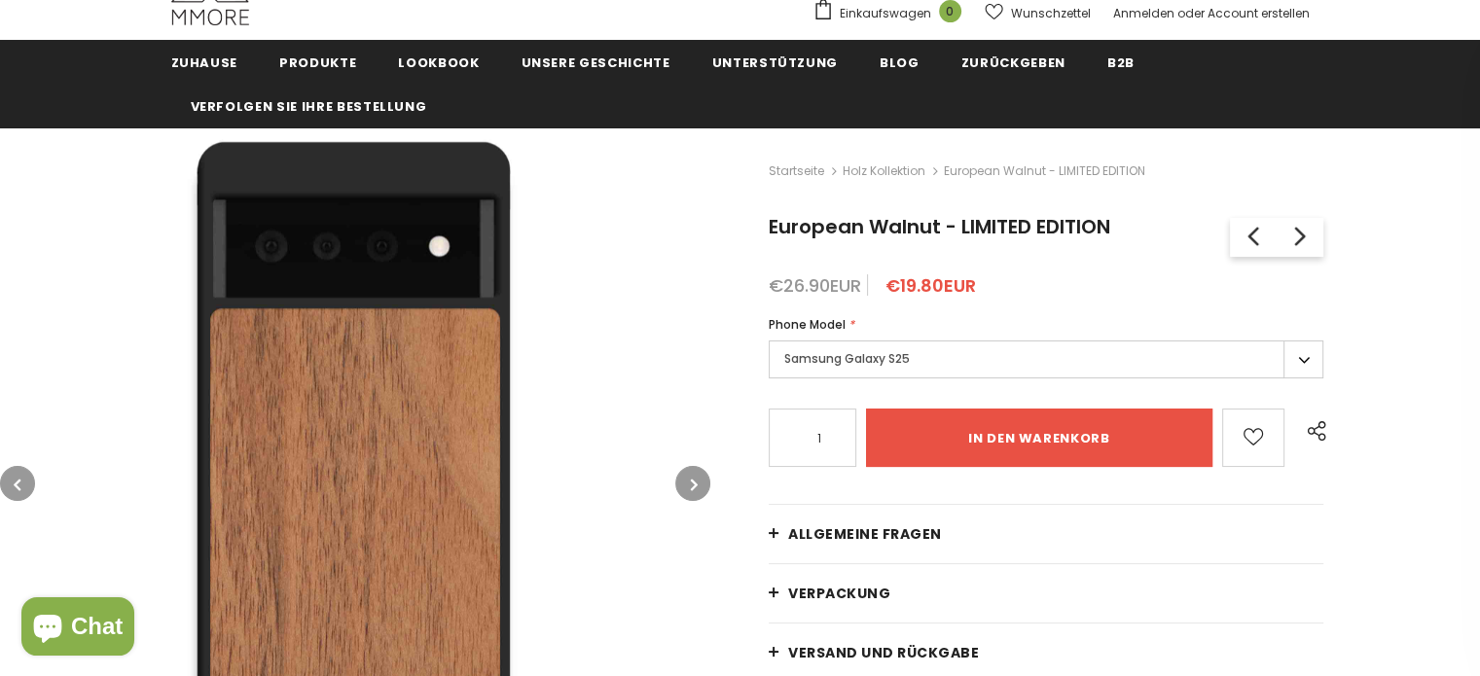
click at [693, 485] on icon "button" at bounding box center [694, 484] width 7 height 19
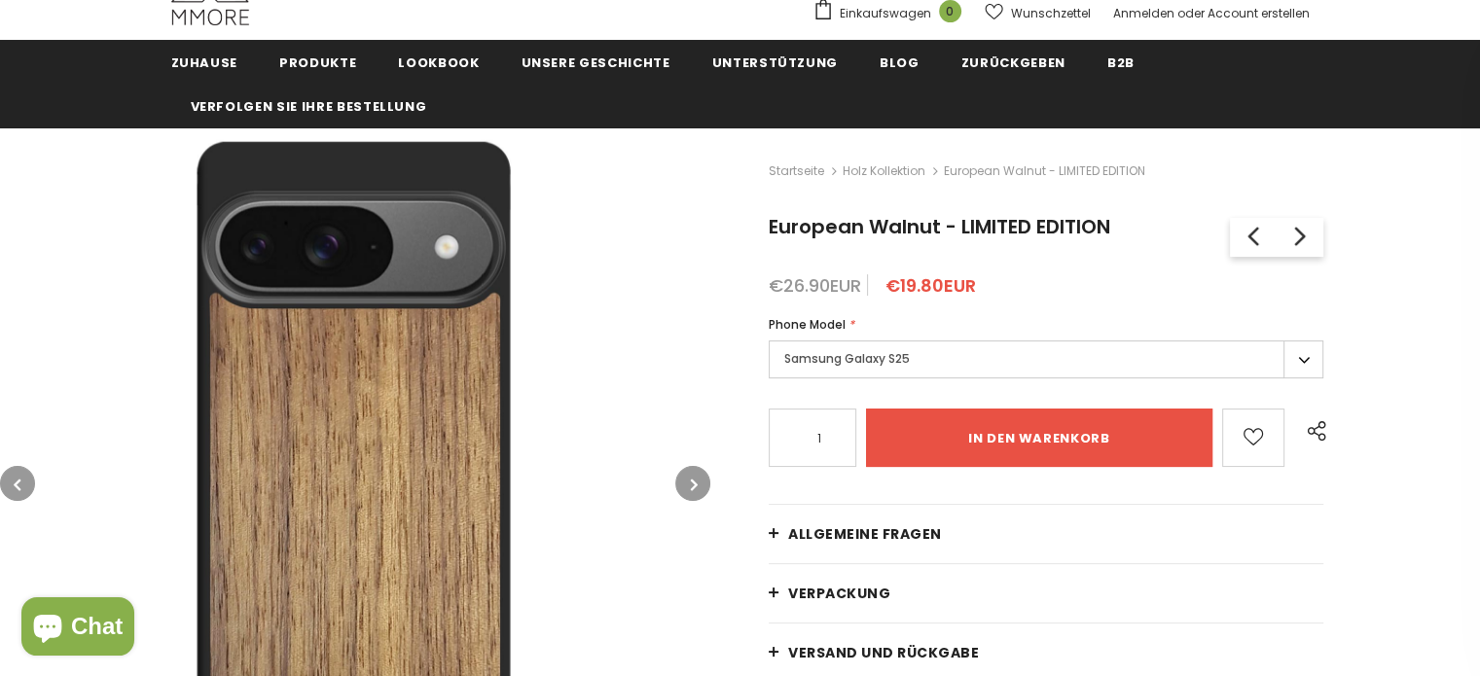
click at [693, 485] on icon "button" at bounding box center [694, 484] width 7 height 19
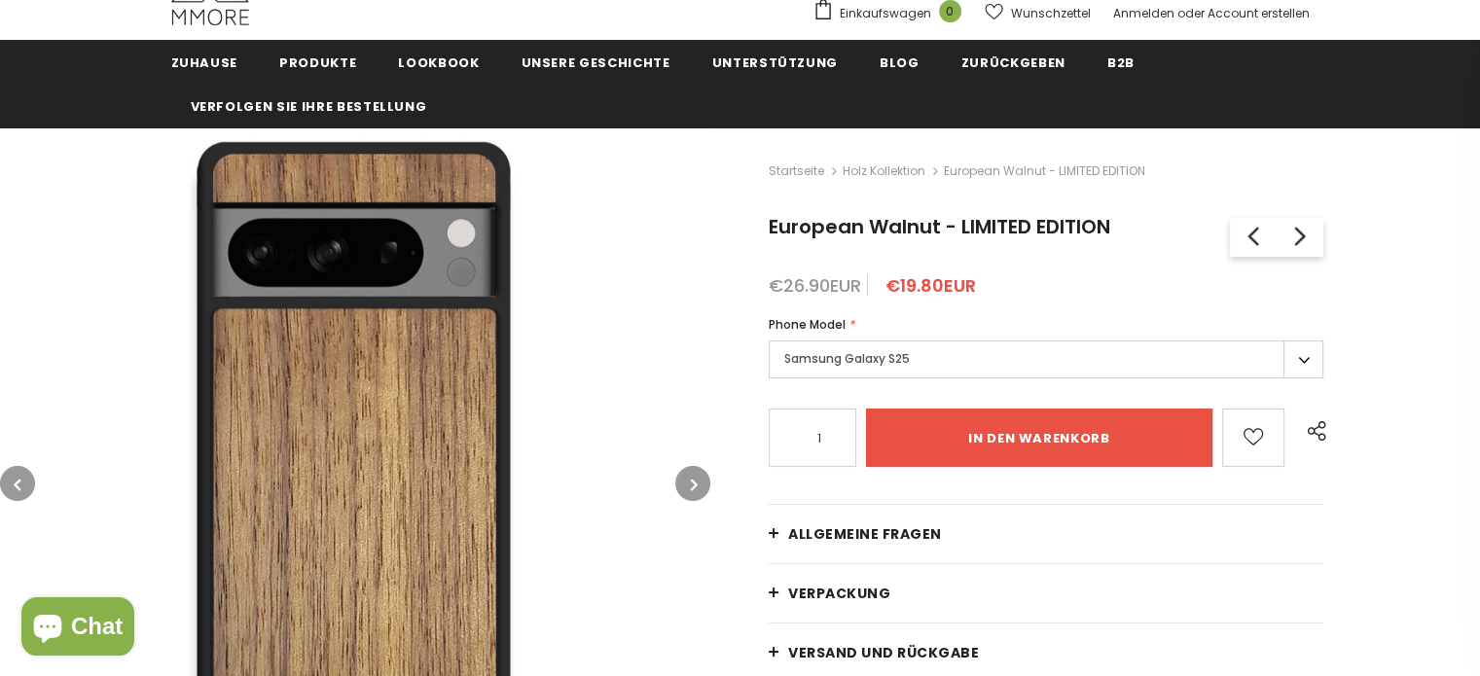
click at [693, 485] on icon "button" at bounding box center [694, 484] width 7 height 19
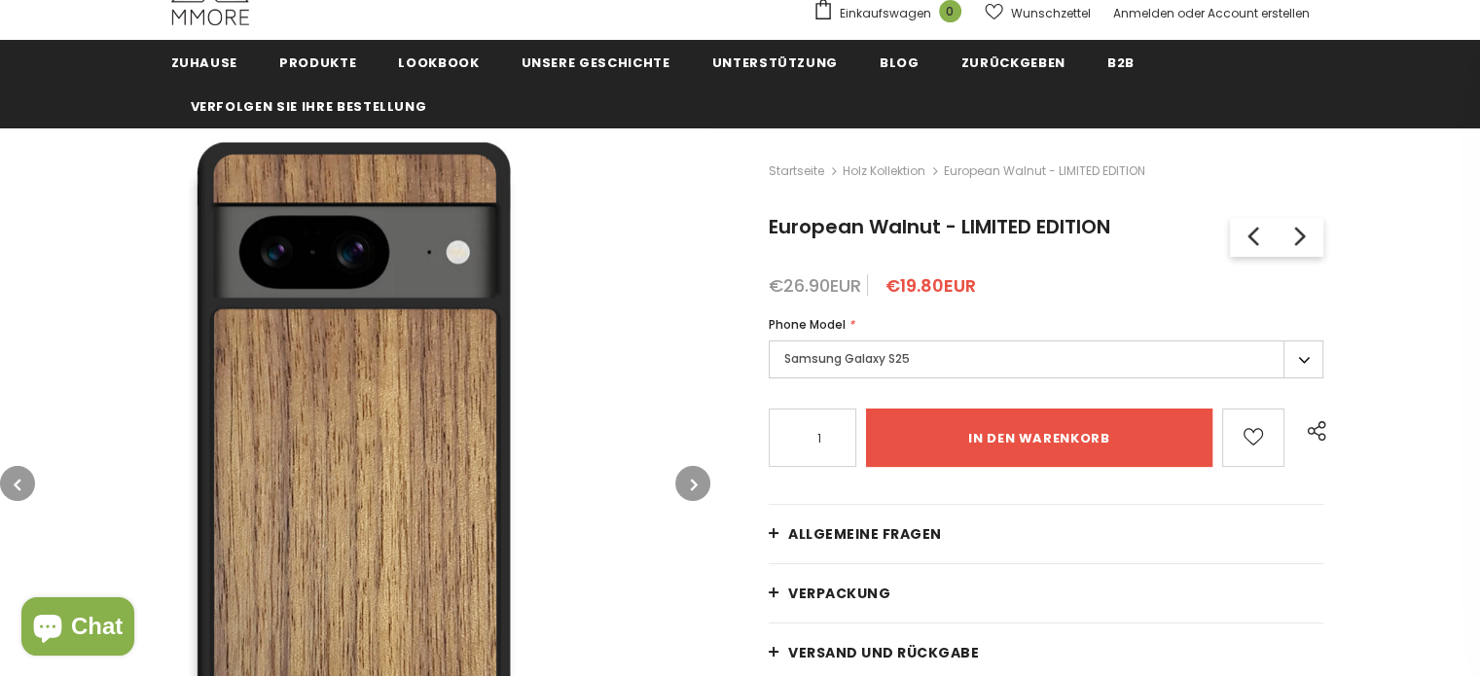
click at [693, 485] on icon "button" at bounding box center [694, 484] width 7 height 19
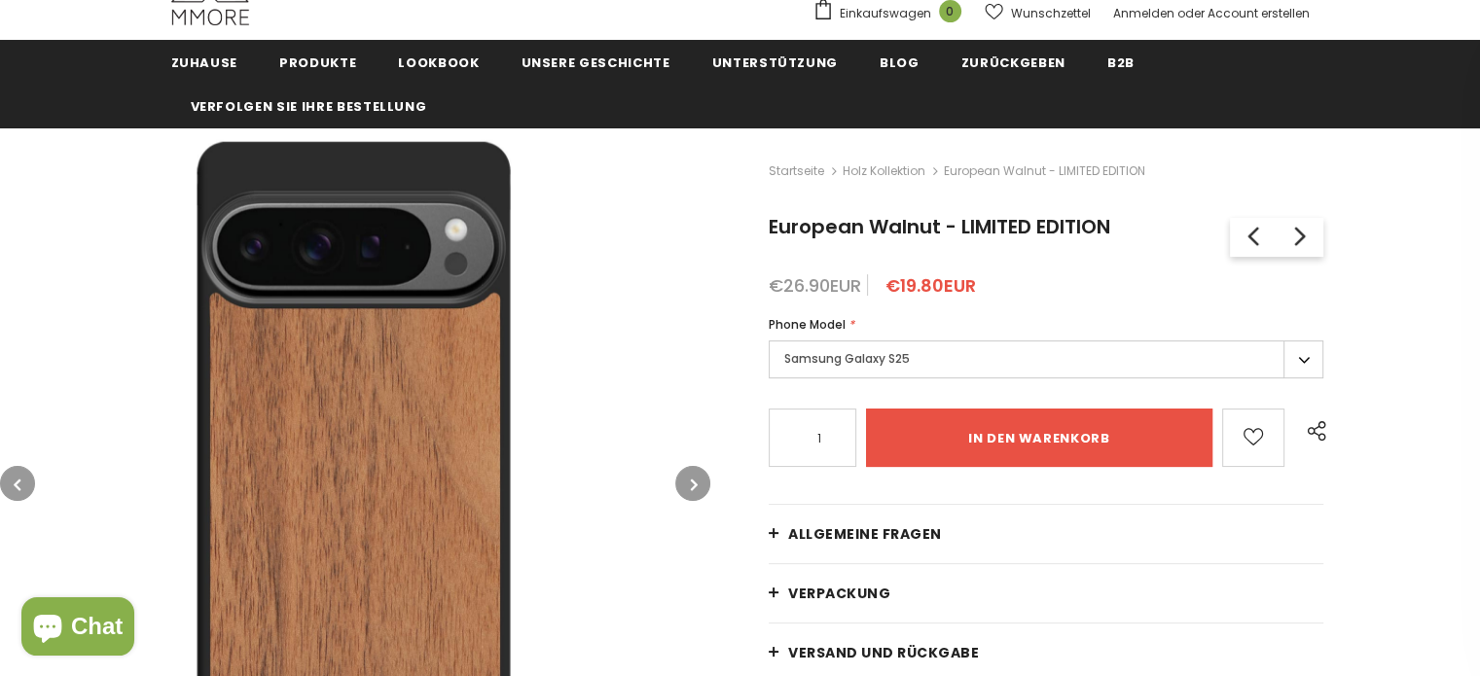
click at [693, 485] on icon "button" at bounding box center [694, 484] width 7 height 19
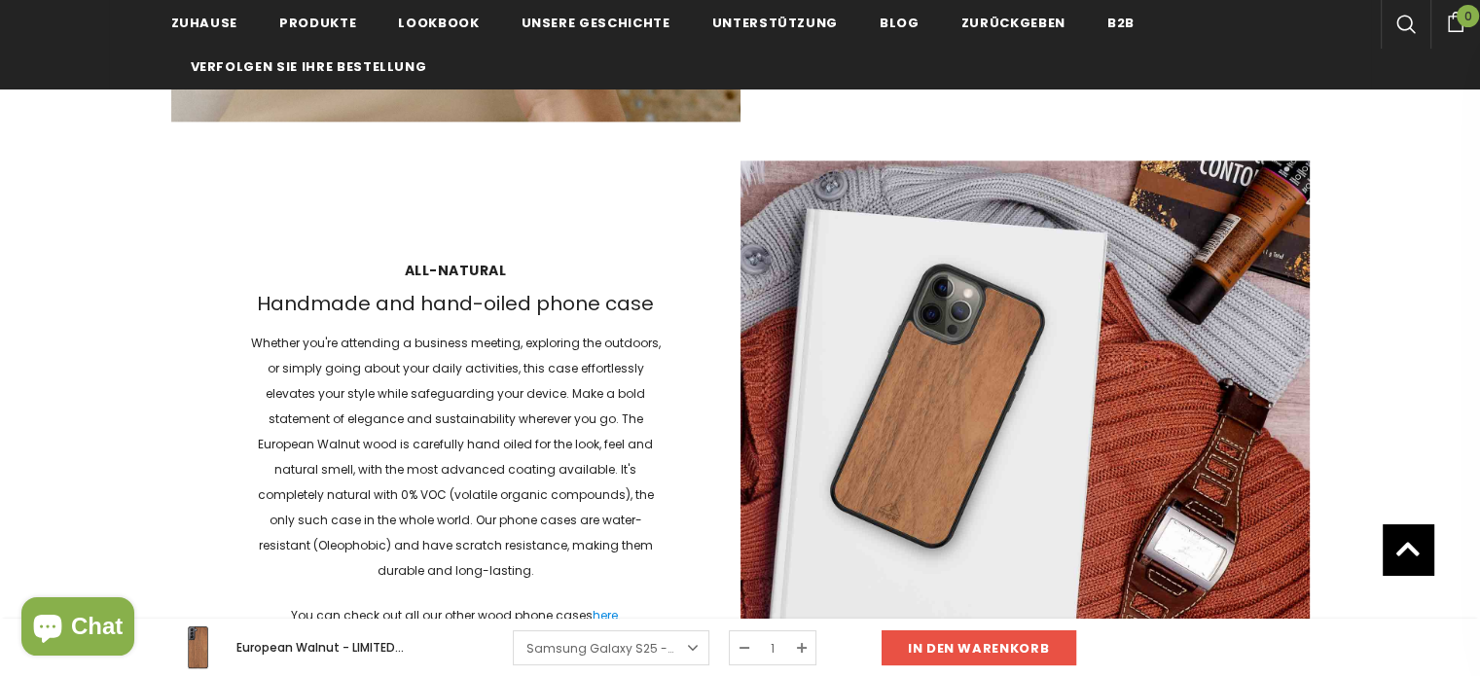
scroll to position [2432, 0]
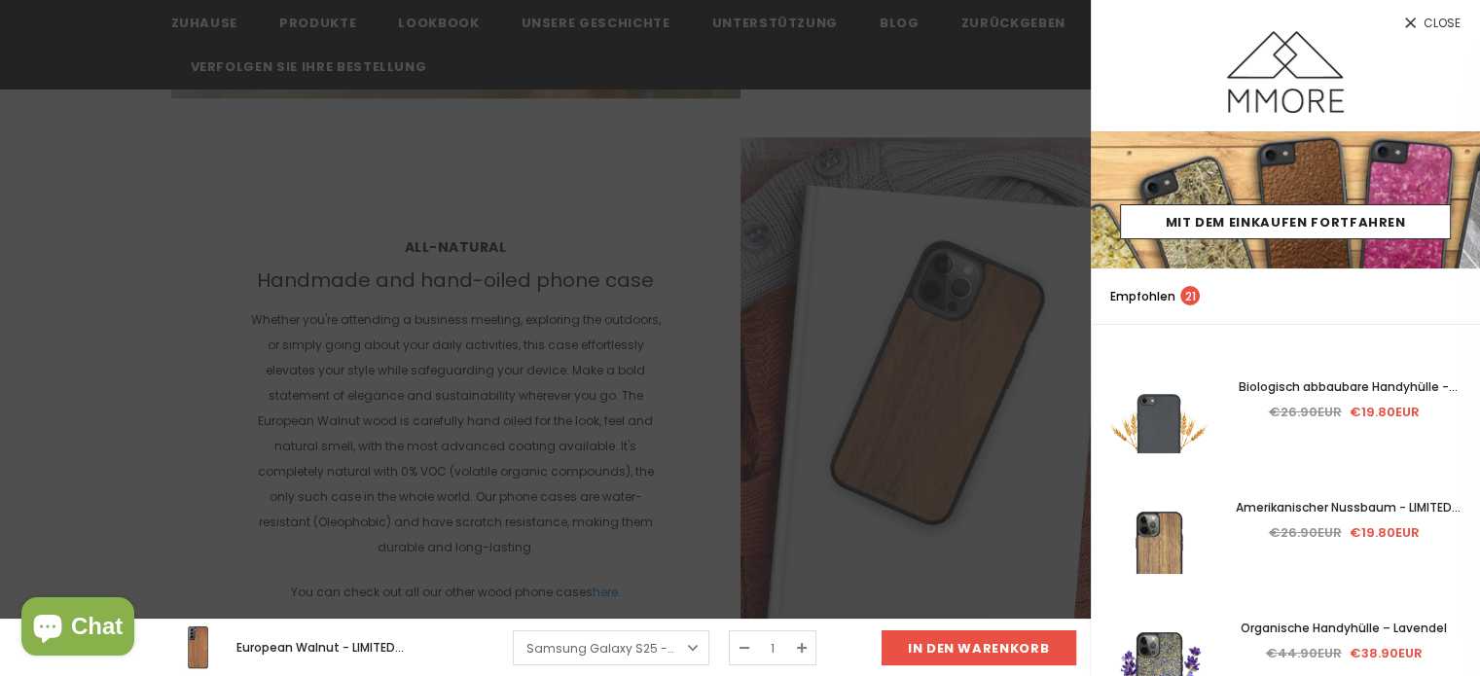
click at [1425, 26] on span "Close" at bounding box center [1441, 24] width 37 height 12
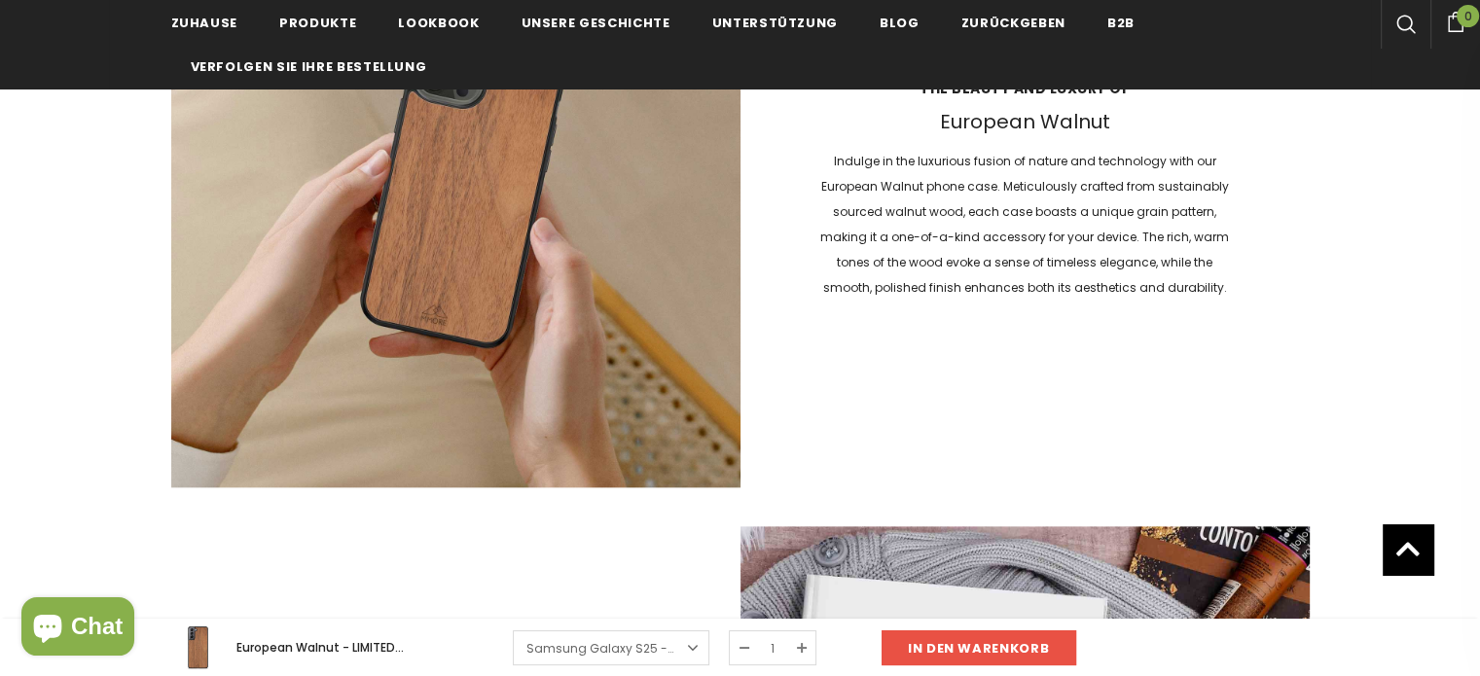
scroll to position [1849, 0]
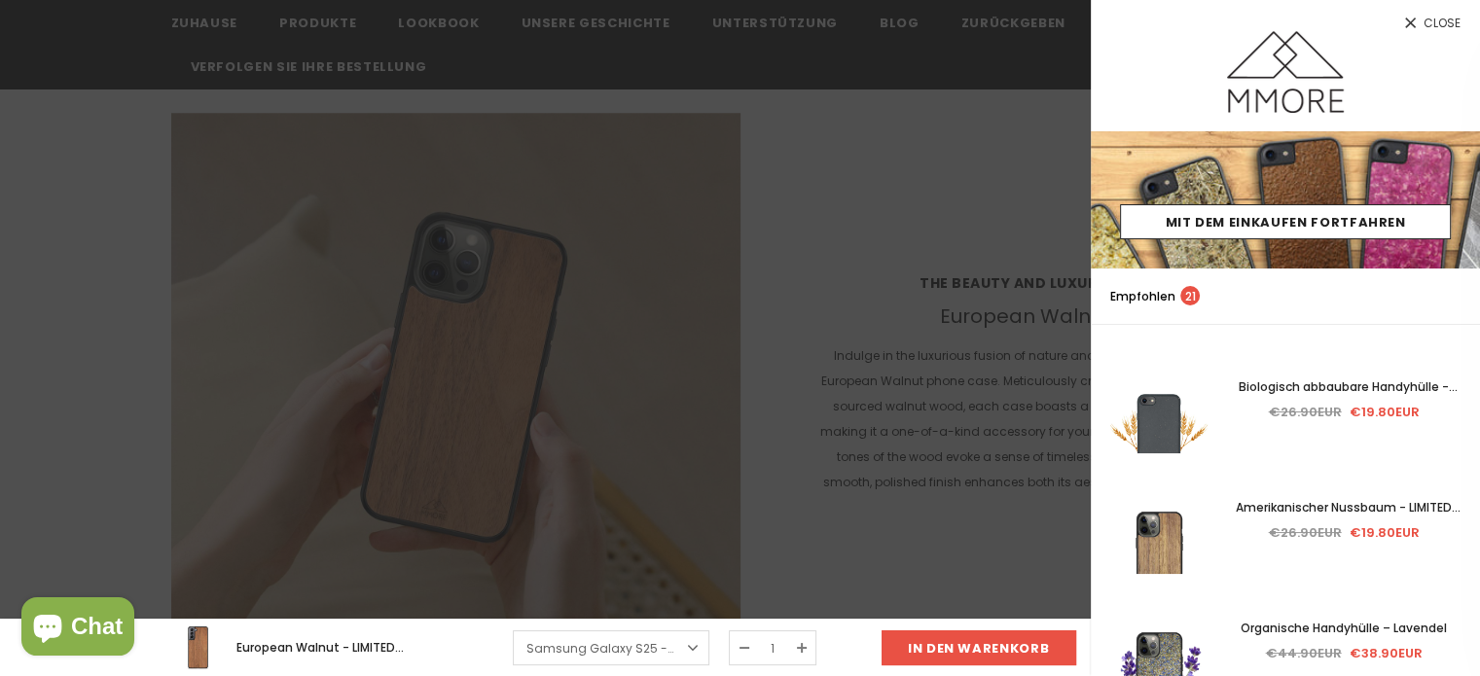
click at [1452, 22] on span "Close" at bounding box center [1441, 24] width 37 height 12
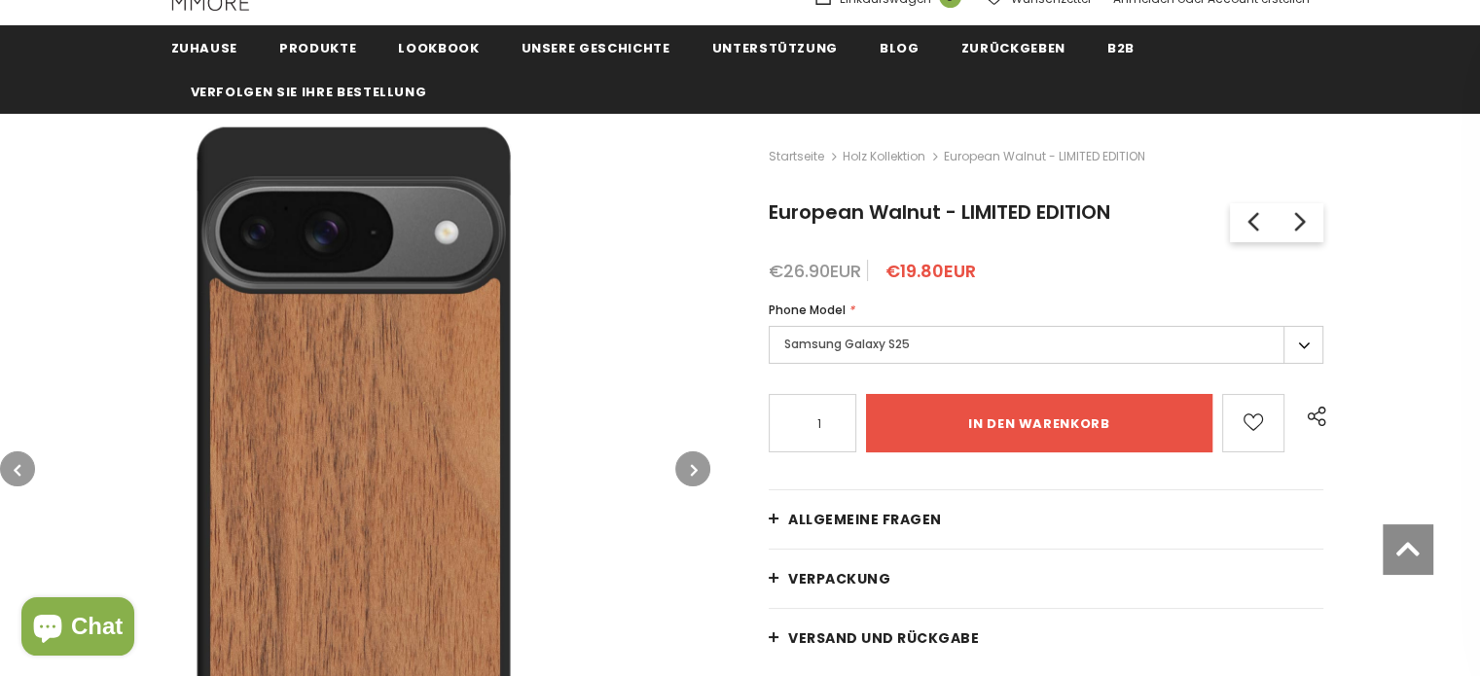
scroll to position [97, 0]
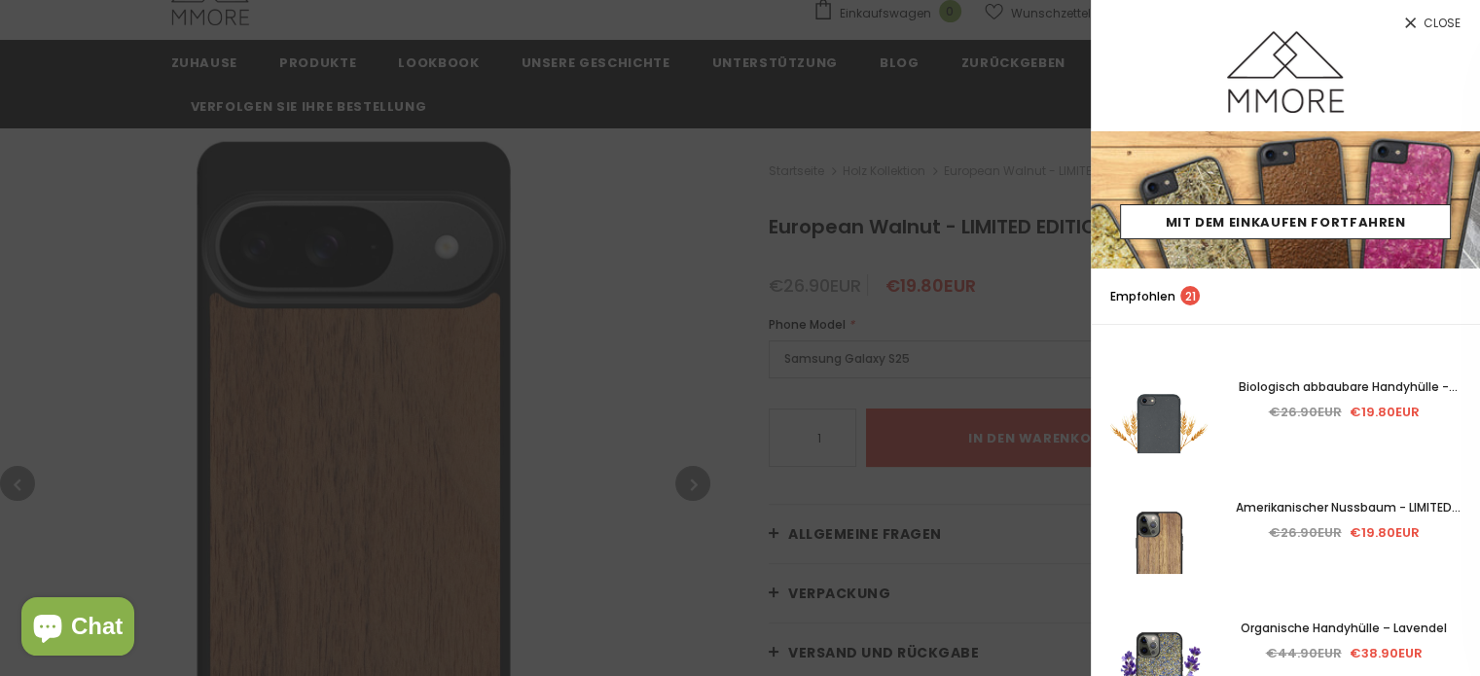
click at [1450, 20] on span "Close" at bounding box center [1441, 24] width 37 height 12
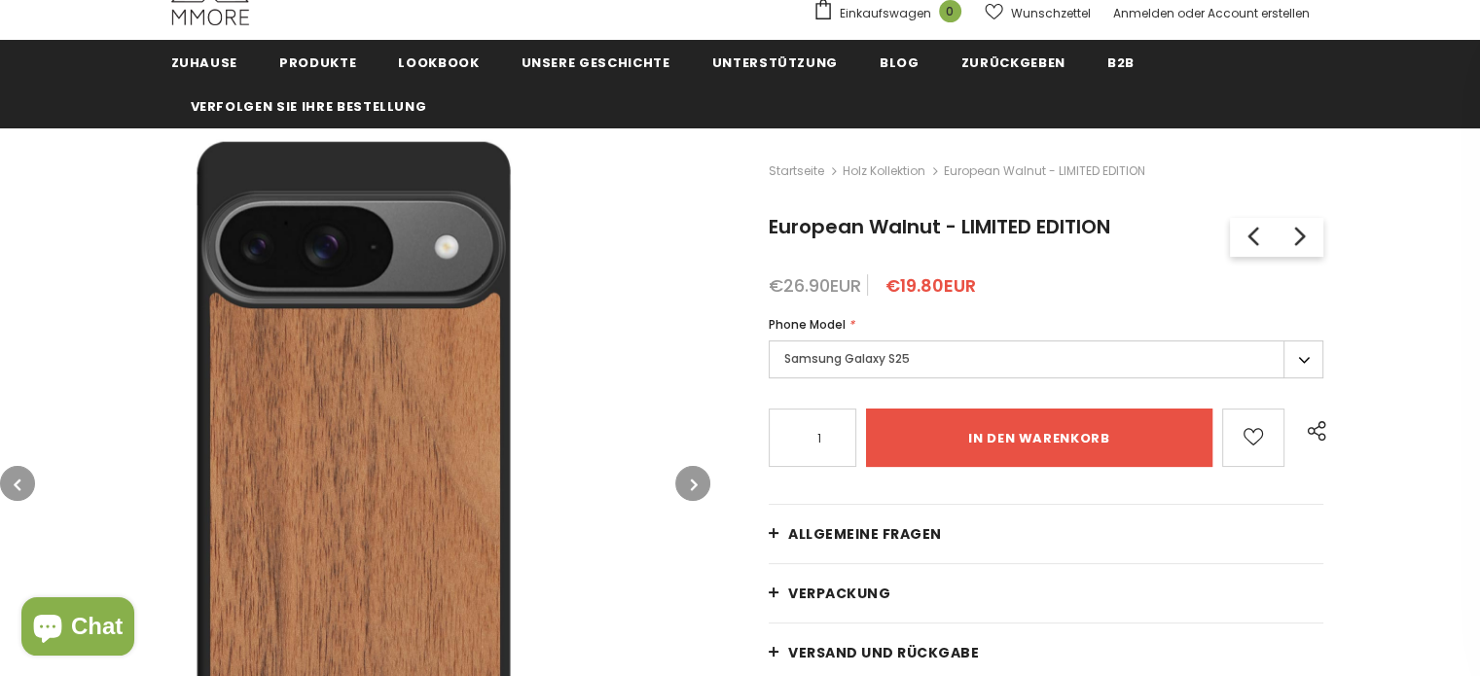
click at [1308, 353] on label "Samsung Galaxy S25" at bounding box center [1046, 360] width 555 height 38
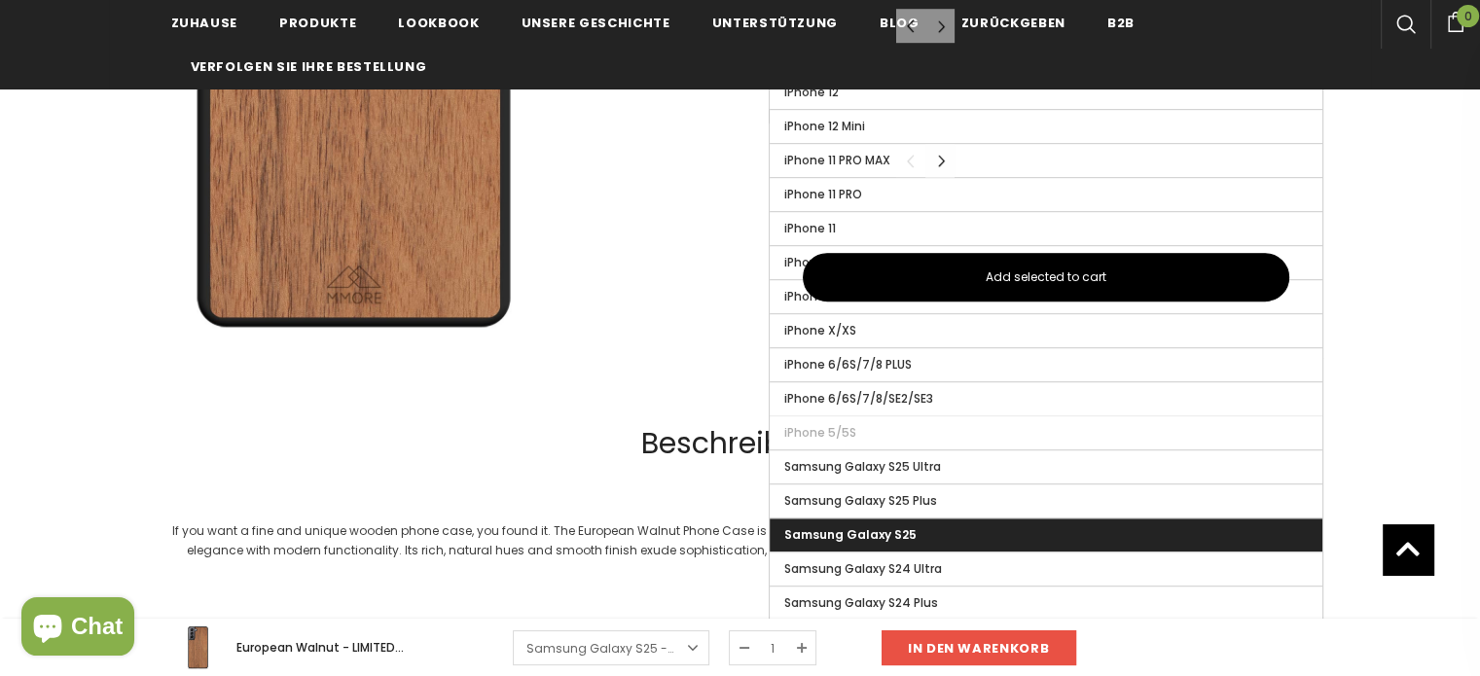
scroll to position [1070, 0]
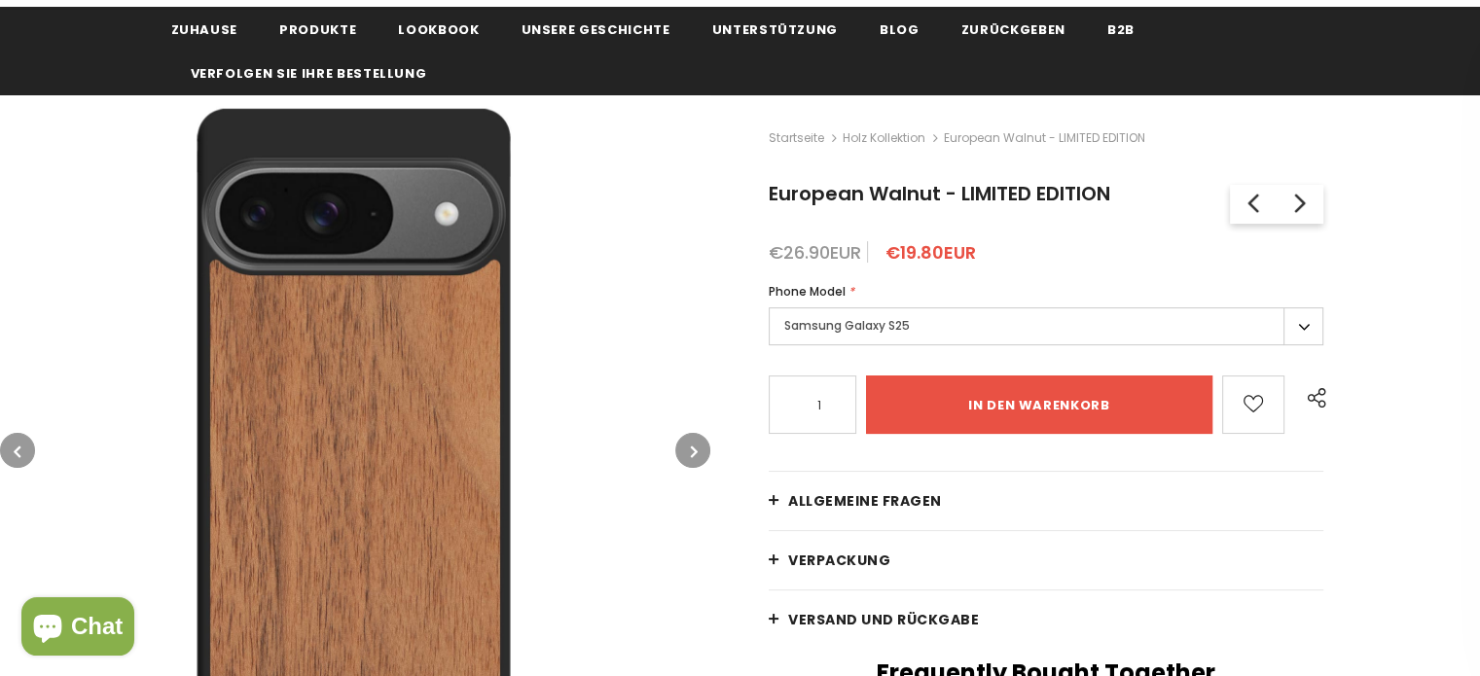
scroll to position [97, 0]
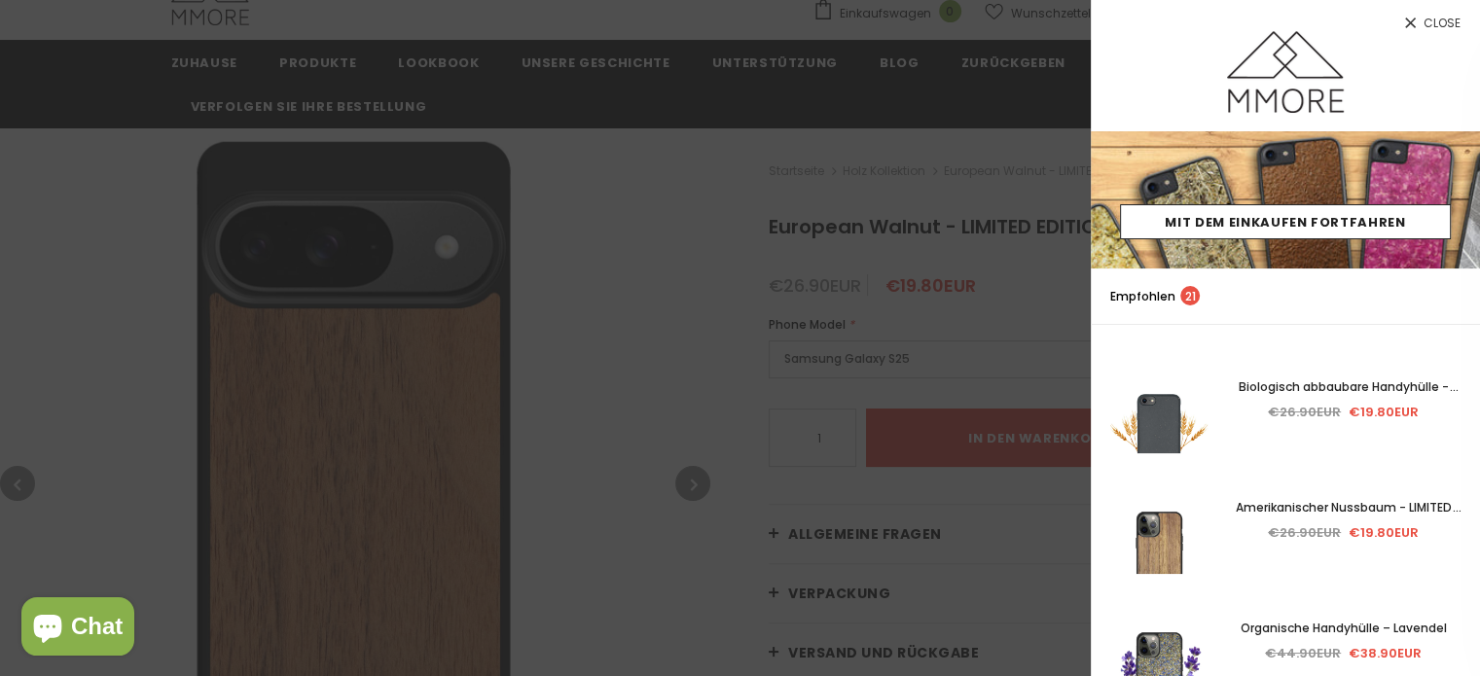
click at [1450, 22] on span "Close" at bounding box center [1441, 24] width 37 height 12
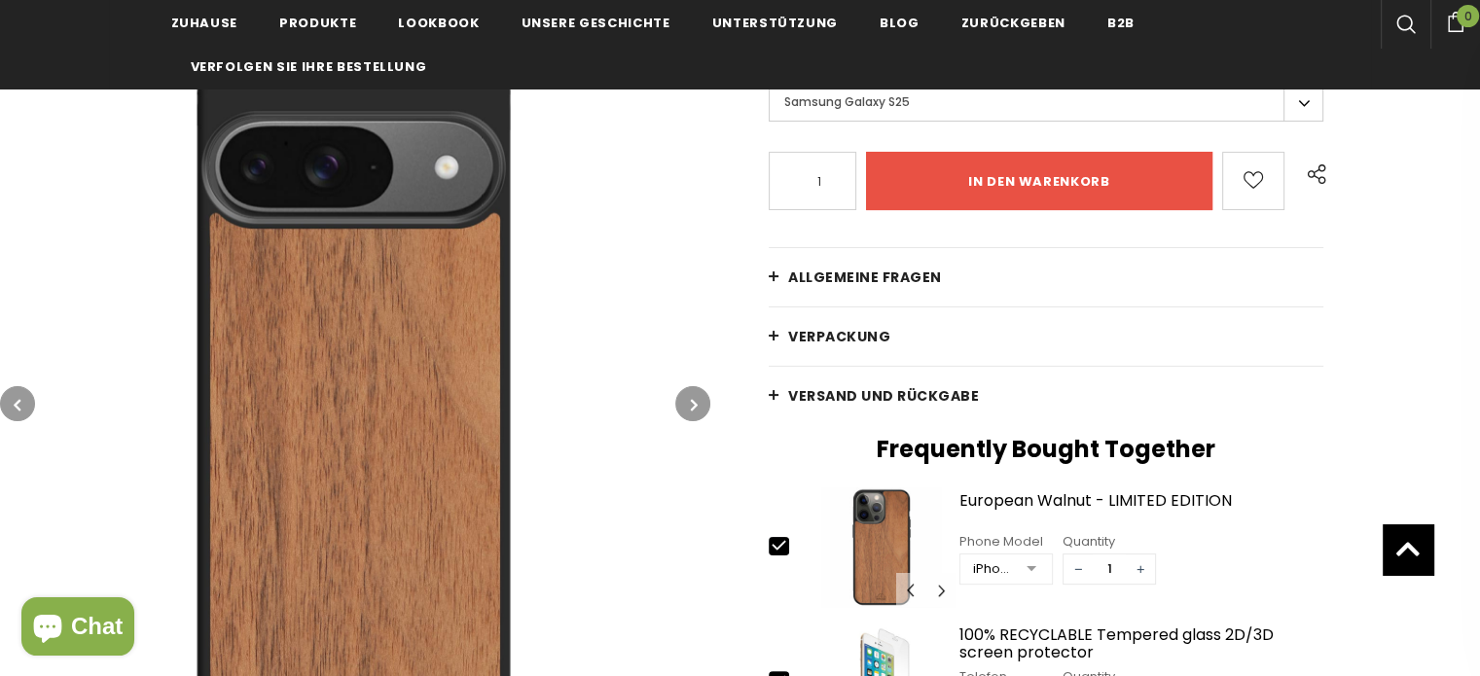
scroll to position [389, 0]
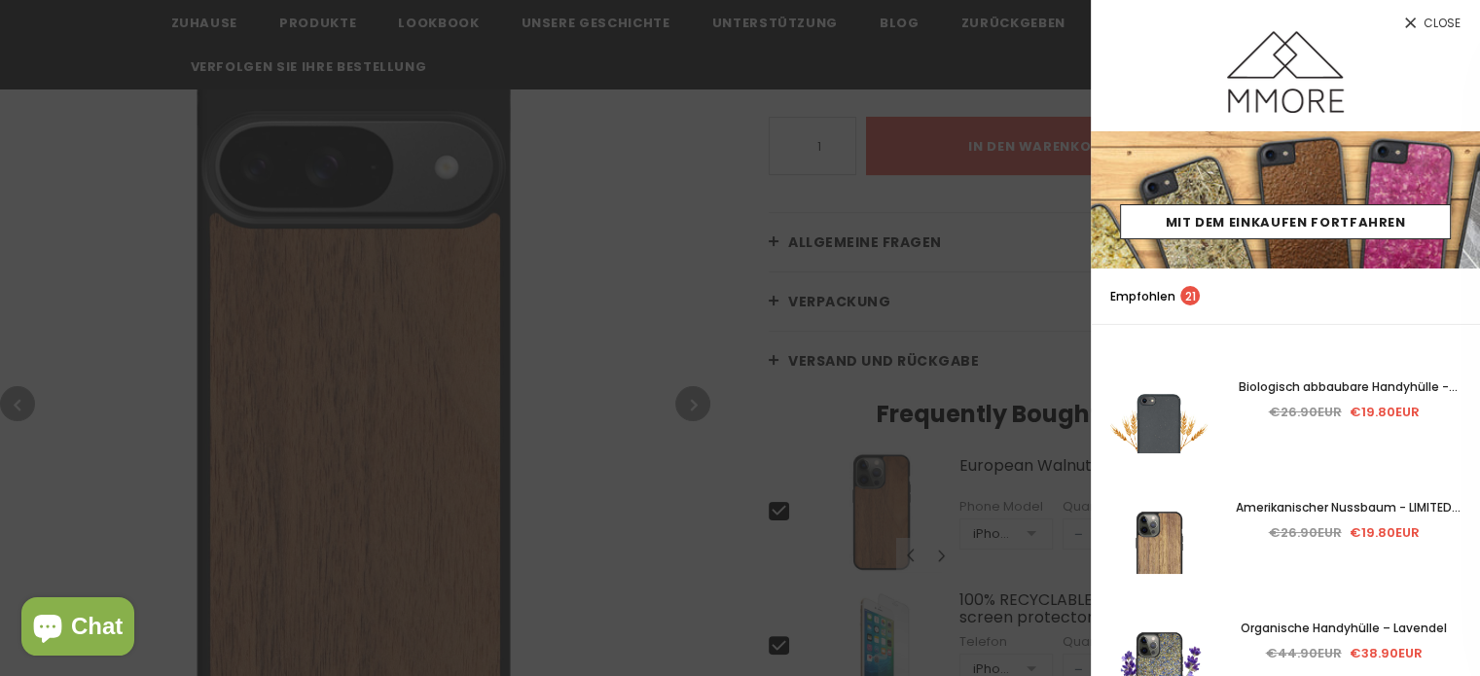
click at [1428, 28] on span "Close" at bounding box center [1441, 24] width 37 height 12
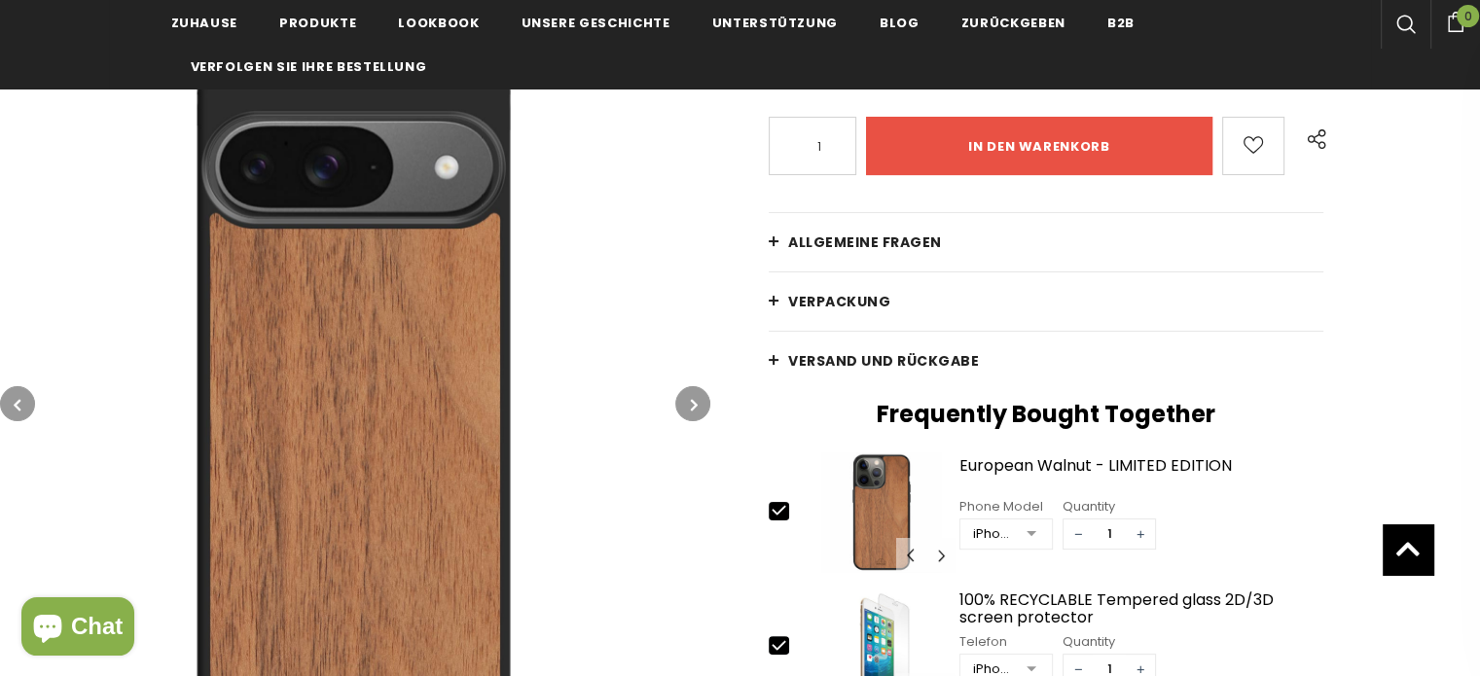
click at [683, 407] on button "button" at bounding box center [692, 403] width 35 height 35
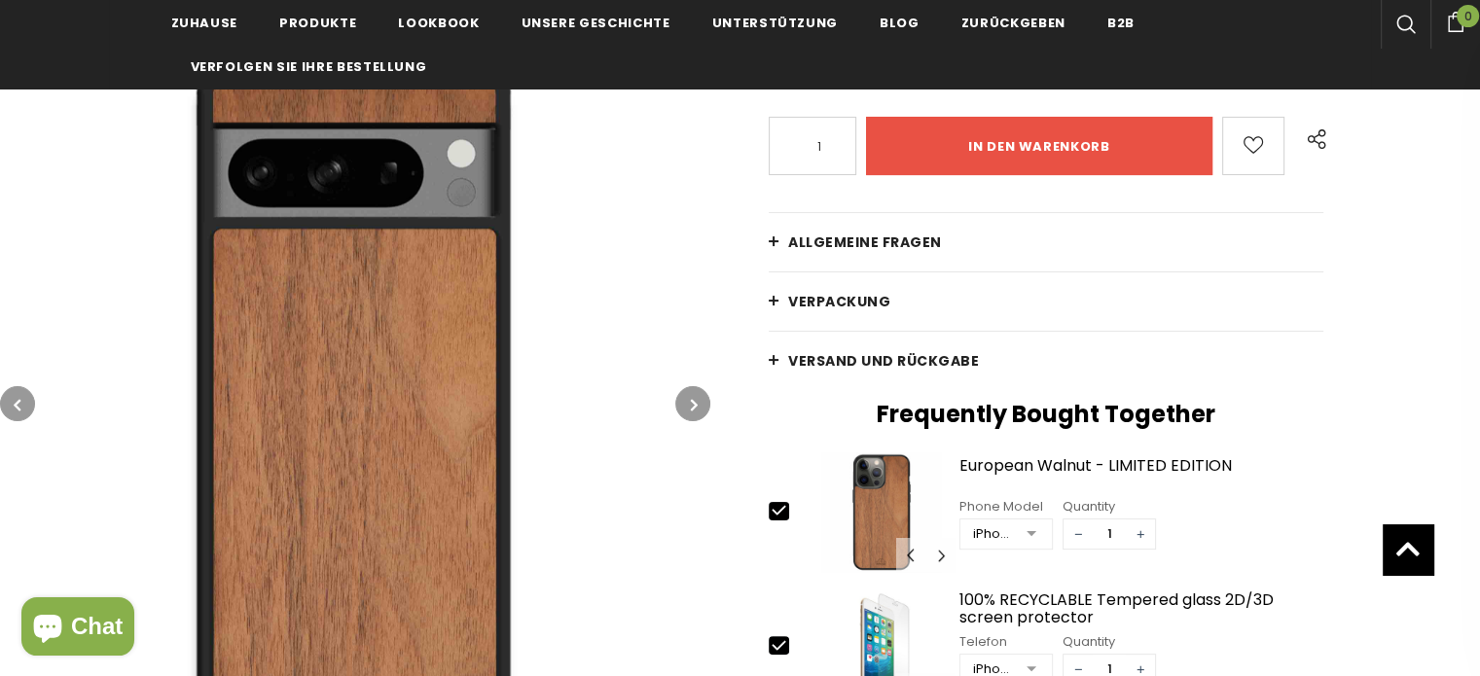
click at [683, 407] on button "button" at bounding box center [692, 403] width 35 height 35
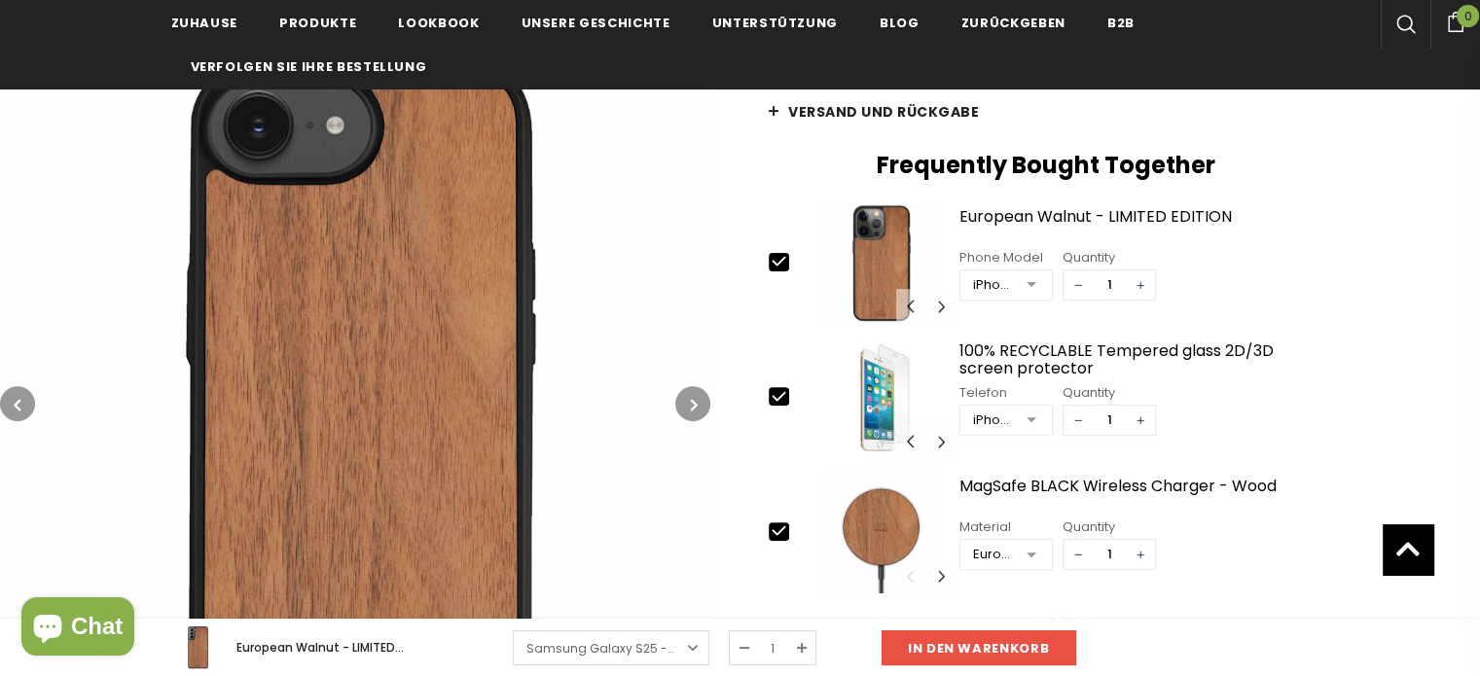
scroll to position [584, 0]
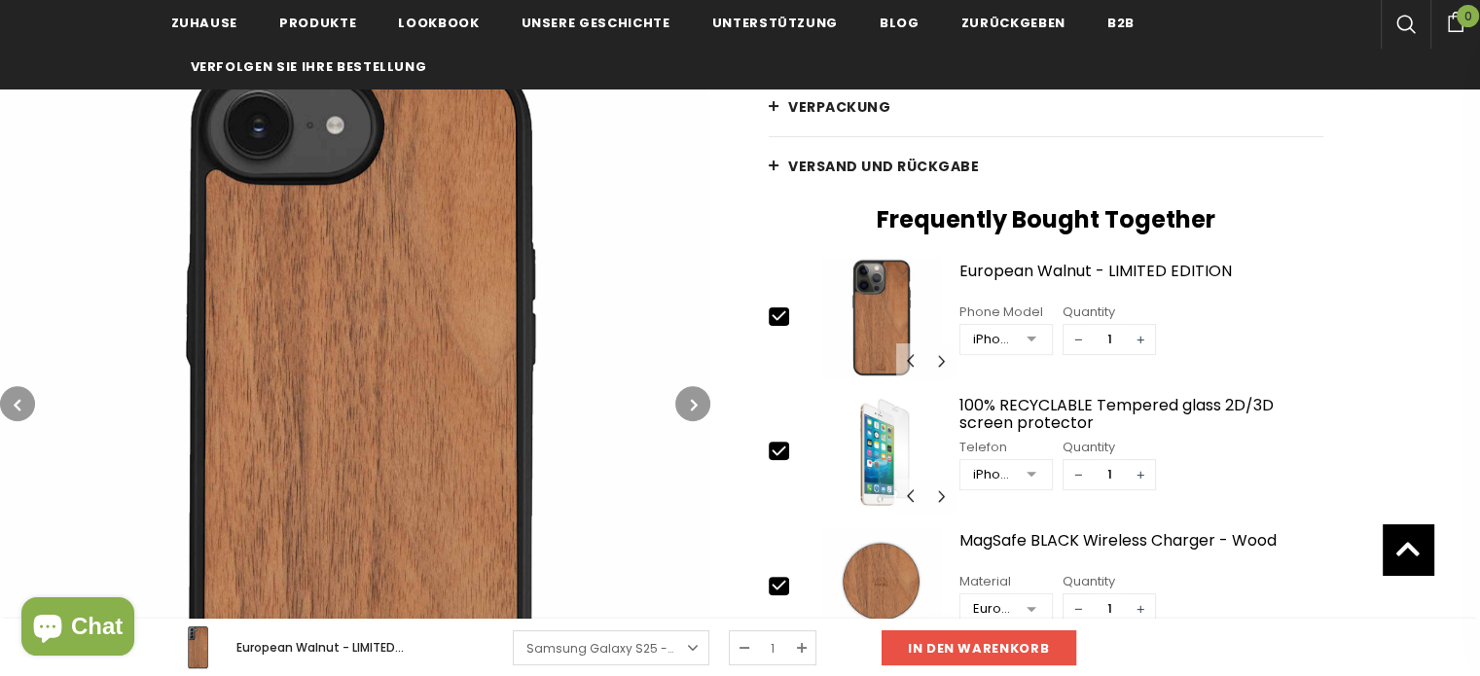
click at [701, 402] on button "button" at bounding box center [692, 403] width 35 height 35
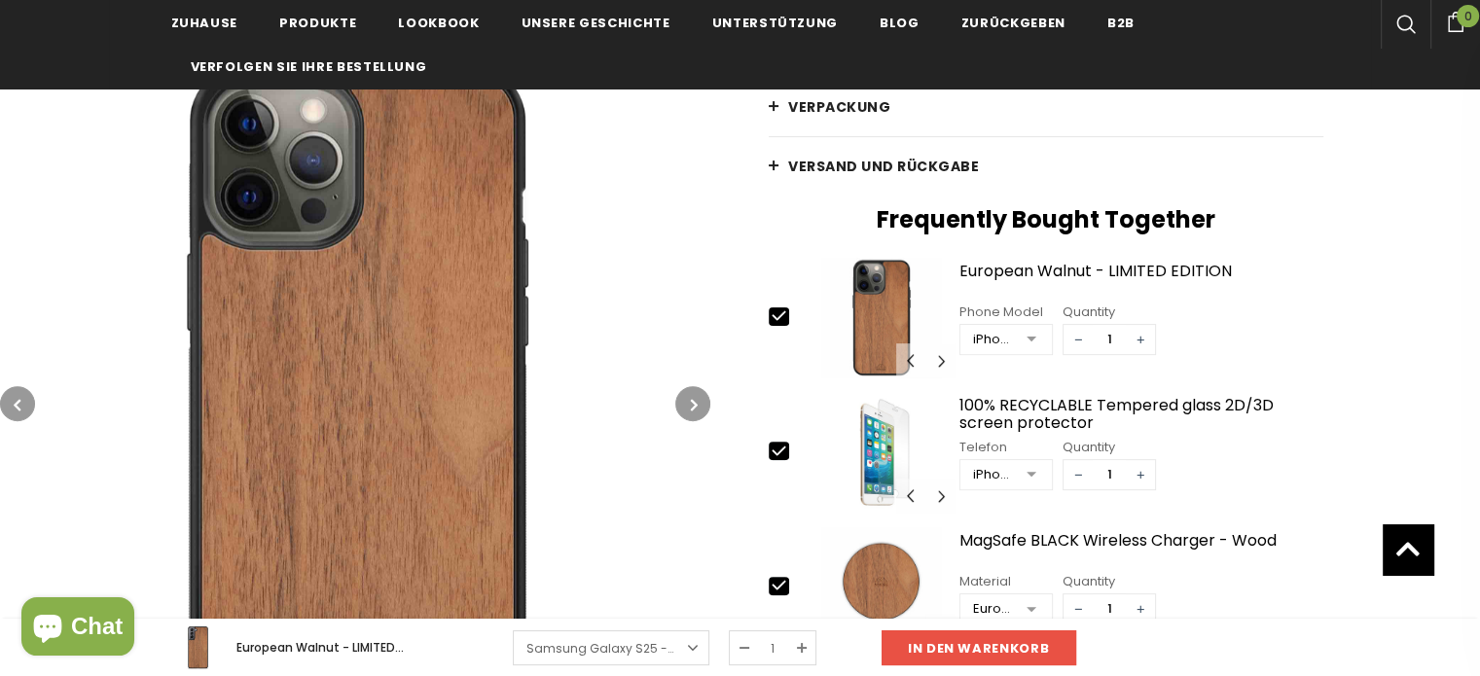
click at [692, 404] on icon "button" at bounding box center [694, 404] width 7 height 19
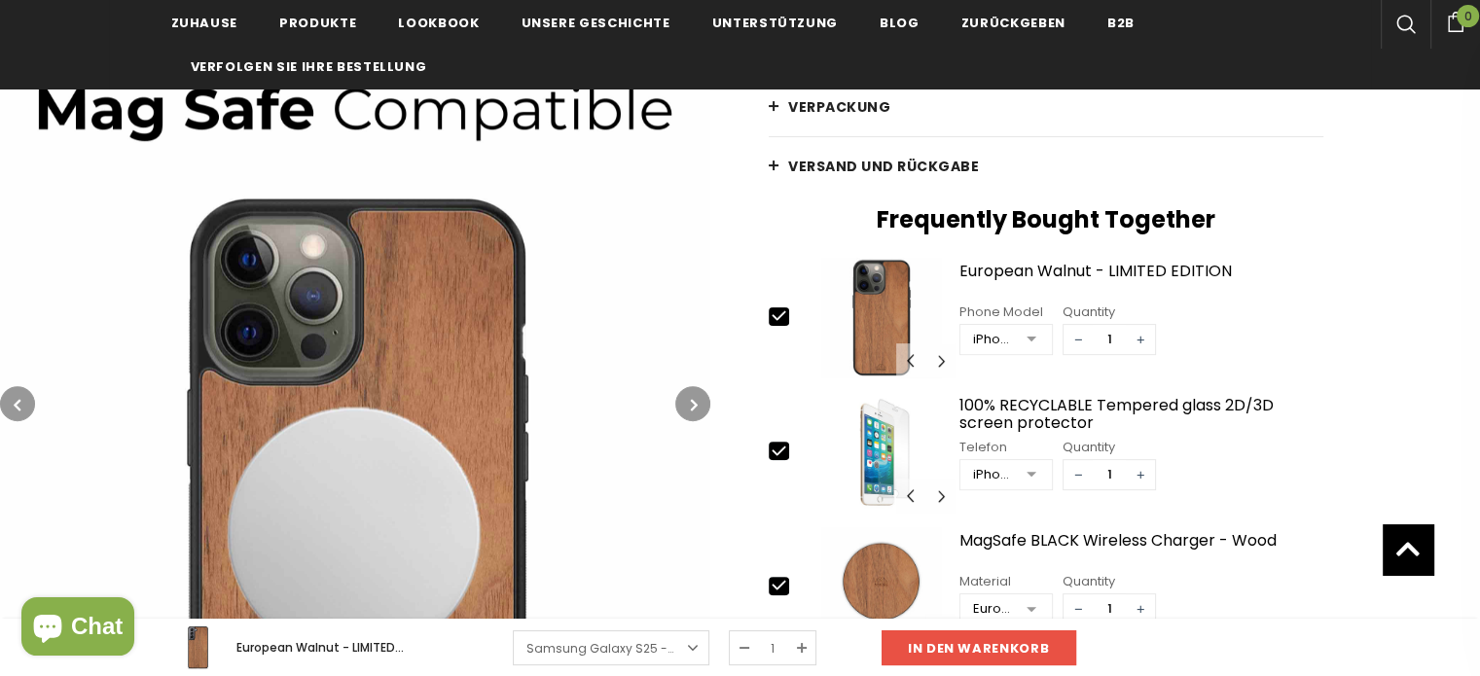
click at [692, 404] on icon "button" at bounding box center [694, 404] width 7 height 19
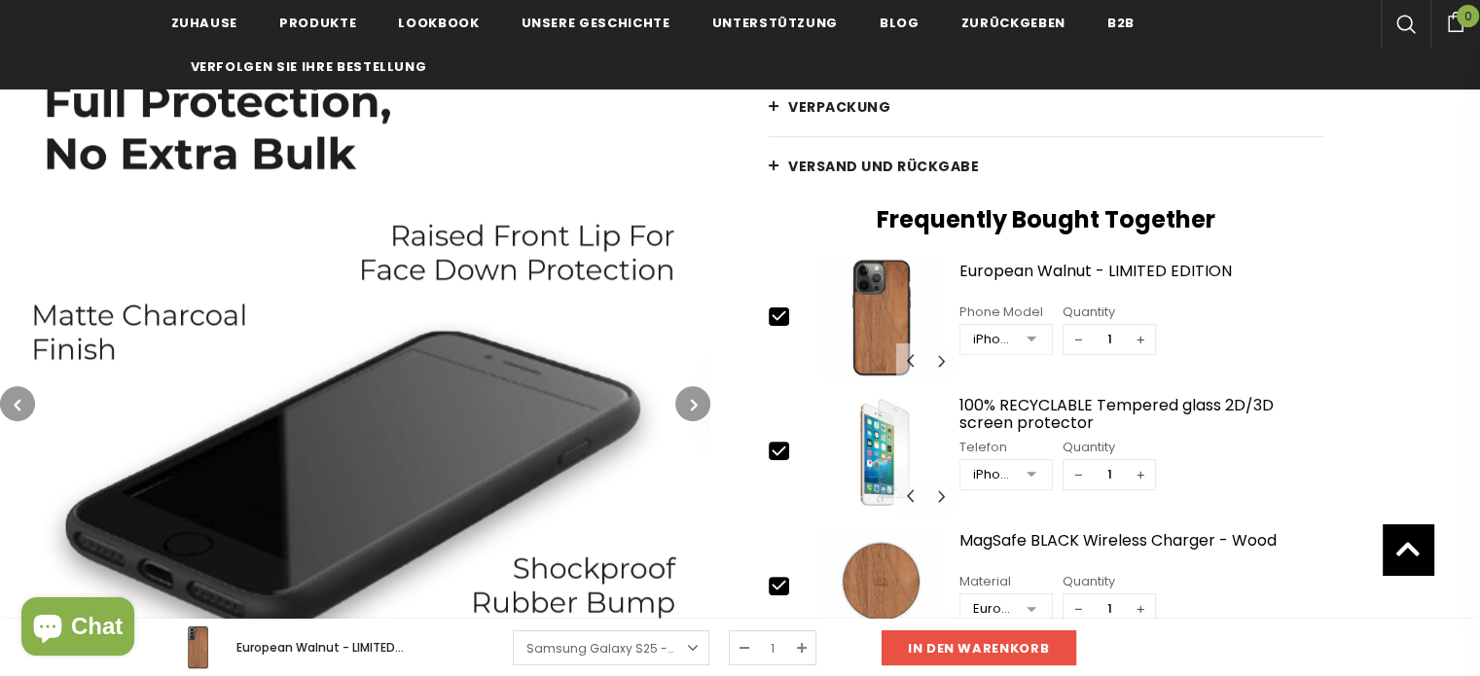
click at [692, 404] on icon "button" at bounding box center [694, 404] width 7 height 19
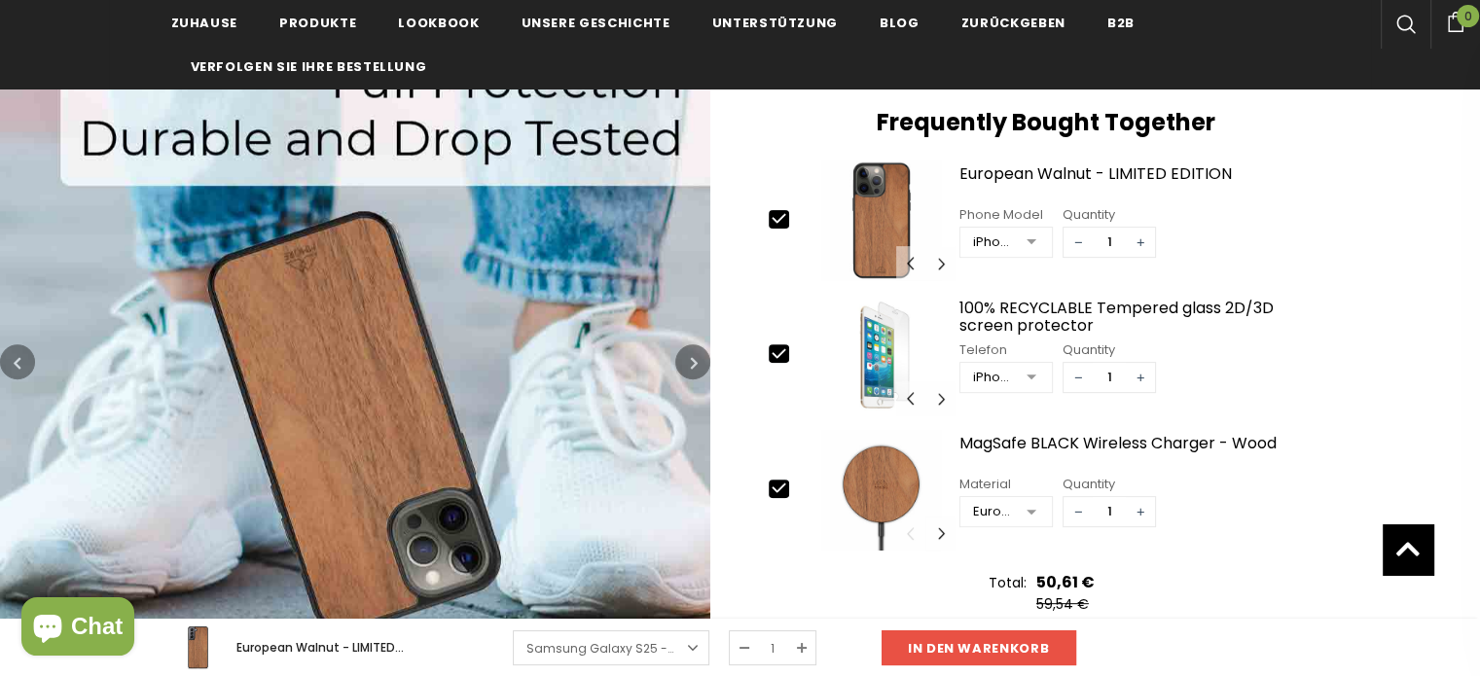
scroll to position [778, 0]
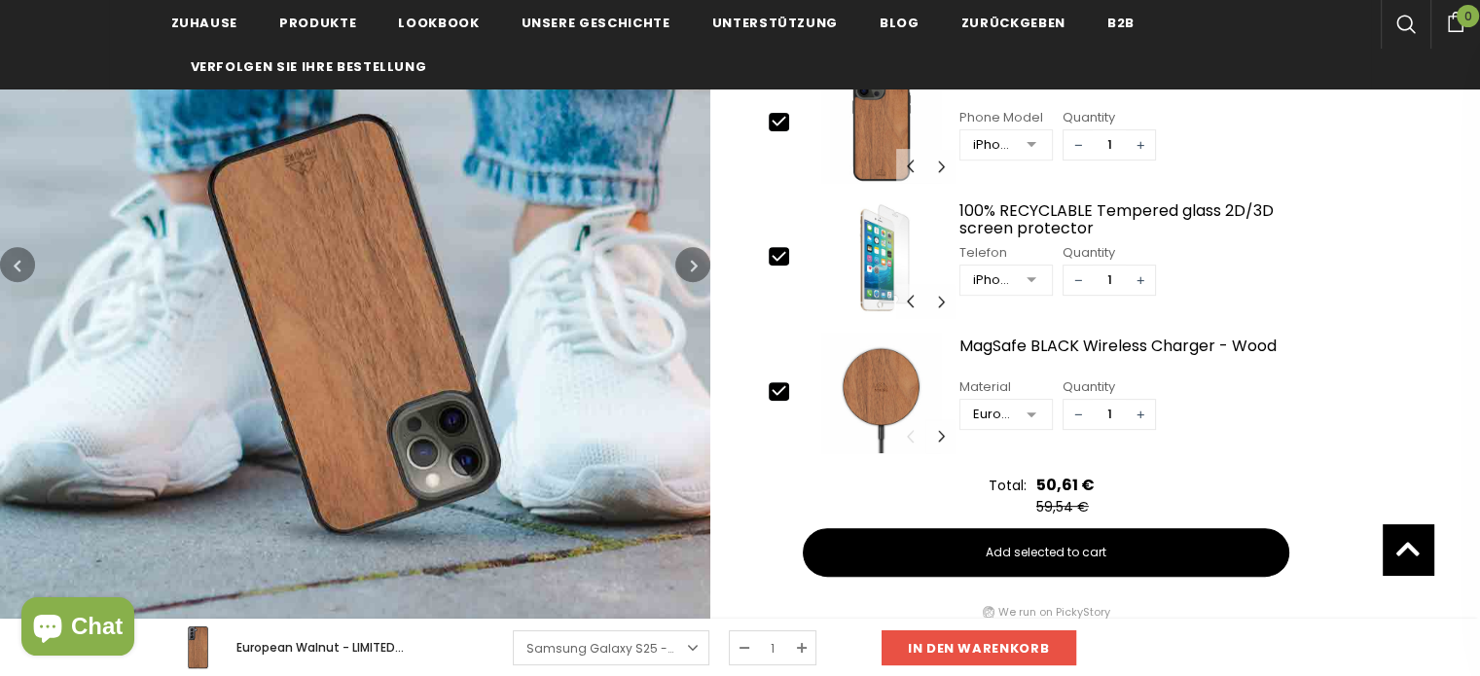
drag, startPoint x: 1479, startPoint y: 1, endPoint x: 736, endPoint y: 560, distance: 930.3
click at [736, 560] on div "Startseite Holz Kollektion European Walnut - LIMITED EDITION European Walnut - …" at bounding box center [1095, 45] width 770 height 1197
click at [693, 256] on icon "button" at bounding box center [694, 265] width 7 height 19
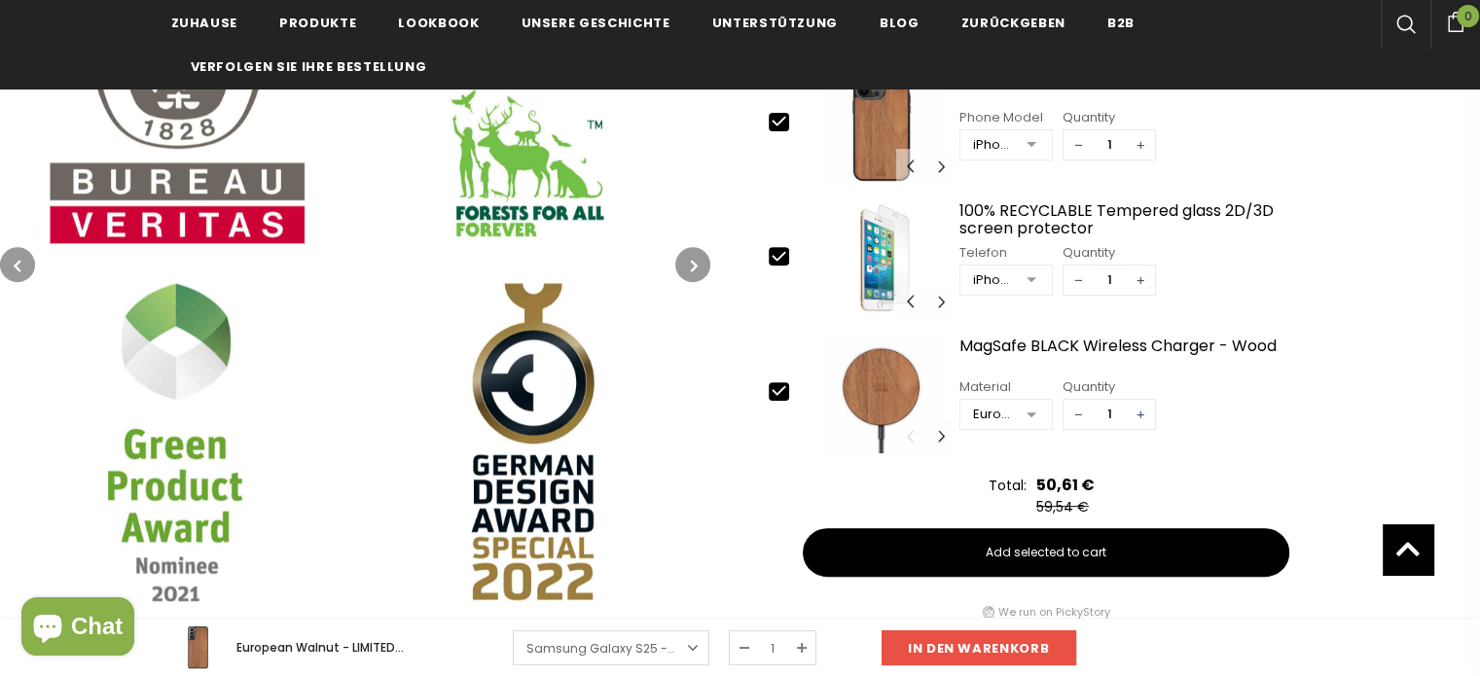
click at [691, 266] on icon "button" at bounding box center [694, 265] width 7 height 19
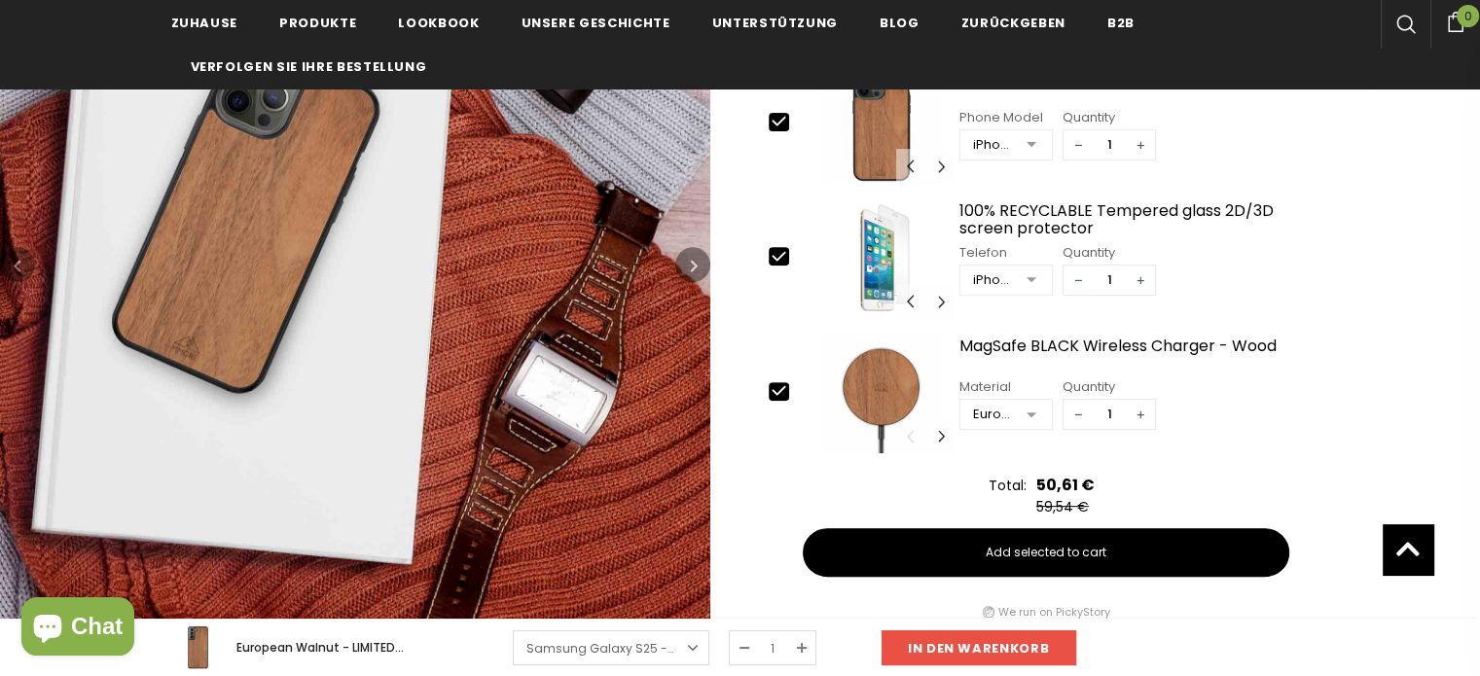
click at [691, 266] on icon "button" at bounding box center [694, 265] width 7 height 19
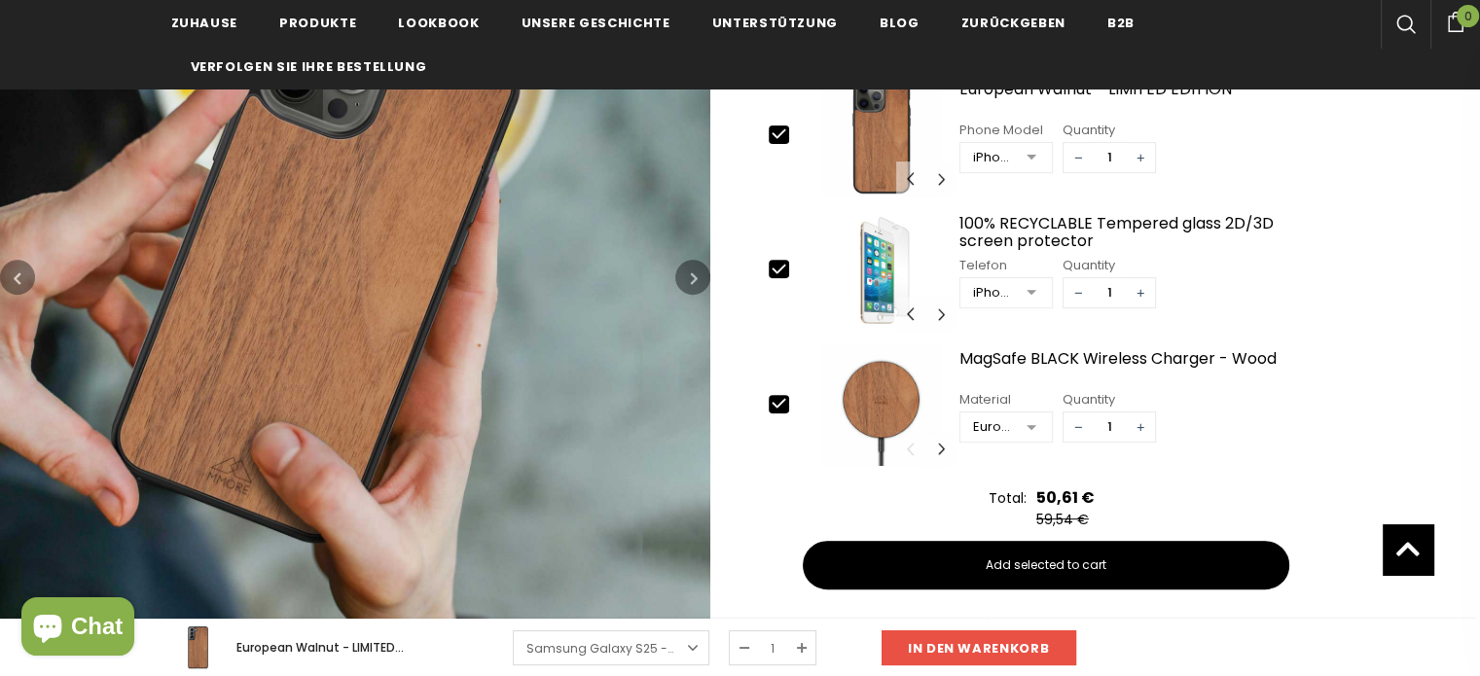
scroll to position [681, 0]
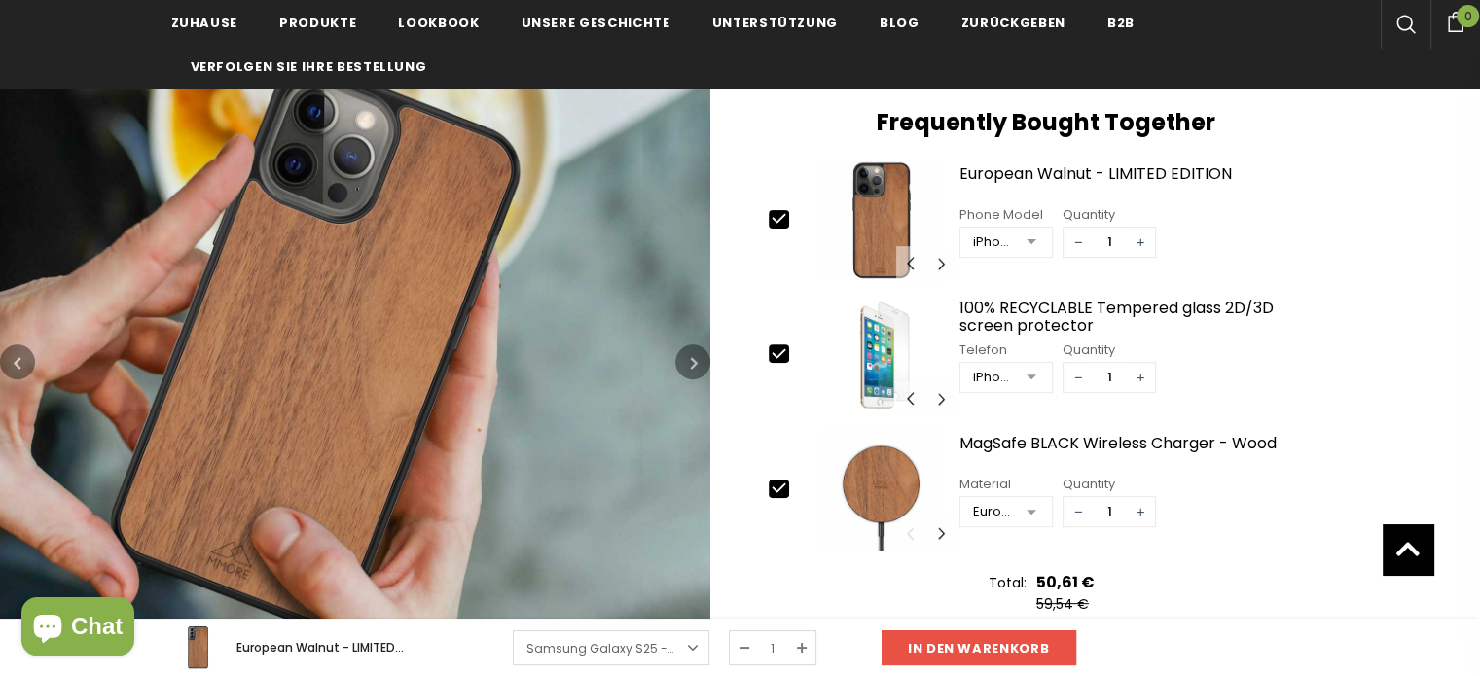
click at [677, 349] on button "button" at bounding box center [692, 361] width 35 height 35
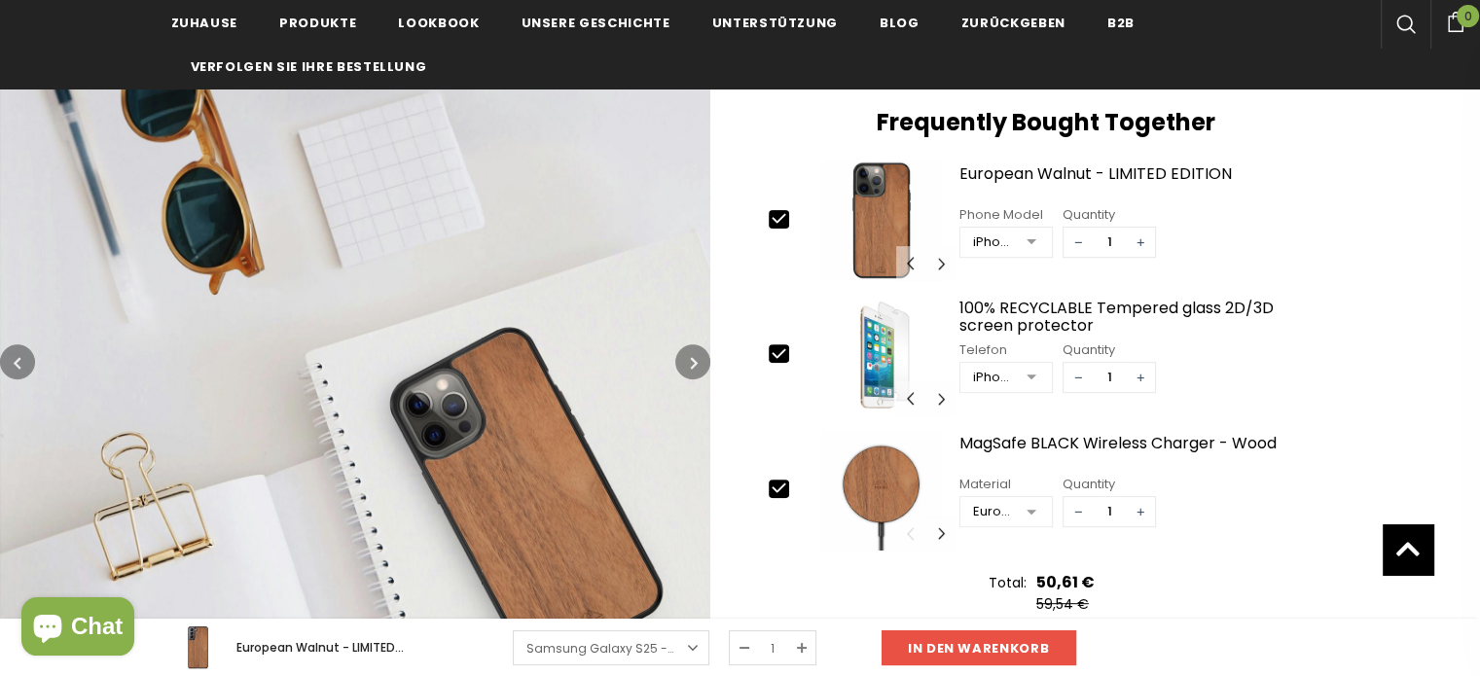
click at [685, 354] on button "button" at bounding box center [692, 361] width 35 height 35
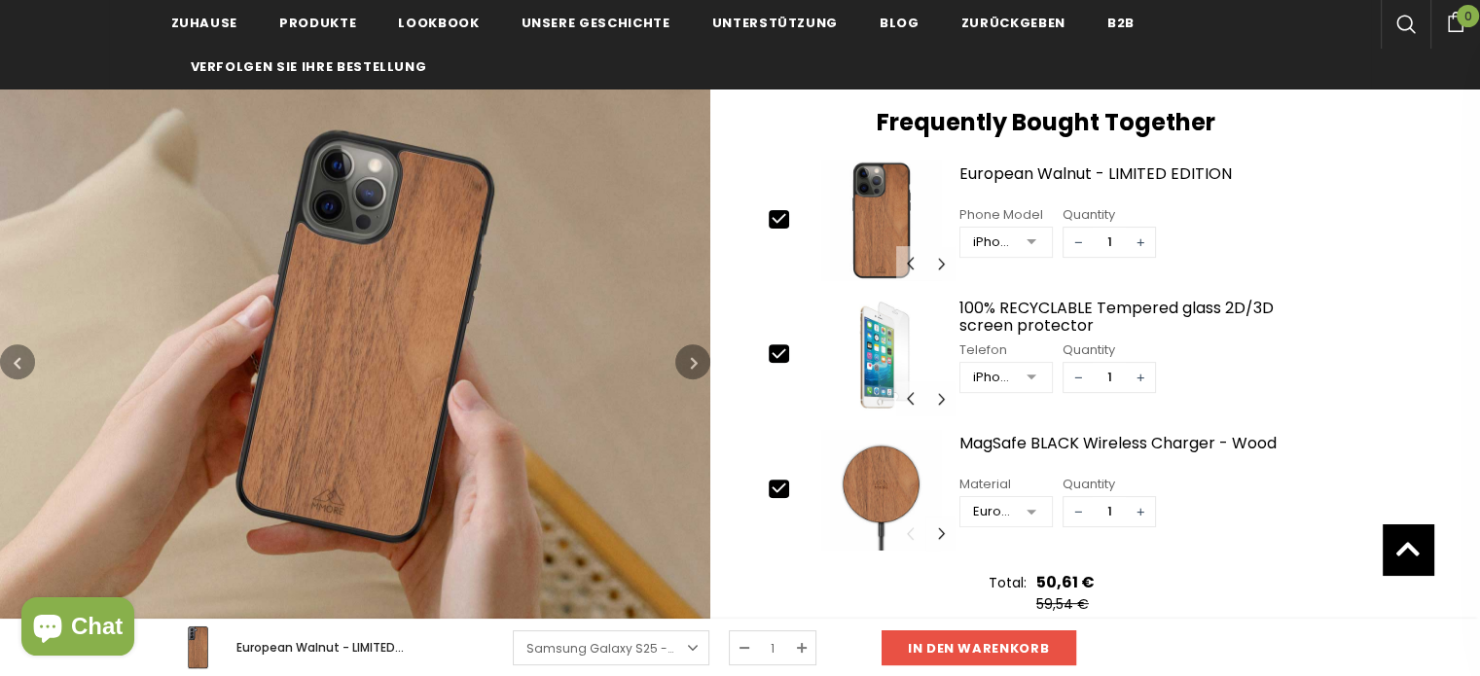
click at [685, 354] on button "button" at bounding box center [692, 361] width 35 height 35
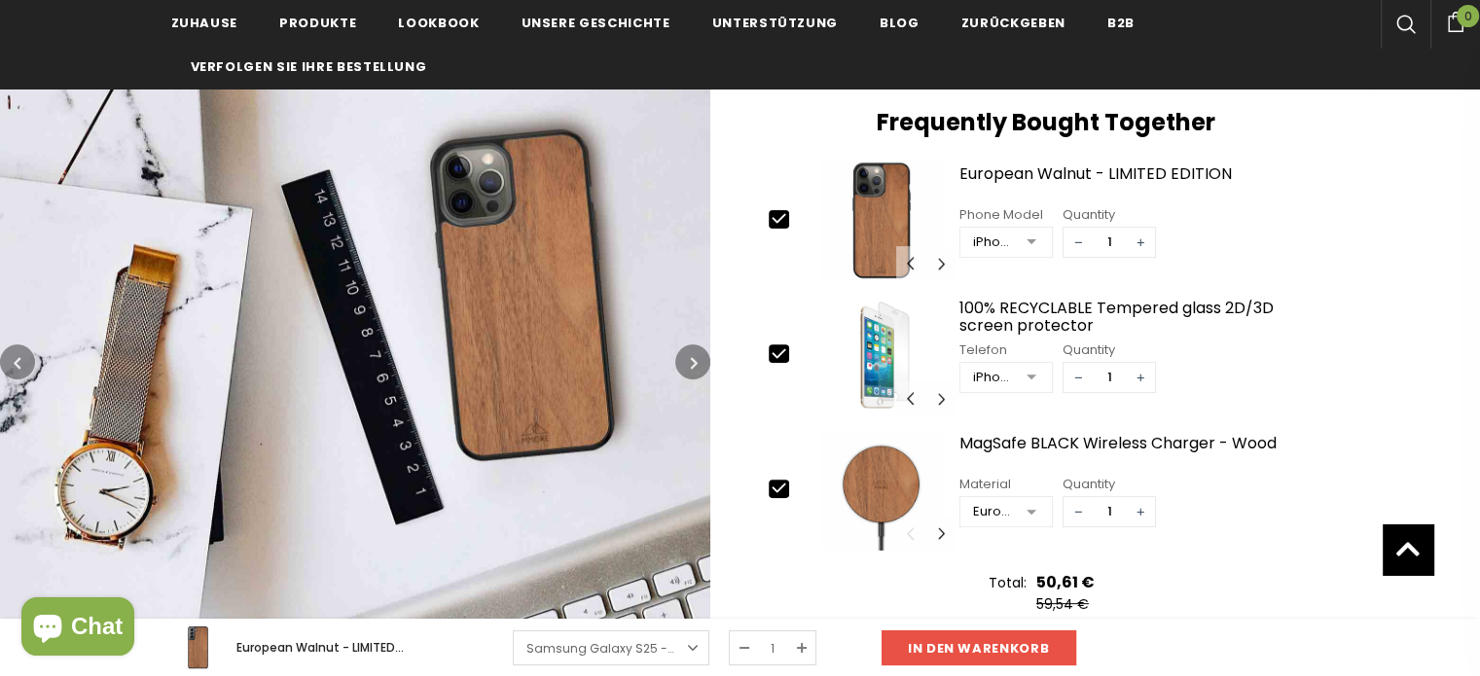
click at [685, 354] on button "button" at bounding box center [692, 361] width 35 height 35
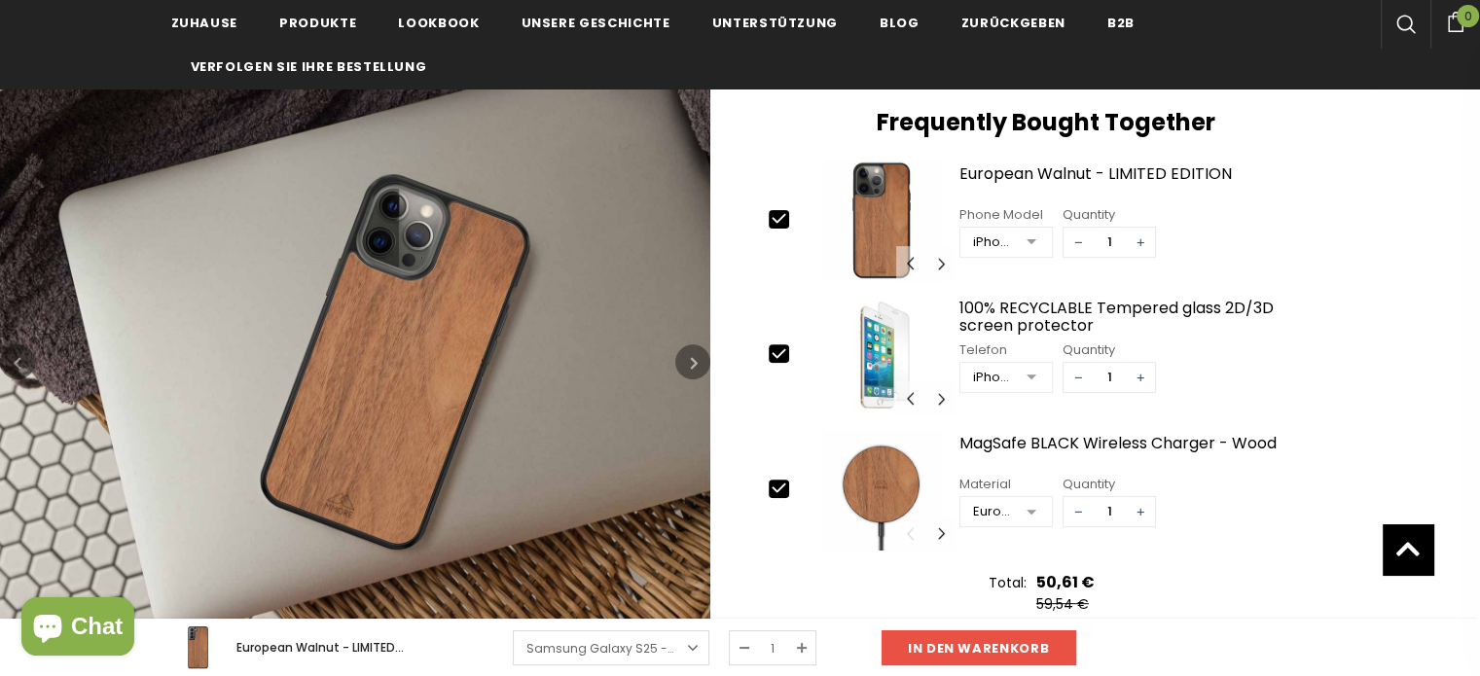
click at [685, 354] on button "button" at bounding box center [692, 361] width 35 height 35
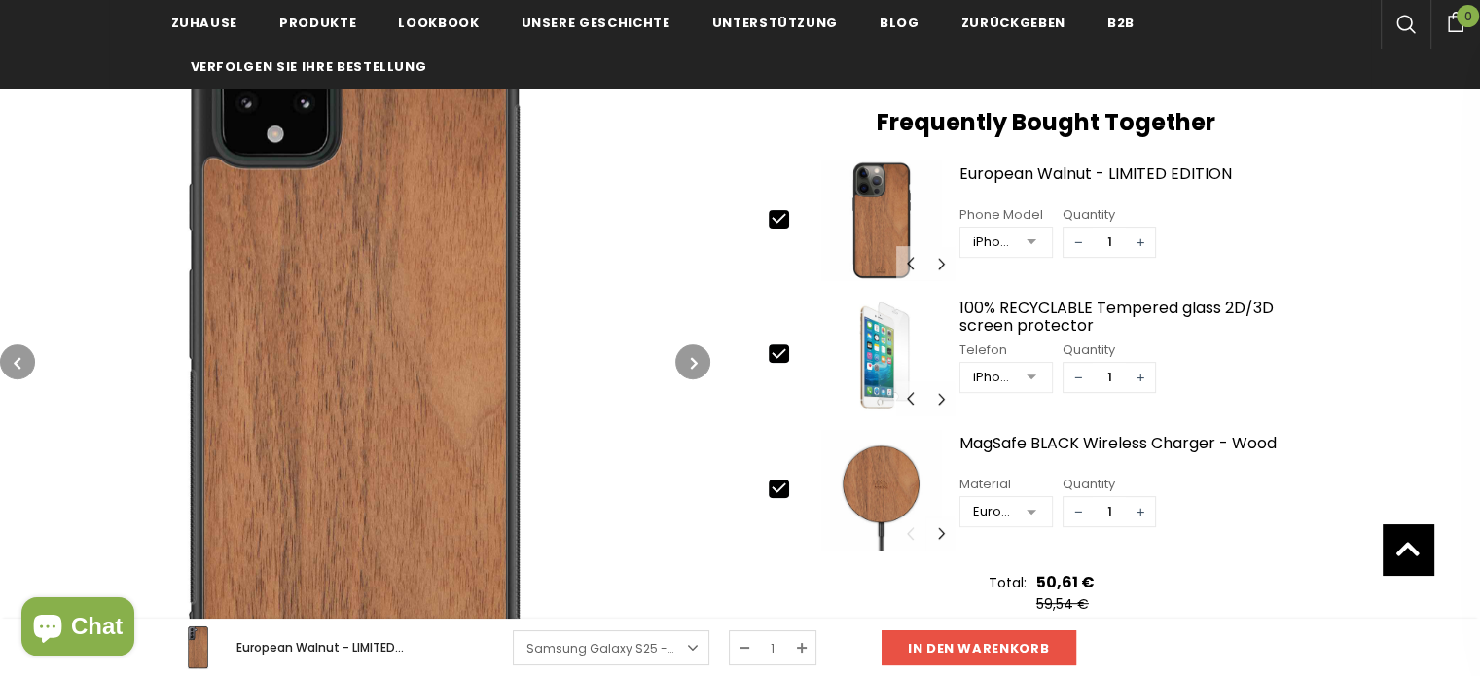
click at [685, 354] on button "button" at bounding box center [692, 361] width 35 height 35
click at [684, 354] on button "button" at bounding box center [692, 361] width 35 height 35
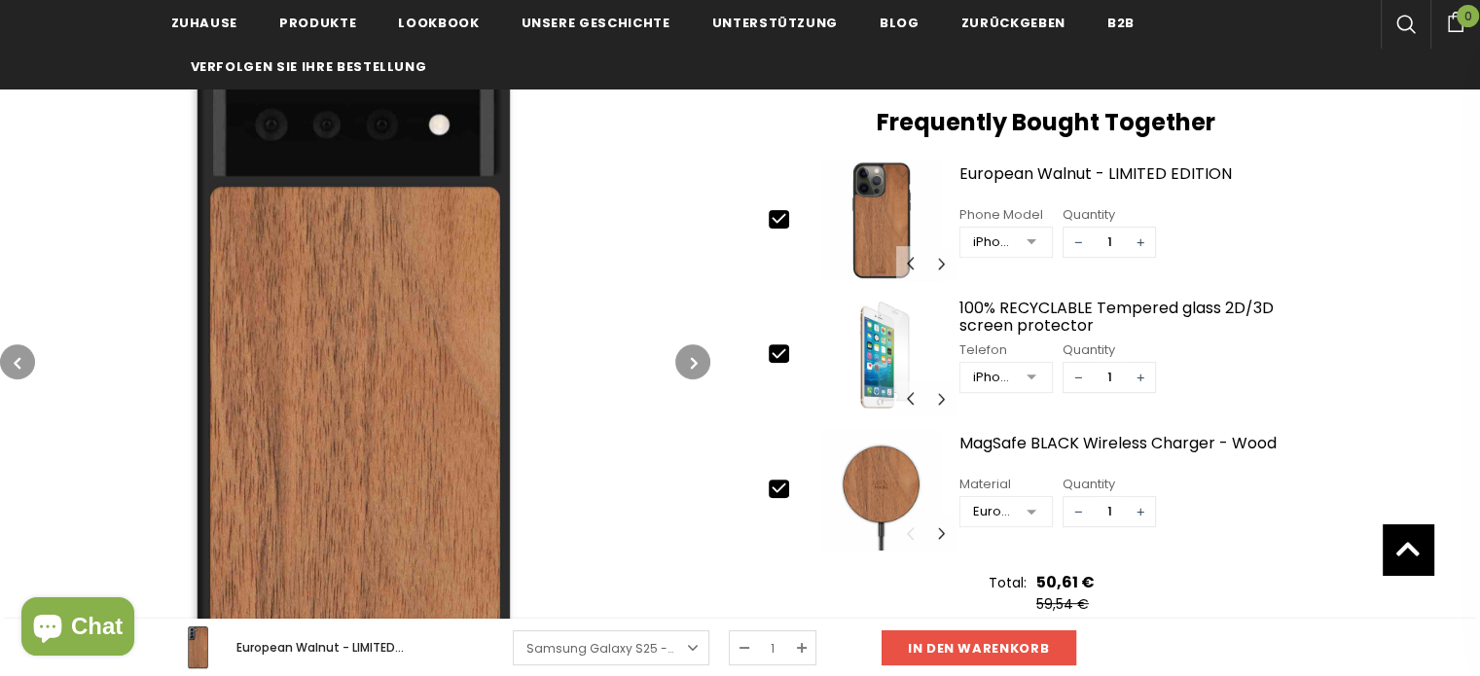
click at [684, 354] on button "button" at bounding box center [692, 361] width 35 height 35
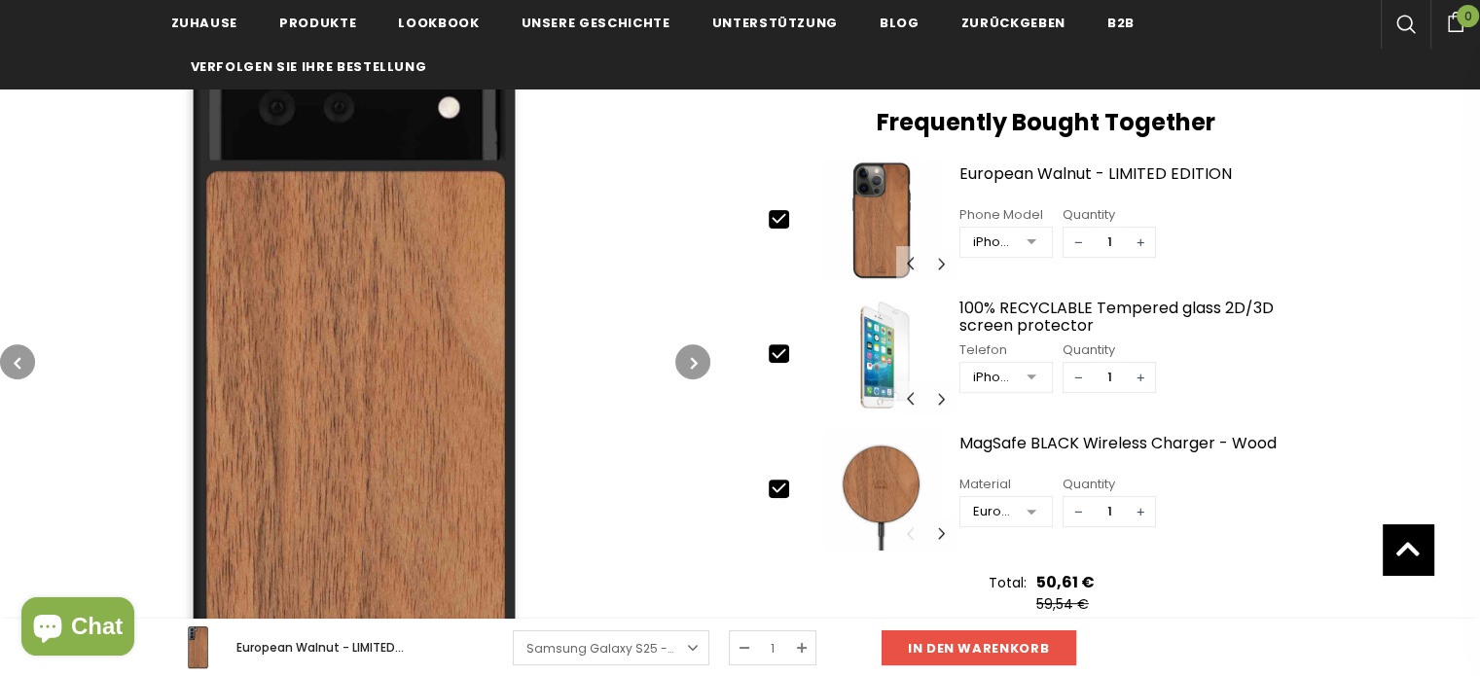
click at [684, 354] on button "button" at bounding box center [692, 361] width 35 height 35
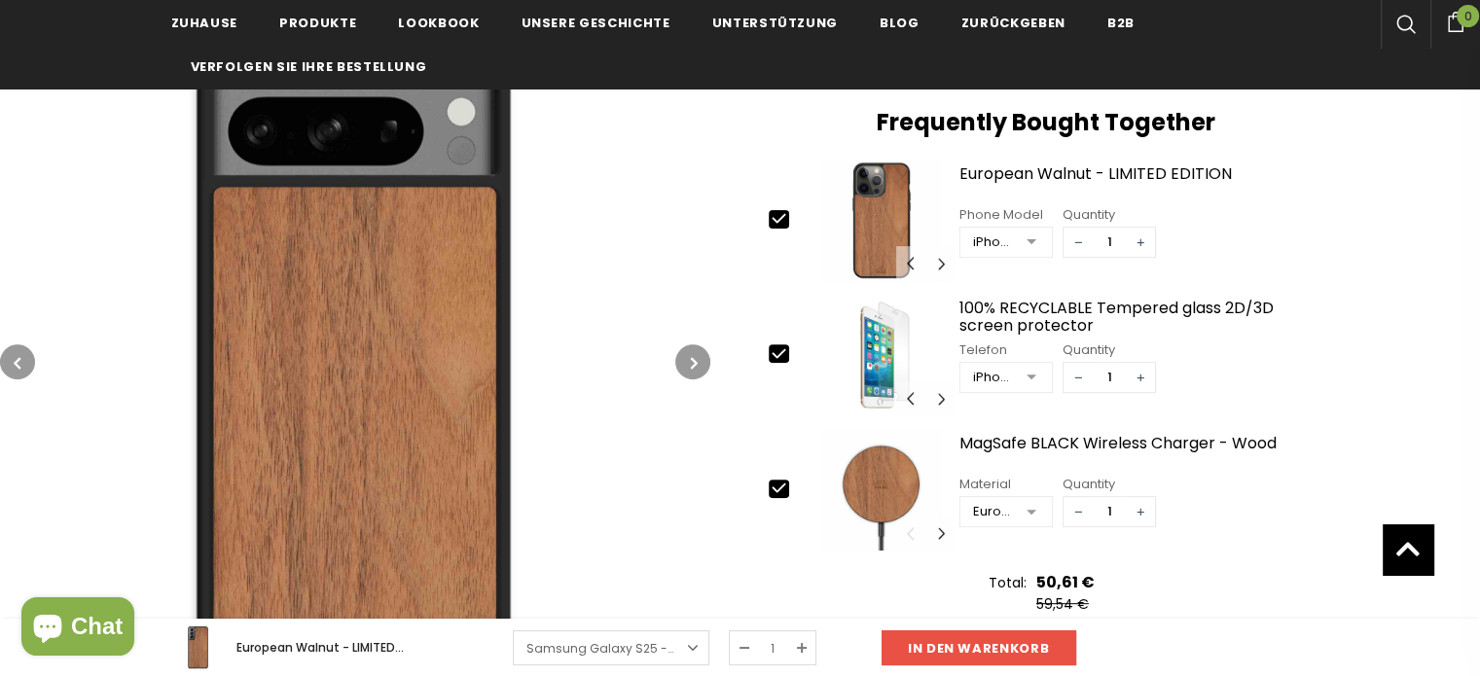
click at [684, 354] on button "button" at bounding box center [692, 361] width 35 height 35
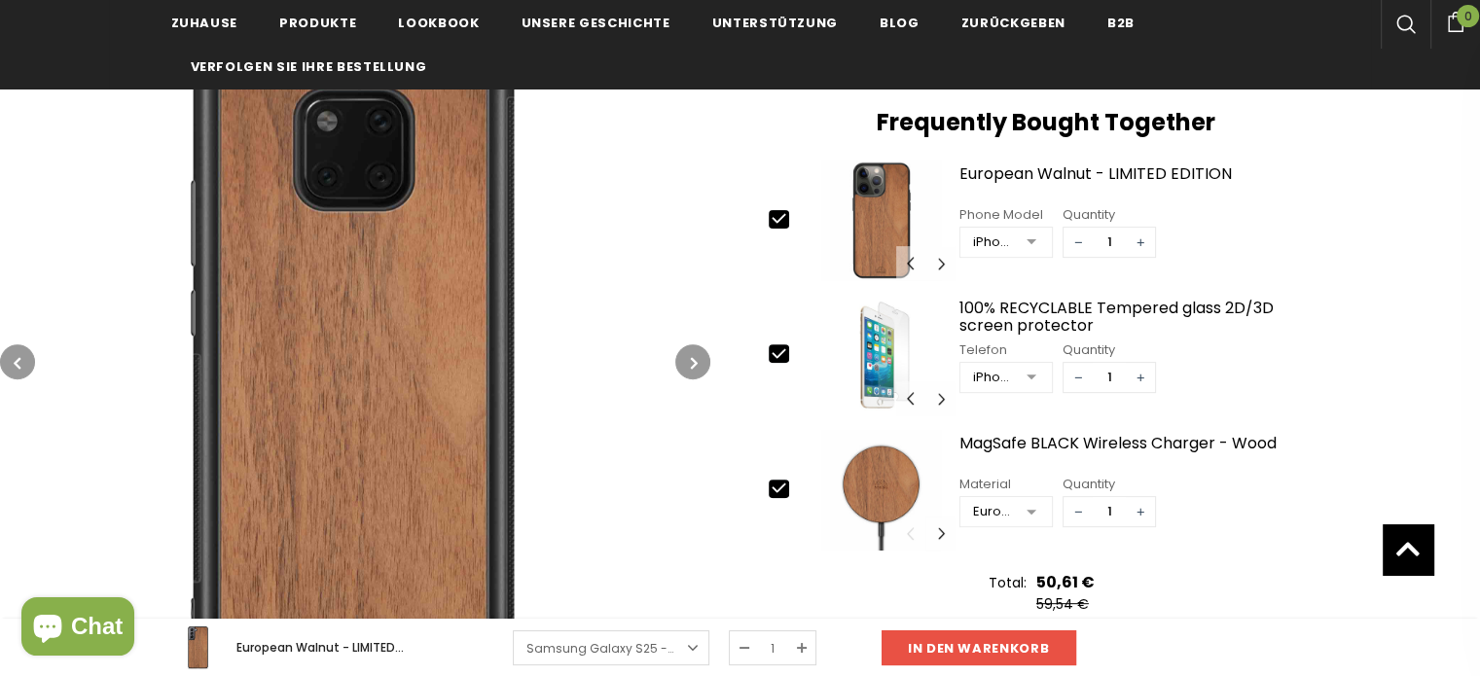
click at [683, 354] on button "button" at bounding box center [692, 361] width 35 height 35
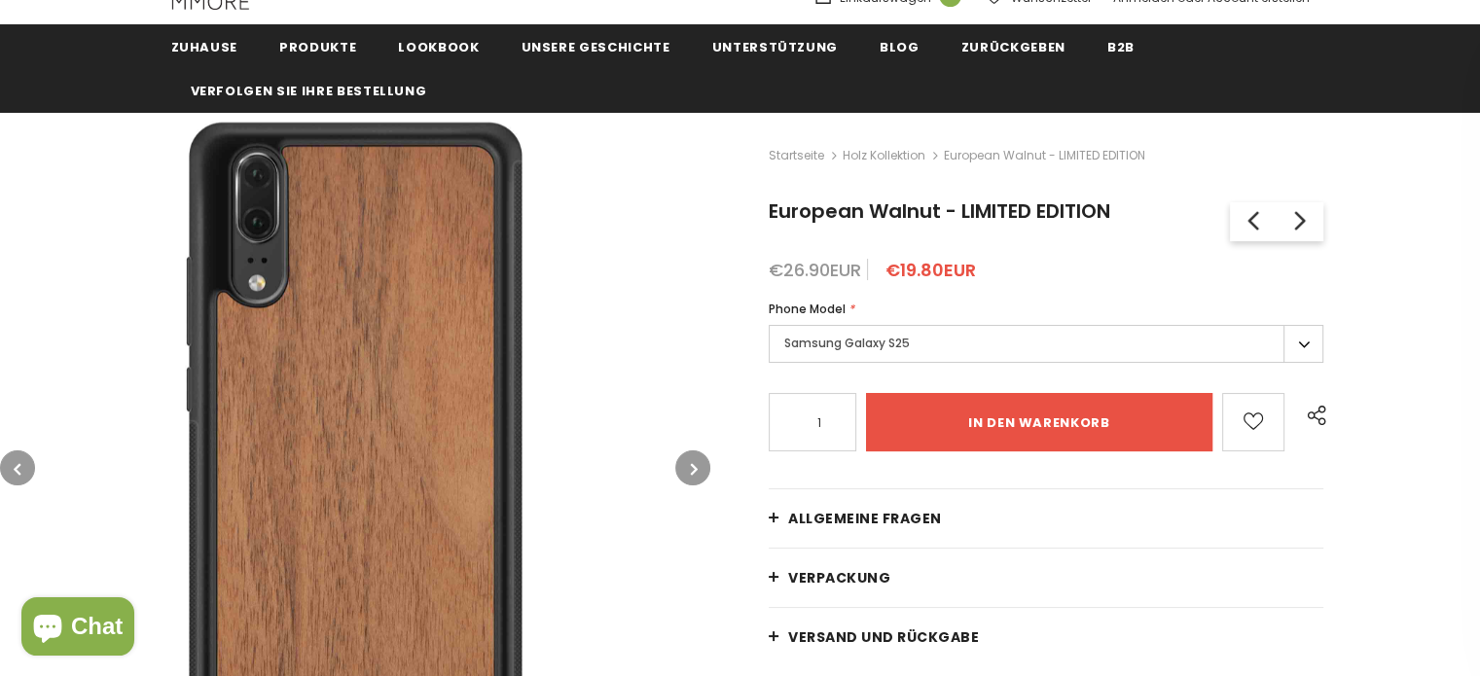
scroll to position [292, 0]
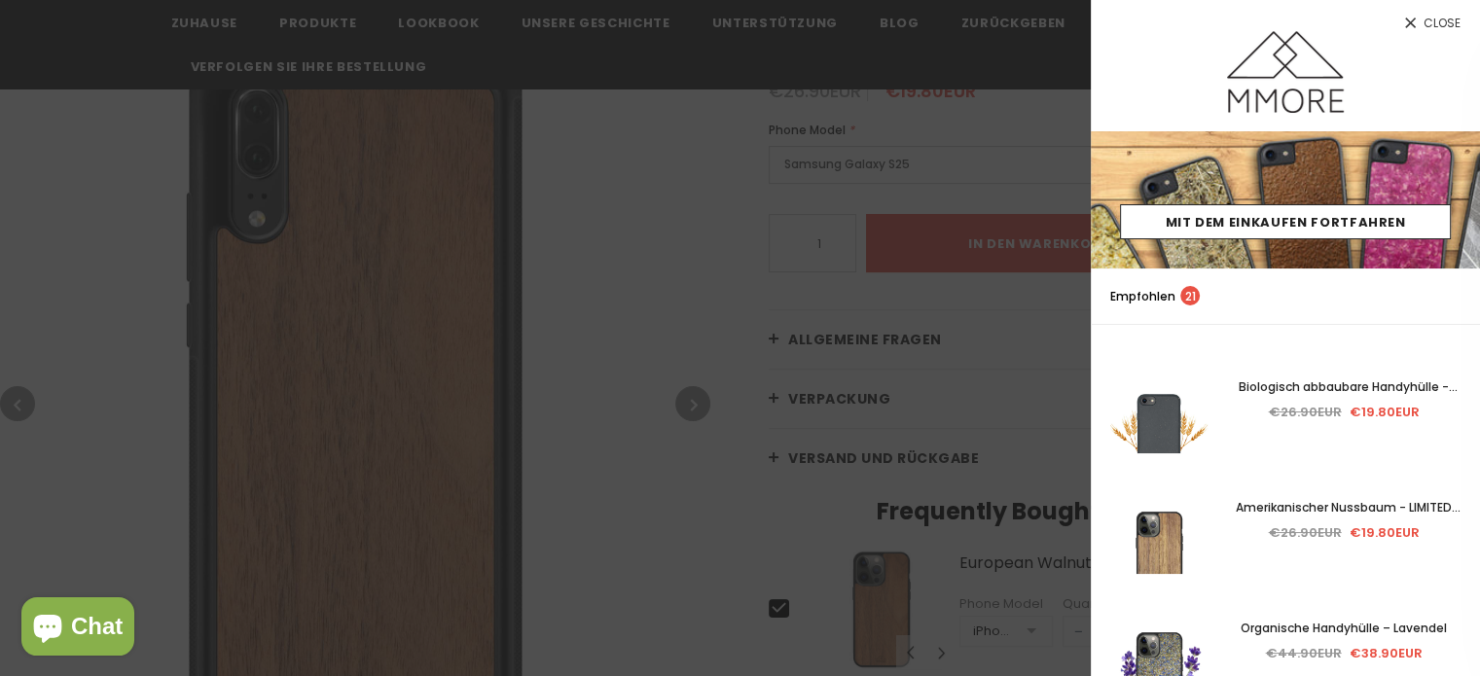
click at [1435, 20] on span "Close" at bounding box center [1441, 24] width 37 height 12
click at [1436, 10] on link "Close" at bounding box center [1285, 15] width 389 height 31
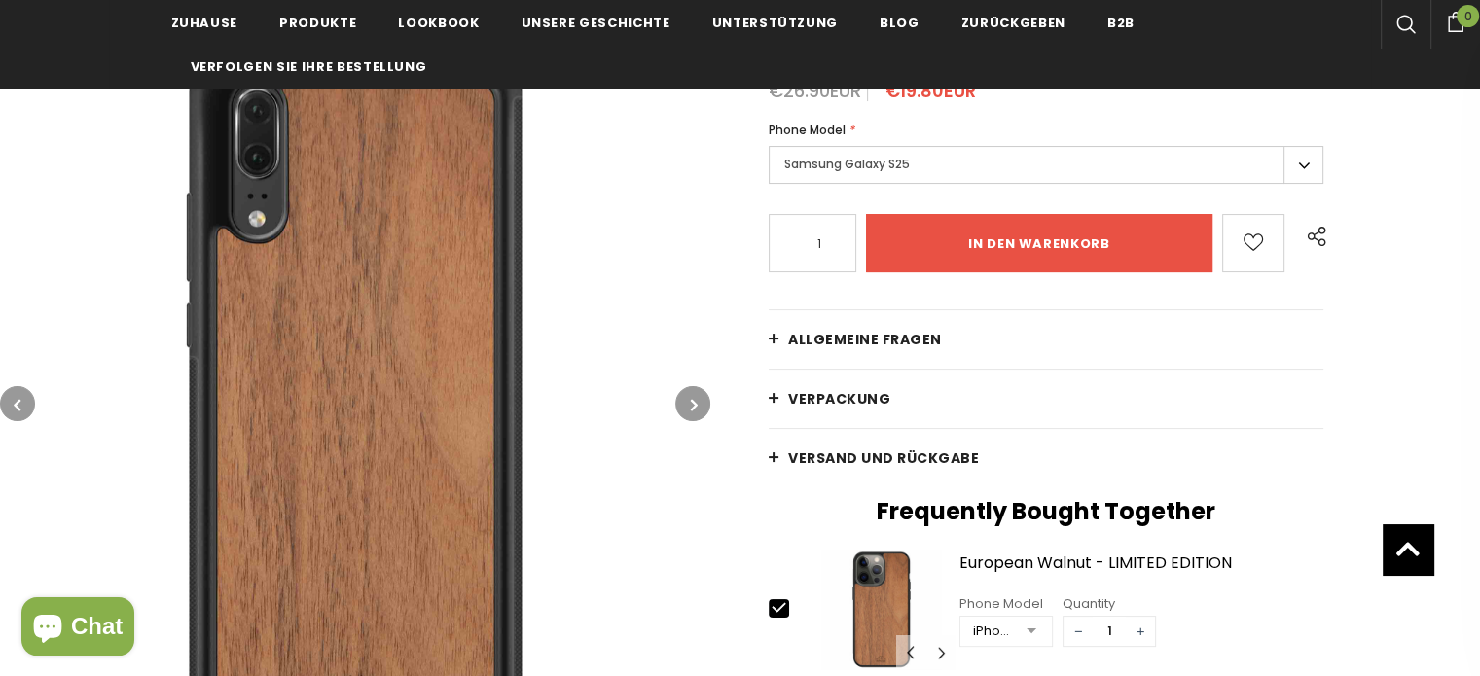
click at [699, 400] on button "button" at bounding box center [692, 403] width 35 height 35
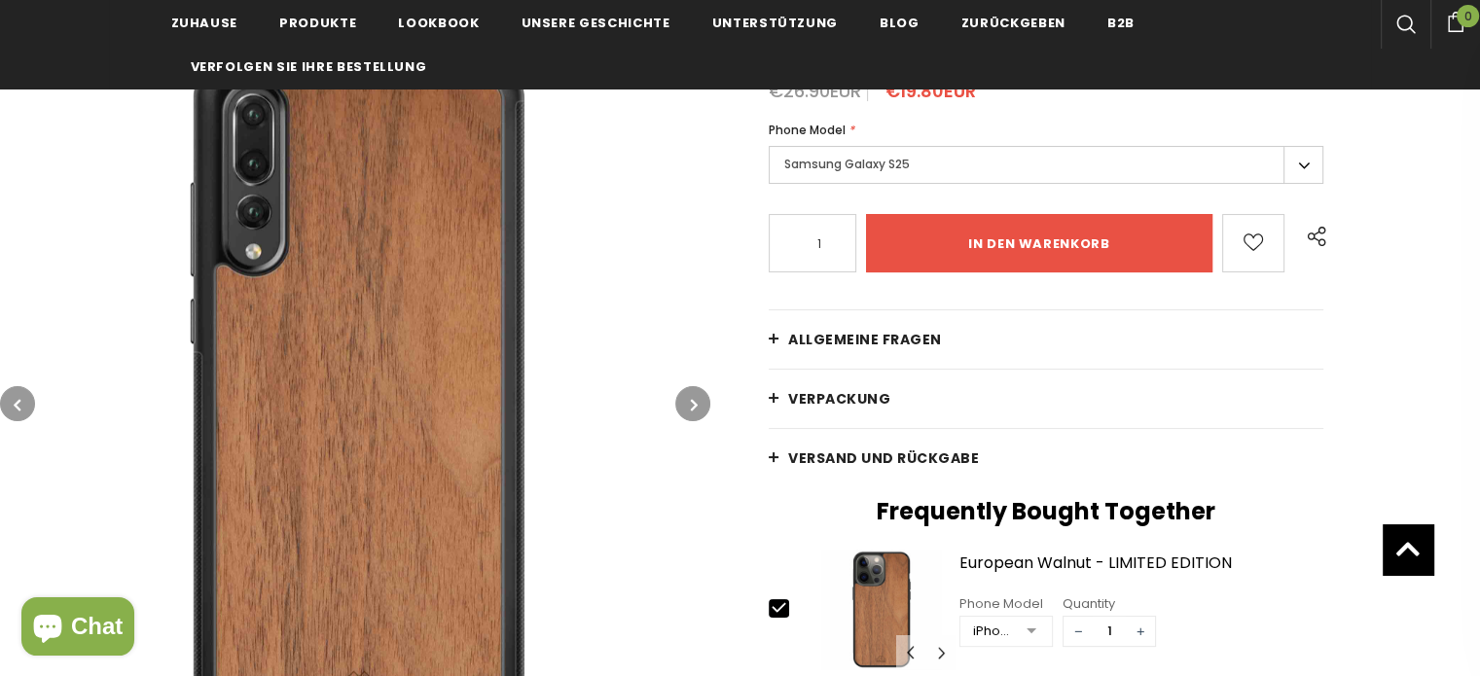
click at [693, 401] on icon "button" at bounding box center [694, 404] width 7 height 19
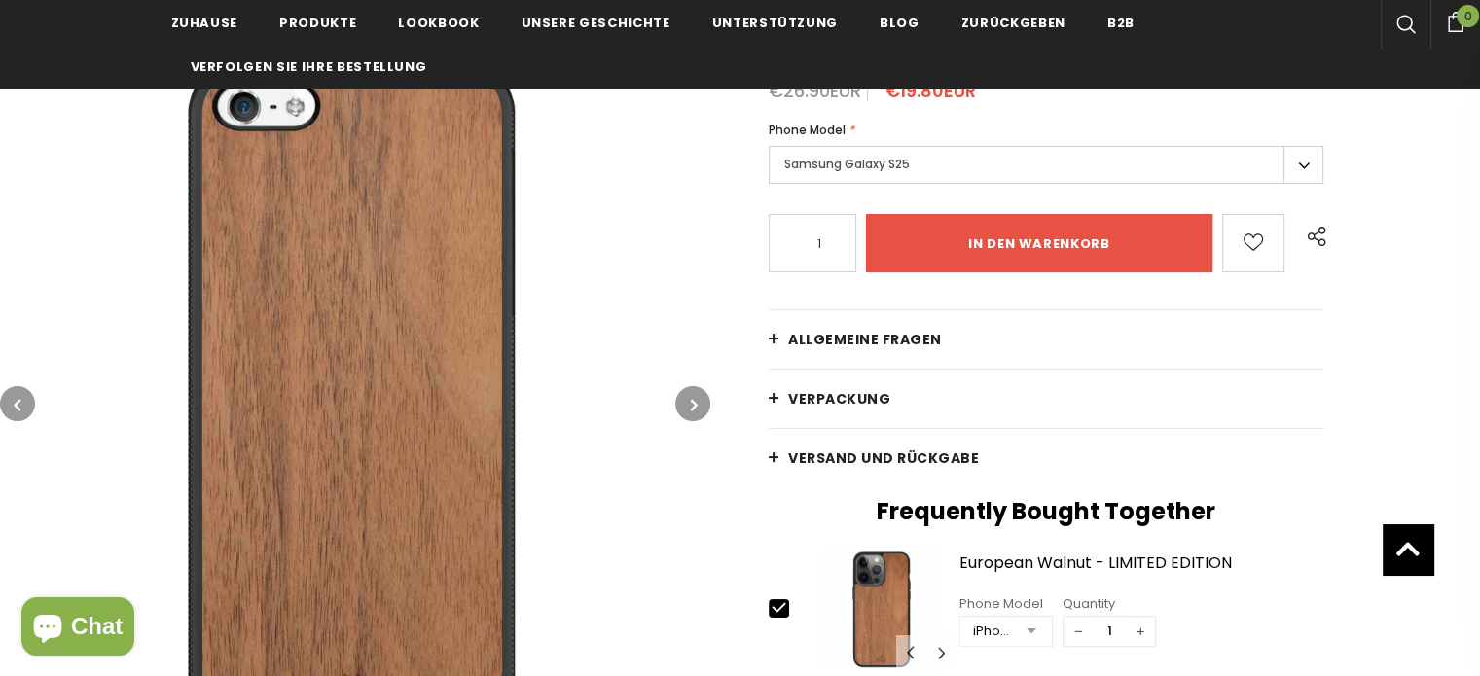
click at [693, 401] on icon "button" at bounding box center [694, 404] width 7 height 19
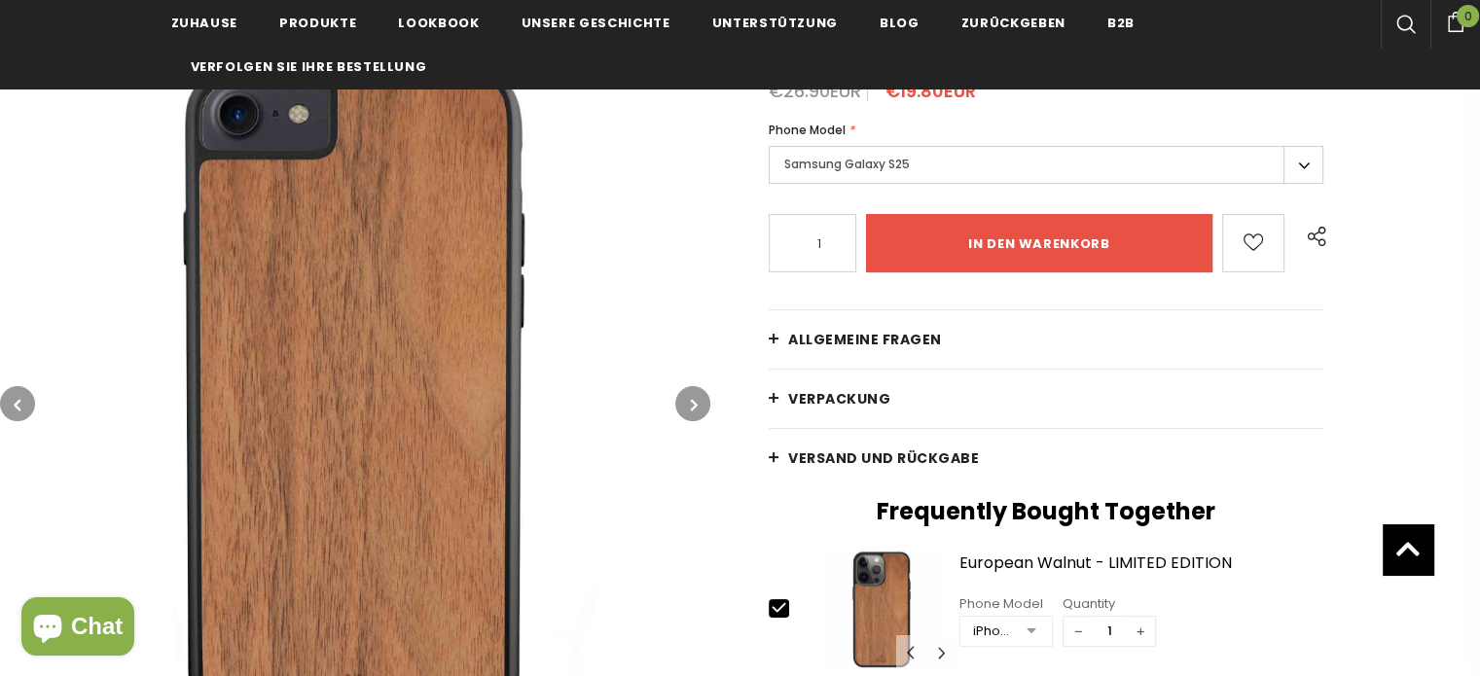
click at [693, 401] on icon "button" at bounding box center [694, 404] width 7 height 19
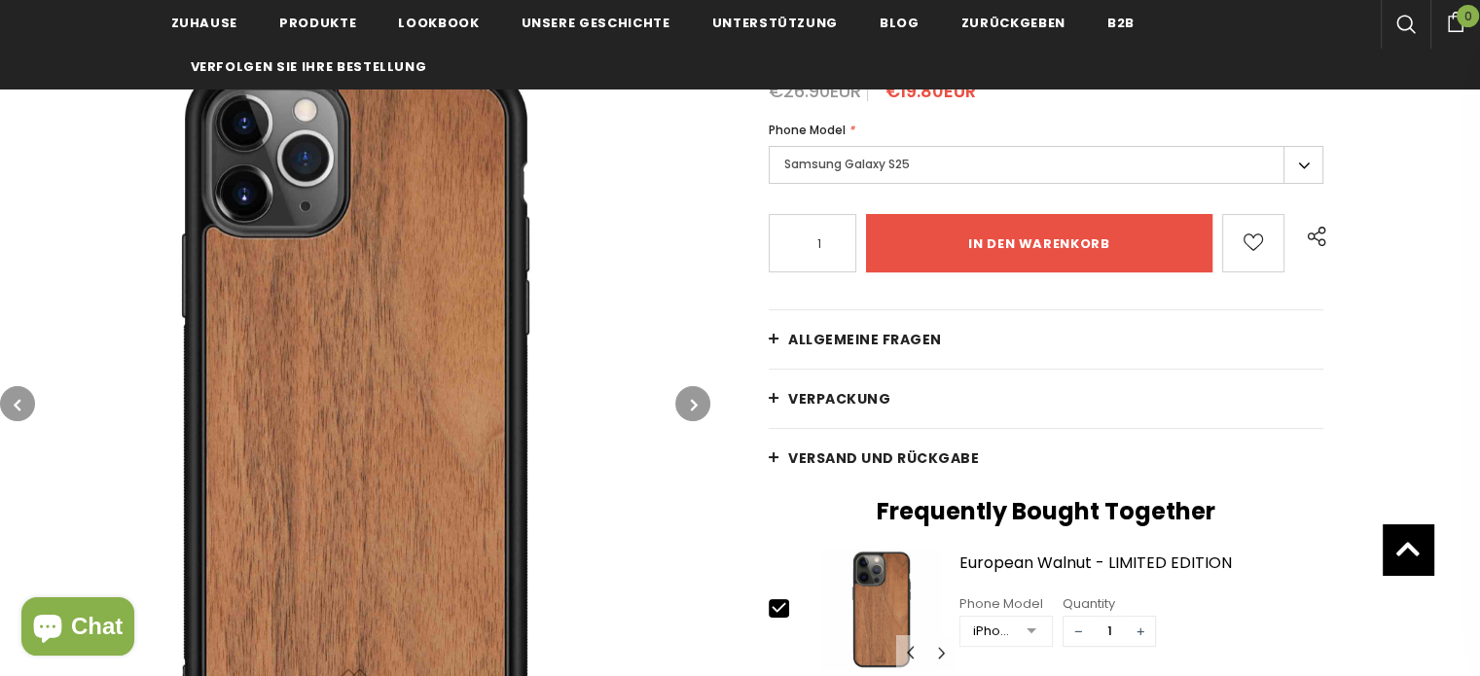
click at [693, 401] on icon "button" at bounding box center [694, 404] width 7 height 19
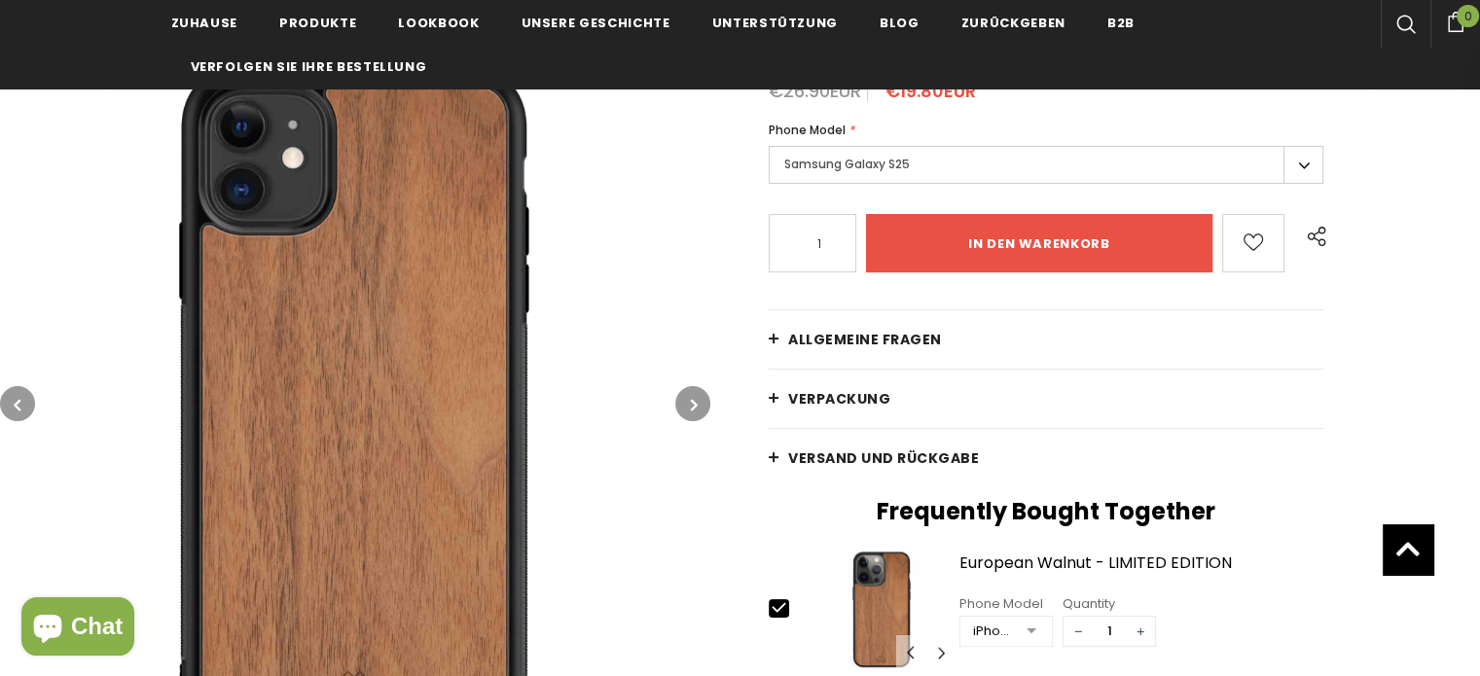
click at [693, 401] on icon "button" at bounding box center [694, 404] width 7 height 19
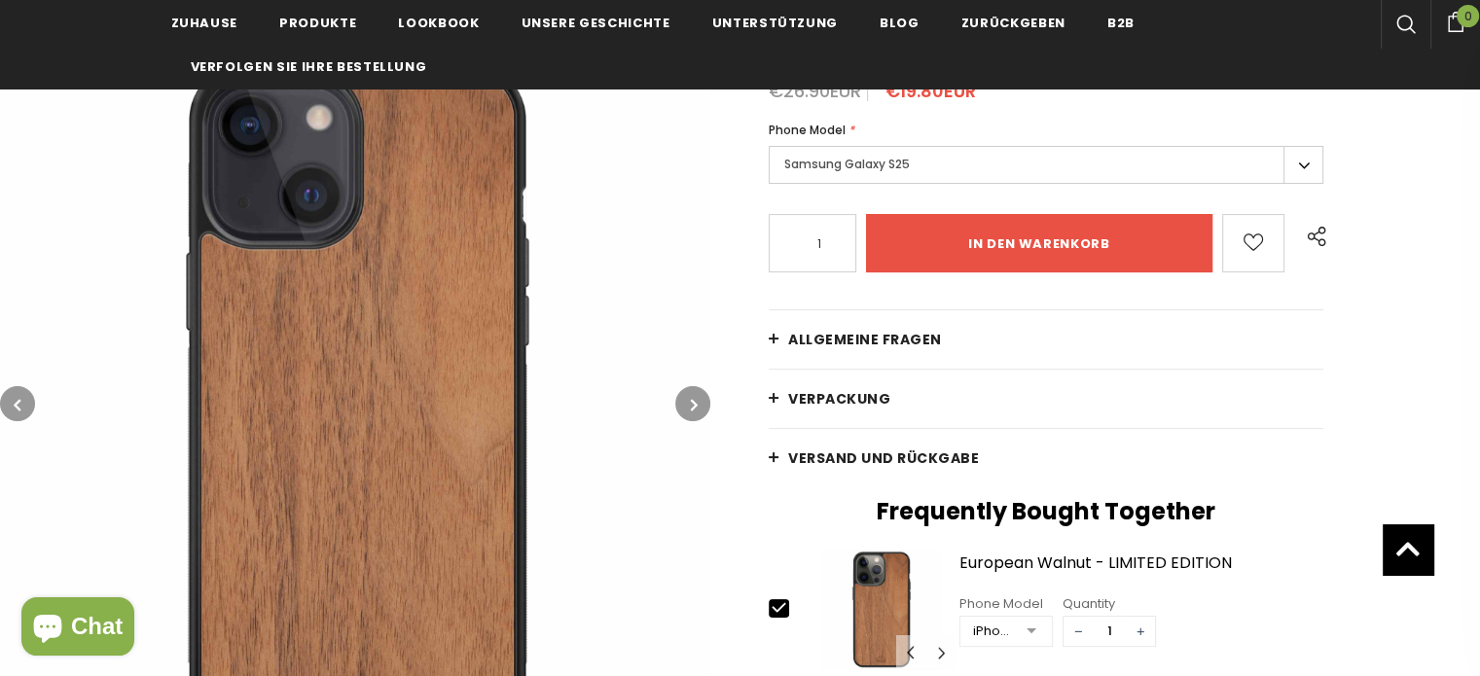
click at [693, 401] on icon "button" at bounding box center [694, 404] width 7 height 19
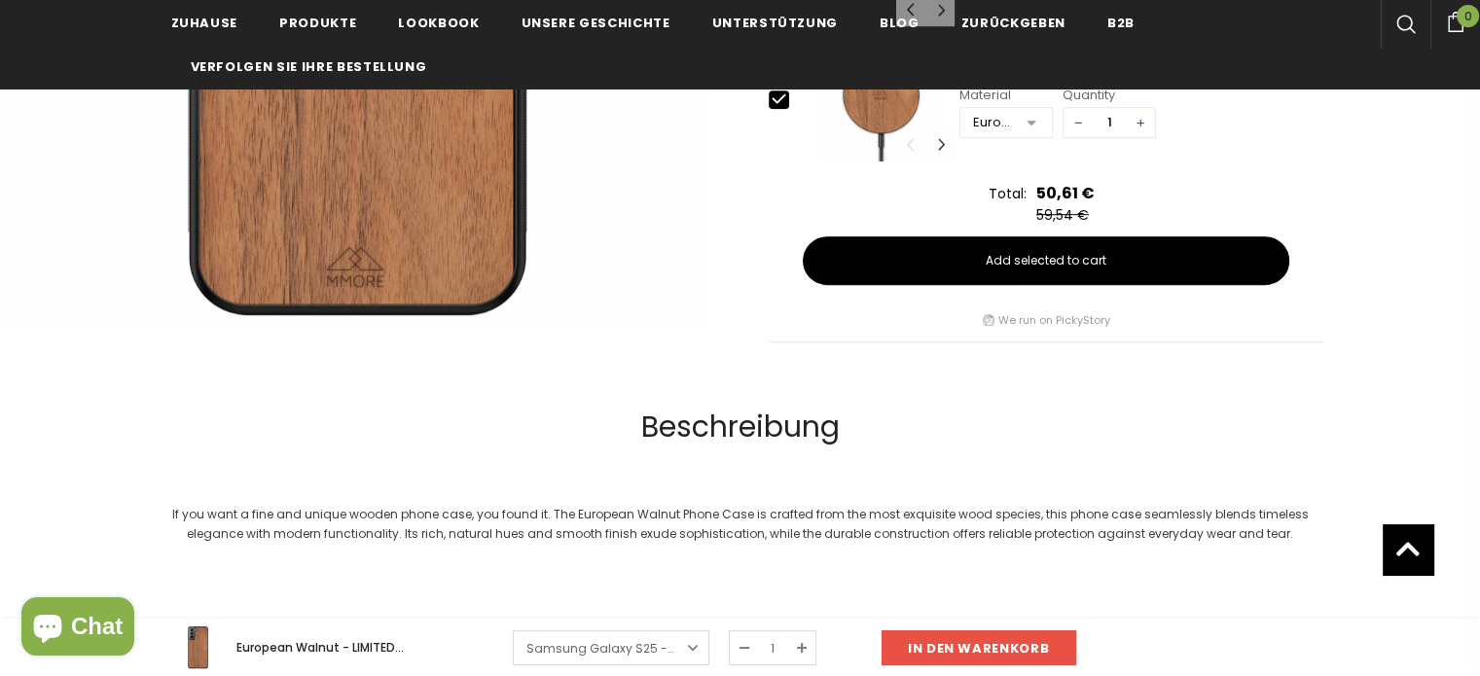
scroll to position [681, 0]
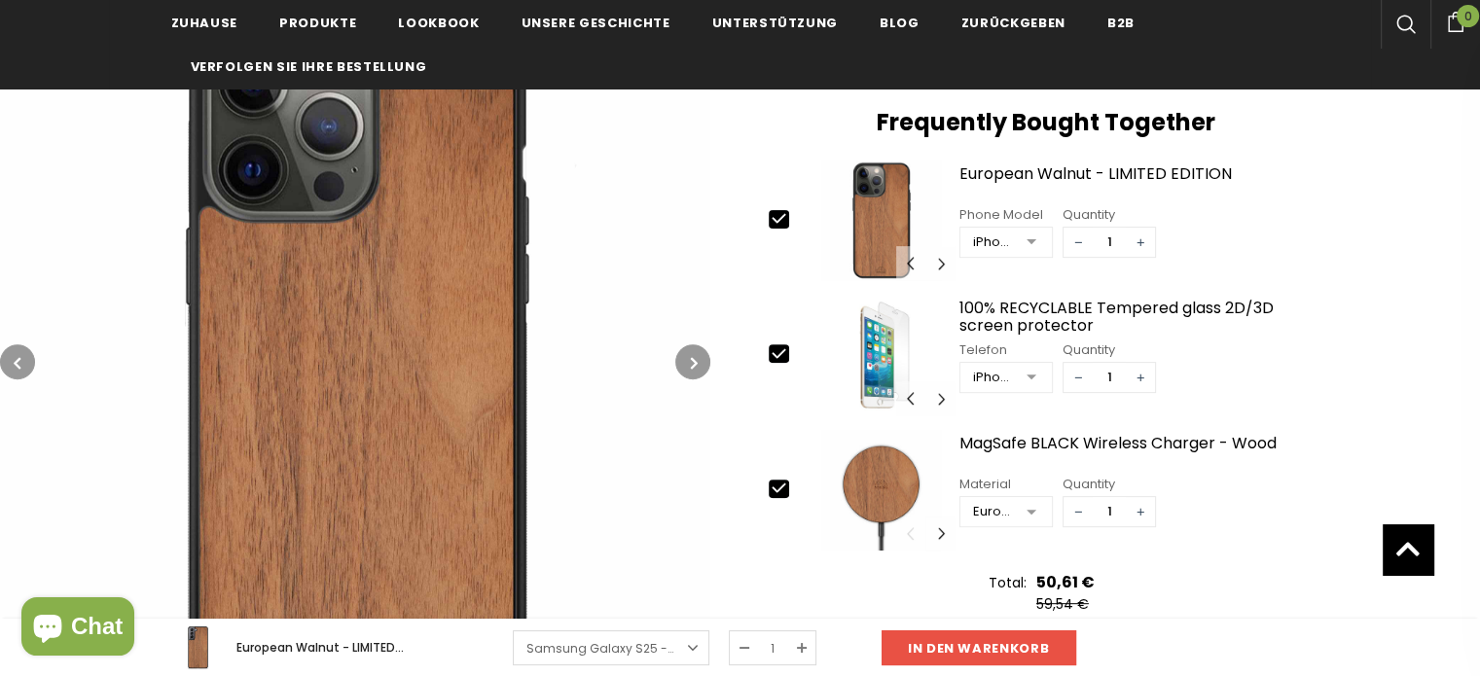
click at [683, 365] on button "button" at bounding box center [692, 361] width 35 height 35
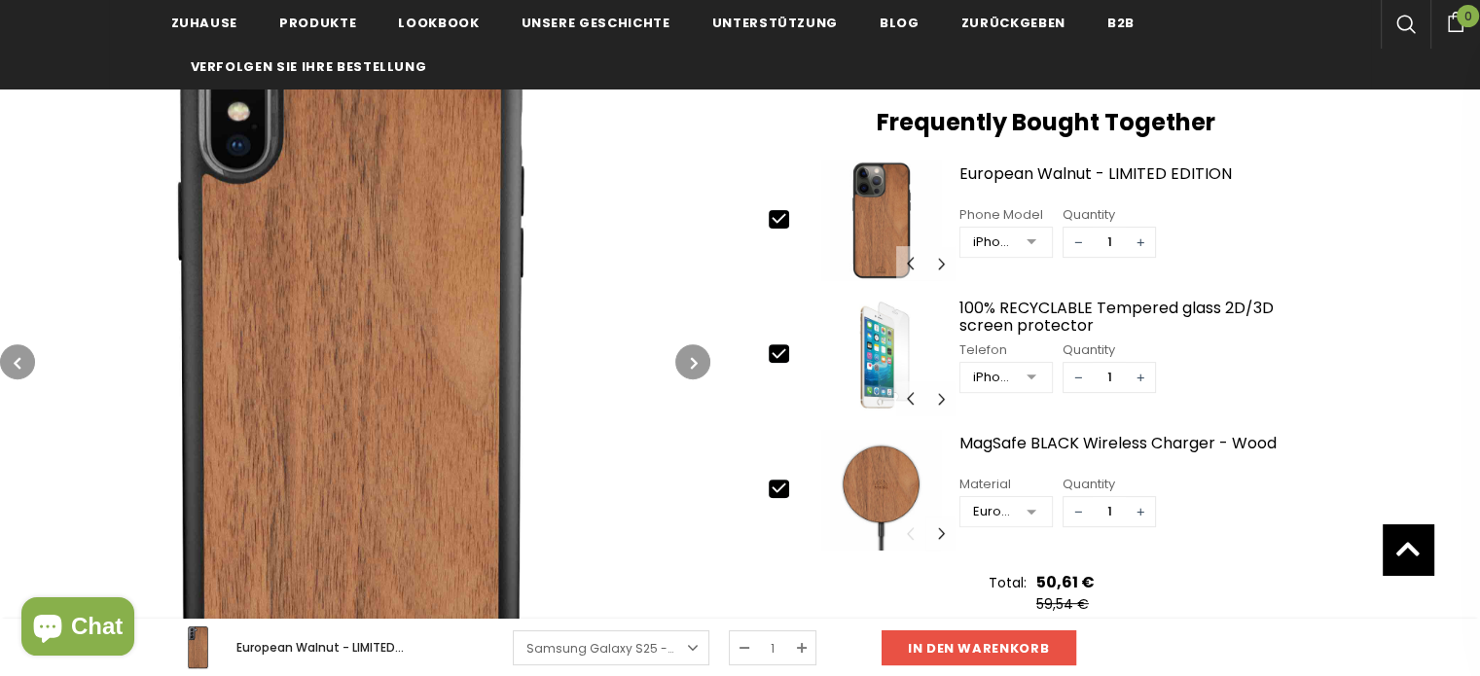
click at [685, 358] on button "button" at bounding box center [692, 361] width 35 height 35
click at [685, 352] on button "button" at bounding box center [692, 361] width 35 height 35
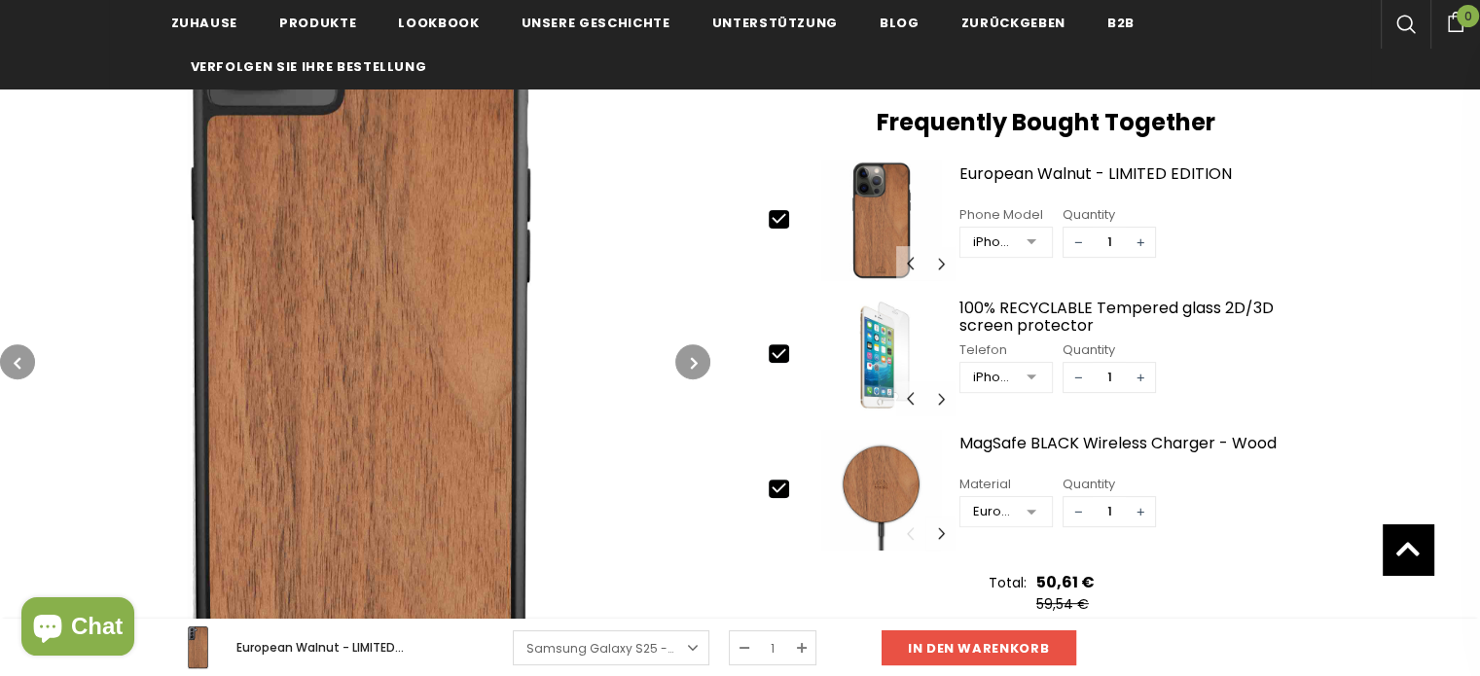
click at [685, 352] on button "button" at bounding box center [692, 361] width 35 height 35
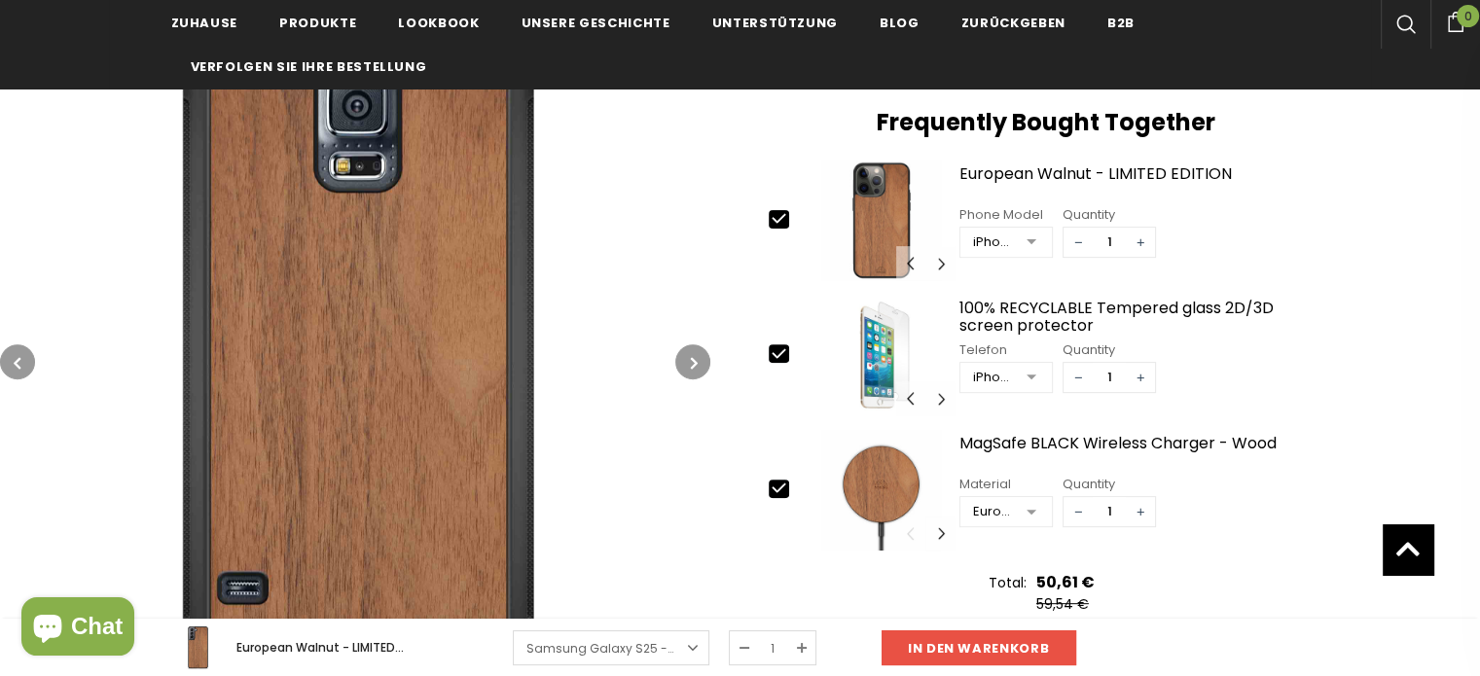
click at [685, 352] on button "button" at bounding box center [692, 361] width 35 height 35
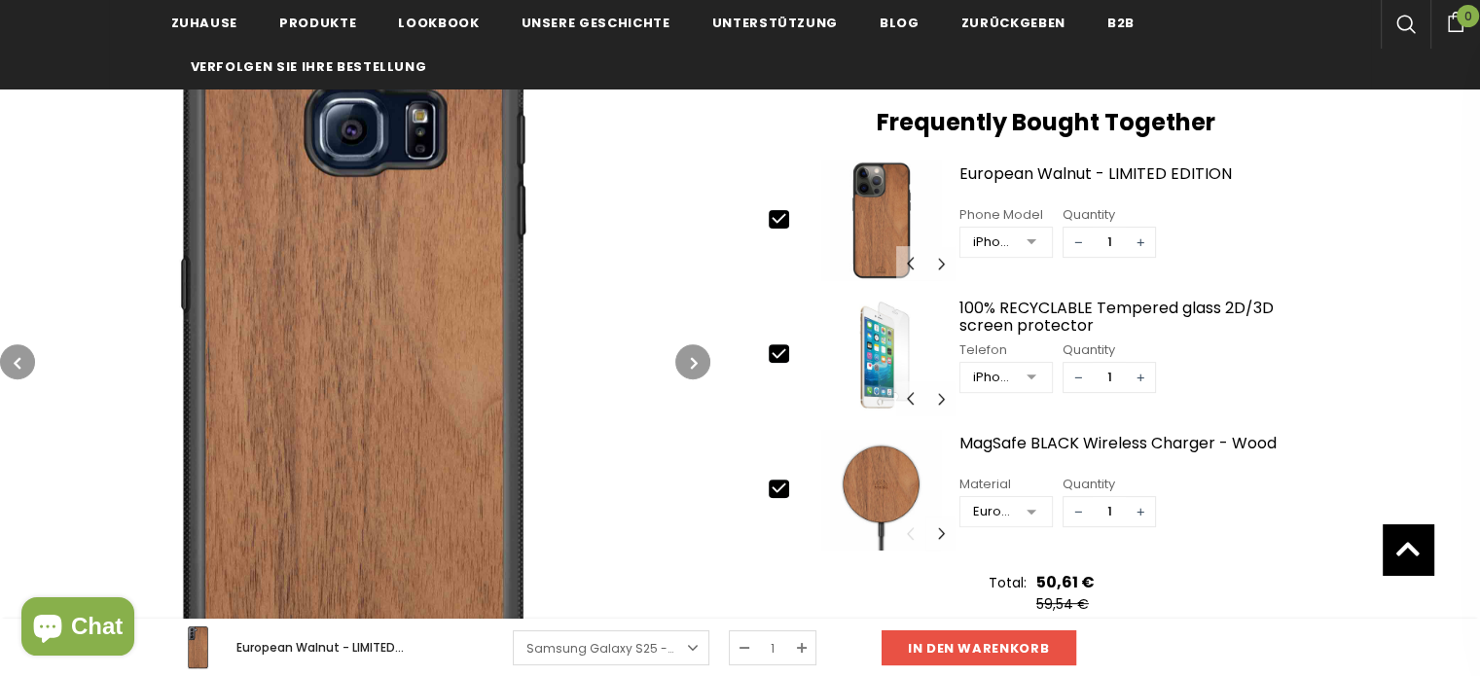
click at [685, 352] on button "button" at bounding box center [692, 361] width 35 height 35
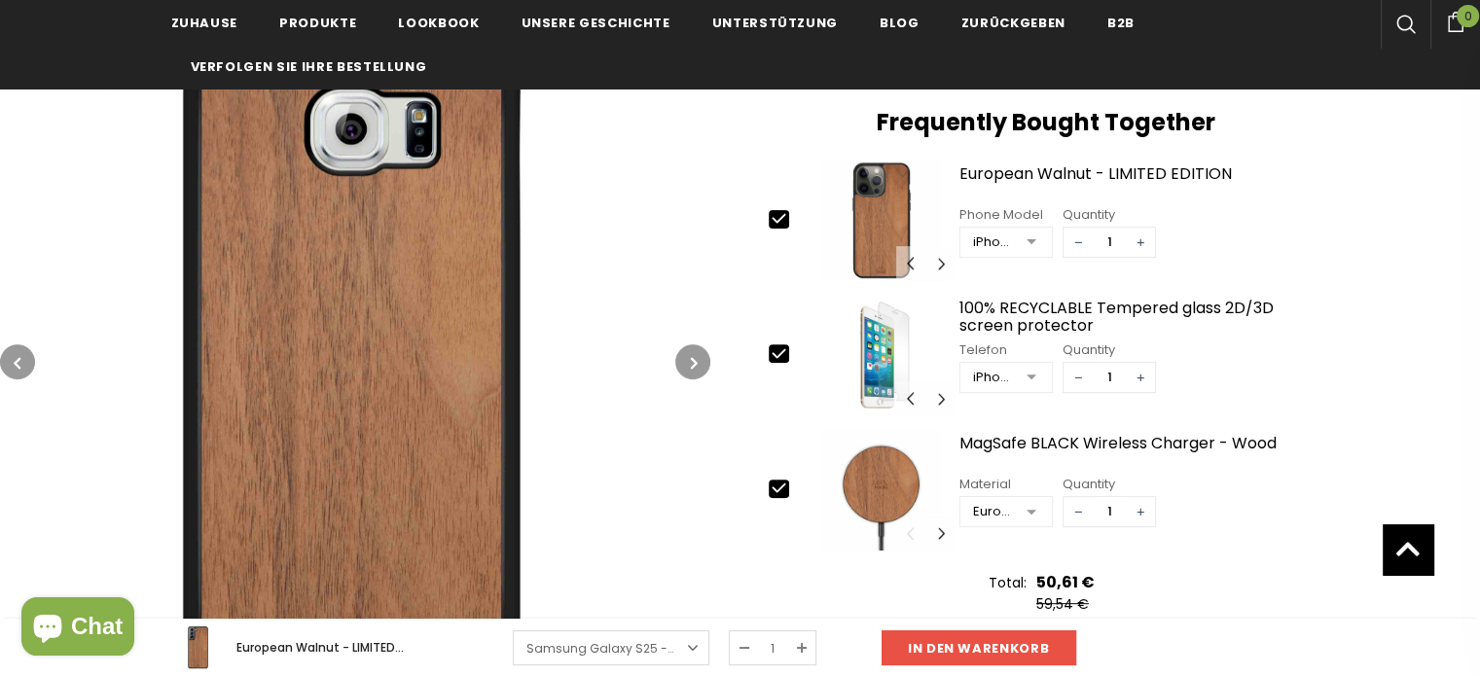
click at [685, 352] on button "button" at bounding box center [692, 361] width 35 height 35
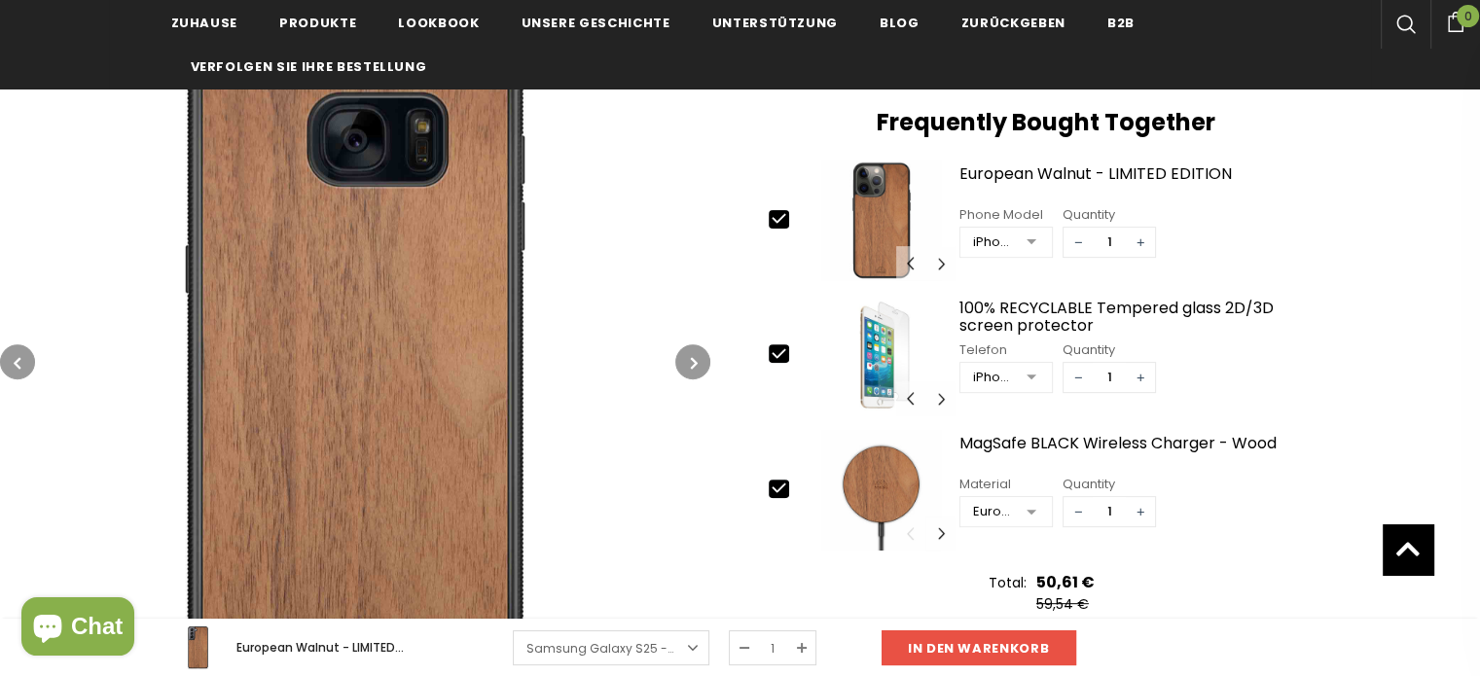
click at [685, 352] on button "button" at bounding box center [692, 361] width 35 height 35
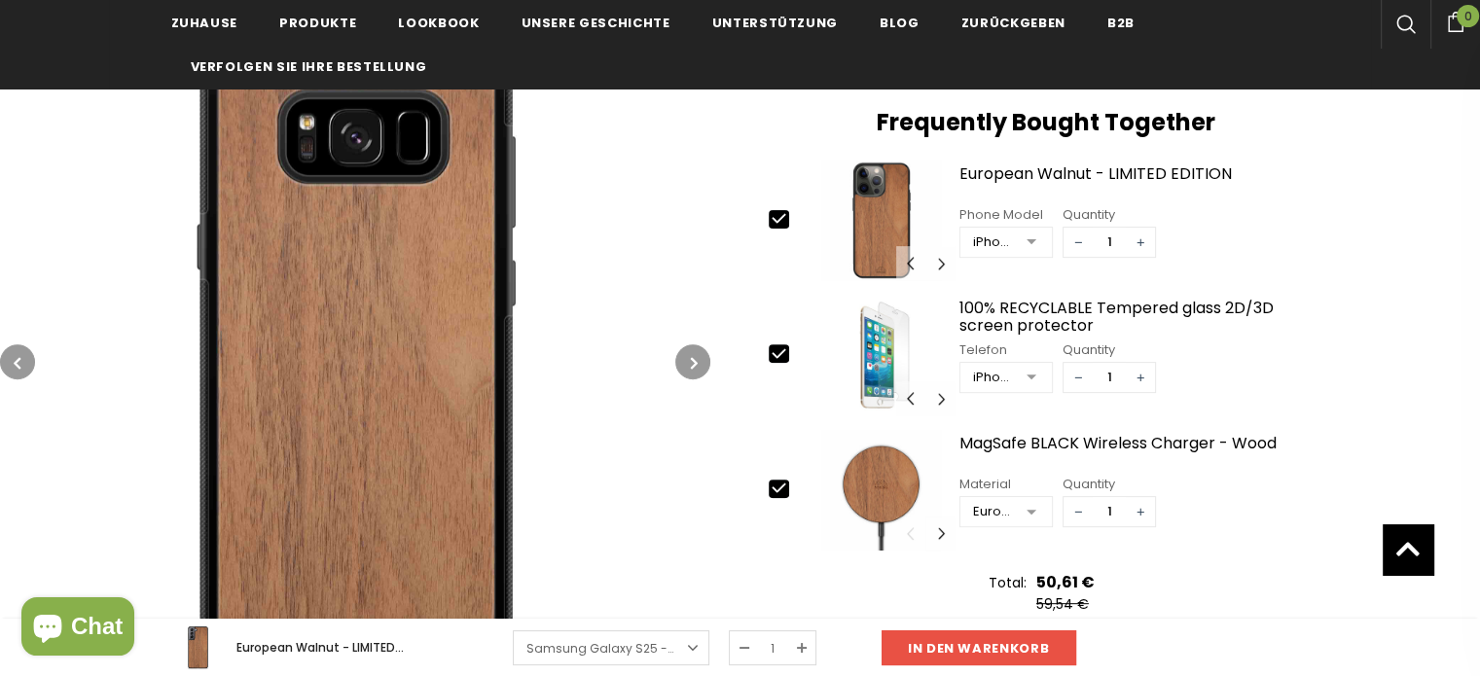
click at [685, 352] on button "button" at bounding box center [692, 361] width 35 height 35
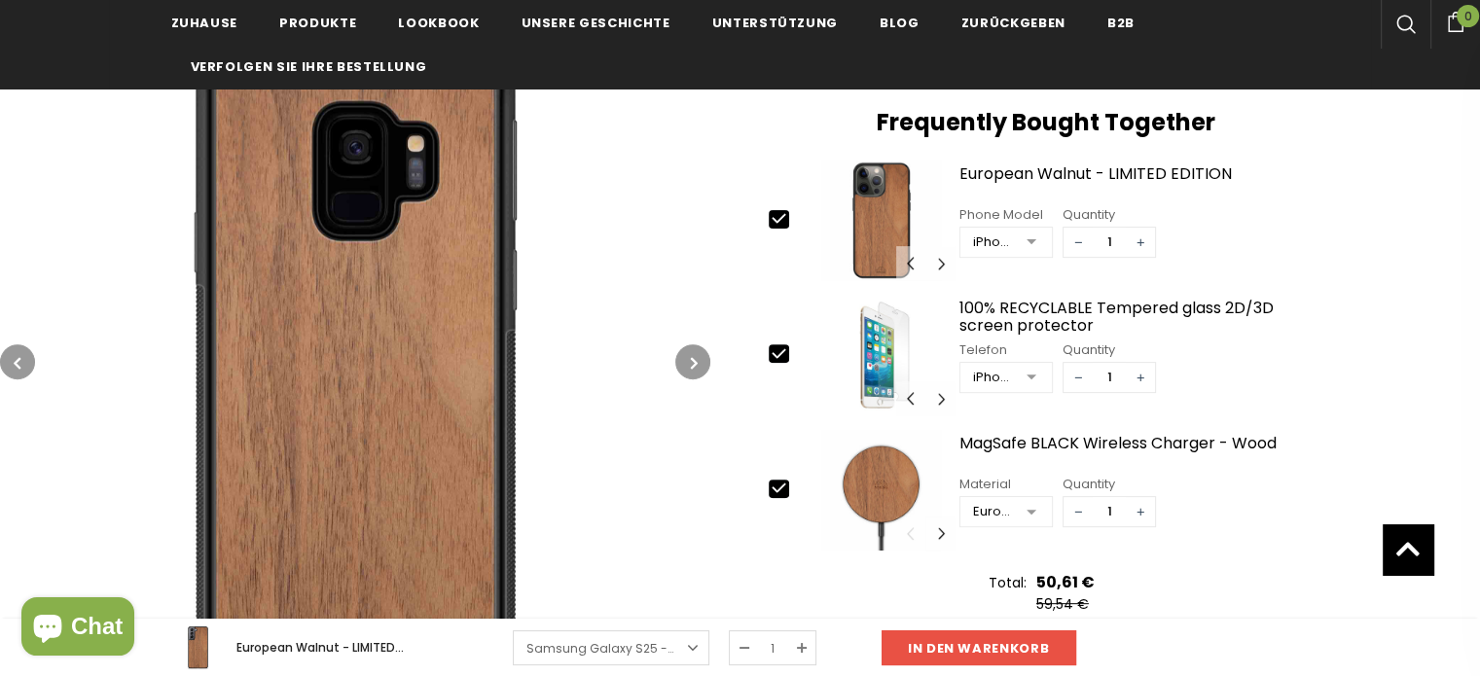
click at [685, 352] on button "button" at bounding box center [692, 361] width 35 height 35
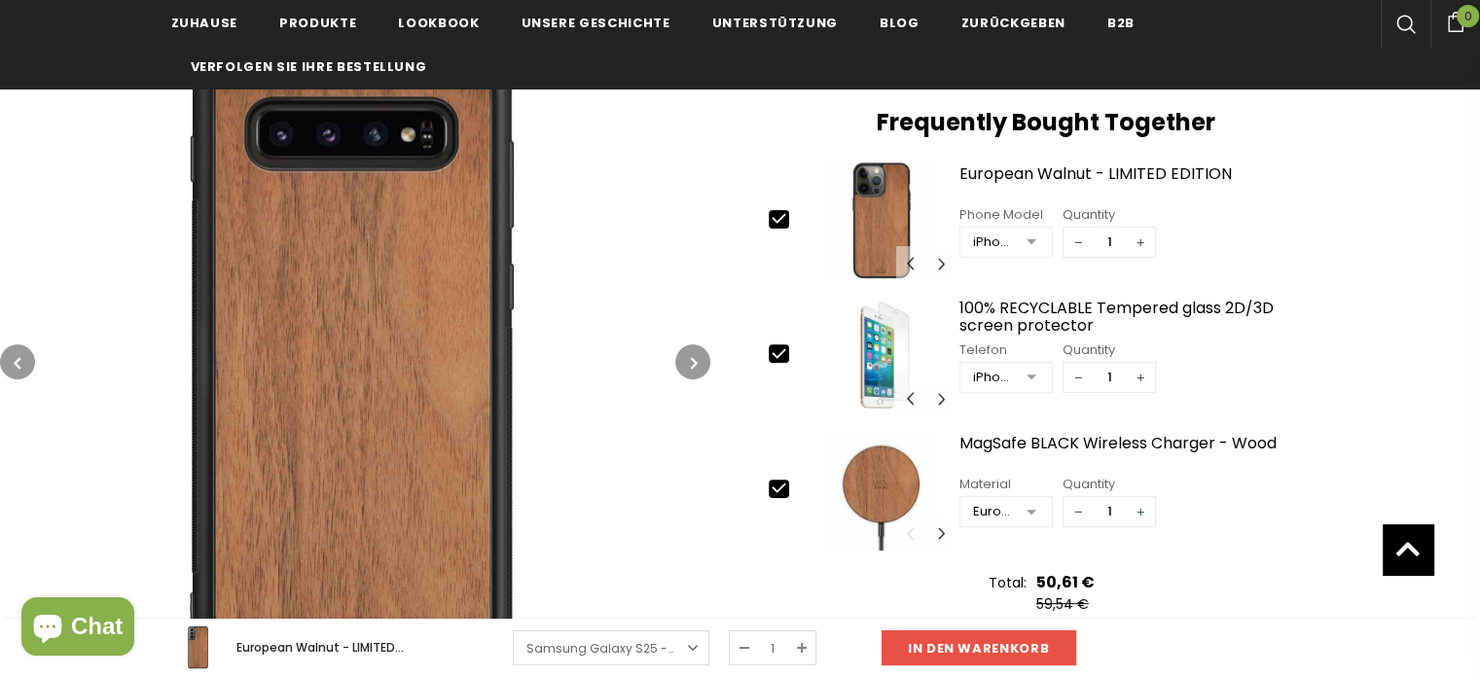
click at [685, 352] on button "button" at bounding box center [692, 361] width 35 height 35
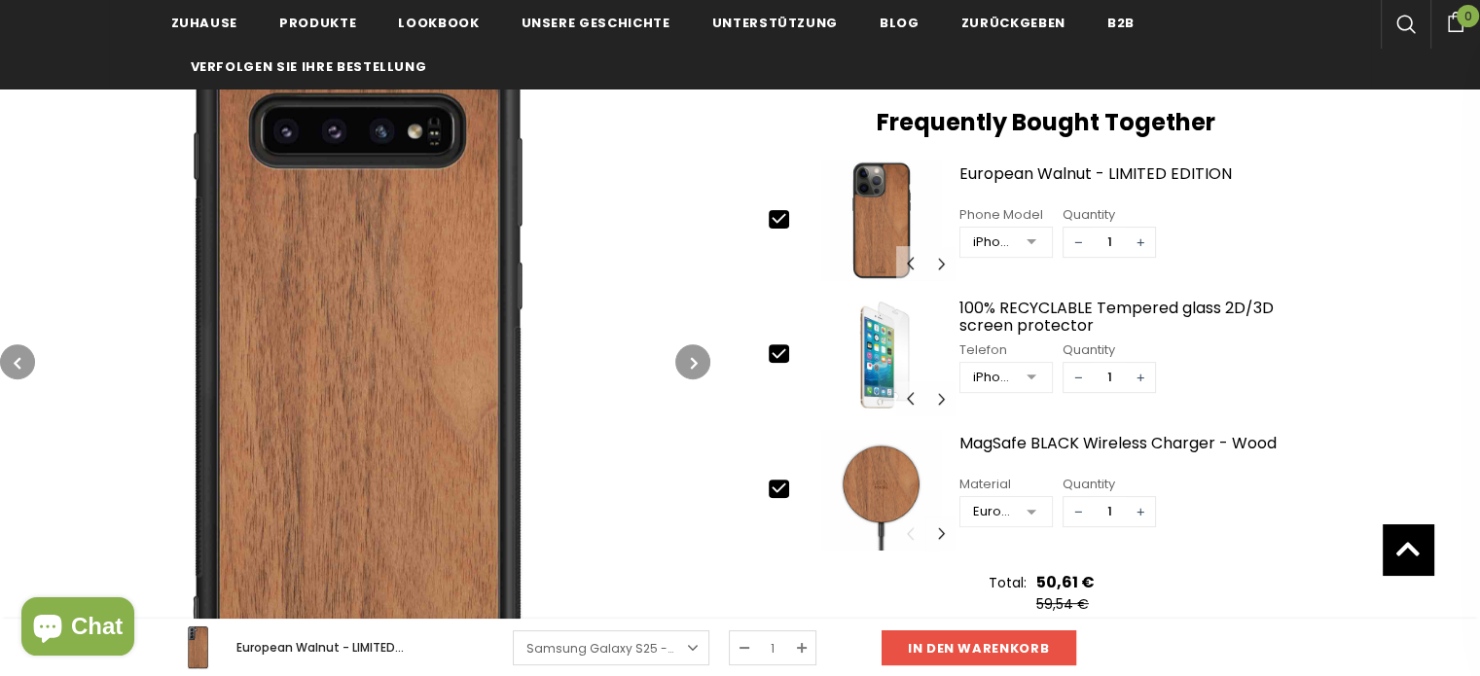
click at [685, 352] on button "button" at bounding box center [692, 361] width 35 height 35
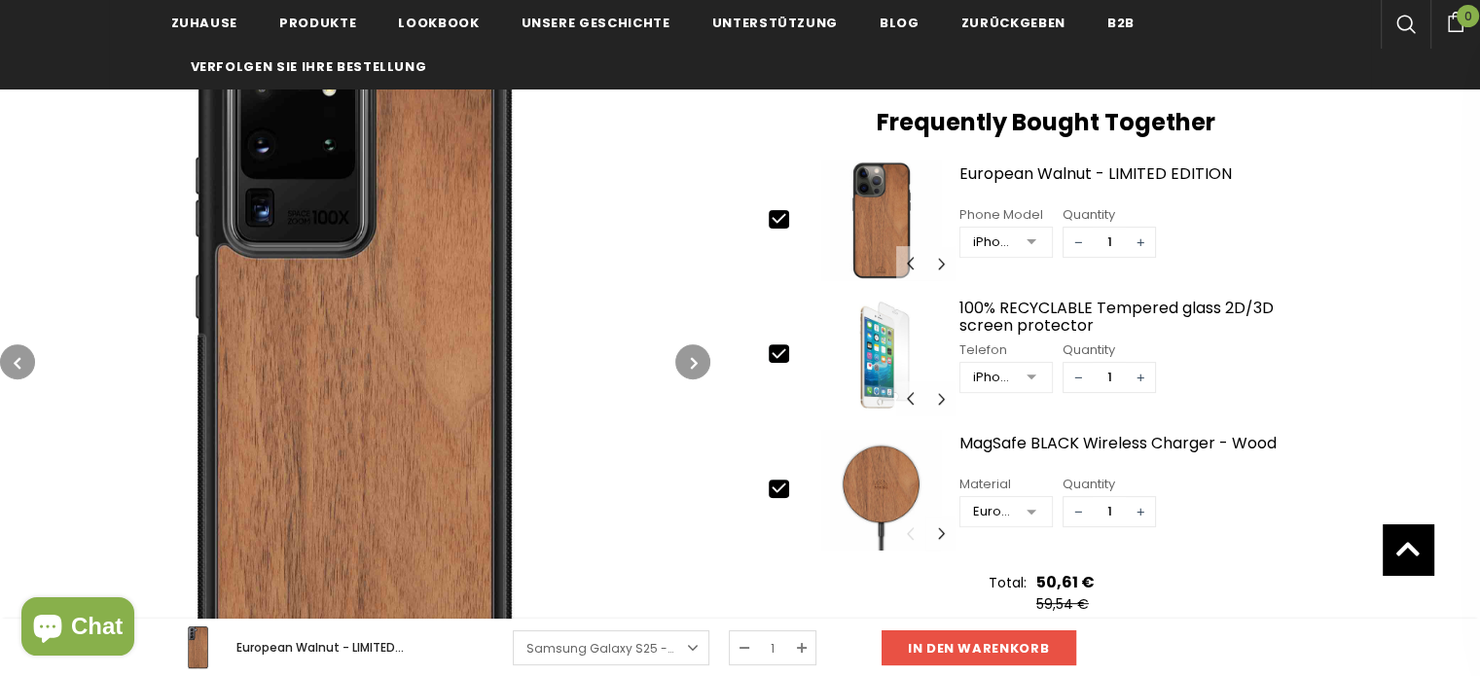
click at [685, 352] on button "button" at bounding box center [692, 361] width 35 height 35
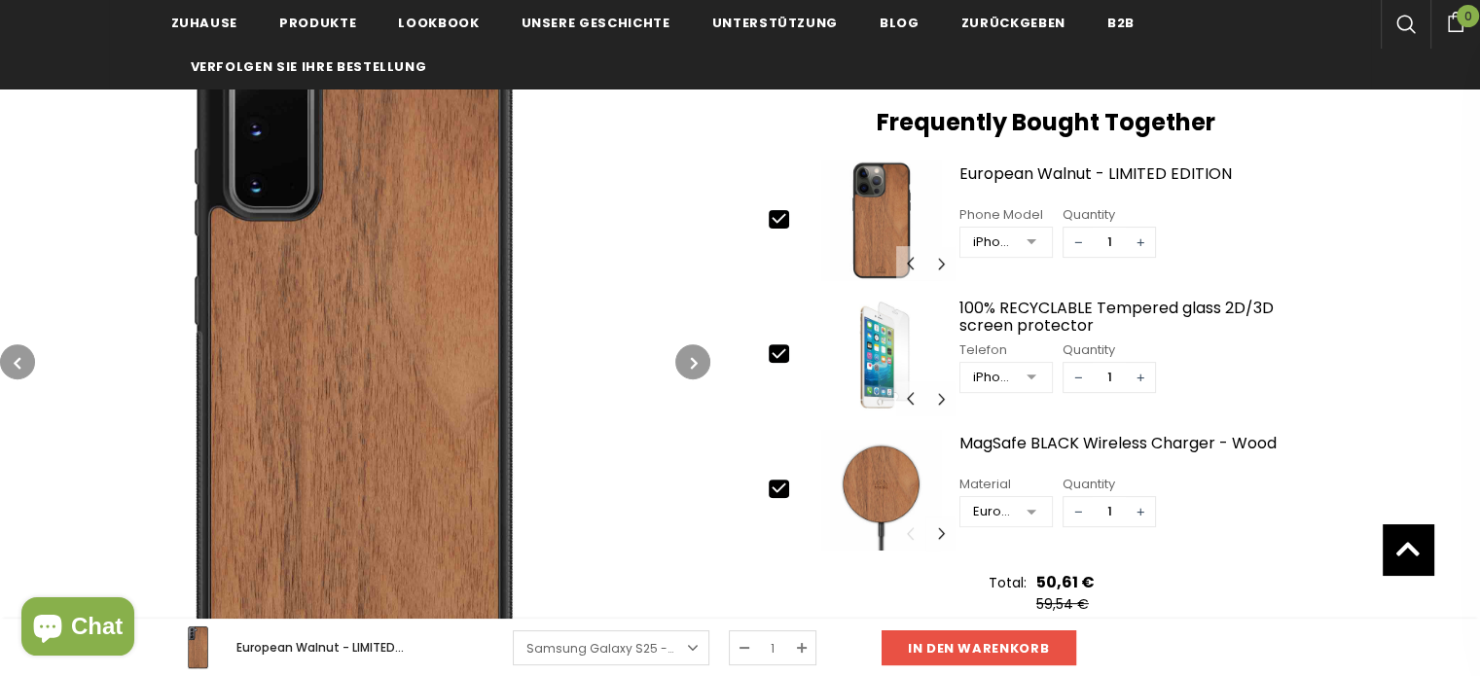
click at [685, 352] on button "button" at bounding box center [692, 361] width 35 height 35
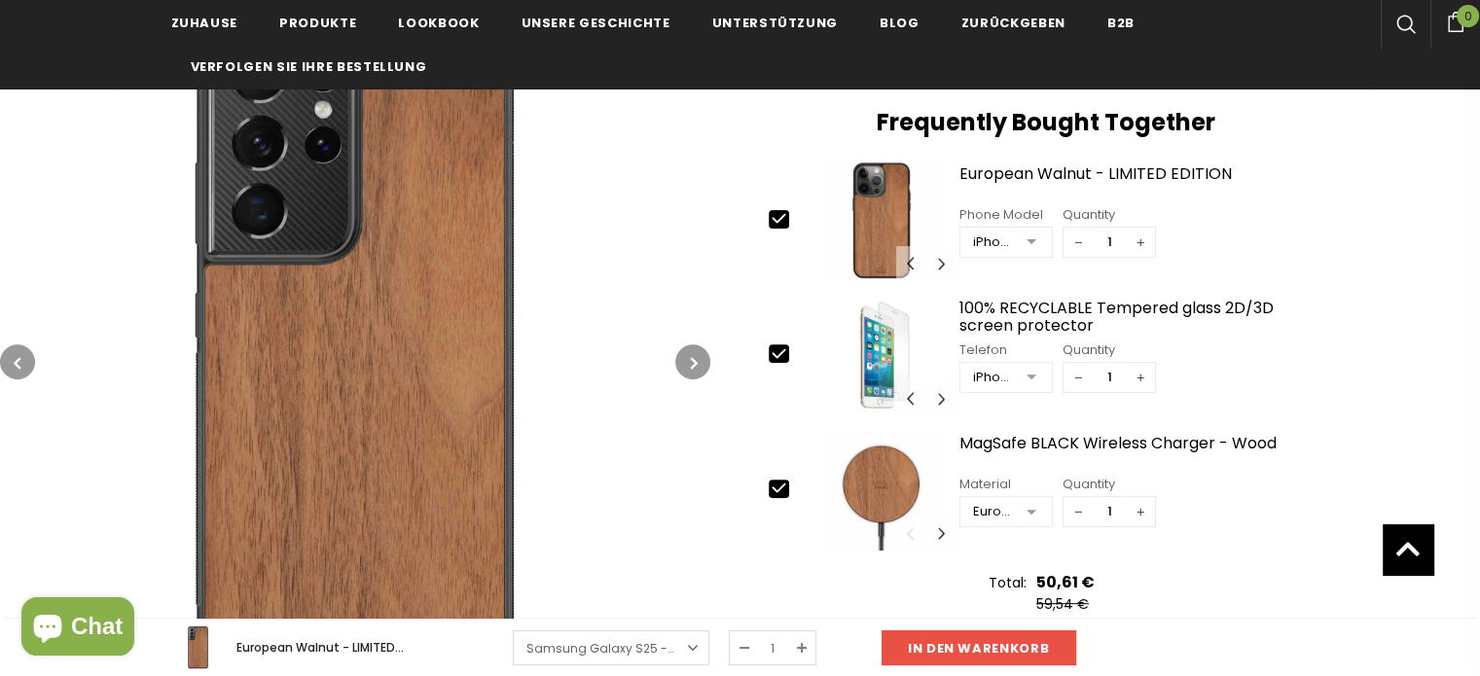
click at [685, 352] on button "button" at bounding box center [692, 361] width 35 height 35
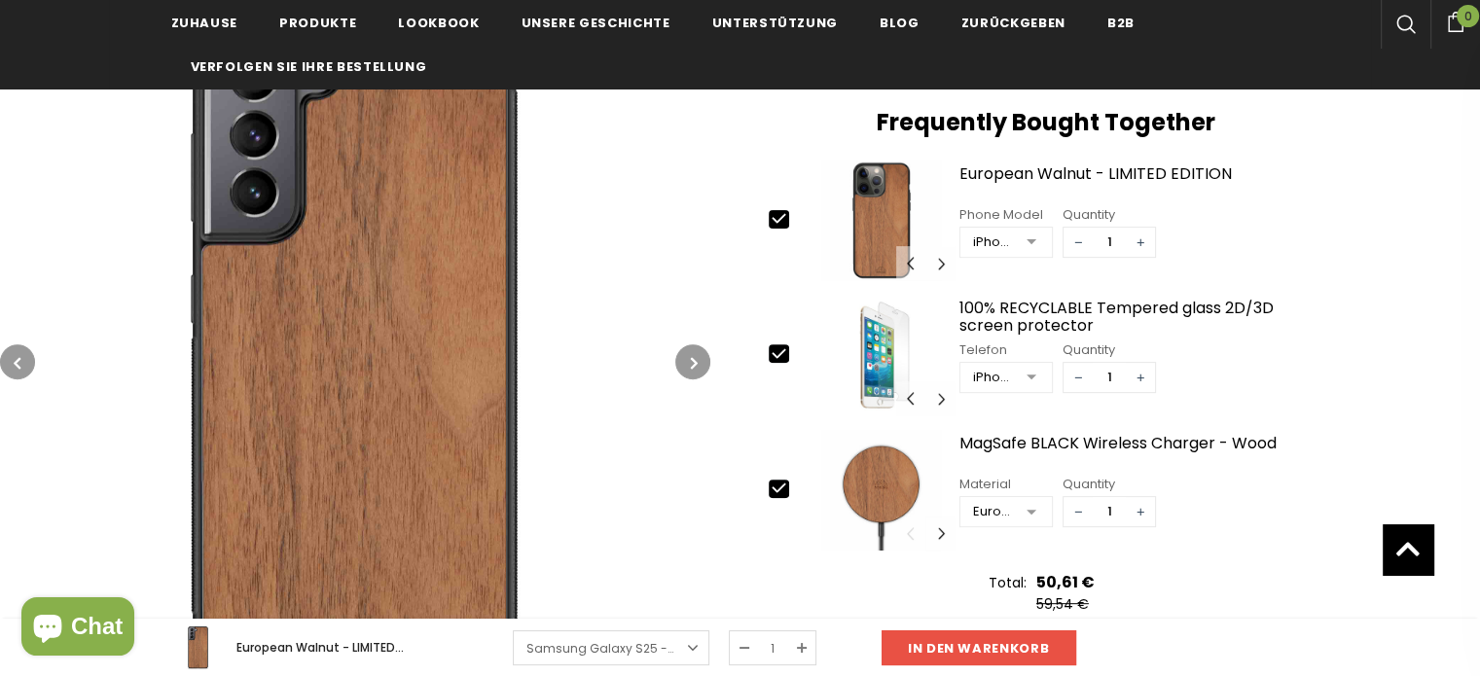
click at [685, 352] on button "button" at bounding box center [692, 361] width 35 height 35
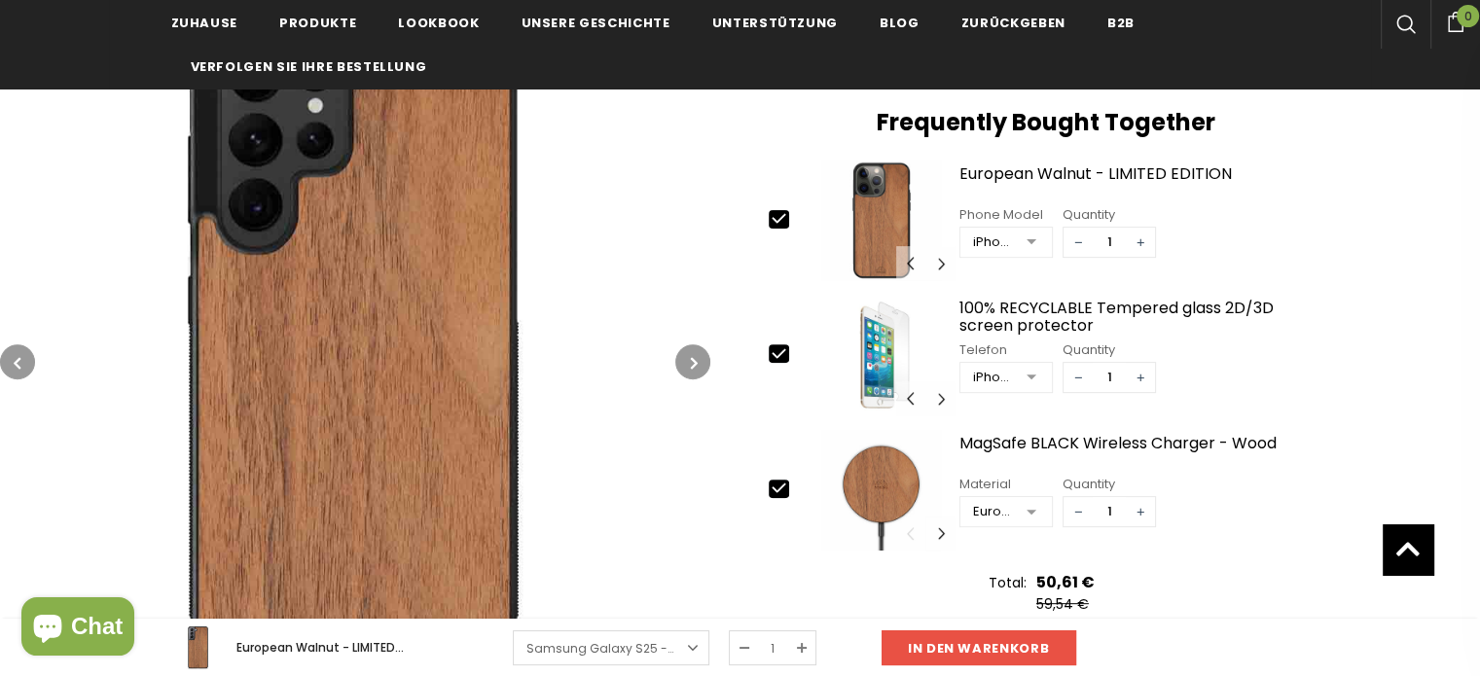
click at [685, 352] on button "button" at bounding box center [692, 361] width 35 height 35
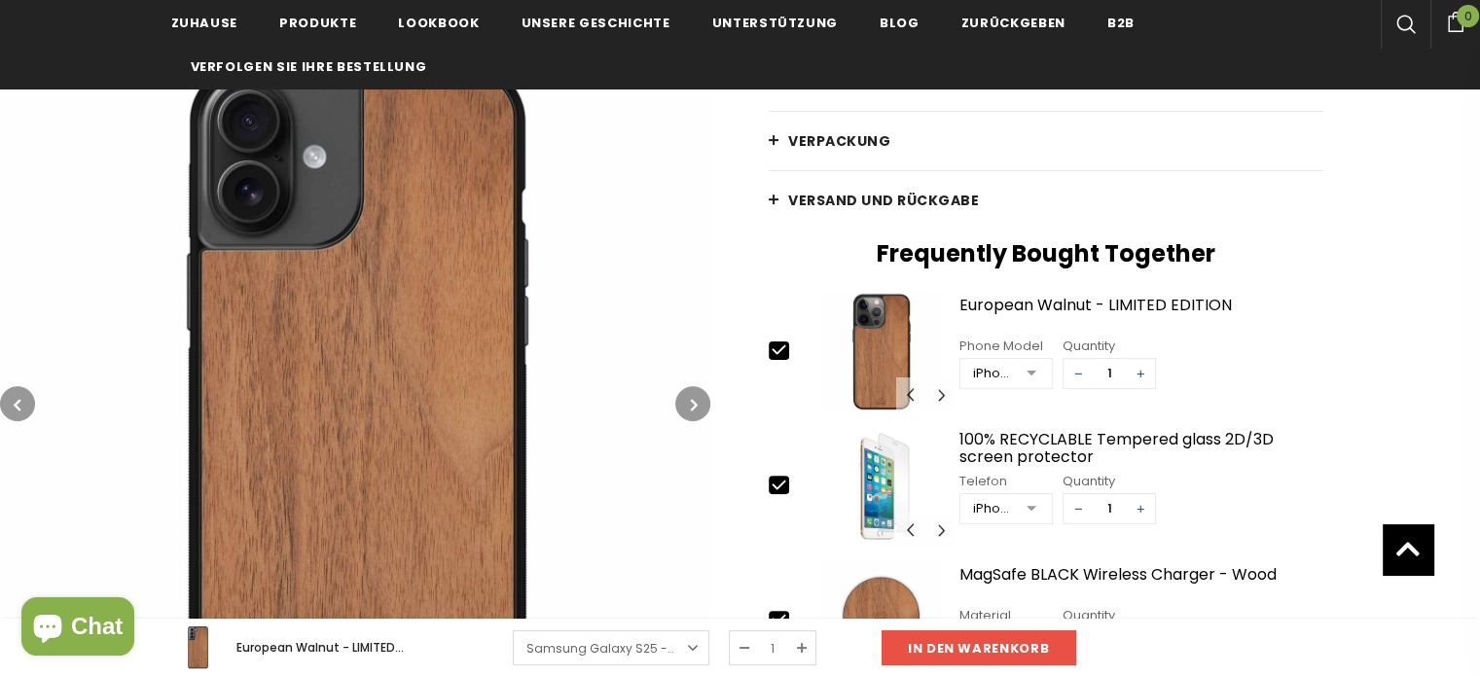
scroll to position [486, 0]
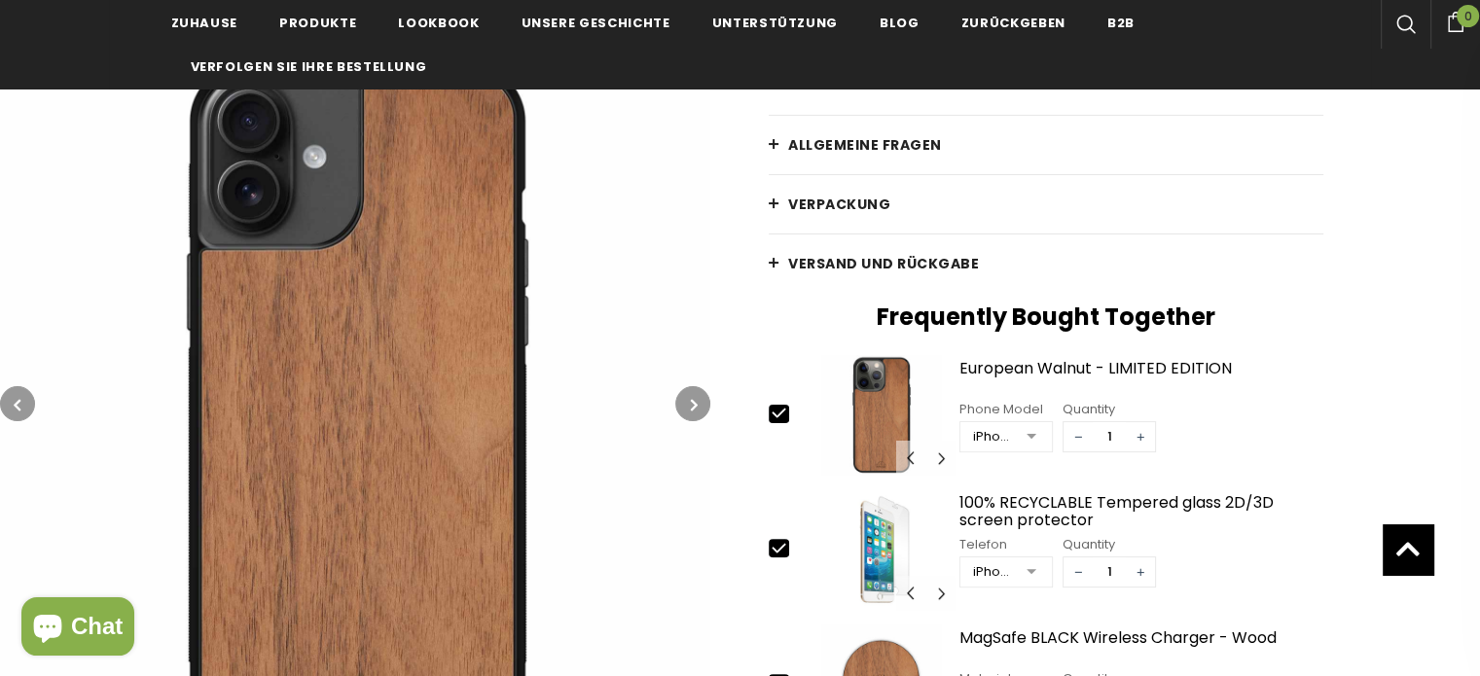
click at [4, 394] on button "button" at bounding box center [17, 403] width 35 height 35
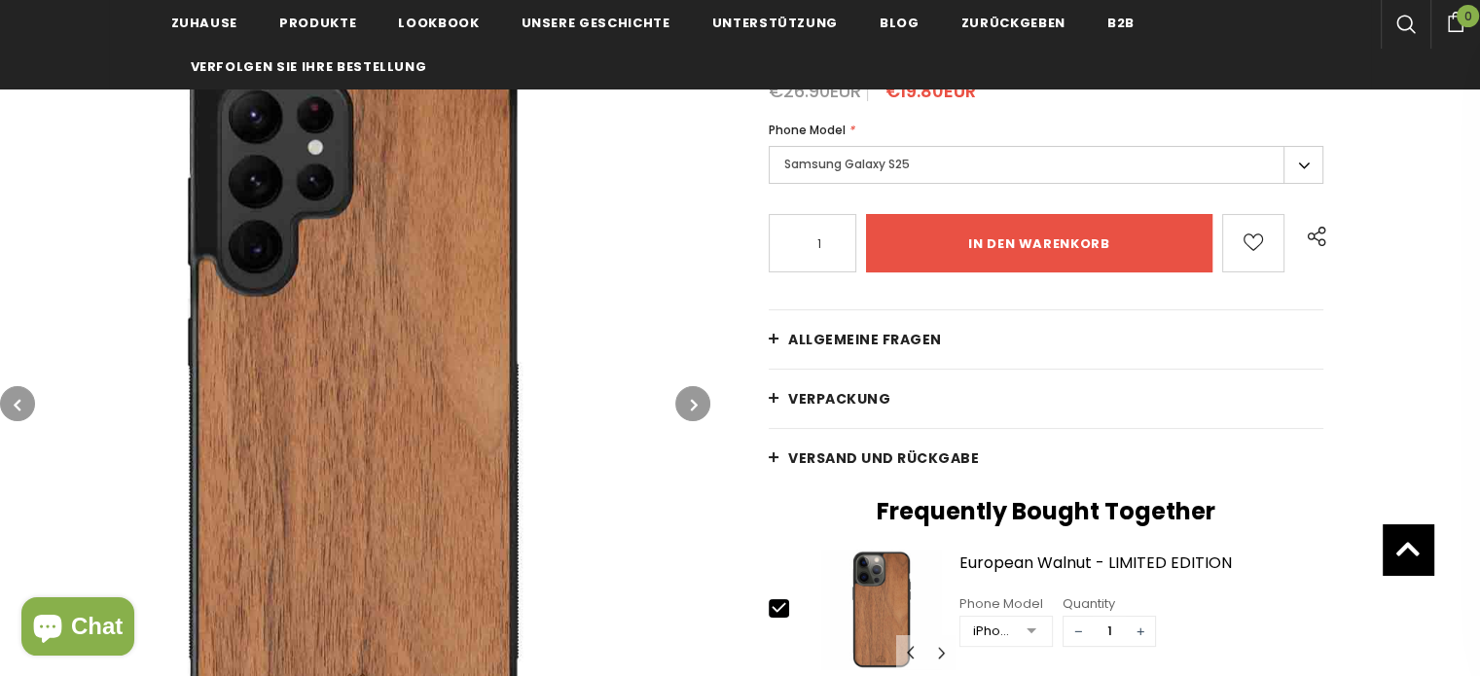
scroll to position [195, 0]
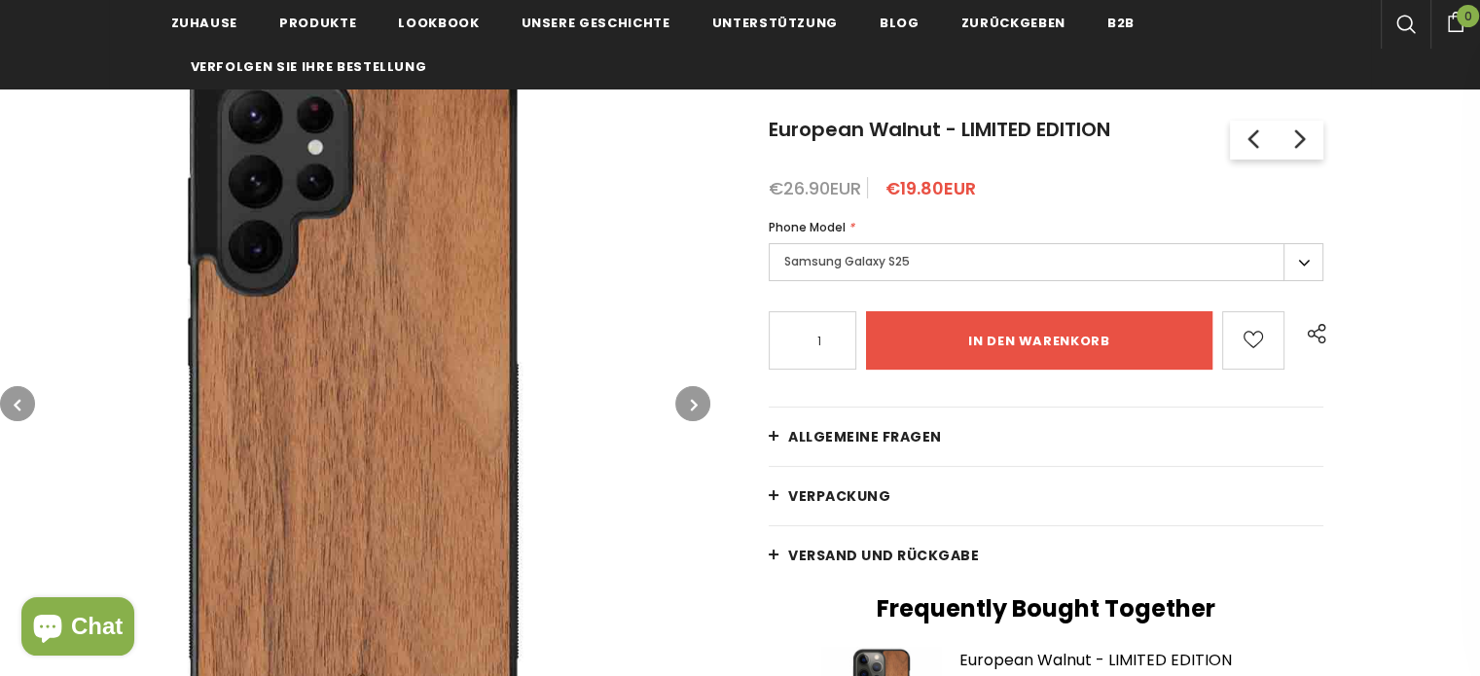
click at [688, 400] on button "button" at bounding box center [692, 403] width 35 height 35
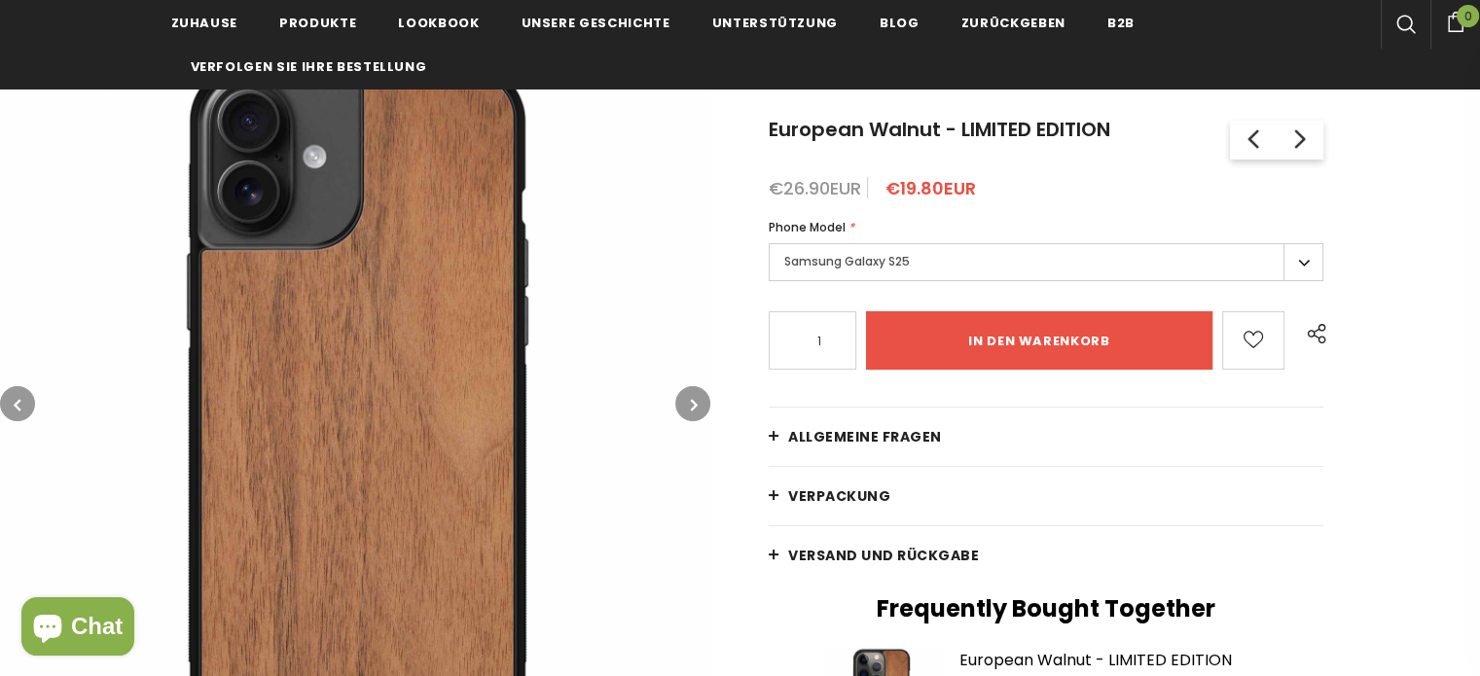
click at [688, 400] on button "button" at bounding box center [692, 403] width 35 height 35
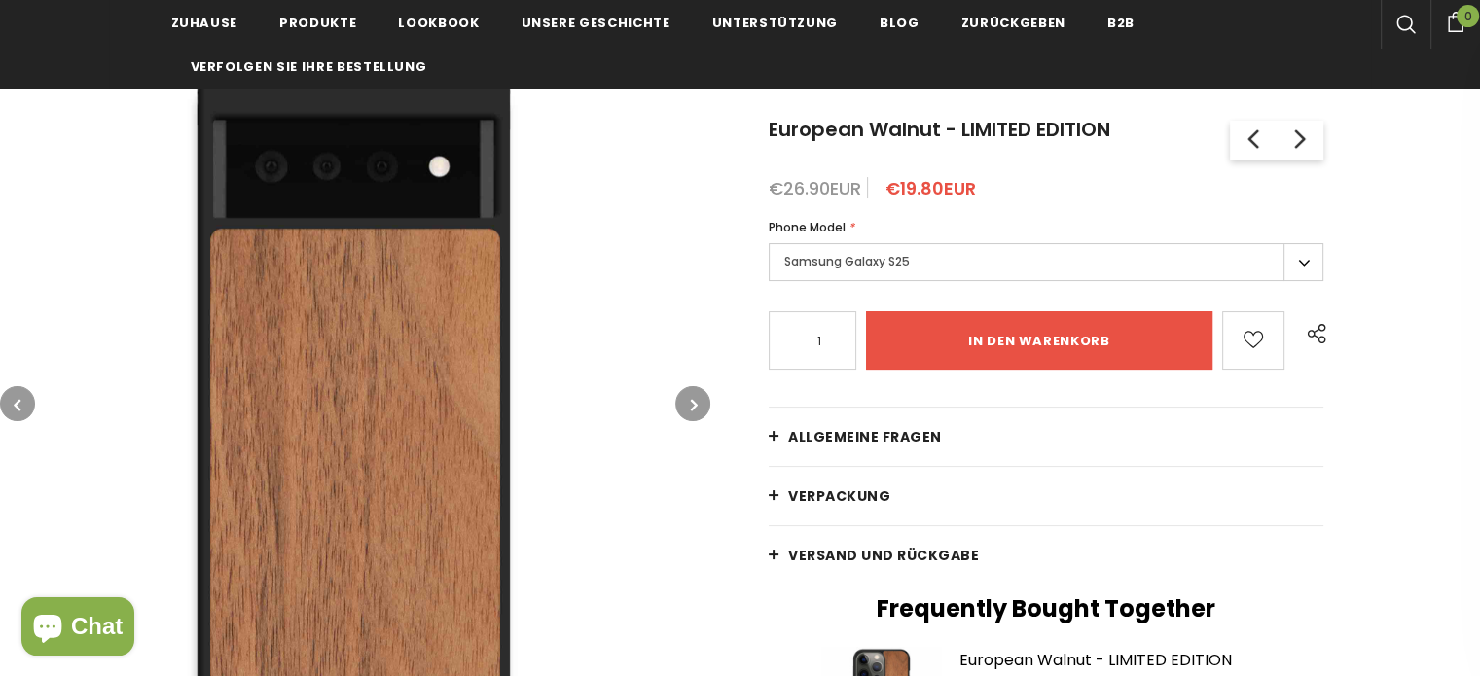
click at [688, 400] on button "button" at bounding box center [692, 403] width 35 height 35
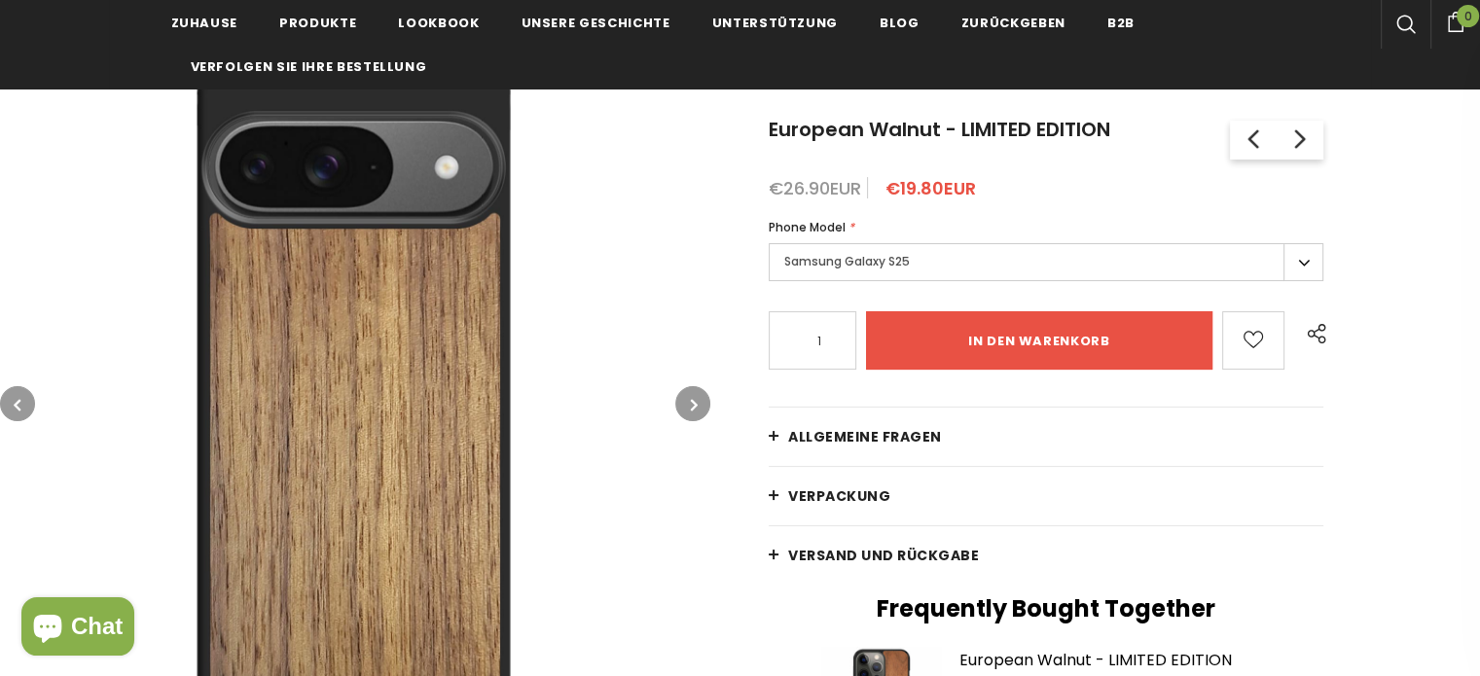
click at [688, 400] on button "button" at bounding box center [692, 403] width 35 height 35
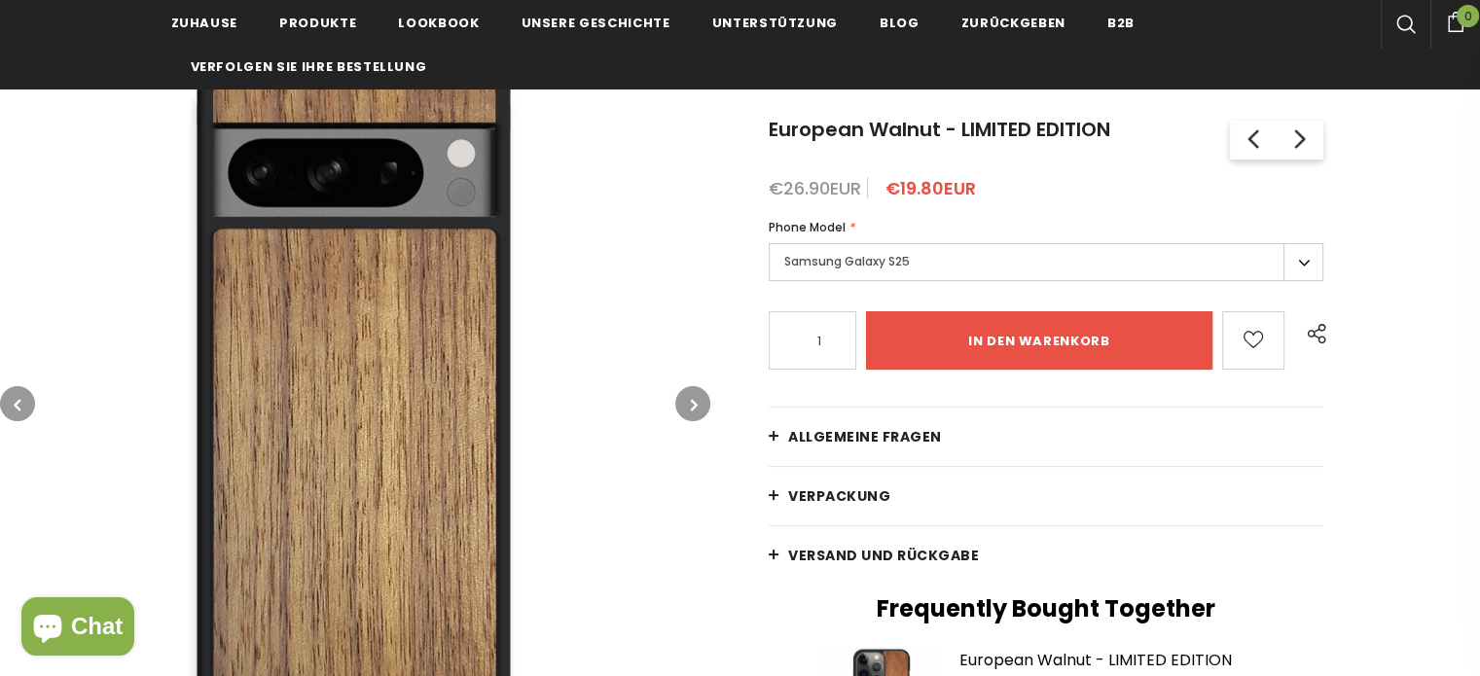
click at [688, 400] on button "button" at bounding box center [692, 403] width 35 height 35
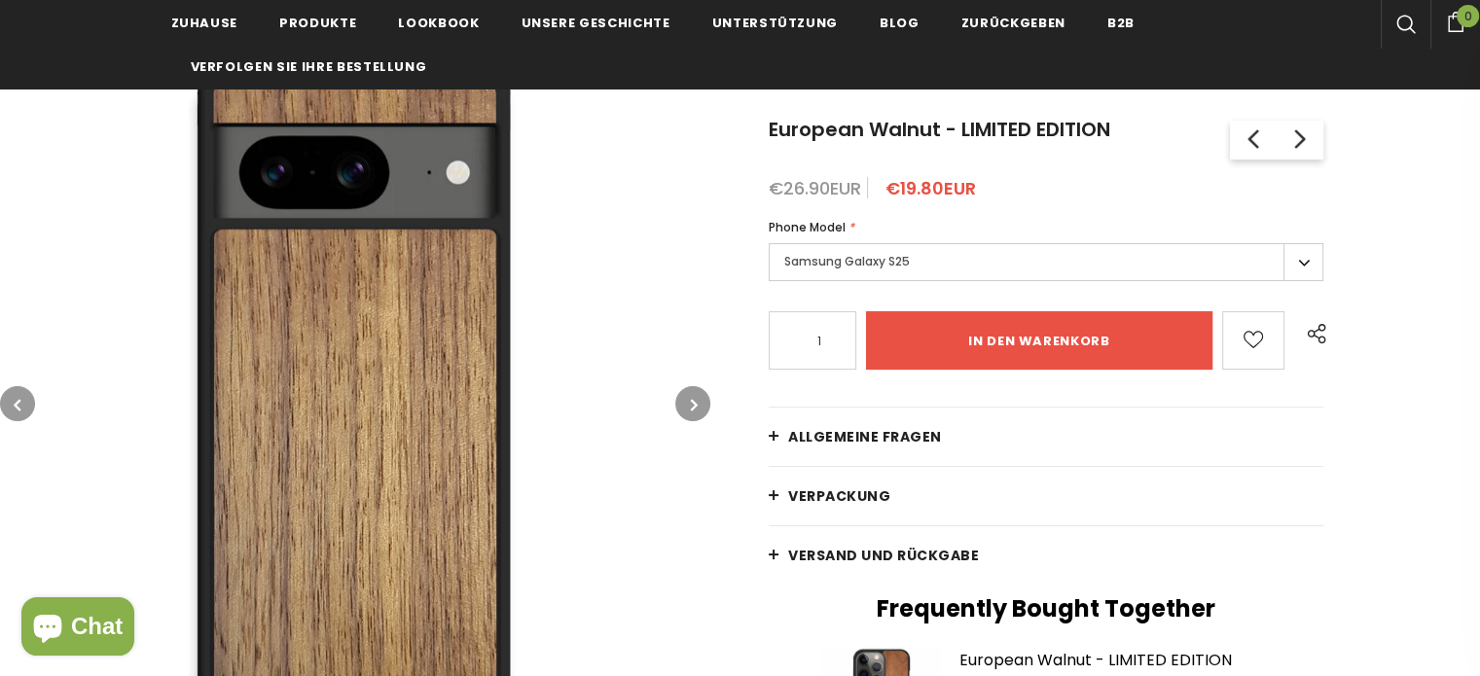
click at [688, 400] on button "button" at bounding box center [692, 403] width 35 height 35
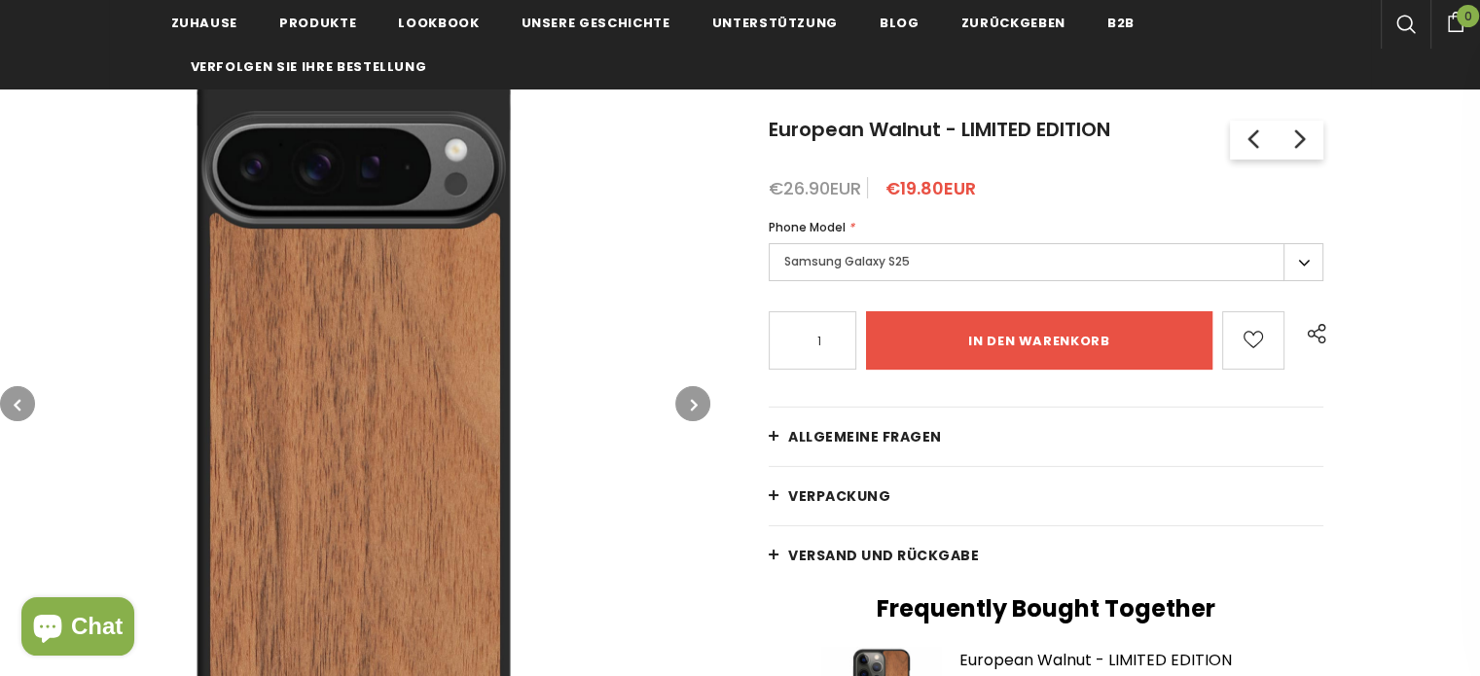
click at [688, 400] on button "button" at bounding box center [692, 403] width 35 height 35
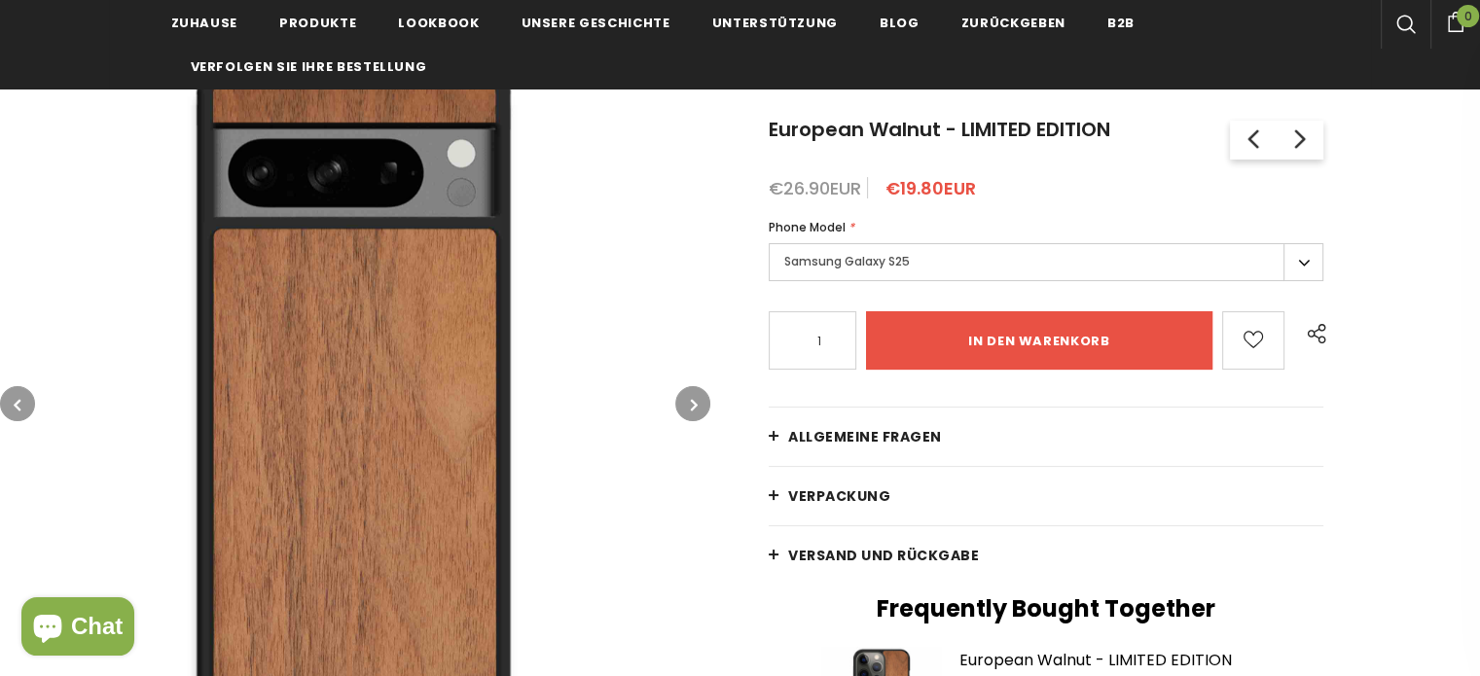
click at [688, 400] on button "button" at bounding box center [692, 403] width 35 height 35
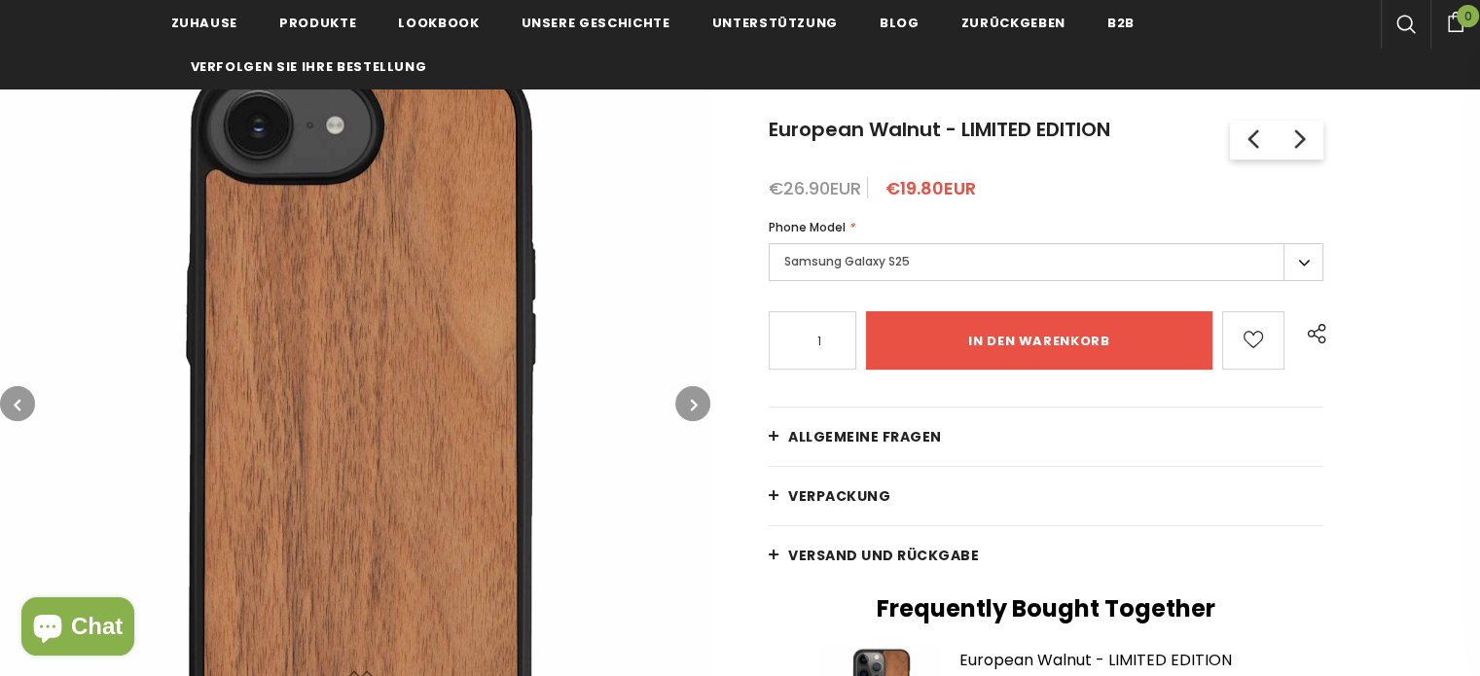
click at [688, 400] on button "button" at bounding box center [692, 403] width 35 height 35
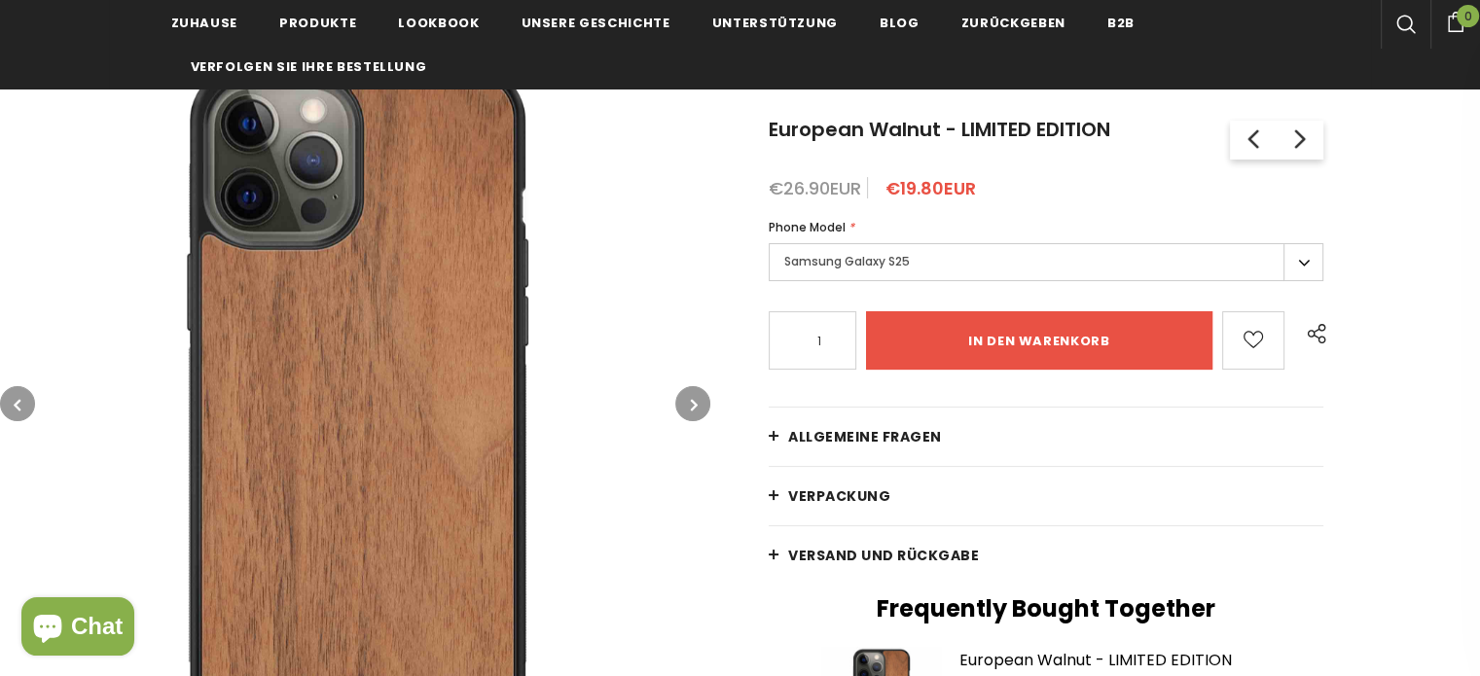
click at [688, 400] on button "button" at bounding box center [692, 403] width 35 height 35
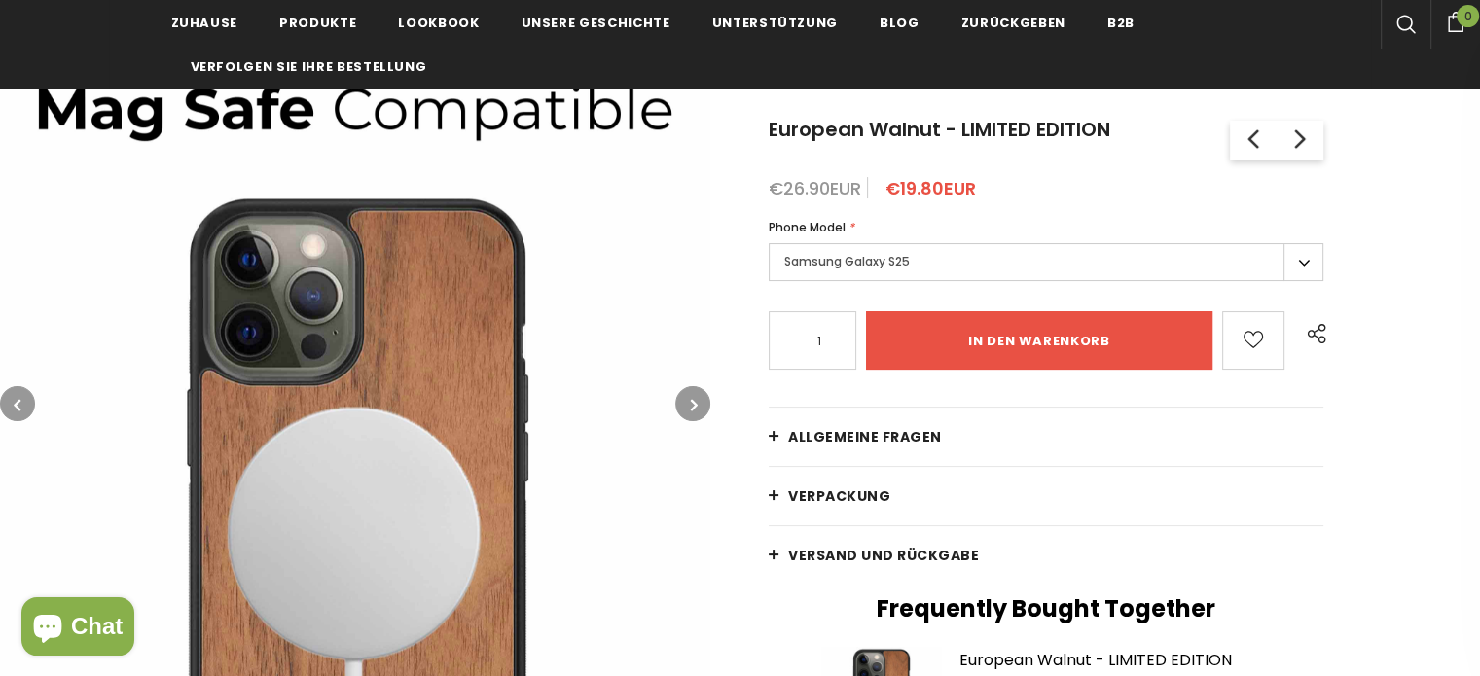
click at [688, 400] on button "button" at bounding box center [692, 403] width 35 height 35
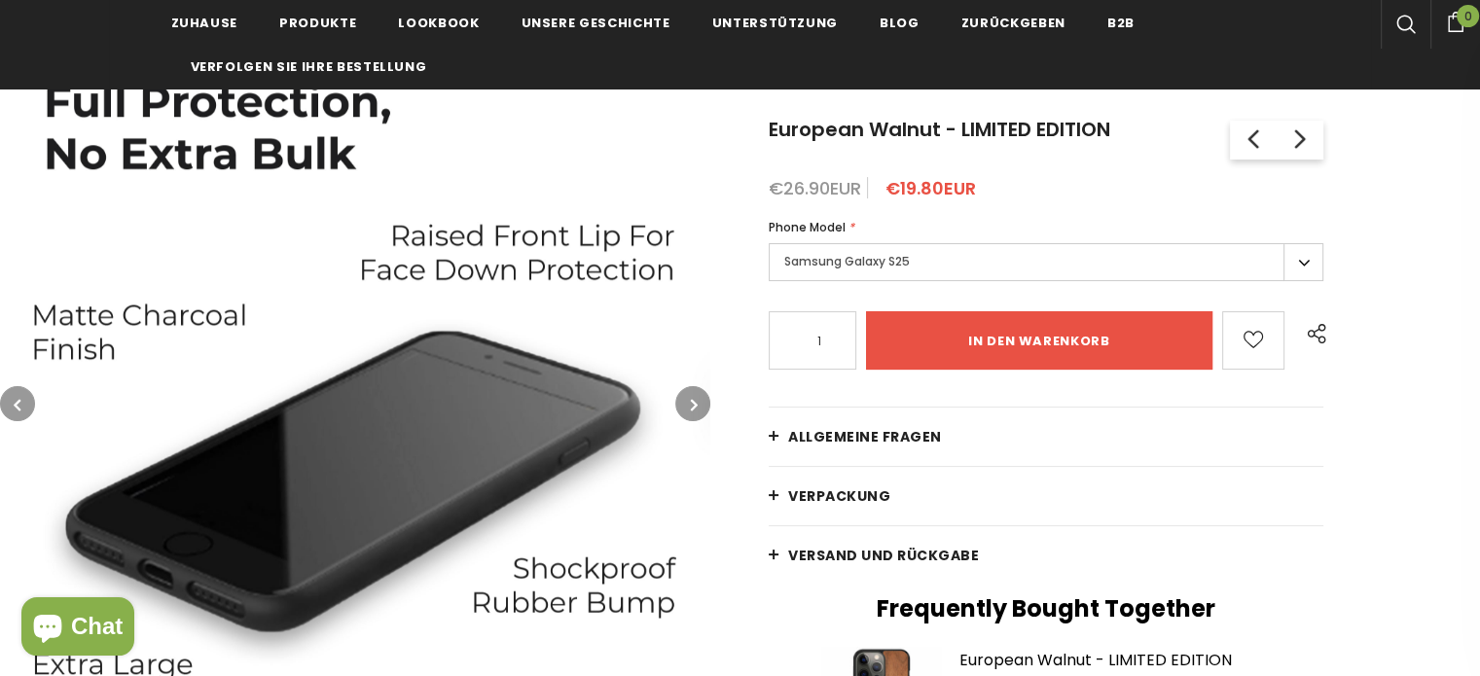
click at [214, 596] on img at bounding box center [355, 404] width 710 height 710
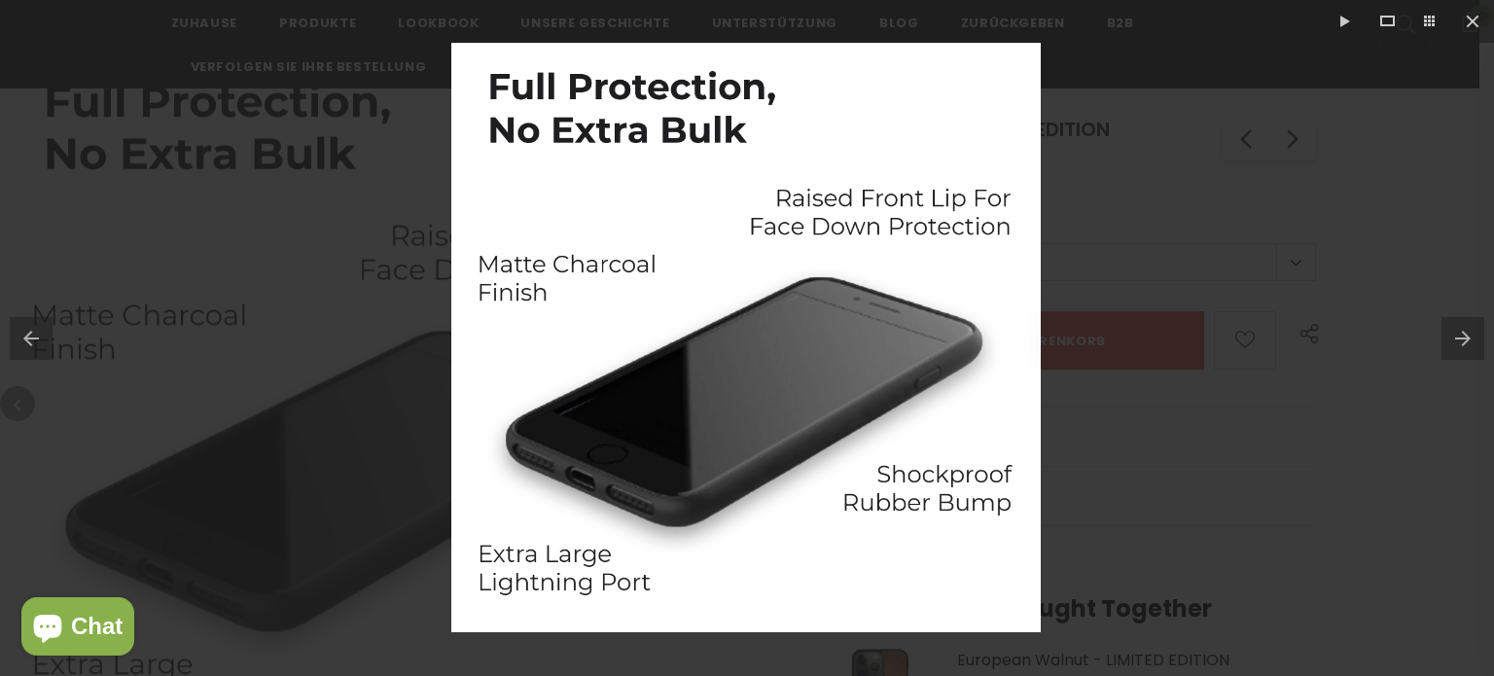
click at [643, 505] on img at bounding box center [746, 338] width 590 height 590
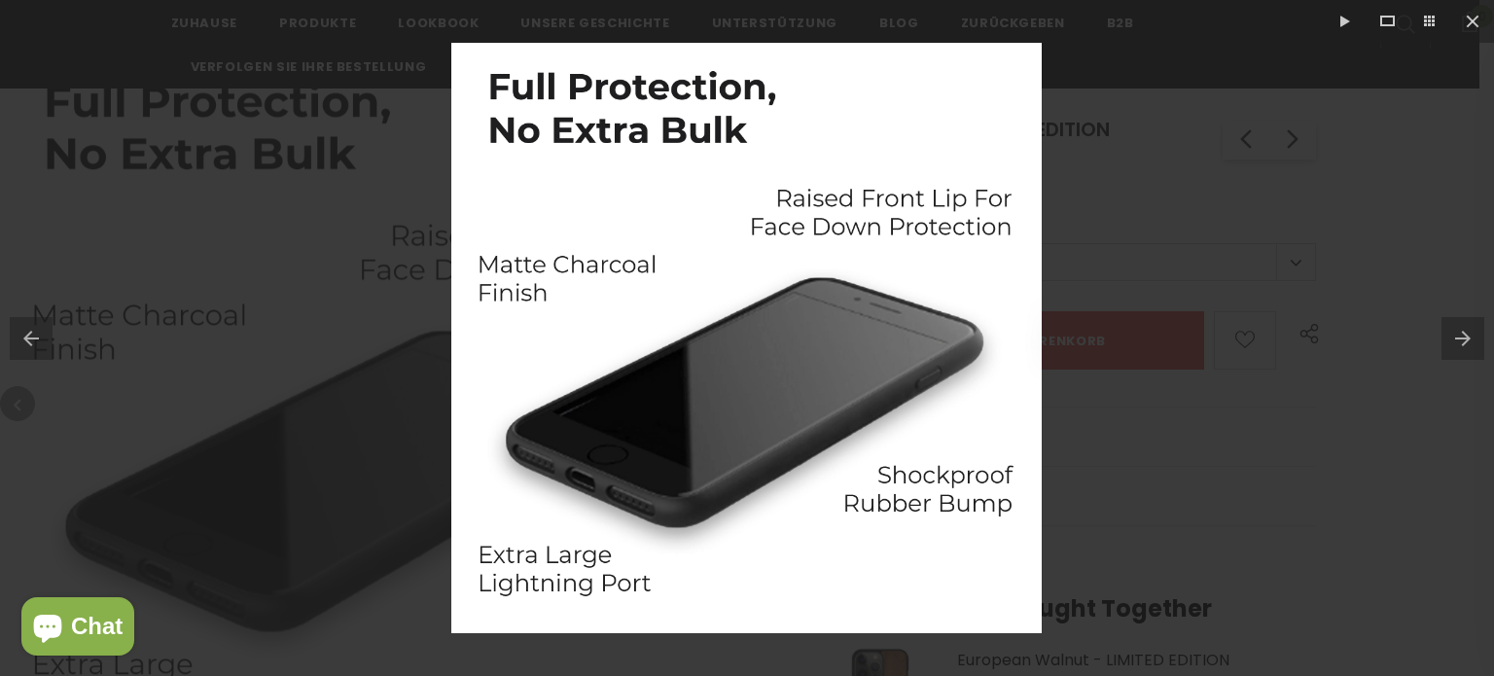
click at [1477, 338] on button at bounding box center [1468, 338] width 53 height 97
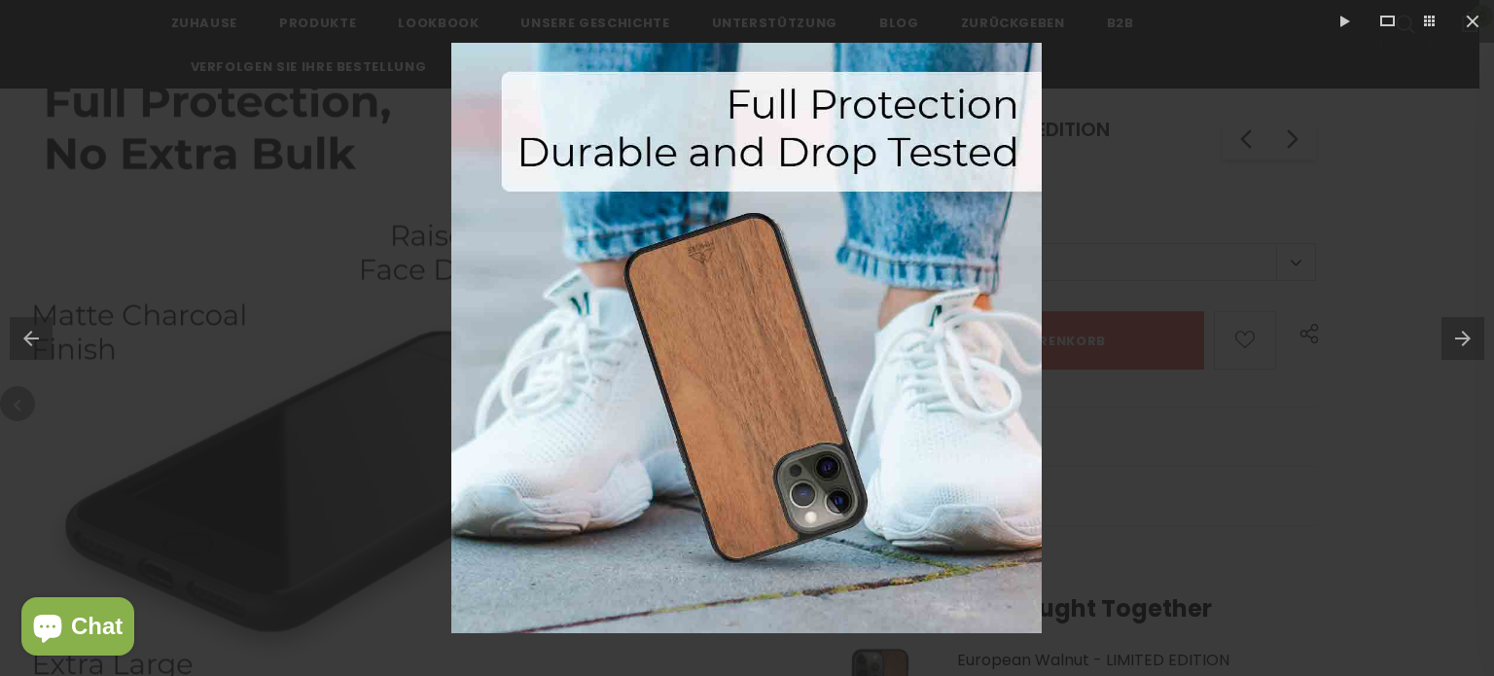
click at [1468, 337] on button at bounding box center [1468, 338] width 53 height 97
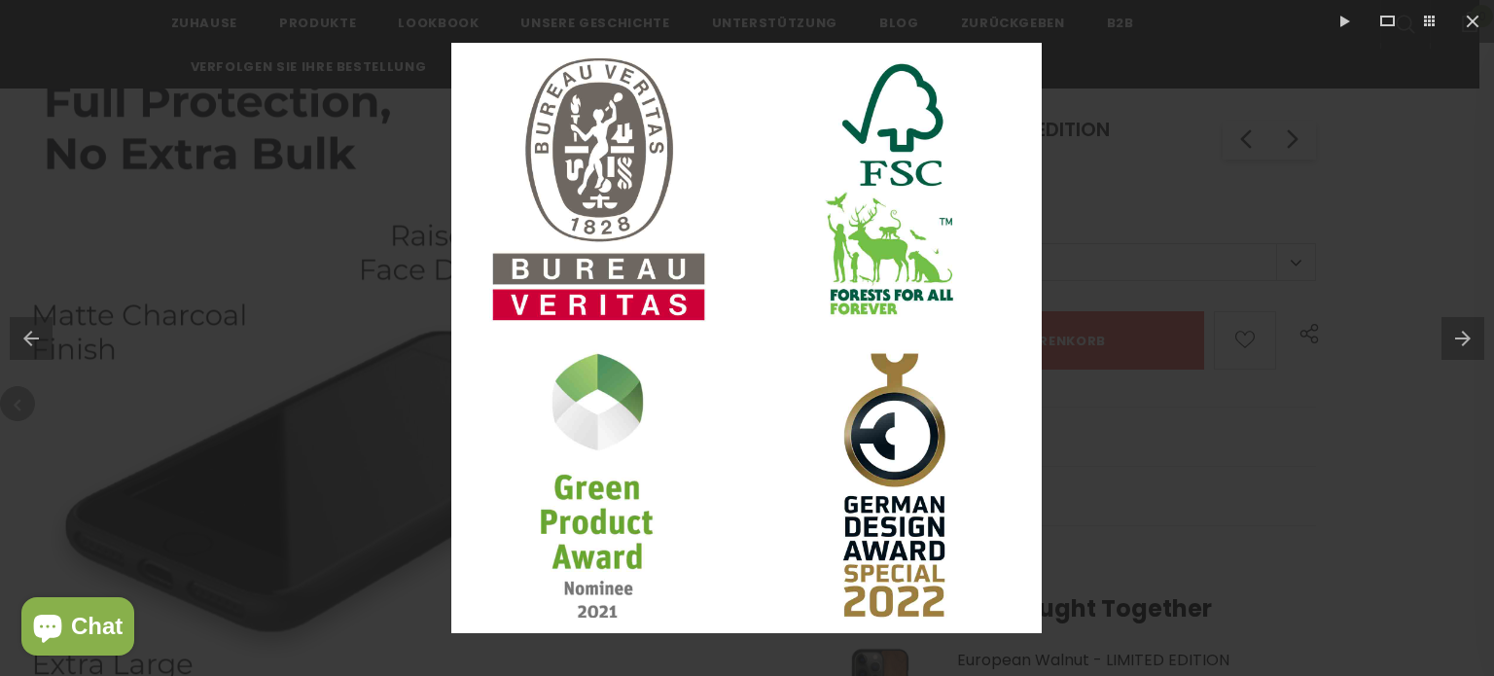
click at [1468, 337] on button at bounding box center [1468, 338] width 53 height 97
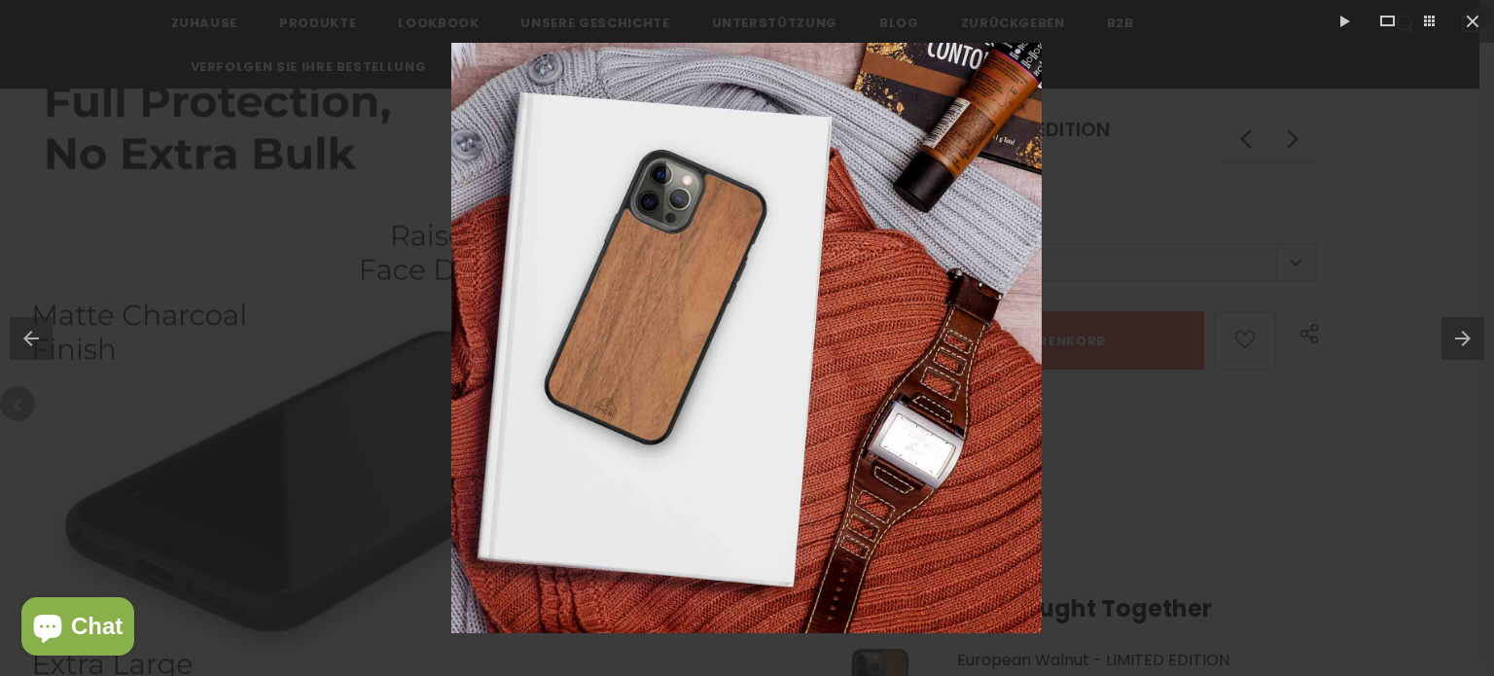
click at [1290, 285] on div at bounding box center [747, 338] width 1494 height 676
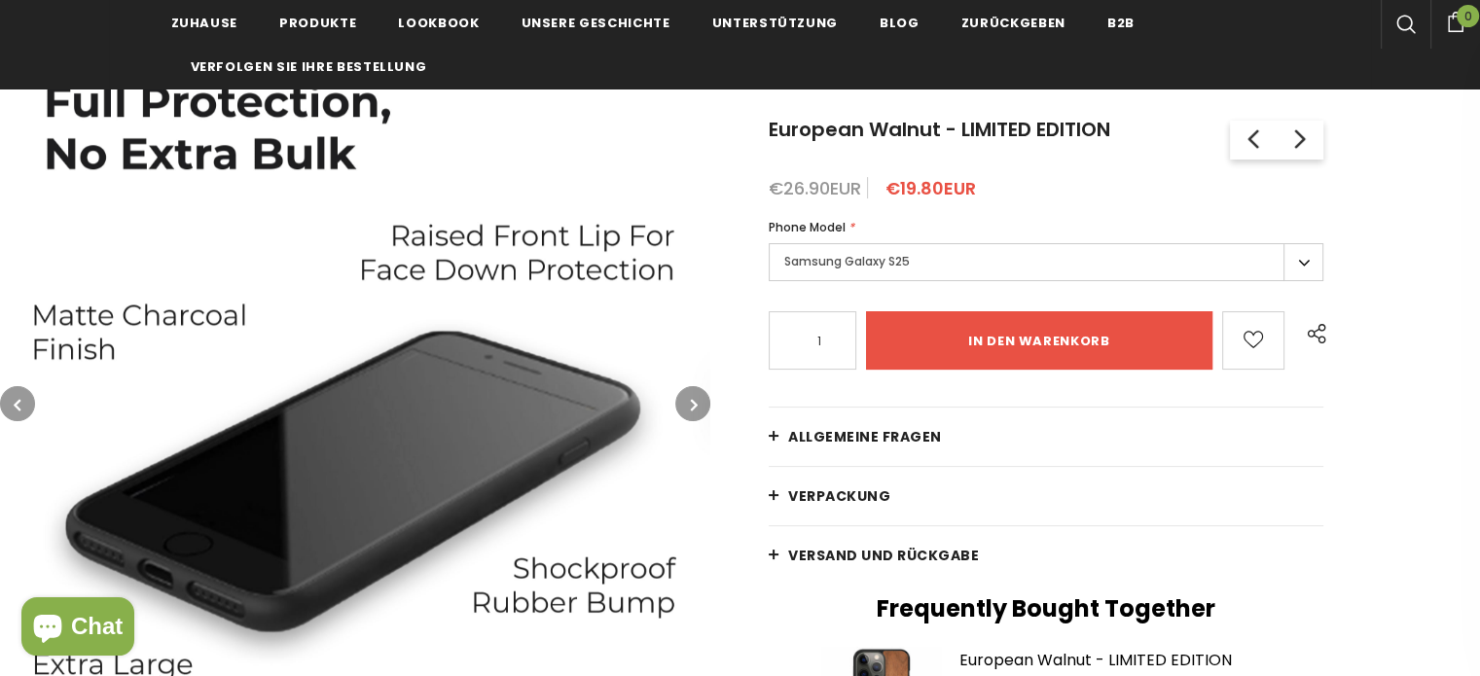
click at [873, 427] on span "Allgemeine Fragen" at bounding box center [865, 436] width 154 height 19
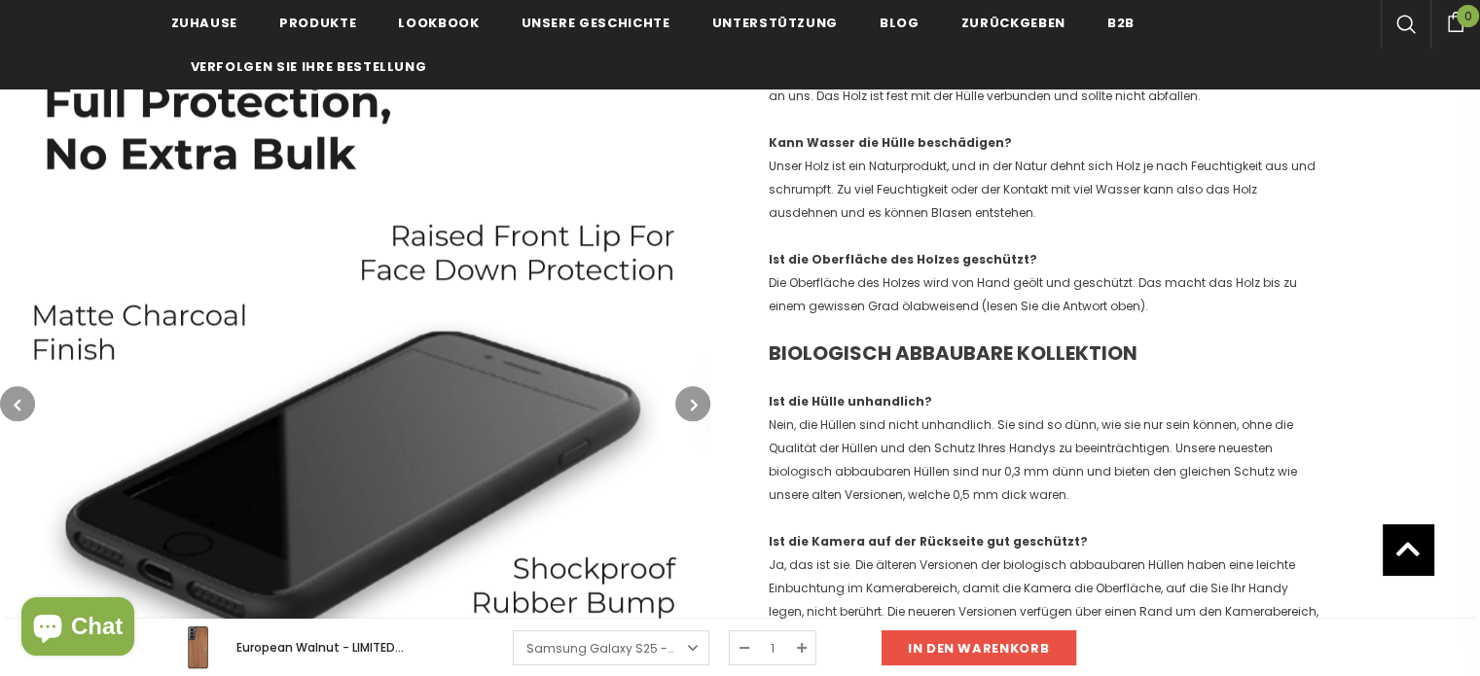
scroll to position [1751, 0]
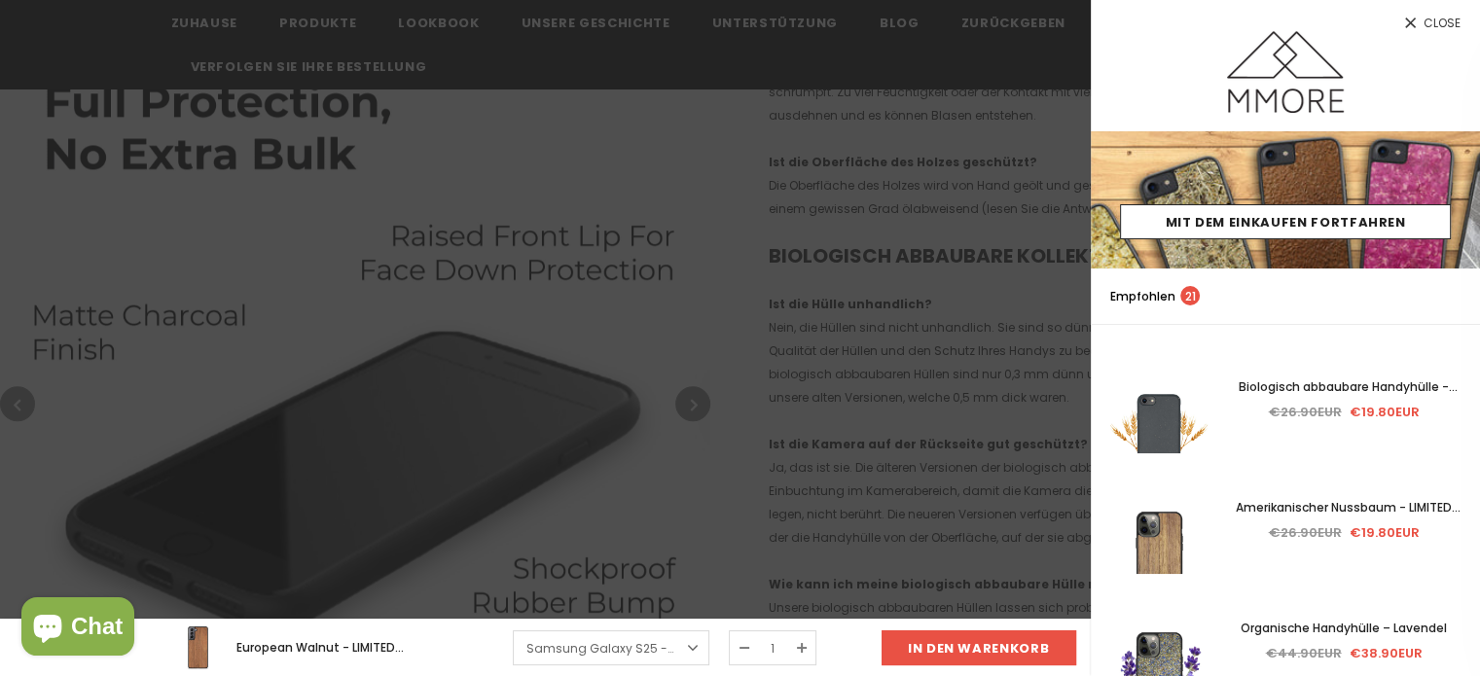
click at [1454, 22] on span "Close" at bounding box center [1441, 24] width 37 height 12
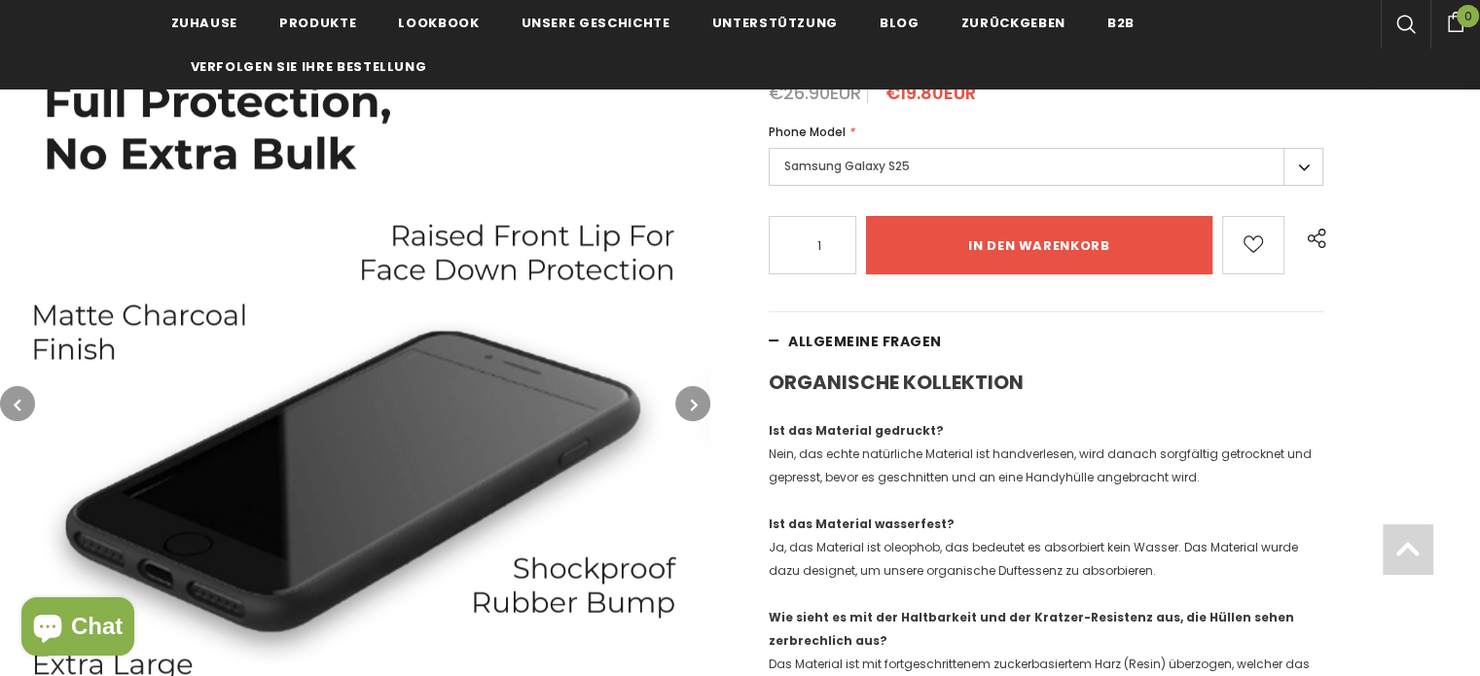
scroll to position [292, 0]
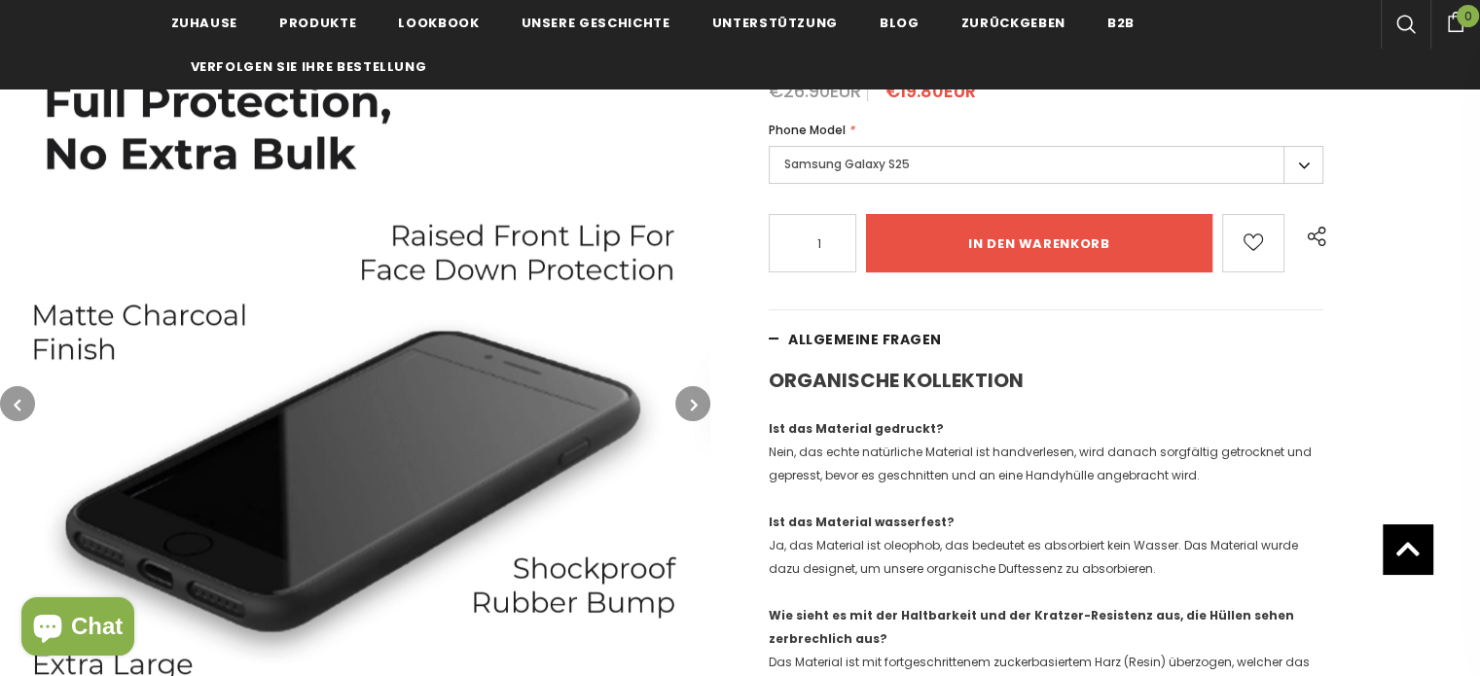
click at [685, 399] on button "button" at bounding box center [692, 403] width 35 height 35
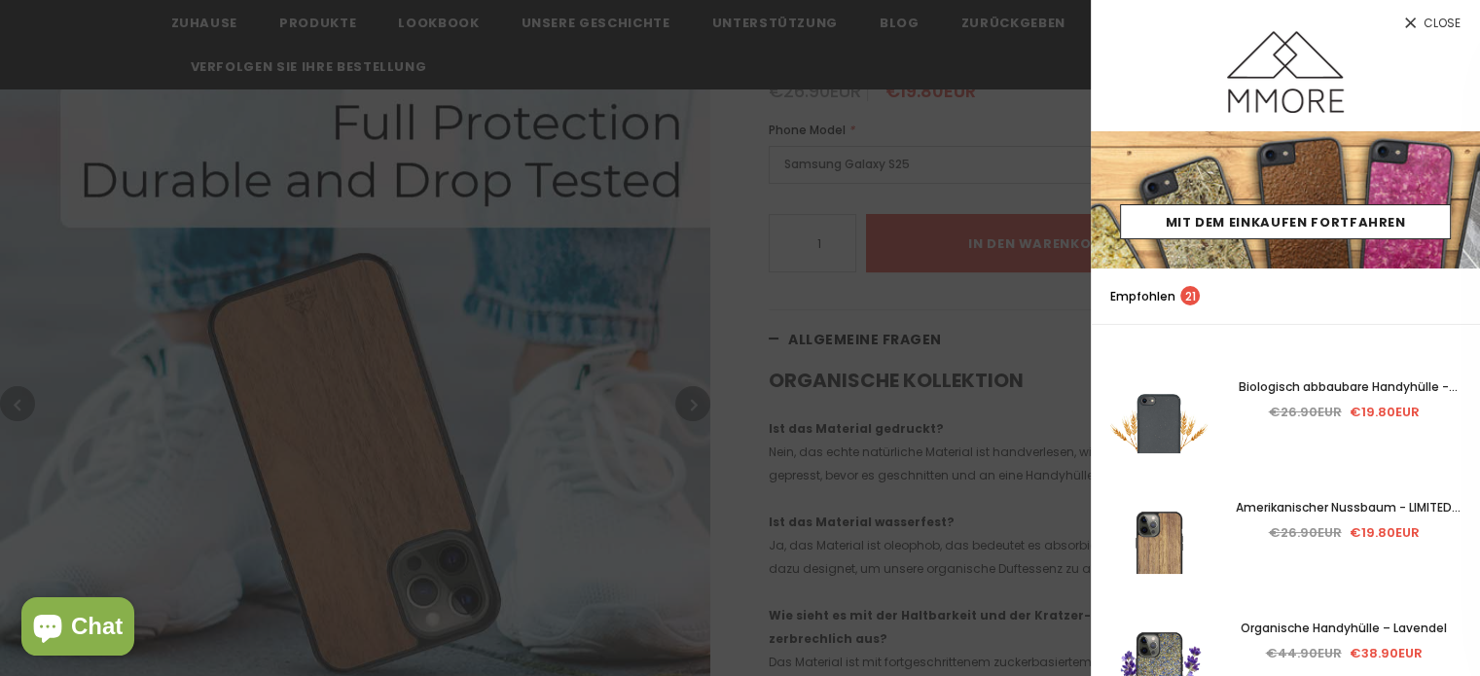
click at [1426, 18] on span "Close" at bounding box center [1441, 24] width 37 height 12
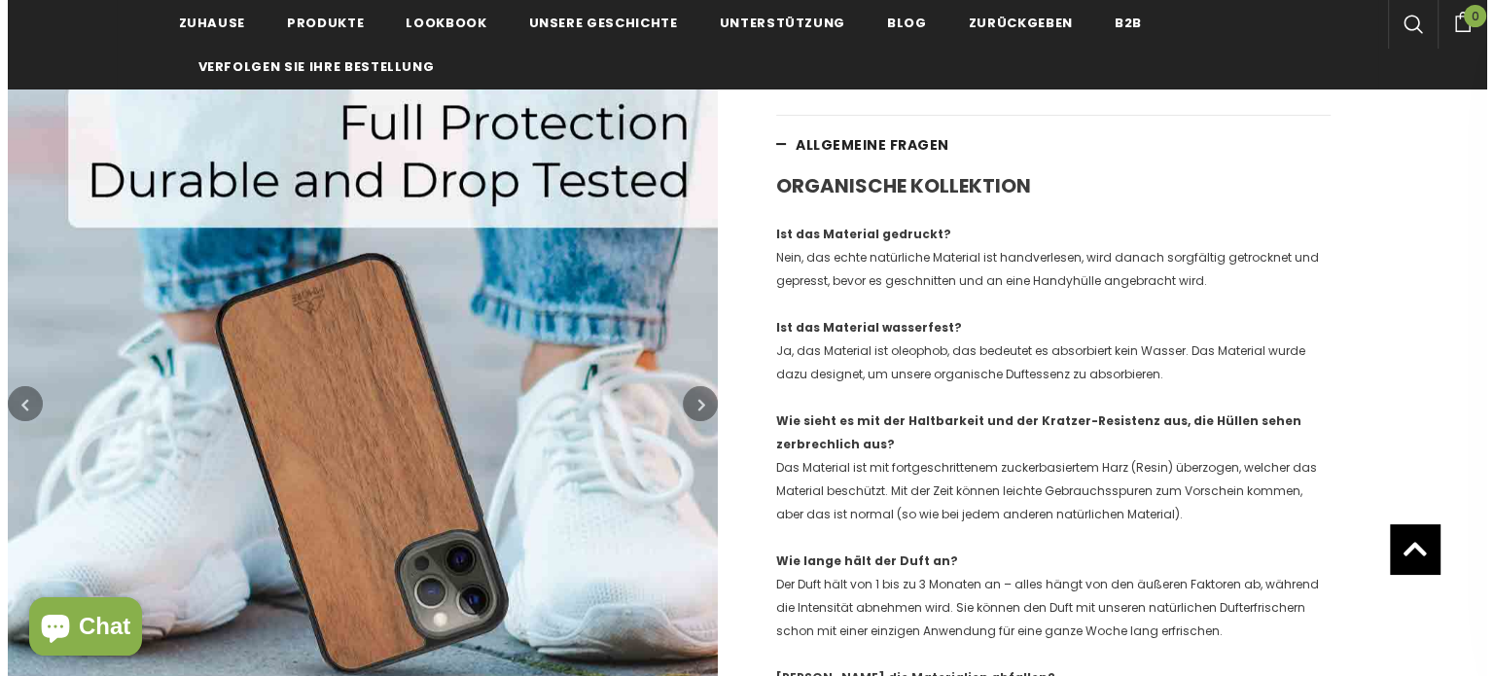
scroll to position [0, 0]
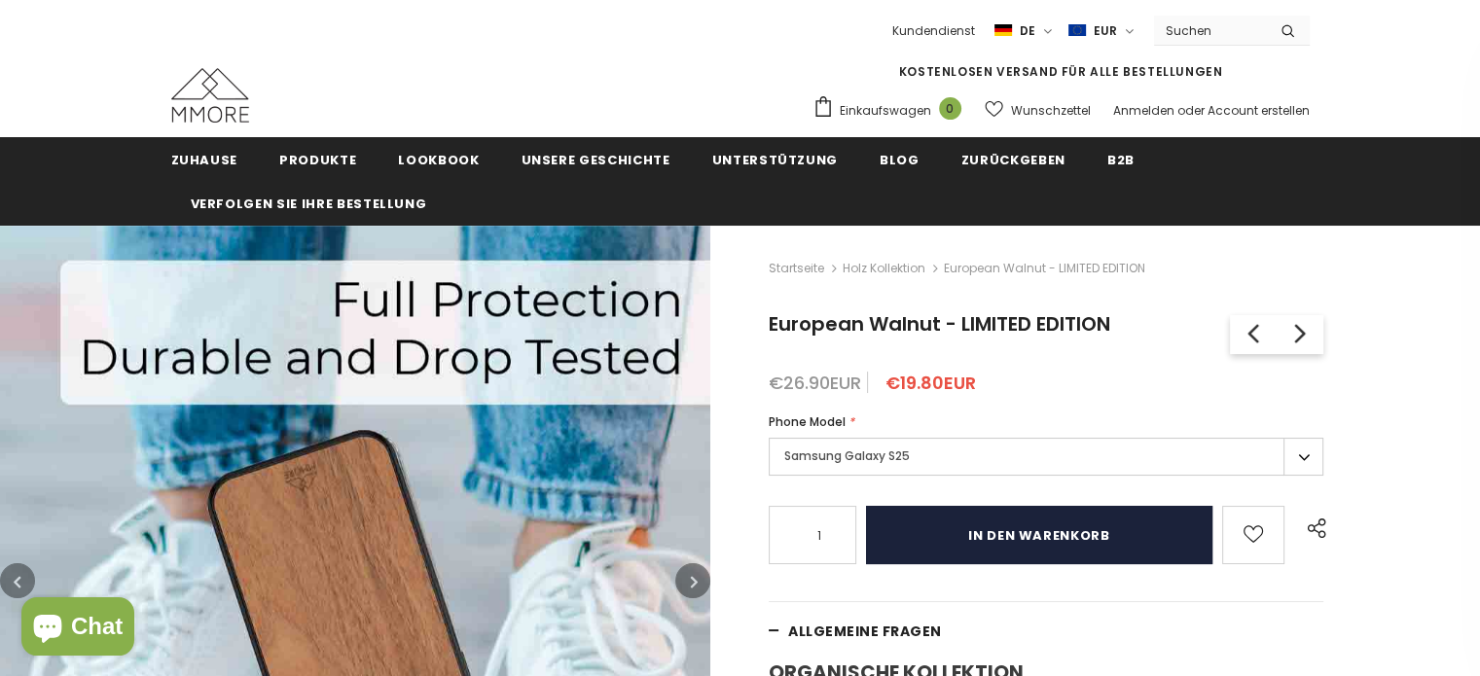
click at [1087, 527] on input "in den warenkorb" at bounding box center [1039, 535] width 346 height 58
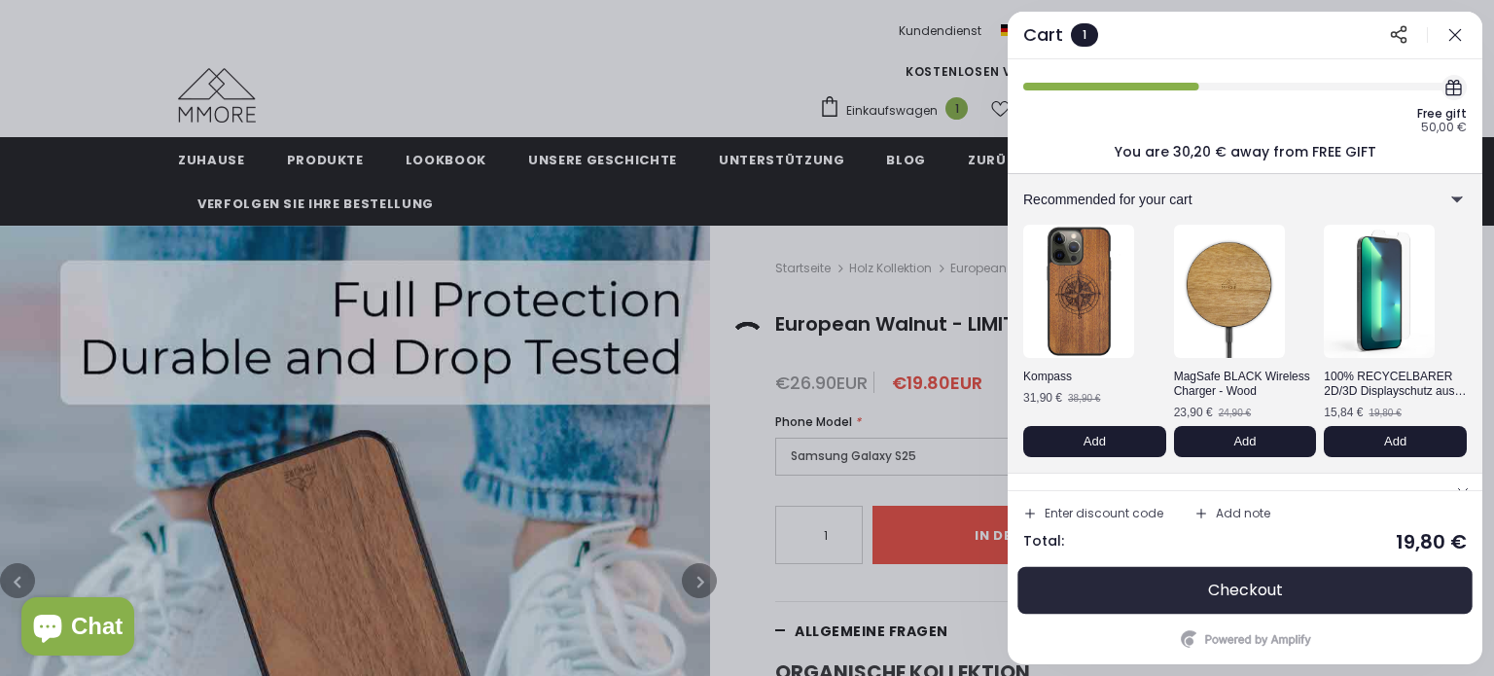
click at [1265, 595] on span "Checkout" at bounding box center [1245, 590] width 75 height 19
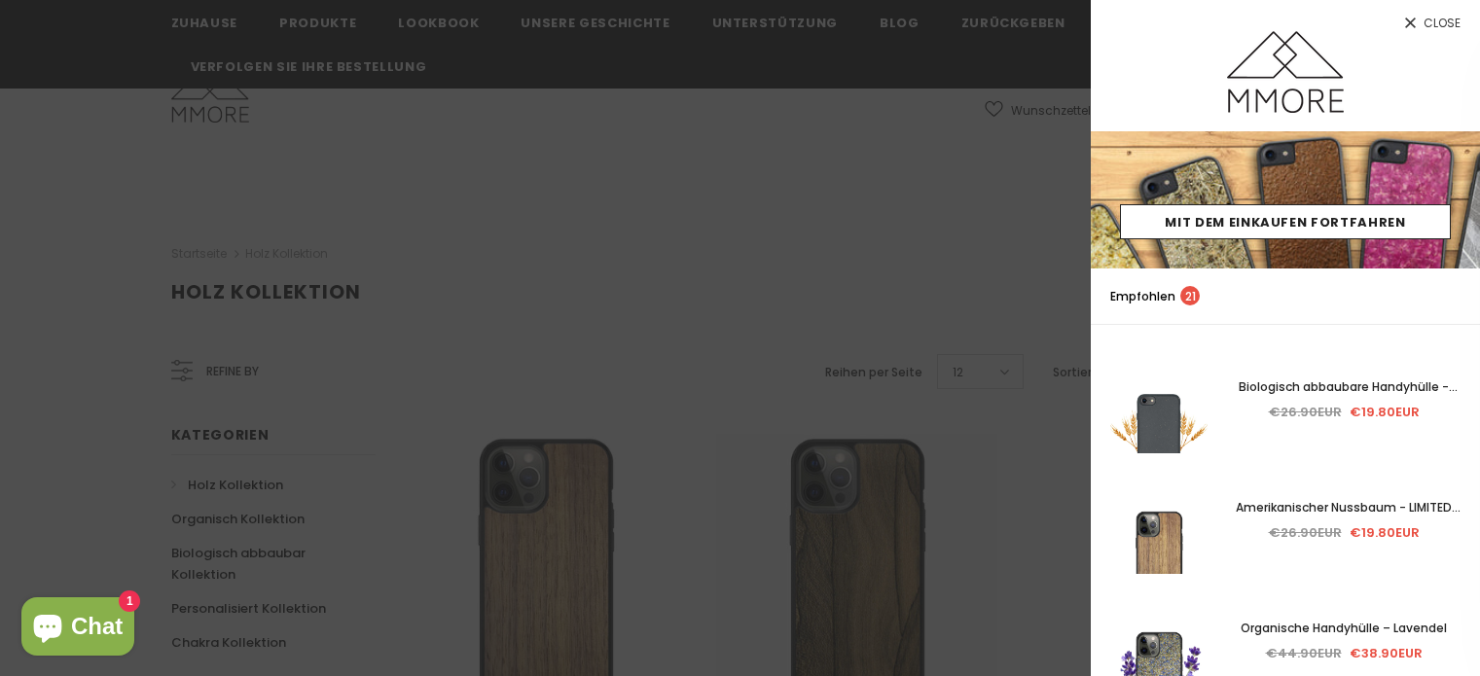
scroll to position [292, 0]
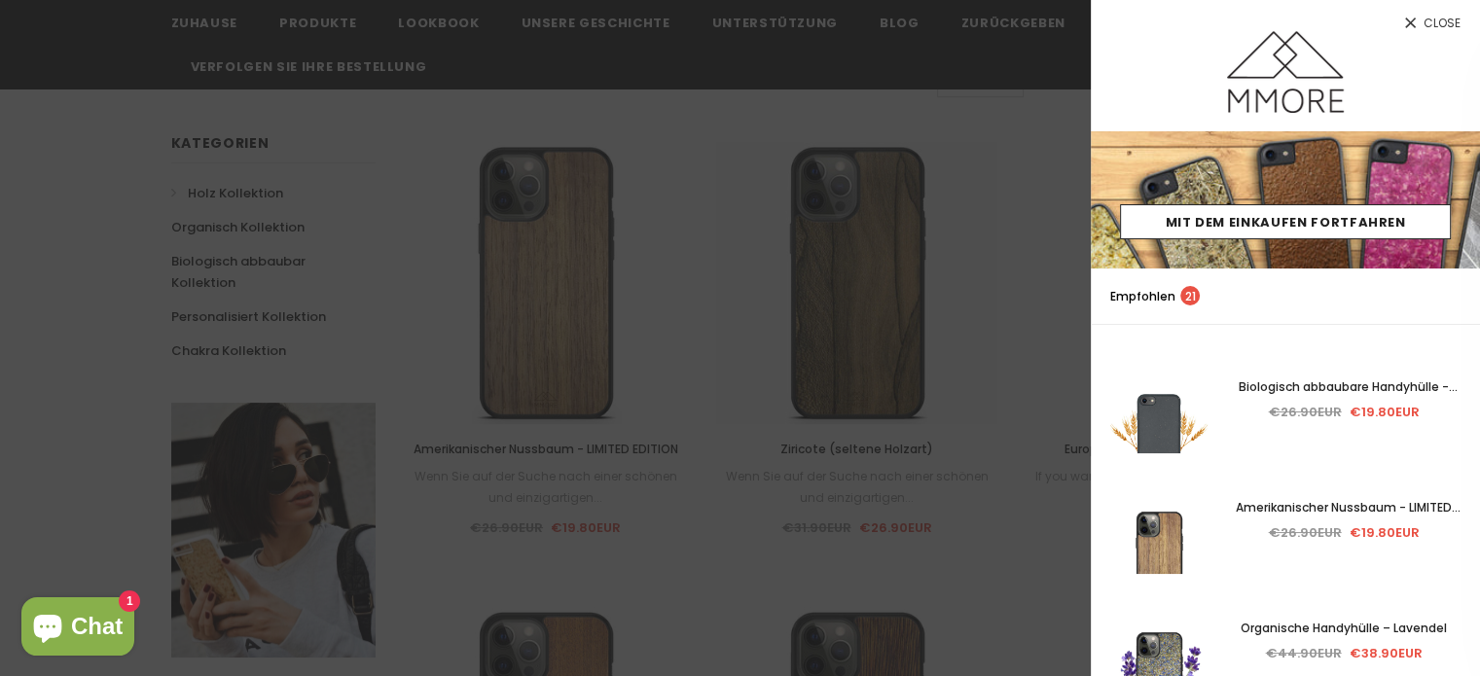
drag, startPoint x: 0, startPoint y: 0, endPoint x: 1420, endPoint y: 0, distance: 1420.5
click at [1438, 18] on span "Close" at bounding box center [1441, 24] width 37 height 12
click at [1422, 26] on link "Close" at bounding box center [1285, 15] width 389 height 31
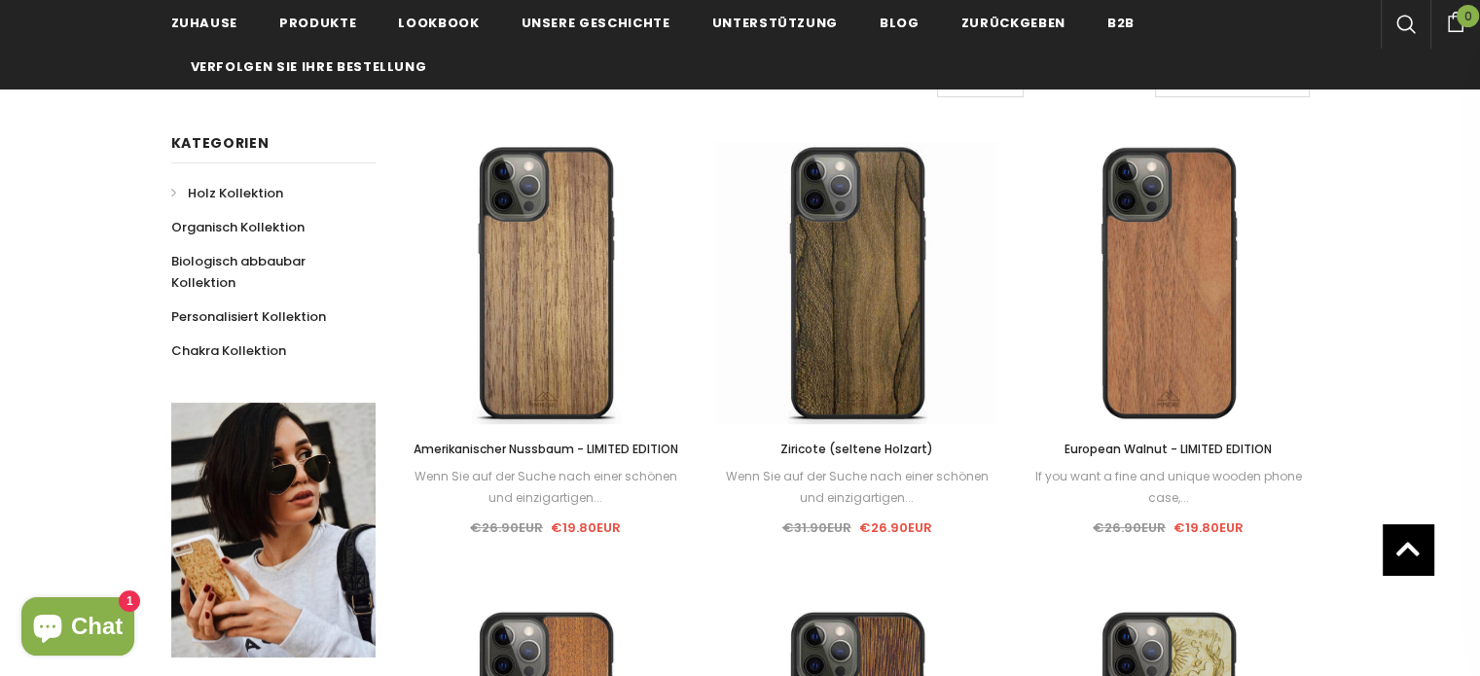
scroll to position [195, 0]
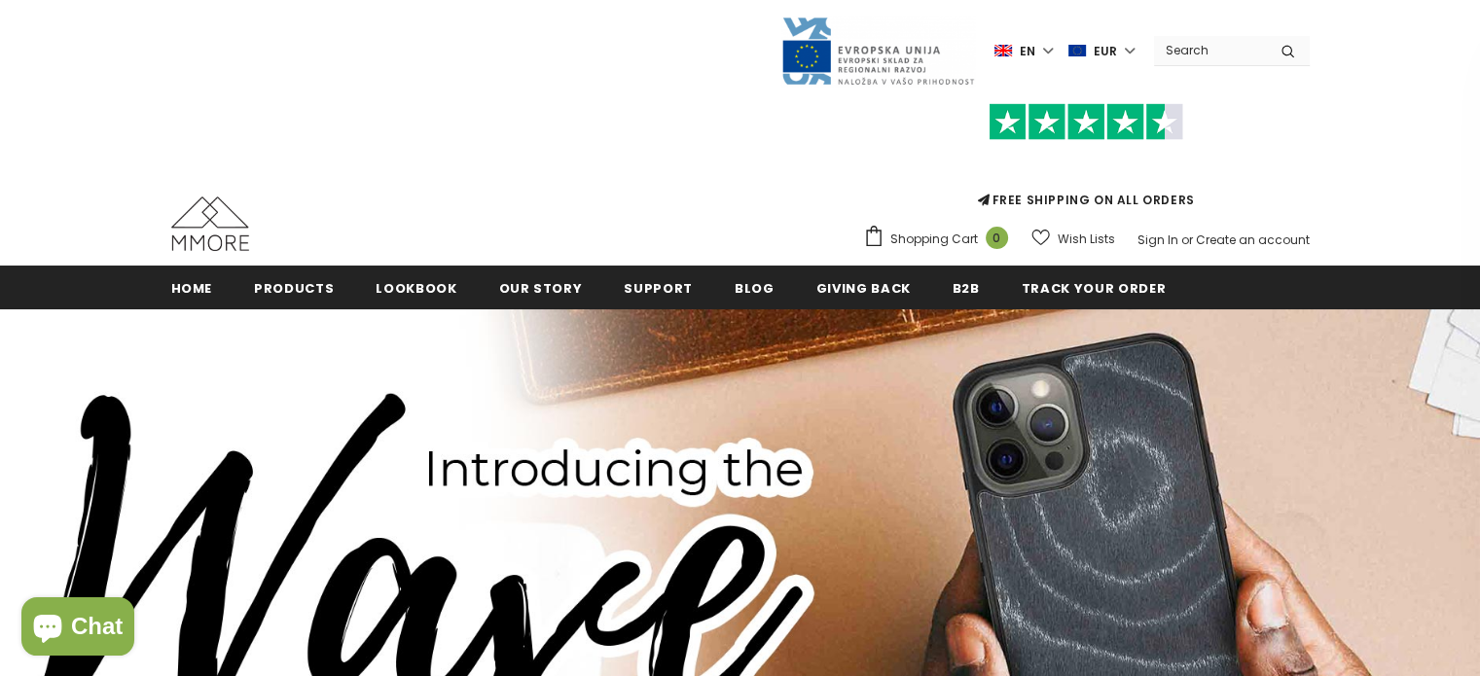
click at [1056, 50] on label "en" at bounding box center [1025, 50] width 63 height 29
click at [1034, 113] on link "de" at bounding box center [1009, 115] width 76 height 31
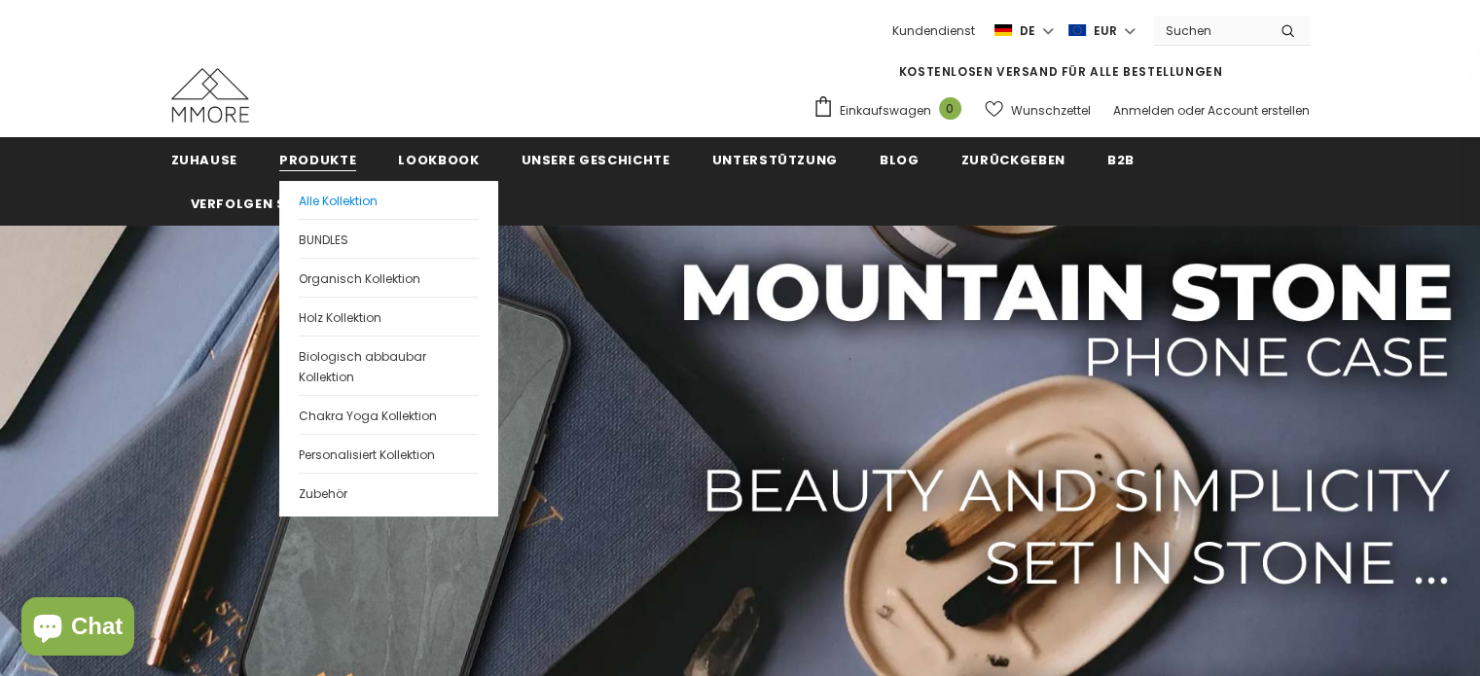
click at [311, 196] on span "Alle Kollektion" at bounding box center [338, 201] width 79 height 17
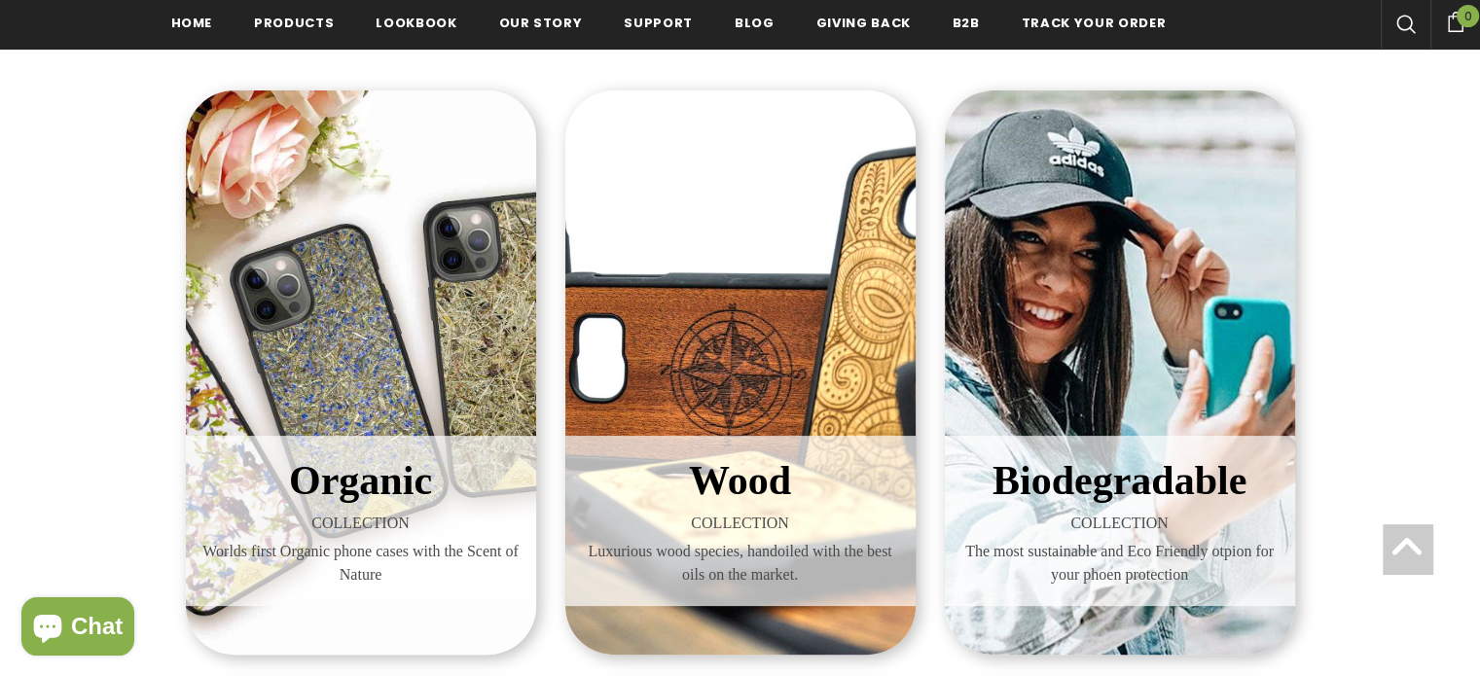
scroll to position [389, 0]
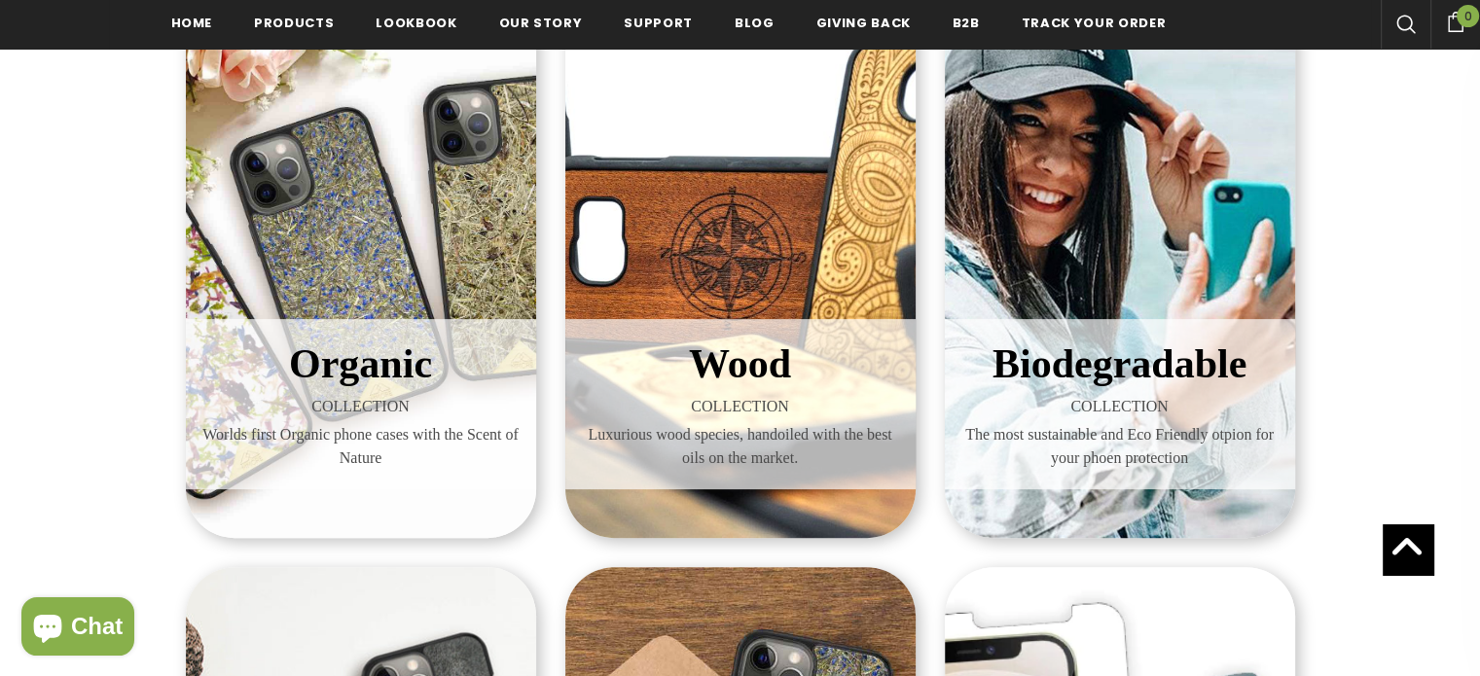
click at [331, 234] on div "Organic COLLECTION Worlds first Organic phone cases with the Scent of Nature" at bounding box center [361, 256] width 350 height 564
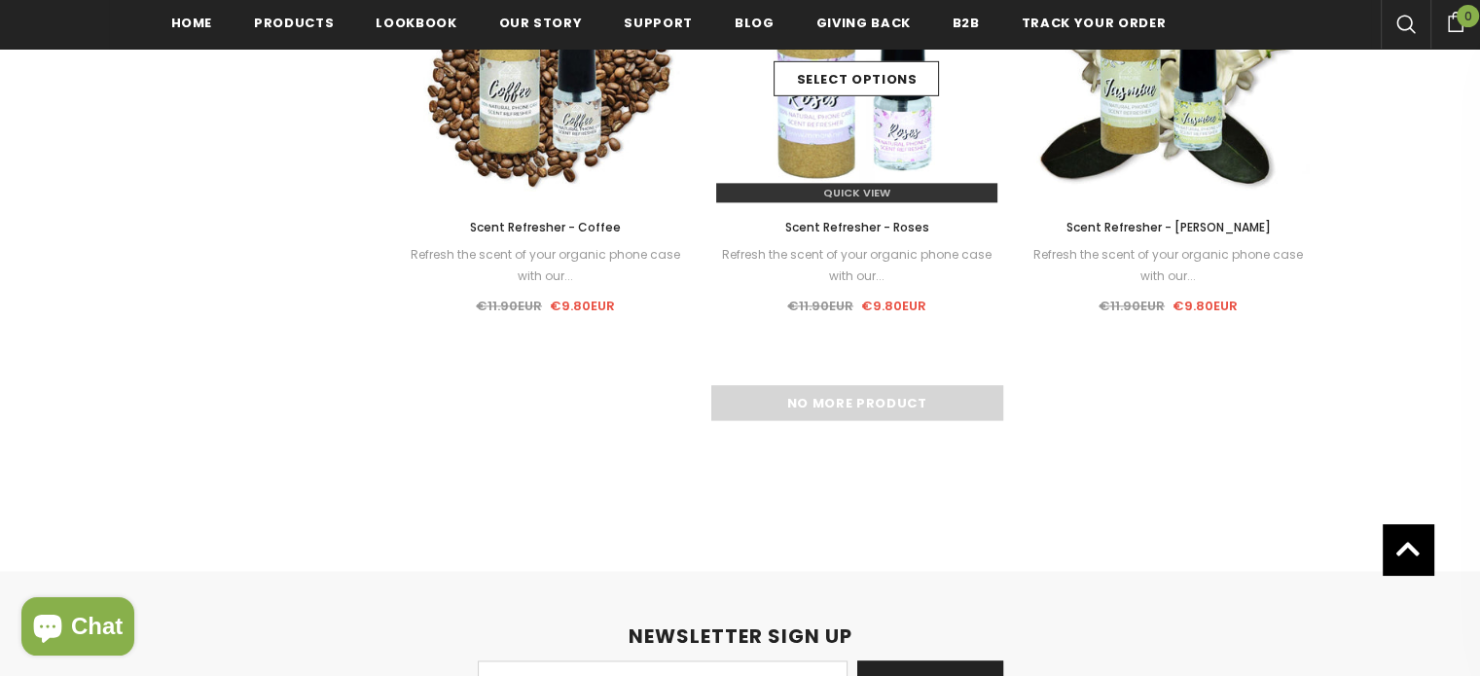
scroll to position [2436, 0]
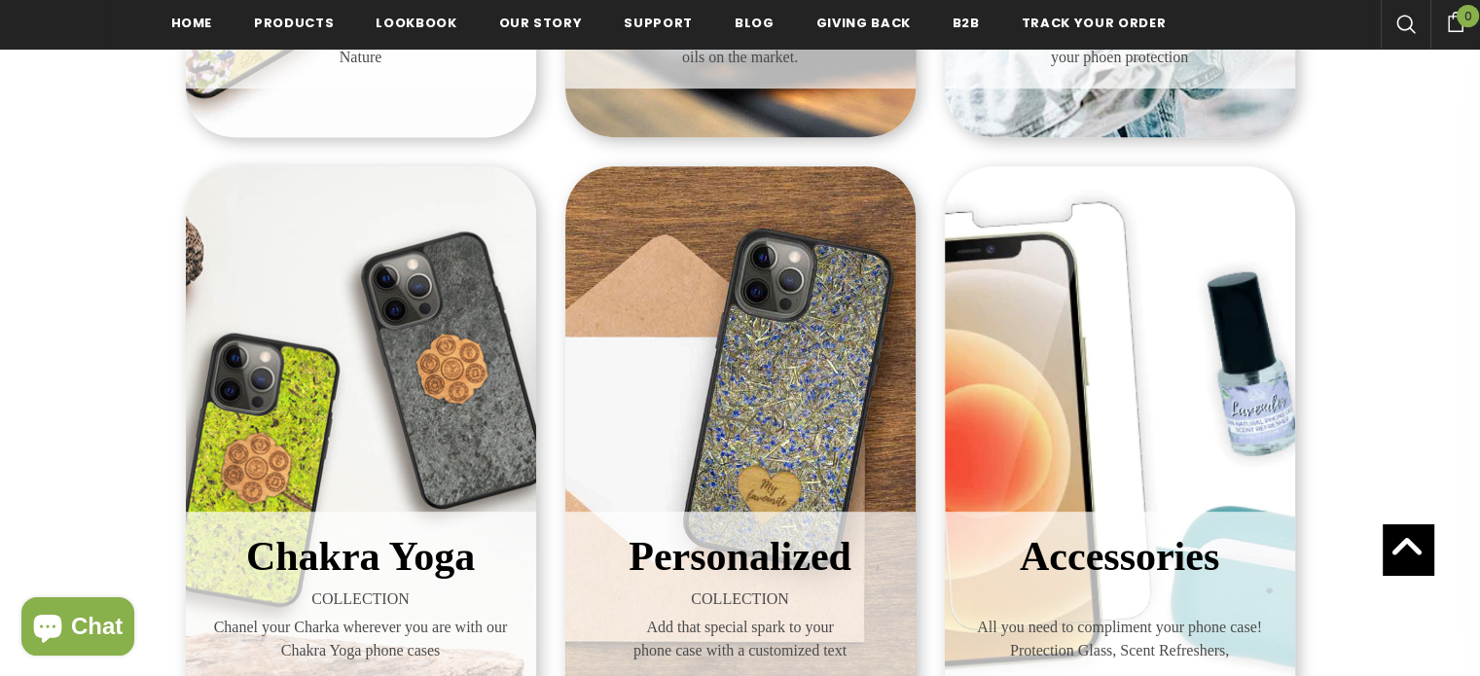
scroll to position [876, 0]
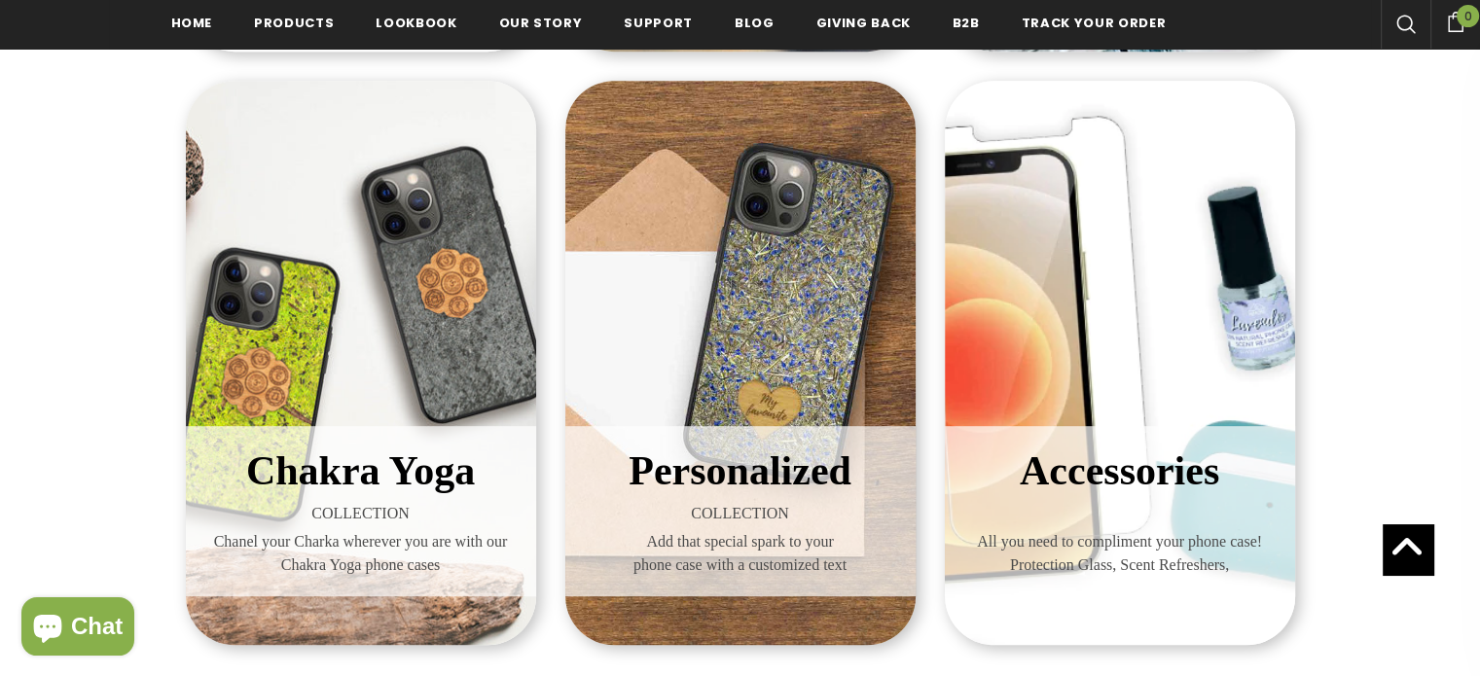
click at [417, 240] on div "Chakra Yoga COLLECTION Chanel your Charka wherever you are with our Chakra Yoga…" at bounding box center [361, 363] width 350 height 564
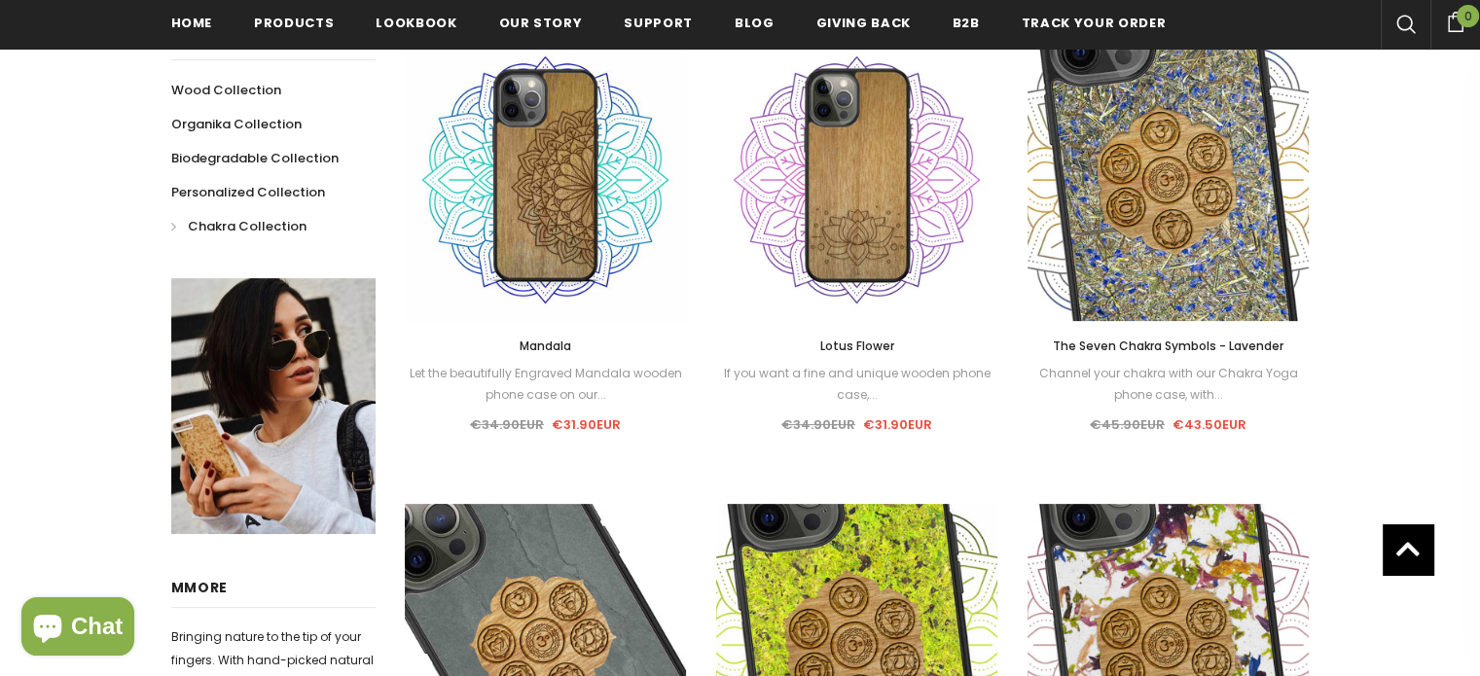
scroll to position [393, 0]
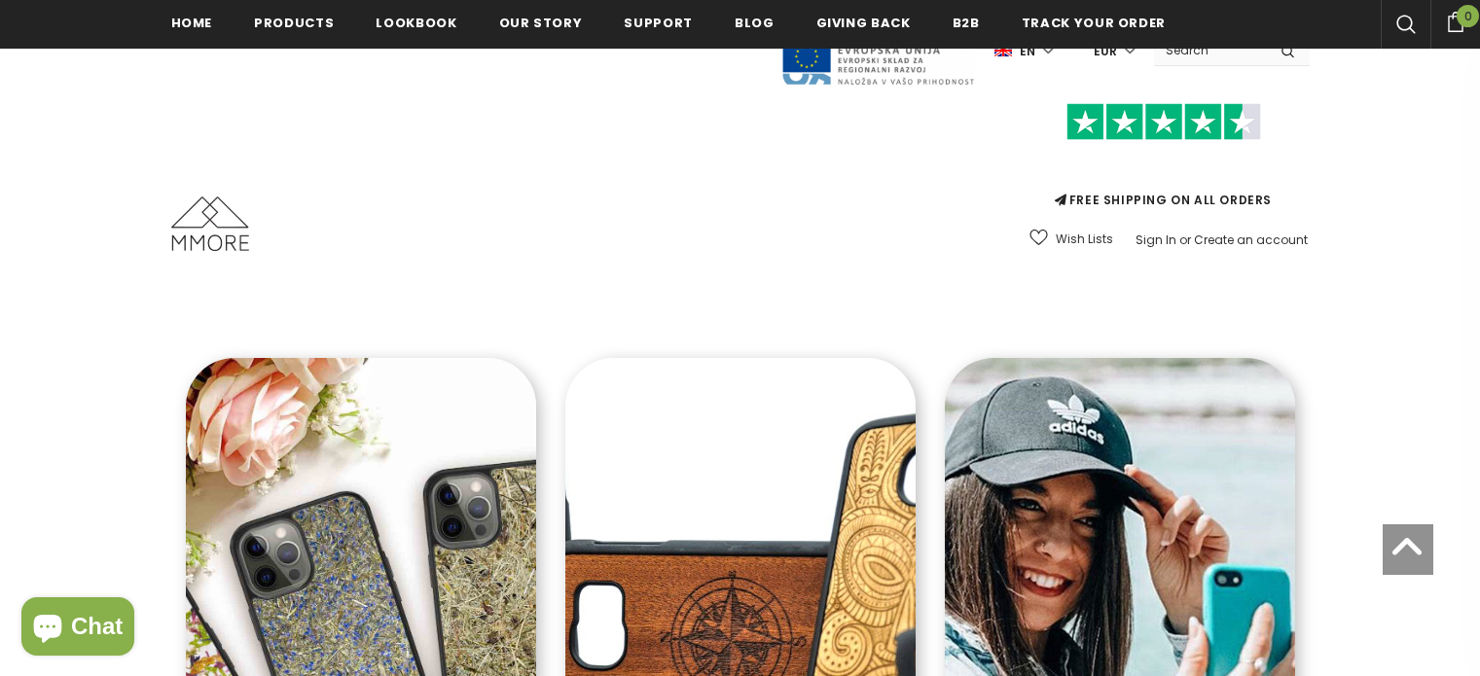
scroll to position [871, 0]
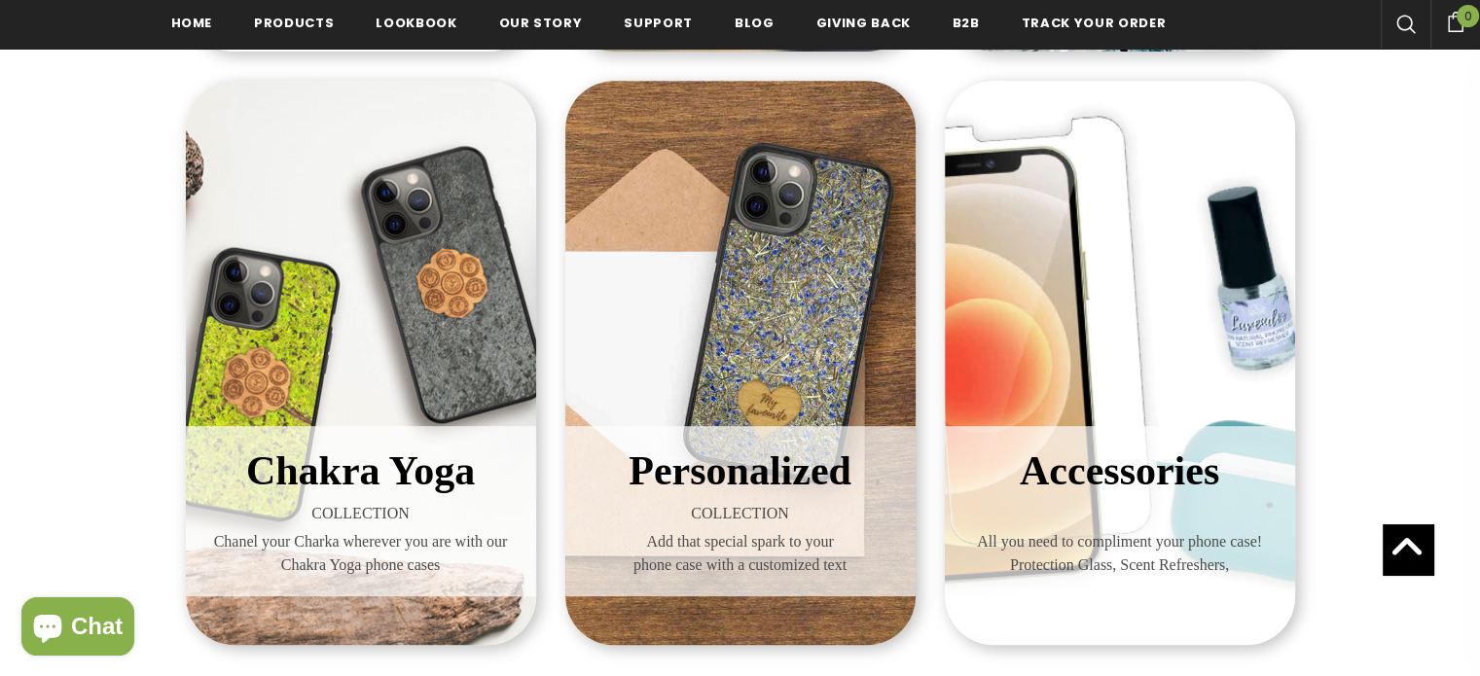
click at [1136, 291] on div "Accessories All you need to compliment your phone case! Protection Glass, Scent…" at bounding box center [1120, 363] width 350 height 564
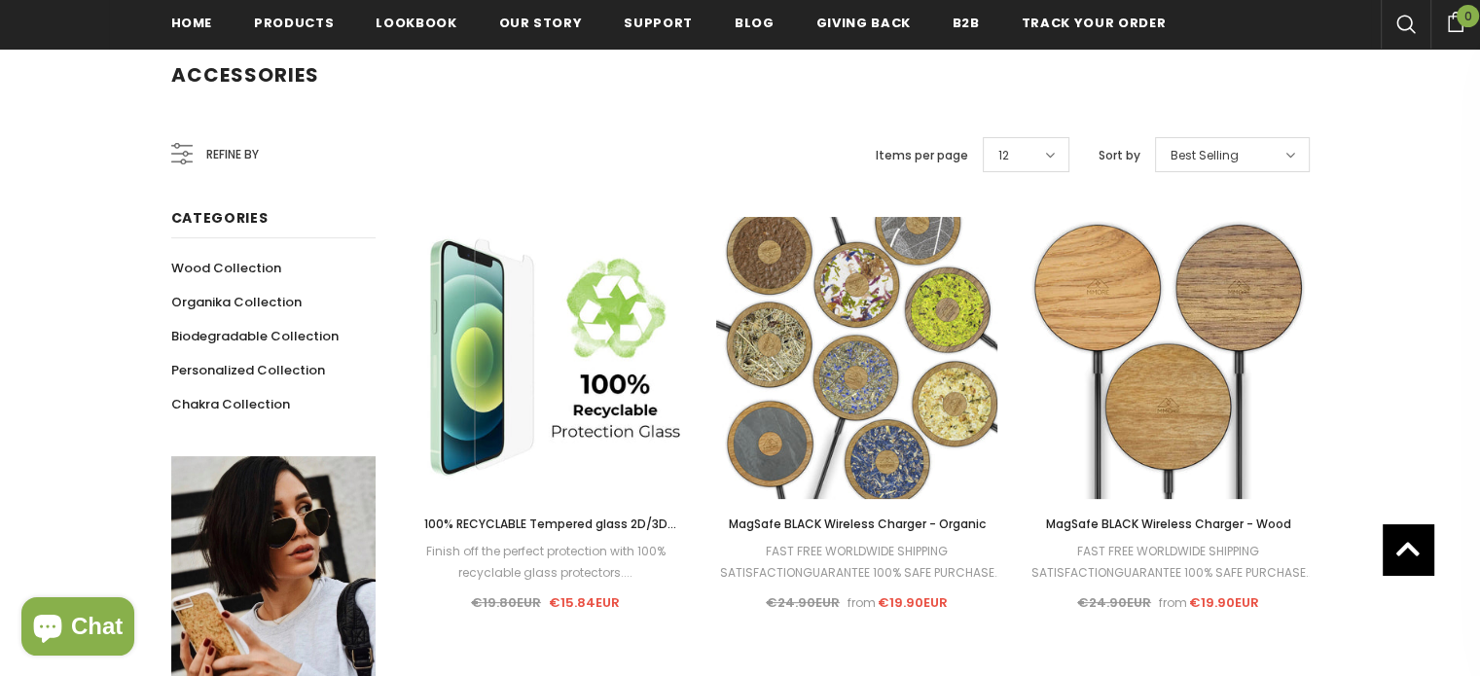
scroll to position [296, 0]
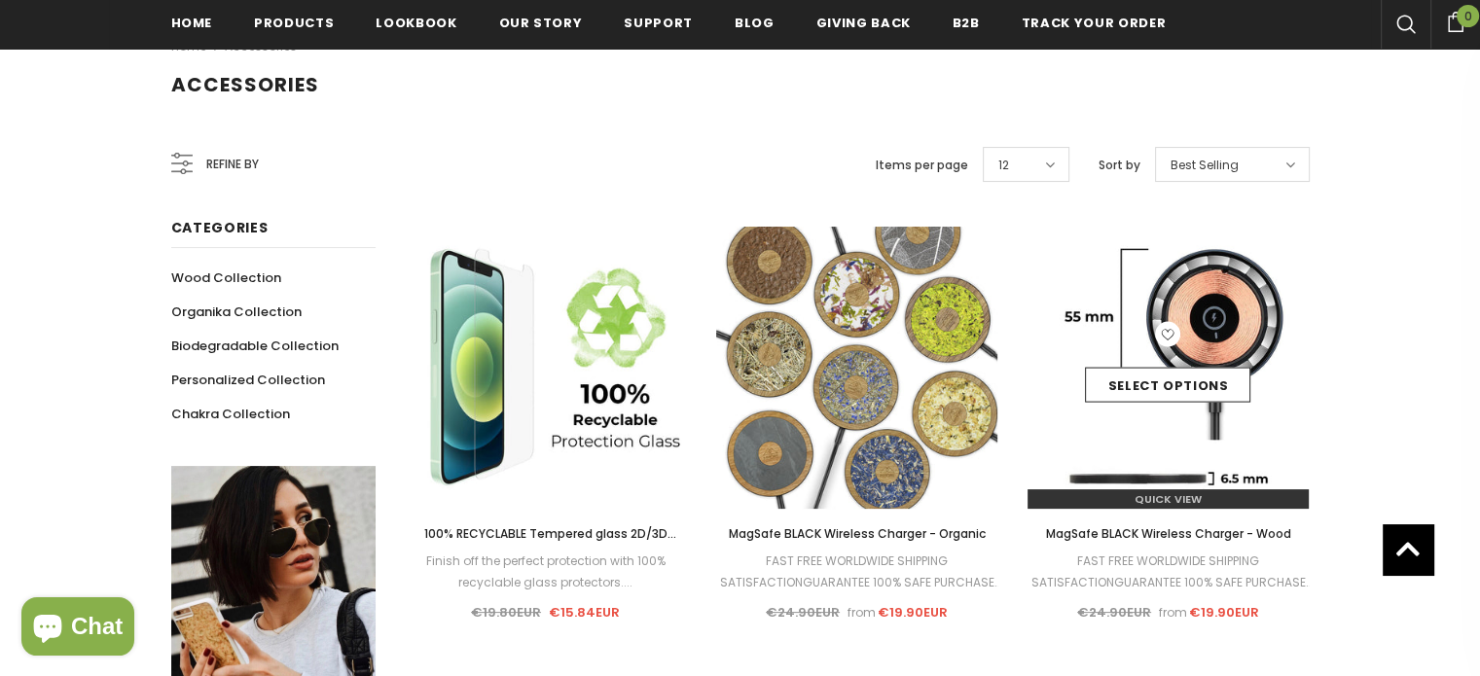
click at [1241, 295] on img at bounding box center [1168, 368] width 282 height 282
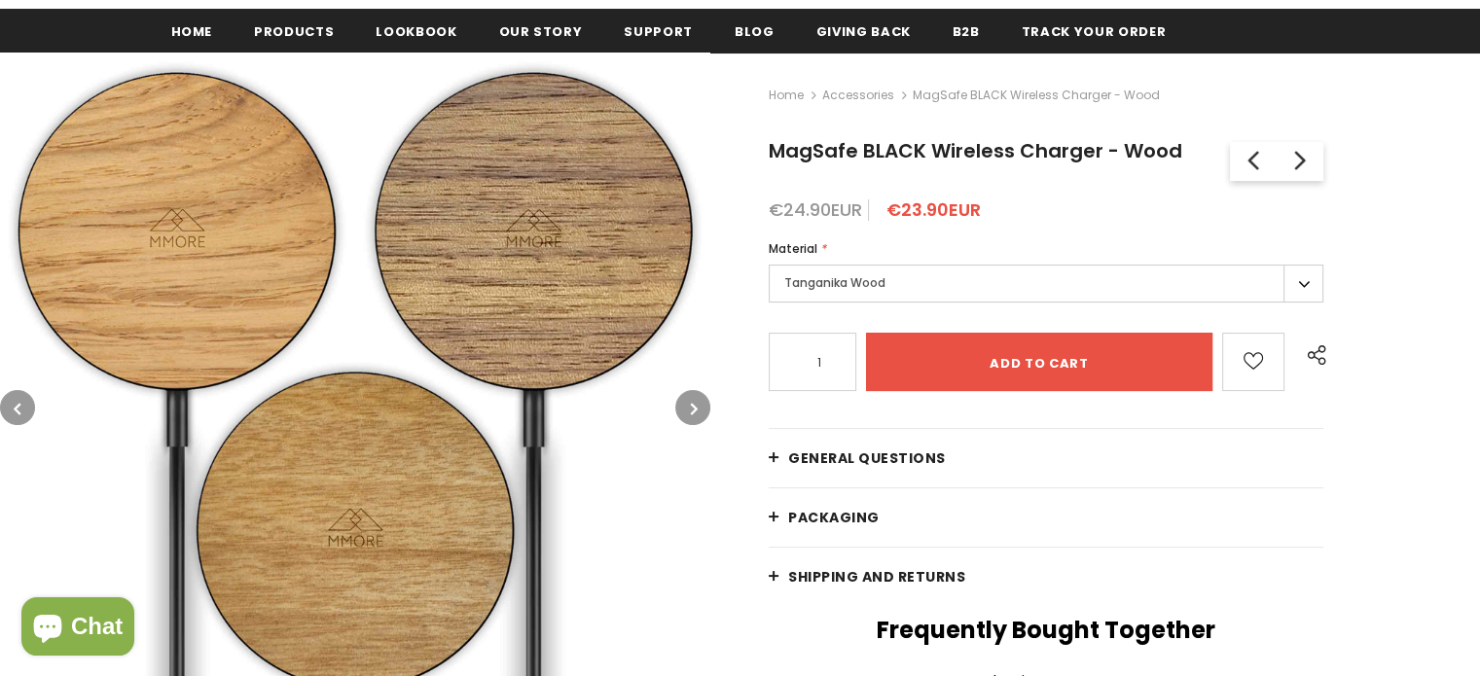
type input "0"
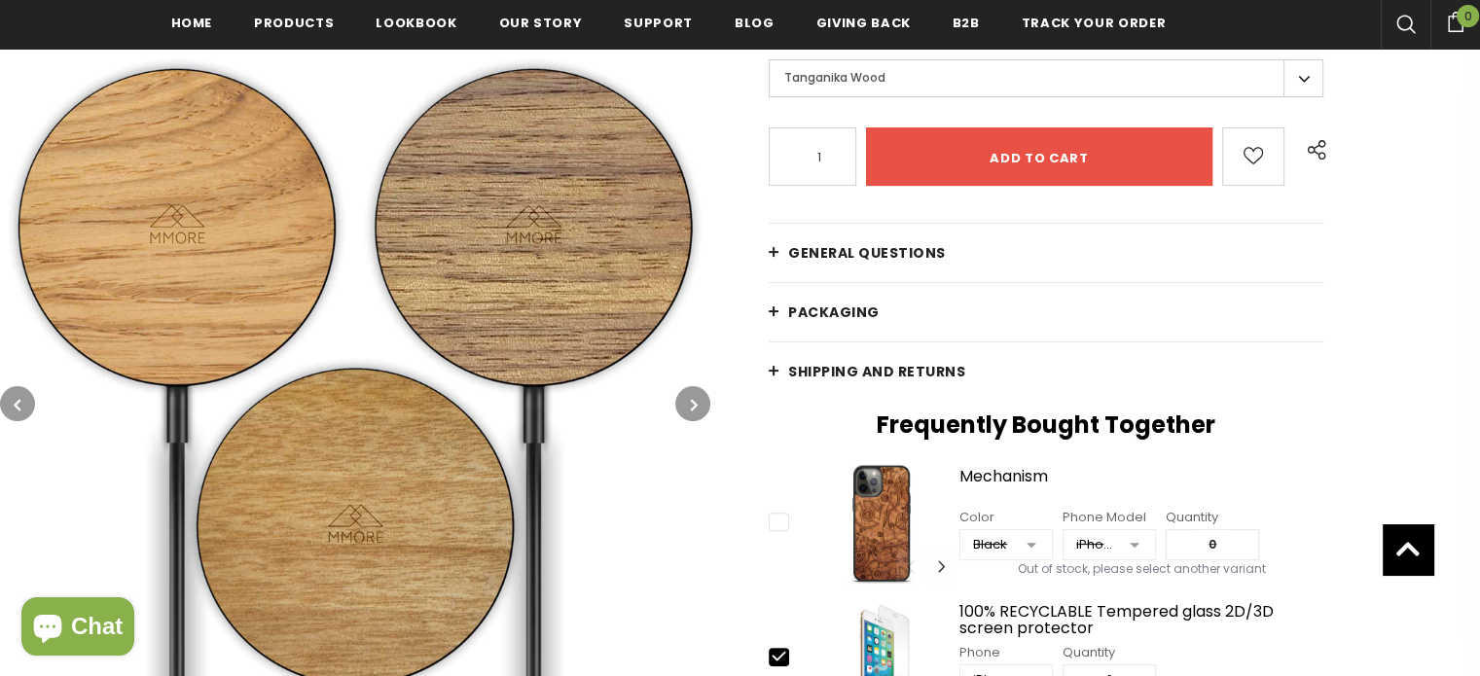
scroll to position [486, 0]
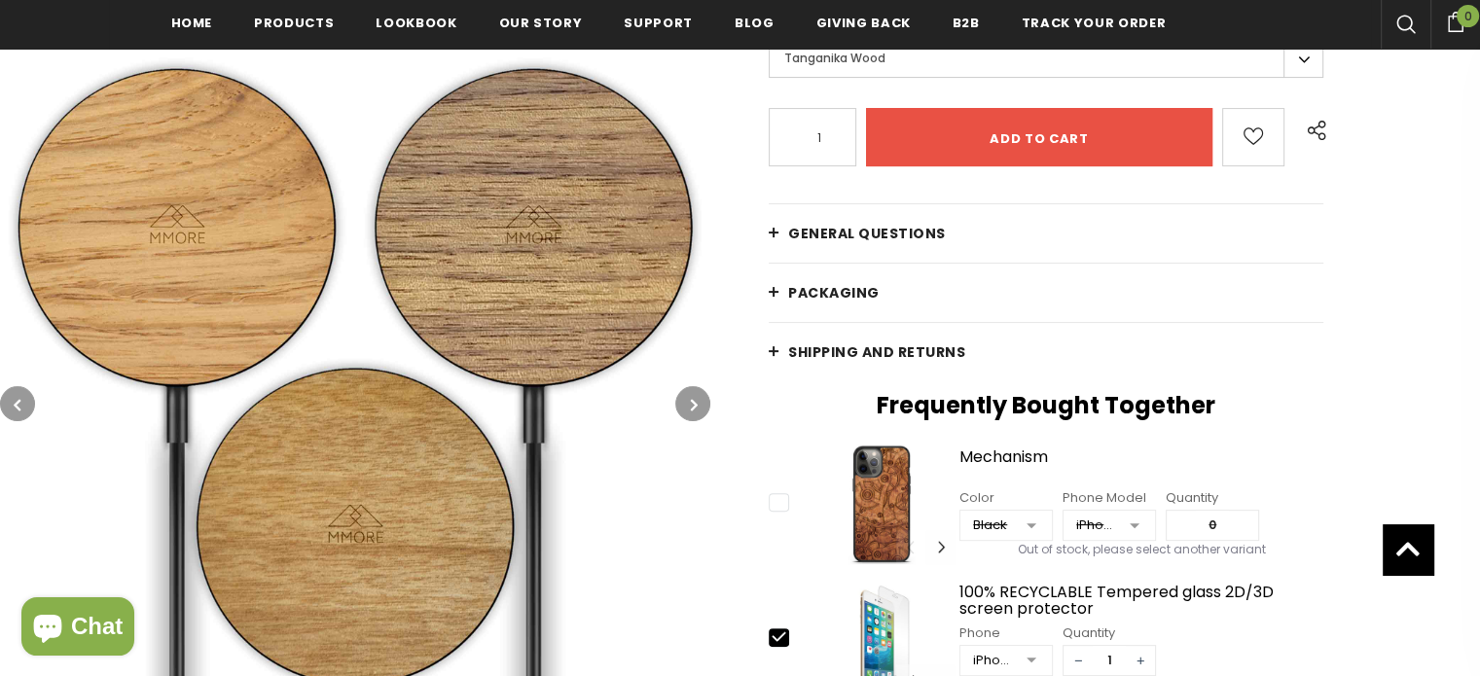
click at [871, 236] on span "General Questions" at bounding box center [867, 233] width 158 height 19
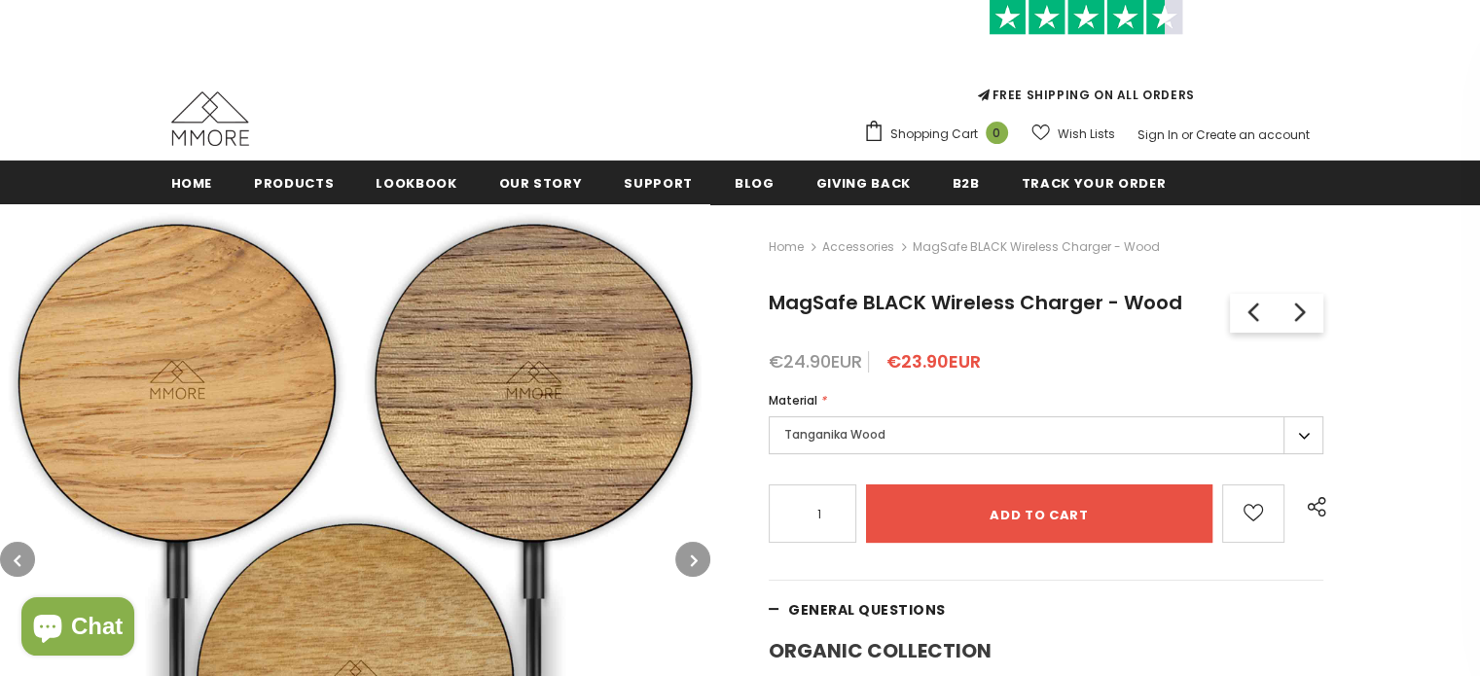
scroll to position [0, 0]
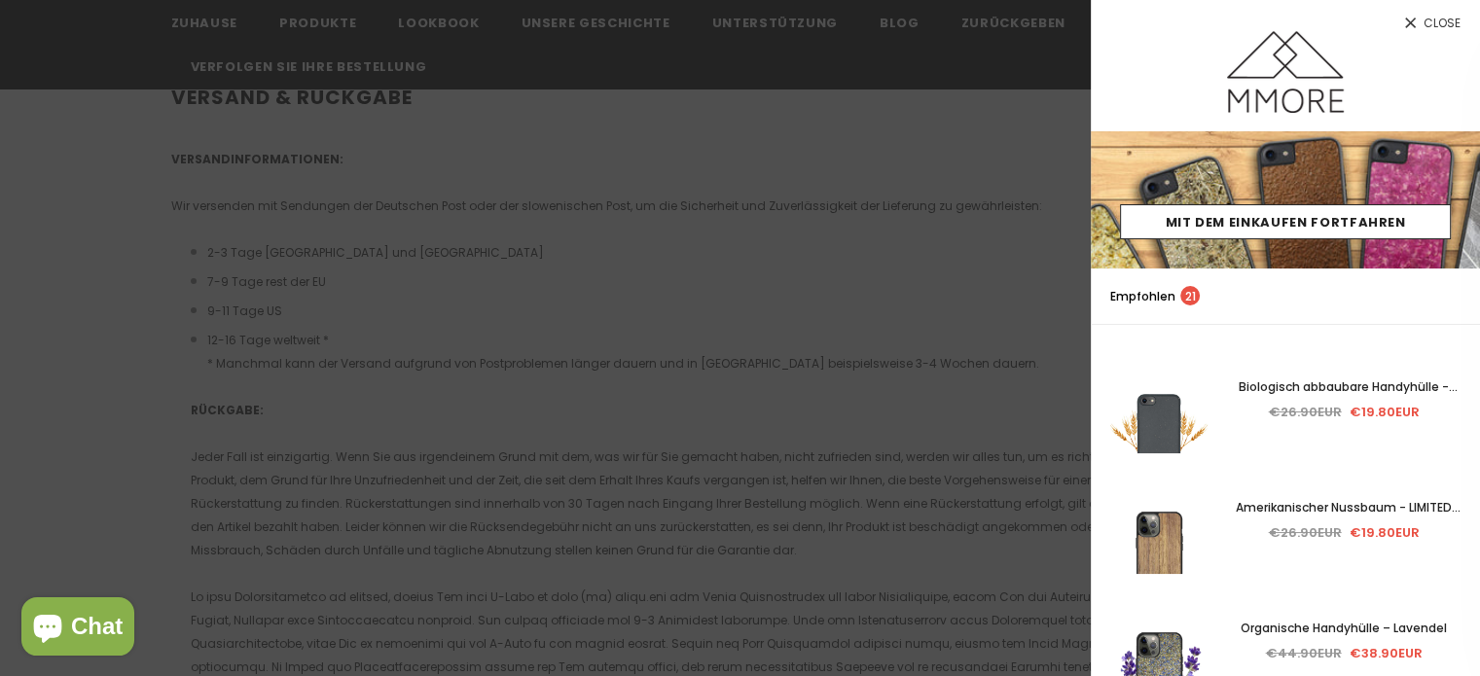
click at [1448, 22] on span "Close" at bounding box center [1441, 24] width 37 height 12
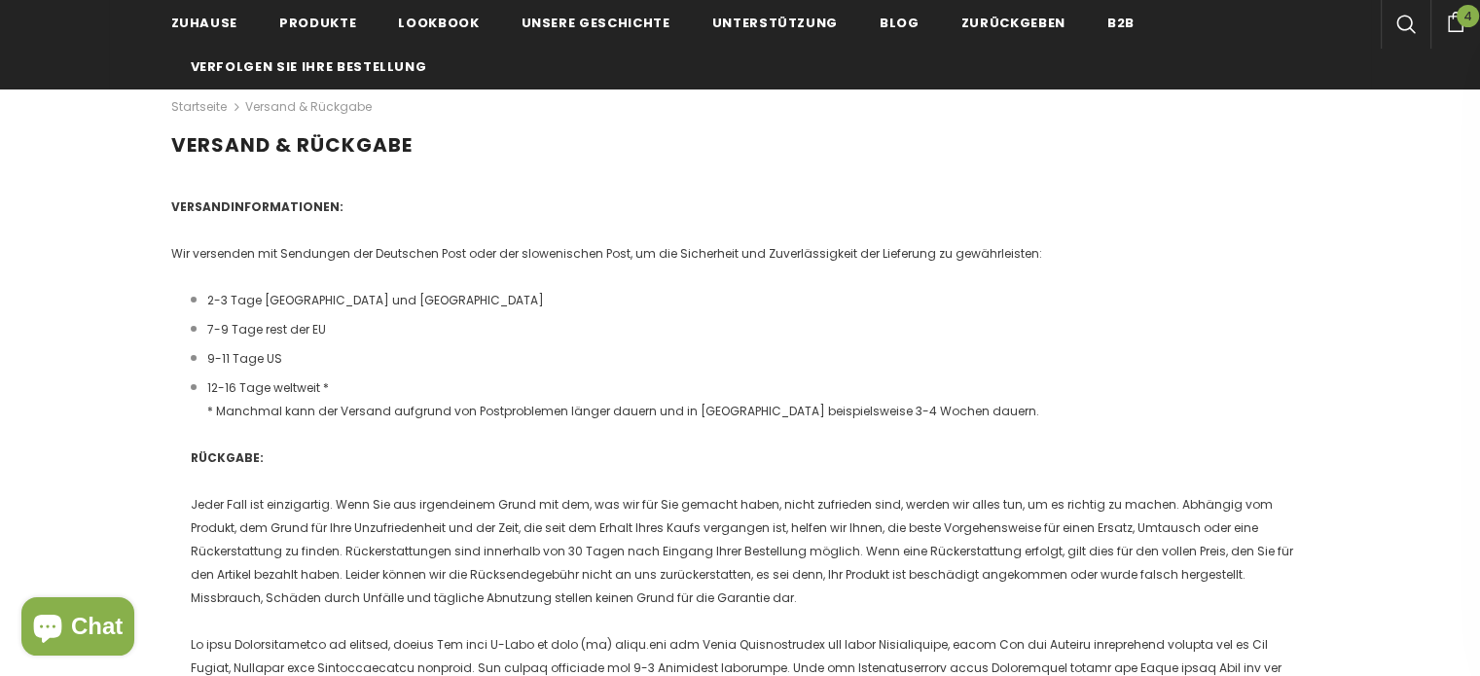
scroll to position [195, 0]
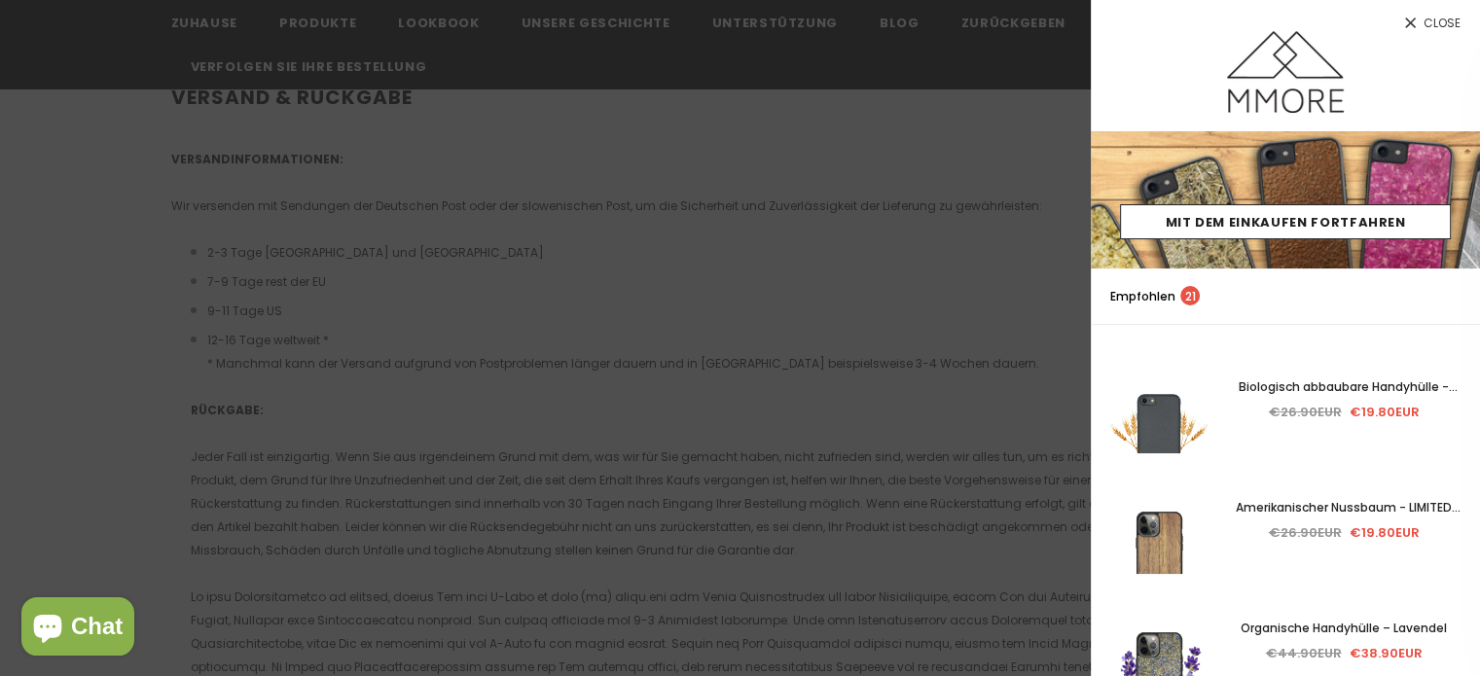
click at [1448, 12] on link "Close" at bounding box center [1285, 15] width 389 height 31
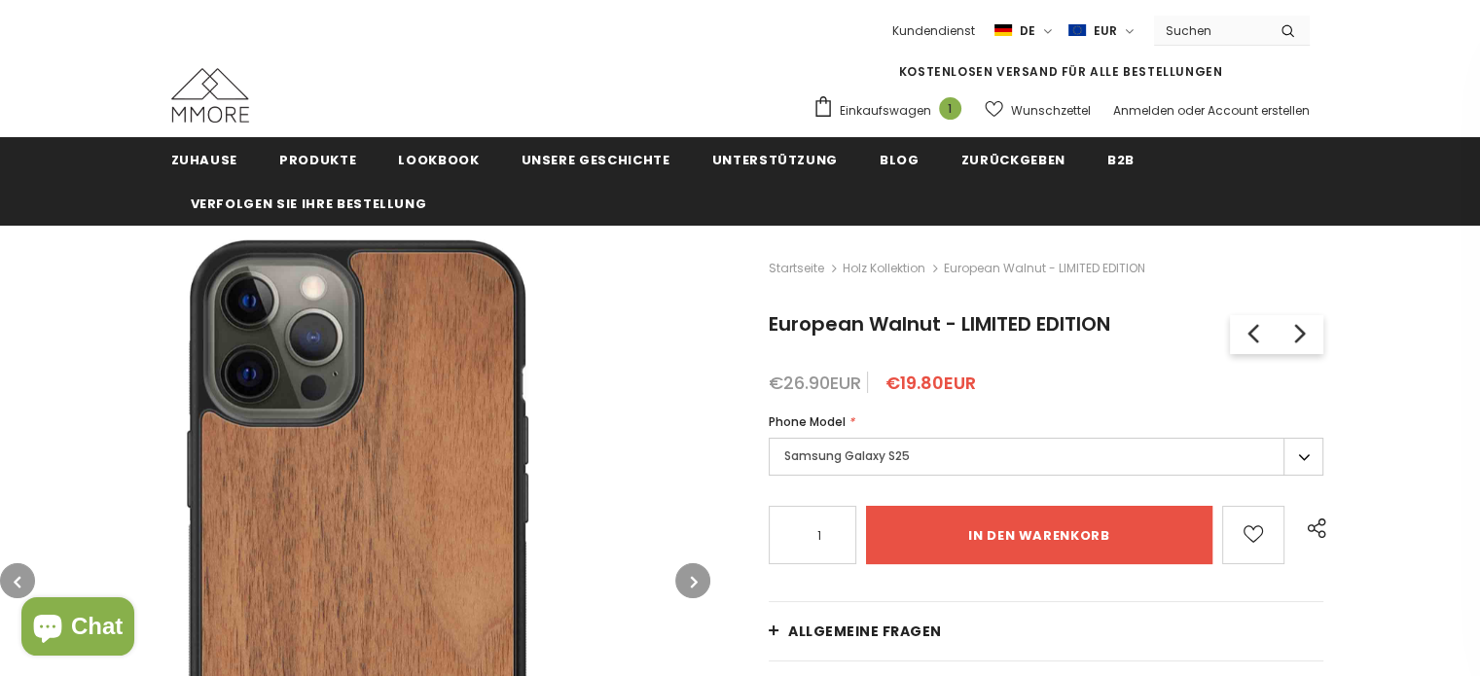
click at [687, 576] on button "button" at bounding box center [692, 580] width 35 height 35
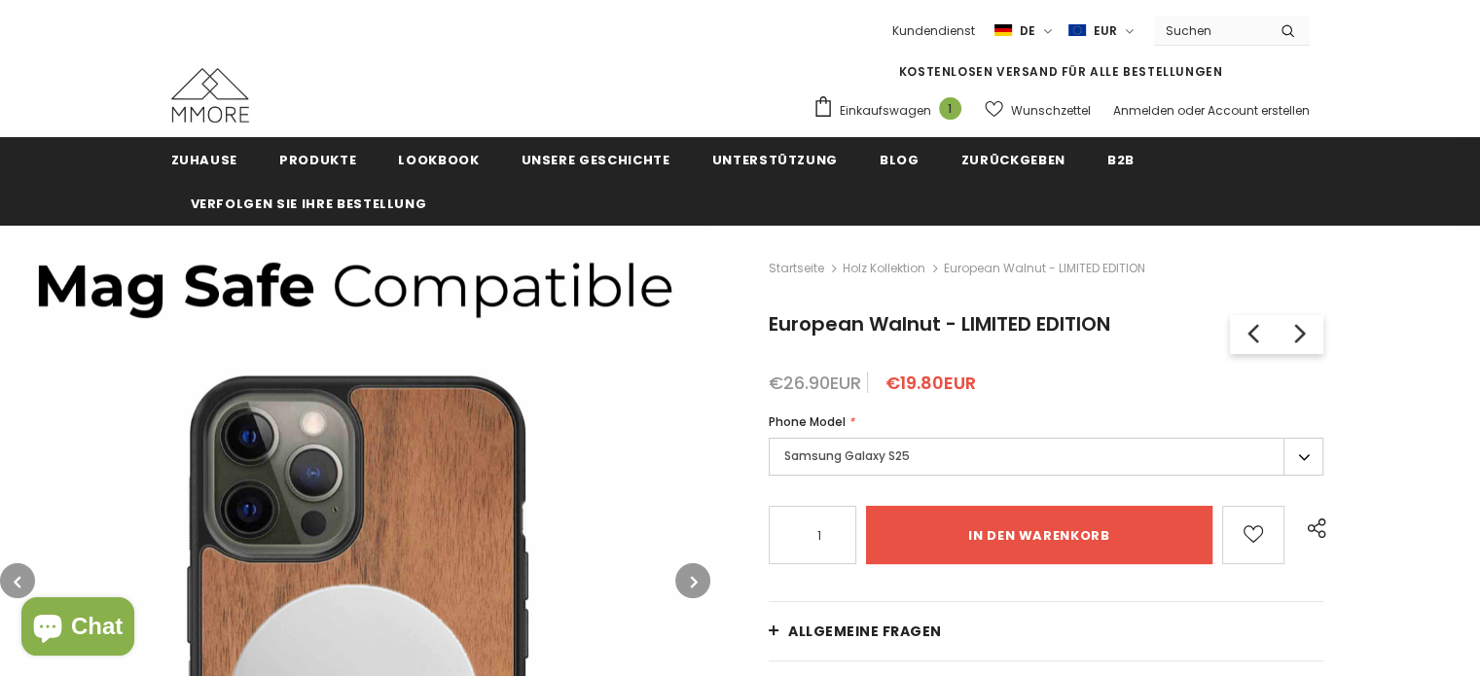
click at [691, 577] on icon "button" at bounding box center [694, 581] width 7 height 19
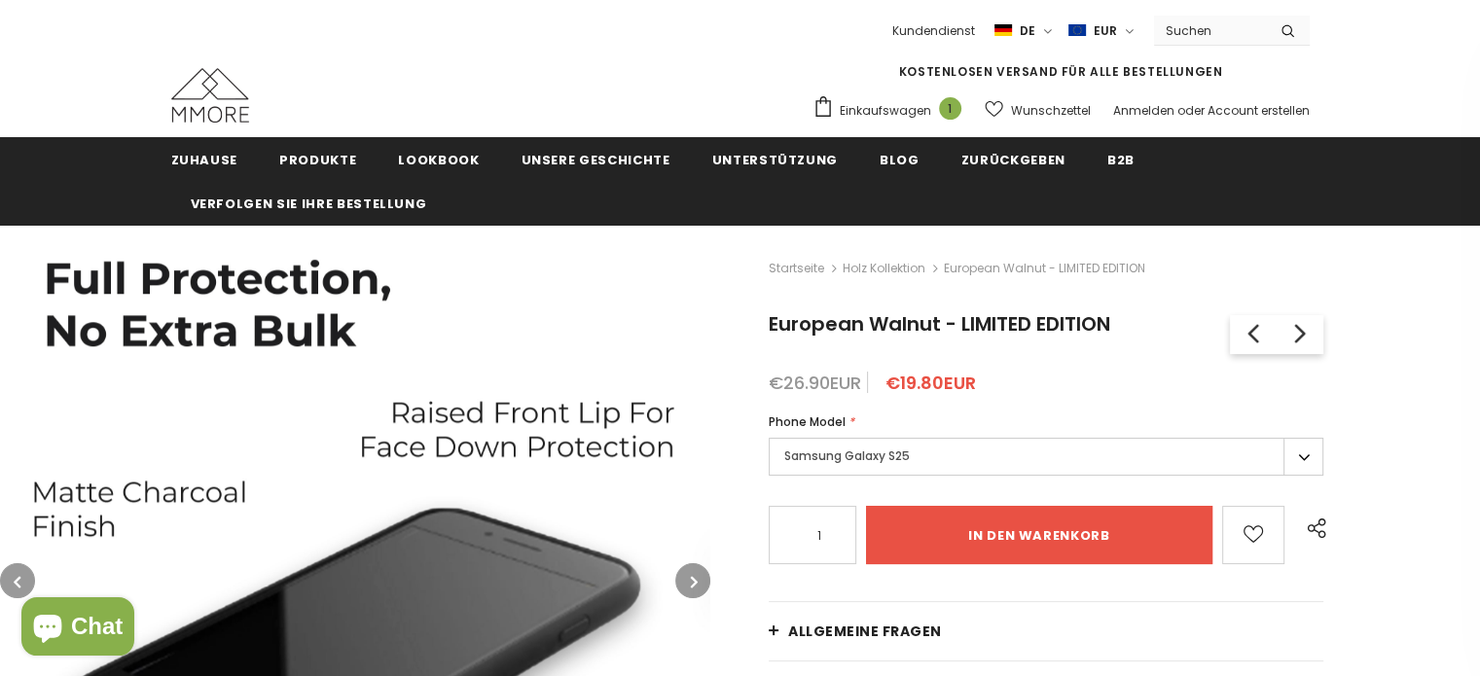
click at [691, 577] on icon "button" at bounding box center [694, 581] width 7 height 19
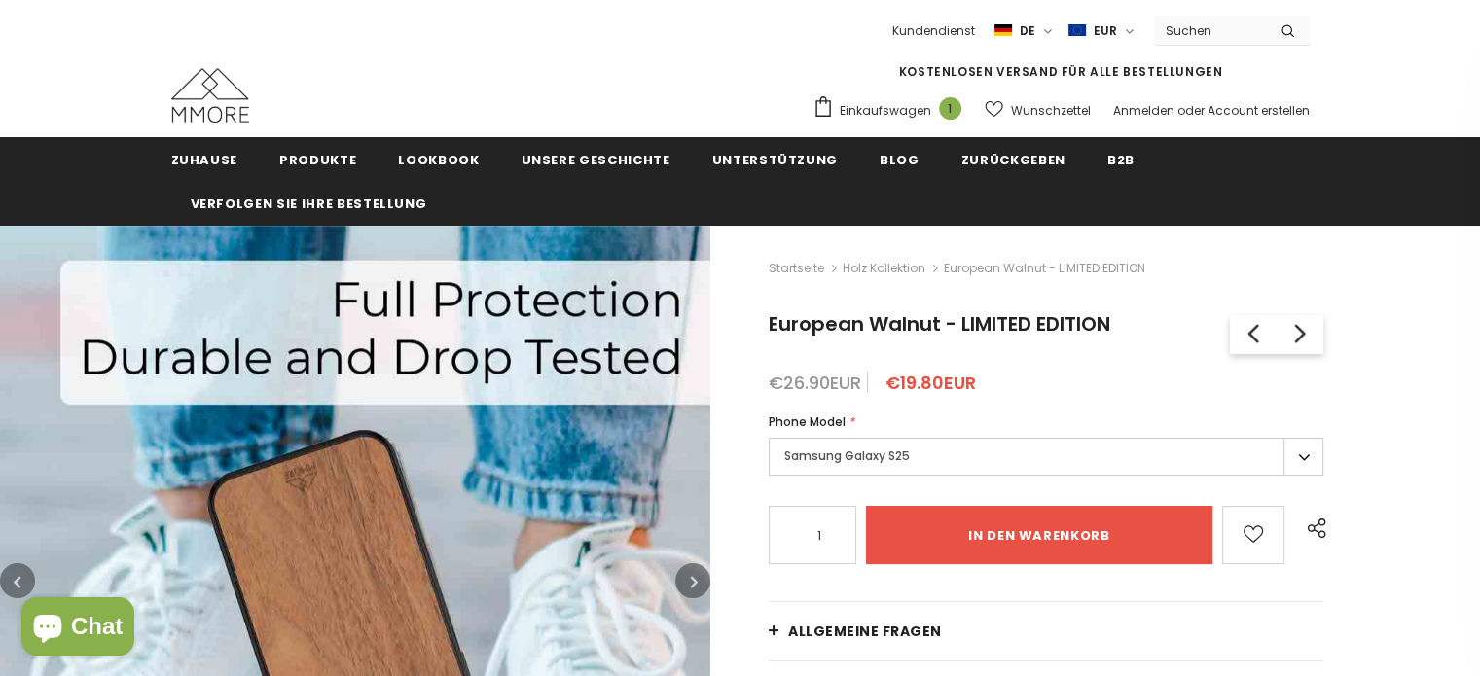
click at [691, 577] on icon "button" at bounding box center [694, 581] width 7 height 19
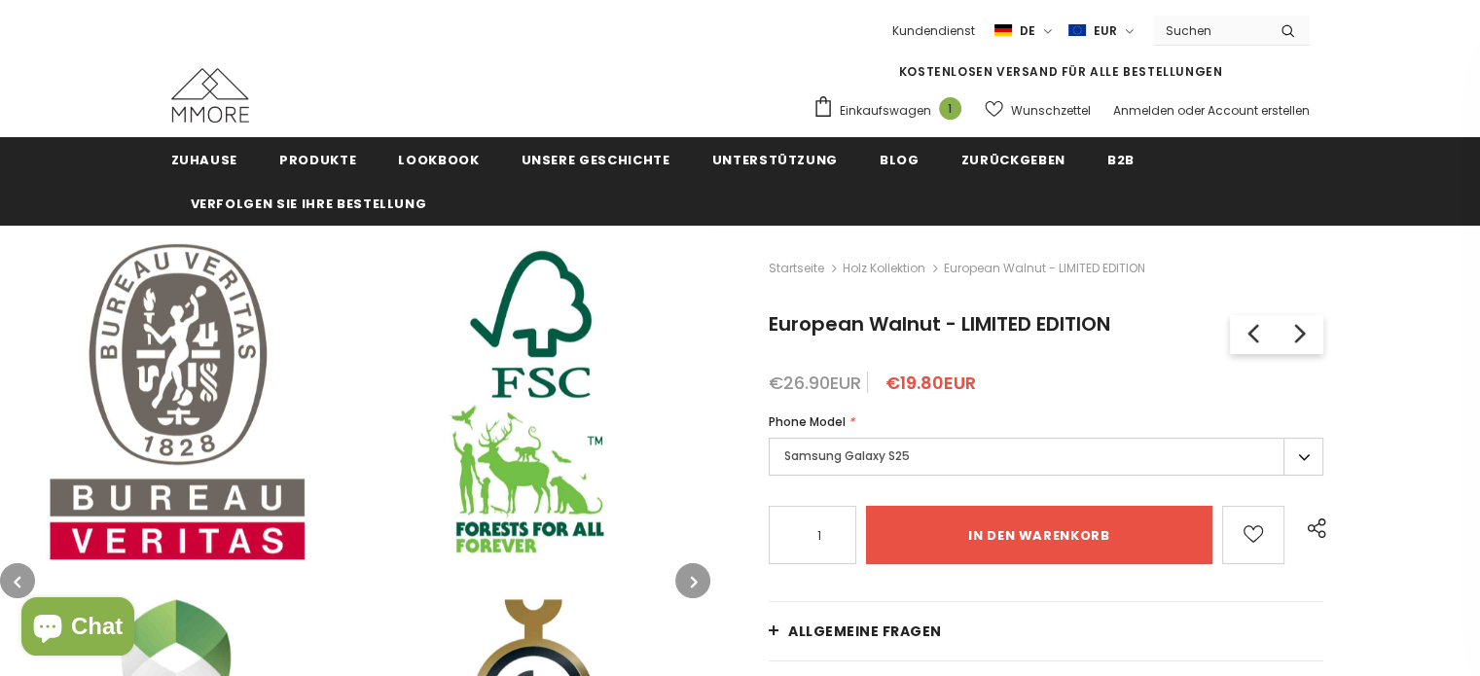
click at [691, 577] on icon "button" at bounding box center [694, 581] width 7 height 19
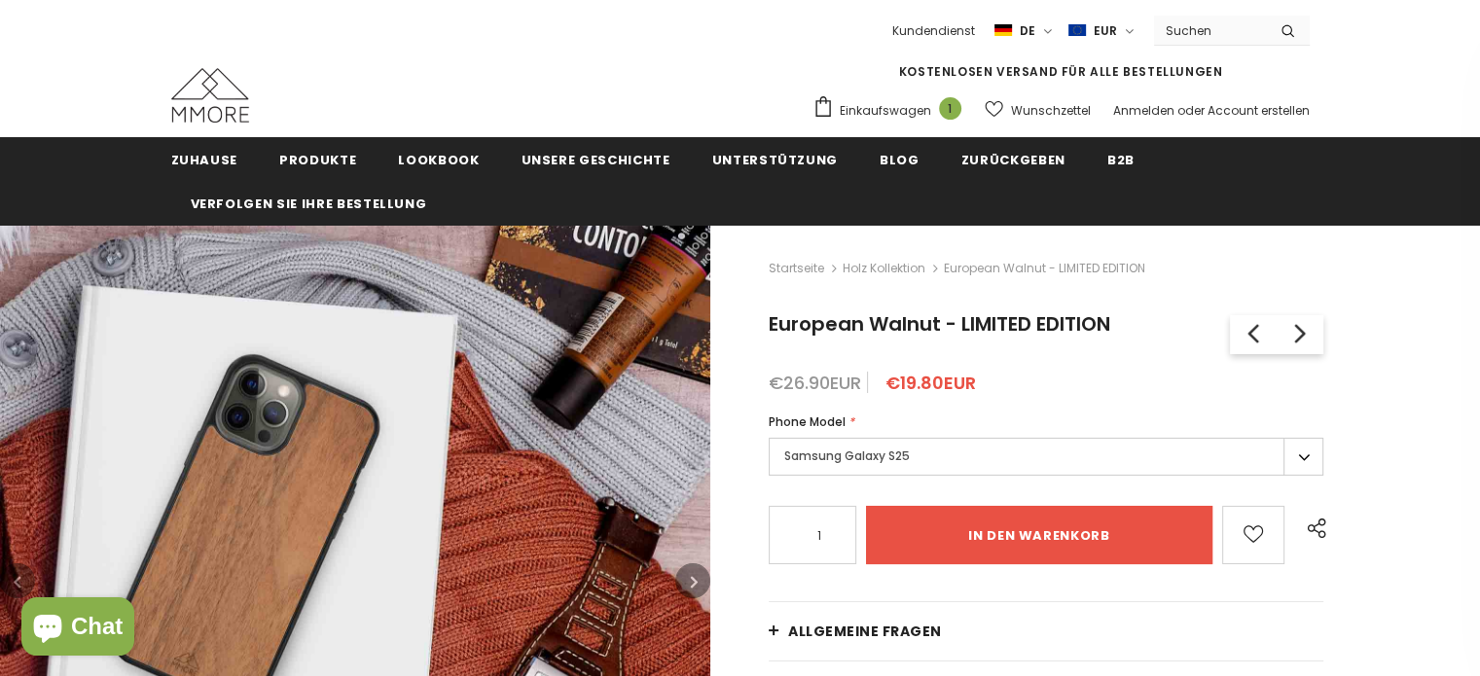
click at [691, 577] on icon "button" at bounding box center [694, 581] width 7 height 19
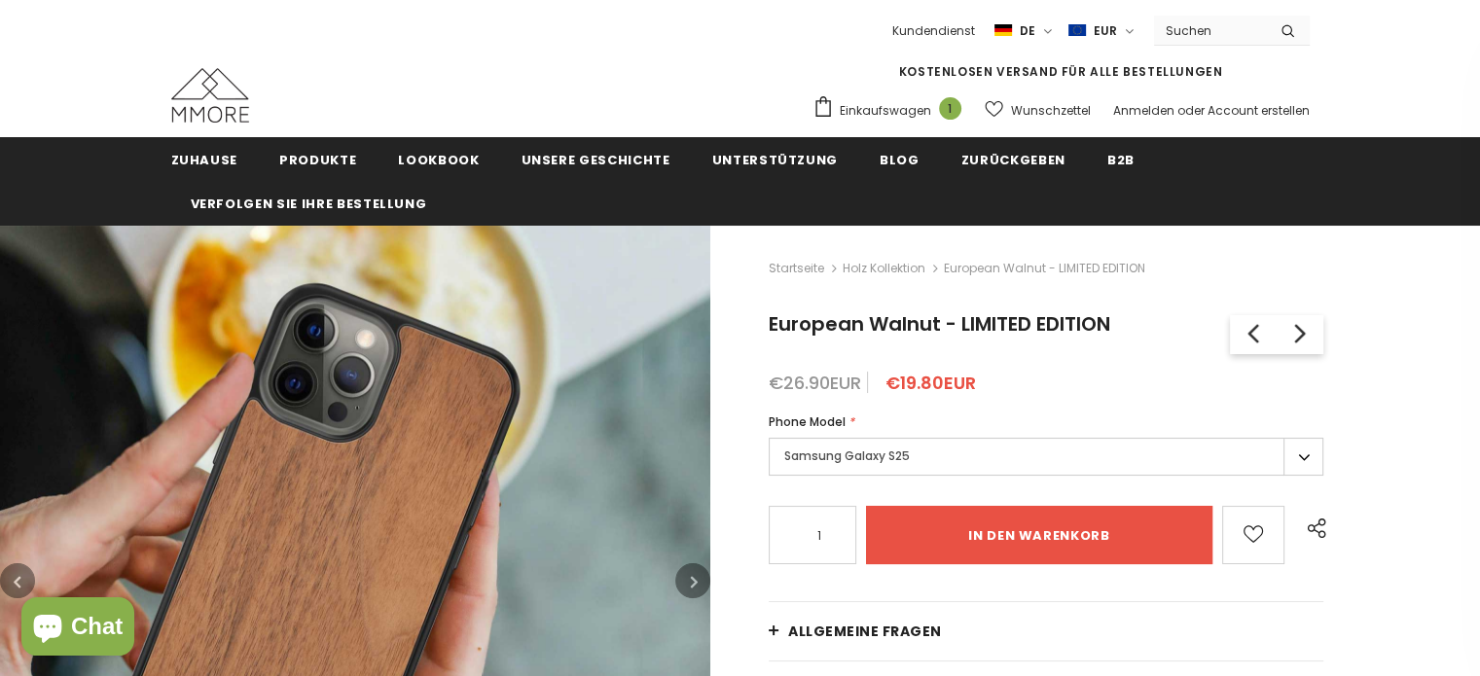
click at [691, 577] on icon "button" at bounding box center [694, 581] width 7 height 19
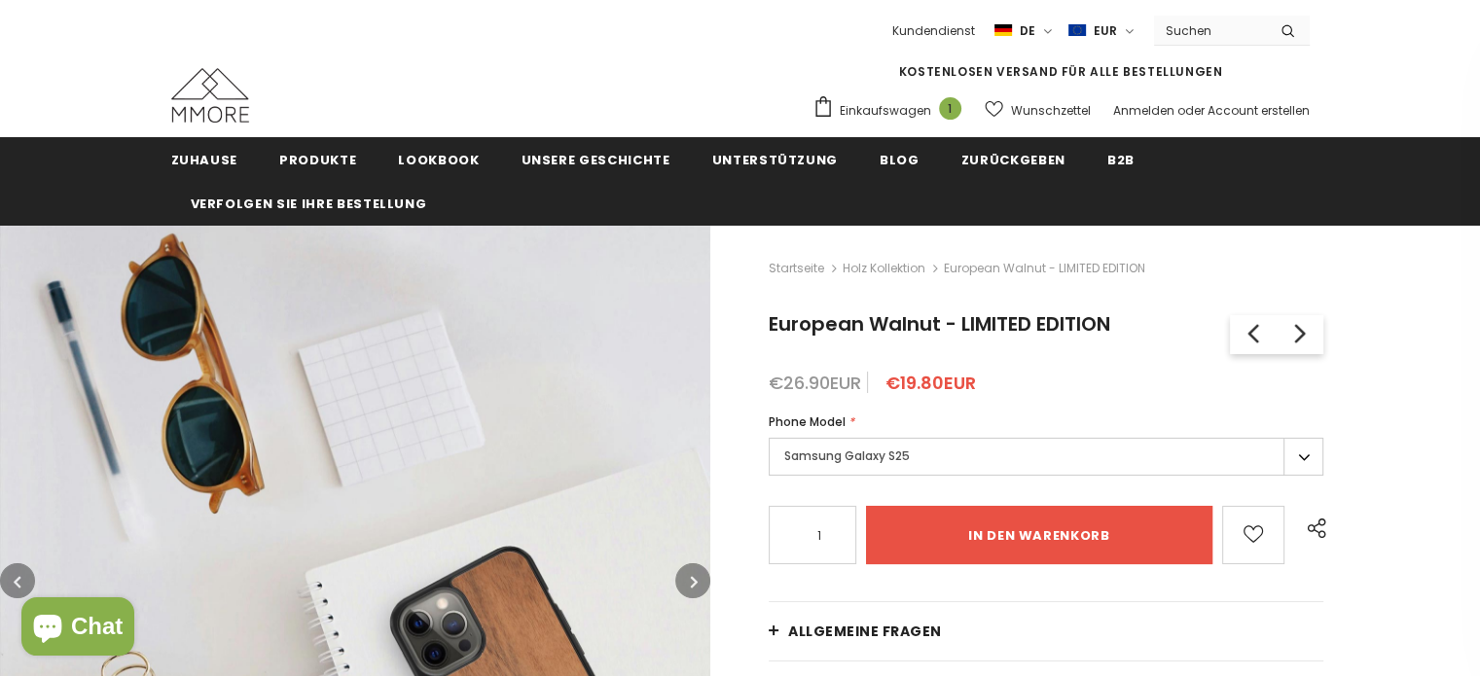
click at [691, 577] on icon "button" at bounding box center [694, 581] width 7 height 19
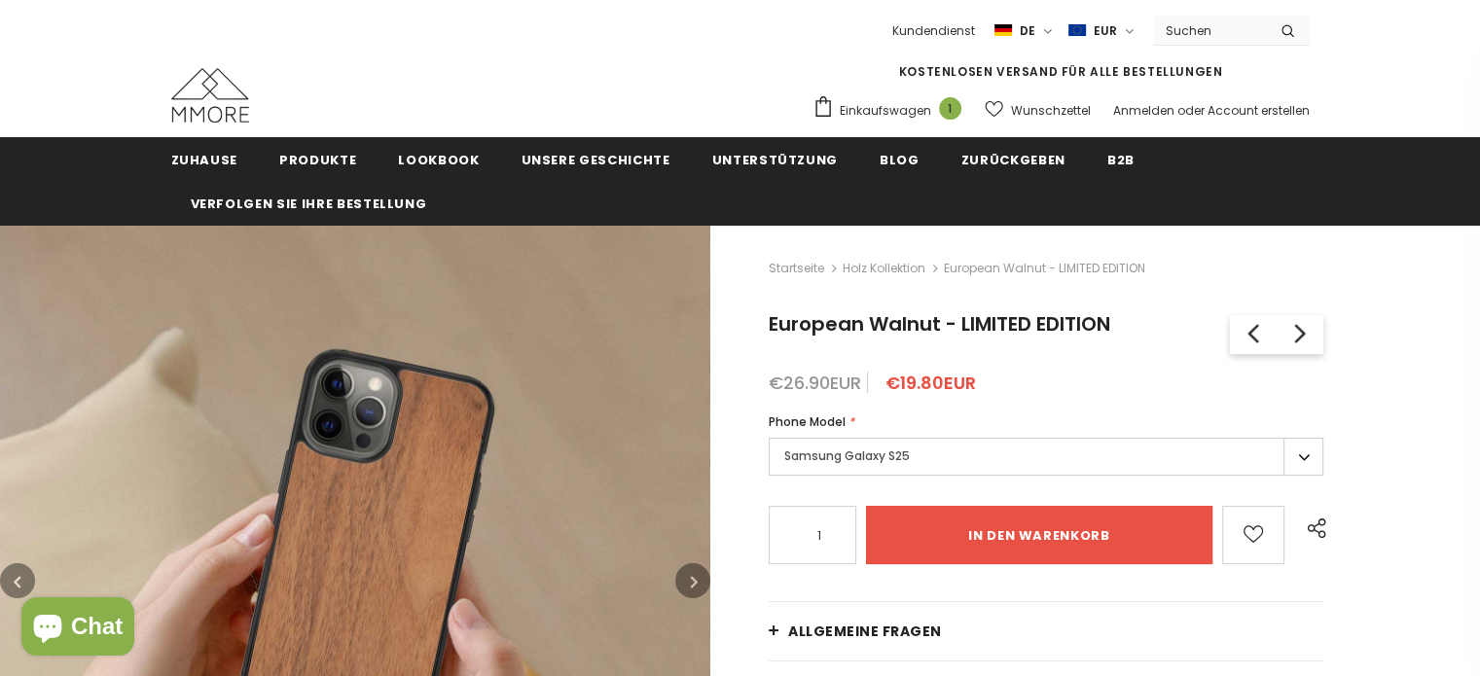
click at [691, 577] on icon "button" at bounding box center [694, 581] width 7 height 19
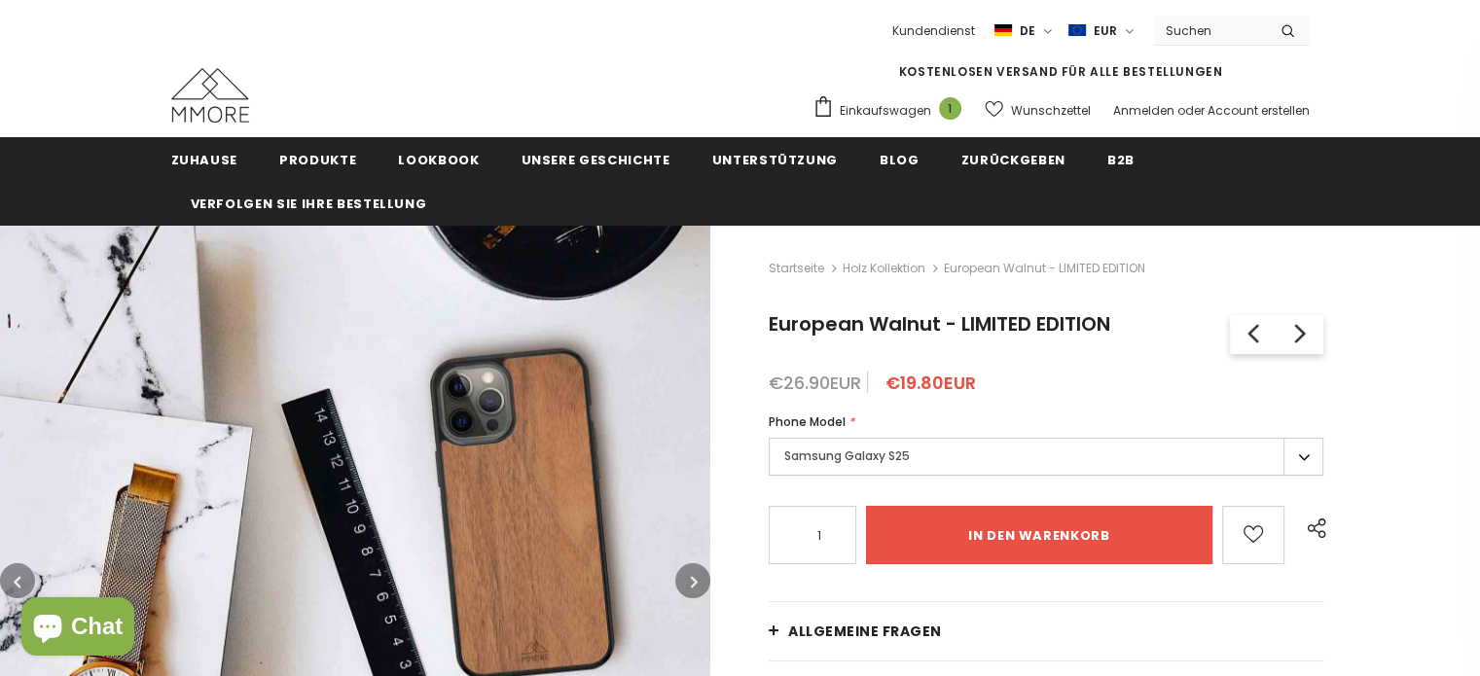
click at [691, 577] on icon "button" at bounding box center [694, 581] width 7 height 19
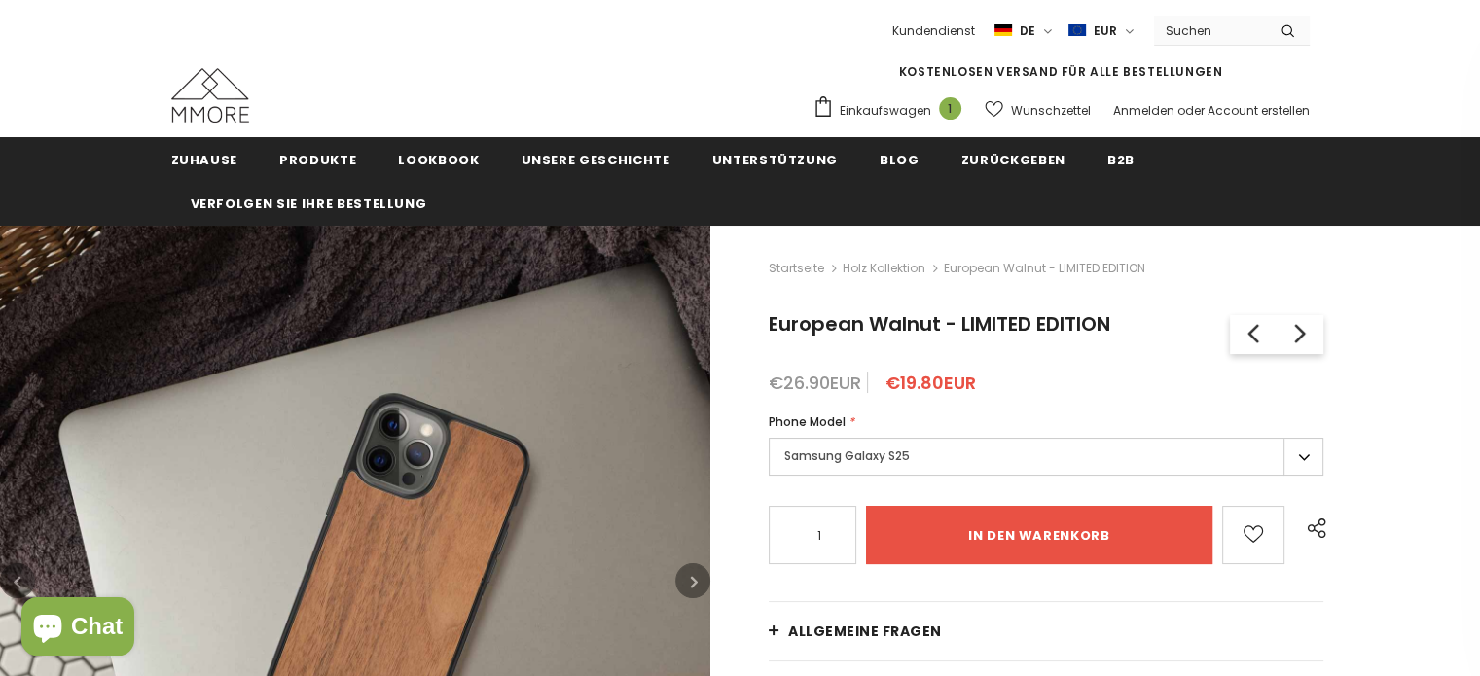
click at [691, 577] on icon "button" at bounding box center [694, 581] width 7 height 19
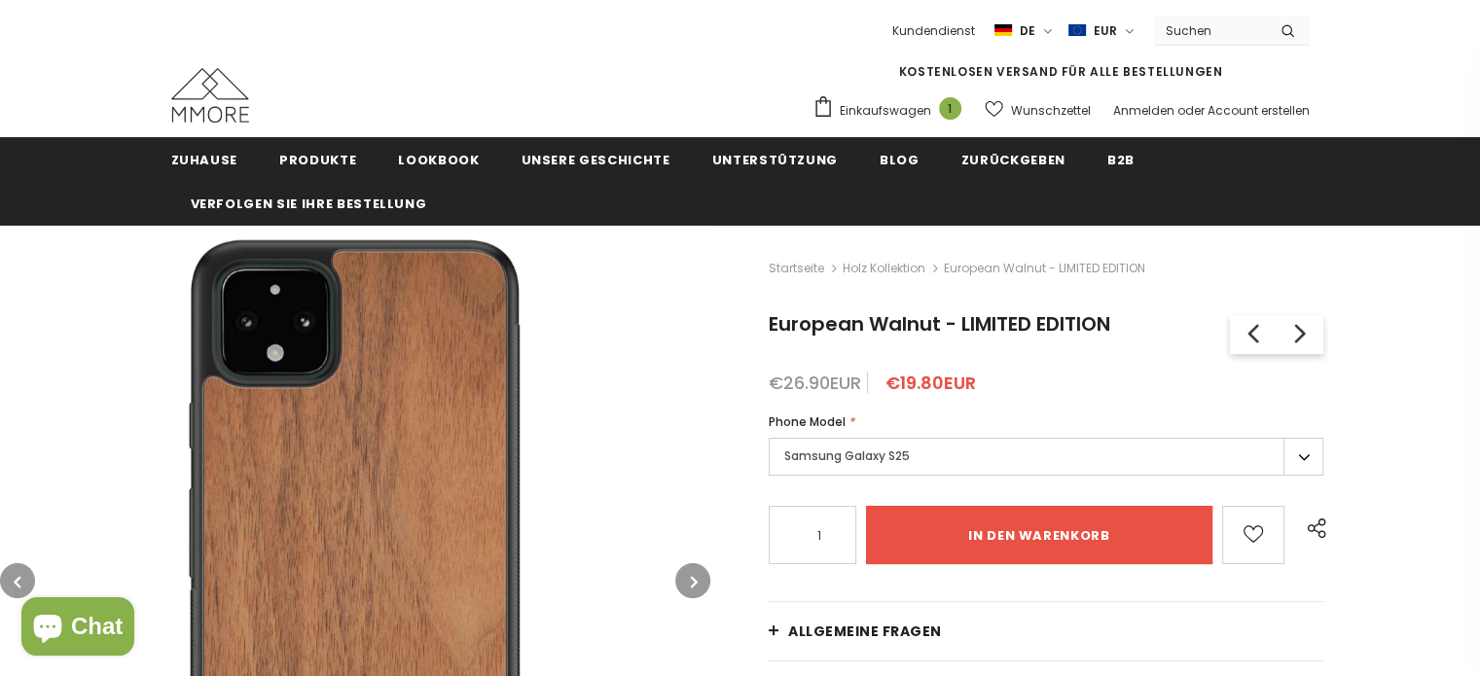
click at [691, 577] on icon "button" at bounding box center [694, 581] width 7 height 19
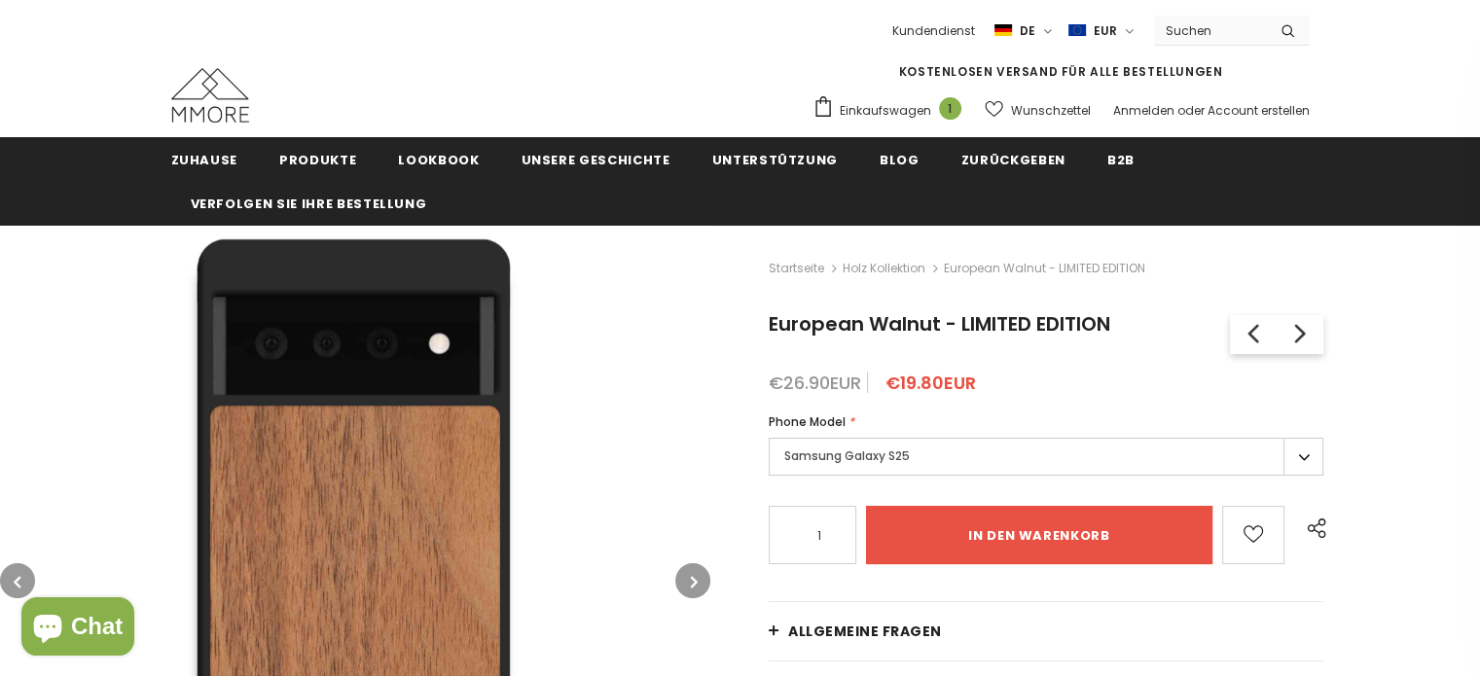
click at [691, 577] on icon "button" at bounding box center [694, 581] width 7 height 19
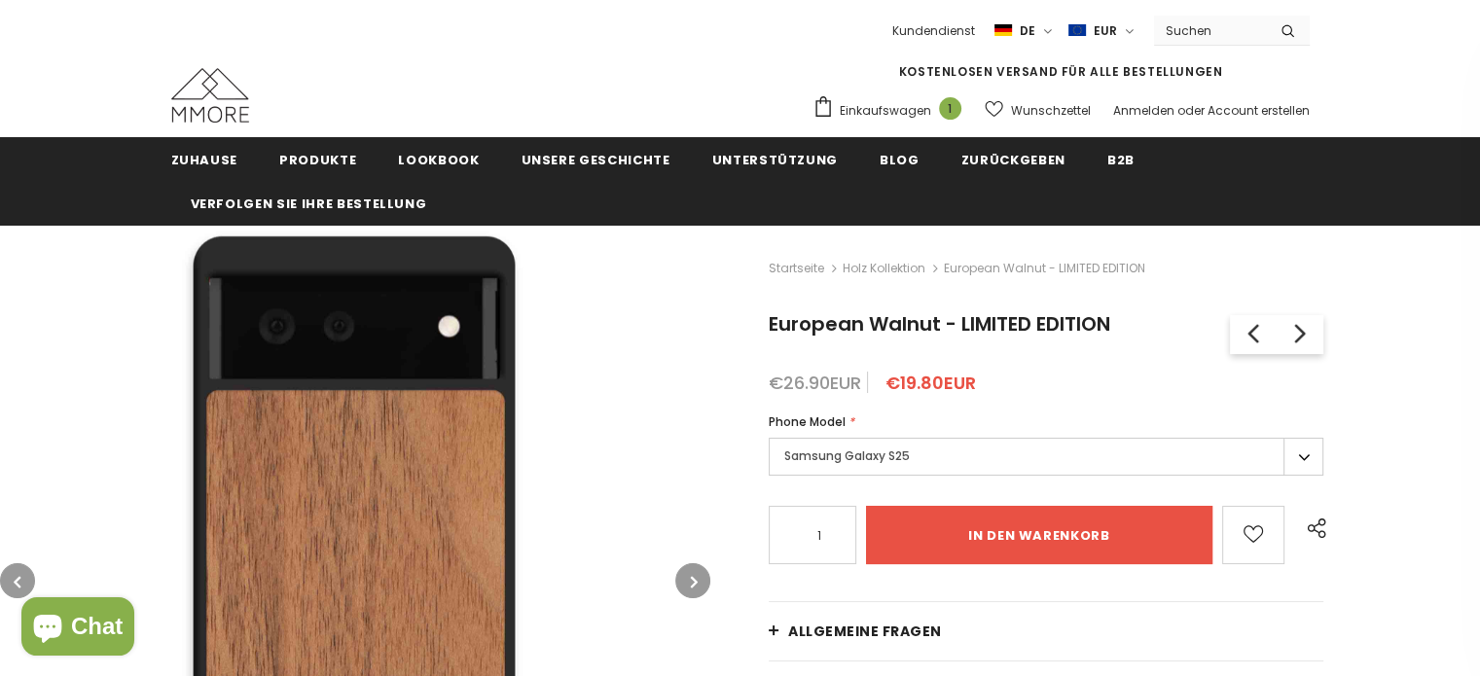
click at [691, 577] on icon "button" at bounding box center [694, 581] width 7 height 19
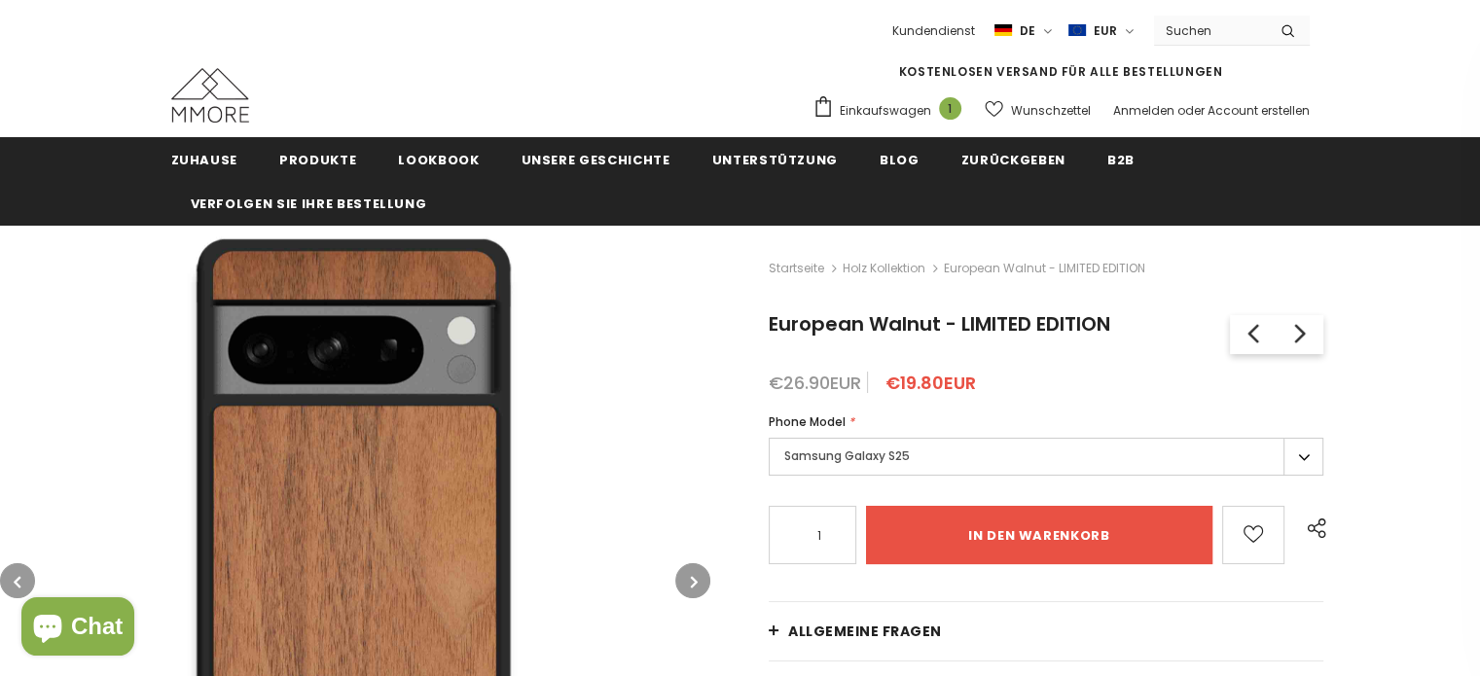
click at [691, 577] on icon "button" at bounding box center [694, 581] width 7 height 19
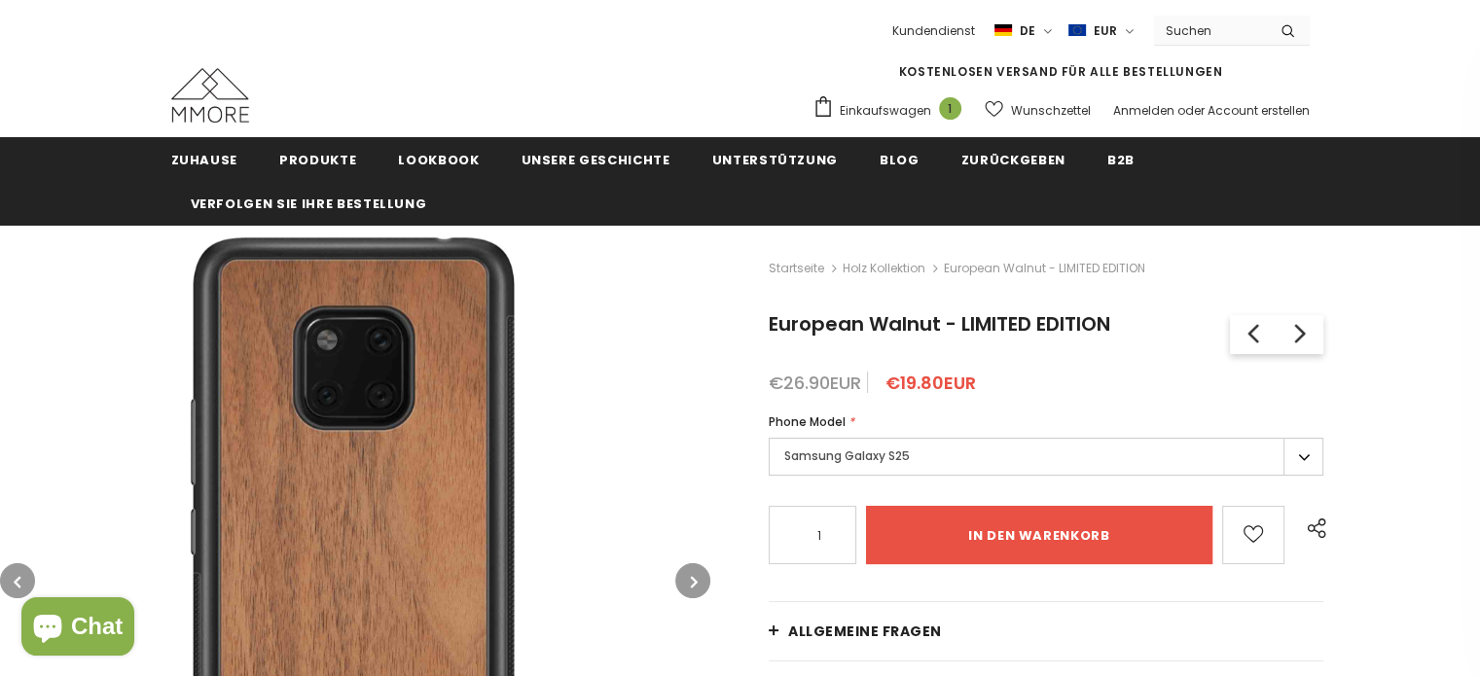
click at [691, 577] on icon "button" at bounding box center [694, 581] width 7 height 19
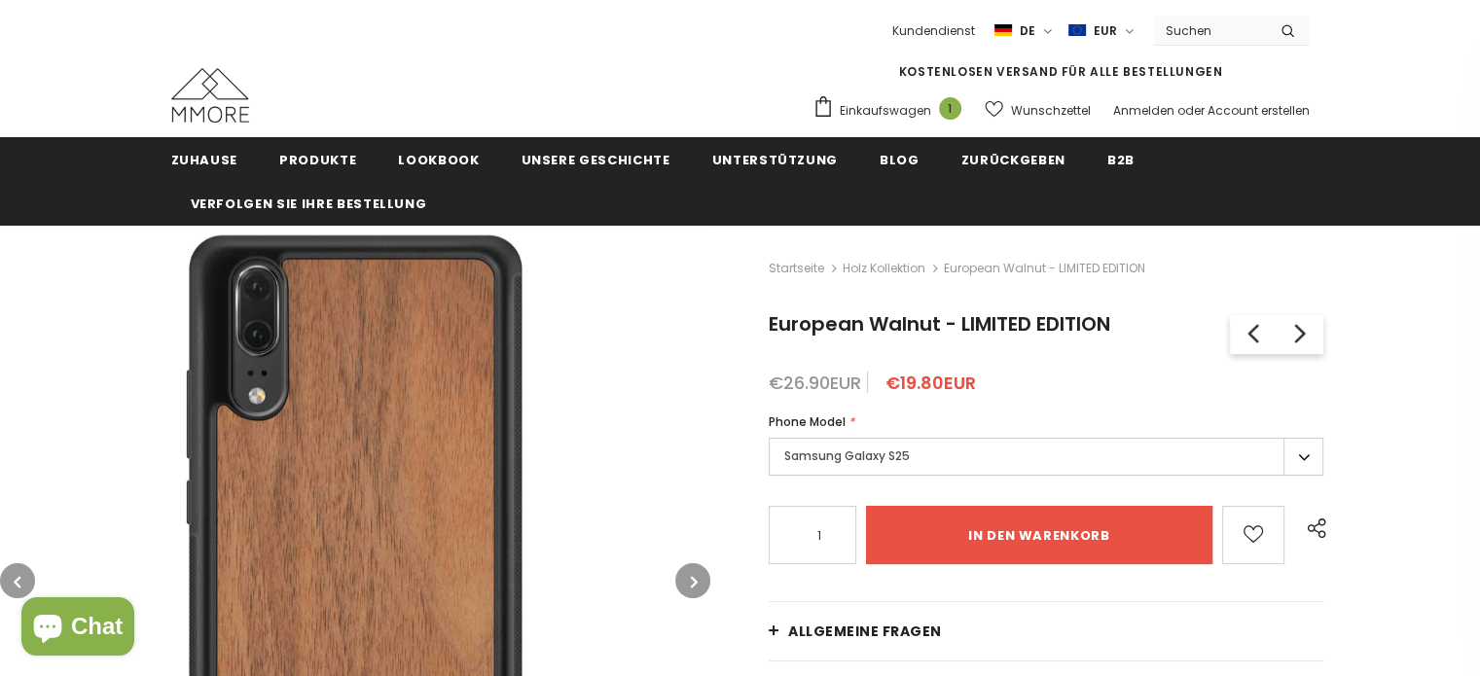
click at [691, 577] on icon "button" at bounding box center [694, 581] width 7 height 19
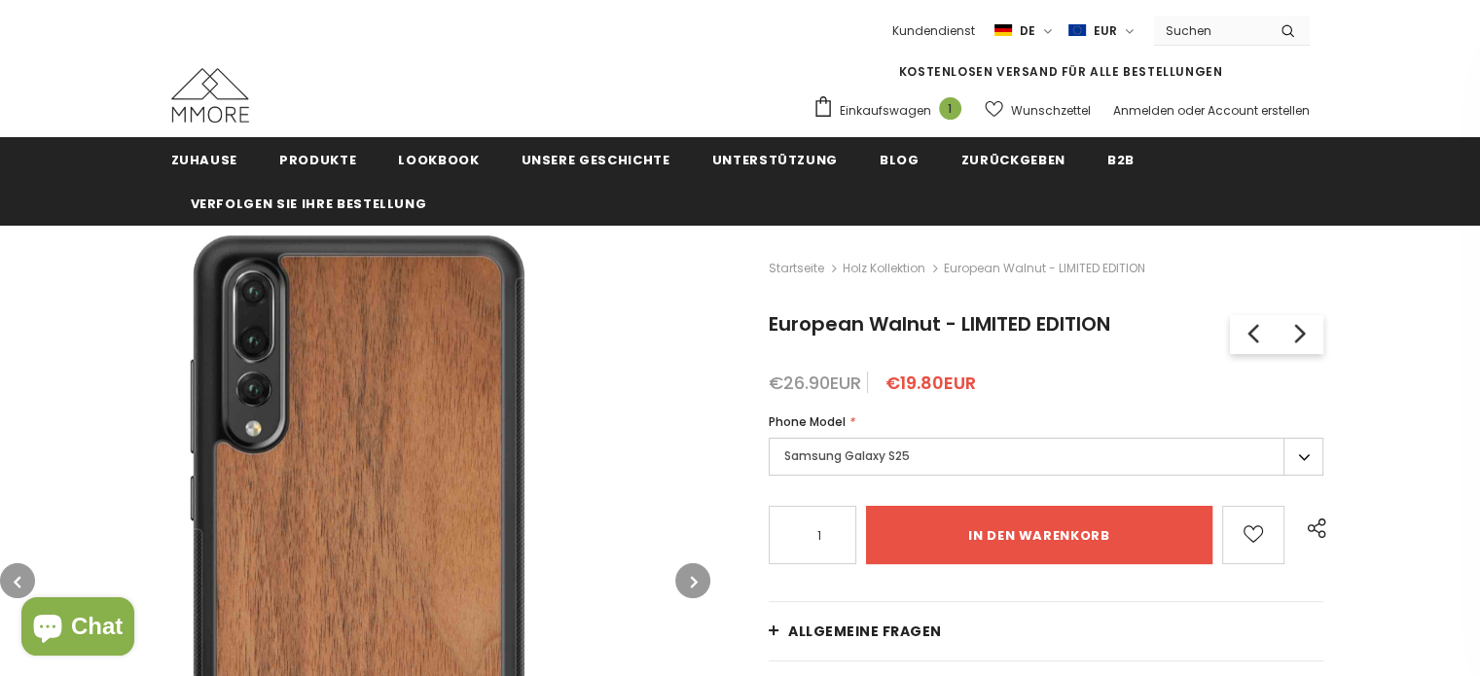
click at [691, 577] on icon "button" at bounding box center [694, 581] width 7 height 19
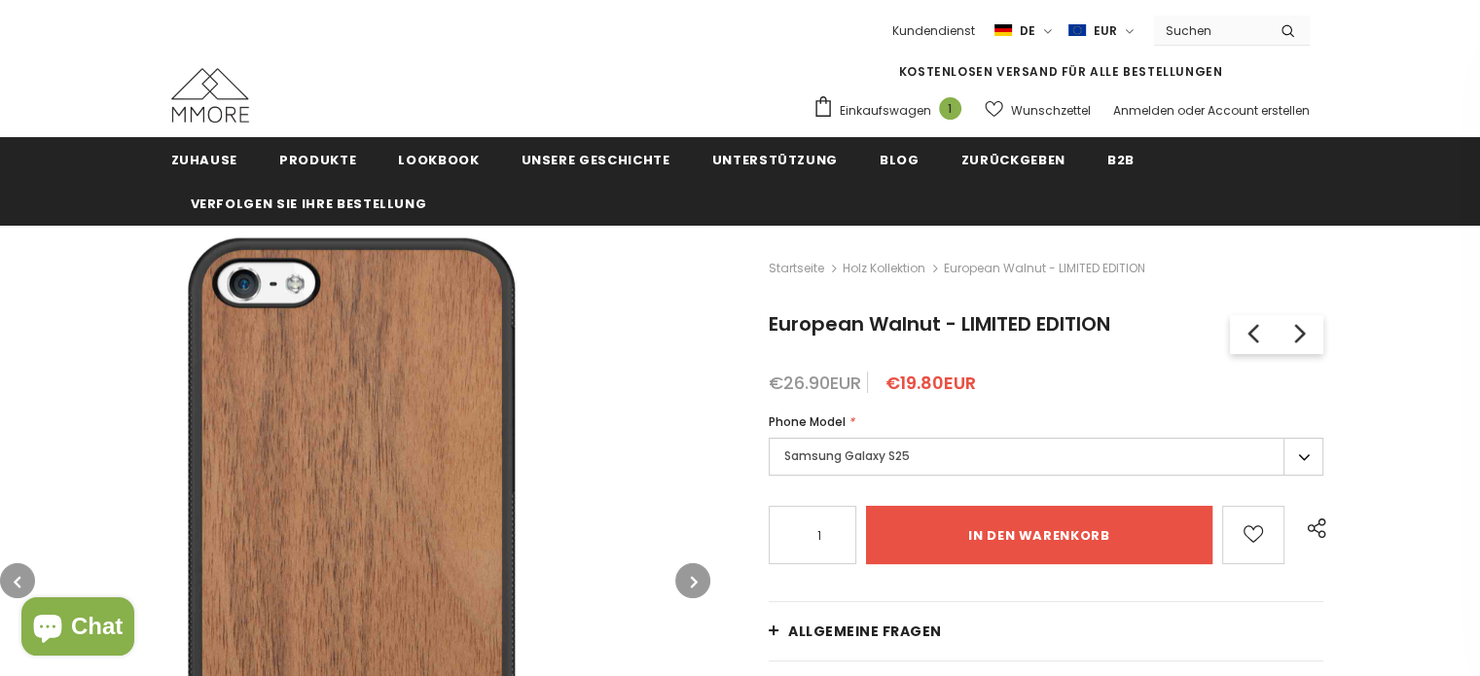
click at [691, 577] on icon "button" at bounding box center [694, 581] width 7 height 19
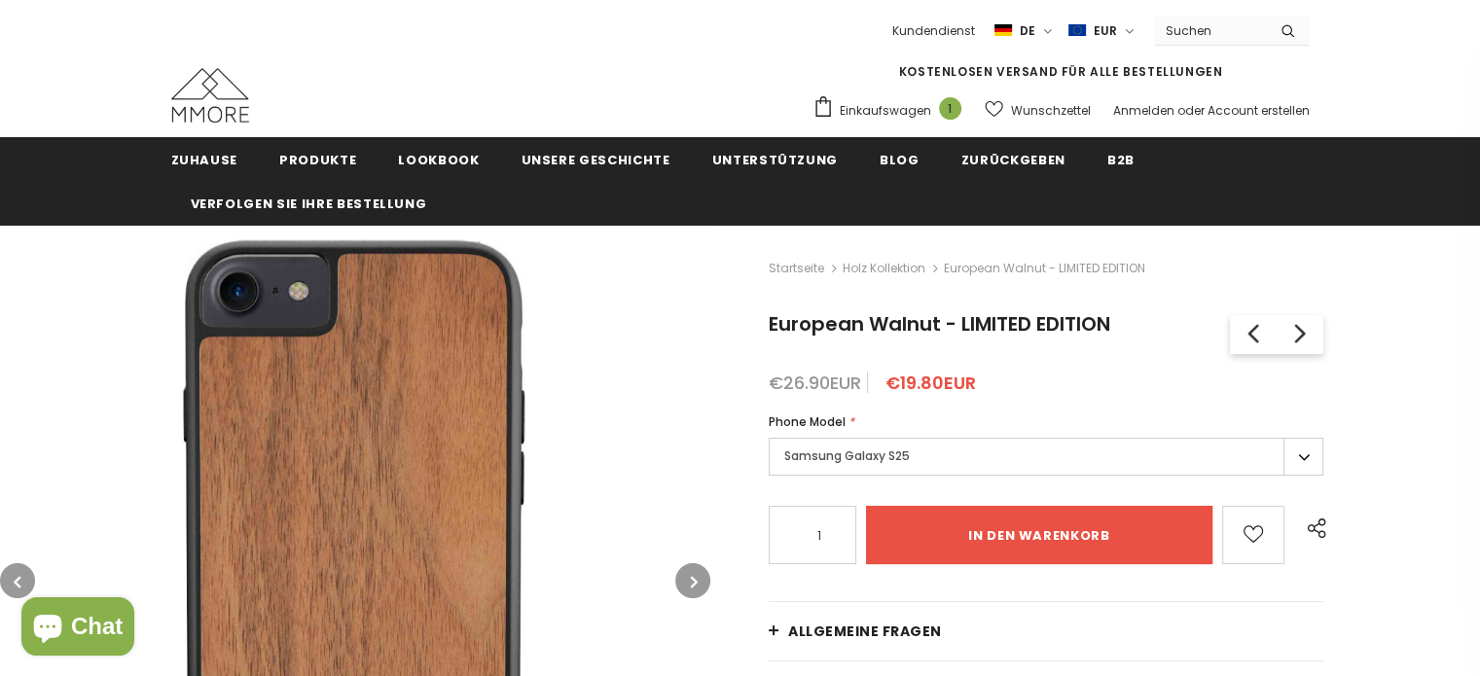
click at [691, 577] on icon "button" at bounding box center [694, 581] width 7 height 19
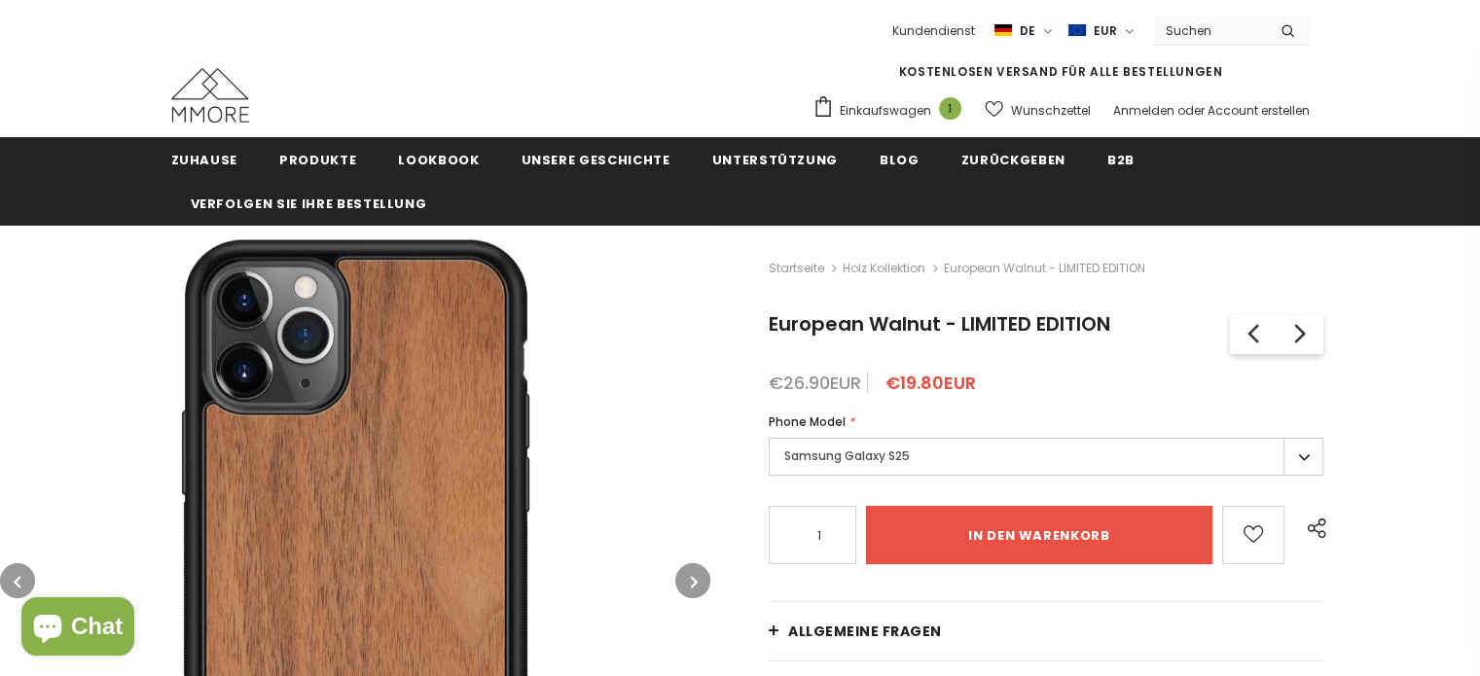
click at [691, 577] on icon "button" at bounding box center [694, 581] width 7 height 19
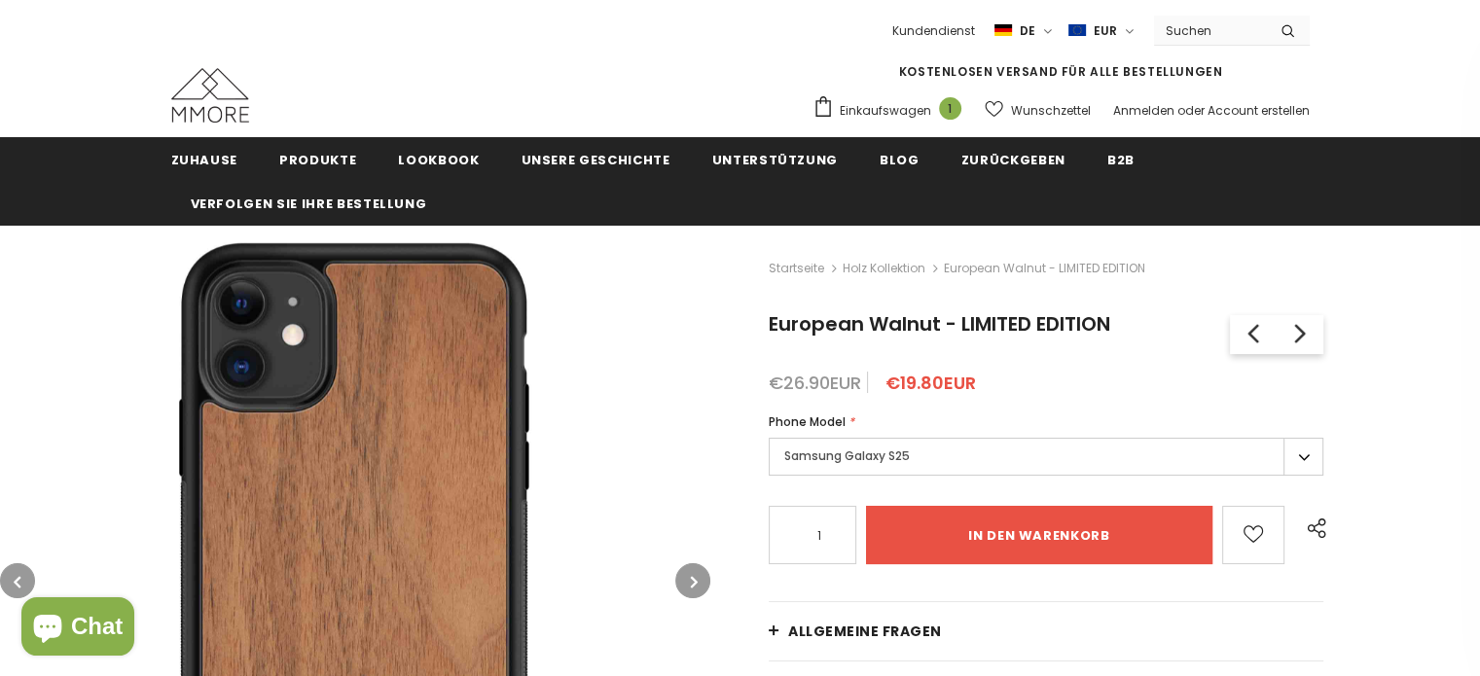
click at [691, 577] on icon "button" at bounding box center [694, 581] width 7 height 19
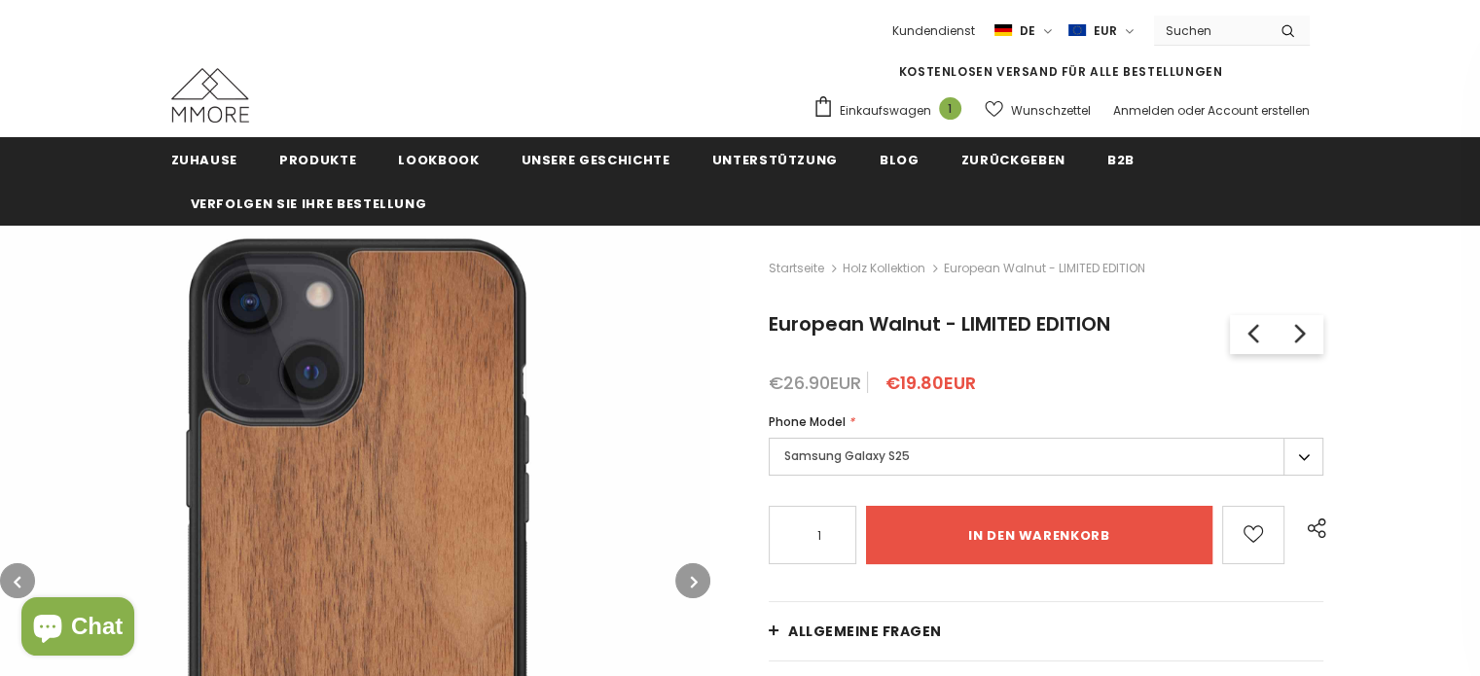
click at [691, 577] on icon "button" at bounding box center [694, 581] width 7 height 19
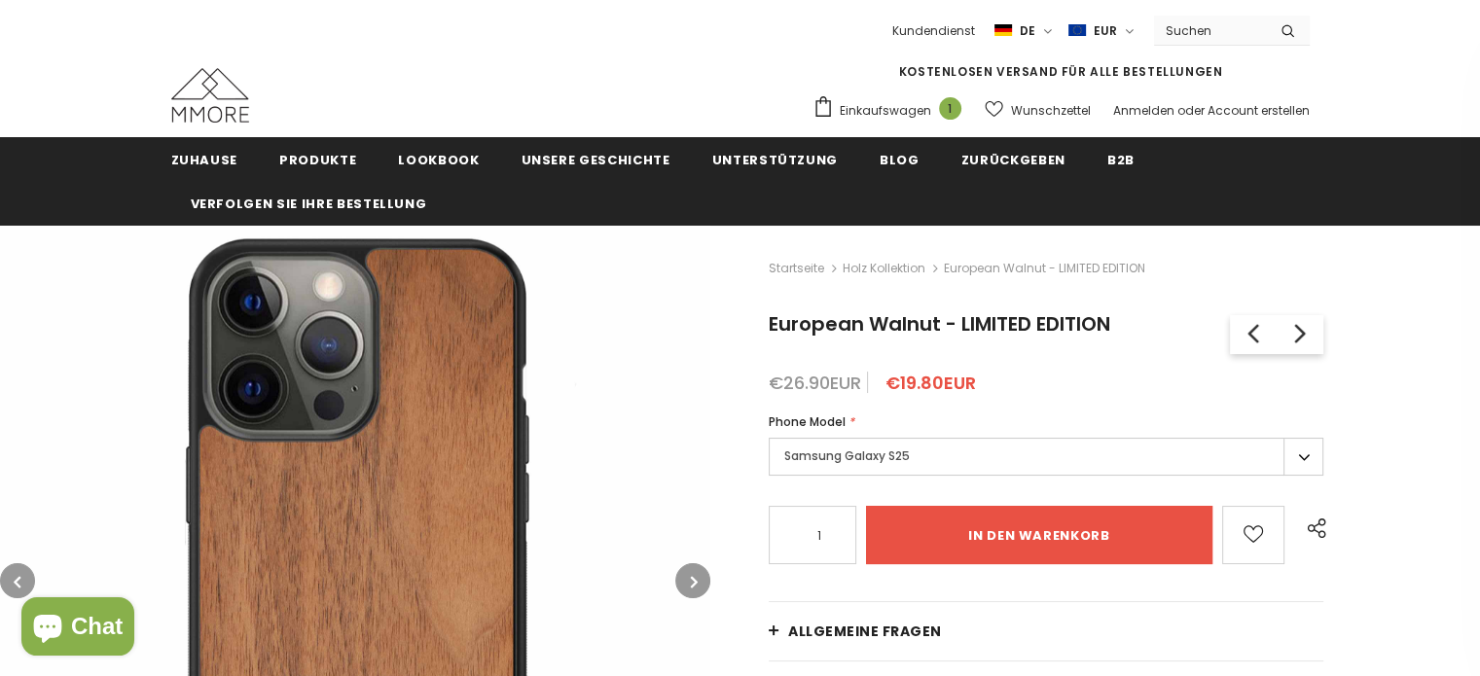
click at [691, 577] on icon "button" at bounding box center [694, 581] width 7 height 19
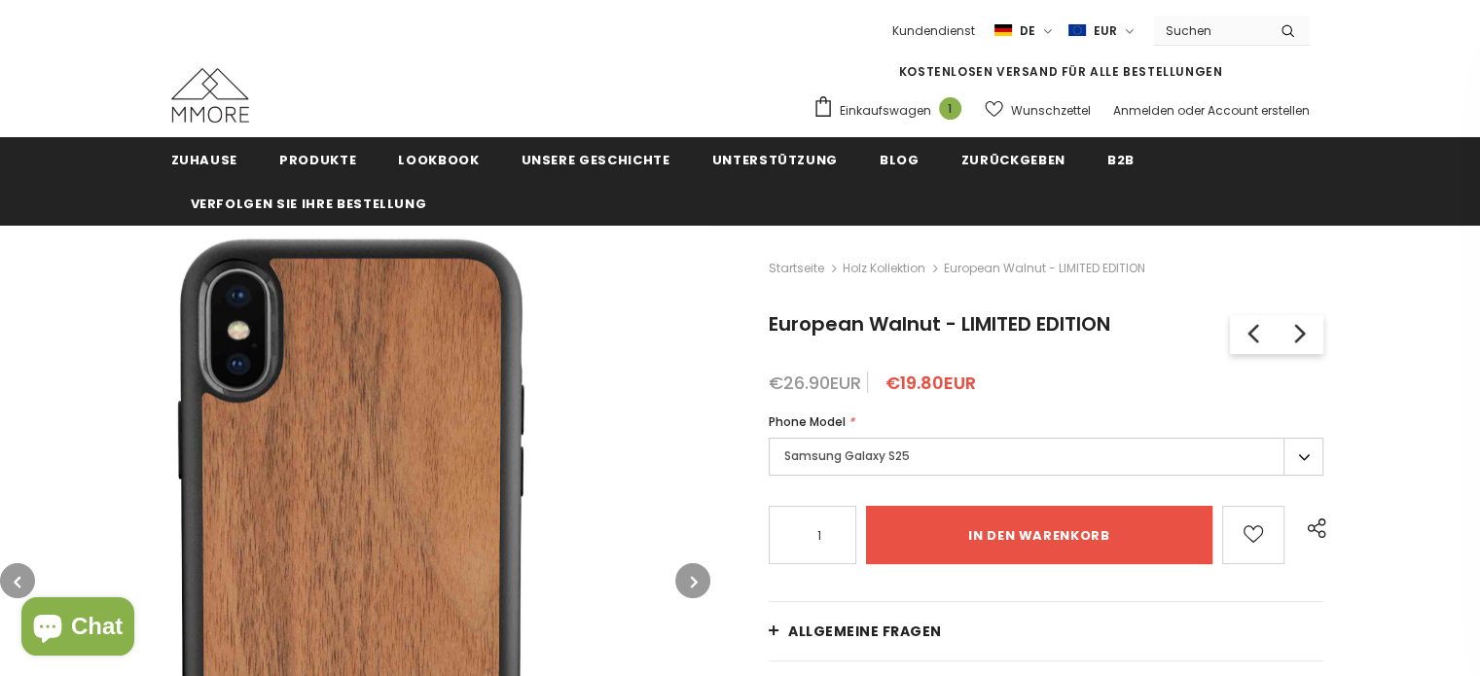
click at [691, 577] on icon "button" at bounding box center [694, 581] width 7 height 19
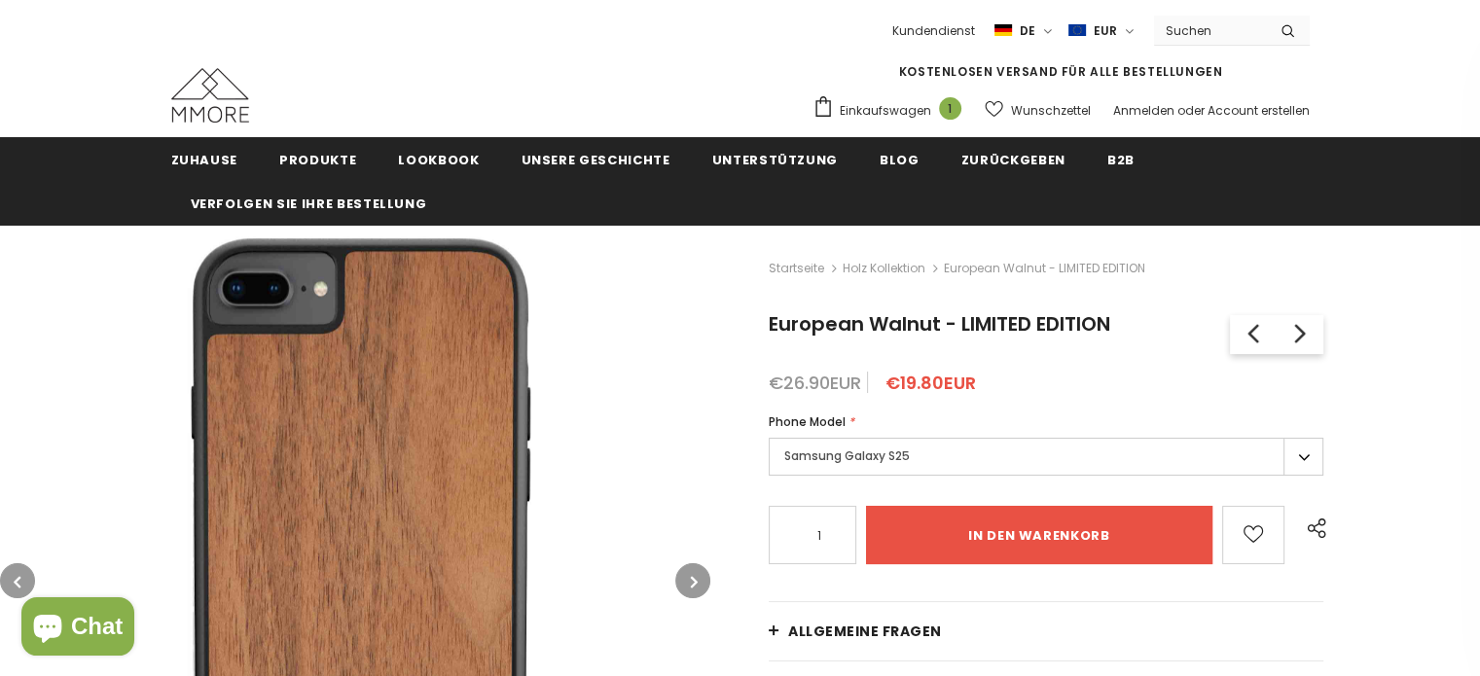
click at [691, 577] on icon "button" at bounding box center [694, 581] width 7 height 19
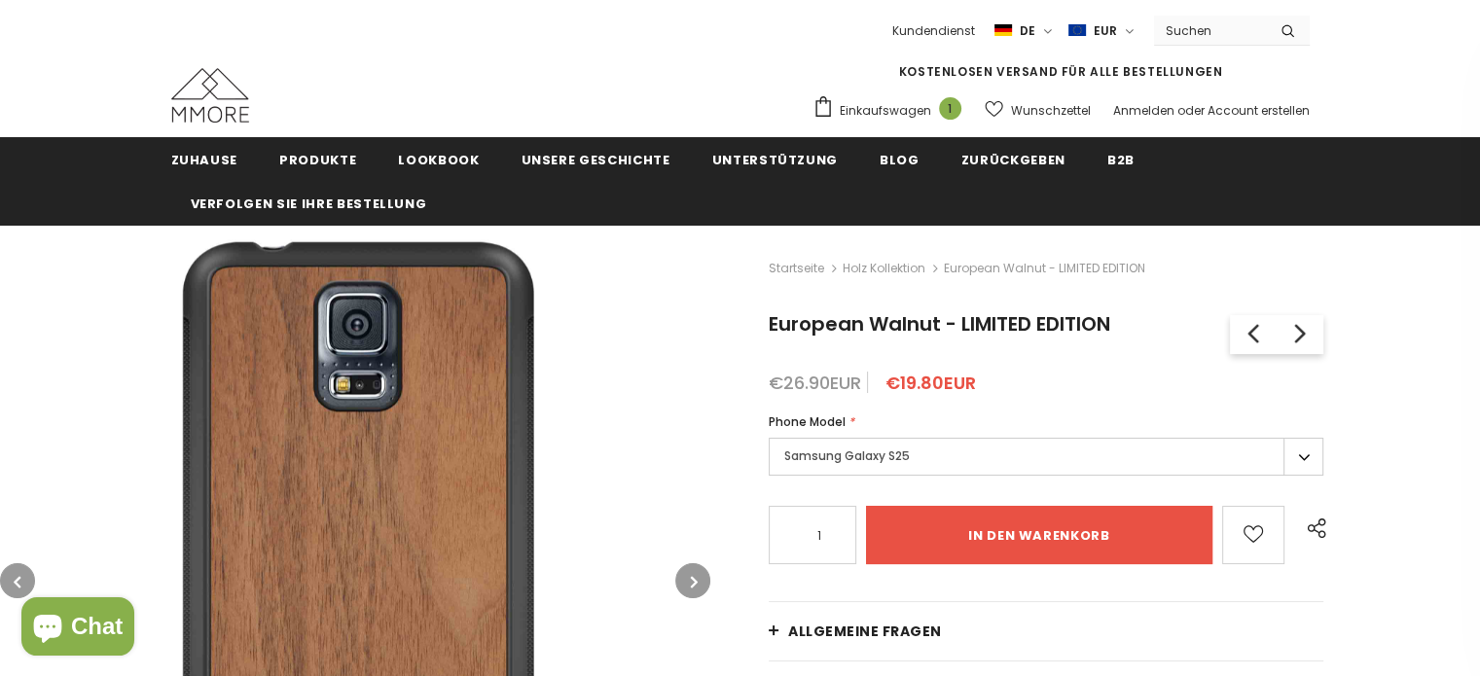
click at [691, 577] on icon "button" at bounding box center [694, 581] width 7 height 19
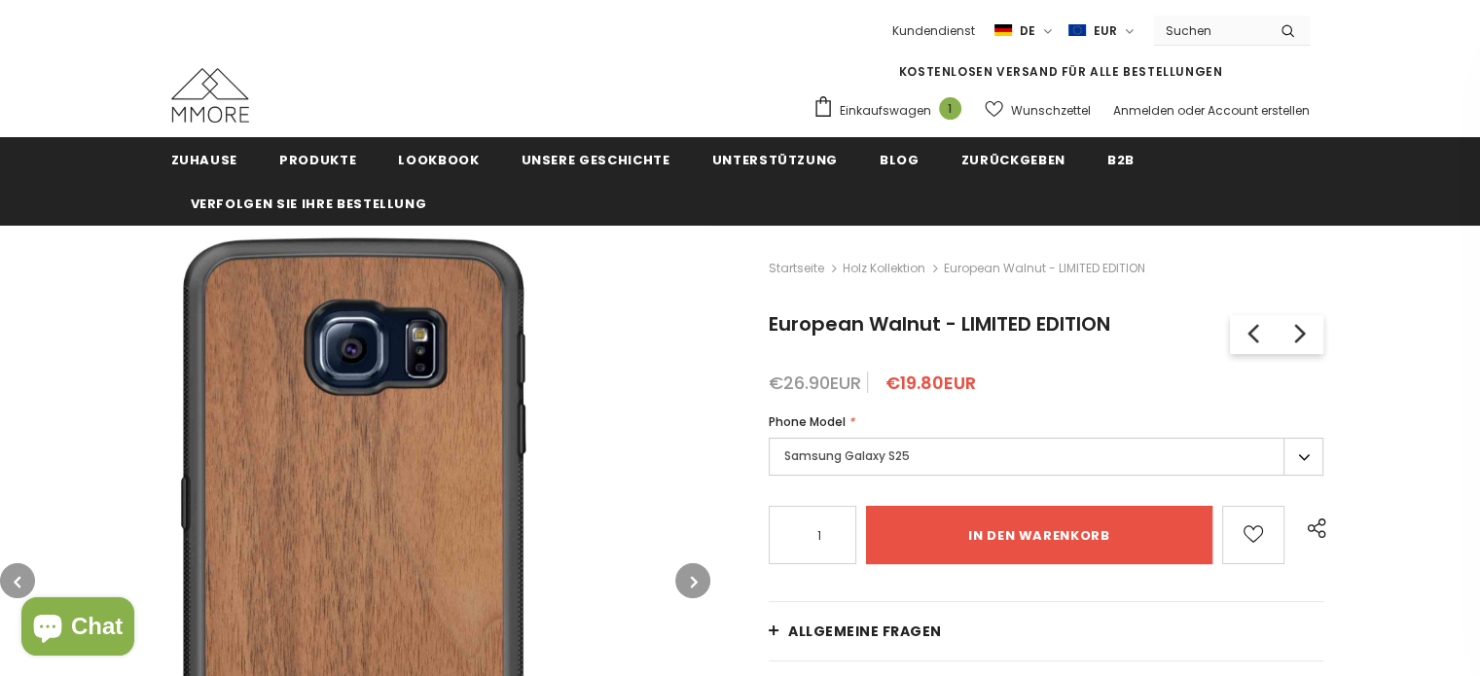
click at [691, 577] on icon "button" at bounding box center [694, 581] width 7 height 19
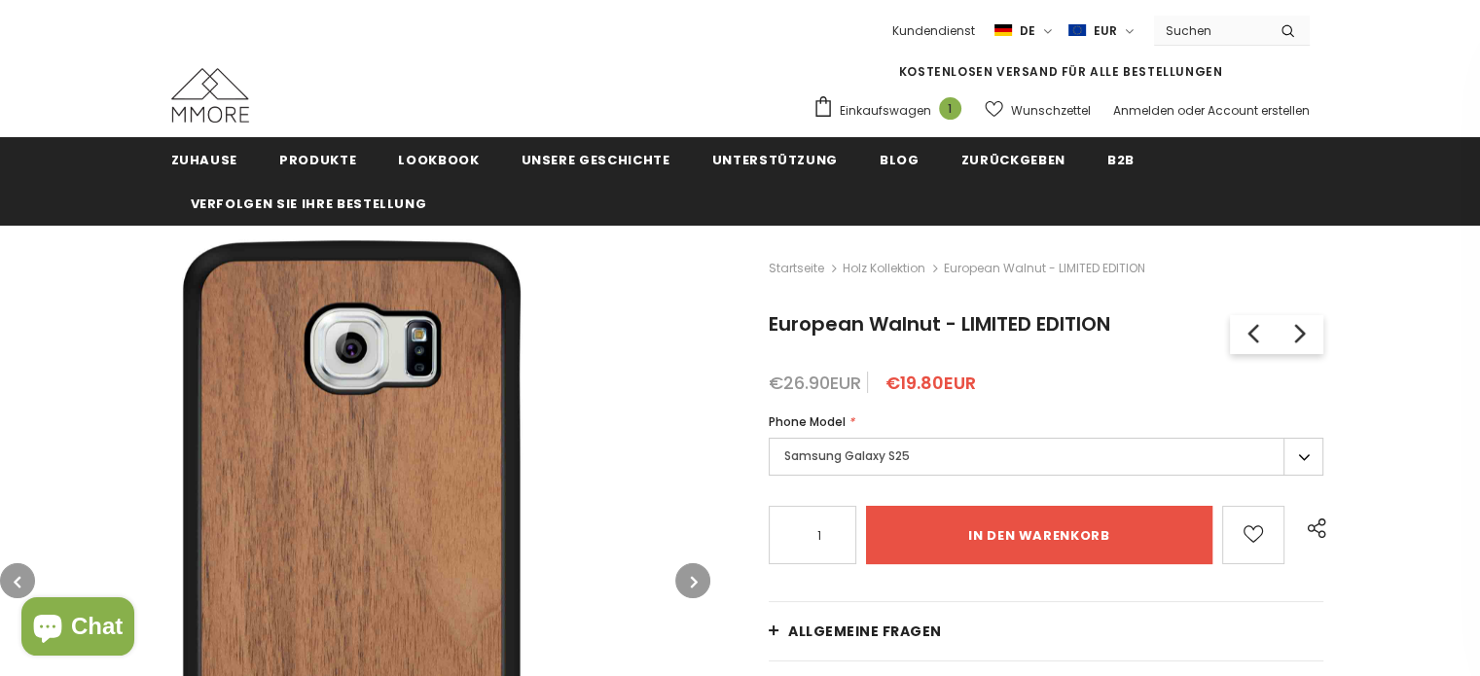
click at [691, 577] on icon "button" at bounding box center [694, 581] width 7 height 19
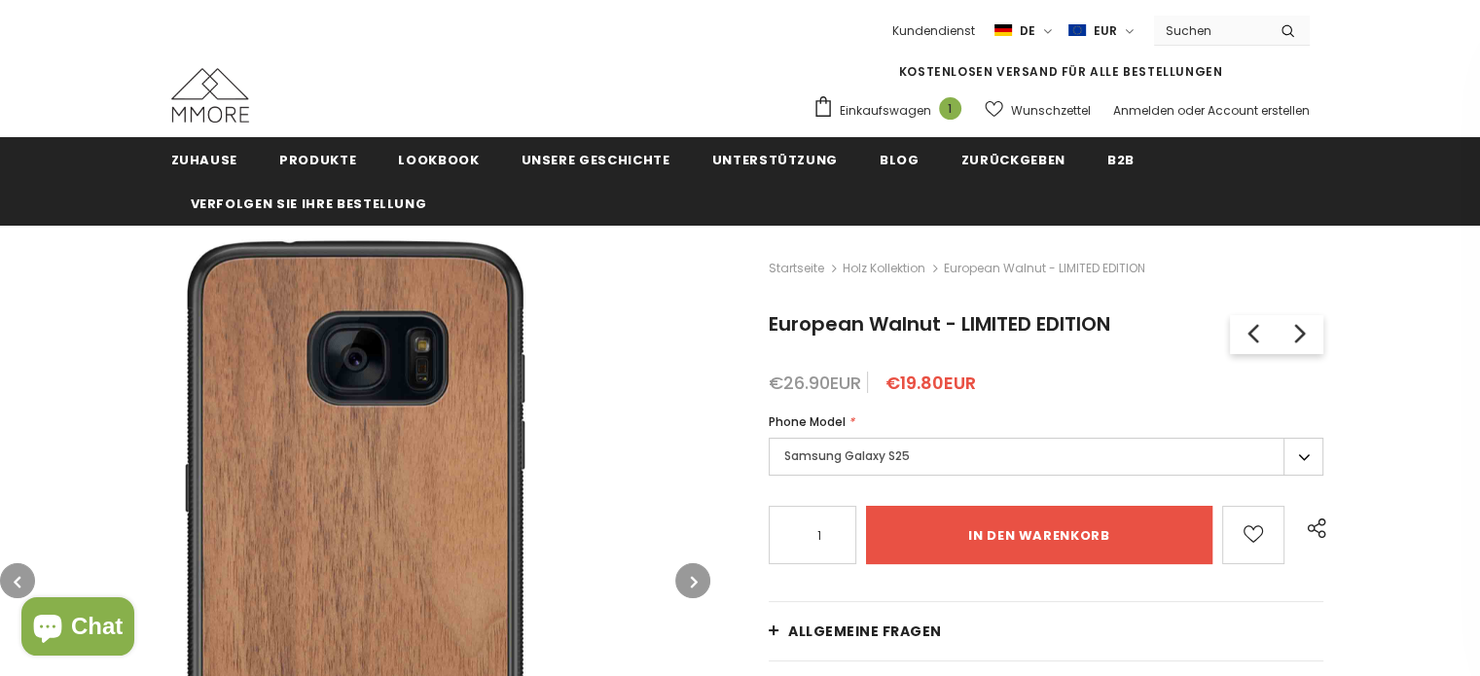
click at [691, 577] on icon "button" at bounding box center [694, 581] width 7 height 19
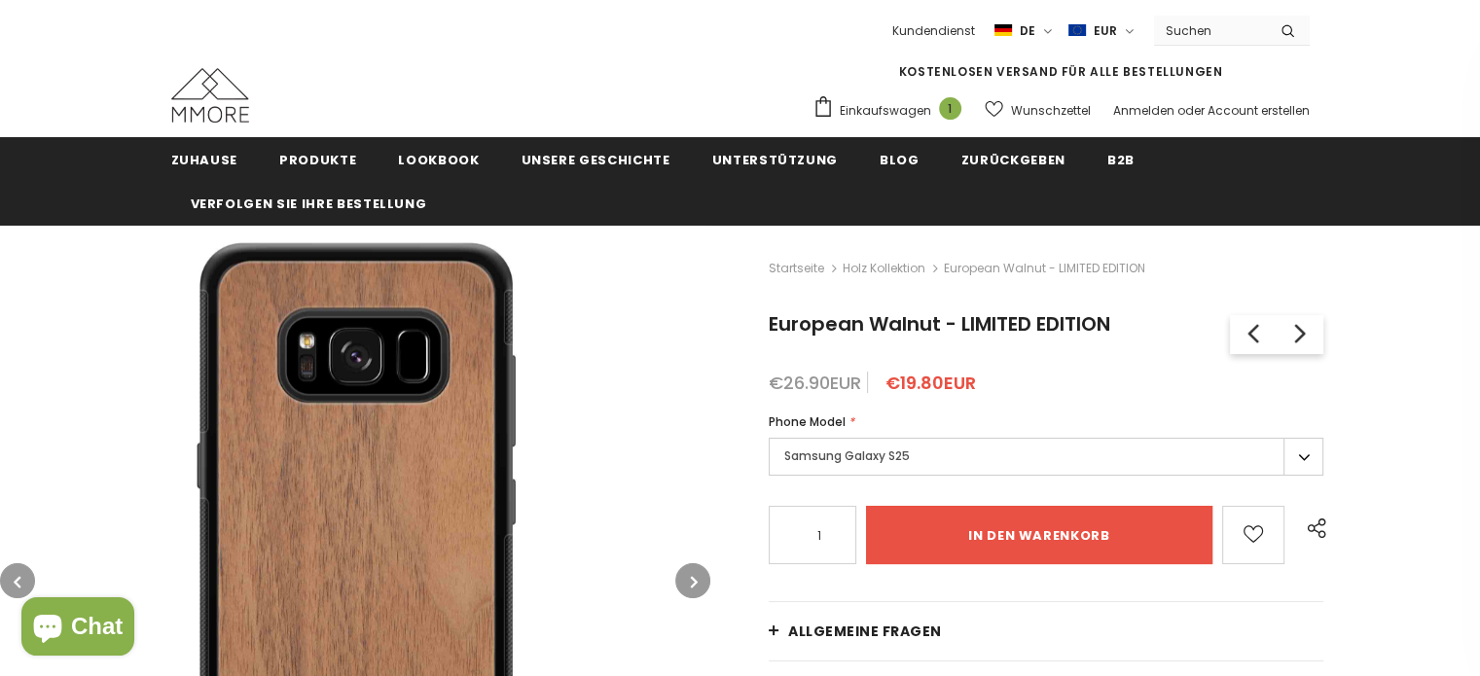
click at [691, 577] on icon "button" at bounding box center [694, 581] width 7 height 19
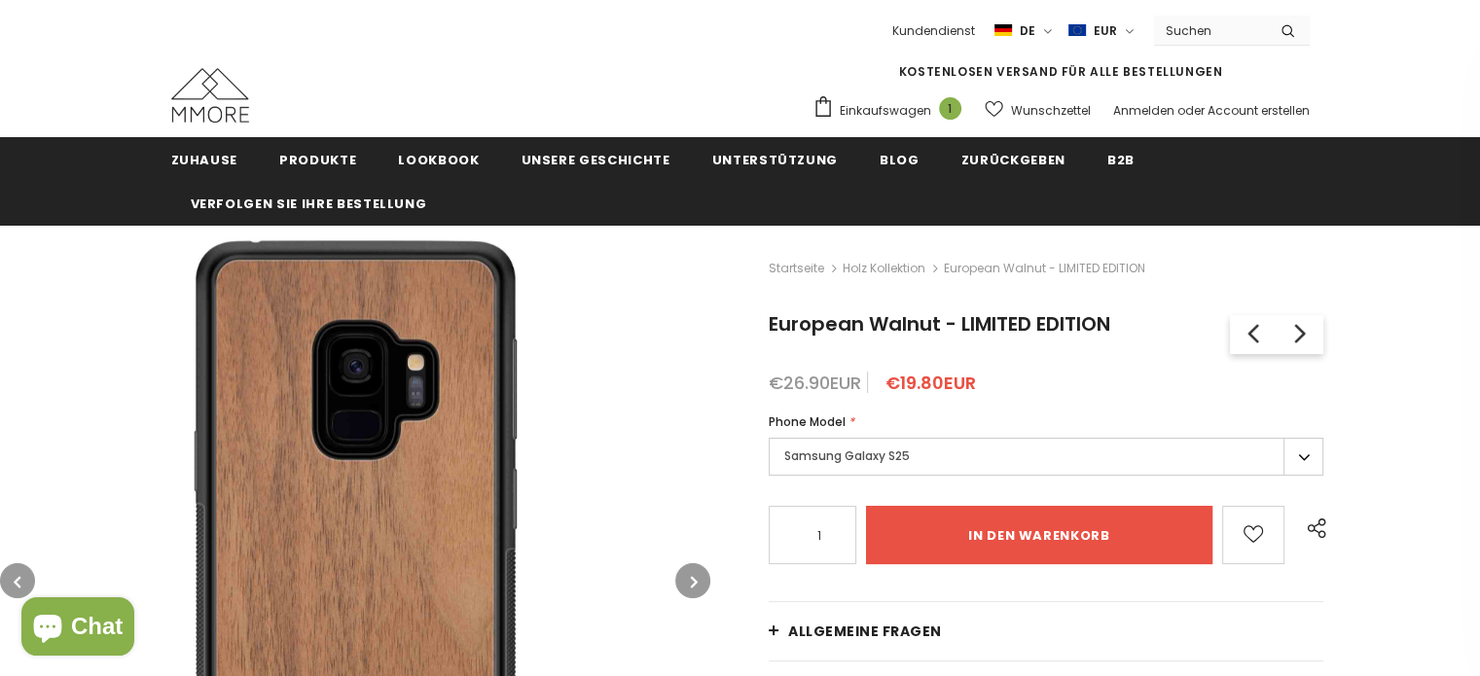
click at [691, 577] on icon "button" at bounding box center [694, 581] width 7 height 19
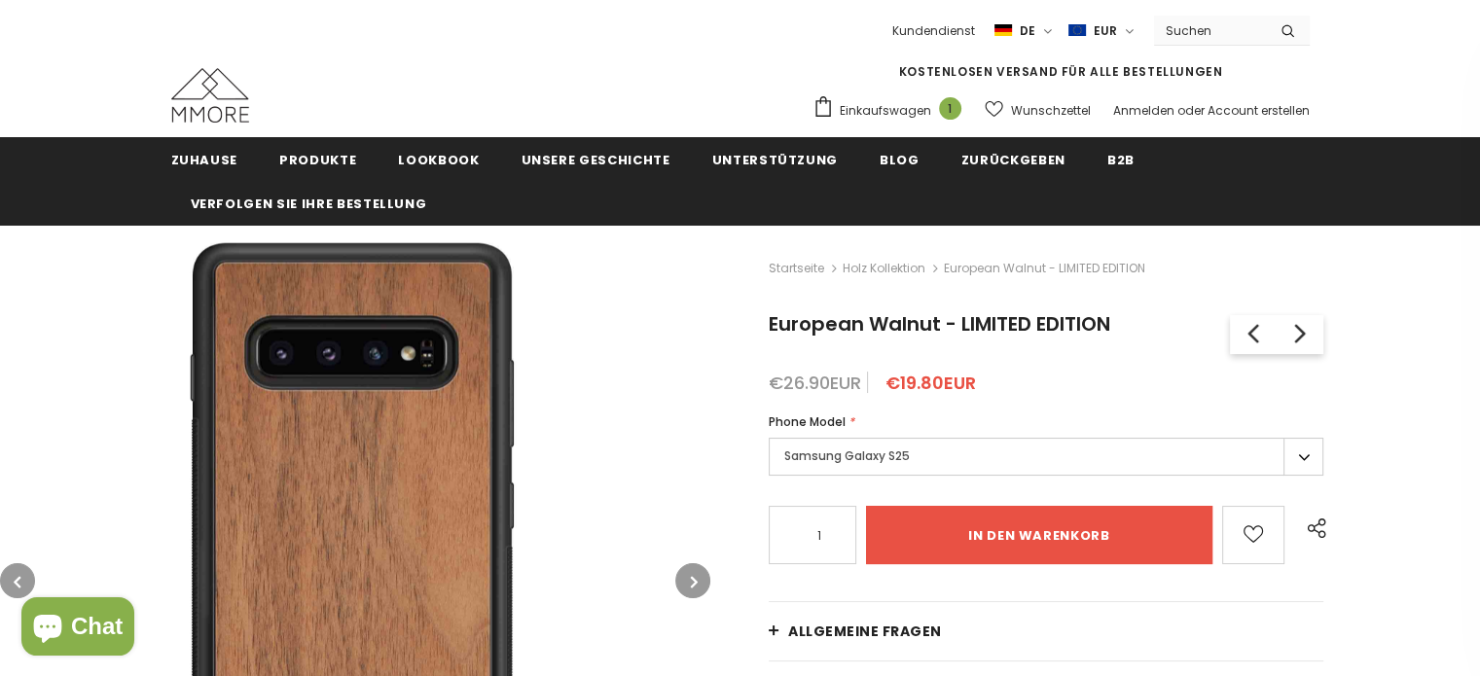
click at [691, 577] on icon "button" at bounding box center [694, 581] width 7 height 19
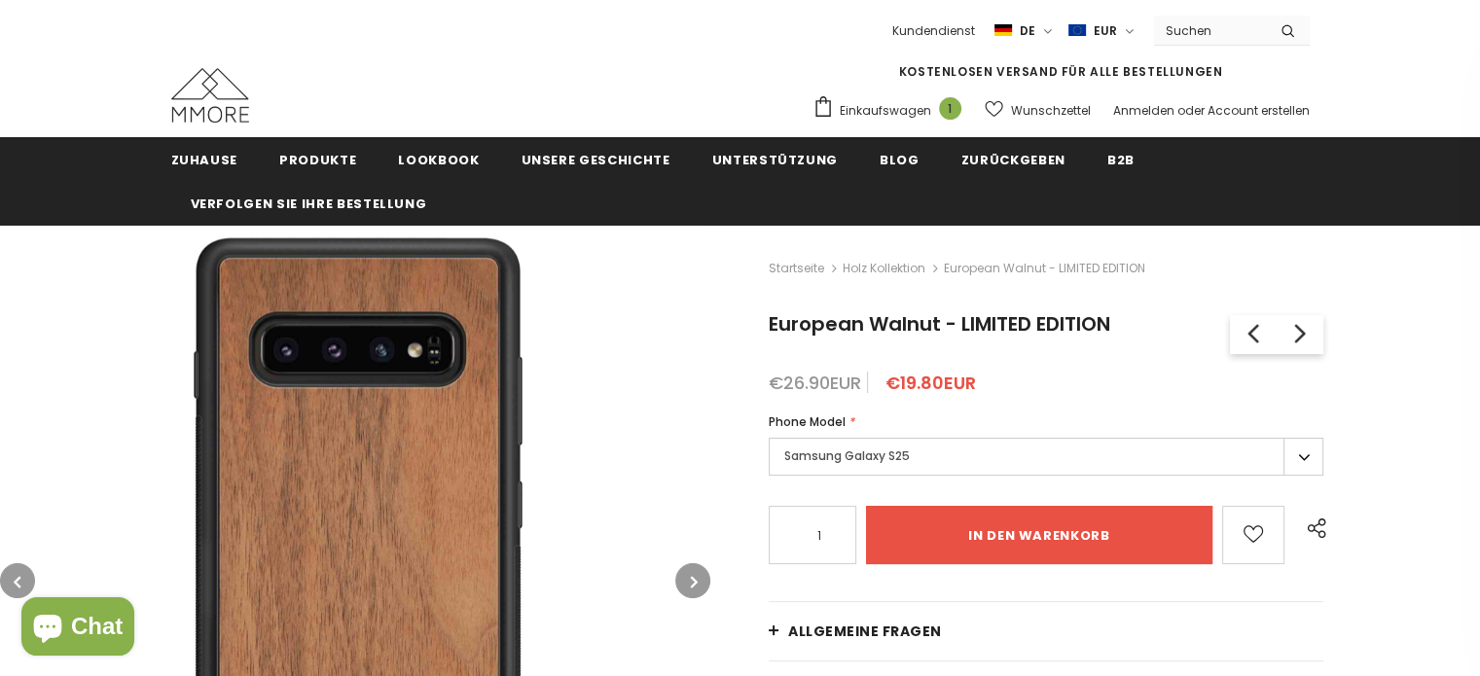
click at [691, 577] on icon "button" at bounding box center [694, 581] width 7 height 19
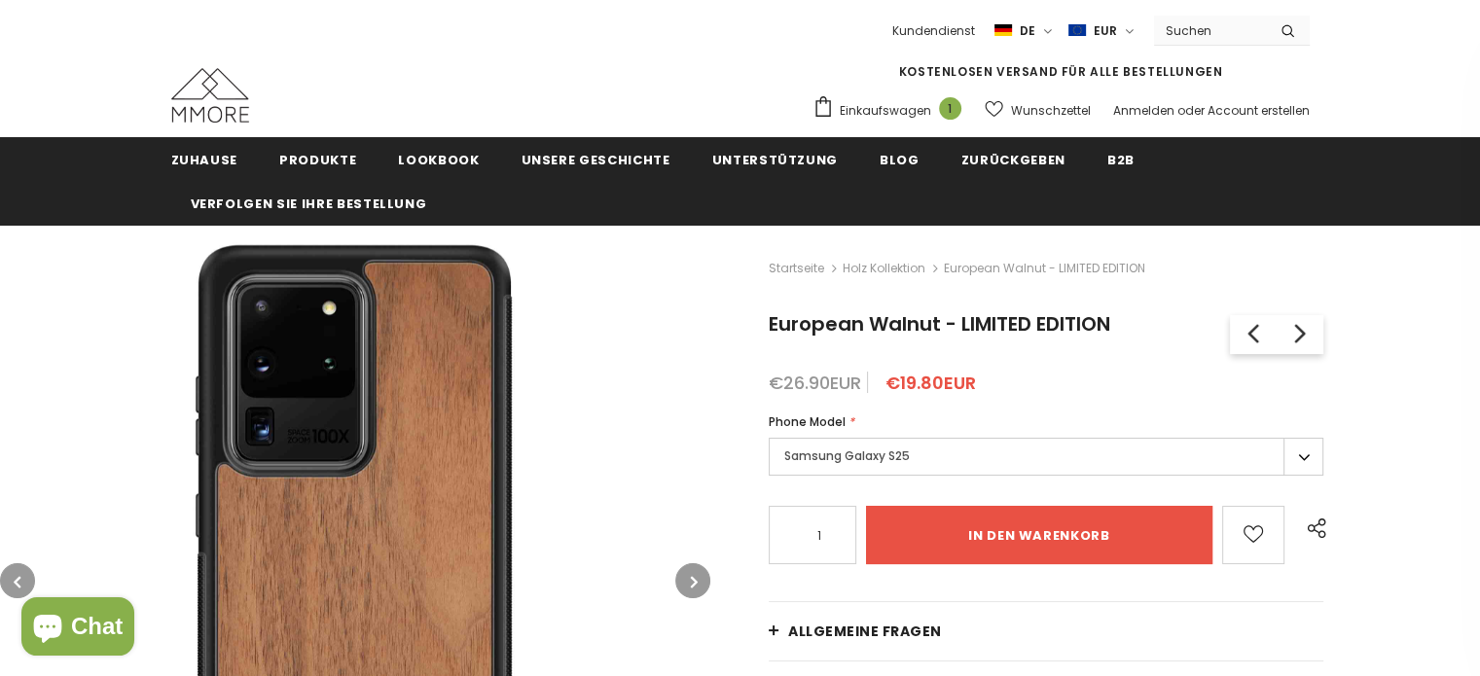
click at [691, 577] on icon "button" at bounding box center [694, 581] width 7 height 19
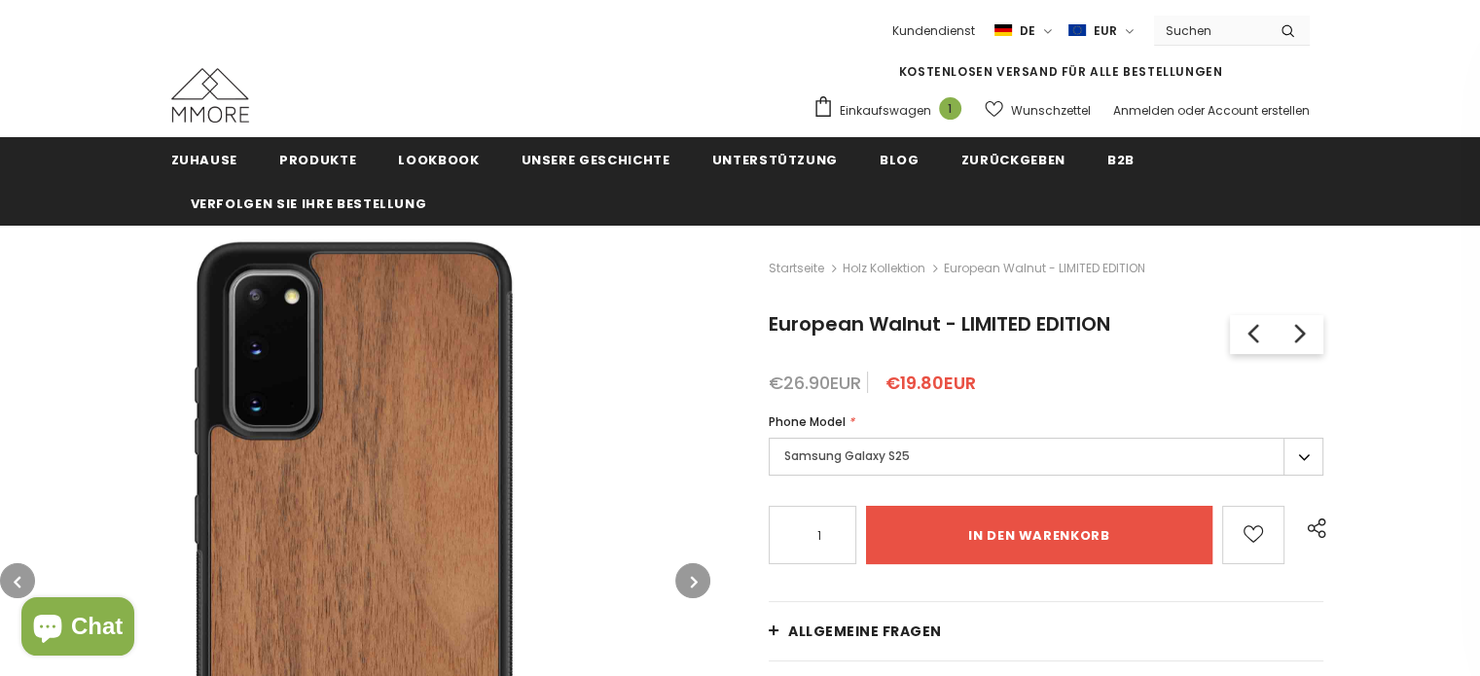
click at [691, 577] on icon "button" at bounding box center [694, 581] width 7 height 19
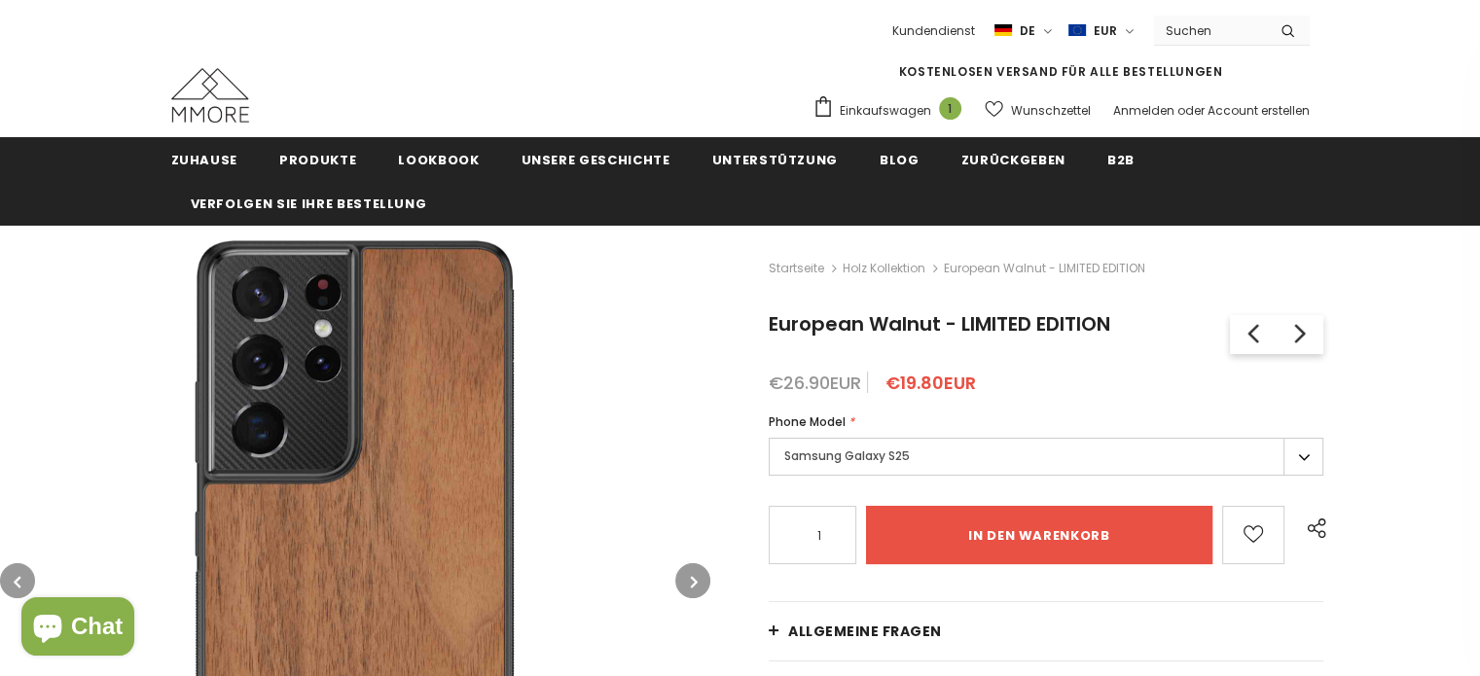
click at [691, 577] on icon "button" at bounding box center [694, 581] width 7 height 19
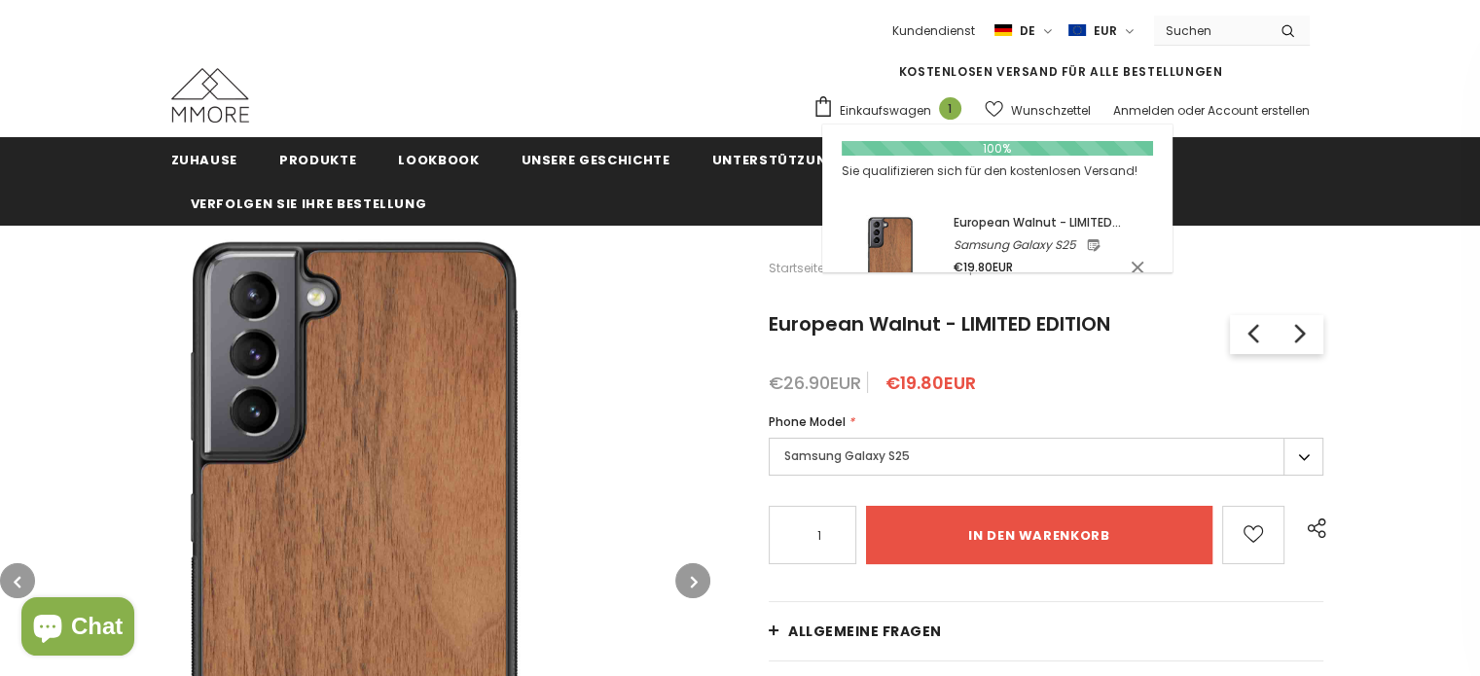
click at [891, 116] on span "Einkaufswagen" at bounding box center [885, 110] width 91 height 19
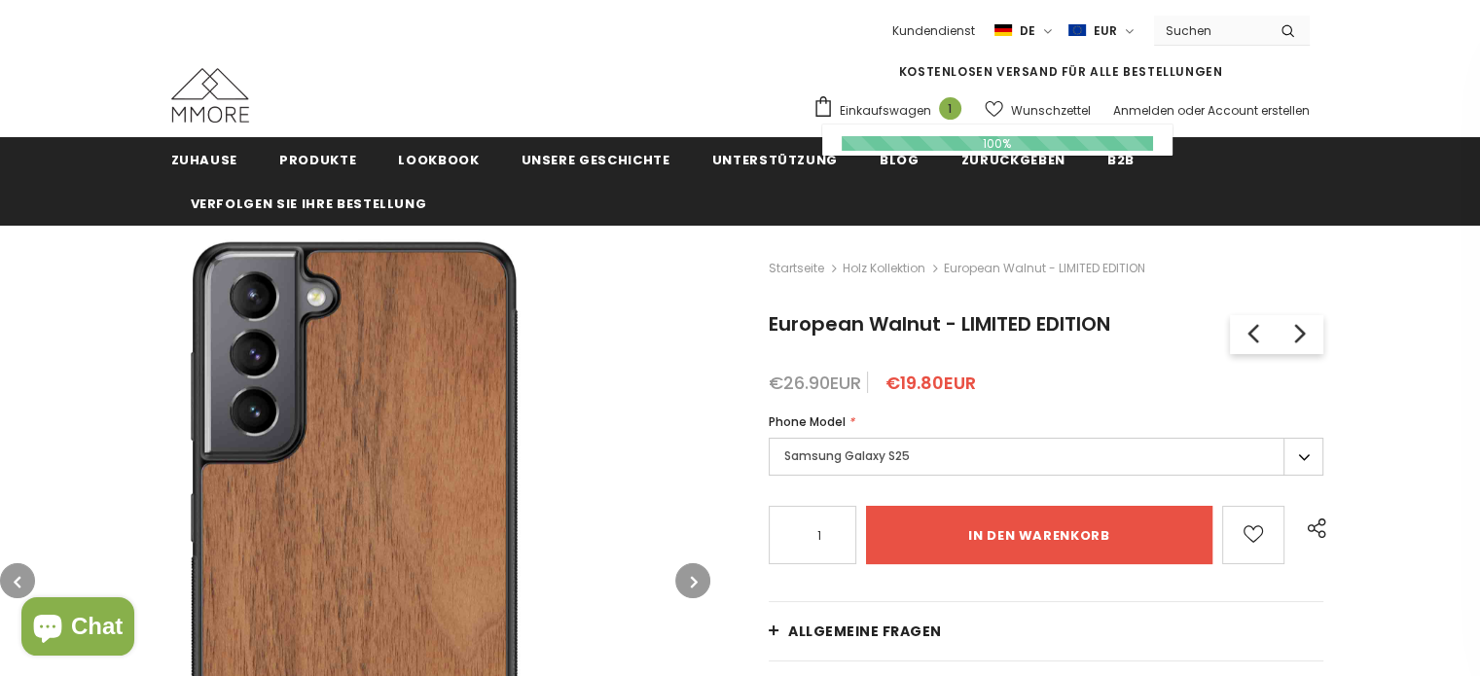
click at [898, 106] on span "Einkaufswagen" at bounding box center [885, 110] width 91 height 19
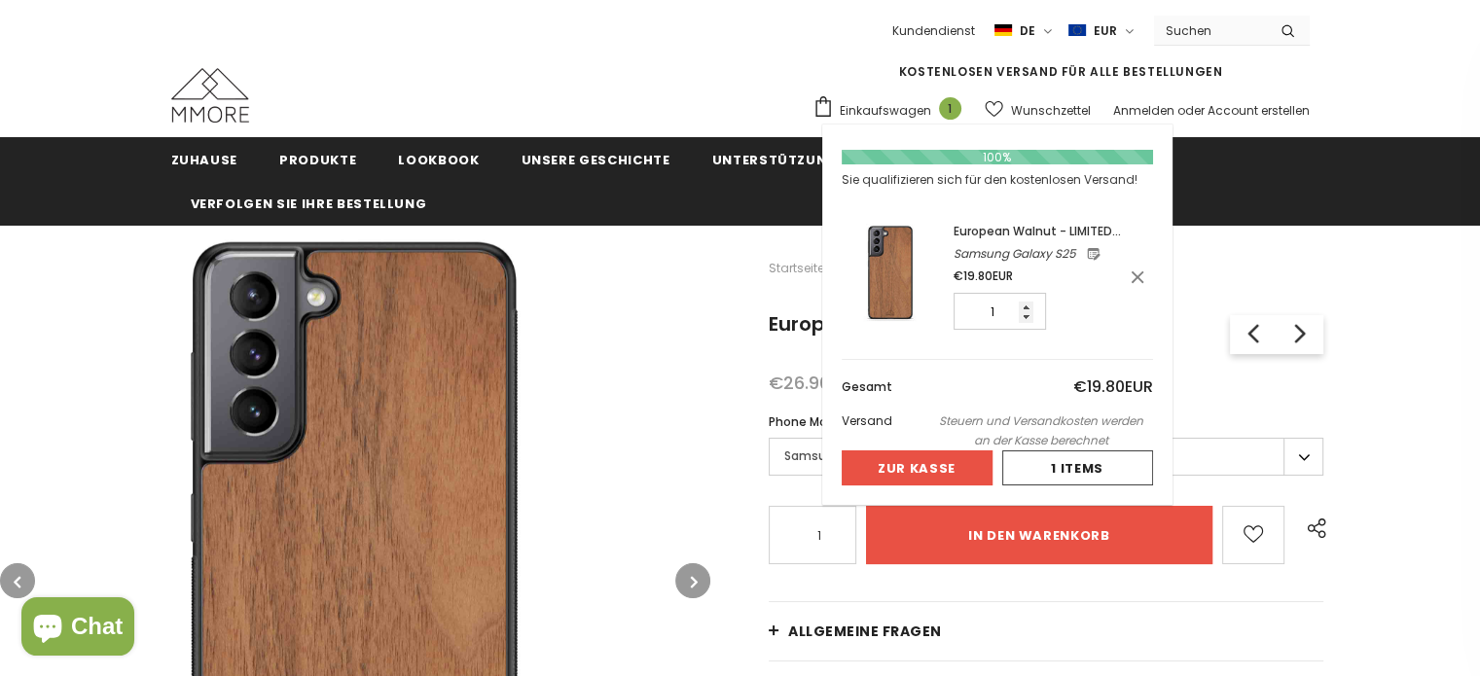
click at [898, 463] on button "Zur Kasse" at bounding box center [917, 467] width 151 height 35
